Goal: Task Accomplishment & Management: Use online tool/utility

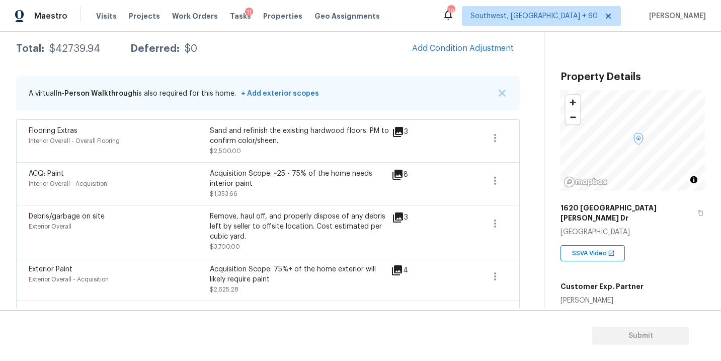
scroll to position [143, 0]
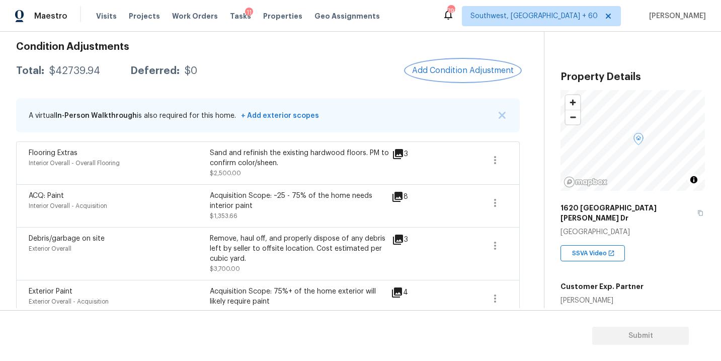
click at [454, 61] on button "Add Condition Adjustment" at bounding box center [463, 70] width 114 height 21
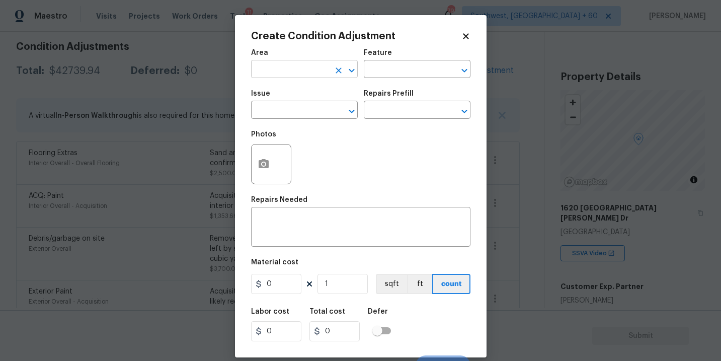
click at [294, 70] on input "text" at bounding box center [290, 70] width 78 height 16
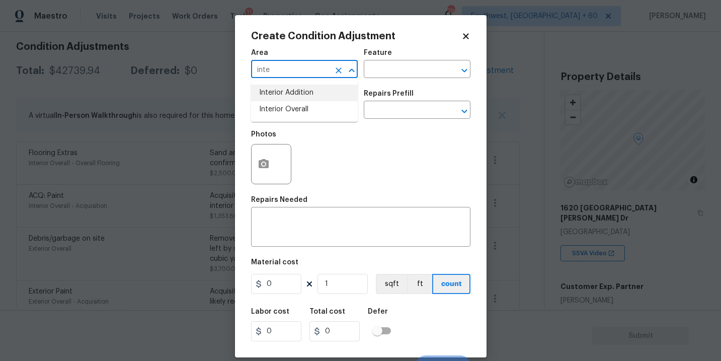
click at [291, 102] on li "Interior Overall" at bounding box center [304, 109] width 107 height 17
type input "Interior Overall"
click at [399, 65] on input "text" at bounding box center [403, 70] width 78 height 16
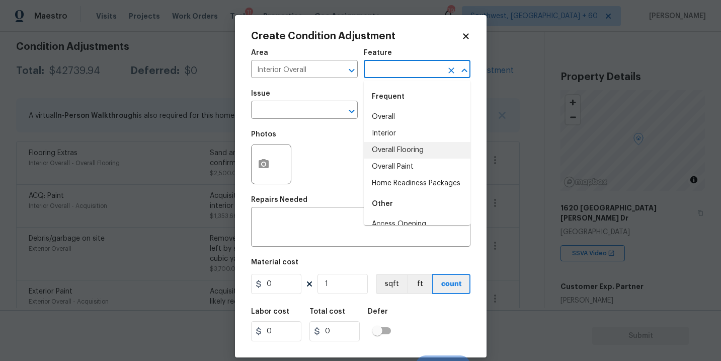
click at [398, 146] on li "Overall Flooring" at bounding box center [417, 150] width 107 height 17
type input "Overall Flooring"
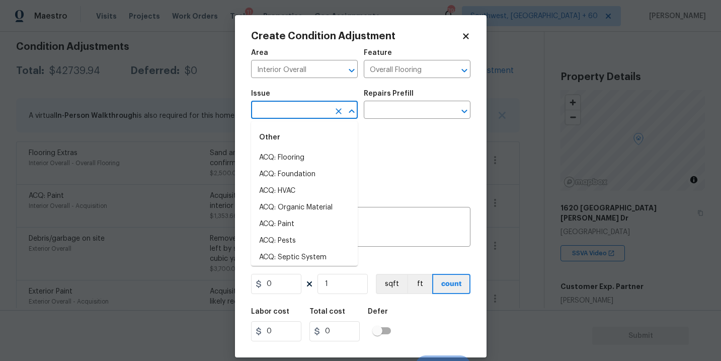
click at [323, 111] on input "text" at bounding box center [290, 111] width 78 height 16
click at [300, 158] on li "ACQ: Flooring" at bounding box center [304, 157] width 107 height 17
type input "ACQ: Flooring"
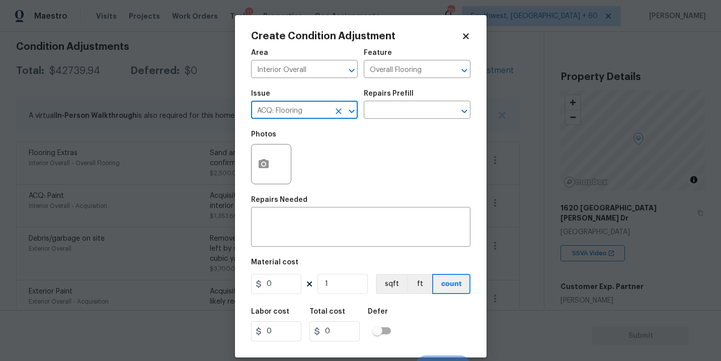
click at [396, 121] on div "Issue ACQ: Flooring ​ Repairs Prefill ​" at bounding box center [360, 104] width 219 height 41
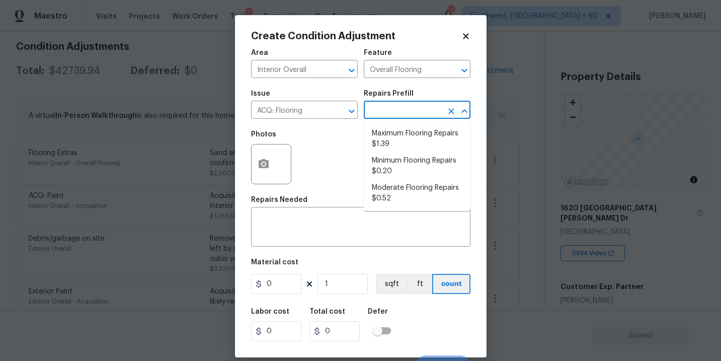
click at [404, 112] on input "text" at bounding box center [403, 111] width 78 height 16
click at [398, 130] on li "Maximum Flooring Repairs $1.39" at bounding box center [417, 138] width 107 height 27
type input "Acquisition"
type textarea "Acquisition Scope: Maximum flooring repairs"
type input "1.39"
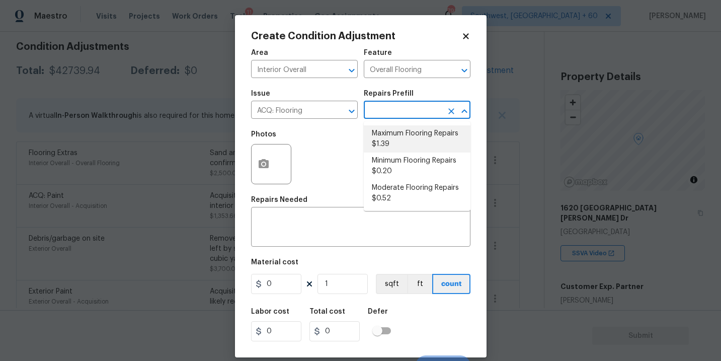
type input "1.39"
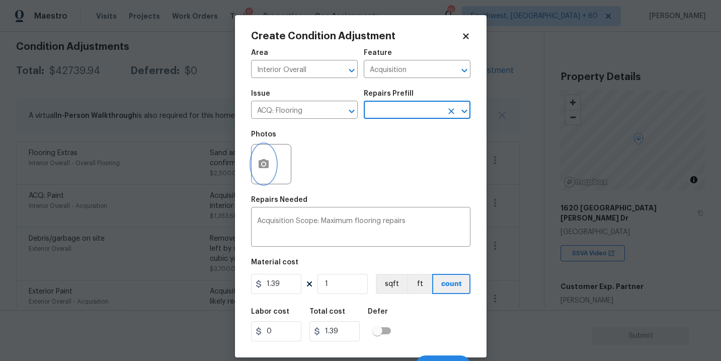
click at [259, 174] on button "button" at bounding box center [263, 163] width 24 height 39
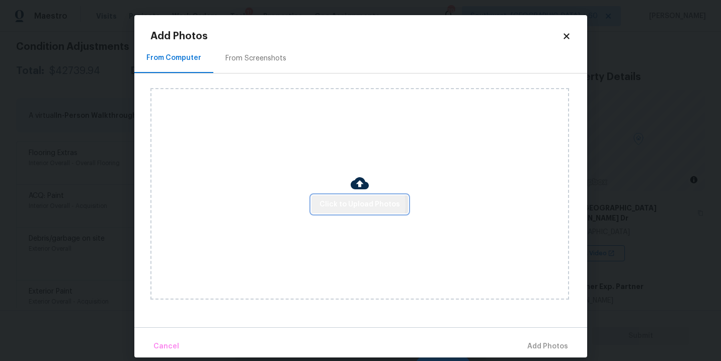
click at [360, 204] on span "Click to Upload Photos" at bounding box center [359, 204] width 80 height 13
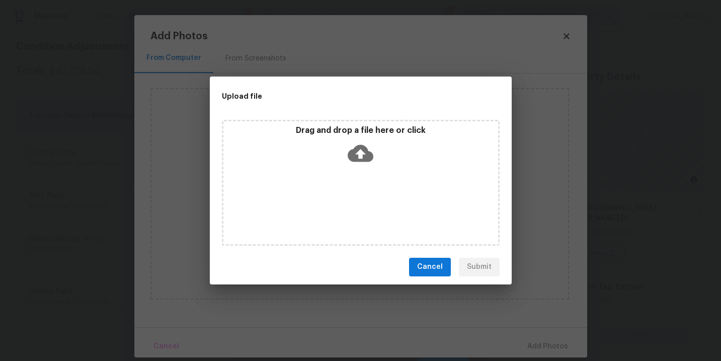
click at [360, 185] on div "Drag and drop a file here or click" at bounding box center [361, 183] width 278 height 126
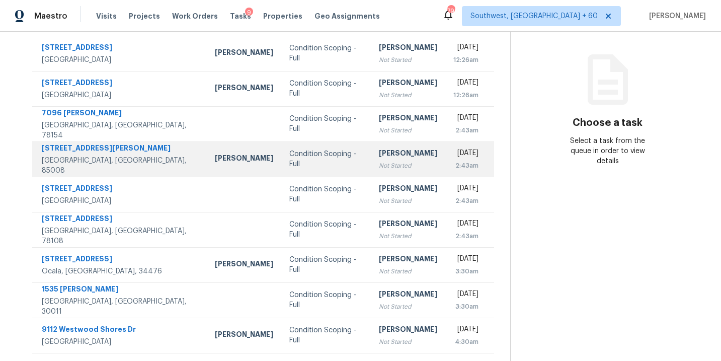
scroll to position [51, 0]
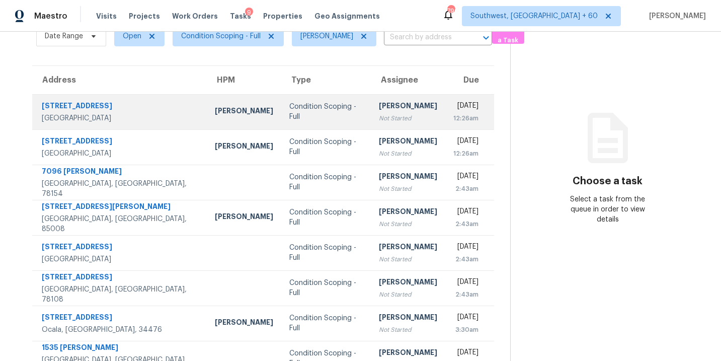
click at [379, 114] on div "Not Started" at bounding box center [408, 118] width 58 height 10
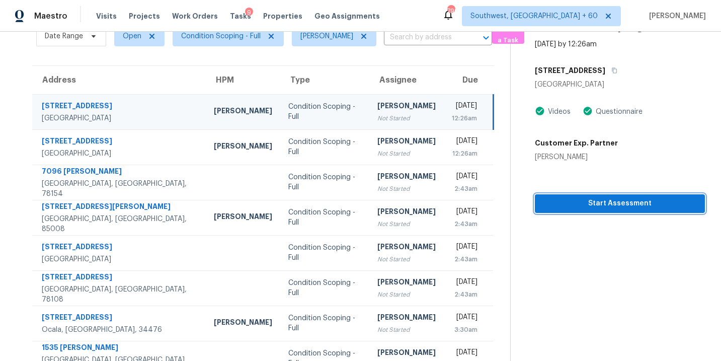
click at [615, 204] on span "Start Assessment" at bounding box center [620, 203] width 154 height 13
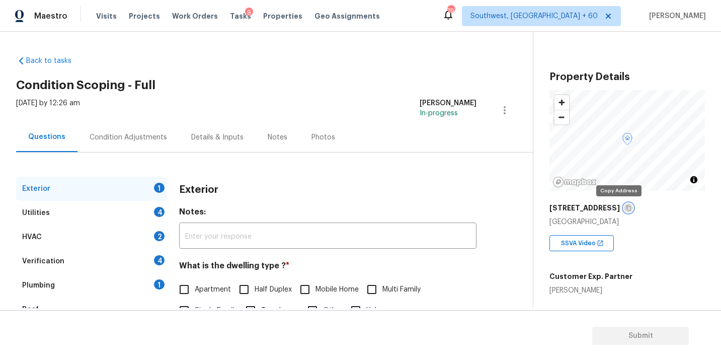
click at [626, 207] on icon "button" at bounding box center [628, 208] width 5 height 6
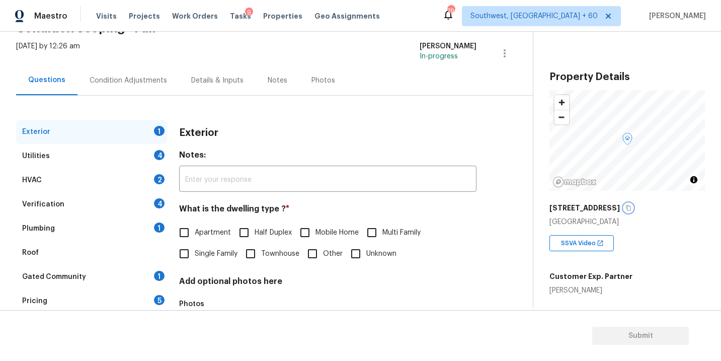
scroll to position [66, 0]
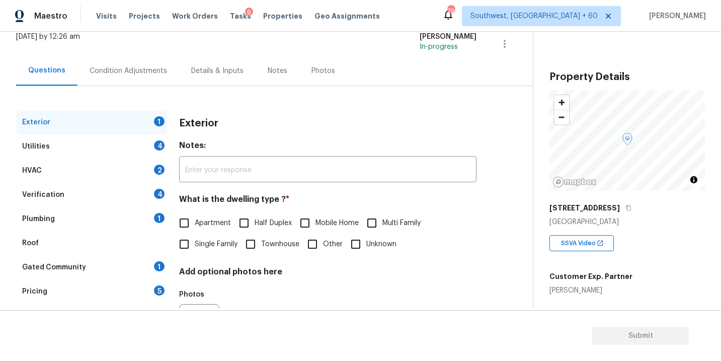
click at [202, 245] on span "Single Family" at bounding box center [216, 244] width 43 height 11
click at [195, 245] on input "Single Family" at bounding box center [183, 243] width 21 height 21
checkbox input "true"
click at [122, 141] on div "Utilities 4" at bounding box center [91, 146] width 151 height 24
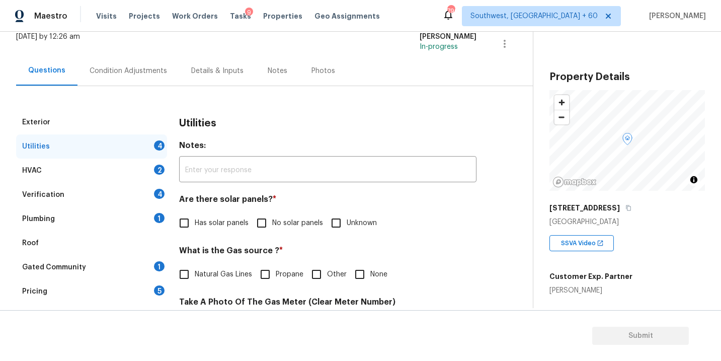
click at [272, 226] on span "No solar panels" at bounding box center [297, 223] width 51 height 11
click at [272, 226] on input "No solar panels" at bounding box center [261, 222] width 21 height 21
checkbox input "true"
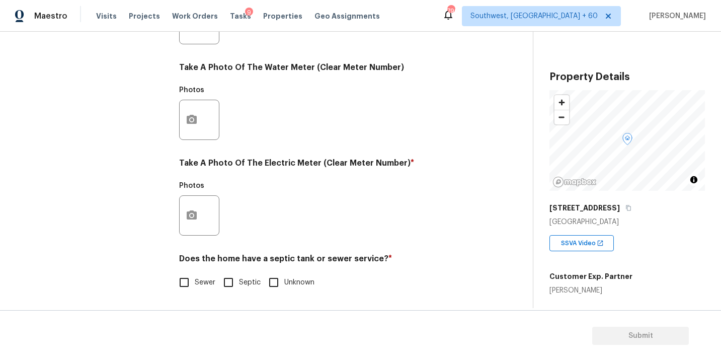
click at [197, 283] on span "Sewer" at bounding box center [205, 282] width 21 height 11
click at [195, 283] on input "Sewer" at bounding box center [183, 282] width 21 height 21
checkbox input "true"
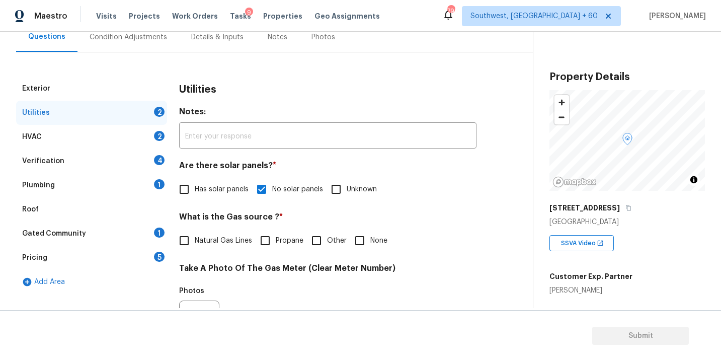
scroll to position [88, 0]
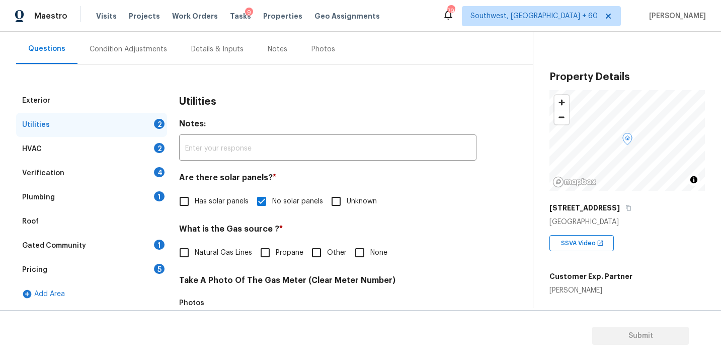
click at [123, 194] on div "Plumbing 1" at bounding box center [91, 197] width 151 height 24
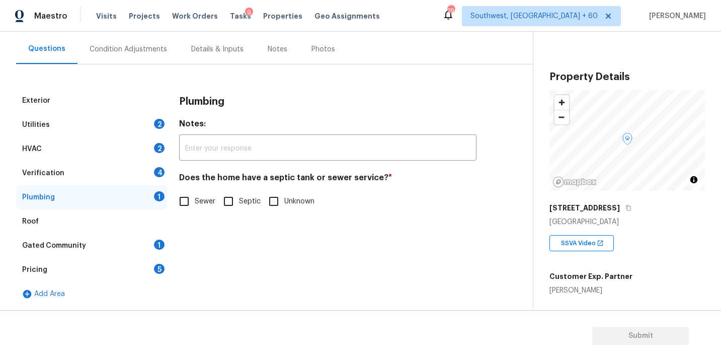
click at [206, 205] on span "Sewer" at bounding box center [205, 201] width 21 height 11
click at [195, 205] on input "Sewer" at bounding box center [183, 201] width 21 height 21
checkbox input "true"
click at [139, 253] on div "Gated Community 1" at bounding box center [91, 245] width 151 height 24
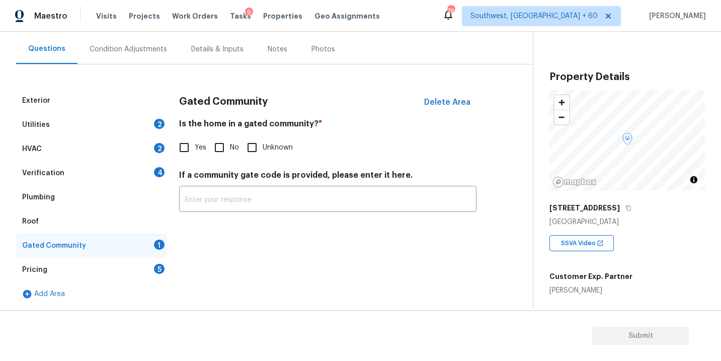
click at [227, 153] on input "No" at bounding box center [219, 147] width 21 height 21
checkbox input "true"
click at [147, 57] on div "Condition Adjustments" at bounding box center [128, 49] width 102 height 30
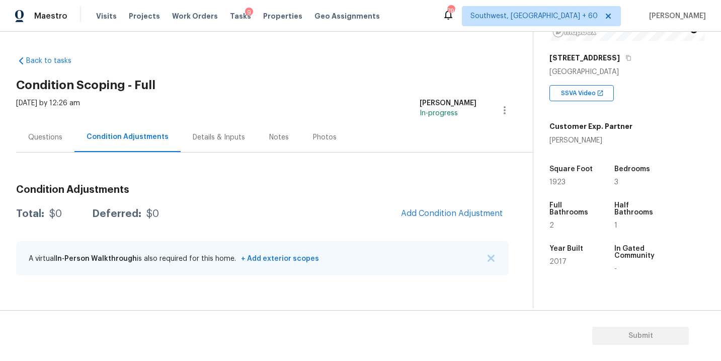
scroll to position [177, 0]
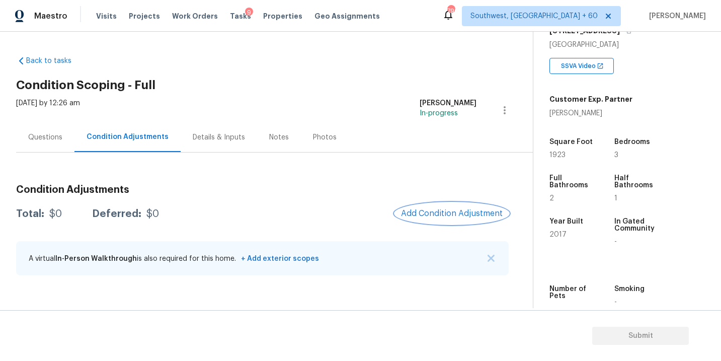
click at [423, 213] on span "Add Condition Adjustment" at bounding box center [452, 213] width 102 height 9
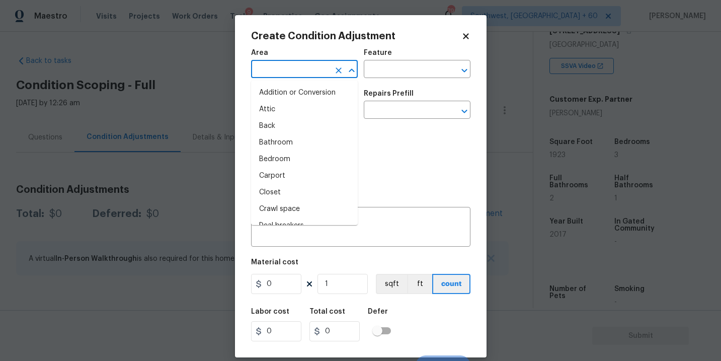
click at [295, 74] on input "text" at bounding box center [290, 70] width 78 height 16
type input "i"
type input "n"
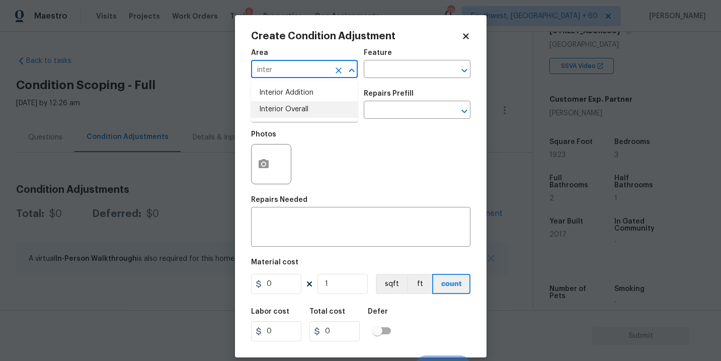
click at [296, 110] on li "Interior Overall" at bounding box center [304, 109] width 107 height 17
type input "Interior Overall"
click at [376, 77] on input "text" at bounding box center [403, 70] width 78 height 16
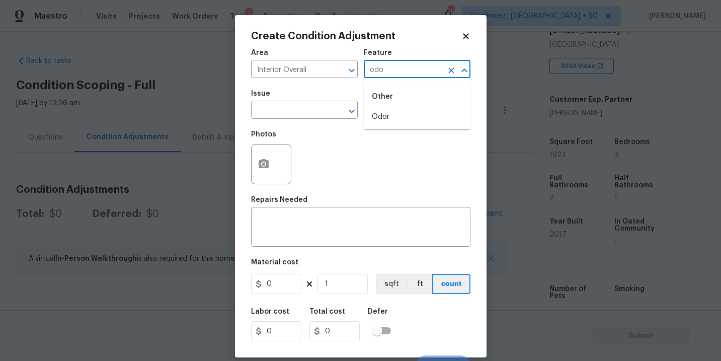
click at [390, 128] on ul "Other Odor" at bounding box center [417, 104] width 107 height 49
type input "odo"
click at [363, 124] on div "Issue ​ Repairs Prefill ​" at bounding box center [360, 104] width 219 height 41
click at [402, 60] on div "Feature" at bounding box center [417, 55] width 107 height 13
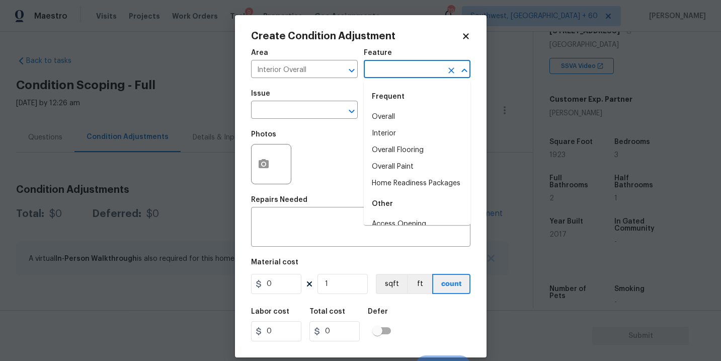
click at [383, 74] on input "text" at bounding box center [403, 70] width 78 height 16
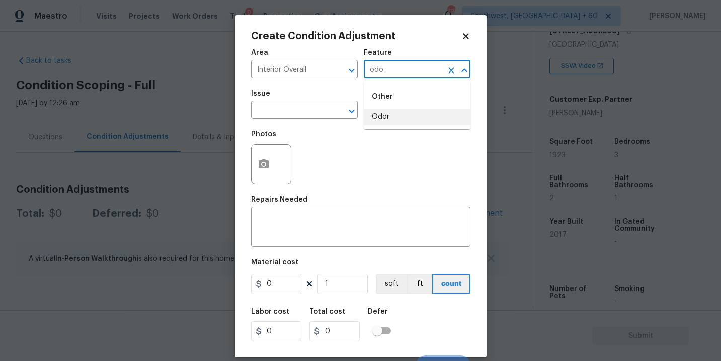
click at [390, 116] on li "Odor" at bounding box center [417, 117] width 107 height 17
type input "Odor"
click at [307, 115] on input "text" at bounding box center [290, 111] width 78 height 16
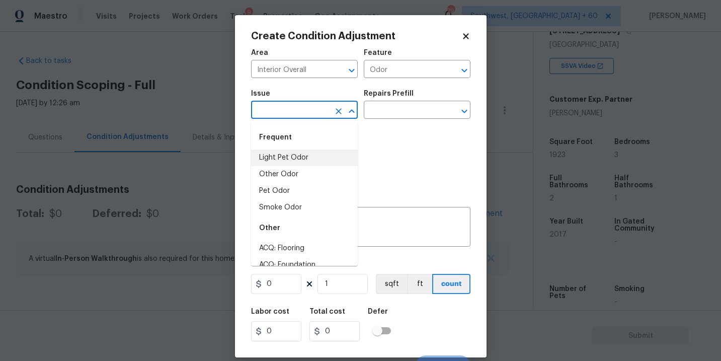
click at [302, 158] on li "Light Pet Odor" at bounding box center [304, 157] width 107 height 17
type input "Light Pet Odor"
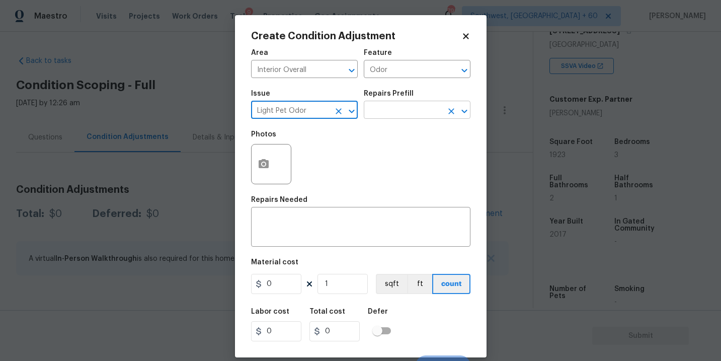
click at [384, 113] on input "text" at bounding box center [403, 111] width 78 height 16
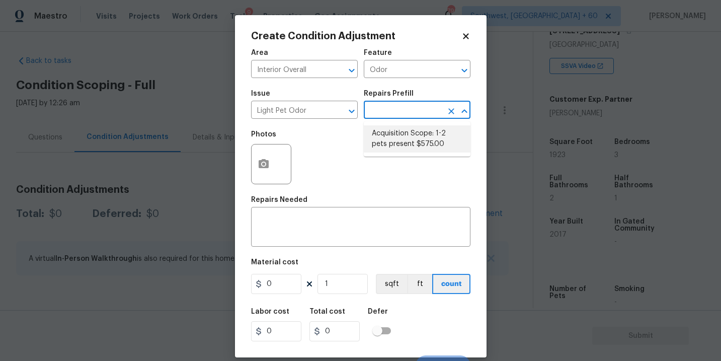
click at [390, 136] on li "Acquisition Scope: 1-2 pets present $575.00" at bounding box center [417, 138] width 107 height 27
type textarea "Acquisition Scope: 1-2 pets present"
type input "575"
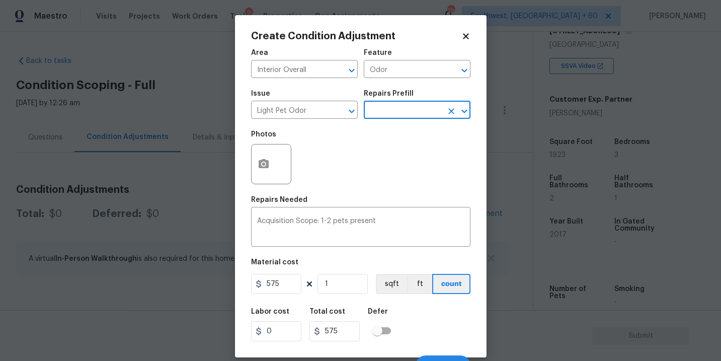
scroll to position [15, 0]
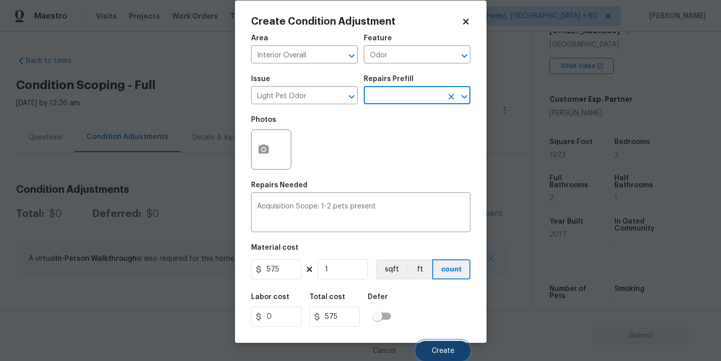
click at [432, 349] on span "Create" at bounding box center [442, 351] width 23 height 8
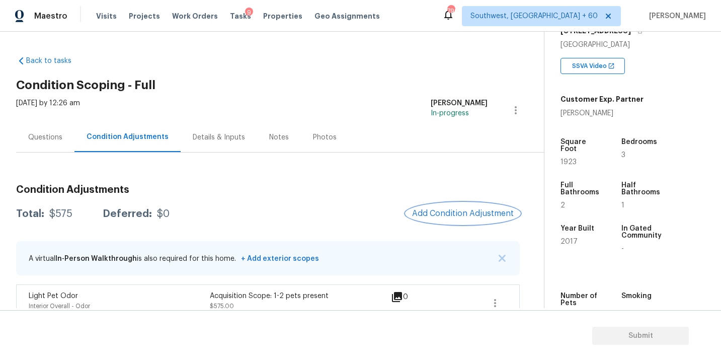
scroll to position [17, 0]
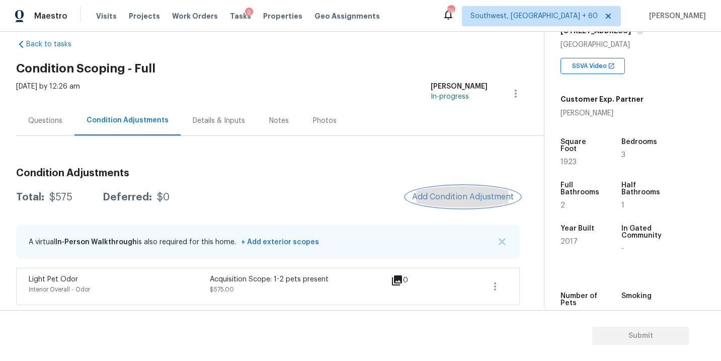
click at [476, 198] on span "Add Condition Adjustment" at bounding box center [463, 196] width 102 height 9
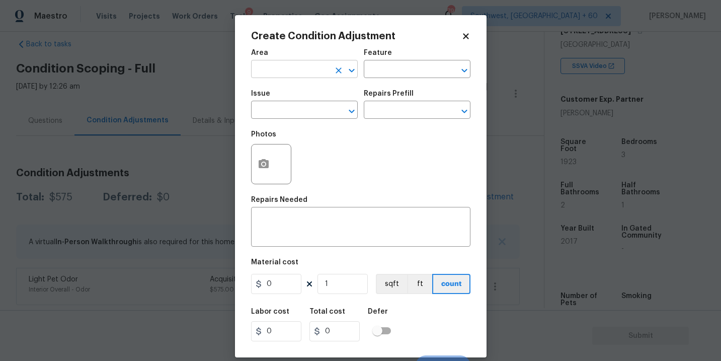
click at [303, 70] on input "text" at bounding box center [290, 70] width 78 height 16
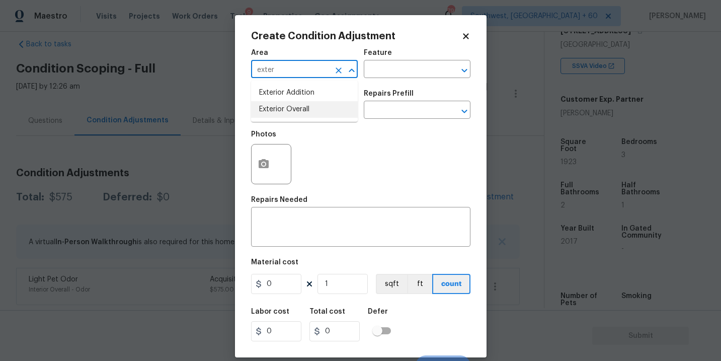
click at [307, 111] on li "Exterior Overall" at bounding box center [304, 109] width 107 height 17
type input "Exterior Overall"
click at [394, 66] on input "text" at bounding box center [403, 70] width 78 height 16
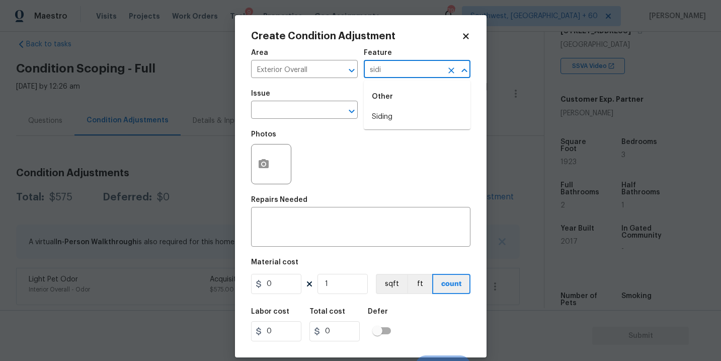
click at [395, 119] on li "Siding" at bounding box center [417, 117] width 107 height 17
type input "Siding"
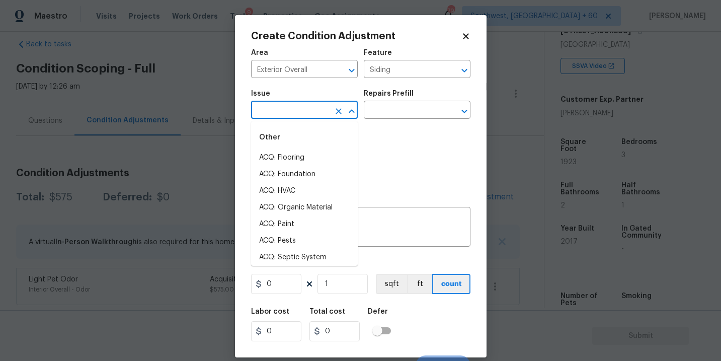
click at [319, 117] on input "text" at bounding box center [290, 111] width 78 height 16
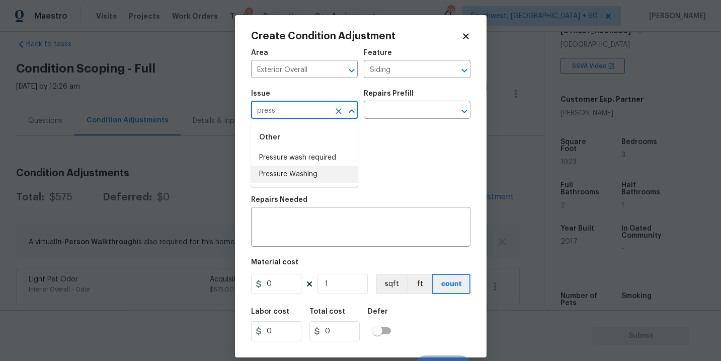
click at [310, 175] on li "Pressure Washing" at bounding box center [304, 174] width 107 height 17
type input "Pressure Washing"
click at [407, 109] on input "text" at bounding box center [403, 111] width 78 height 16
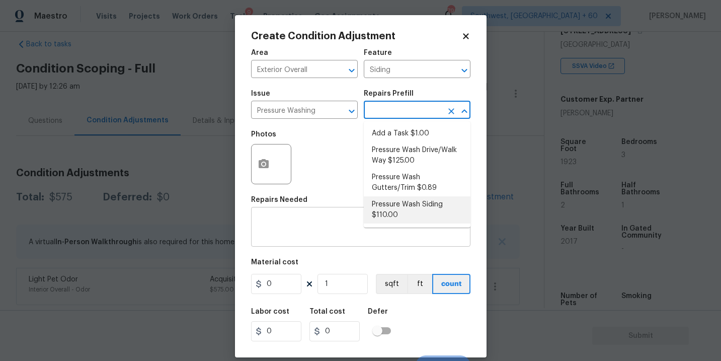
click at [400, 214] on li "Pressure Wash Siding $110.00" at bounding box center [417, 209] width 107 height 27
type textarea "Protect areas as needed for pressure washing. Pressure wash the siding on the h…"
type input "110"
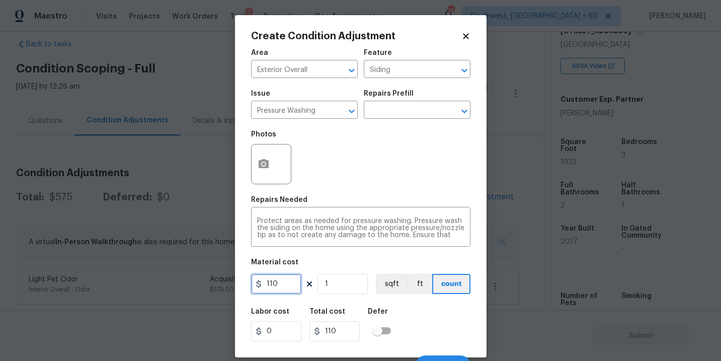
drag, startPoint x: 293, startPoint y: 288, endPoint x: 183, endPoint y: 288, distance: 110.6
click at [183, 288] on div "Create Condition Adjustment Area Exterior Overall ​ Feature Siding ​ Issue Pres…" at bounding box center [360, 180] width 721 height 361
type input "200"
click at [259, 170] on button "button" at bounding box center [263, 163] width 24 height 39
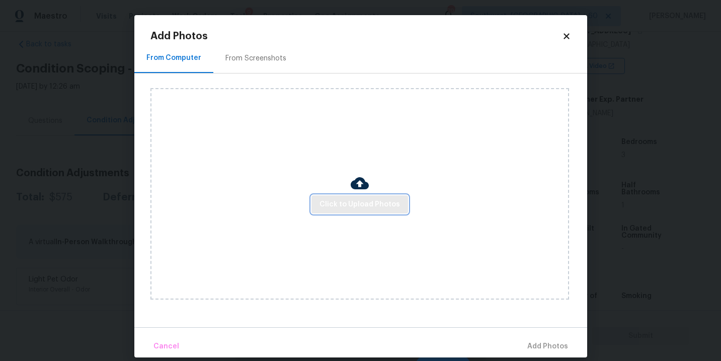
click at [343, 203] on span "Click to Upload Photos" at bounding box center [359, 204] width 80 height 13
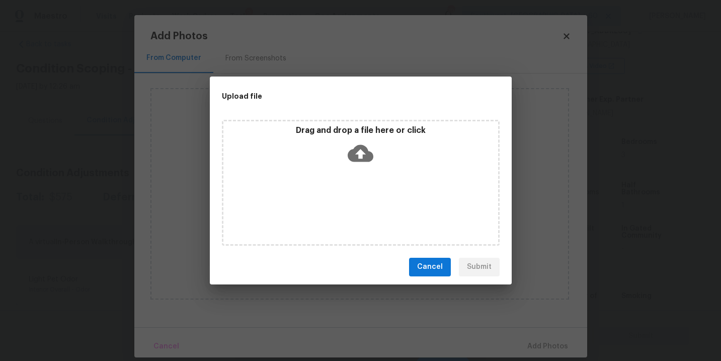
click at [362, 168] on div "Drag and drop a file here or click" at bounding box center [361, 183] width 278 height 126
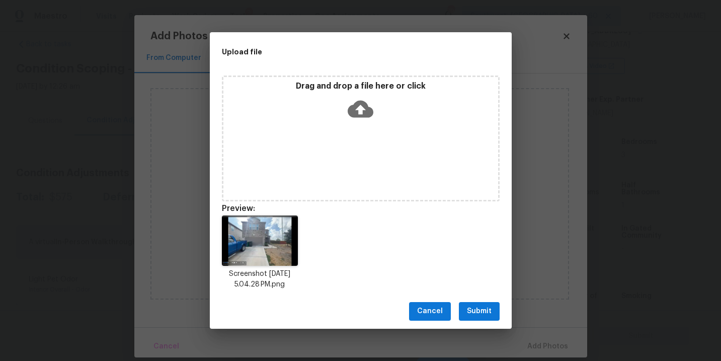
click at [490, 312] on span "Submit" at bounding box center [479, 311] width 25 height 13
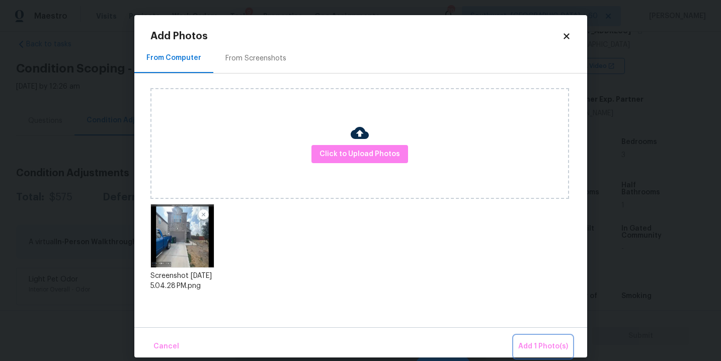
click at [541, 349] on span "Add 1 Photo(s)" at bounding box center [543, 346] width 50 height 13
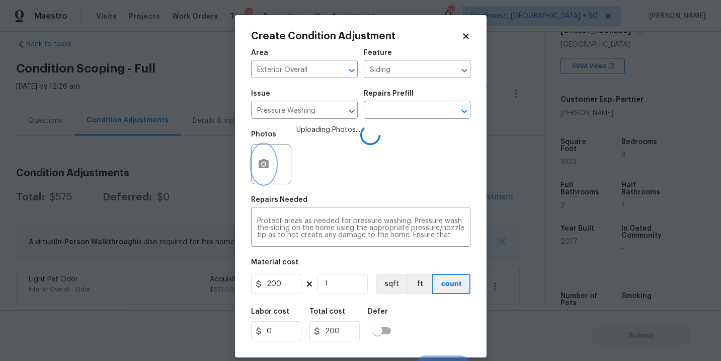
scroll to position [15, 0]
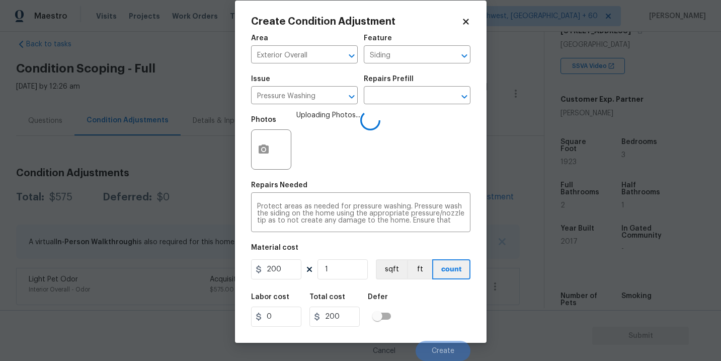
click at [447, 313] on div "Labor cost 0 Total cost 200 Defer" at bounding box center [360, 309] width 219 height 45
click at [434, 348] on span "Create" at bounding box center [442, 351] width 23 height 8
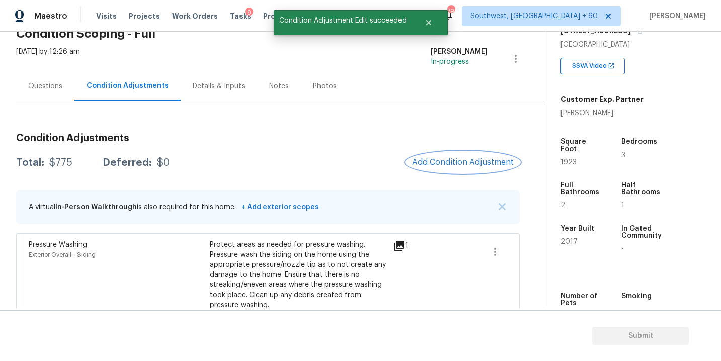
scroll to position [55, 0]
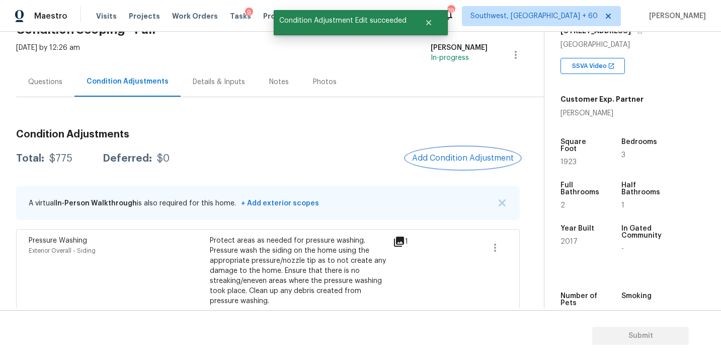
click at [442, 152] on button "Add Condition Adjustment" at bounding box center [463, 157] width 114 height 21
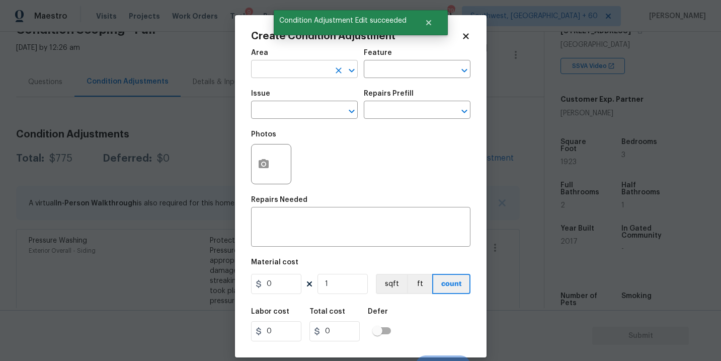
click at [289, 69] on input "text" at bounding box center [290, 70] width 78 height 16
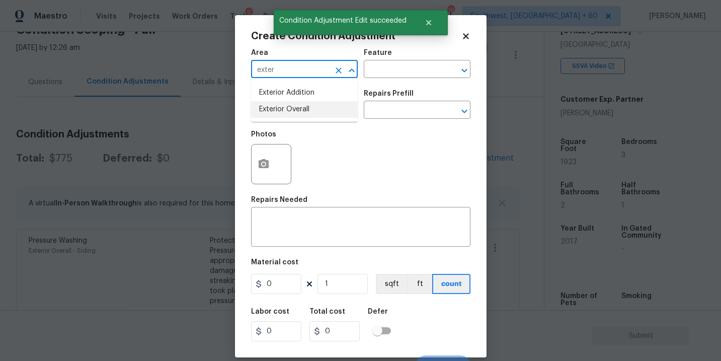
click at [293, 111] on li "Exterior Overall" at bounding box center [304, 109] width 107 height 17
type input "Exterior Overall"
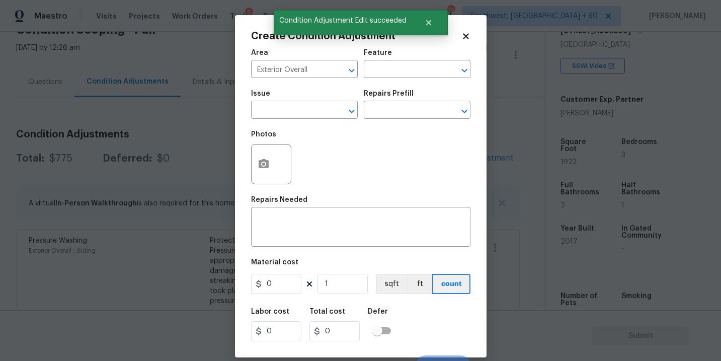
click at [364, 83] on div "Area Exterior Overall ​ Feature ​" at bounding box center [360, 63] width 219 height 41
click at [385, 72] on input "text" at bounding box center [403, 70] width 78 height 16
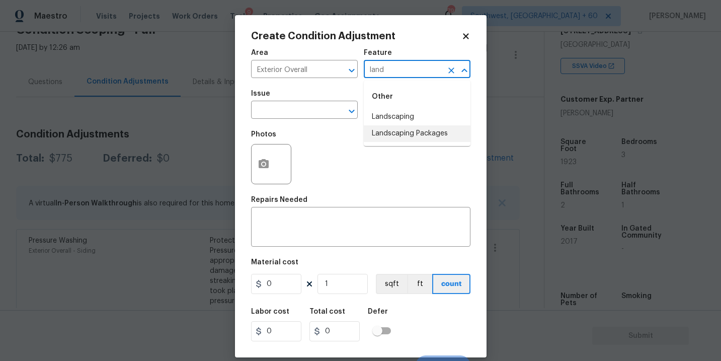
click at [399, 133] on li "Landscaping Packages" at bounding box center [417, 133] width 107 height 17
type input "Landscaping Packages"
click at [318, 121] on span "Issue ​" at bounding box center [304, 104] width 107 height 41
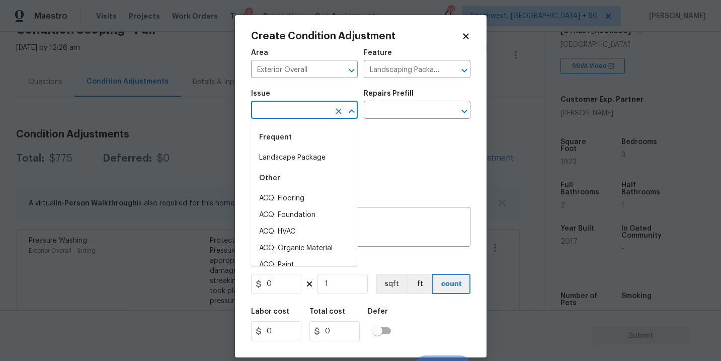
click at [295, 113] on input "text" at bounding box center [290, 111] width 78 height 16
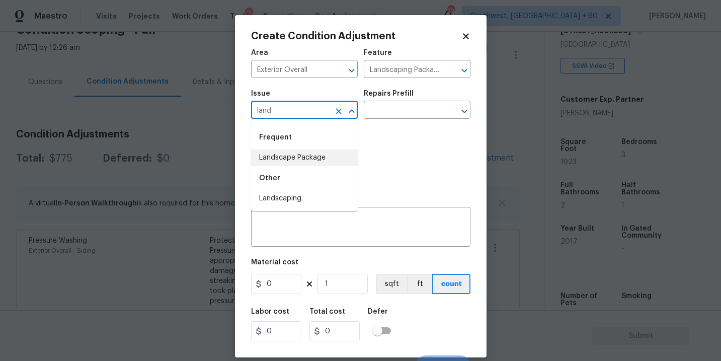
click at [293, 155] on li "Landscape Package" at bounding box center [304, 157] width 107 height 17
type input "Landscape Package"
click at [395, 114] on input "text" at bounding box center [403, 111] width 78 height 16
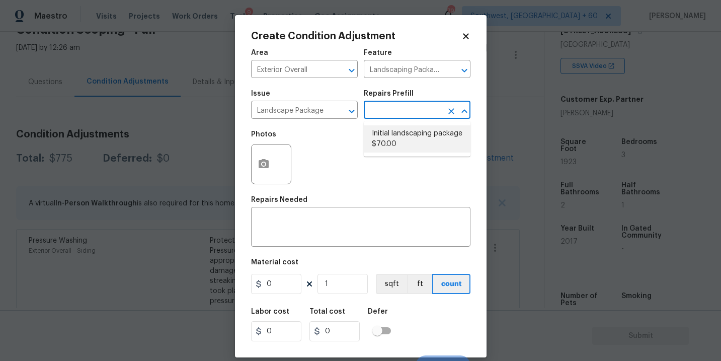
click at [402, 147] on li "Initial landscaping package $70.00" at bounding box center [417, 138] width 107 height 27
type input "Home Readiness Packages"
type textarea "Mowing of grass up to 6" in height. Mow, edge along driveways & sidewalks, trim…"
type input "70"
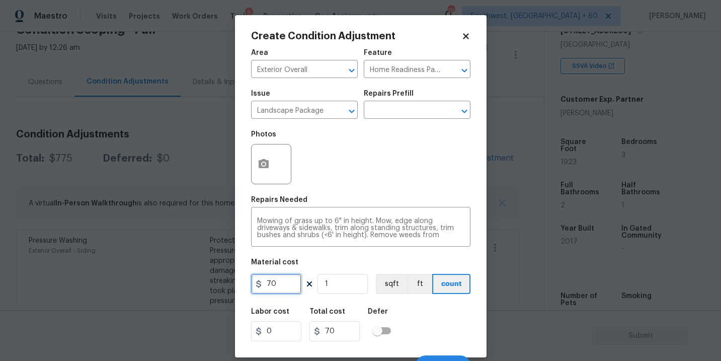
drag, startPoint x: 268, startPoint y: 282, endPoint x: 208, endPoint y: 282, distance: 59.8
click at [208, 282] on div "Create Condition Adjustment Area Exterior Overall ​ Feature Home Readiness Pack…" at bounding box center [360, 180] width 721 height 361
type input "300"
click at [266, 161] on icon "button" at bounding box center [263, 163] width 10 height 9
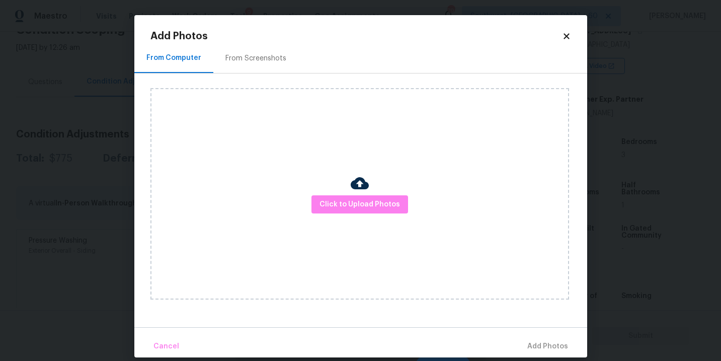
click at [330, 191] on div "Click to Upload Photos" at bounding box center [359, 193] width 418 height 211
click at [357, 204] on span "Click to Upload Photos" at bounding box center [359, 204] width 80 height 13
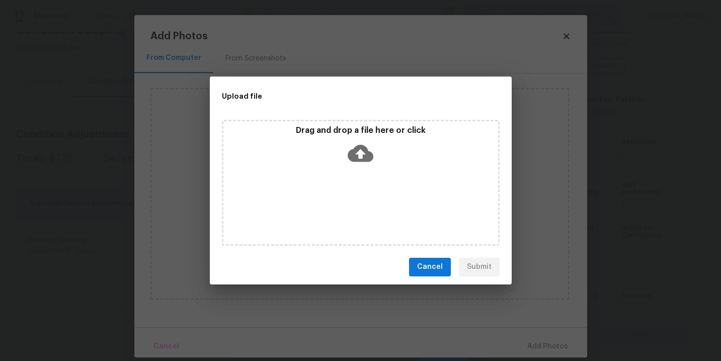
click at [369, 171] on div "Drag and drop a file here or click" at bounding box center [361, 183] width 278 height 126
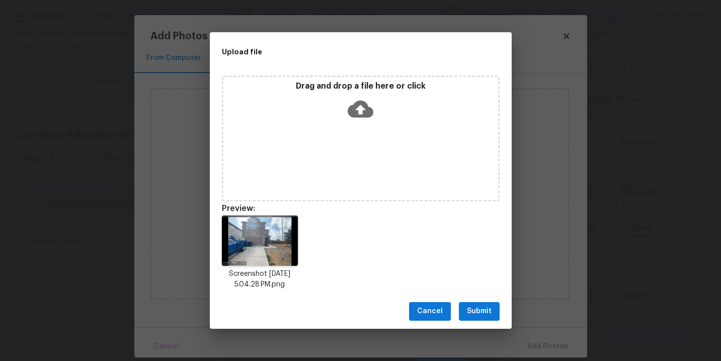
click at [484, 314] on span "Submit" at bounding box center [479, 311] width 25 height 13
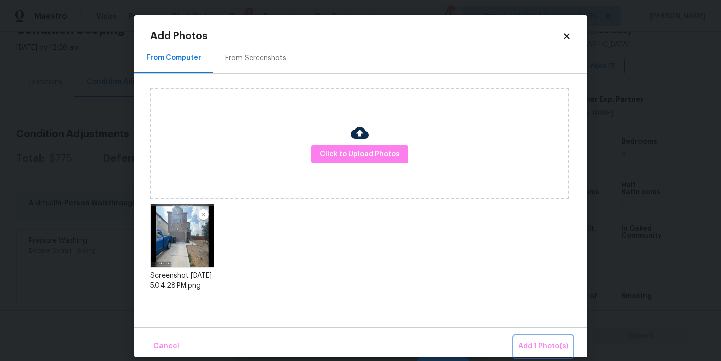
click at [521, 342] on span "Add 1 Photo(s)" at bounding box center [543, 346] width 50 height 13
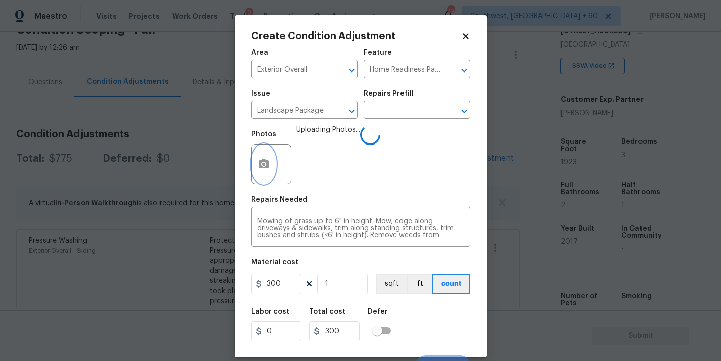
scroll to position [15, 0]
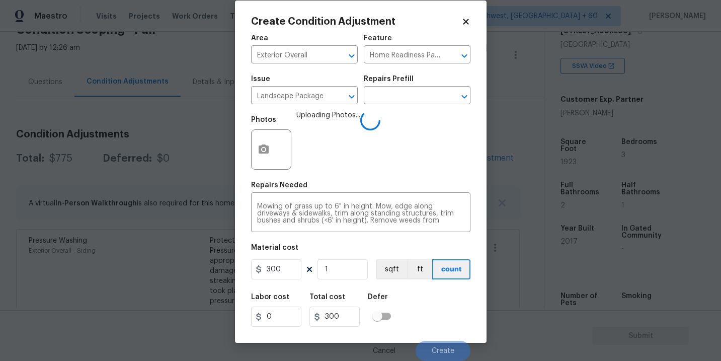
click at [446, 313] on div "Labor cost 0 Total cost 300 Defer" at bounding box center [360, 309] width 219 height 45
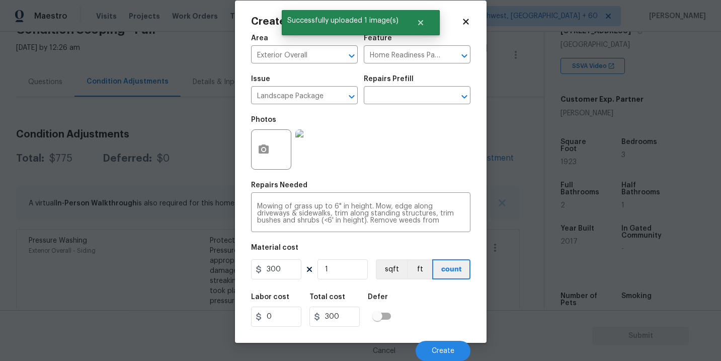
click at [446, 313] on div "Labor cost 0 Total cost 300 Defer" at bounding box center [360, 309] width 219 height 45
click at [445, 342] on button "Create" at bounding box center [442, 350] width 55 height 20
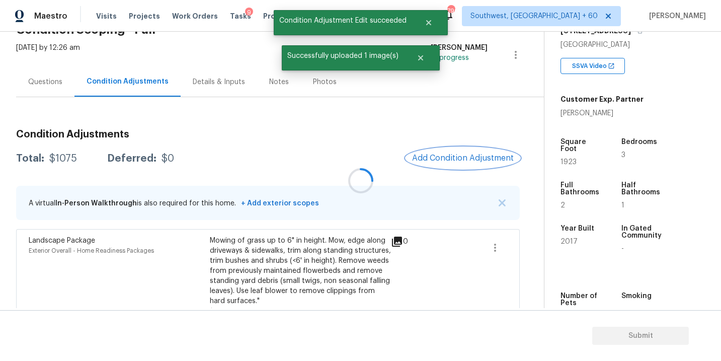
scroll to position [0, 0]
click at [442, 156] on span "Add Condition Adjustment" at bounding box center [463, 157] width 102 height 9
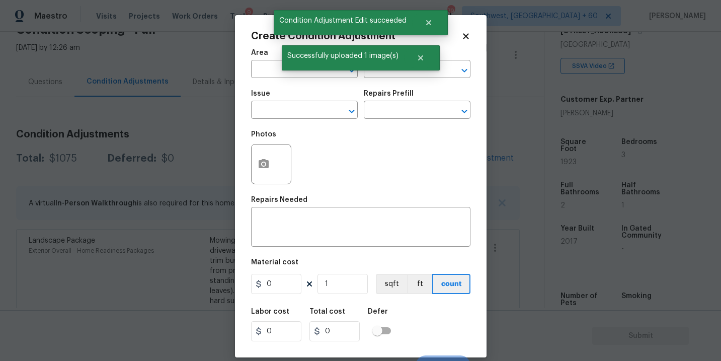
click at [261, 59] on div "Area" at bounding box center [304, 55] width 107 height 13
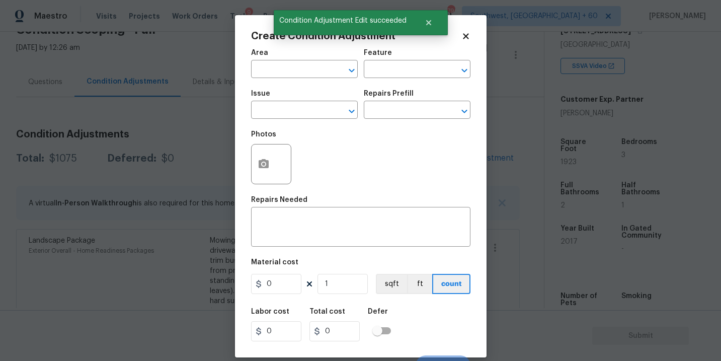
click at [261, 59] on div "Area" at bounding box center [304, 55] width 107 height 13
click at [286, 75] on input "text" at bounding box center [290, 70] width 78 height 16
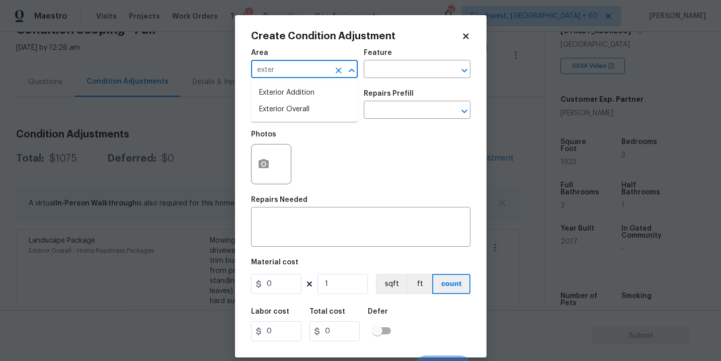
click at [303, 113] on li "Exterior Overall" at bounding box center [304, 109] width 107 height 17
type input "Exterior Overall"
click at [303, 113] on input "text" at bounding box center [290, 111] width 78 height 16
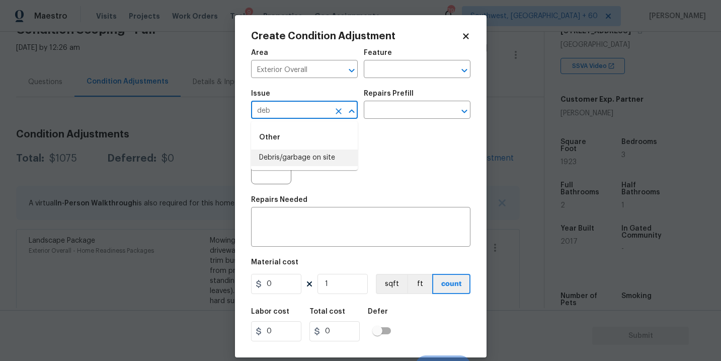
click at [302, 151] on li "Debris/garbage on site" at bounding box center [304, 157] width 107 height 17
type input "Debris/garbage on site"
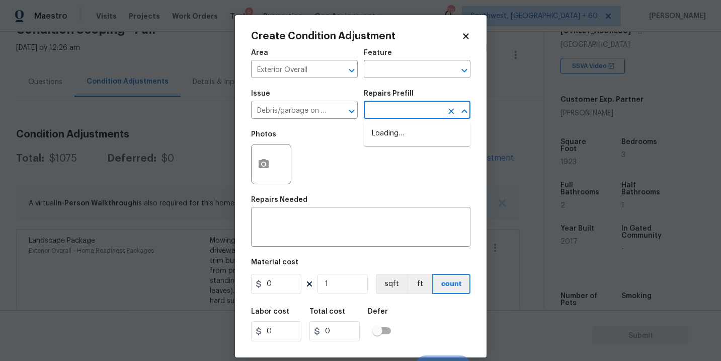
click at [376, 118] on input "text" at bounding box center [403, 111] width 78 height 16
click at [386, 144] on li "Remove debris/garbage $35.00" at bounding box center [417, 138] width 107 height 27
type textarea "Remove, haul off, and properly dispose of any debris left by seller to offsite …"
type input "35"
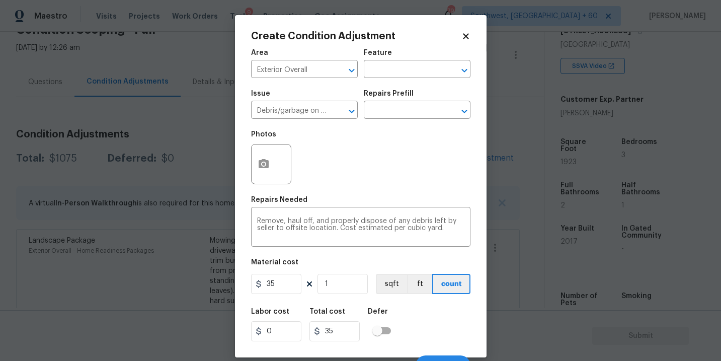
click at [273, 177] on div at bounding box center [271, 164] width 40 height 40
click at [271, 167] on button "button" at bounding box center [263, 163] width 24 height 39
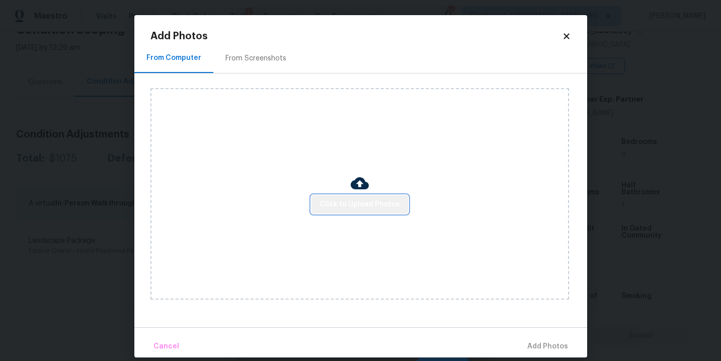
click at [374, 197] on button "Click to Upload Photos" at bounding box center [359, 204] width 97 height 19
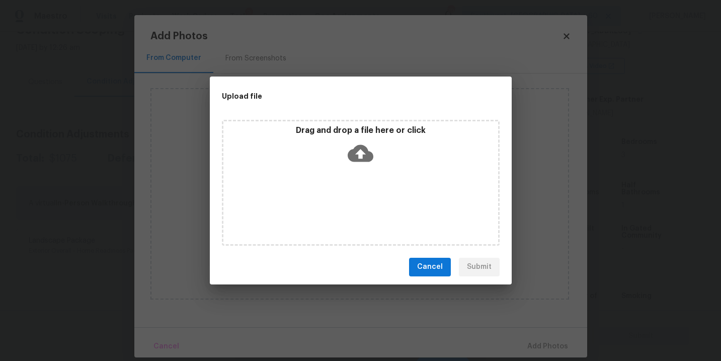
click at [374, 172] on div "Drag and drop a file here or click" at bounding box center [361, 183] width 278 height 126
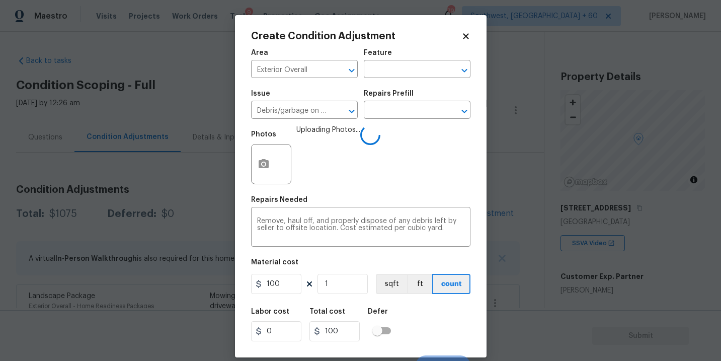
scroll to position [15, 0]
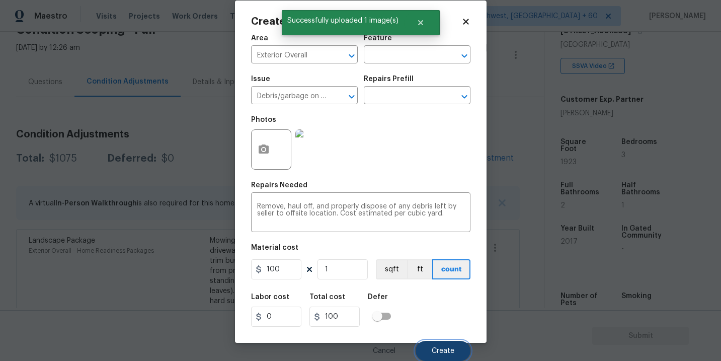
click at [438, 345] on button "Create" at bounding box center [442, 350] width 55 height 20
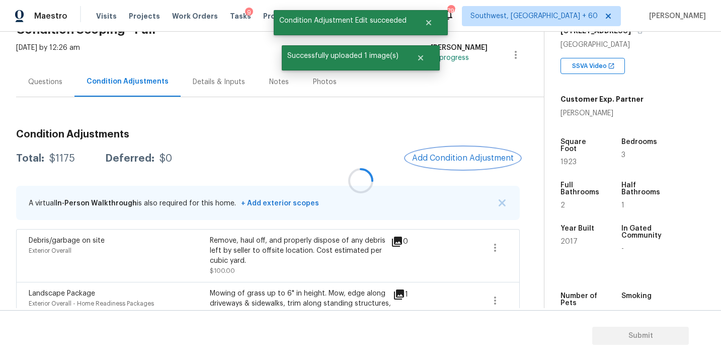
scroll to position [0, 0]
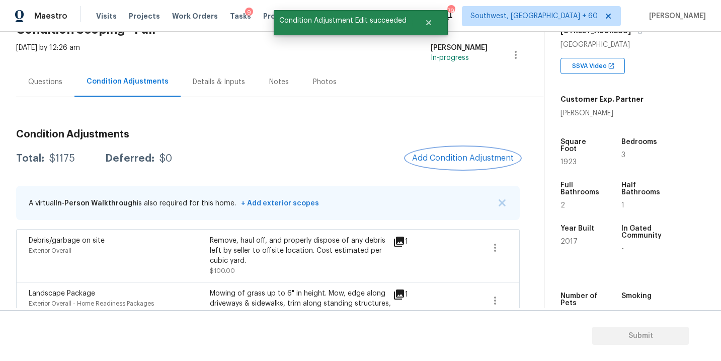
click at [452, 165] on button "Add Condition Adjustment" at bounding box center [463, 157] width 114 height 21
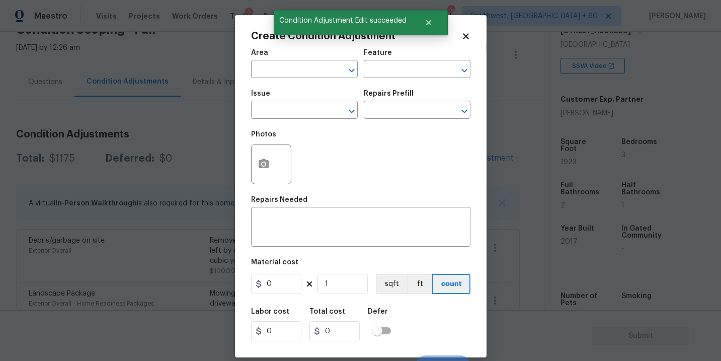
click at [287, 61] on div "Area" at bounding box center [304, 55] width 107 height 13
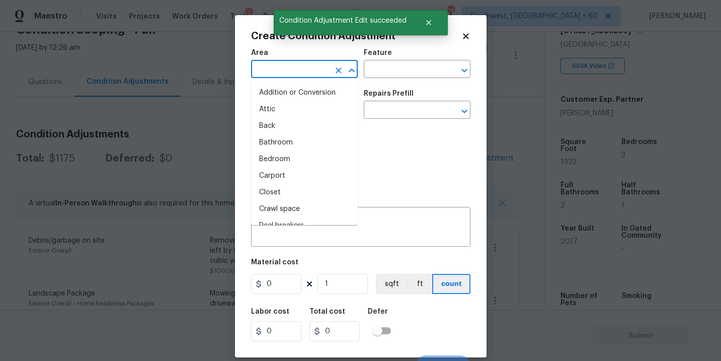
click at [283, 64] on input "text" at bounding box center [290, 70] width 78 height 16
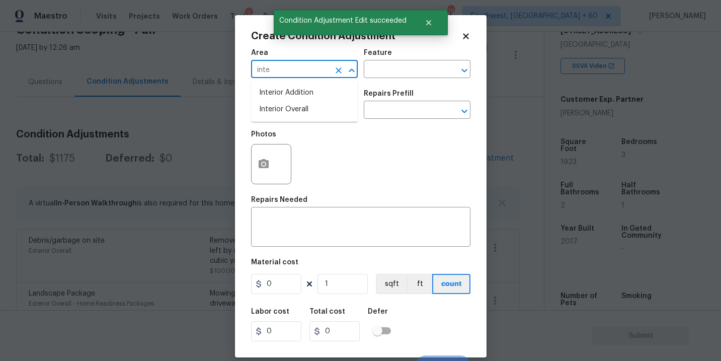
drag, startPoint x: 283, startPoint y: 64, endPoint x: 283, endPoint y: 82, distance: 18.6
click at [283, 68] on input "inte" at bounding box center [290, 70] width 78 height 16
click at [294, 112] on li "Interior Overall" at bounding box center [304, 109] width 107 height 17
type input "Interior Overall"
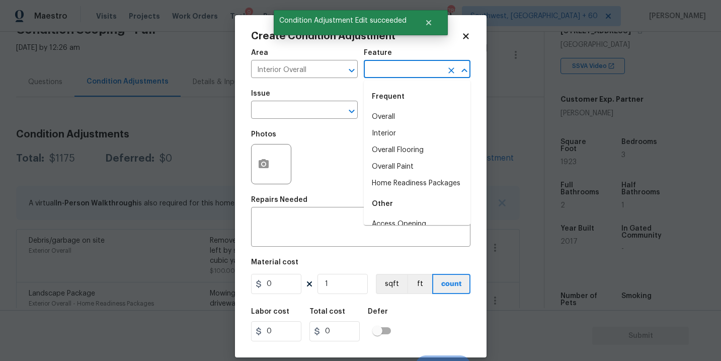
click at [388, 72] on input "text" at bounding box center [403, 70] width 78 height 16
click at [408, 170] on li "Overall Paint" at bounding box center [417, 166] width 107 height 17
type input "Overall Paint"
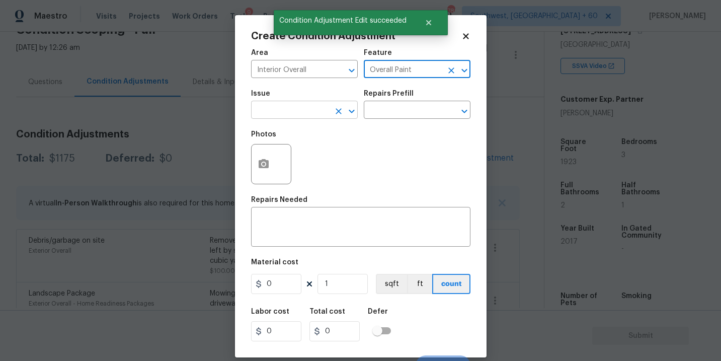
click at [315, 108] on input "text" at bounding box center [290, 111] width 78 height 16
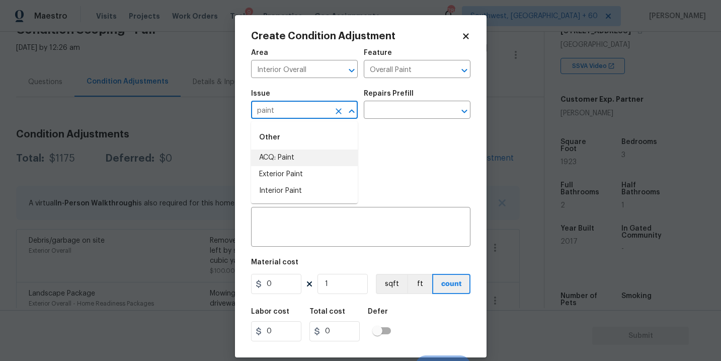
click at [318, 162] on li "ACQ: Paint" at bounding box center [304, 157] width 107 height 17
type input "ACQ: Paint"
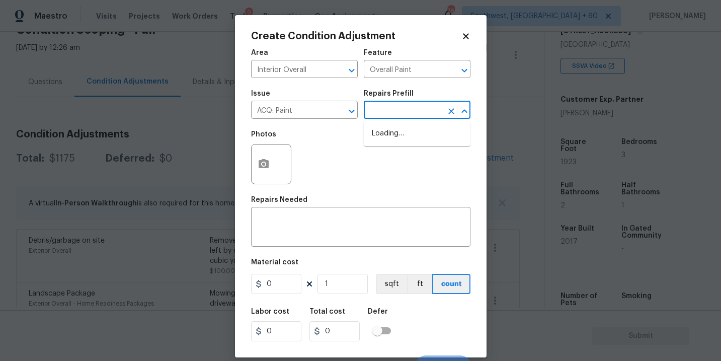
click at [408, 103] on input "text" at bounding box center [403, 111] width 78 height 16
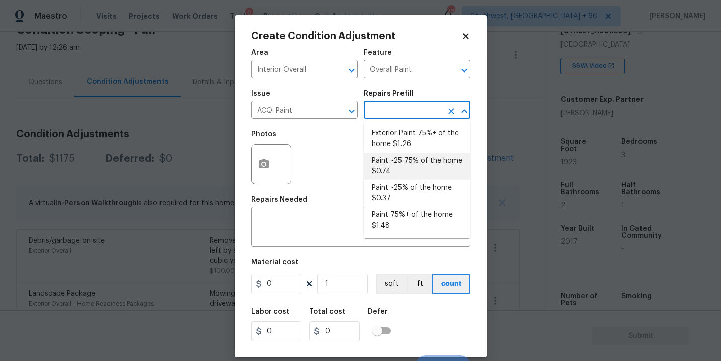
click at [407, 163] on li "Paint ~25-75% of the home $0.74" at bounding box center [417, 165] width 107 height 27
type input "Acquisition"
type textarea "Acquisition Scope: ~25 - 75% of the home needs interior paint"
type input "0.74"
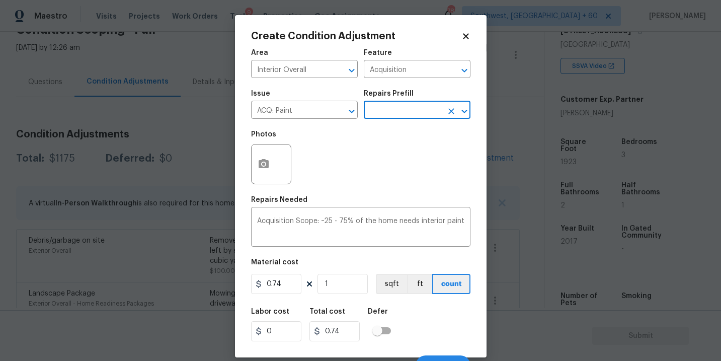
click at [246, 173] on div "Create Condition Adjustment Area Interior Overall ​ Feature Acquisition ​ Issue…" at bounding box center [360, 186] width 251 height 342
click at [251, 172] on div at bounding box center [271, 164] width 40 height 40
click at [259, 170] on button "button" at bounding box center [263, 163] width 24 height 39
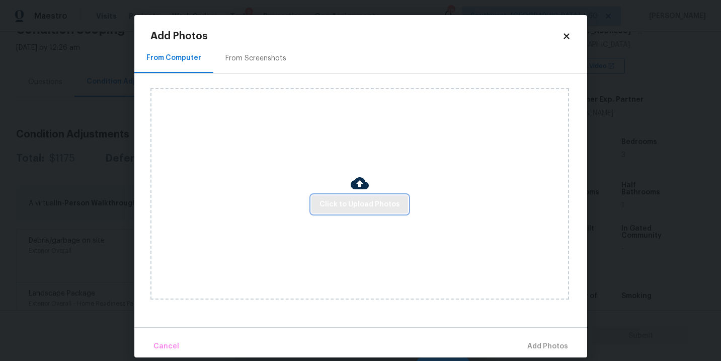
click at [341, 209] on span "Click to Upload Photos" at bounding box center [359, 204] width 80 height 13
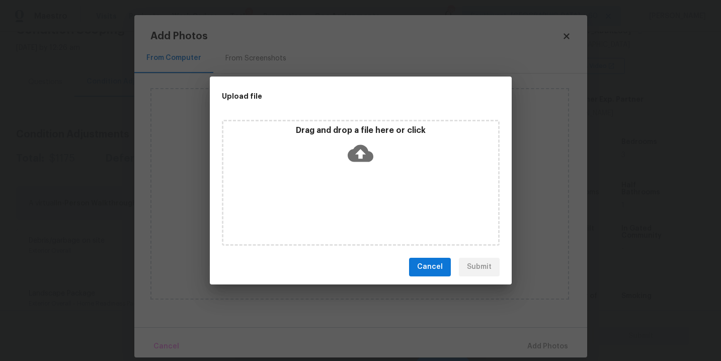
click at [356, 180] on div "Drag and drop a file here or click" at bounding box center [361, 183] width 278 height 126
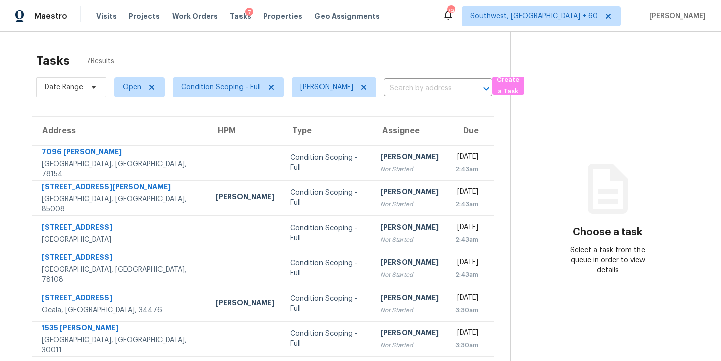
scroll to position [39, 0]
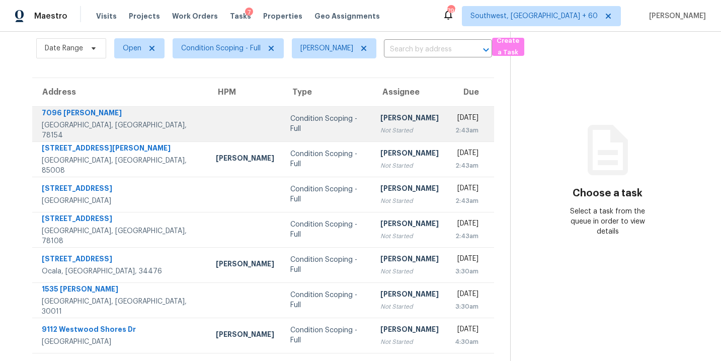
click at [372, 135] on td "[PERSON_NAME] Not Started" at bounding box center [409, 123] width 74 height 35
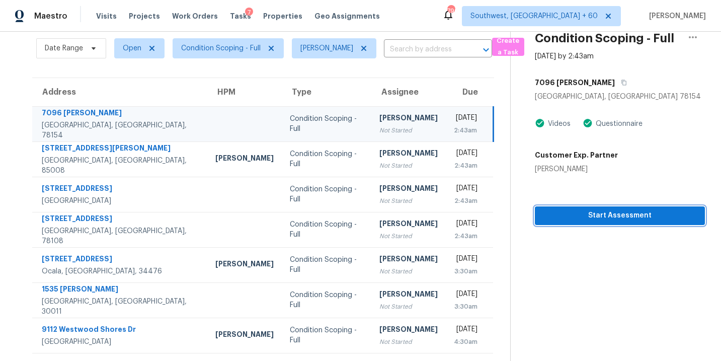
click at [558, 218] on span "Start Assessment" at bounding box center [620, 215] width 154 height 13
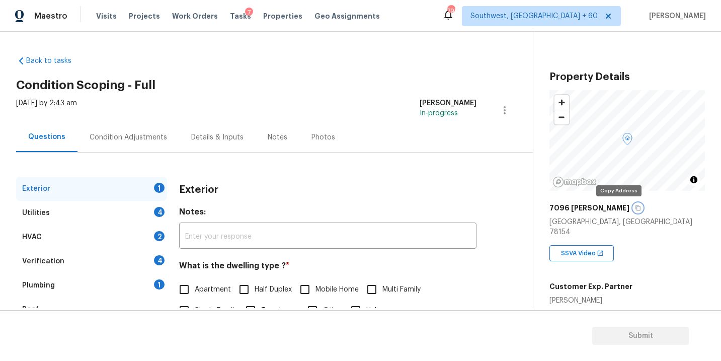
click at [635, 205] on icon "button" at bounding box center [637, 208] width 5 height 6
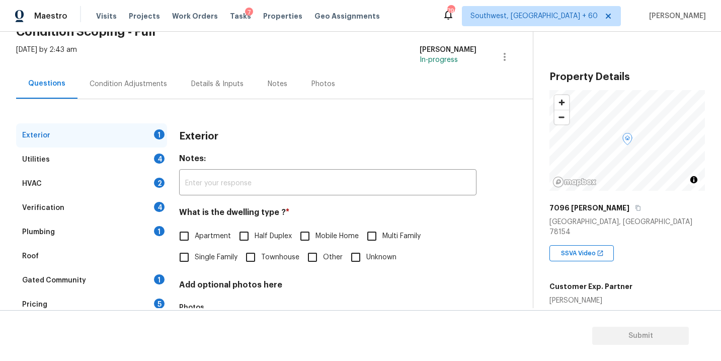
click at [200, 243] on label "Apartment" at bounding box center [201, 235] width 57 height 21
click at [195, 243] on input "Apartment" at bounding box center [183, 235] width 21 height 21
checkbox input "true"
click at [200, 261] on span "Single Family" at bounding box center [216, 257] width 43 height 11
click at [195, 261] on input "Single Family" at bounding box center [183, 256] width 21 height 21
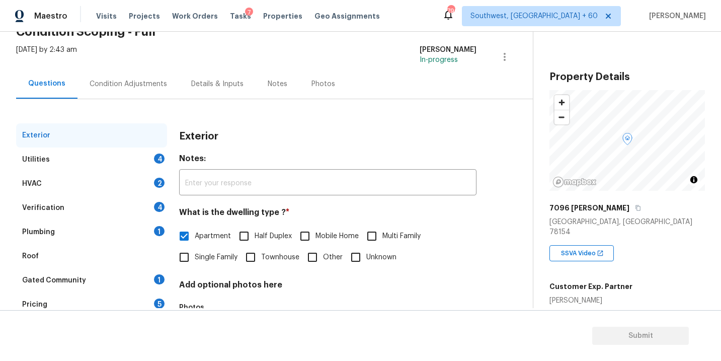
checkbox input "true"
checkbox input "false"
click at [138, 161] on div "Utilities 4" at bounding box center [91, 159] width 151 height 24
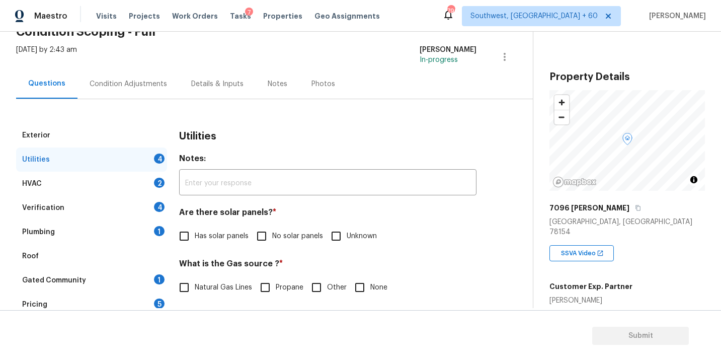
click at [229, 237] on span "Has solar panels" at bounding box center [222, 236] width 54 height 11
click at [195, 237] on input "Has solar panels" at bounding box center [183, 235] width 21 height 21
checkbox input "true"
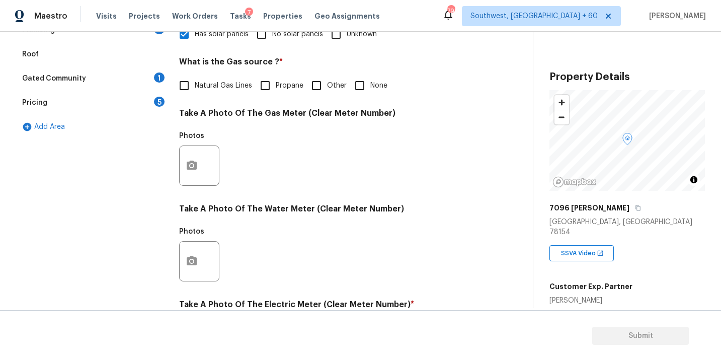
scroll to position [396, 0]
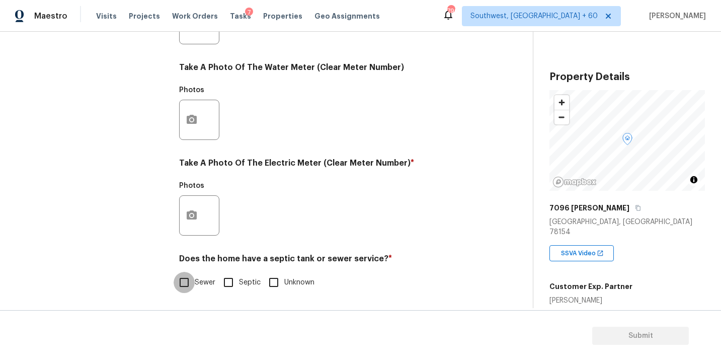
click at [189, 291] on input "Sewer" at bounding box center [183, 282] width 21 height 21
checkbox input "true"
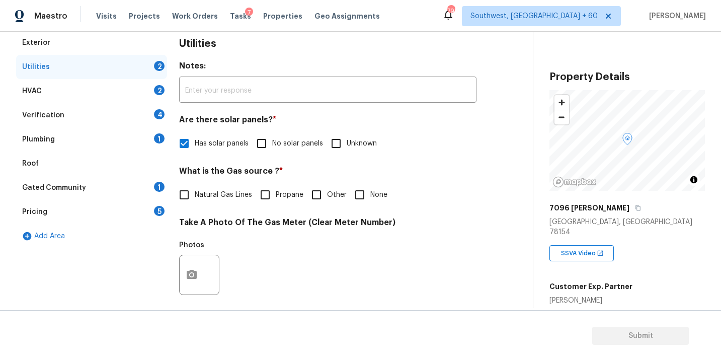
click at [76, 137] on div "Plumbing 1" at bounding box center [91, 139] width 151 height 24
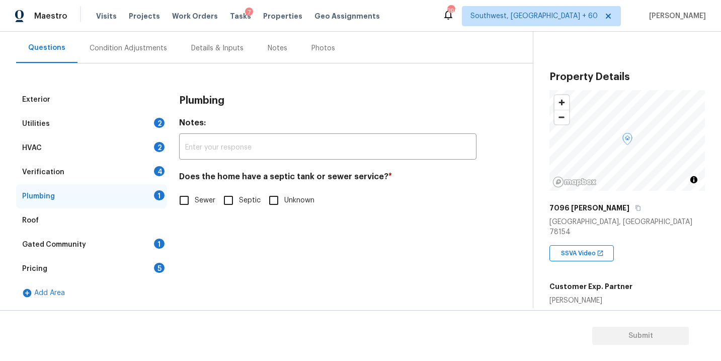
click at [201, 193] on label "Sewer" at bounding box center [194, 200] width 42 height 21
click at [195, 193] on input "Sewer" at bounding box center [183, 200] width 21 height 21
checkbox input "true"
click at [114, 237] on div "Gated Community 1" at bounding box center [91, 244] width 151 height 24
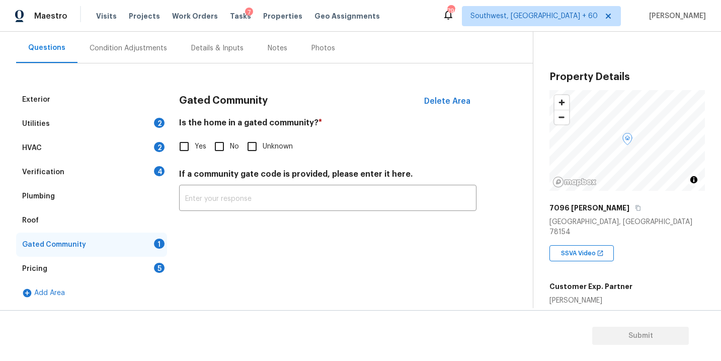
click at [232, 143] on span "No" at bounding box center [234, 146] width 9 height 11
click at [230, 143] on input "No" at bounding box center [219, 146] width 21 height 21
checkbox input "true"
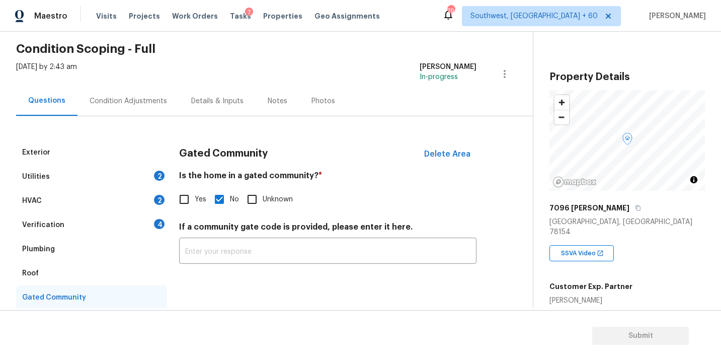
click at [144, 101] on div "Condition Adjustments" at bounding box center [128, 101] width 77 height 10
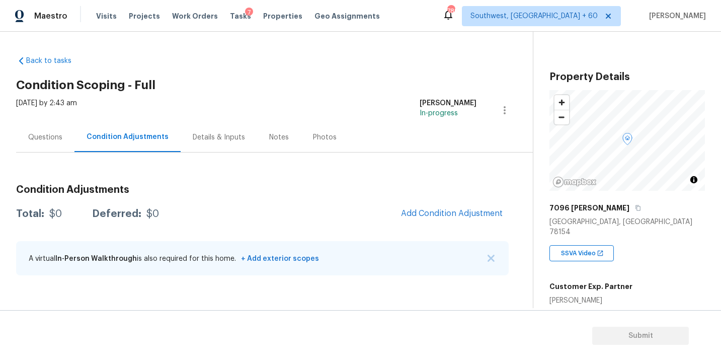
click at [60, 139] on div "Questions" at bounding box center [45, 137] width 34 height 10
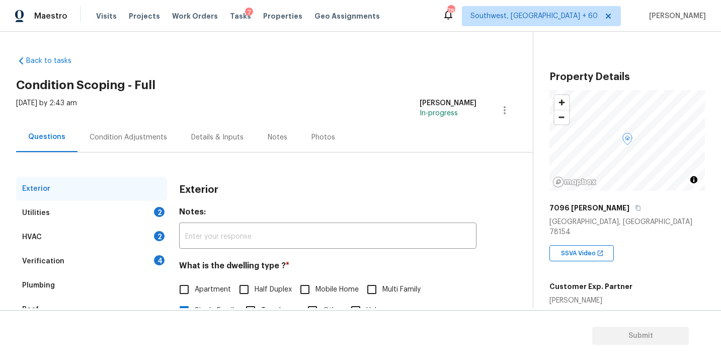
click at [142, 138] on div "Condition Adjustments" at bounding box center [128, 137] width 77 height 10
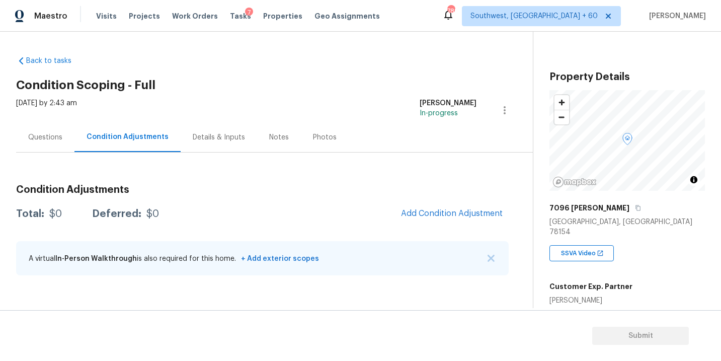
click at [260, 173] on div "Condition Adjustments Total: $0 Deferred: $0 Add Condition Adjustment A virtual…" at bounding box center [262, 218] width 492 height 132
click at [303, 132] on div "Photos" at bounding box center [325, 137] width 48 height 30
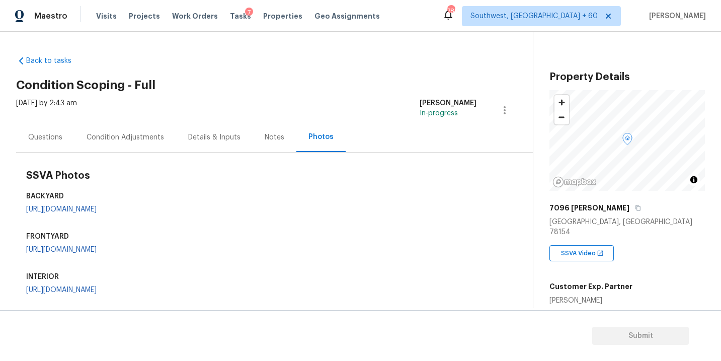
click at [126, 142] on div "Condition Adjustments" at bounding box center [125, 137] width 102 height 30
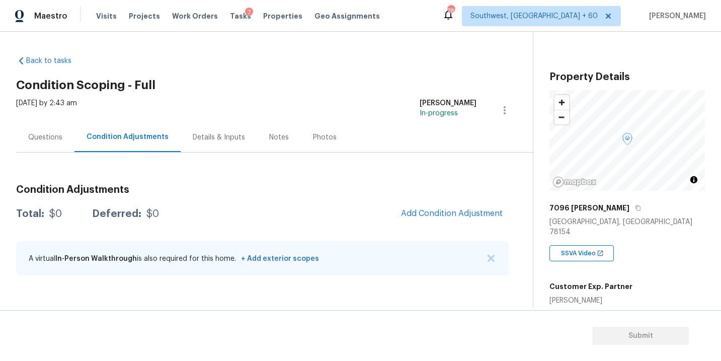
click at [43, 143] on div "Questions" at bounding box center [45, 137] width 58 height 30
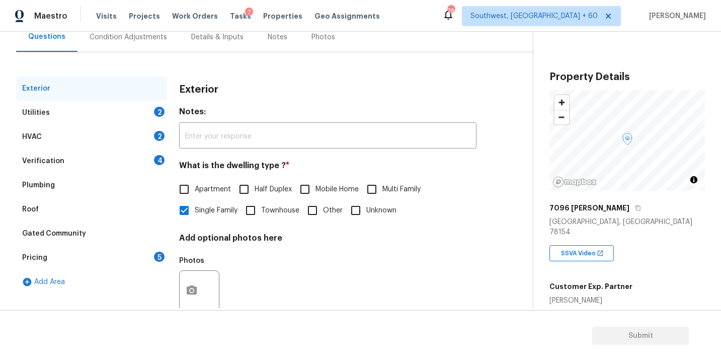
scroll to position [54, 0]
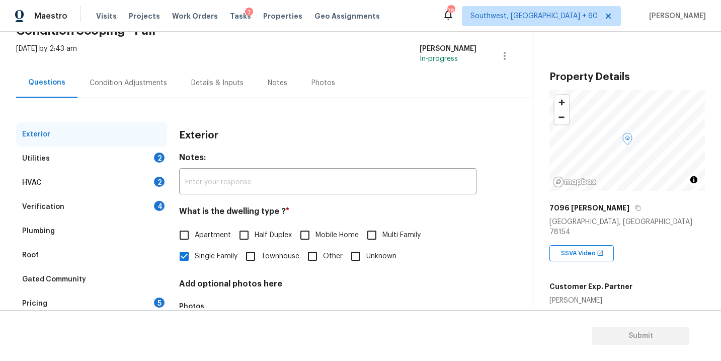
click at [128, 160] on div "Utilities 2" at bounding box center [91, 158] width 151 height 24
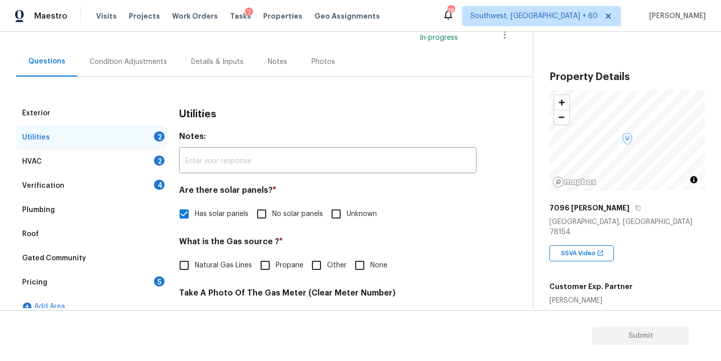
scroll to position [34, 0]
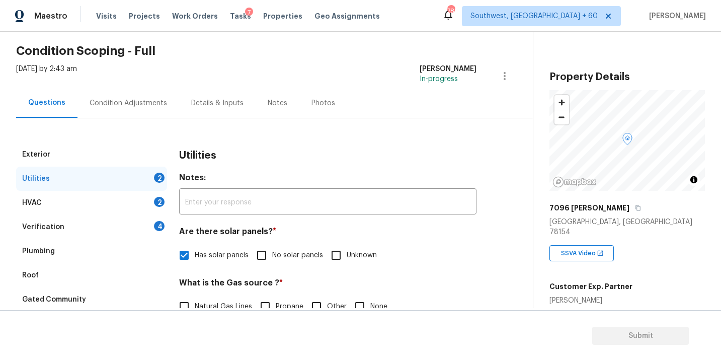
click at [148, 108] on div "Condition Adjustments" at bounding box center [128, 103] width 102 height 30
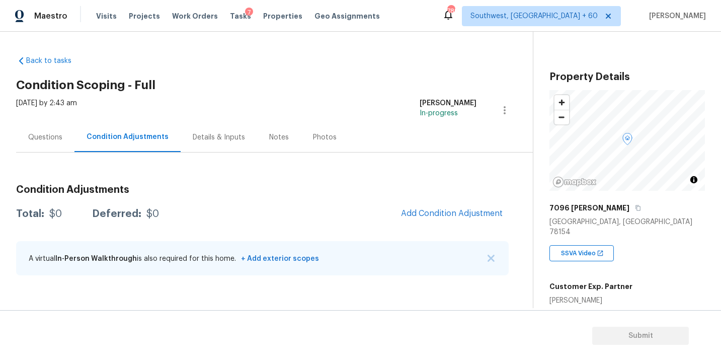
click at [360, 100] on div "Fri, Aug 29 2025 by 2:43 am Sakthivel Chandran In-progress" at bounding box center [274, 110] width 516 height 24
click at [41, 138] on div "Questions" at bounding box center [45, 137] width 34 height 10
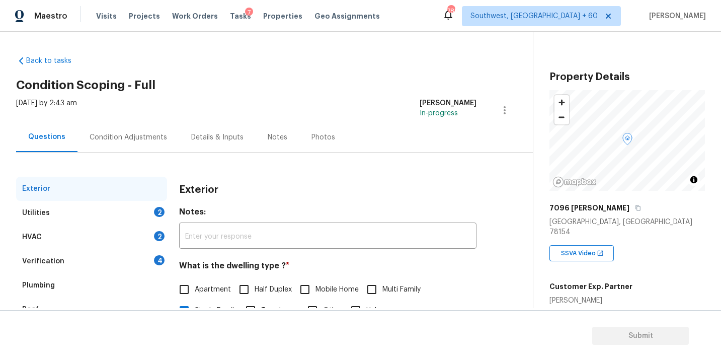
click at [151, 135] on div "Condition Adjustments" at bounding box center [128, 137] width 77 height 10
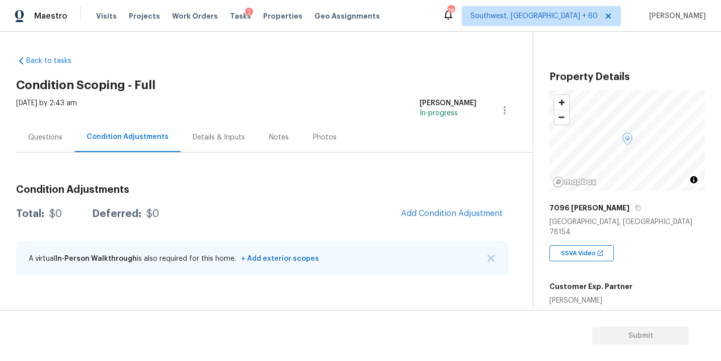
click at [47, 137] on div "Questions" at bounding box center [45, 137] width 34 height 10
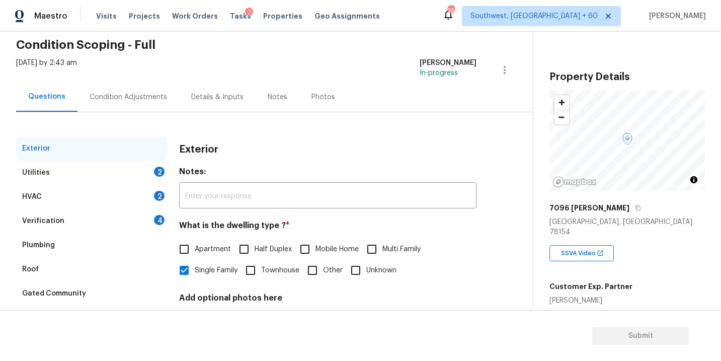
scroll to position [66, 0]
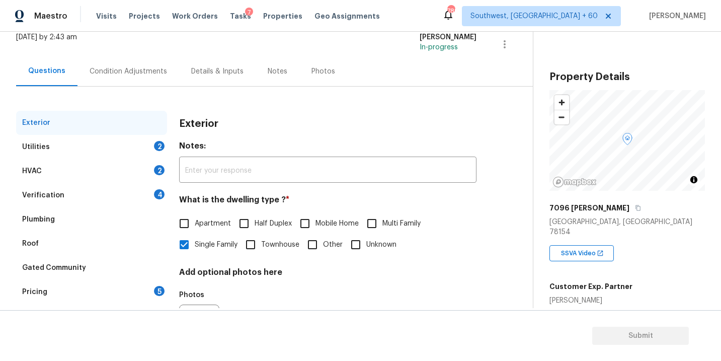
click at [88, 138] on div "Utilities 2" at bounding box center [91, 147] width 151 height 24
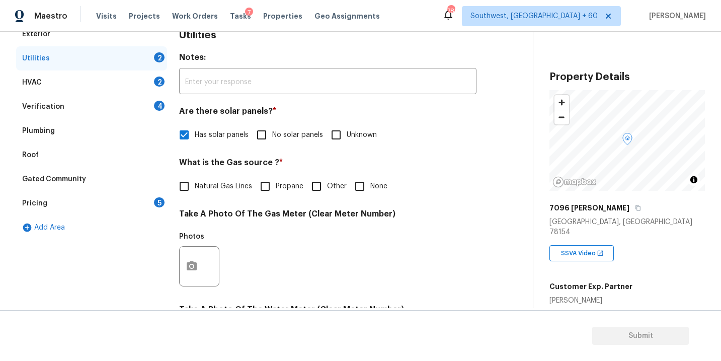
scroll to position [166, 0]
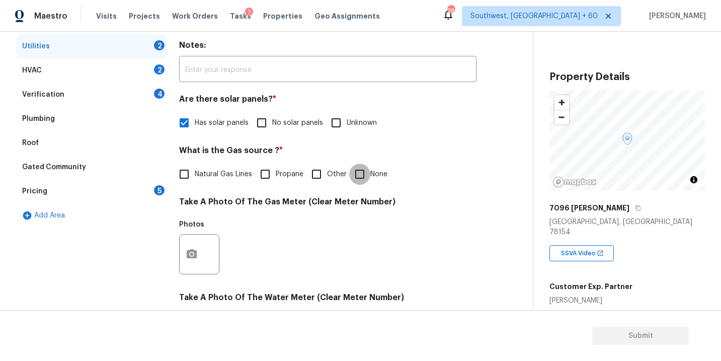
click at [358, 169] on input "None" at bounding box center [359, 173] width 21 height 21
checkbox input "true"
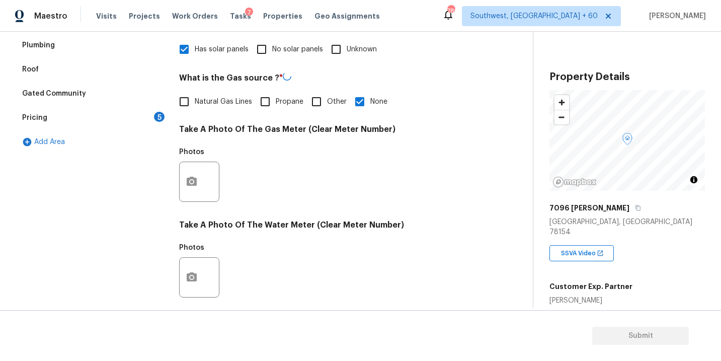
scroll to position [356, 0]
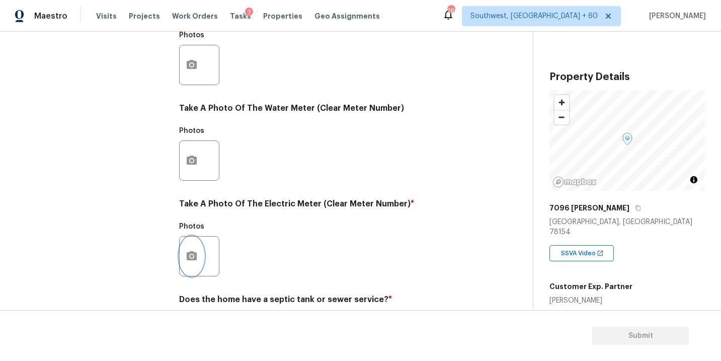
click at [198, 252] on button "button" at bounding box center [192, 255] width 24 height 39
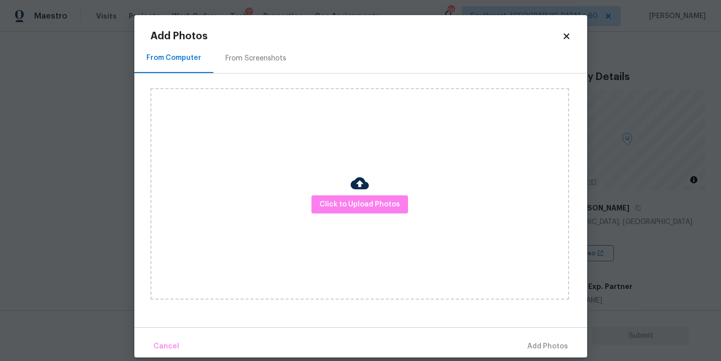
click at [345, 222] on div "Click to Upload Photos" at bounding box center [359, 193] width 418 height 211
click at [357, 207] on span "Click to Upload Photos" at bounding box center [359, 204] width 80 height 13
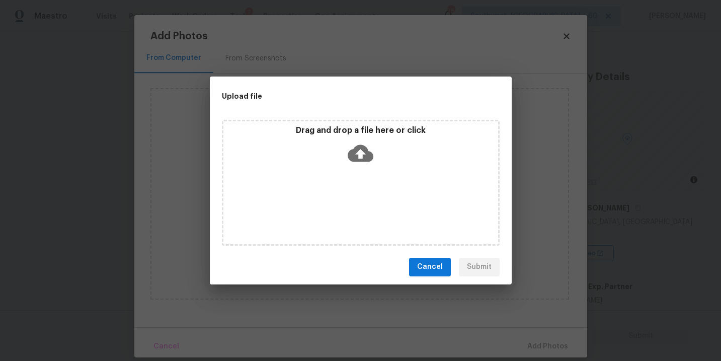
click at [359, 167] on div "Drag and drop a file here or click" at bounding box center [360, 146] width 275 height 43
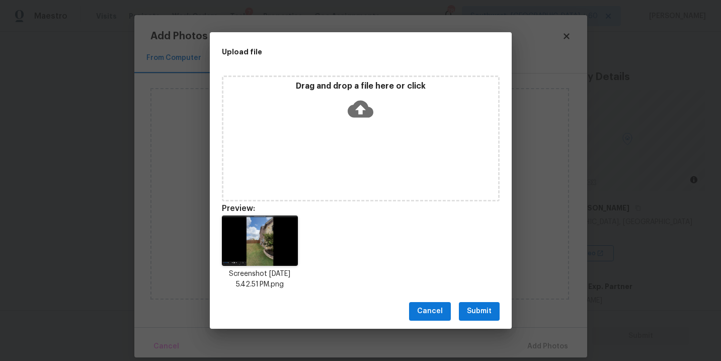
click at [483, 307] on span "Submit" at bounding box center [479, 311] width 25 height 13
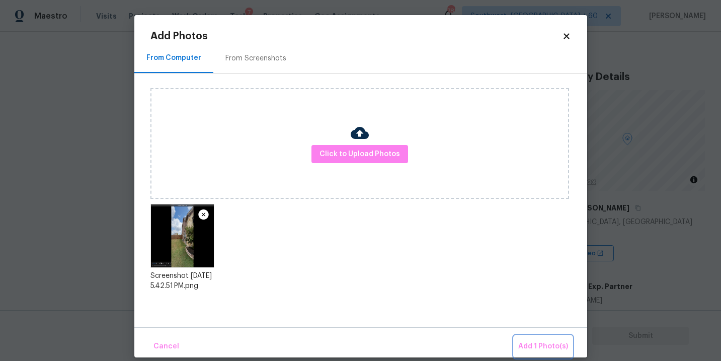
click at [530, 338] on button "Add 1 Photo(s)" at bounding box center [543, 346] width 58 height 22
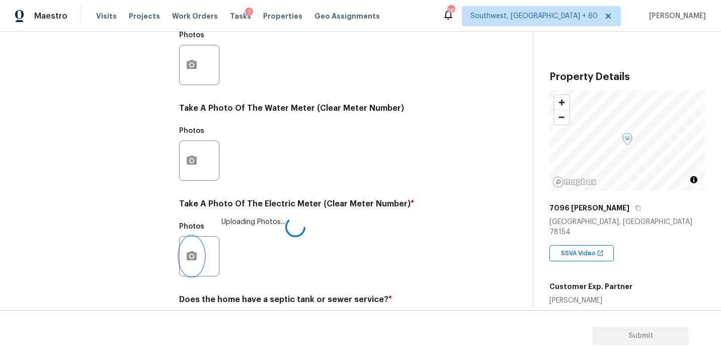
scroll to position [396, 0]
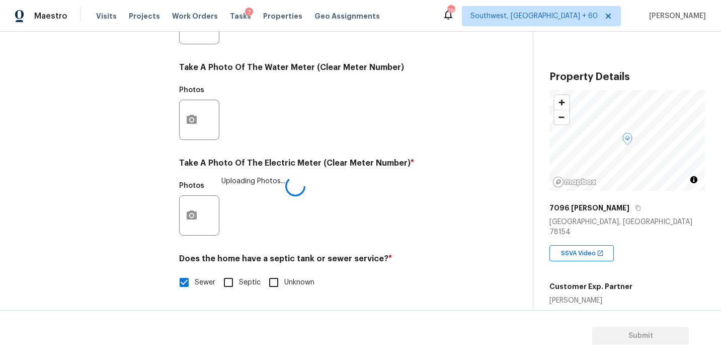
click at [397, 229] on div "Photos Uploading Photos..." at bounding box center [327, 208] width 297 height 65
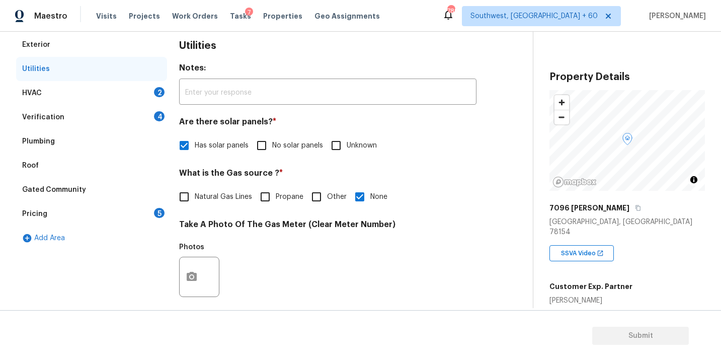
scroll to position [131, 0]
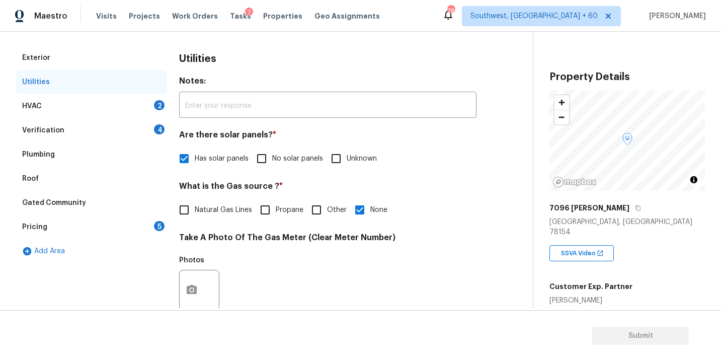
click at [99, 106] on div "HVAC 2" at bounding box center [91, 106] width 151 height 24
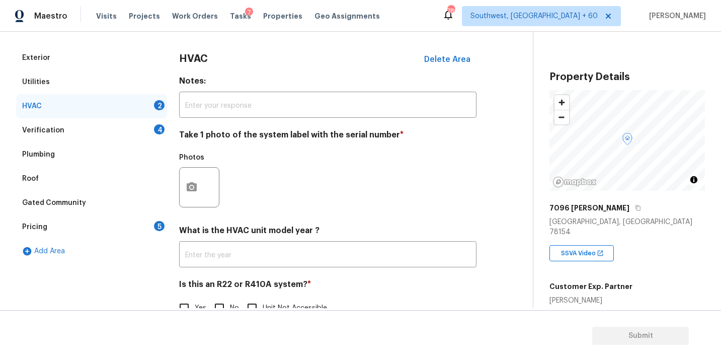
scroll to position [157, 0]
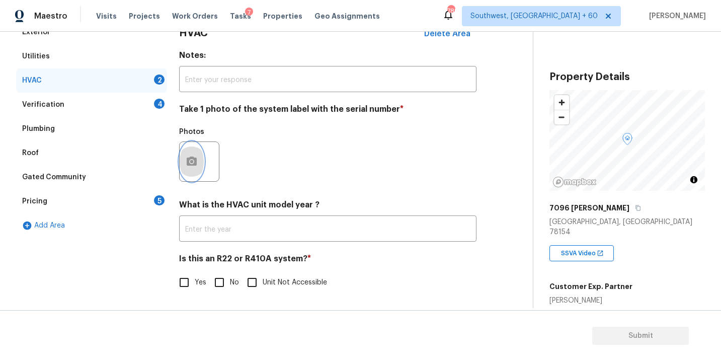
click at [194, 165] on icon "button" at bounding box center [192, 161] width 12 height 12
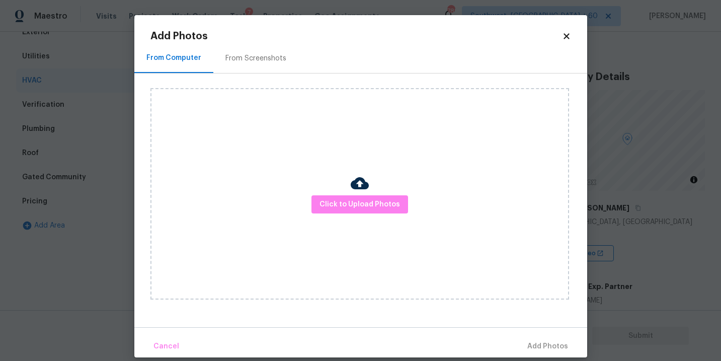
click at [350, 162] on div "Click to Upload Photos" at bounding box center [359, 193] width 418 height 211
click at [342, 200] on span "Click to Upload Photos" at bounding box center [359, 204] width 80 height 13
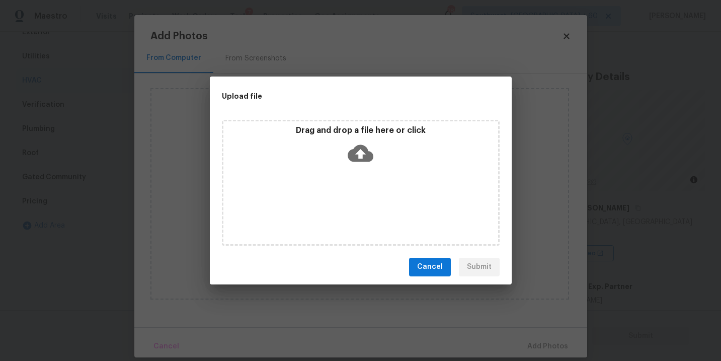
click at [369, 140] on icon at bounding box center [360, 153] width 26 height 26
click at [357, 156] on icon at bounding box center [360, 152] width 26 height 17
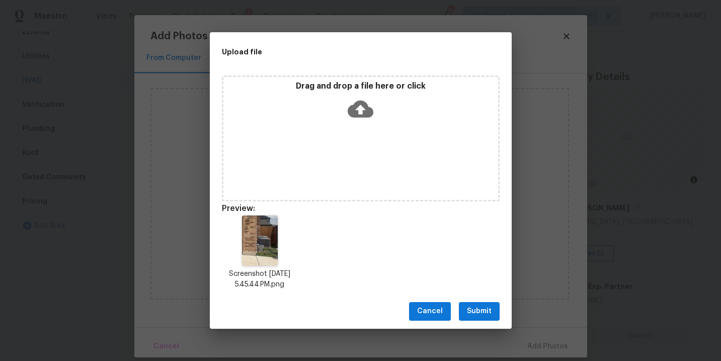
click at [483, 307] on span "Submit" at bounding box center [479, 311] width 25 height 13
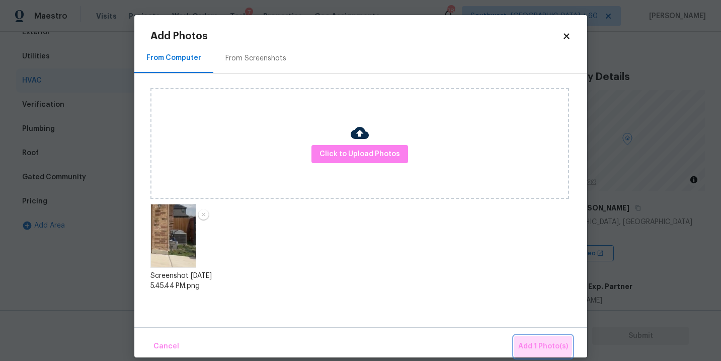
click at [532, 339] on button "Add 1 Photo(s)" at bounding box center [543, 346] width 58 height 22
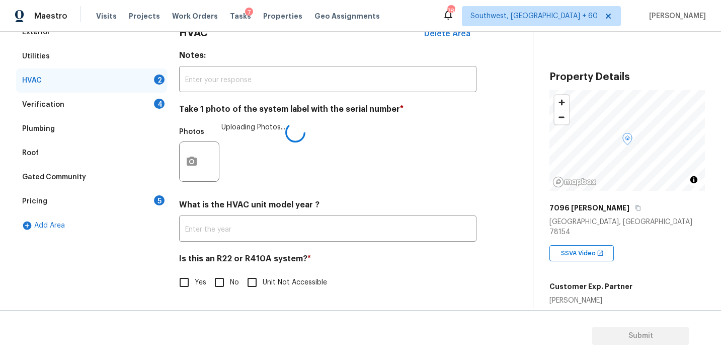
click at [224, 285] on input "No" at bounding box center [219, 282] width 21 height 21
checkbox input "true"
click at [416, 271] on div "Is this an R22 or R410A system? * Yes No Unit Not Accessible" at bounding box center [327, 272] width 297 height 39
click at [117, 105] on div "Verification 4" at bounding box center [91, 105] width 151 height 24
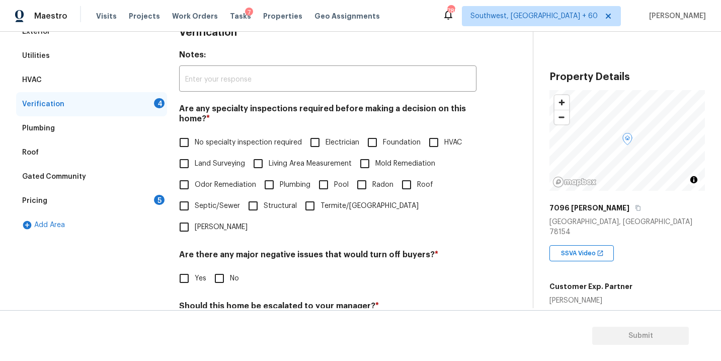
click at [233, 145] on span "No specialty inspection required" at bounding box center [248, 142] width 107 height 11
click at [195, 145] on input "No specialty inspection required" at bounding box center [183, 142] width 21 height 21
checkbox input "true"
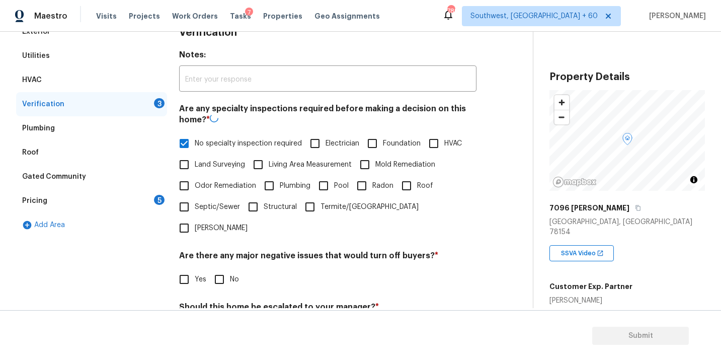
scroll to position [244, 0]
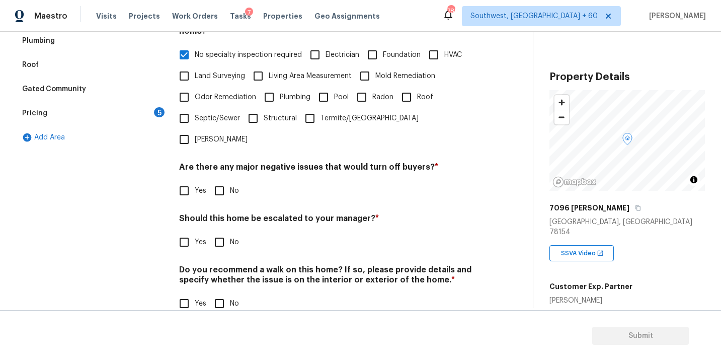
click at [223, 180] on input "No" at bounding box center [219, 190] width 21 height 21
checkbox input "true"
click at [223, 232] on input "No" at bounding box center [219, 242] width 21 height 21
checkbox input "true"
click at [223, 294] on input "No" at bounding box center [219, 304] width 21 height 21
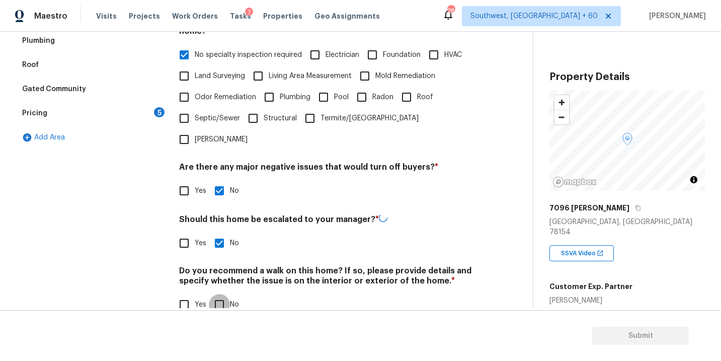
checkbox input "true"
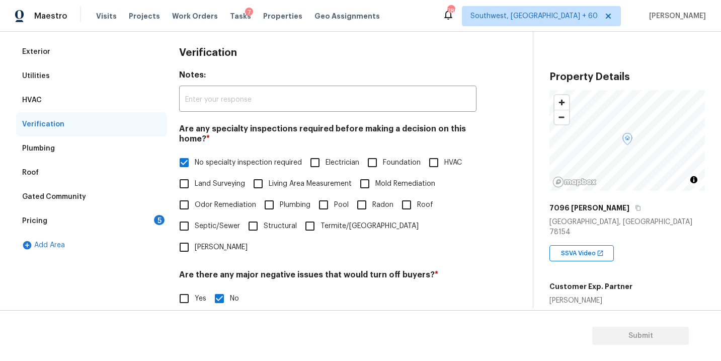
click at [121, 216] on div "Pricing 5" at bounding box center [91, 221] width 151 height 24
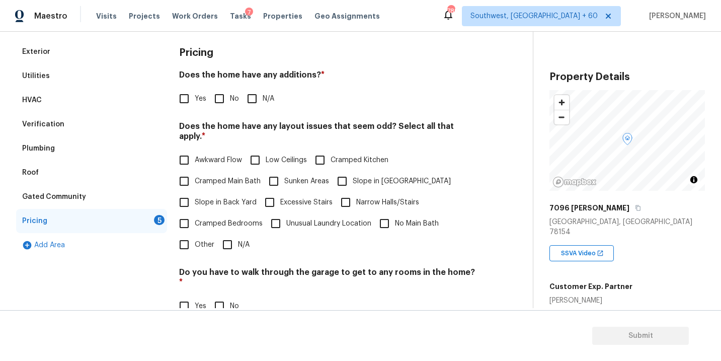
click at [262, 101] on input "N/A" at bounding box center [251, 98] width 21 height 21
checkbox input "true"
click at [347, 170] on input "Slope in Front Yard" at bounding box center [341, 180] width 21 height 21
checkbox input "true"
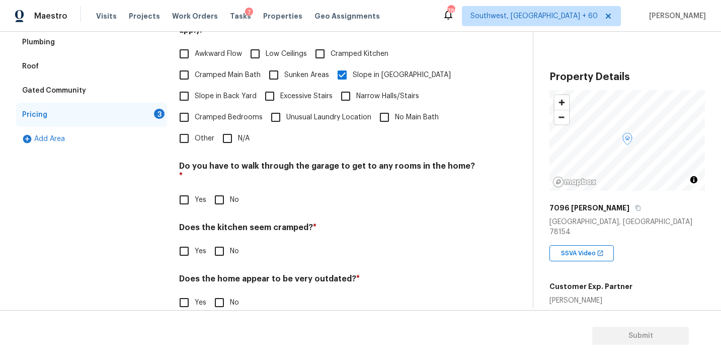
click at [225, 168] on div "Do you have to walk through the garage to get to any rooms in the home? * Yes No" at bounding box center [327, 185] width 297 height 49
click at [229, 189] on input "No" at bounding box center [219, 199] width 21 height 21
checkbox input "true"
click at [229, 241] on input "No" at bounding box center [219, 251] width 21 height 21
checkbox input "true"
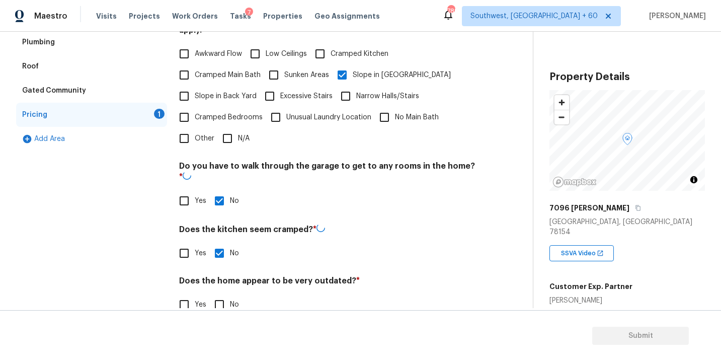
click at [218, 303] on div "Pricing Does the home have any additions? * Yes No N/A Does the home have any l…" at bounding box center [327, 130] width 297 height 393
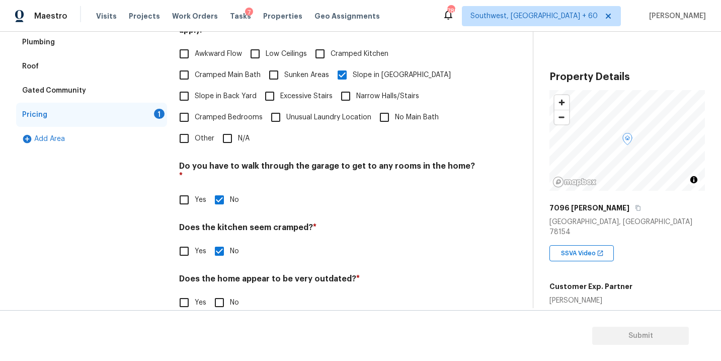
click at [225, 292] on input "No" at bounding box center [219, 302] width 21 height 21
checkbox input "true"
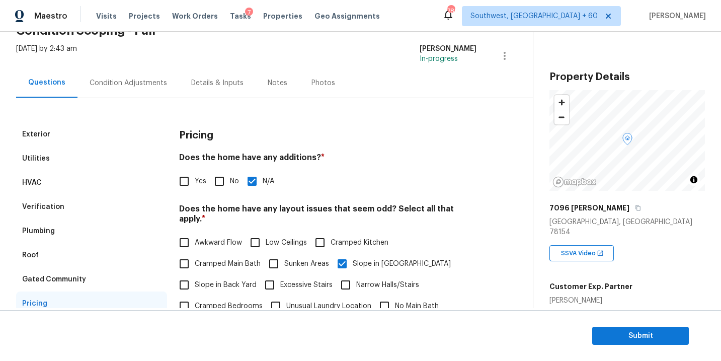
scroll to position [0, 0]
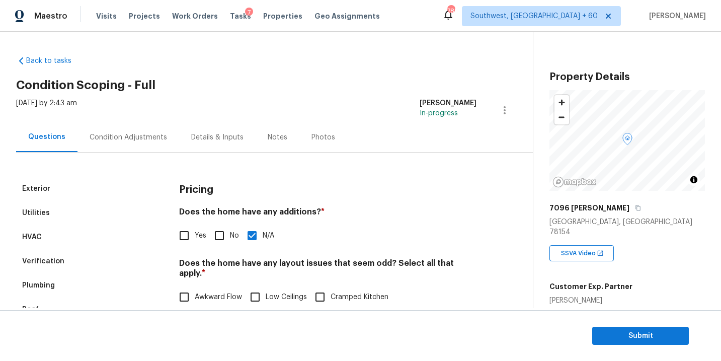
click at [163, 145] on div "Condition Adjustments" at bounding box center [128, 137] width 102 height 30
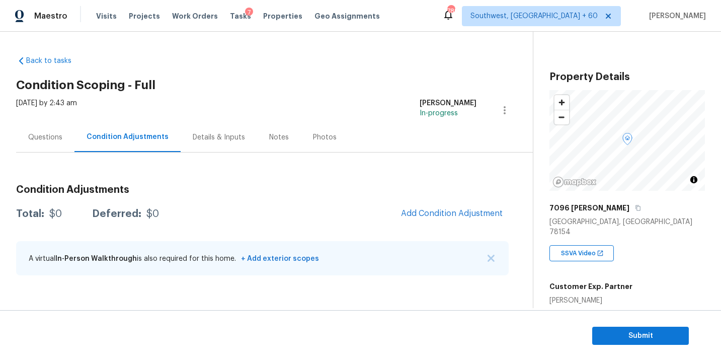
click at [34, 136] on div "Questions" at bounding box center [45, 137] width 34 height 10
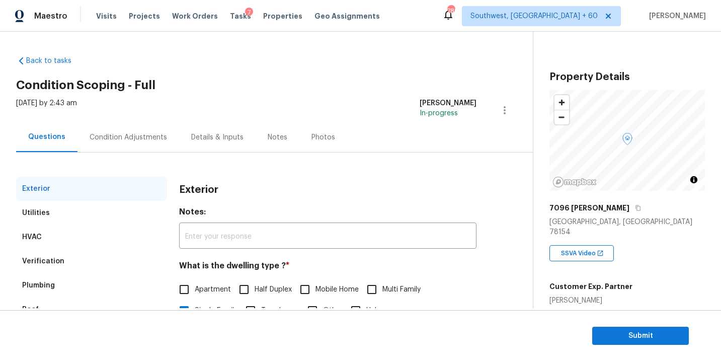
click at [135, 137] on div "Condition Adjustments" at bounding box center [128, 137] width 77 height 10
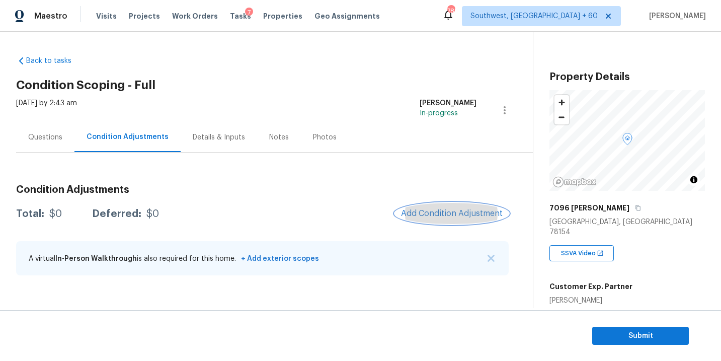
click at [476, 209] on span "Add Condition Adjustment" at bounding box center [452, 213] width 102 height 9
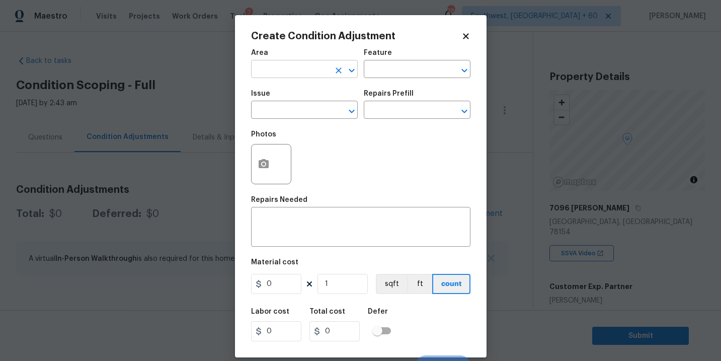
click at [288, 67] on input "text" at bounding box center [290, 70] width 78 height 16
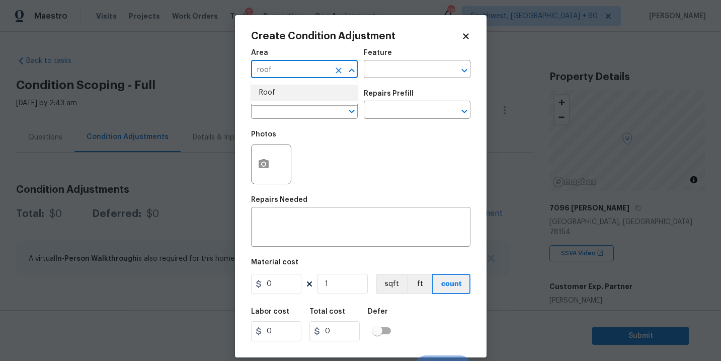
click at [295, 88] on li "Roof" at bounding box center [304, 92] width 107 height 17
type input "Roof"
click at [339, 77] on div "Roof ​" at bounding box center [304, 70] width 107 height 16
click at [336, 64] on button "Clear" at bounding box center [338, 70] width 14 height 14
click at [319, 118] on ul "Exterior Addition Exterior Overall" at bounding box center [304, 100] width 107 height 41
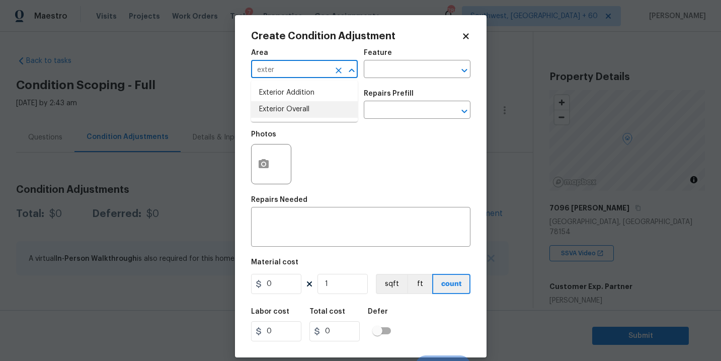
click at [323, 114] on li "Exterior Overall" at bounding box center [304, 109] width 107 height 17
type input "Exterior Overall"
click at [401, 78] on input "text" at bounding box center [403, 70] width 78 height 16
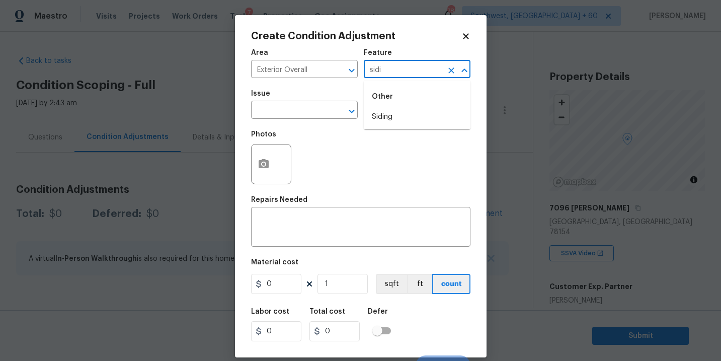
click at [396, 119] on li "Siding" at bounding box center [417, 117] width 107 height 17
type input "Siding"
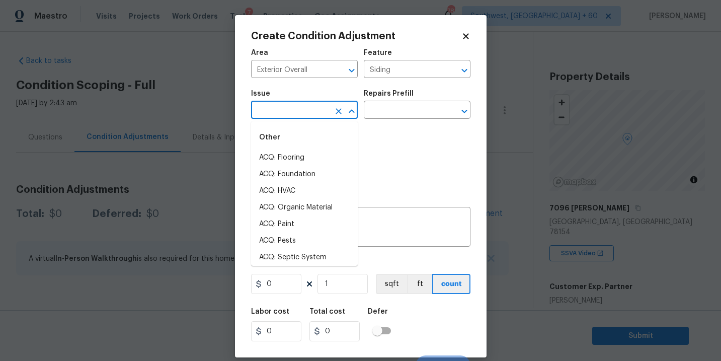
click at [323, 118] on input "text" at bounding box center [290, 111] width 78 height 16
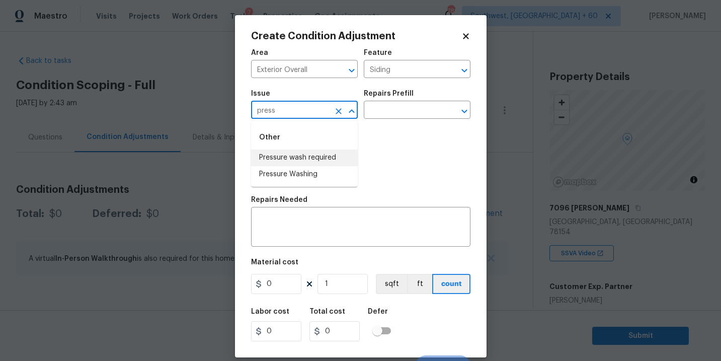
click at [322, 161] on li "Pressure wash required" at bounding box center [304, 157] width 107 height 17
type input "Pressure wash required"
click at [341, 115] on icon "Clear" at bounding box center [338, 111] width 10 height 10
click at [308, 170] on li "Pressure Washing" at bounding box center [304, 174] width 107 height 17
type input "Pressure Washing"
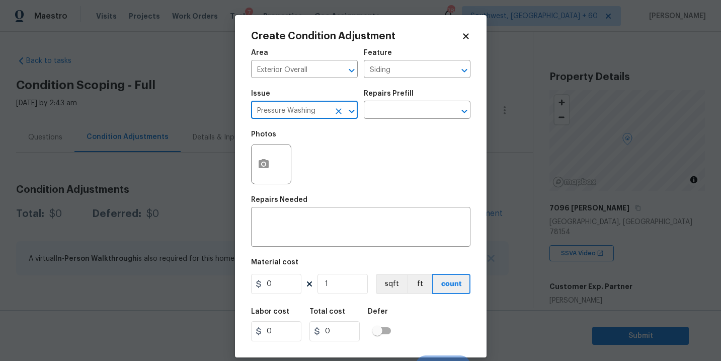
click at [390, 101] on div "Repairs Prefill" at bounding box center [417, 96] width 107 height 13
click at [390, 107] on input "text" at bounding box center [403, 111] width 78 height 16
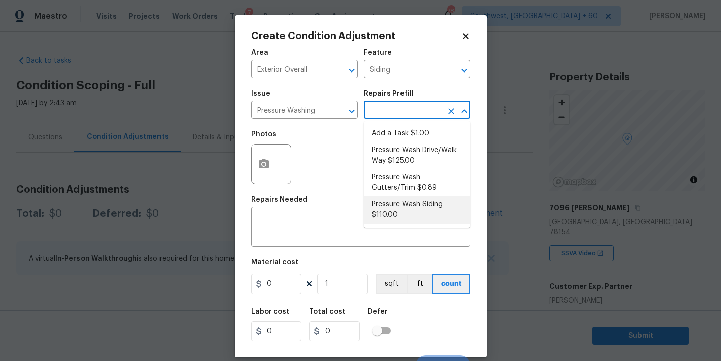
click at [385, 214] on li "Pressure Wash Siding $110.00" at bounding box center [417, 209] width 107 height 27
type textarea "Protect areas as needed for pressure washing. Pressure wash the siding on the h…"
type input "110"
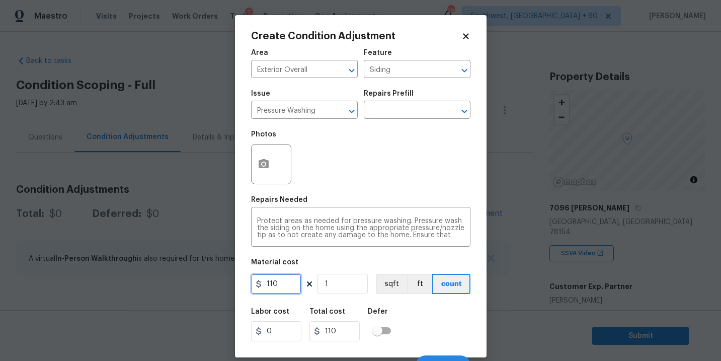
drag, startPoint x: 288, startPoint y: 281, endPoint x: 201, endPoint y: 281, distance: 87.5
click at [201, 281] on div "Create Condition Adjustment Area Exterior Overall ​ Feature Siding ​ Issue Pres…" at bounding box center [360, 180] width 721 height 361
type input "200"
click at [264, 177] on button "button" at bounding box center [263, 163] width 24 height 39
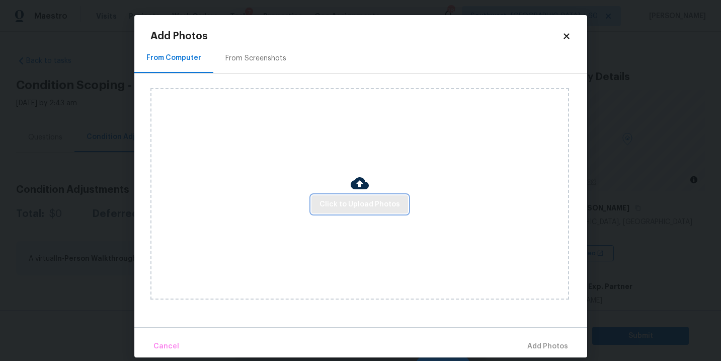
click at [330, 198] on span "Click to Upload Photos" at bounding box center [359, 204] width 80 height 13
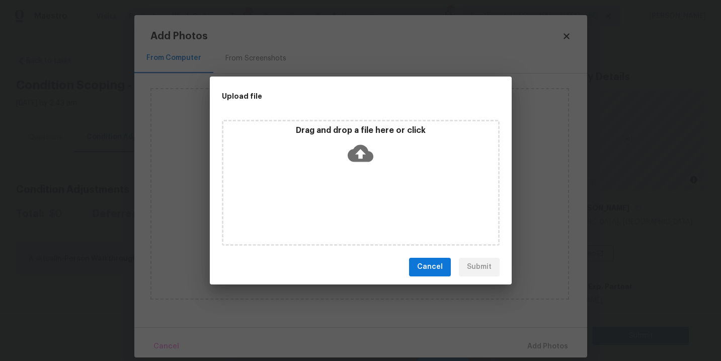
click at [357, 160] on icon at bounding box center [360, 152] width 26 height 17
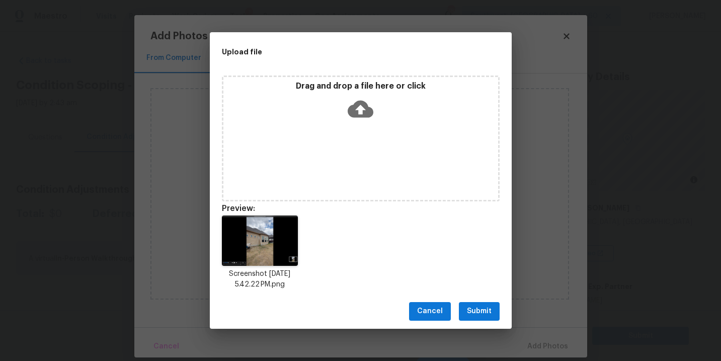
click at [485, 314] on span "Submit" at bounding box center [479, 311] width 25 height 13
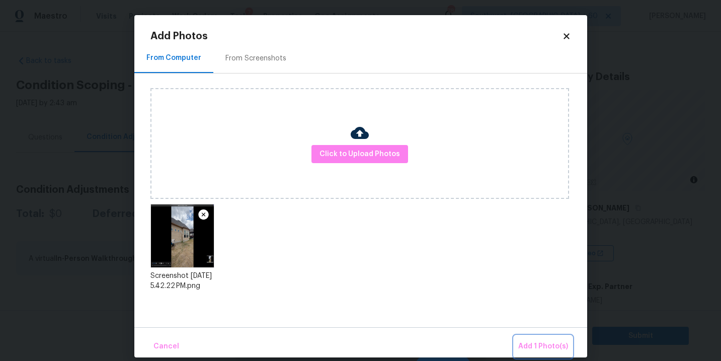
click at [542, 339] on button "Add 1 Photo(s)" at bounding box center [543, 346] width 58 height 22
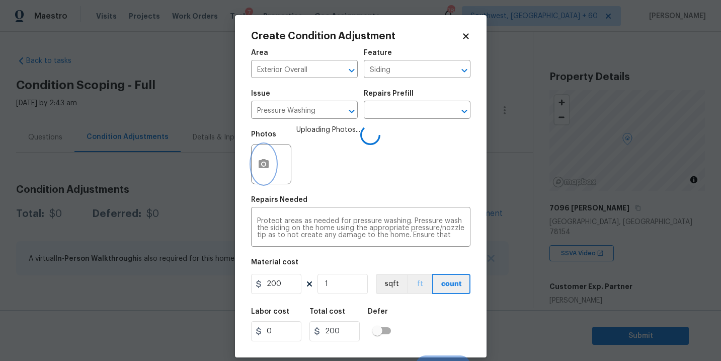
scroll to position [15, 0]
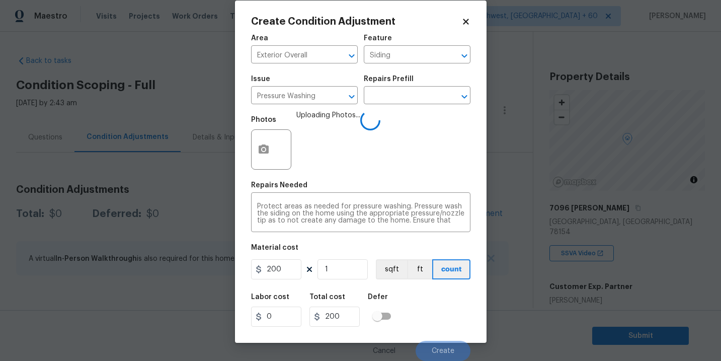
click at [434, 292] on div "Labor cost 0 Total cost 200 Defer" at bounding box center [360, 309] width 219 height 45
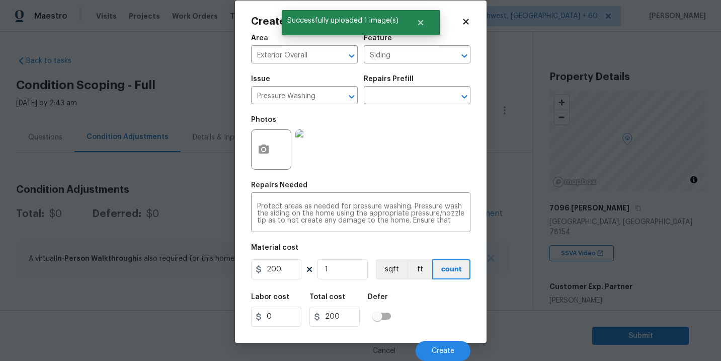
click at [439, 315] on div "Labor cost 0 Total cost 200 Defer" at bounding box center [360, 309] width 219 height 45
click at [438, 345] on button "Create" at bounding box center [442, 350] width 55 height 20
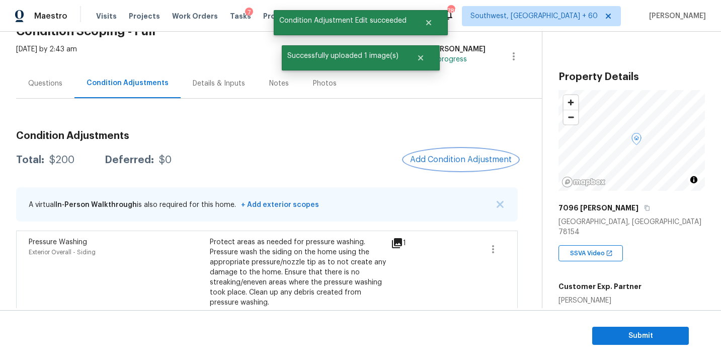
scroll to position [73, 0]
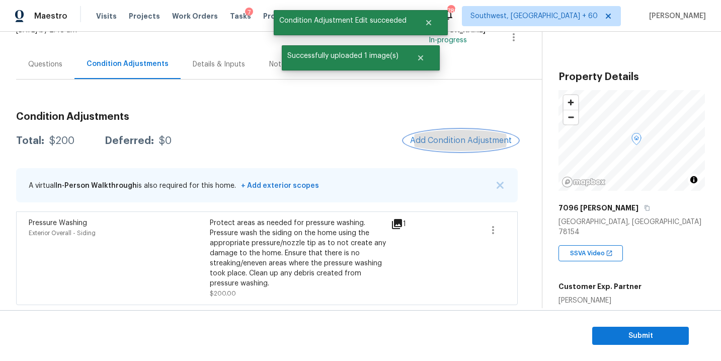
click at [460, 143] on span "Add Condition Adjustment" at bounding box center [461, 140] width 102 height 9
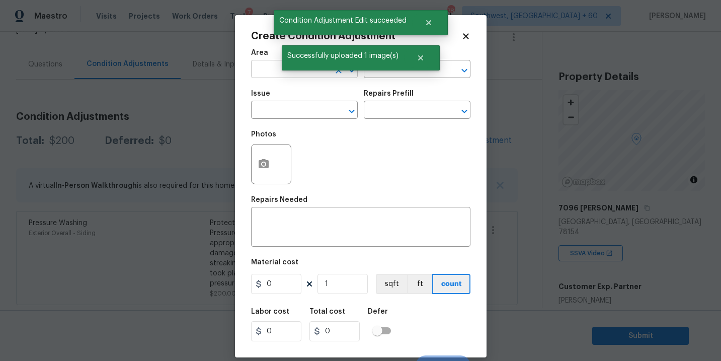
click at [281, 76] on input "text" at bounding box center [290, 70] width 78 height 16
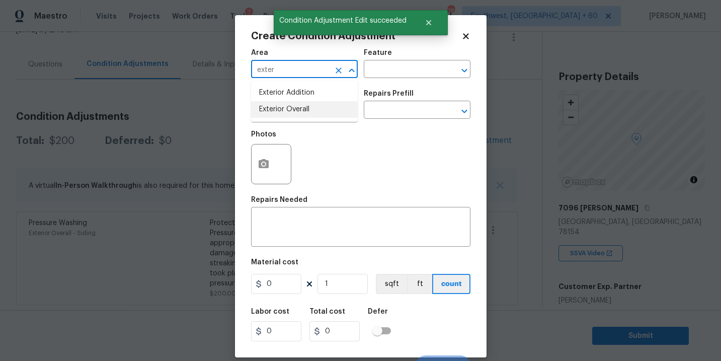
click at [288, 107] on li "Exterior Overall" at bounding box center [304, 109] width 107 height 17
type input "Exterior Overall"
click at [401, 68] on input "text" at bounding box center [403, 70] width 78 height 16
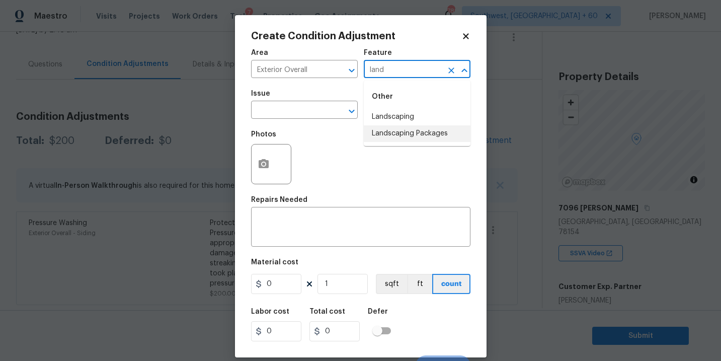
click at [407, 133] on li "Landscaping Packages" at bounding box center [417, 133] width 107 height 17
type input "Landscaping Packages"
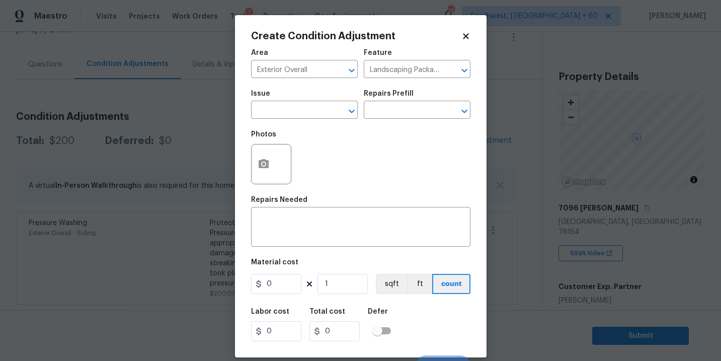
click at [331, 121] on span "Issue ​" at bounding box center [304, 104] width 107 height 41
click at [317, 114] on input "text" at bounding box center [290, 111] width 78 height 16
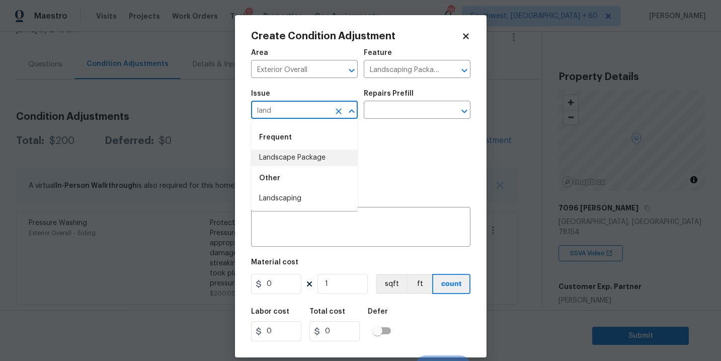
click at [319, 152] on li "Landscape Package" at bounding box center [304, 157] width 107 height 17
type input "Landscape Package"
click at [385, 105] on input "text" at bounding box center [403, 111] width 78 height 16
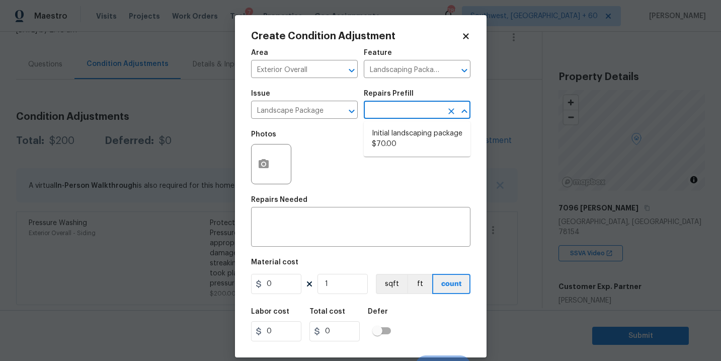
click at [386, 134] on li "Initial landscaping package $70.00" at bounding box center [417, 138] width 107 height 27
type input "Home Readiness Packages"
type textarea "Mowing of grass up to 6" in height. Mow, edge along driveways & sidewalks, trim…"
type input "70"
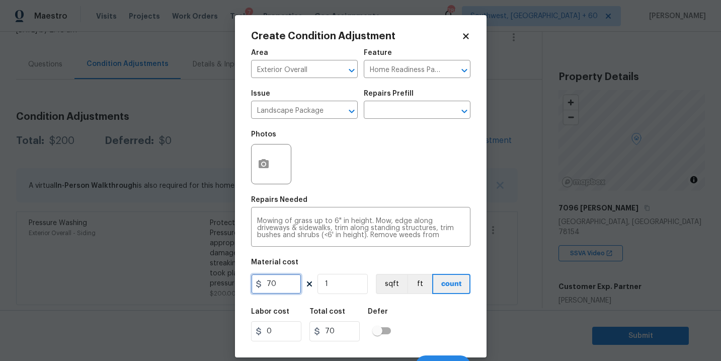
drag, startPoint x: 276, startPoint y: 286, endPoint x: 207, endPoint y: 288, distance: 69.4
click at [207, 288] on div "Create Condition Adjustment Area Exterior Overall ​ Feature Home Readiness Pack…" at bounding box center [360, 180] width 721 height 361
type input "300"
click at [263, 168] on icon "button" at bounding box center [263, 164] width 12 height 12
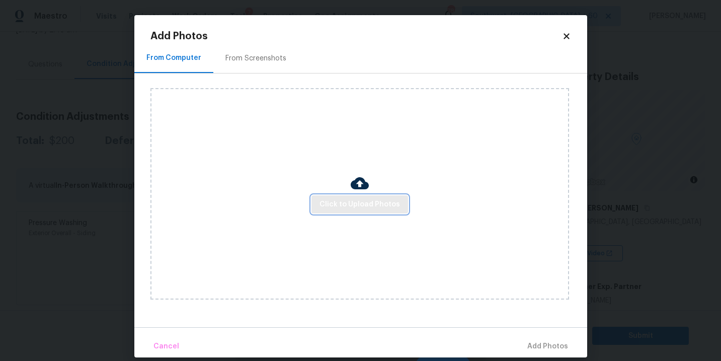
click at [357, 204] on span "Click to Upload Photos" at bounding box center [359, 204] width 80 height 13
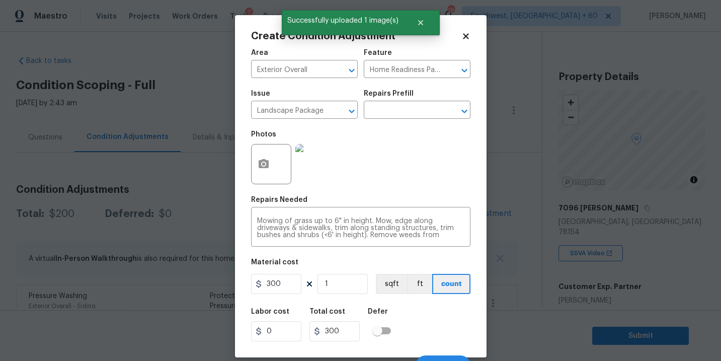
scroll to position [15, 0]
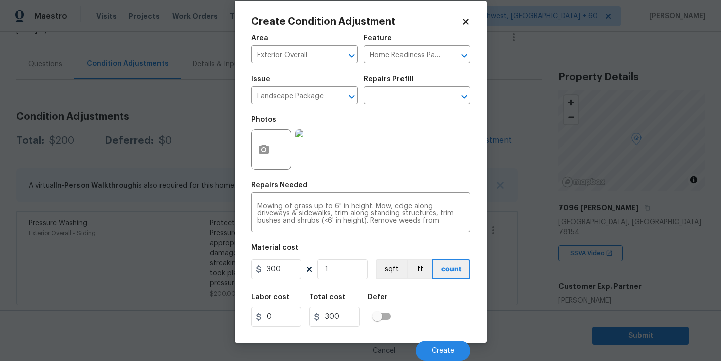
click at [416, 312] on div "Labor cost 0 Total cost 300 Defer" at bounding box center [360, 309] width 219 height 45
click at [428, 337] on div "Cancel Create" at bounding box center [360, 346] width 219 height 28
click at [437, 353] on span "Create" at bounding box center [442, 351] width 23 height 8
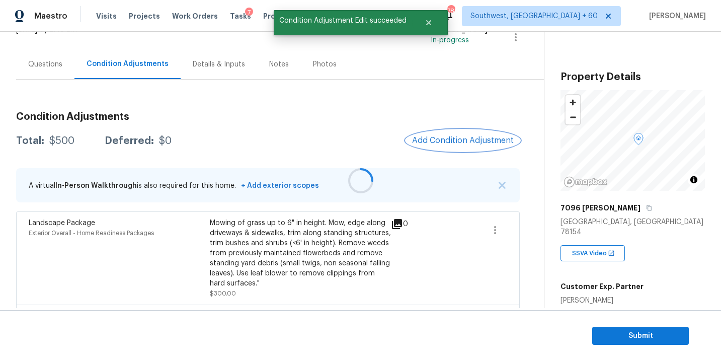
scroll to position [0, 0]
click at [464, 132] on button "Add Condition Adjustment" at bounding box center [461, 140] width 114 height 21
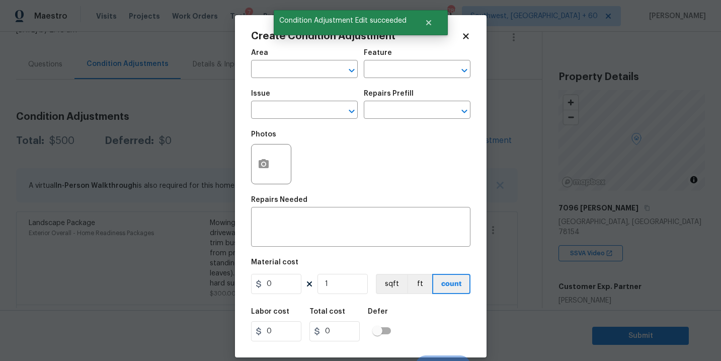
click at [302, 57] on div "Area" at bounding box center [304, 55] width 107 height 13
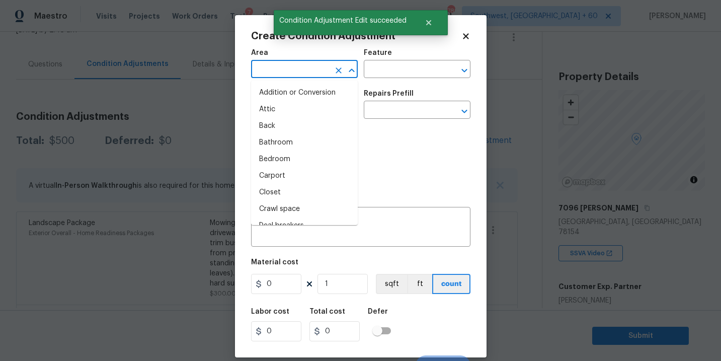
click at [293, 70] on input "text" at bounding box center [290, 70] width 78 height 16
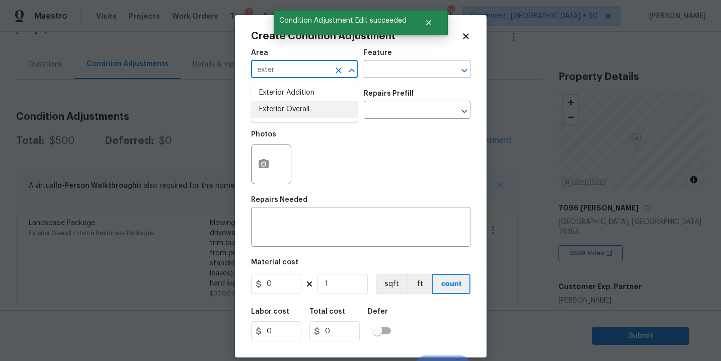
click at [298, 110] on li "Exterior Overall" at bounding box center [304, 109] width 107 height 17
type input "Exterior Overall"
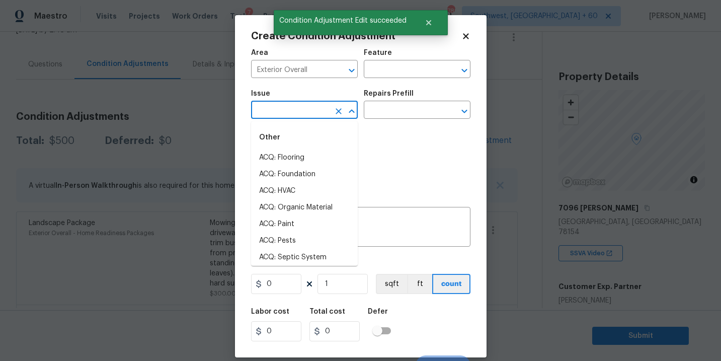
click at [298, 110] on input "text" at bounding box center [290, 111] width 78 height 16
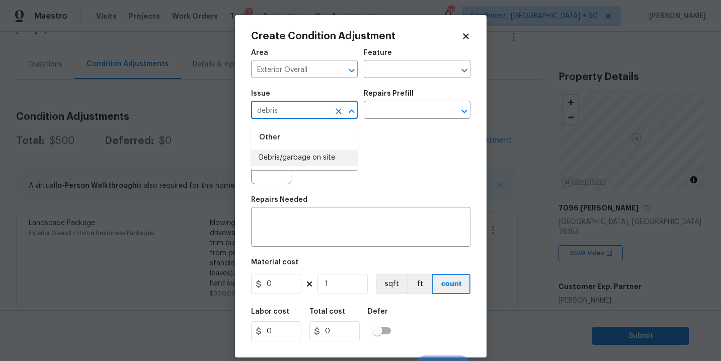
click at [307, 151] on li "Debris/garbage on site" at bounding box center [304, 157] width 107 height 17
type input "Debris/garbage on site"
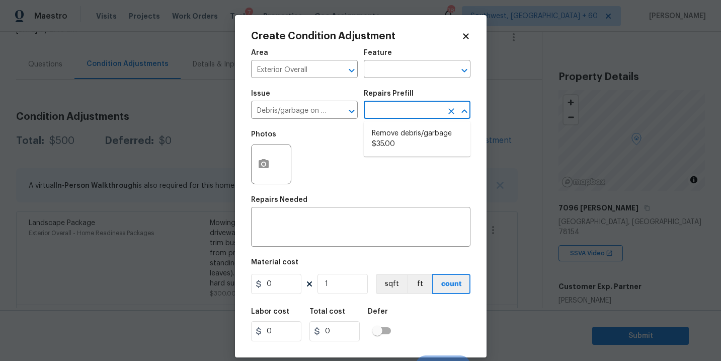
click at [396, 112] on input "text" at bounding box center [403, 111] width 78 height 16
click at [397, 136] on li "Remove debris/garbage $35.00" at bounding box center [417, 138] width 107 height 27
type textarea "Remove, haul off, and properly dispose of any debris left by seller to offsite …"
type input "35"
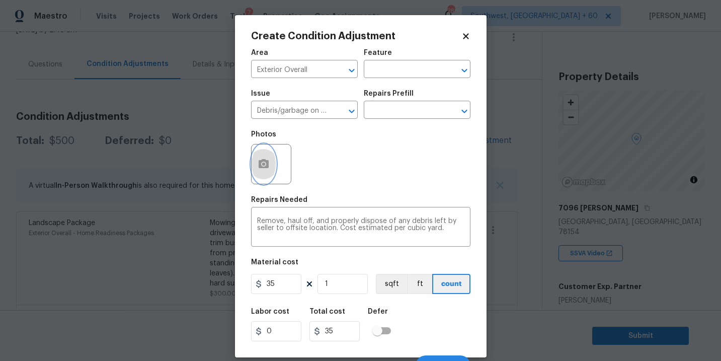
click at [254, 168] on button "button" at bounding box center [263, 163] width 24 height 39
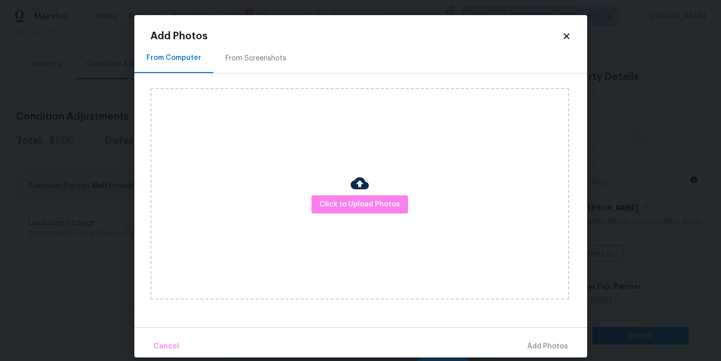
click at [321, 188] on div "Click to Upload Photos" at bounding box center [359, 193] width 418 height 211
click at [353, 201] on span "Click to Upload Photos" at bounding box center [359, 204] width 80 height 13
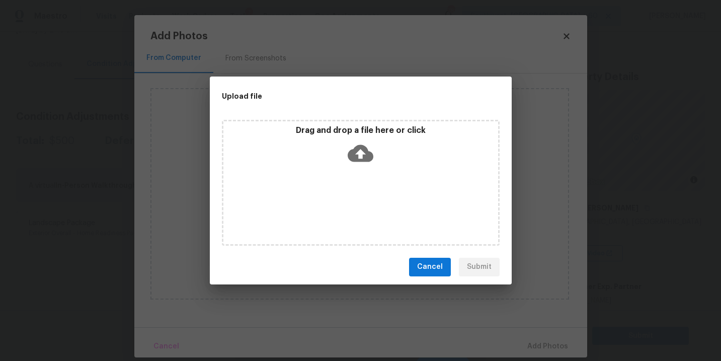
click at [363, 174] on div "Drag and drop a file here or click" at bounding box center [361, 183] width 278 height 126
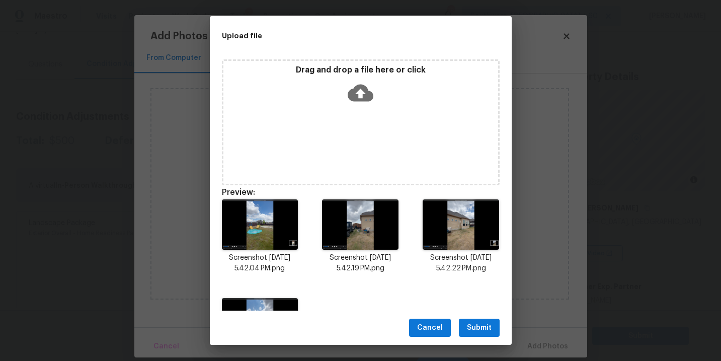
click at [474, 323] on span "Submit" at bounding box center [479, 327] width 25 height 13
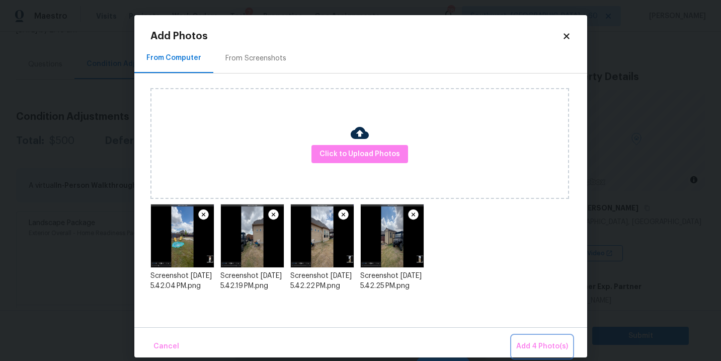
click at [519, 348] on span "Add 4 Photo(s)" at bounding box center [542, 346] width 52 height 13
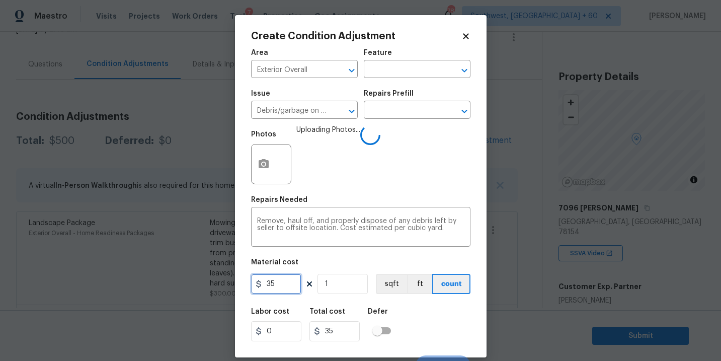
drag, startPoint x: 276, startPoint y: 281, endPoint x: 181, endPoint y: 278, distance: 95.6
click at [181, 278] on div "Create Condition Adjustment Area Exterior Overall ​ Feature ​ Issue Debris/garb…" at bounding box center [360, 180] width 721 height 361
type input "1500"
click at [430, 322] on div "Labor cost 0 Total cost 1500 Defer" at bounding box center [360, 324] width 219 height 45
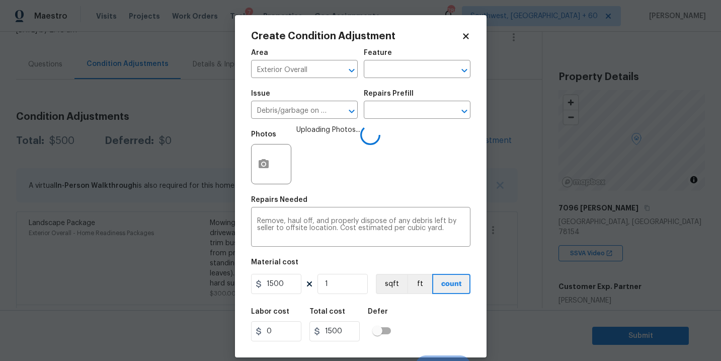
scroll to position [15, 0]
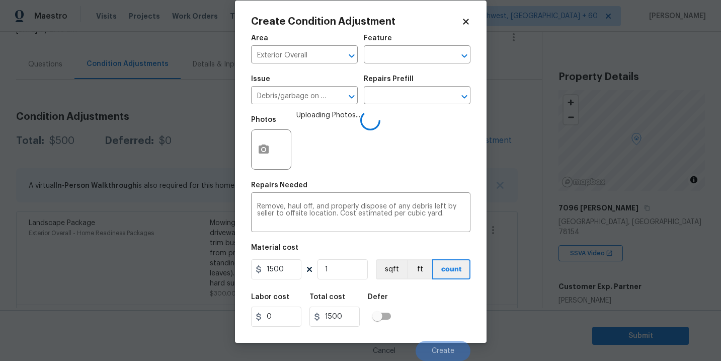
click at [435, 316] on div "Labor cost 0 Total cost 1500 Defer" at bounding box center [360, 309] width 219 height 45
click at [437, 326] on div "Labor cost 0 Total cost 1500 Defer" at bounding box center [360, 309] width 219 height 45
click at [438, 328] on div "Labor cost 0 Total cost 1500 Defer" at bounding box center [360, 309] width 219 height 45
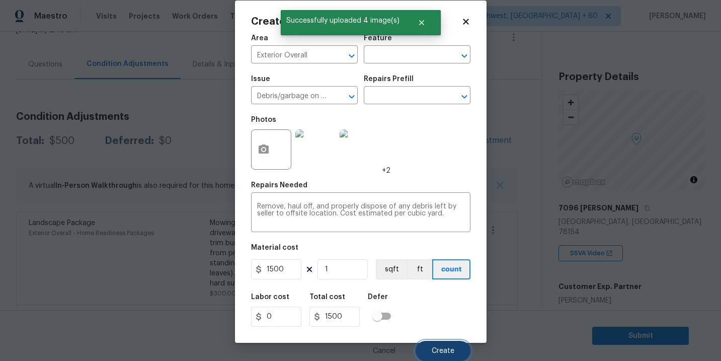
click at [441, 347] on span "Create" at bounding box center [442, 351] width 23 height 8
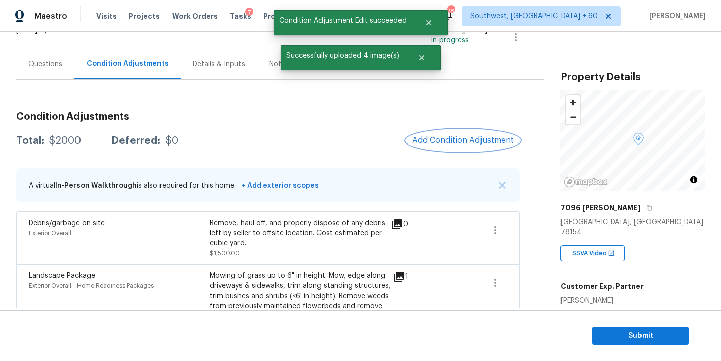
scroll to position [0, 0]
click at [460, 140] on span "Add Condition Adjustment" at bounding box center [463, 140] width 102 height 9
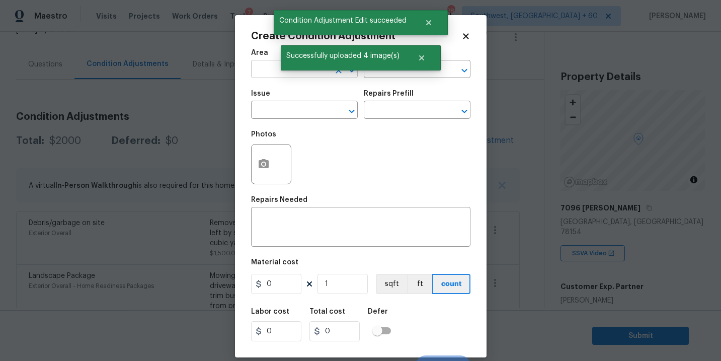
click at [272, 73] on input "text" at bounding box center [290, 70] width 78 height 16
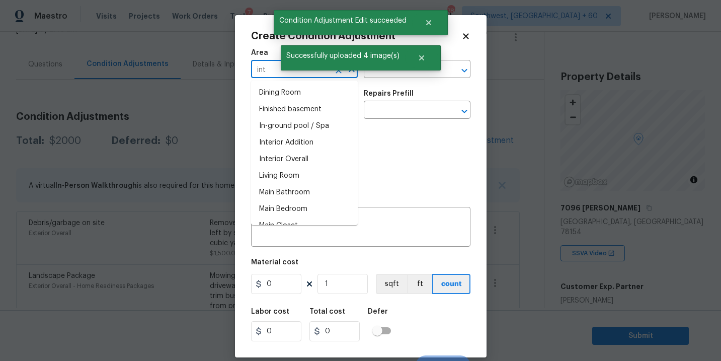
type input "inte"
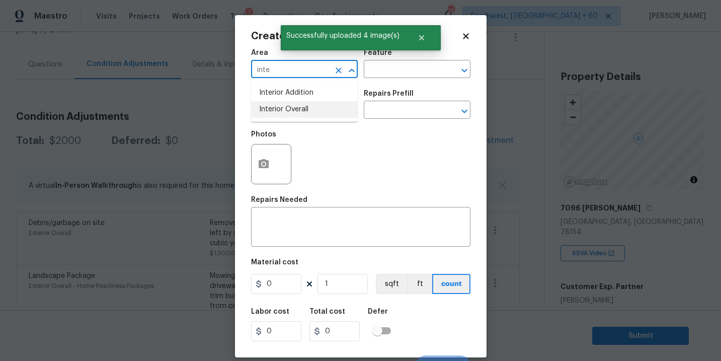
click at [283, 110] on li "Interior Overall" at bounding box center [304, 109] width 107 height 17
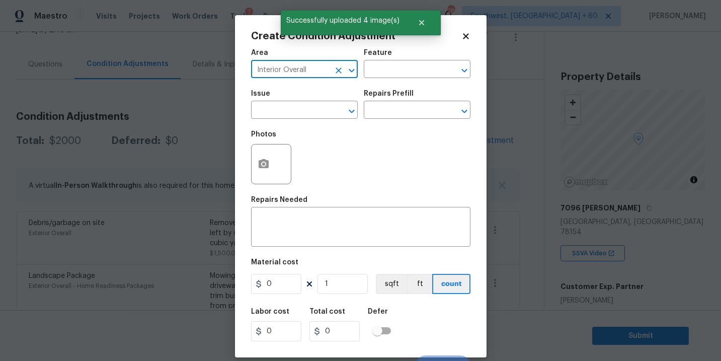
type input "Interior Overall"
click at [377, 79] on div "Area Interior Overall ​ Feature ​" at bounding box center [360, 63] width 219 height 41
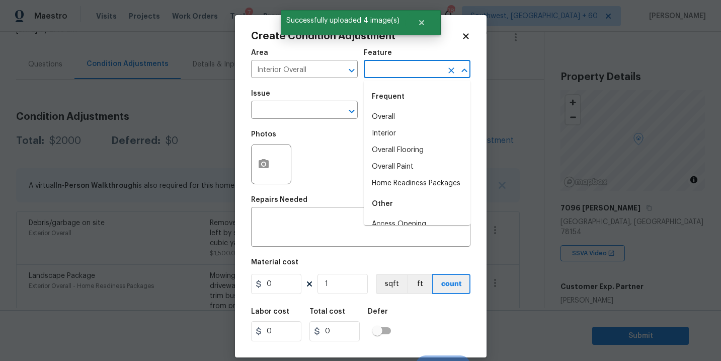
click at [384, 76] on input "text" at bounding box center [403, 70] width 78 height 16
click at [389, 164] on li "Overall Paint" at bounding box center [417, 166] width 107 height 17
type input "Overall Paint"
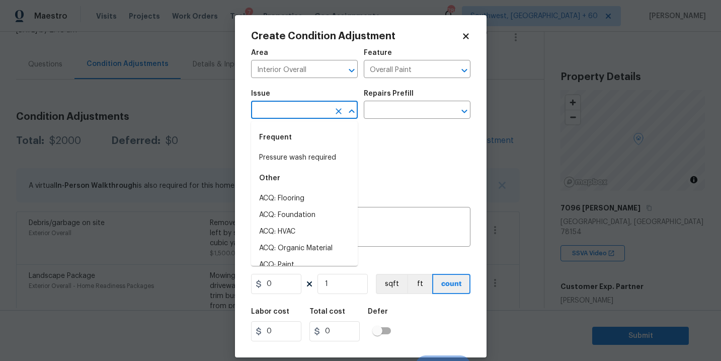
click at [299, 103] on input "text" at bounding box center [290, 111] width 78 height 16
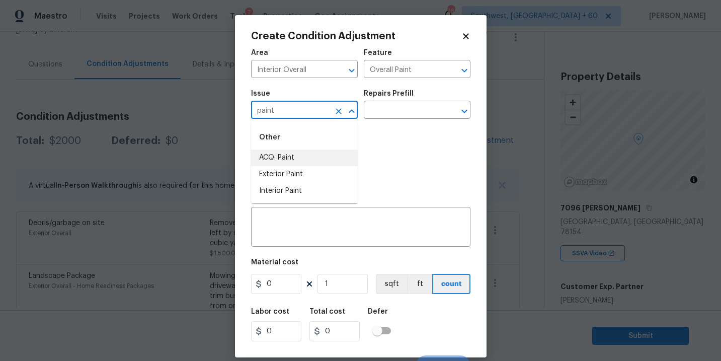
click at [293, 157] on li "ACQ: Paint" at bounding box center [304, 157] width 107 height 17
type input "ACQ: Paint"
click at [380, 118] on input "text" at bounding box center [403, 111] width 78 height 16
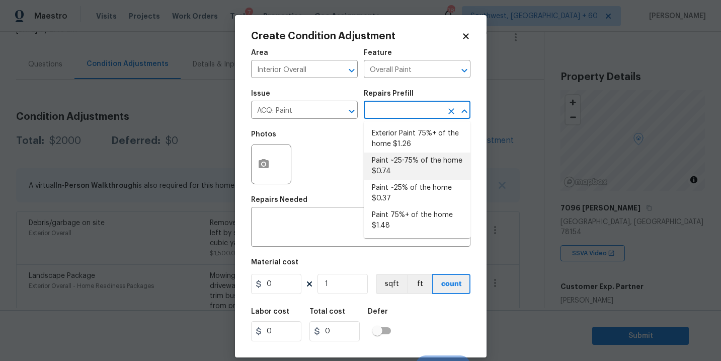
click at [389, 164] on li "Paint ~25-75% of the home $0.74" at bounding box center [417, 165] width 107 height 27
type input "Acquisition"
type textarea "Acquisition Scope: ~25 - 75% of the home needs interior paint"
type input "0.74"
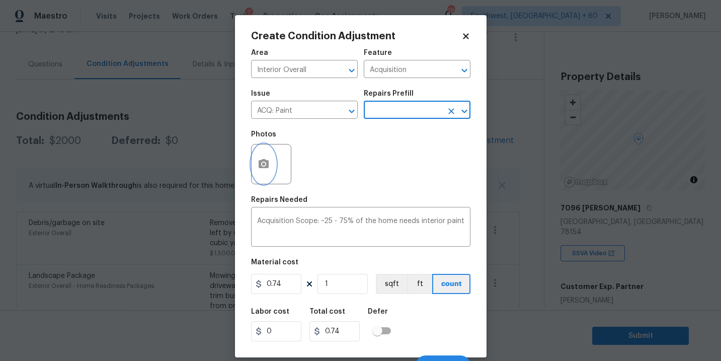
click at [260, 164] on icon "button" at bounding box center [263, 163] width 10 height 9
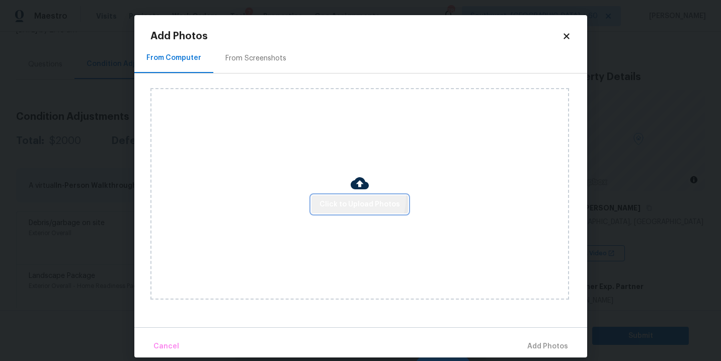
click at [346, 197] on button "Click to Upload Photos" at bounding box center [359, 204] width 97 height 19
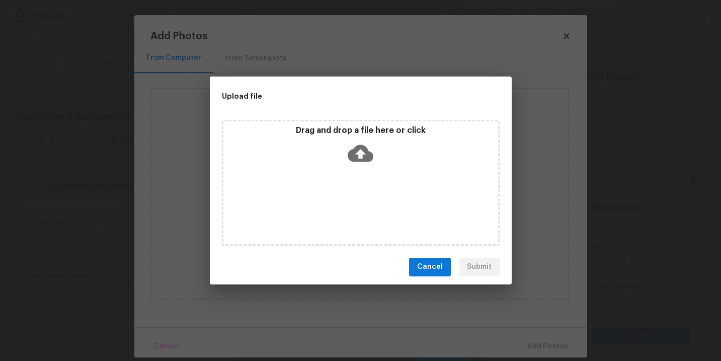
click at [358, 143] on icon at bounding box center [360, 153] width 26 height 26
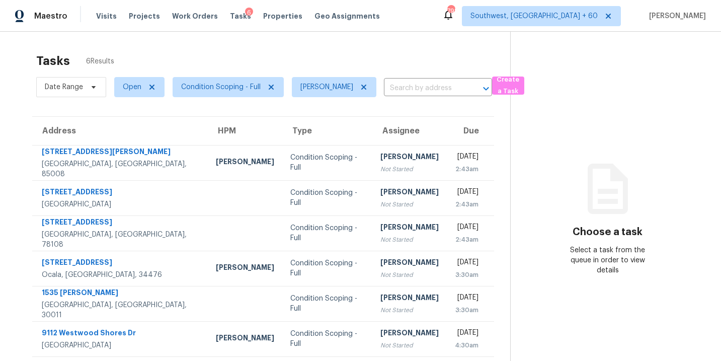
scroll to position [32, 0]
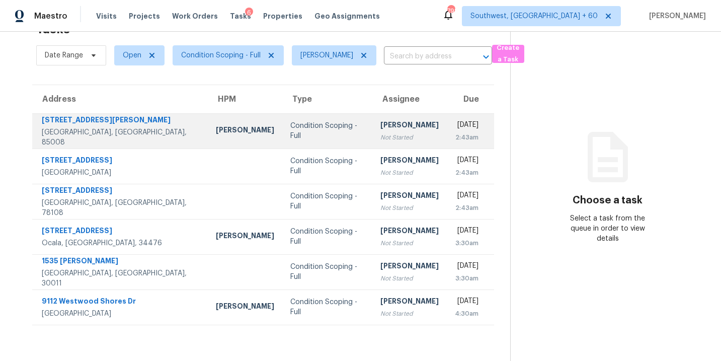
click at [380, 132] on div "Not Started" at bounding box center [409, 137] width 58 height 10
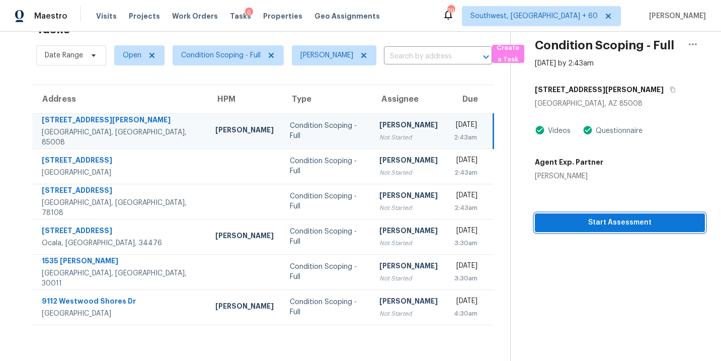
click at [605, 228] on span "Start Assessment" at bounding box center [620, 222] width 154 height 13
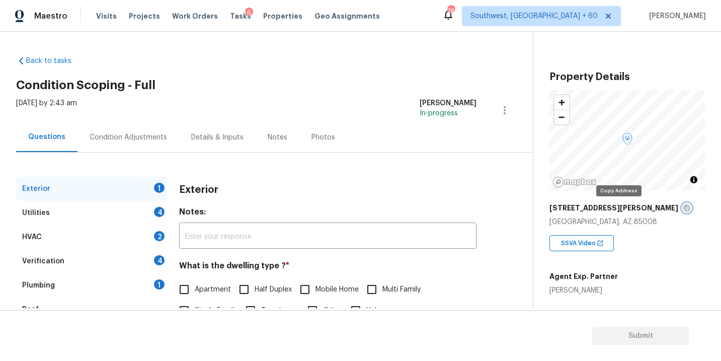
click at [682, 204] on button "button" at bounding box center [686, 207] width 9 height 9
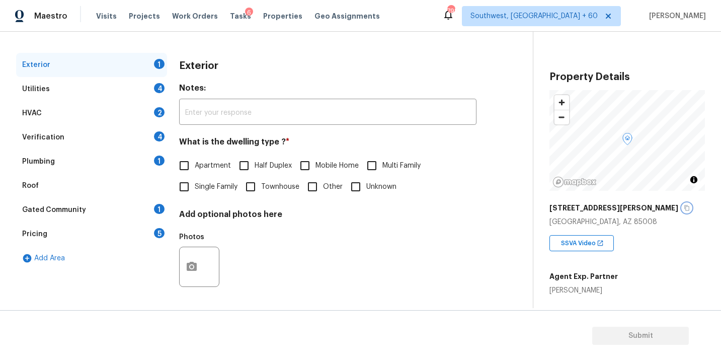
scroll to position [31, 0]
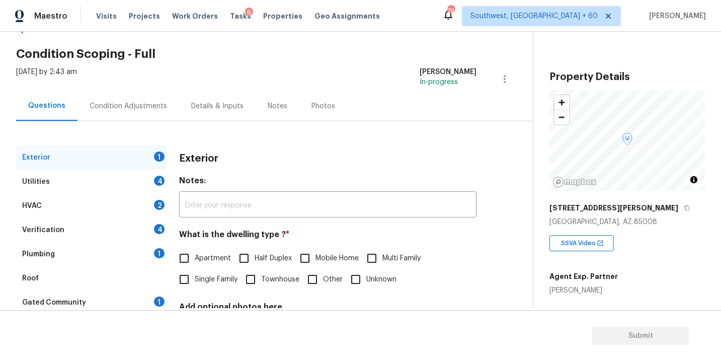
click at [218, 280] on span "Single Family" at bounding box center [216, 279] width 43 height 11
click at [195, 280] on input "Single Family" at bounding box center [183, 279] width 21 height 21
checkbox input "true"
click at [121, 181] on div "Utilities 4" at bounding box center [91, 181] width 151 height 24
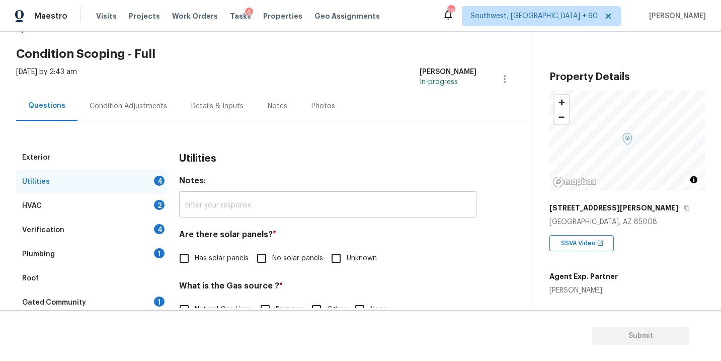
scroll to position [117, 0]
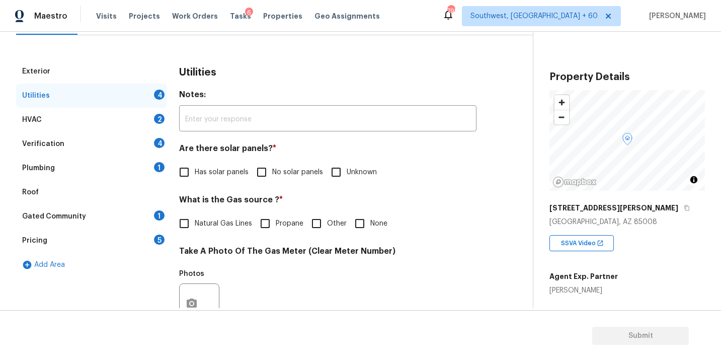
click at [287, 167] on span "No solar panels" at bounding box center [297, 172] width 51 height 11
click at [272, 167] on input "No solar panels" at bounding box center [261, 171] width 21 height 21
checkbox input "true"
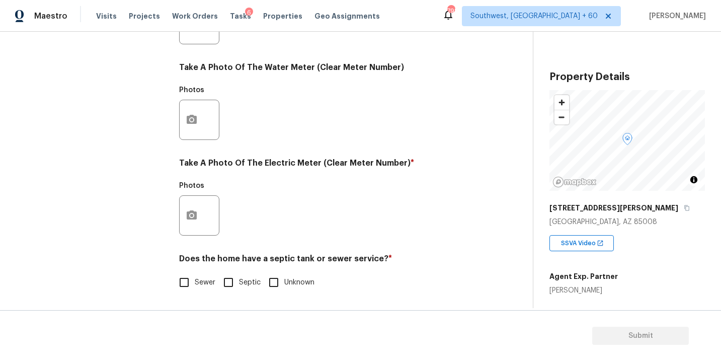
scroll to position [396, 0]
click at [190, 285] on input "Sewer" at bounding box center [183, 282] width 21 height 21
checkbox input "true"
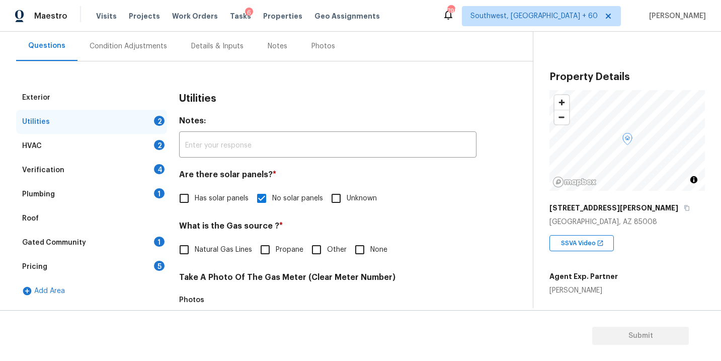
scroll to position [88, 0]
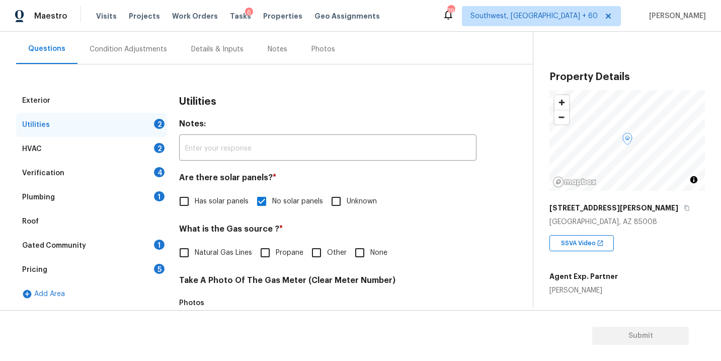
click at [68, 200] on div "Plumbing 1" at bounding box center [91, 197] width 151 height 24
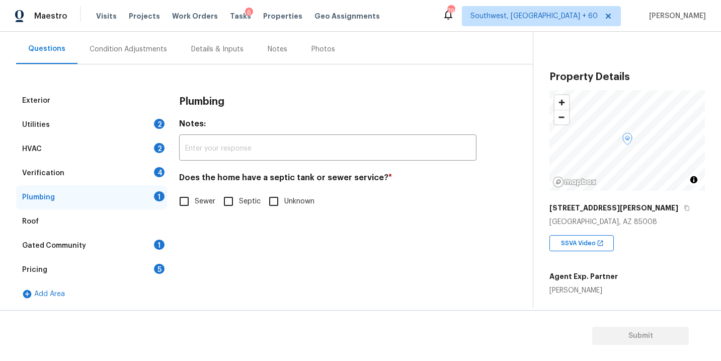
click at [207, 204] on span "Sewer" at bounding box center [205, 201] width 21 height 11
click at [195, 204] on input "Sewer" at bounding box center [183, 201] width 21 height 21
checkbox input "true"
click at [122, 241] on div "Gated Community 1" at bounding box center [91, 245] width 151 height 24
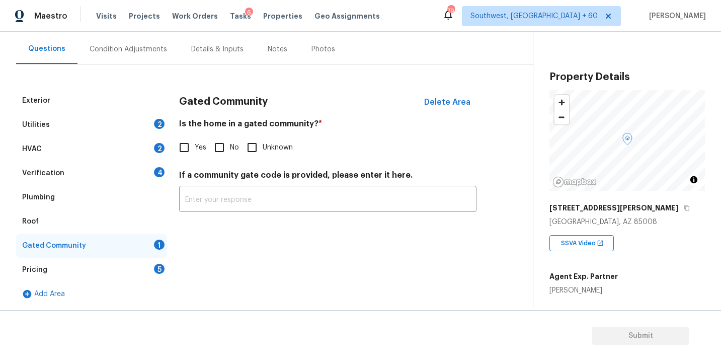
click at [222, 151] on input "No" at bounding box center [219, 147] width 21 height 21
checkbox input "true"
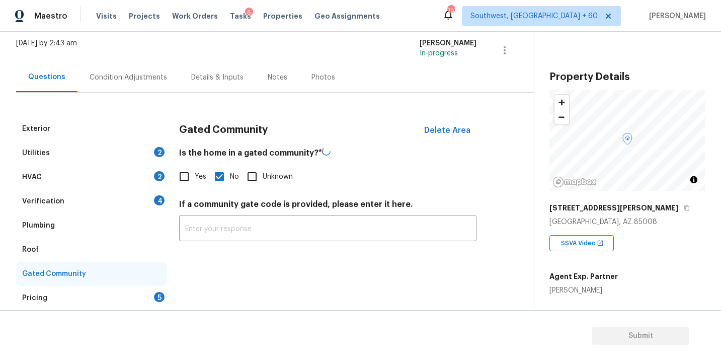
scroll to position [45, 0]
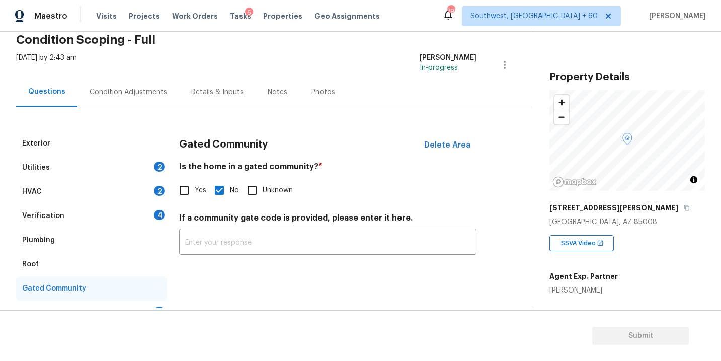
click at [148, 107] on div "Exterior Utilities 2 HVAC 2 Verification 4 Plumbing Roof Gated Community Pricin…" at bounding box center [262, 227] width 492 height 241
click at [149, 97] on div "Condition Adjustments" at bounding box center [128, 92] width 102 height 30
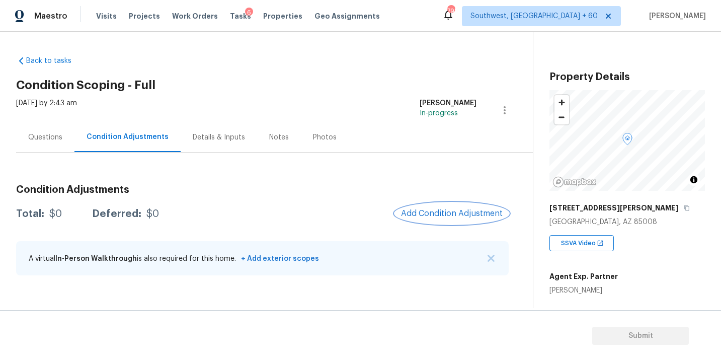
click at [432, 212] on span "Add Condition Adjustment" at bounding box center [452, 213] width 102 height 9
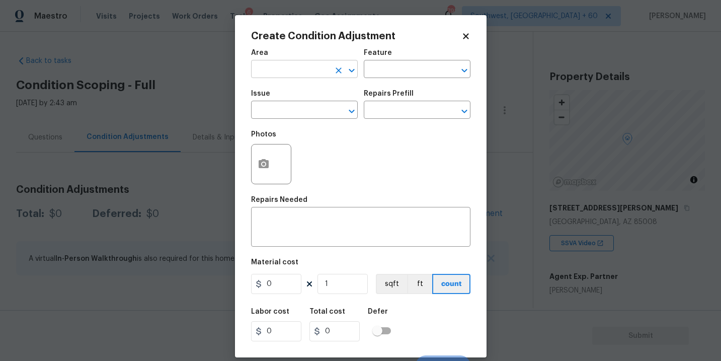
click at [286, 65] on input "text" at bounding box center [290, 70] width 78 height 16
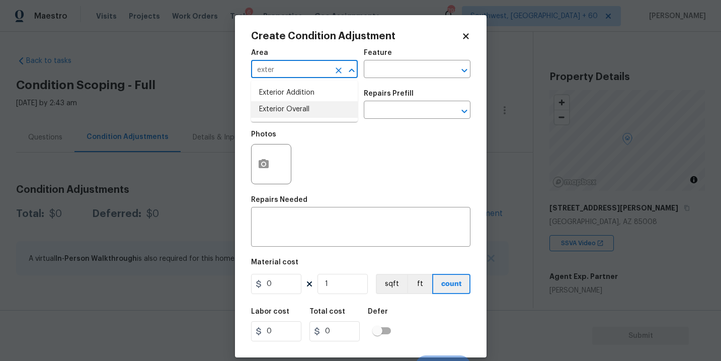
click at [303, 113] on li "Exterior Overall" at bounding box center [304, 109] width 107 height 17
type input "Exterior Overall"
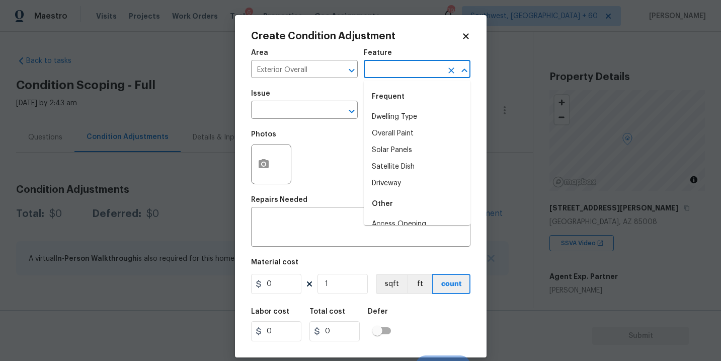
click at [411, 66] on input "text" at bounding box center [403, 70] width 78 height 16
click at [410, 116] on li "Exterior Door" at bounding box center [417, 117] width 107 height 17
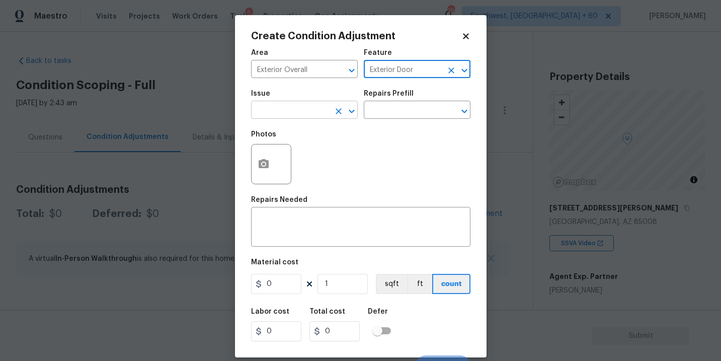
type input "Exterior Door"
click at [300, 107] on input "text" at bounding box center [290, 111] width 78 height 16
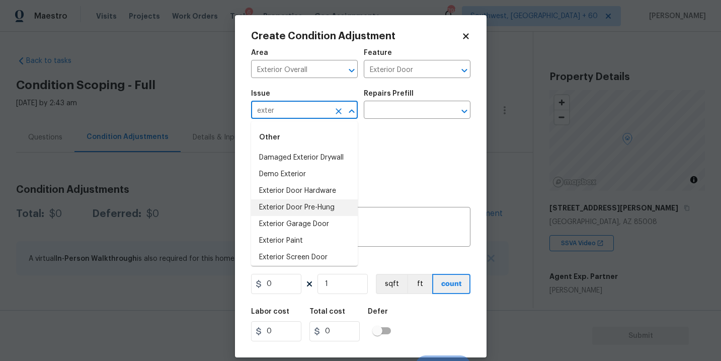
click at [280, 203] on li "Exterior Door Pre-Hung" at bounding box center [304, 207] width 107 height 17
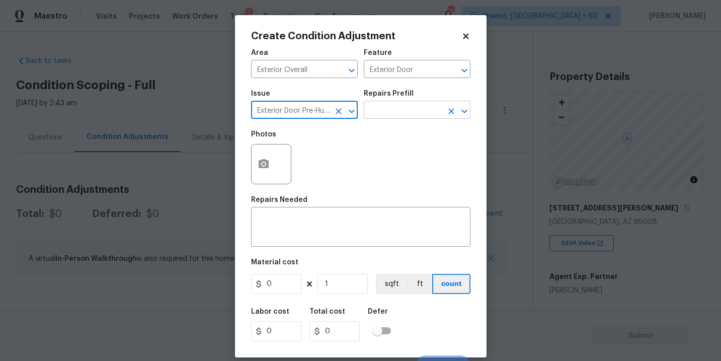
type input "Exterior Door Pre-Hung"
click at [396, 111] on input "text" at bounding box center [403, 111] width 78 height 16
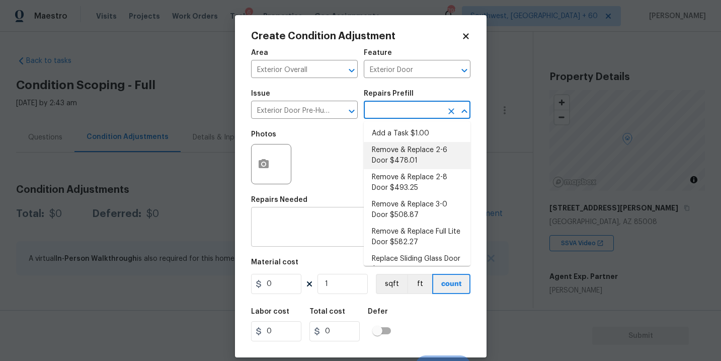
click at [304, 245] on div "x ​" at bounding box center [360, 227] width 219 height 37
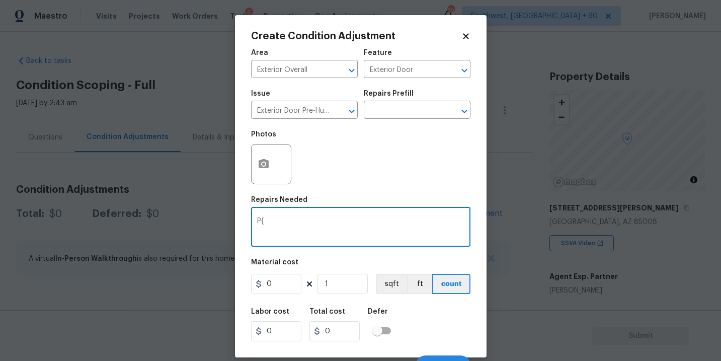
type textarea "P"
type textarea "Pet door remove"
click at [328, 157] on div "Photos" at bounding box center [360, 157] width 219 height 65
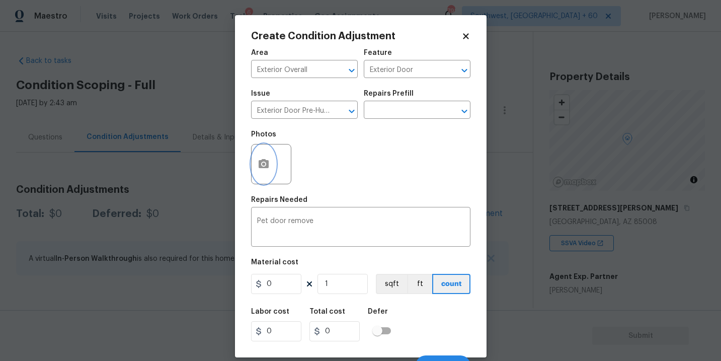
click at [269, 165] on icon "button" at bounding box center [263, 164] width 12 height 12
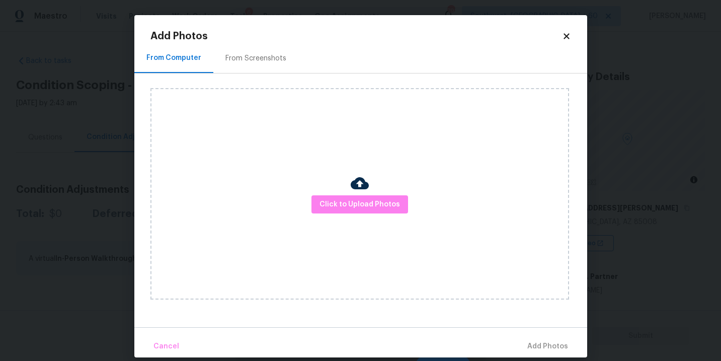
click at [354, 194] on div at bounding box center [360, 184] width 18 height 21
click at [351, 207] on span "Click to Upload Photos" at bounding box center [359, 204] width 80 height 13
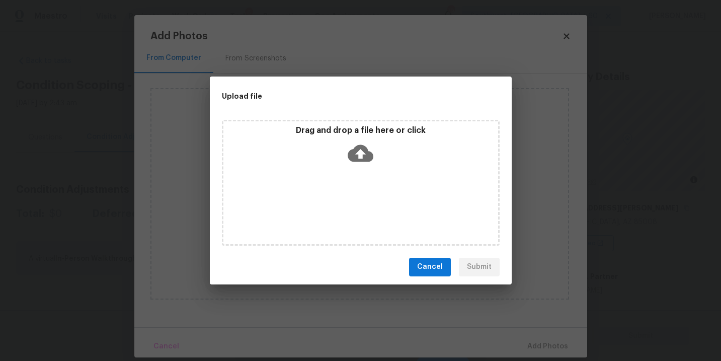
click at [358, 147] on icon at bounding box center [360, 152] width 26 height 17
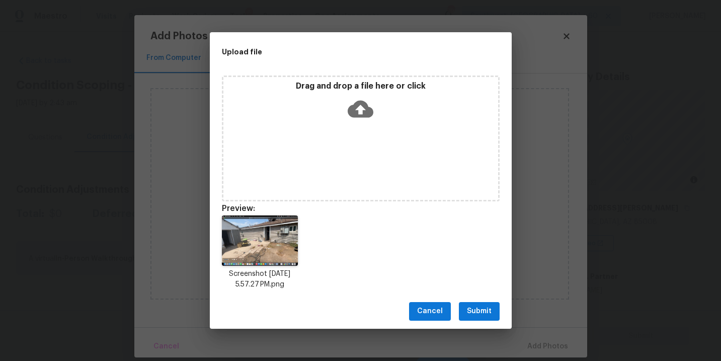
click at [471, 308] on span "Submit" at bounding box center [479, 311] width 25 height 13
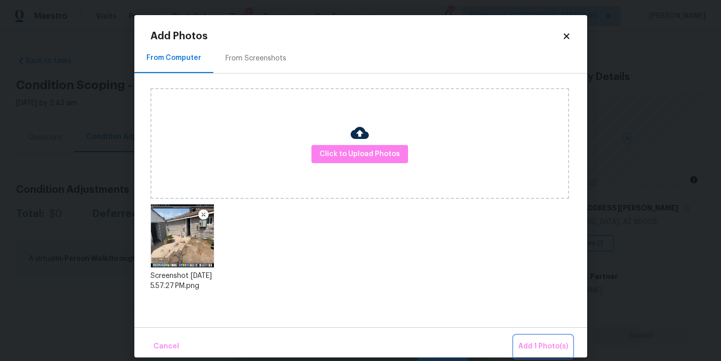
click at [537, 346] on span "Add 1 Photo(s)" at bounding box center [543, 346] width 50 height 13
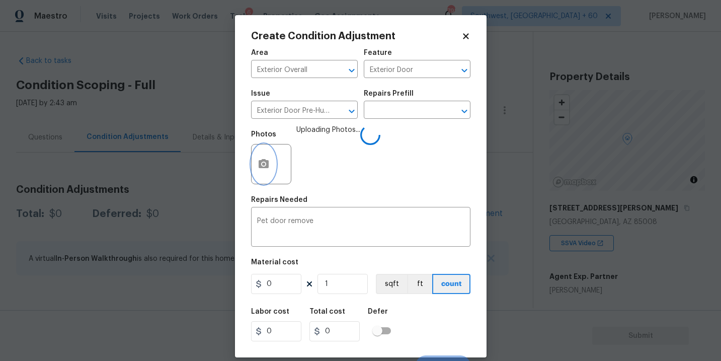
scroll to position [15, 0]
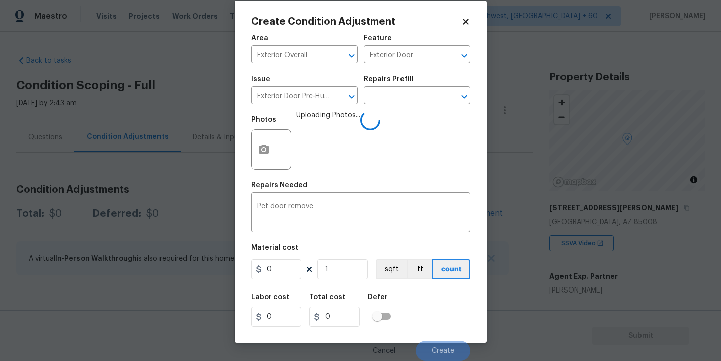
click at [445, 289] on div "Labor cost 0 Total cost 0 Defer" at bounding box center [360, 309] width 219 height 45
drag, startPoint x: 276, startPoint y: 272, endPoint x: 238, endPoint y: 272, distance: 38.2
click at [238, 272] on div "Create Condition Adjustment Area Exterior Overall ​ Feature Exterior Door ​ Iss…" at bounding box center [360, 172] width 251 height 342
type input "650"
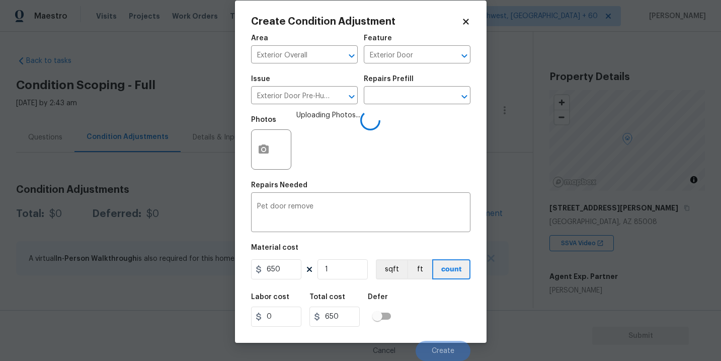
click at [434, 307] on div "Labor cost 0 Total cost 650 Defer" at bounding box center [360, 309] width 219 height 45
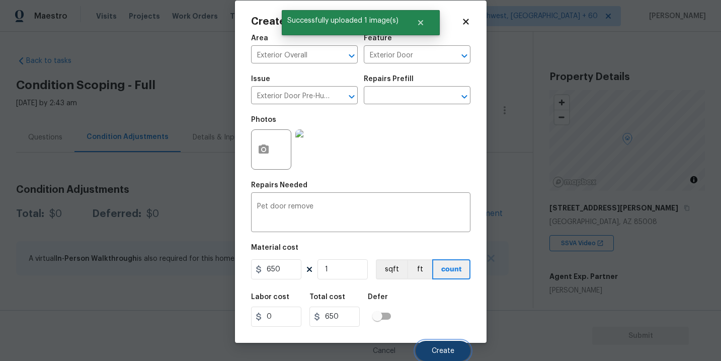
click at [443, 345] on button "Create" at bounding box center [442, 350] width 55 height 20
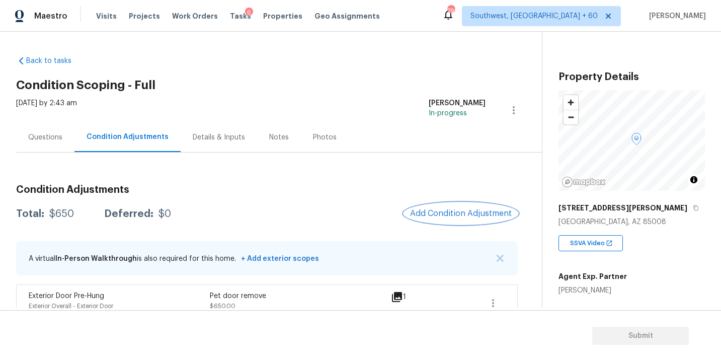
scroll to position [17, 0]
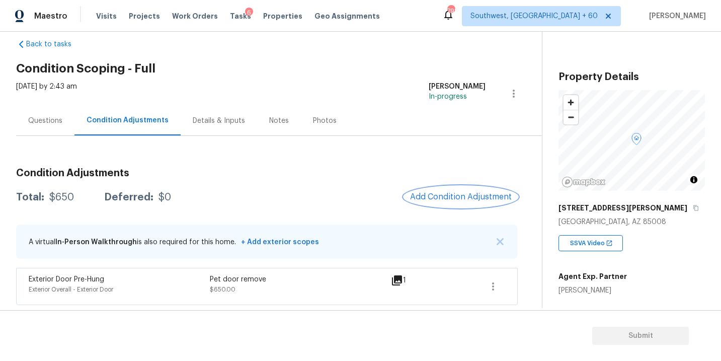
click at [444, 198] on span "Add Condition Adjustment" at bounding box center [461, 196] width 102 height 9
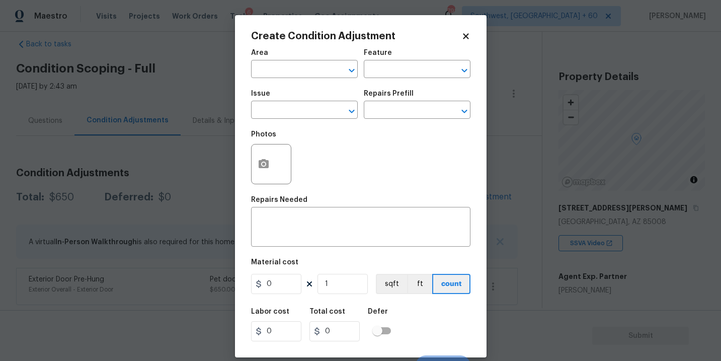
click at [292, 62] on div "Area" at bounding box center [304, 55] width 107 height 13
click at [282, 67] on input "text" at bounding box center [290, 70] width 78 height 16
click at [294, 106] on li "Exterior Overall" at bounding box center [304, 109] width 107 height 17
type input "Exterior Overall"
click at [385, 76] on input "text" at bounding box center [403, 70] width 78 height 16
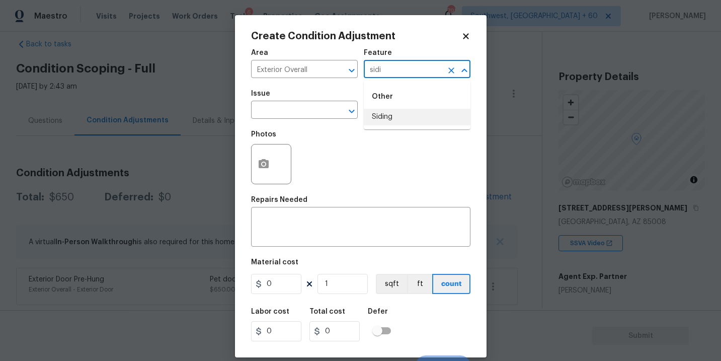
click at [382, 121] on li "Siding" at bounding box center [417, 117] width 107 height 17
type input "Siding"
click at [318, 119] on span "Issue ​" at bounding box center [304, 104] width 107 height 41
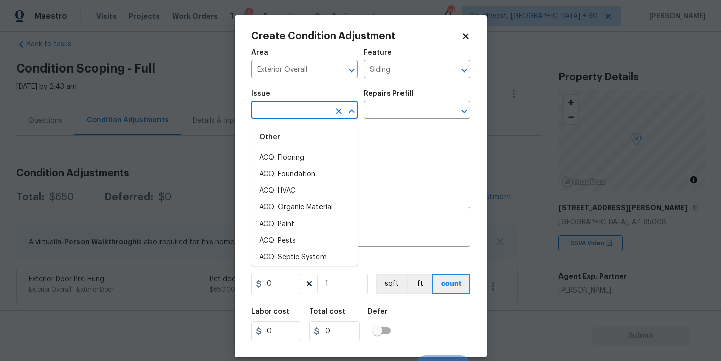
click at [305, 109] on input "text" at bounding box center [290, 111] width 78 height 16
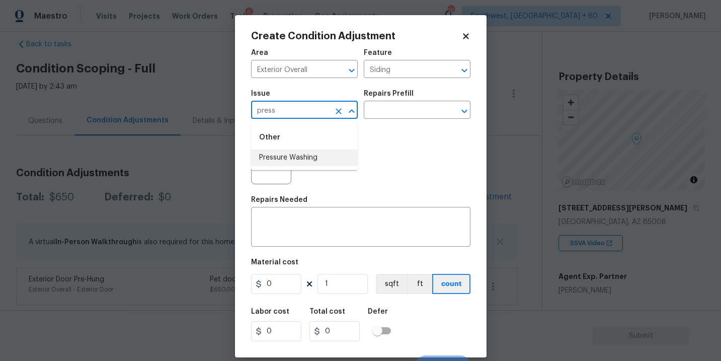
click at [324, 156] on li "Pressure Washing" at bounding box center [304, 157] width 107 height 17
type input "Pressure Washing"
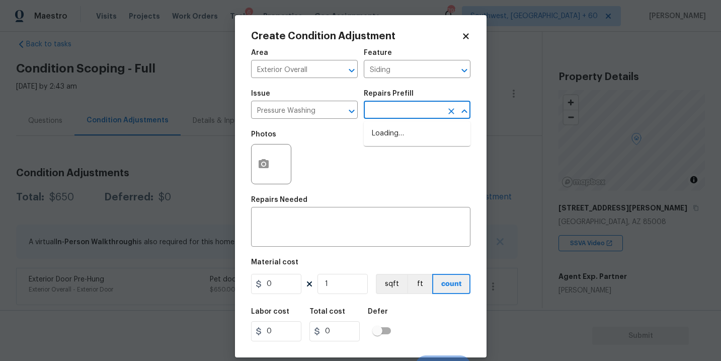
click at [406, 115] on input "text" at bounding box center [403, 111] width 78 height 16
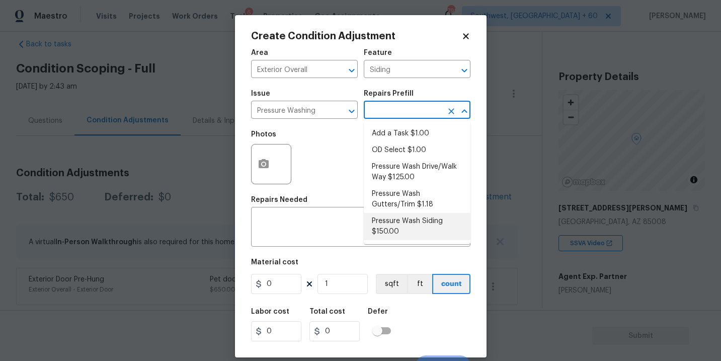
click at [399, 224] on li "Pressure Wash Siding $150.00" at bounding box center [417, 226] width 107 height 27
type textarea "Protect areas as needed for pressure washing. Pressure wash the siding on the h…"
type input "150"
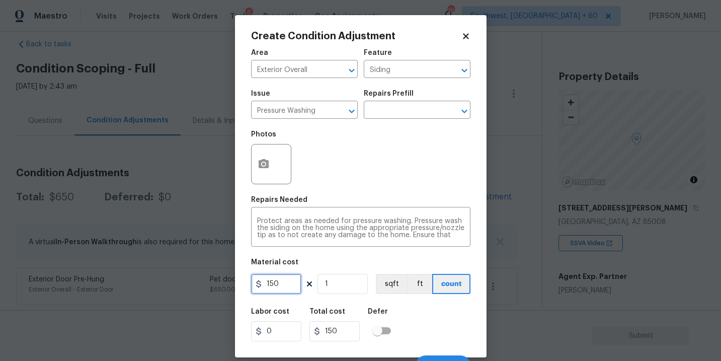
drag, startPoint x: 286, startPoint y: 282, endPoint x: 216, endPoint y: 281, distance: 70.4
click at [216, 281] on div "Create Condition Adjustment Area Exterior Overall ​ Feature Siding ​ Issue Pres…" at bounding box center [360, 180] width 721 height 361
click at [335, 112] on icon "Clear" at bounding box center [338, 111] width 10 height 10
type input "200"
type input "Pressure Washing"
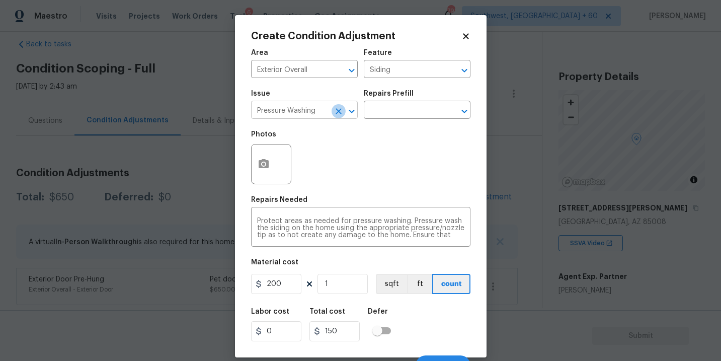
type input "200"
click at [485, 154] on div "Create Condition Adjustment Area Exterior Overall ​ Feature Siding ​ Issue Pres…" at bounding box center [360, 186] width 251 height 342
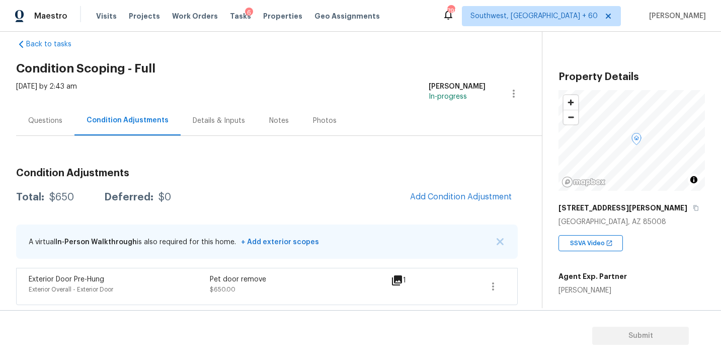
click at [513, 154] on body "Maestro Visits Projects Work Orders Tasks 6 Properties Geo Assignments 798 Sout…" at bounding box center [360, 180] width 721 height 361
click at [469, 193] on span "Add Condition Adjustment" at bounding box center [461, 196] width 102 height 9
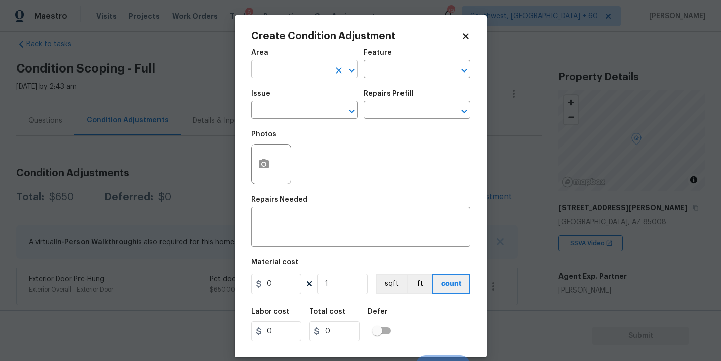
click at [305, 74] on input "text" at bounding box center [290, 70] width 78 height 16
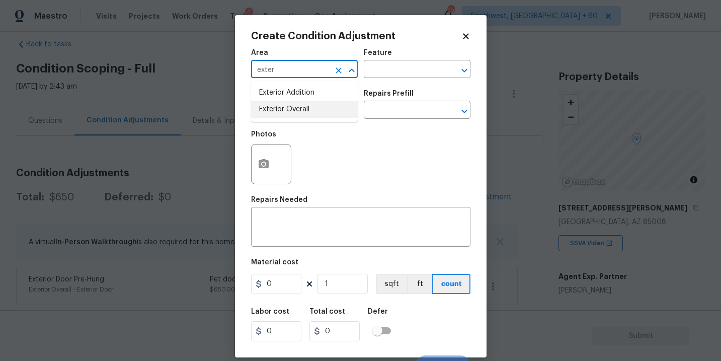
click at [317, 101] on li "Exterior Overall" at bounding box center [304, 109] width 107 height 17
type input "Exterior Overall"
click at [372, 80] on div "Area Exterior Overall ​ Feature ​" at bounding box center [360, 63] width 219 height 41
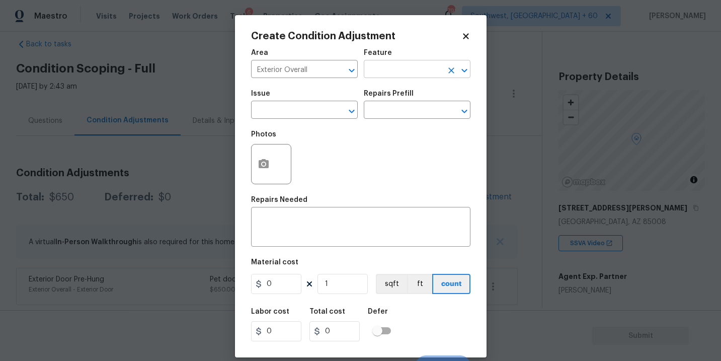
click at [387, 74] on input "text" at bounding box center [403, 70] width 78 height 16
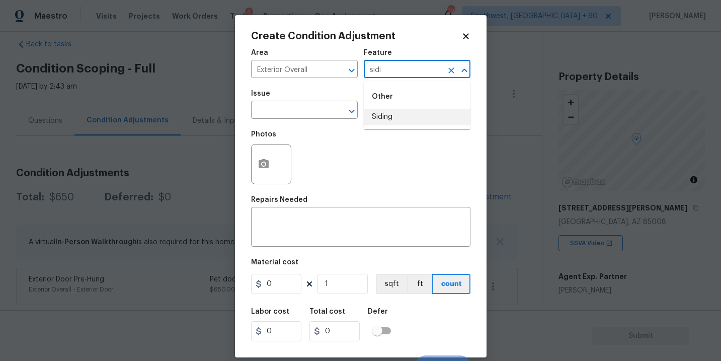
click at [388, 118] on li "Siding" at bounding box center [417, 117] width 107 height 17
type input "Siding"
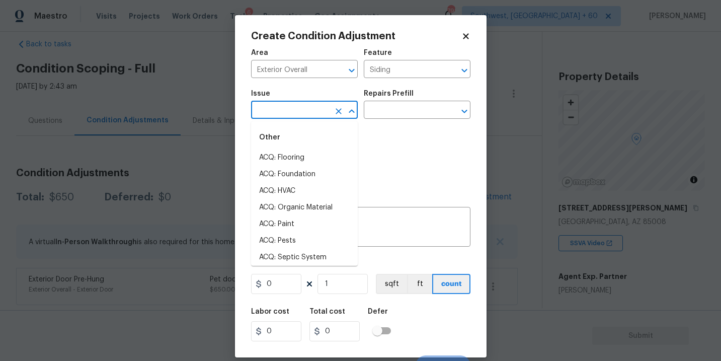
click at [309, 113] on input "text" at bounding box center [290, 111] width 78 height 16
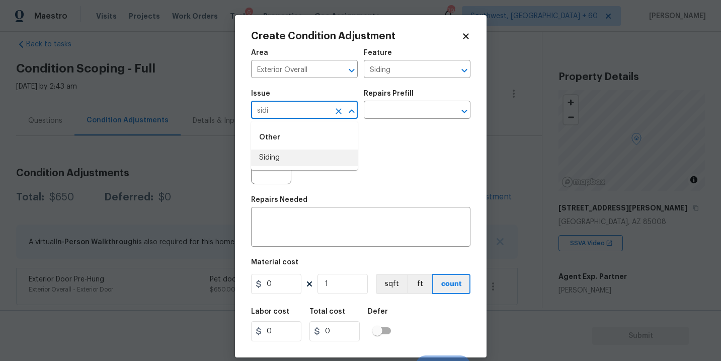
click at [306, 152] on li "Siding" at bounding box center [304, 157] width 107 height 17
type input "Siding"
click at [288, 202] on h5 "Repairs Needed" at bounding box center [279, 199] width 56 height 7
click at [283, 213] on div "x ​" at bounding box center [360, 227] width 219 height 37
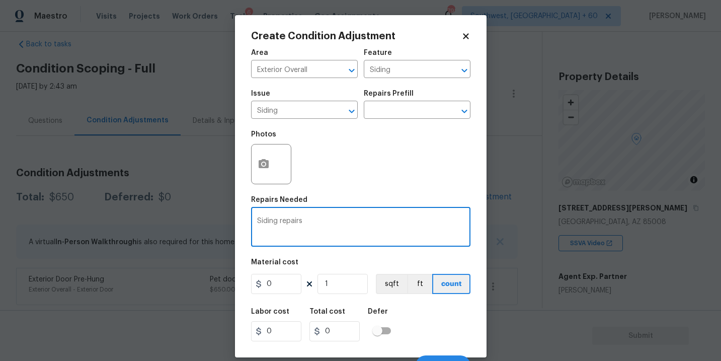
type textarea "Siding repairs"
drag, startPoint x: 290, startPoint y: 276, endPoint x: 225, endPoint y: 276, distance: 64.4
click at [225, 276] on div "Create Condition Adjustment Area Exterior Overall ​ Feature Siding ​ Issue Sidi…" at bounding box center [360, 180] width 721 height 361
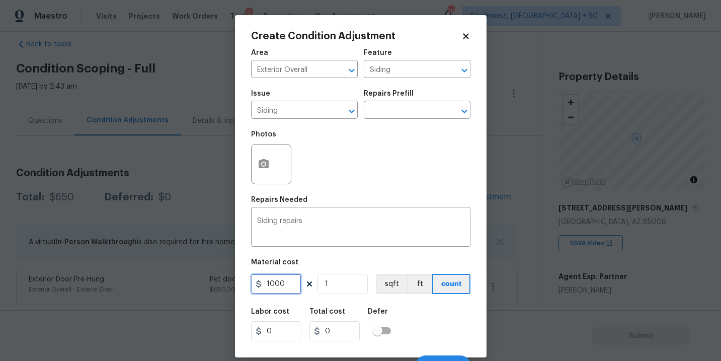
type input "1000"
click at [259, 171] on button "button" at bounding box center [263, 163] width 24 height 39
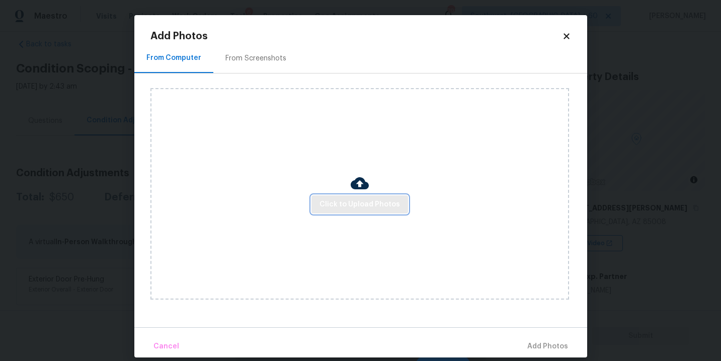
click at [355, 210] on span "Click to Upload Photos" at bounding box center [359, 204] width 80 height 13
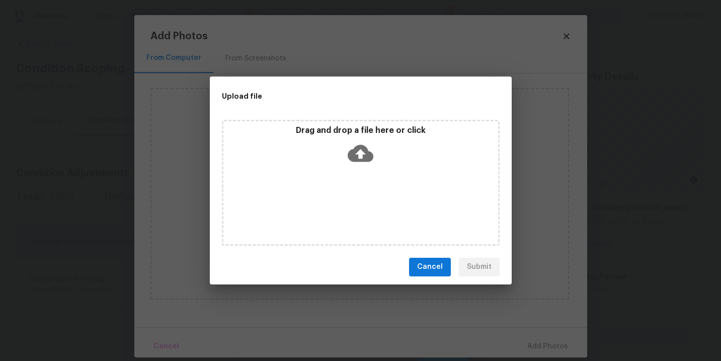
click at [364, 167] on div "Drag and drop a file here or click" at bounding box center [360, 146] width 275 height 43
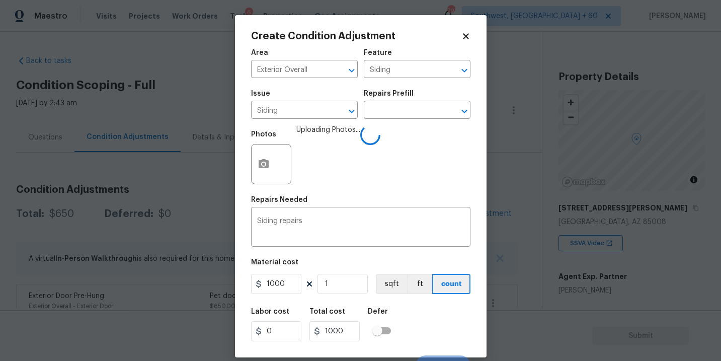
scroll to position [15, 0]
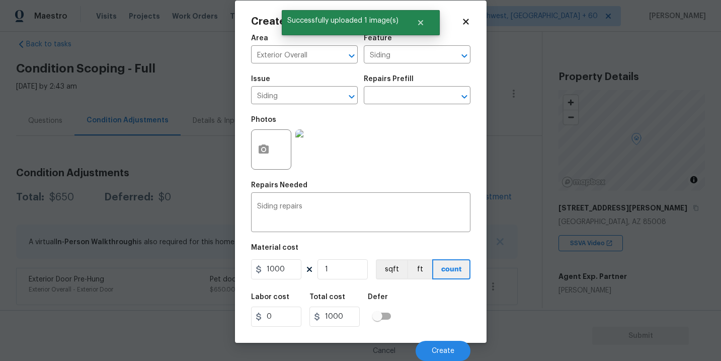
click at [453, 305] on div "Labor cost 0 Total cost 1000 Defer" at bounding box center [360, 309] width 219 height 45
click at [454, 346] on button "Create" at bounding box center [442, 350] width 55 height 20
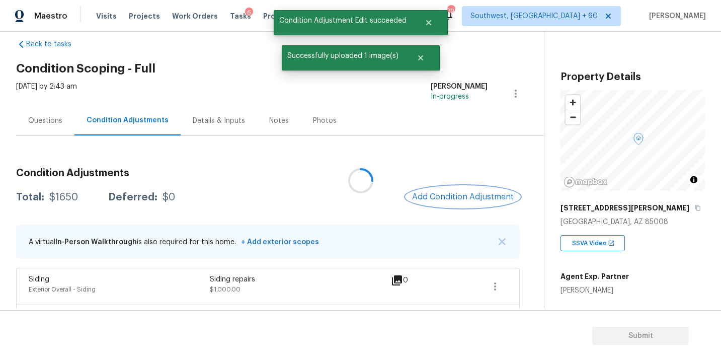
scroll to position [0, 0]
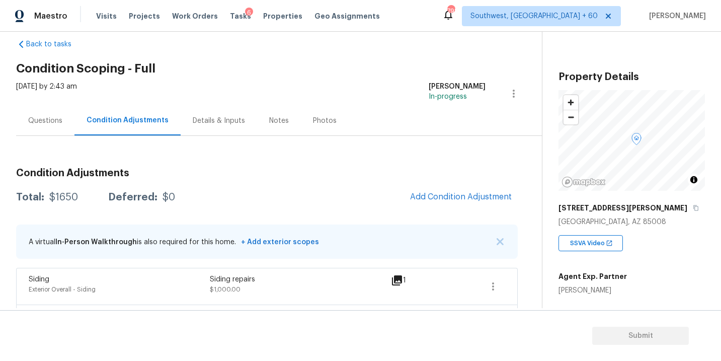
click at [339, 179] on div "Condition Adjustments Total: $1650 Deferred: $0 Add Condition Adjustment A virt…" at bounding box center [266, 251] width 501 height 182
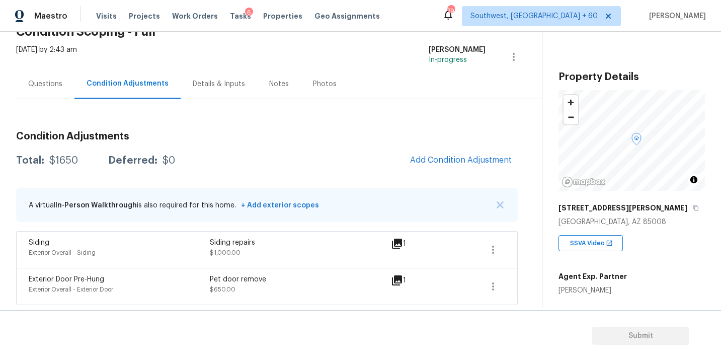
scroll to position [6, 0]
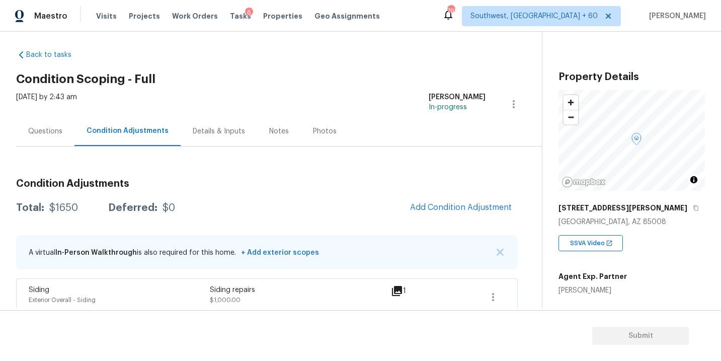
click at [55, 136] on div "Questions" at bounding box center [45, 131] width 58 height 30
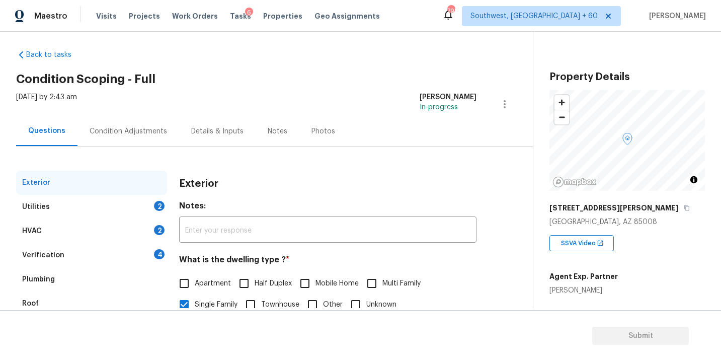
click at [123, 137] on div "Condition Adjustments" at bounding box center [128, 131] width 102 height 30
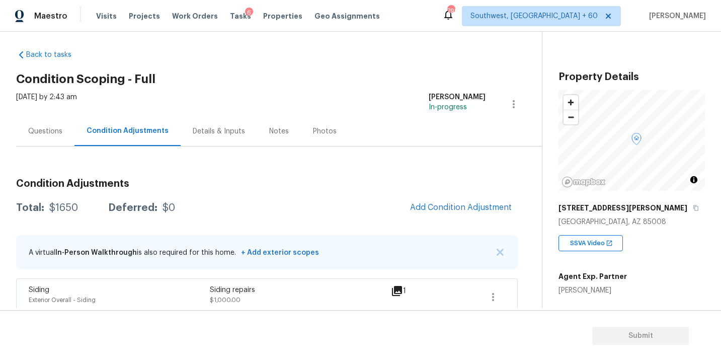
click at [288, 202] on div "Total: $1650 Deferred: $0 Add Condition Adjustment" at bounding box center [266, 208] width 501 height 22
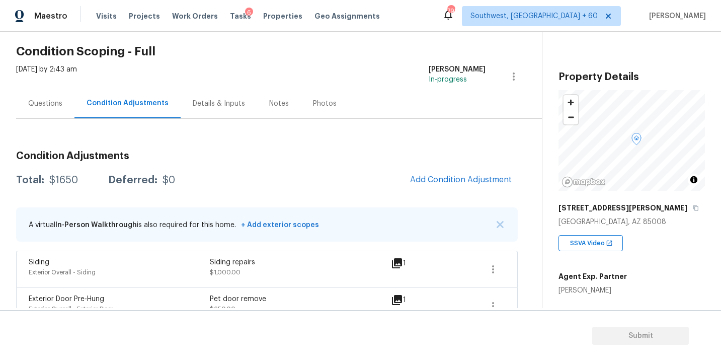
click at [384, 143] on div "Condition Adjustments Total: $1650 Deferred: $0 Add Condition Adjustment A virt…" at bounding box center [266, 234] width 501 height 182
click at [326, 148] on div "Condition Adjustments Total: $1650 Deferred: $0 Add Condition Adjustment A virt…" at bounding box center [266, 234] width 501 height 182
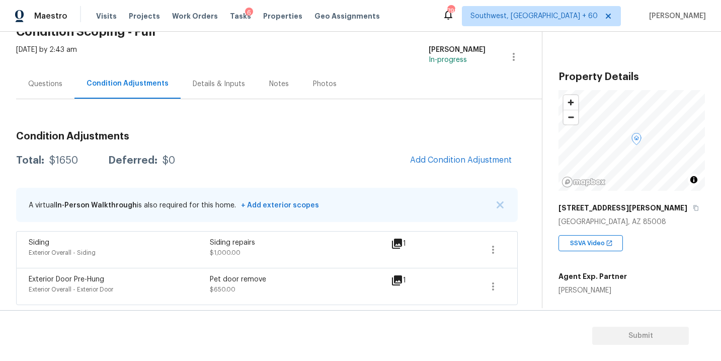
scroll to position [0, 0]
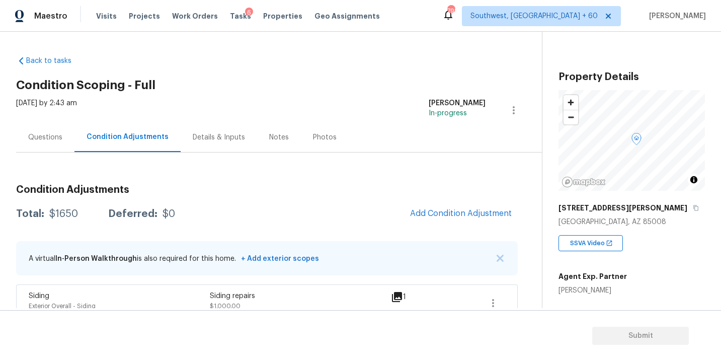
click at [354, 126] on div "Questions Condition Adjustments Details & Inputs Notes Photos" at bounding box center [279, 137] width 526 height 30
click at [356, 161] on div "Condition Adjustments Total: $1650 Deferred: $0 Add Condition Adjustment A virt…" at bounding box center [266, 255] width 501 height 206
click at [344, 167] on div "Condition Adjustments Total: $1650 Deferred: $0 Add Condition Adjustment A virt…" at bounding box center [266, 255] width 501 height 206
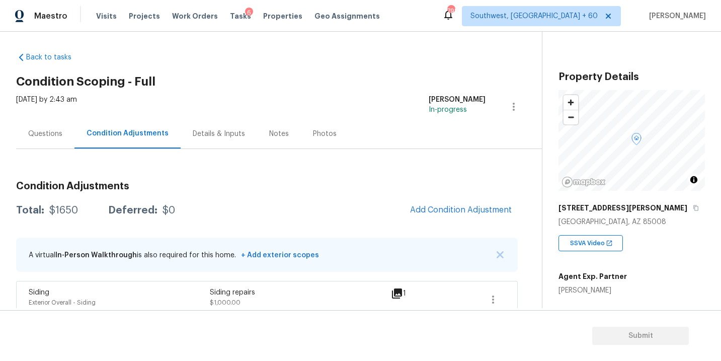
click at [374, 83] on h2 "Condition Scoping - Full" at bounding box center [279, 81] width 526 height 10
click at [214, 80] on h2 "Condition Scoping - Full" at bounding box center [279, 81] width 526 height 10
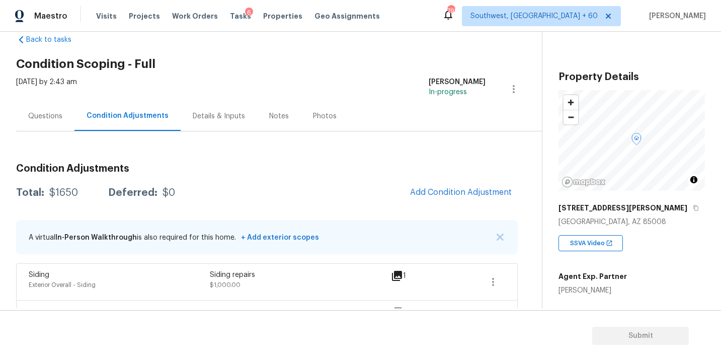
scroll to position [24, 0]
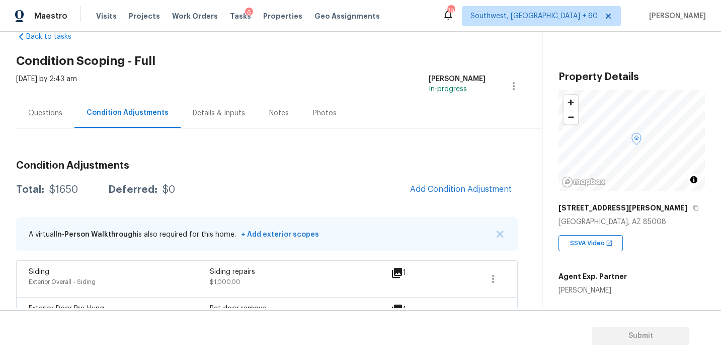
click at [57, 118] on div "Questions" at bounding box center [45, 113] width 58 height 30
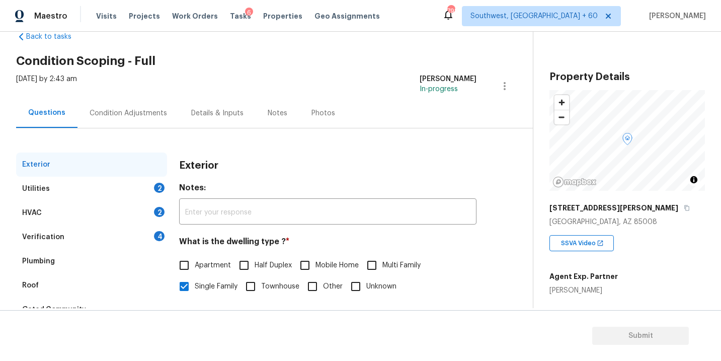
click at [137, 125] on div "Condition Adjustments" at bounding box center [128, 113] width 102 height 30
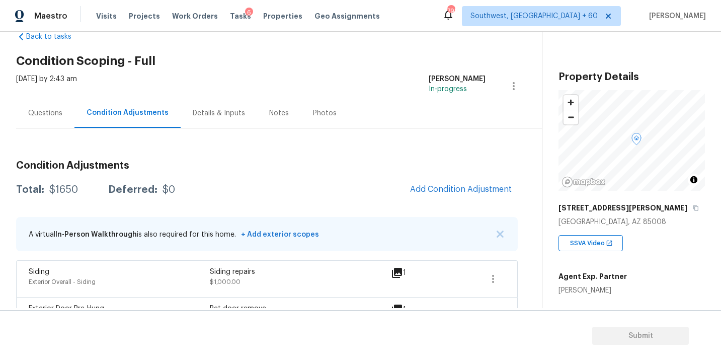
click at [59, 108] on div "Questions" at bounding box center [45, 113] width 34 height 10
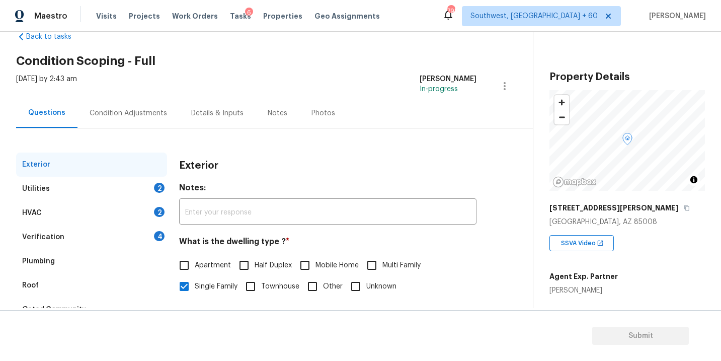
click at [123, 115] on div "Condition Adjustments" at bounding box center [128, 113] width 77 height 10
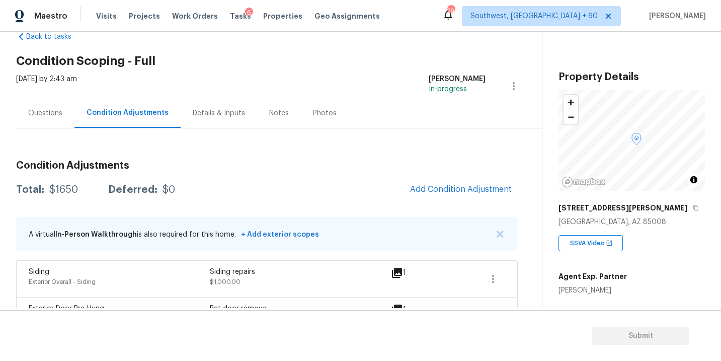
click at [279, 139] on div "Condition Adjustments Total: $1650 Deferred: $0 Add Condition Adjustment A virt…" at bounding box center [266, 231] width 501 height 206
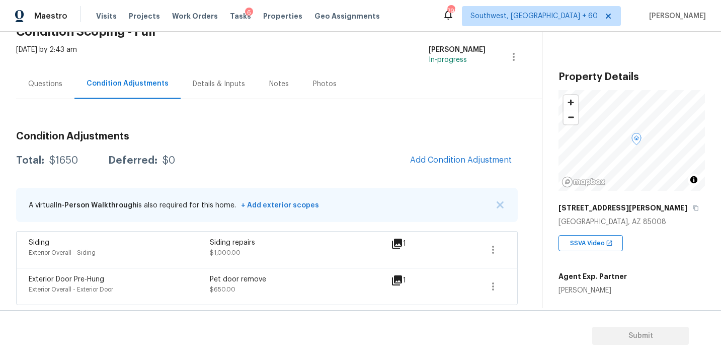
click at [401, 110] on div "Condition Adjustments Total: $1650 Deferred: $0 Add Condition Adjustment A virt…" at bounding box center [266, 202] width 501 height 206
click at [421, 157] on span "Add Condition Adjustment" at bounding box center [461, 159] width 102 height 9
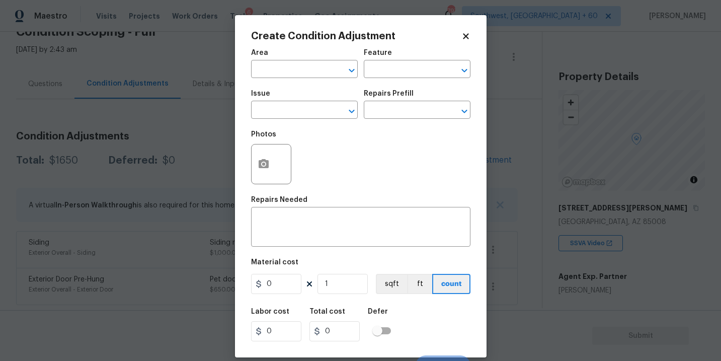
click at [287, 78] on span "Area ​" at bounding box center [304, 63] width 107 height 41
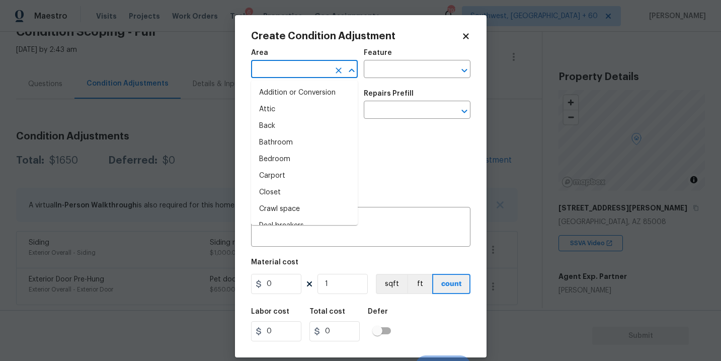
click at [269, 71] on input "text" at bounding box center [290, 70] width 78 height 16
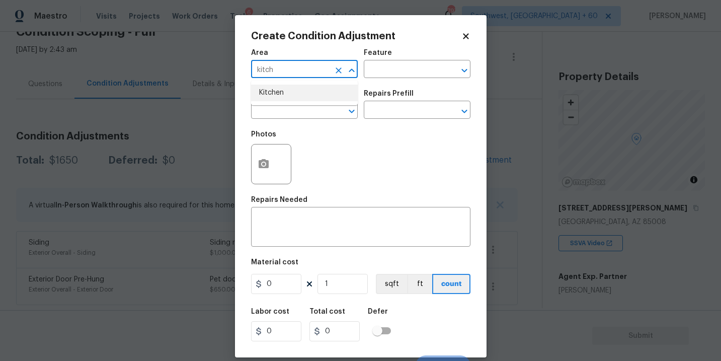
click at [273, 98] on li "Kitchen" at bounding box center [304, 92] width 107 height 17
type input "Kitchen"
click at [398, 67] on input "text" at bounding box center [403, 70] width 78 height 16
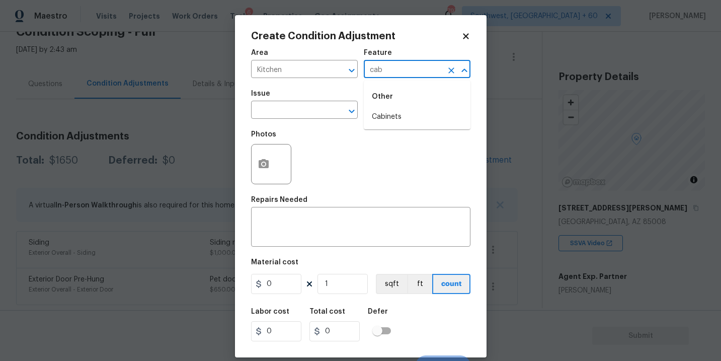
click at [393, 118] on li "Cabinets" at bounding box center [417, 117] width 107 height 17
drag, startPoint x: 329, startPoint y: 107, endPoint x: 323, endPoint y: 107, distance: 5.5
click at [323, 107] on div "​" at bounding box center [304, 111] width 107 height 16
type input "Cabinets"
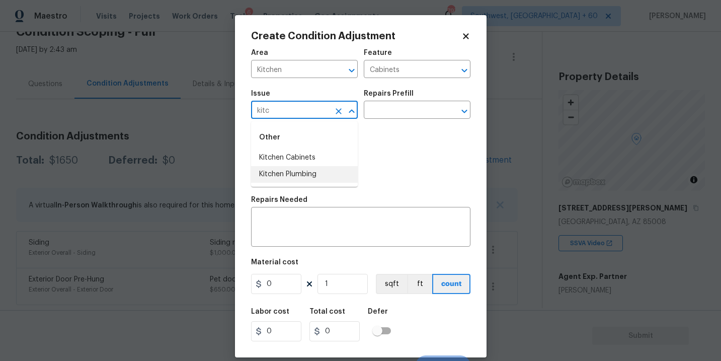
click at [329, 167] on li "Kitchen Plumbing" at bounding box center [304, 174] width 107 height 17
type input "Kitchen Plumbing"
click at [337, 119] on span "Issue Kitchen Plumbing ​" at bounding box center [304, 104] width 107 height 41
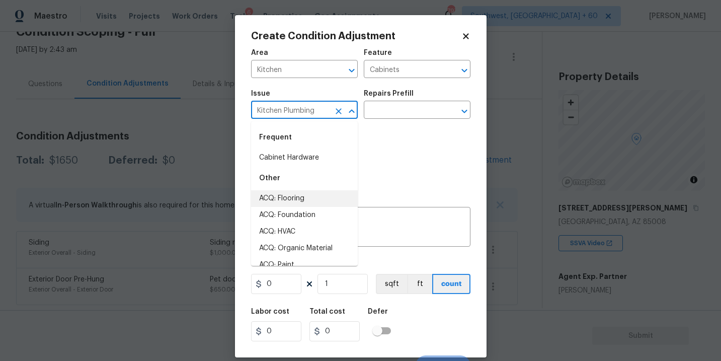
click at [321, 111] on input "Kitchen Plumbing" at bounding box center [290, 111] width 78 height 16
click at [335, 111] on icon "Clear" at bounding box center [338, 111] width 10 height 10
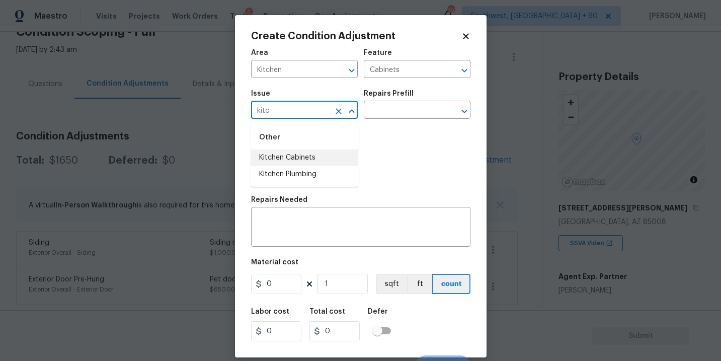
click at [312, 158] on li "Kitchen Cabinets" at bounding box center [304, 157] width 107 height 17
type input "Kitchen Cabinets"
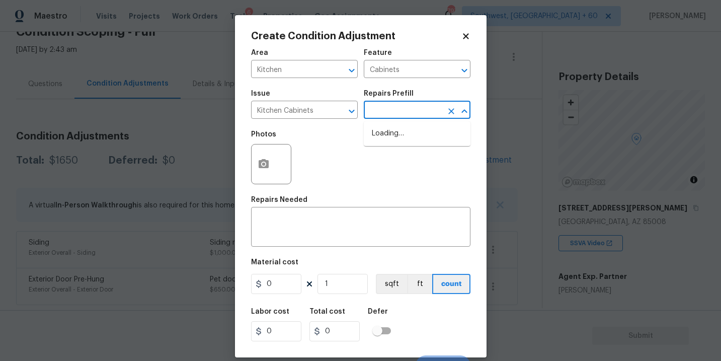
click at [407, 107] on input "text" at bounding box center [403, 111] width 78 height 16
type input "p"
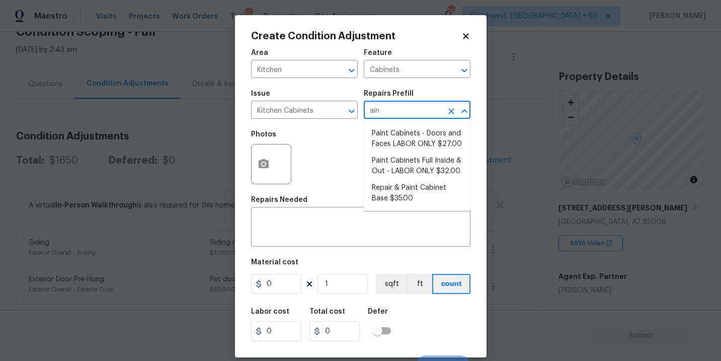
type input "aint"
click at [403, 168] on li "Paint Cabinets Full Inside & Out - LABOR ONLY $32.00" at bounding box center [417, 165] width 107 height 27
type textarea "Prep, sand, mask and apply 2 coats of paint to the kitchen cabinet doors, inter…"
type input "32"
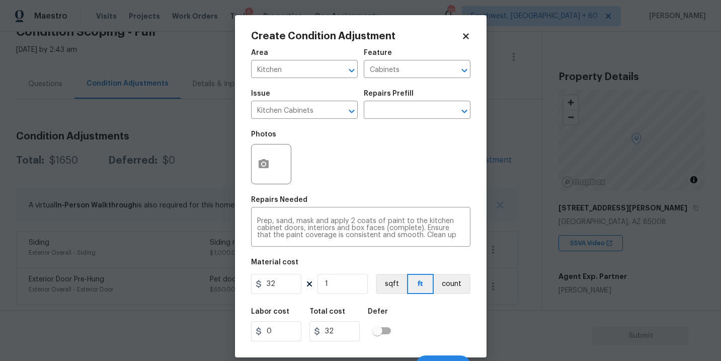
drag, startPoint x: 286, startPoint y: 273, endPoint x: 206, endPoint y: 276, distance: 80.5
click at [206, 276] on div "Create Condition Adjustment Area Kitchen ​ Feature Cabinets ​ Issue Kitchen Cab…" at bounding box center [360, 180] width 721 height 361
click at [280, 281] on input "32" at bounding box center [276, 284] width 50 height 20
drag, startPoint x: 286, startPoint y: 286, endPoint x: 195, endPoint y: 286, distance: 91.0
click at [195, 286] on div "Create Condition Adjustment Area Kitchen ​ Feature Cabinets ​ Issue Kitchen Cab…" at bounding box center [360, 180] width 721 height 361
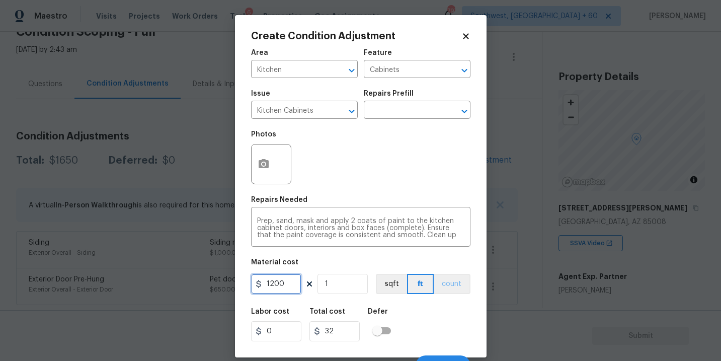
type input "1200"
click at [446, 279] on button "count" at bounding box center [451, 284] width 37 height 20
click at [280, 165] on div at bounding box center [271, 164] width 40 height 40
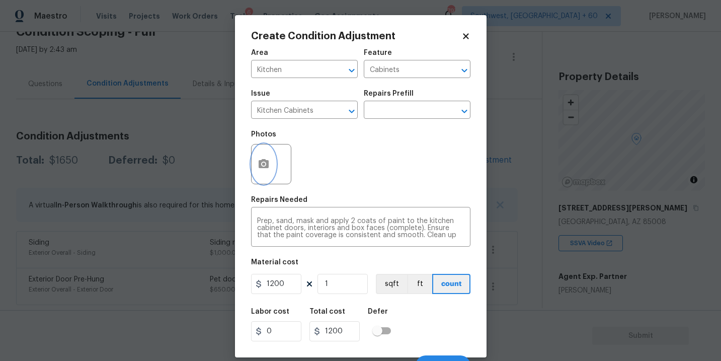
click at [268, 165] on icon "button" at bounding box center [263, 163] width 10 height 9
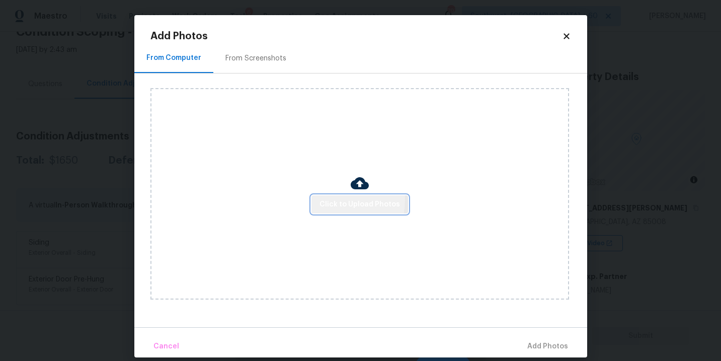
click at [334, 201] on span "Click to Upload Photos" at bounding box center [359, 204] width 80 height 13
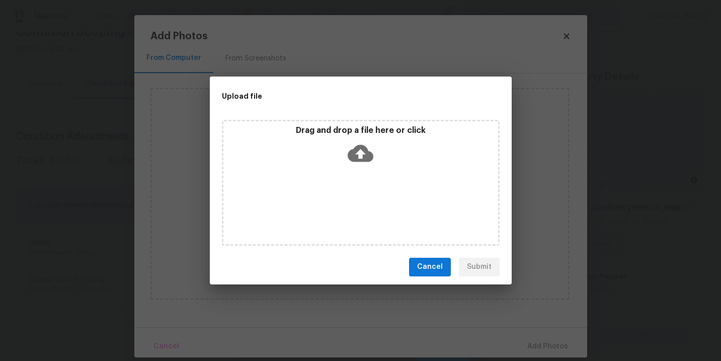
click at [366, 170] on div "Drag and drop a file here or click" at bounding box center [361, 183] width 278 height 126
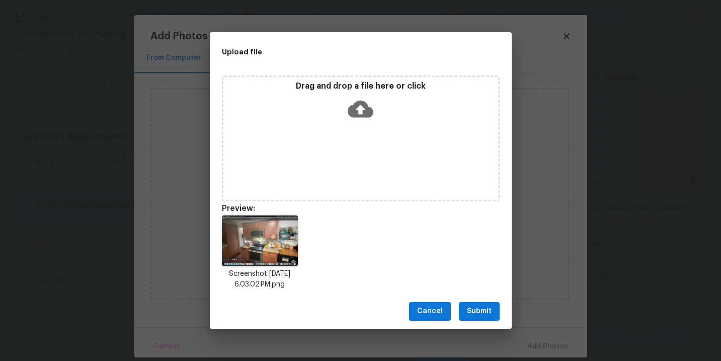
click at [466, 313] on button "Submit" at bounding box center [479, 311] width 41 height 19
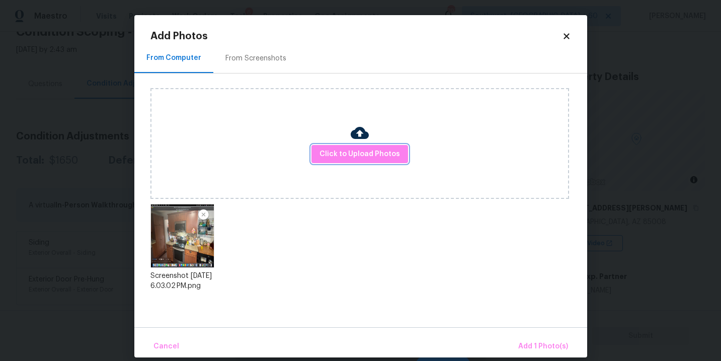
scroll to position [12, 0]
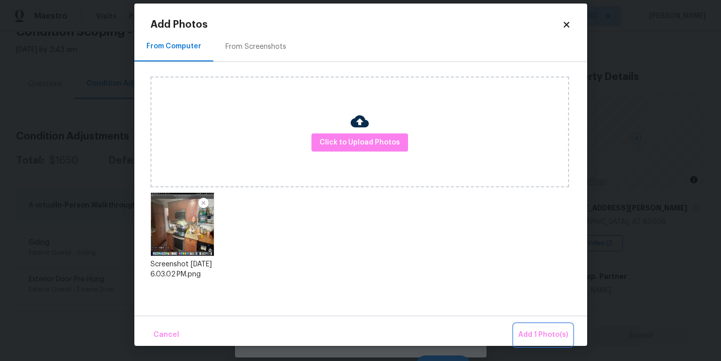
click at [533, 334] on span "Add 1 Photo(s)" at bounding box center [543, 334] width 50 height 13
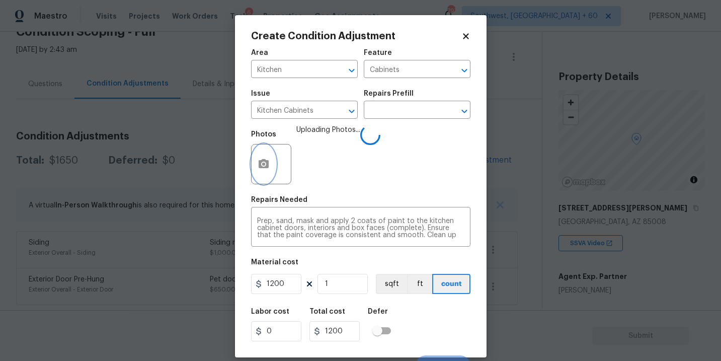
scroll to position [15, 0]
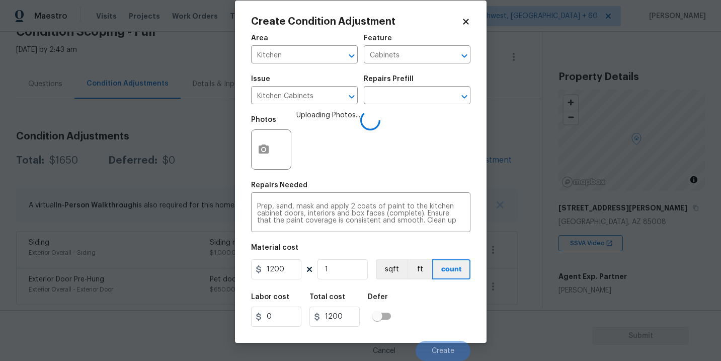
click at [453, 302] on div "Labor cost 0 Total cost 1200 Defer" at bounding box center [360, 309] width 219 height 45
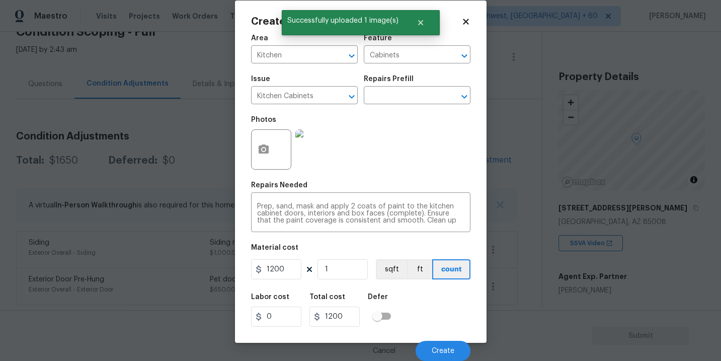
click at [453, 302] on div "Labor cost 0 Total cost 1200 Defer" at bounding box center [360, 309] width 219 height 45
click at [444, 347] on span "Create" at bounding box center [442, 351] width 23 height 8
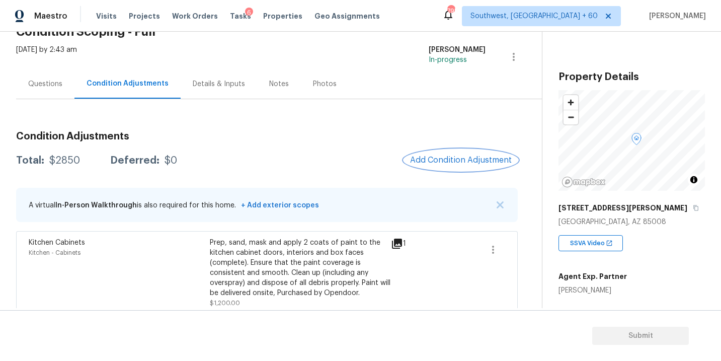
scroll to position [132, 0]
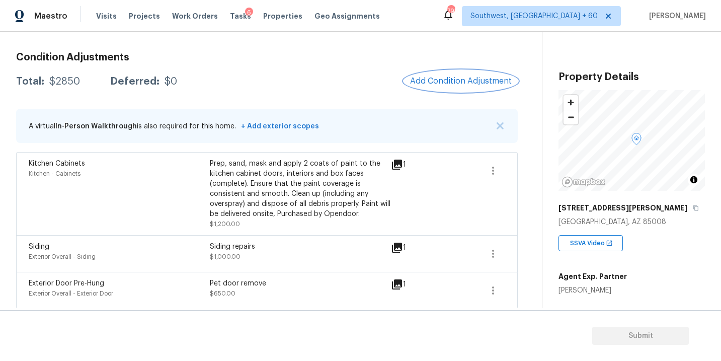
click at [477, 79] on span "Add Condition Adjustment" at bounding box center [461, 80] width 102 height 9
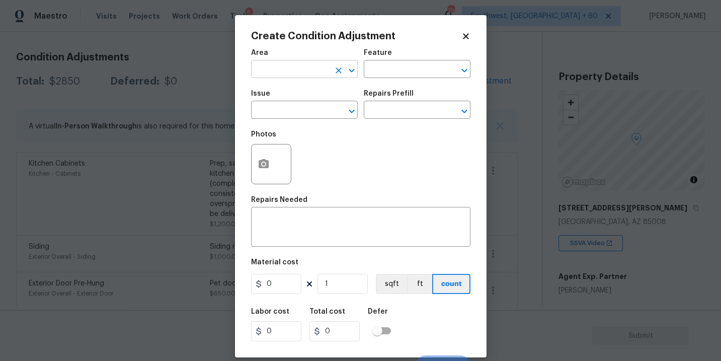
click at [296, 74] on input "text" at bounding box center [290, 70] width 78 height 16
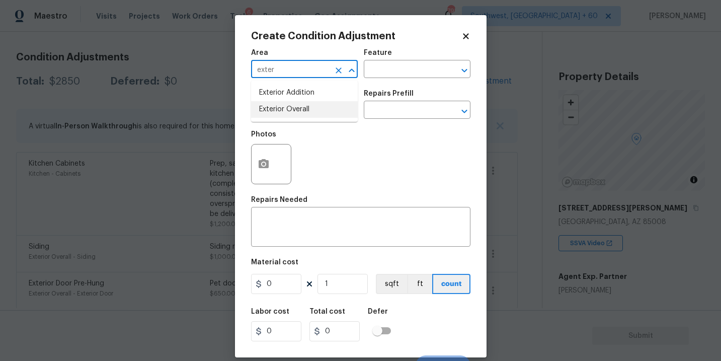
click at [298, 105] on li "Exterior Overall" at bounding box center [304, 109] width 107 height 17
type input "Exterior Overall"
click at [370, 81] on div "Area Exterior Overall ​ Feature ​" at bounding box center [360, 63] width 219 height 41
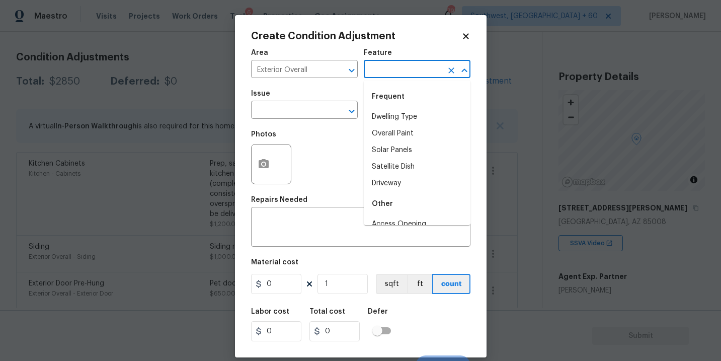
click at [385, 73] on input "text" at bounding box center [403, 70] width 78 height 16
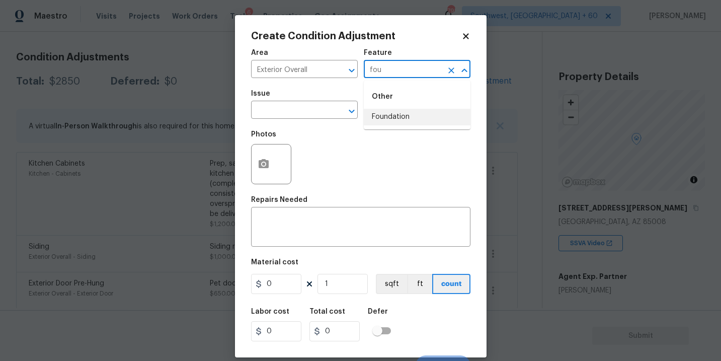
click at [387, 112] on li "Foundation" at bounding box center [417, 117] width 107 height 17
type input "Foundation"
drag, startPoint x: 302, startPoint y: 112, endPoint x: 295, endPoint y: 112, distance: 7.0
click at [295, 112] on input "text" at bounding box center [290, 111] width 78 height 16
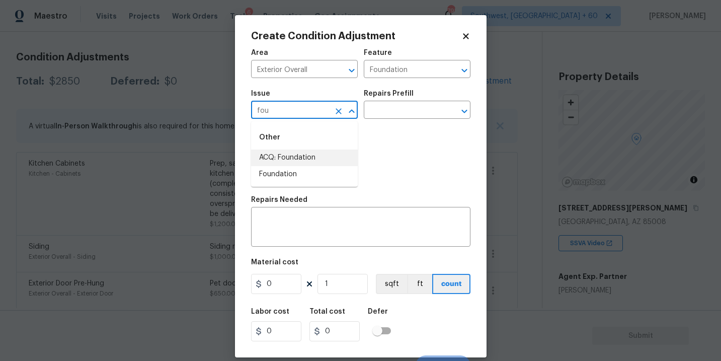
click at [291, 160] on li "ACQ: Foundation" at bounding box center [304, 157] width 107 height 17
type input "ACQ: Foundation"
click at [396, 107] on input "text" at bounding box center [403, 111] width 78 height 16
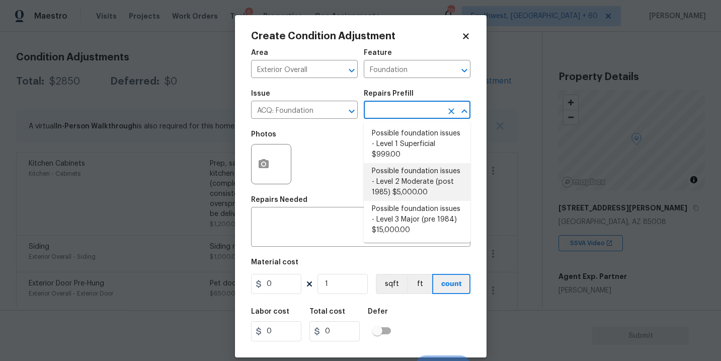
click at [396, 170] on li "Possible foundation issues - Level 2 Moderate (post 1985) $5,000.00" at bounding box center [417, 182] width 107 height 38
type input "Acquisition"
type textarea "Possible foundation issues - Level 2 Moderate: Disclaimer: This is NOT a techni…"
type input "5000"
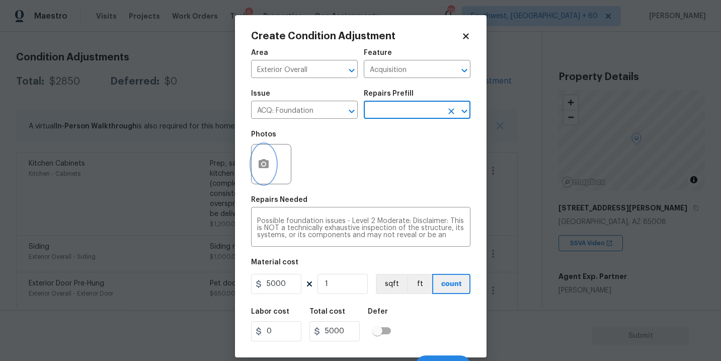
click at [254, 160] on button "button" at bounding box center [263, 163] width 24 height 39
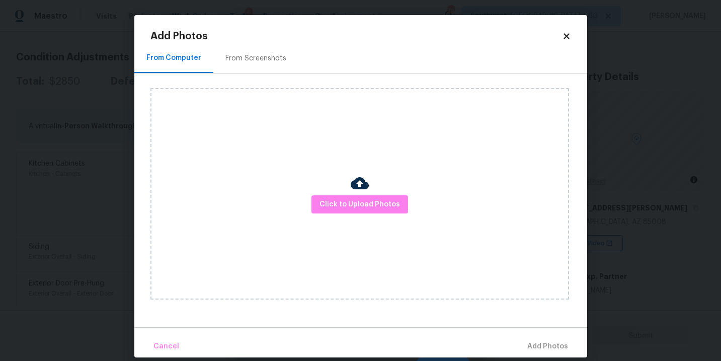
click at [321, 192] on div "Click to Upload Photos" at bounding box center [359, 193] width 418 height 211
click at [345, 199] on span "Click to Upload Photos" at bounding box center [359, 204] width 80 height 13
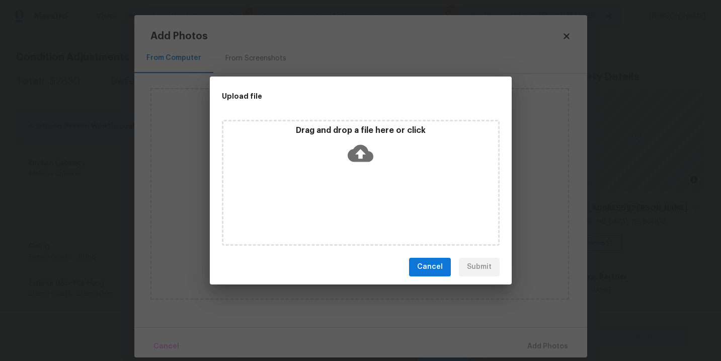
click at [359, 177] on div "Drag and drop a file here or click" at bounding box center [361, 183] width 278 height 126
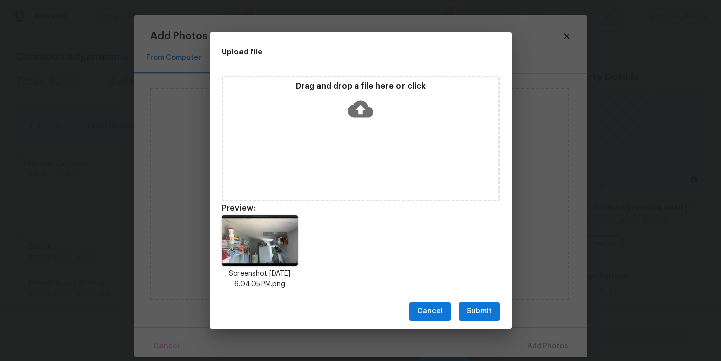
click at [471, 315] on span "Submit" at bounding box center [479, 311] width 25 height 13
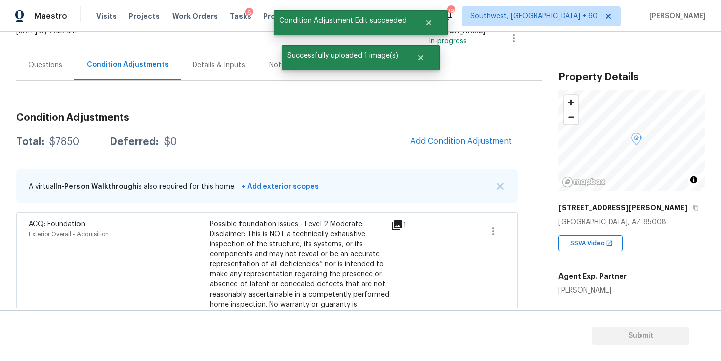
click at [51, 66] on div "Questions" at bounding box center [45, 65] width 34 height 10
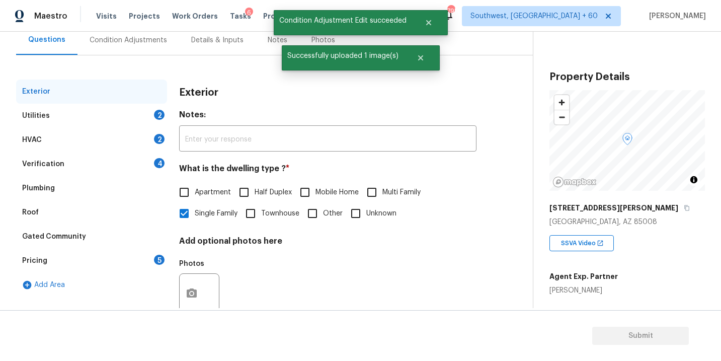
scroll to position [101, 0]
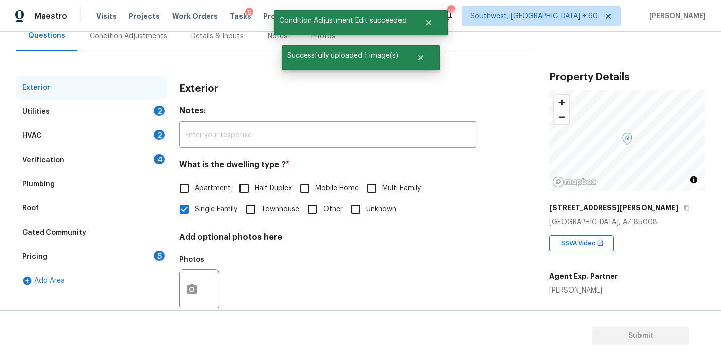
click at [74, 157] on div "Verification 4" at bounding box center [91, 160] width 151 height 24
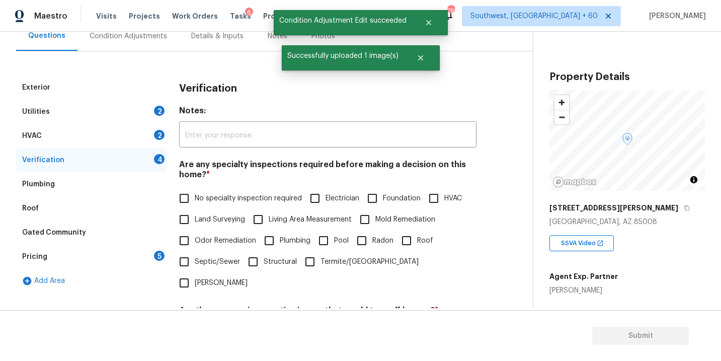
click at [385, 203] on span "Foundation" at bounding box center [402, 198] width 38 height 11
click at [383, 203] on input "Foundation" at bounding box center [372, 198] width 21 height 21
checkbox input "true"
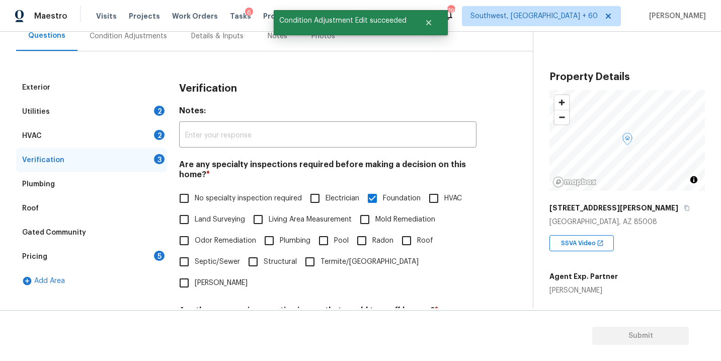
scroll to position [244, 0]
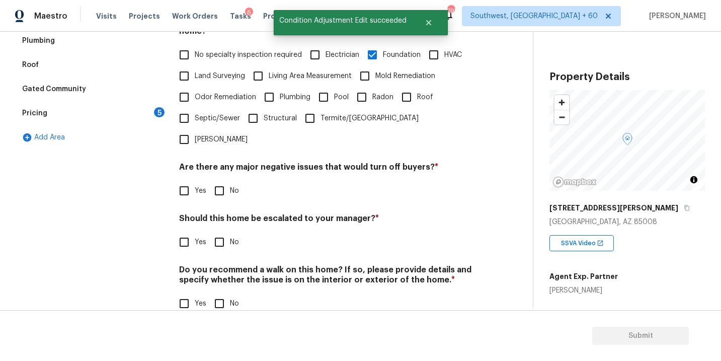
click at [217, 180] on input "No" at bounding box center [219, 190] width 21 height 21
checkbox input "true"
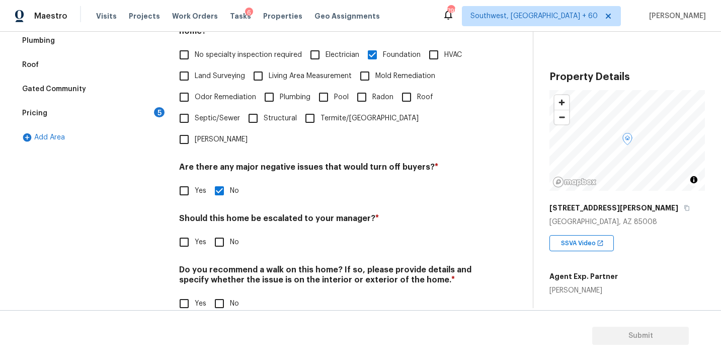
click at [222, 293] on input "No" at bounding box center [219, 303] width 21 height 21
checkbox input "true"
click at [198, 237] on span "Yes" at bounding box center [201, 242] width 12 height 11
click at [195, 231] on input "Yes" at bounding box center [183, 241] width 21 height 21
checkbox input "true"
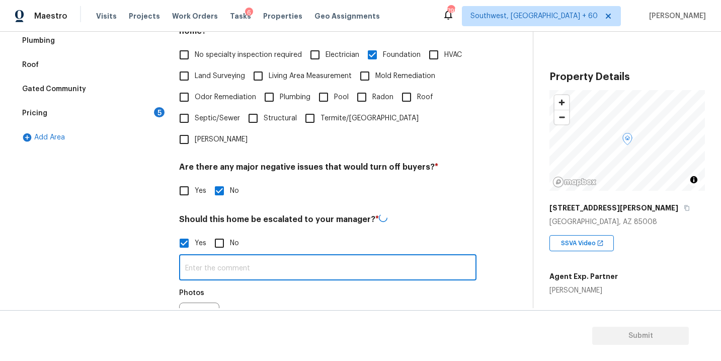
click at [228, 256] on input "text" at bounding box center [327, 268] width 297 height 24
click at [198, 302] on button "button" at bounding box center [192, 321] width 24 height 39
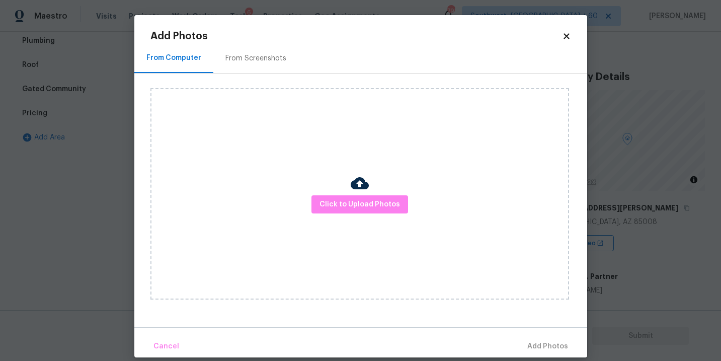
click at [387, 186] on div "Click to Upload Photos" at bounding box center [359, 193] width 418 height 211
click at [365, 205] on span "Click to Upload Photos" at bounding box center [359, 204] width 80 height 13
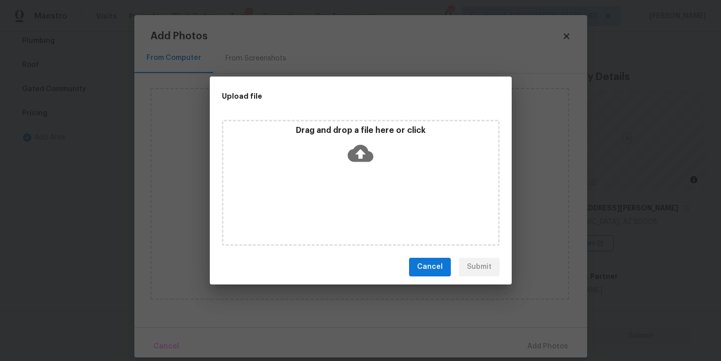
click at [363, 170] on div "Drag and drop a file here or click" at bounding box center [361, 183] width 278 height 126
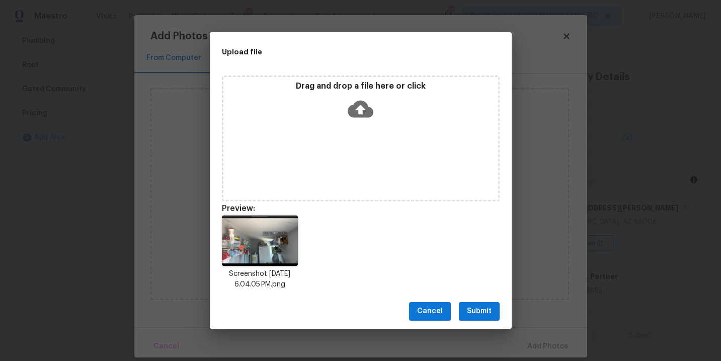
click at [478, 321] on div "Cancel Submit" at bounding box center [361, 311] width 302 height 35
click at [482, 310] on span "Submit" at bounding box center [479, 311] width 25 height 13
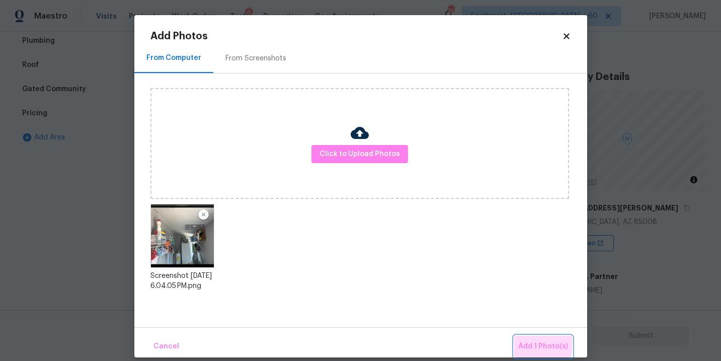
click at [529, 340] on span "Add 1 Photo(s)" at bounding box center [543, 346] width 50 height 13
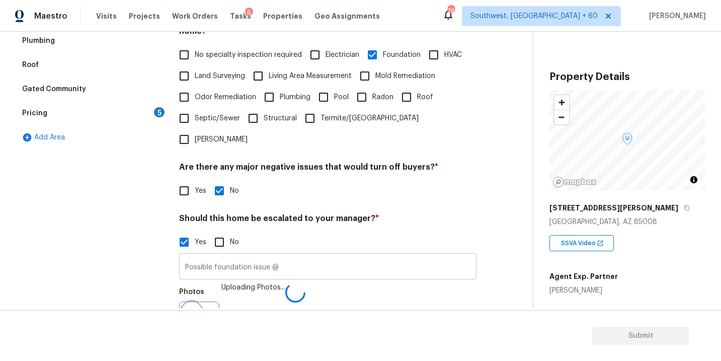
scroll to position [257, 0]
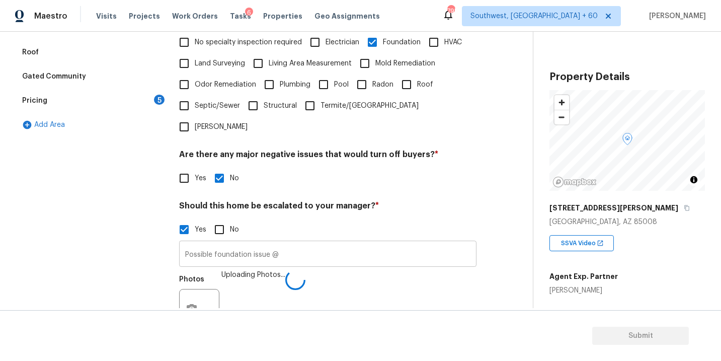
click at [358, 243] on input "Possible foundation issue @" at bounding box center [327, 255] width 297 height 24
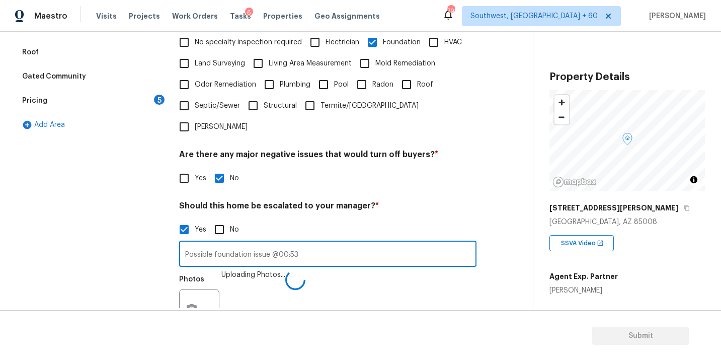
type input "Possible foundation issue @00:53"
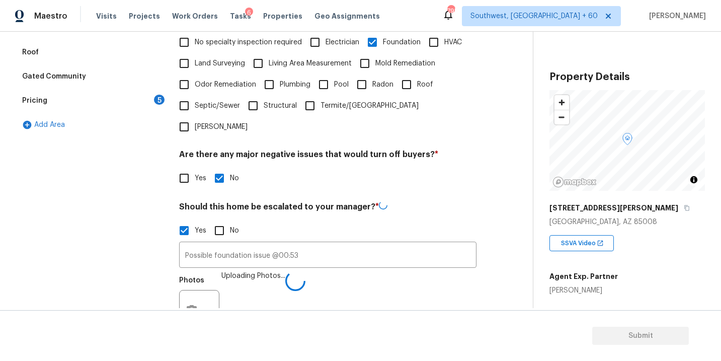
click at [389, 271] on div "Photos Uploading Photos..." at bounding box center [327, 303] width 297 height 65
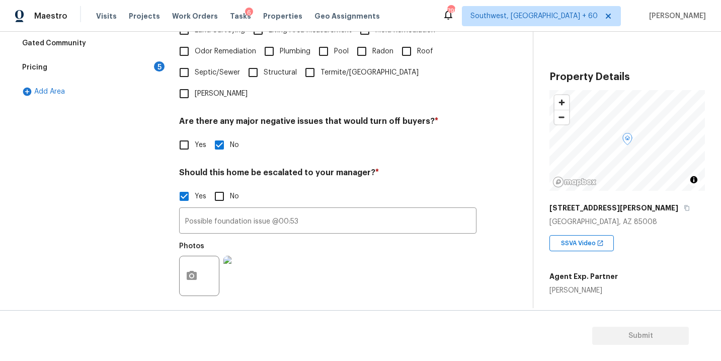
scroll to position [0, 0]
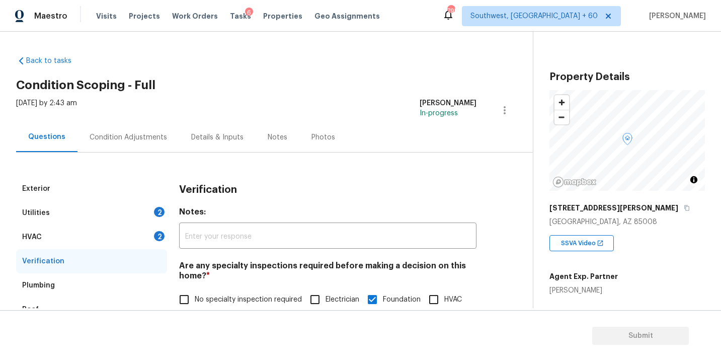
click at [159, 139] on div "Condition Adjustments" at bounding box center [128, 137] width 77 height 10
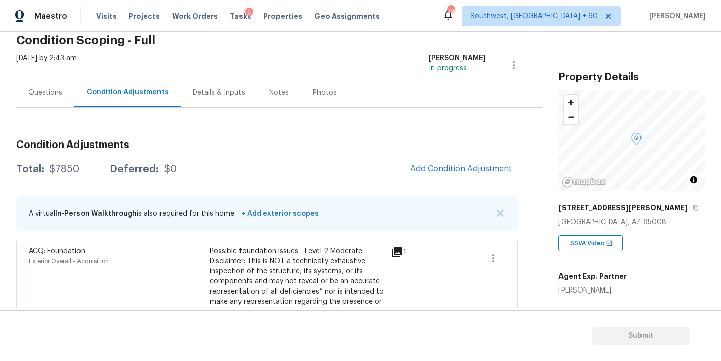
scroll to position [70, 0]
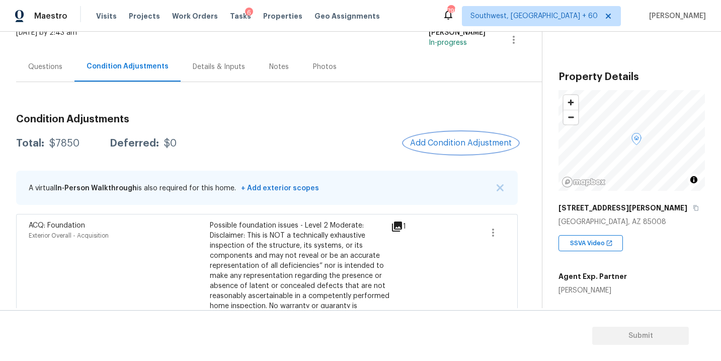
click at [444, 144] on span "Add Condition Adjustment" at bounding box center [461, 142] width 102 height 9
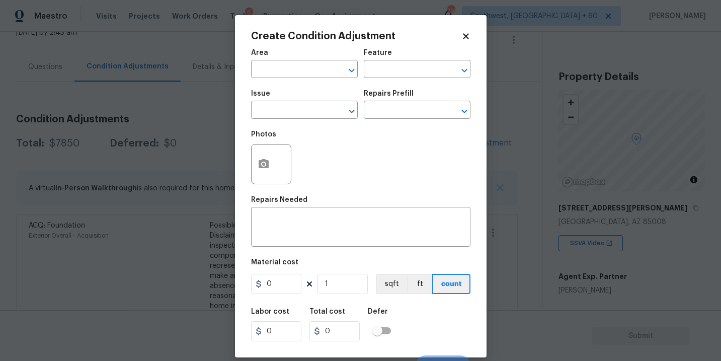
click at [287, 81] on span "Area ​" at bounding box center [304, 63] width 107 height 41
click at [287, 72] on input "text" at bounding box center [290, 70] width 78 height 16
click at [290, 112] on li "Interior Overall" at bounding box center [304, 109] width 107 height 17
type input "Interior Overall"
click at [356, 78] on span "Area Interior Overall ​" at bounding box center [304, 63] width 107 height 41
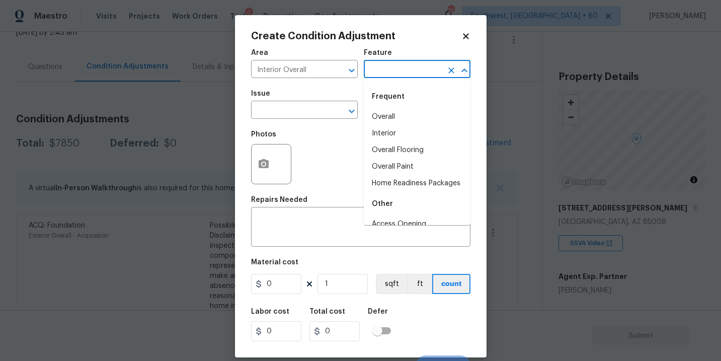
click at [387, 71] on input "text" at bounding box center [403, 70] width 78 height 16
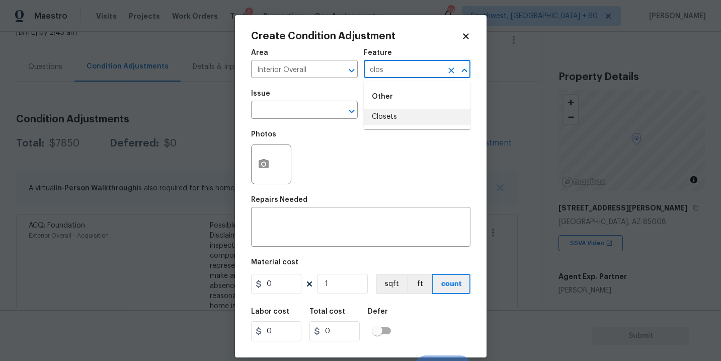
click at [379, 114] on li "Closets" at bounding box center [417, 117] width 107 height 17
type input "Closets"
click at [301, 111] on input "text" at bounding box center [290, 111] width 78 height 16
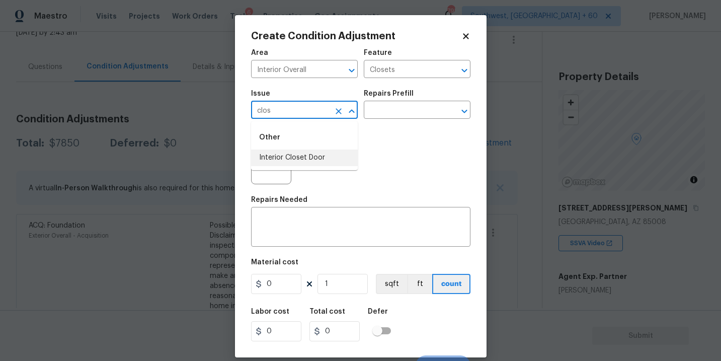
click at [297, 156] on li "Interior Closet Door" at bounding box center [304, 157] width 107 height 17
type input "Interior Closet Door"
click at [415, 114] on input "text" at bounding box center [403, 111] width 78 height 16
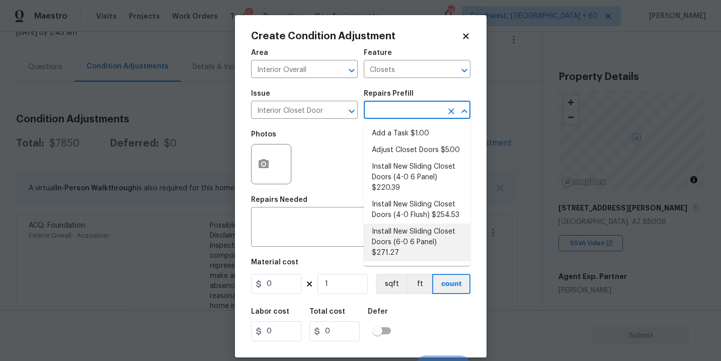
click at [413, 234] on li "Install New Sliding Closet Doors (6-0 6 Panel) $271.27" at bounding box center [417, 242] width 107 height 38
type input "Interior Door"
type textarea "Remove the existing door (if present). Install a new 6-0 bi-fold 6 panel interi…"
type input "271.27"
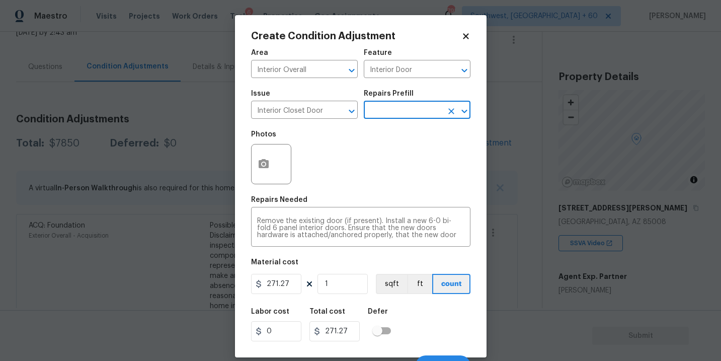
click at [283, 181] on div at bounding box center [271, 164] width 40 height 40
click at [260, 168] on icon "button" at bounding box center [263, 163] width 10 height 9
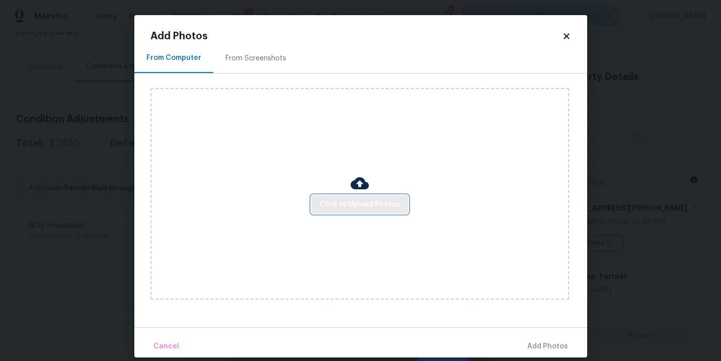
drag, startPoint x: 260, startPoint y: 168, endPoint x: 348, endPoint y: 207, distance: 96.1
click at [348, 207] on span "Click to Upload Photos" at bounding box center [359, 204] width 80 height 13
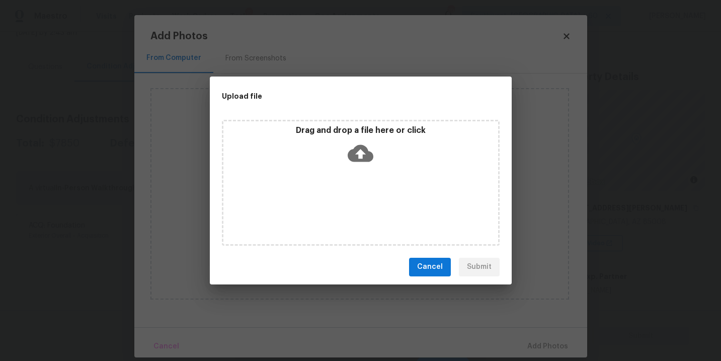
click at [356, 193] on div "Drag and drop a file here or click" at bounding box center [361, 183] width 278 height 126
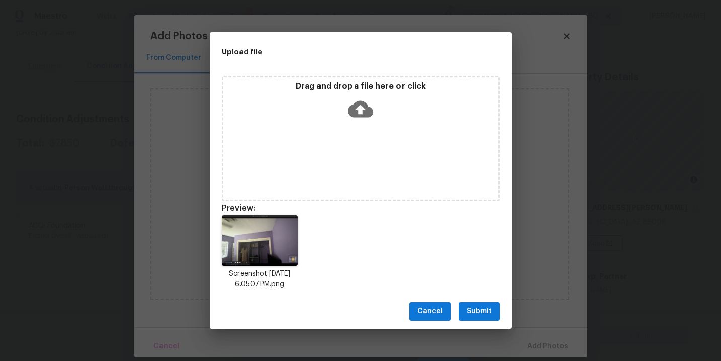
click at [477, 307] on span "Submit" at bounding box center [479, 311] width 25 height 13
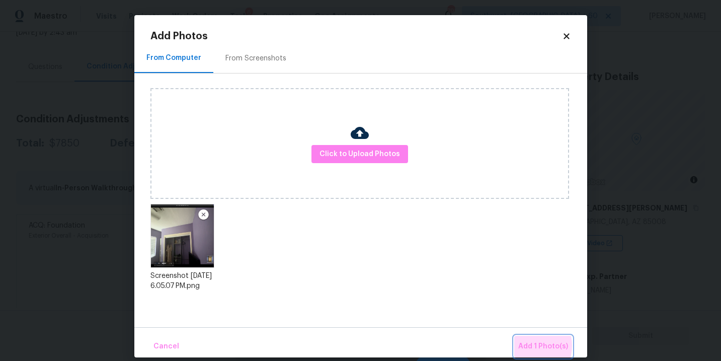
click at [529, 345] on span "Add 1 Photo(s)" at bounding box center [543, 346] width 50 height 13
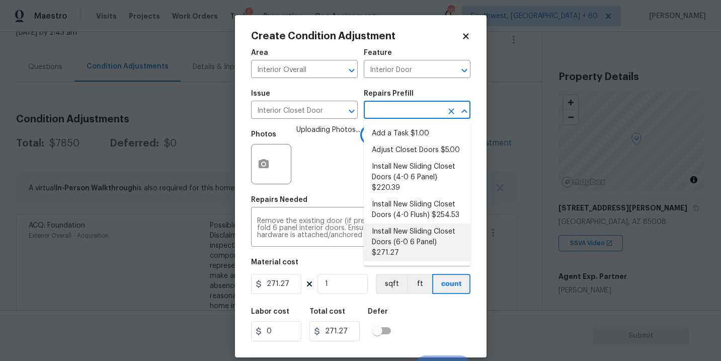
click at [434, 116] on input "text" at bounding box center [403, 111] width 78 height 16
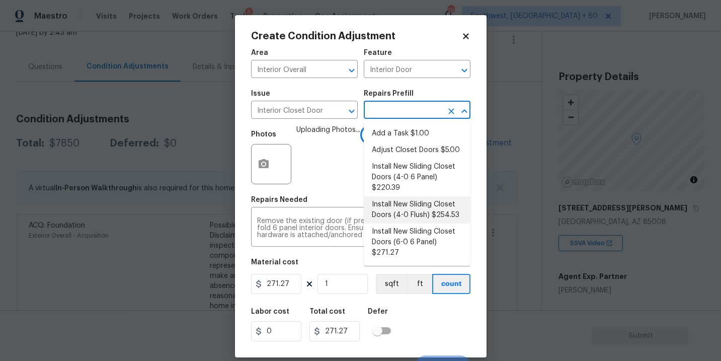
click at [427, 208] on li "Install New Sliding Closet Doors (4-0 Flush) $254.53" at bounding box center [417, 209] width 107 height 27
type textarea "Remove the existing door (if present). Install a new 4-0 bi-fold flush panel in…"
type input "254.53"
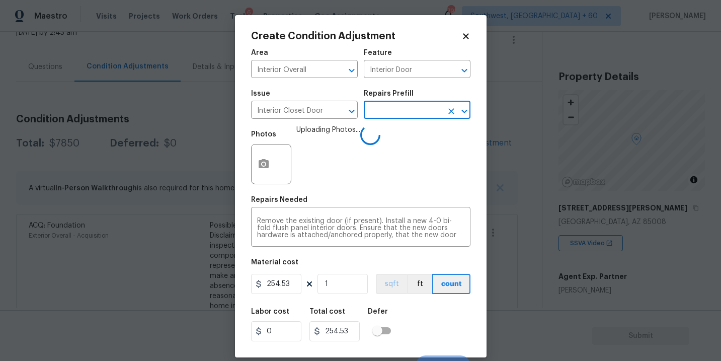
scroll to position [15, 0]
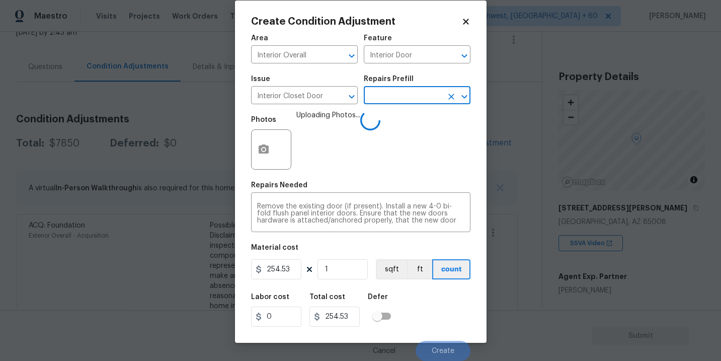
click at [416, 322] on div "Labor cost 0 Total cost 254.53 Defer" at bounding box center [360, 309] width 219 height 45
click at [447, 322] on div "Labor cost 0 Total cost 254.53 Defer" at bounding box center [360, 309] width 219 height 45
click at [448, 328] on div "Labor cost 0 Total cost 254.53 Defer" at bounding box center [360, 309] width 219 height 45
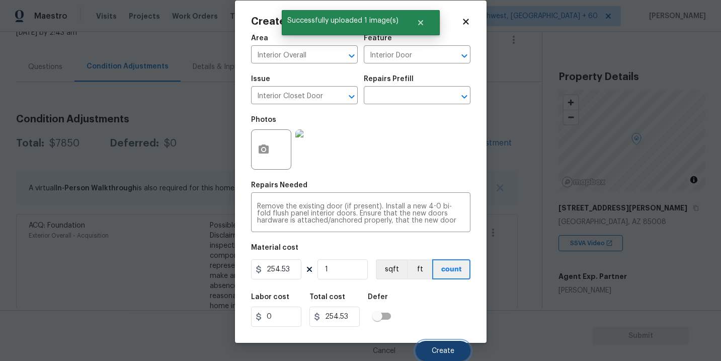
click at [447, 352] on span "Create" at bounding box center [442, 351] width 23 height 8
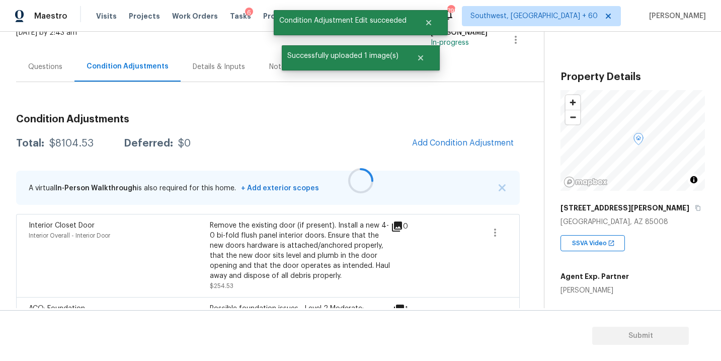
scroll to position [0, 0]
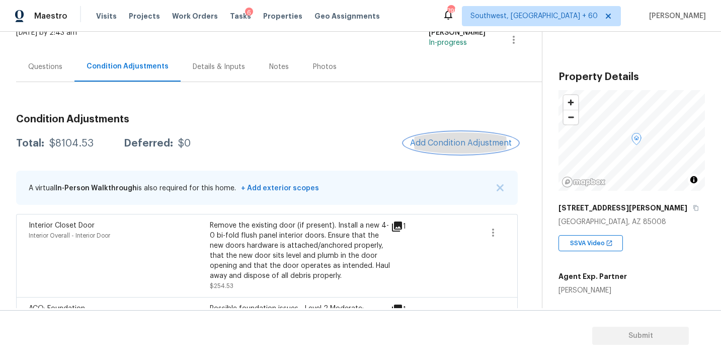
click at [445, 140] on span "Add Condition Adjustment" at bounding box center [461, 142] width 102 height 9
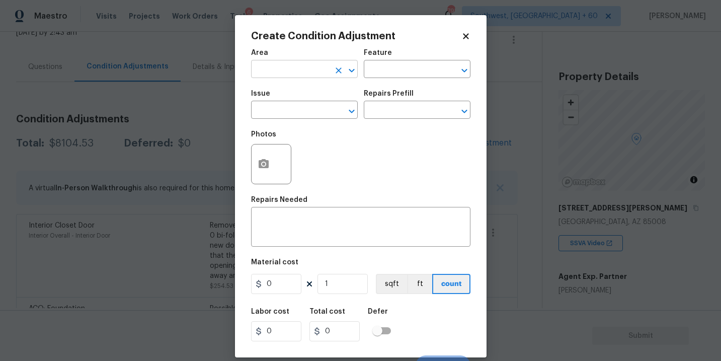
click at [293, 71] on input "text" at bounding box center [290, 70] width 78 height 16
drag, startPoint x: 293, startPoint y: 71, endPoint x: 293, endPoint y: 85, distance: 14.1
click at [293, 72] on input "bath" at bounding box center [290, 70] width 78 height 16
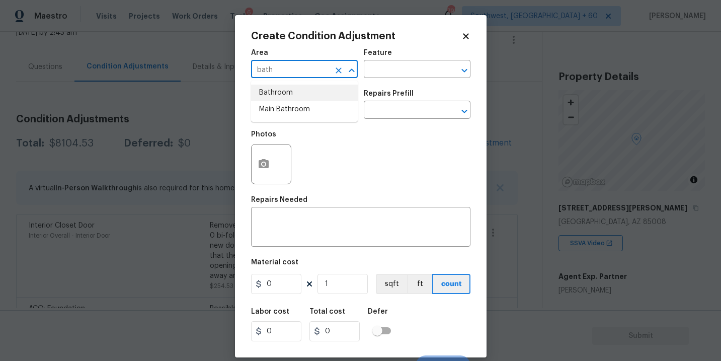
click at [293, 85] on li "Bathroom" at bounding box center [304, 92] width 107 height 17
type input "Bathroom"
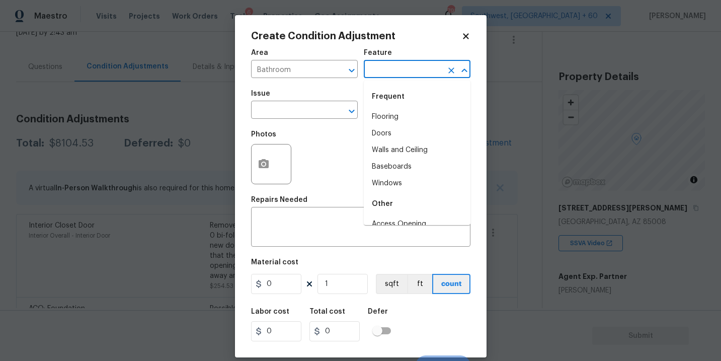
click at [375, 75] on input "text" at bounding box center [403, 70] width 78 height 16
click at [377, 108] on div "Other" at bounding box center [417, 96] width 107 height 24
click at [377, 112] on li "Cabinets" at bounding box center [417, 117] width 107 height 17
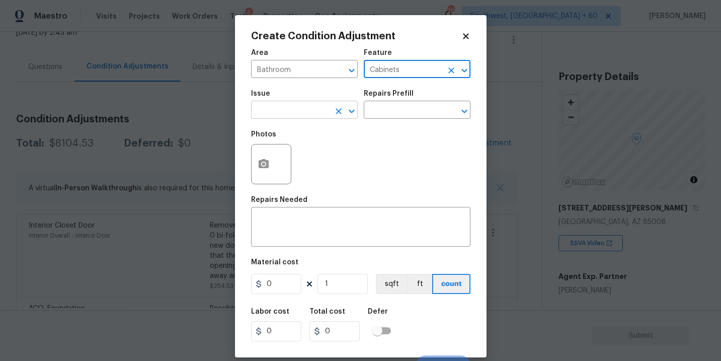
click at [331, 115] on div at bounding box center [344, 111] width 26 height 14
type input "Cabinets"
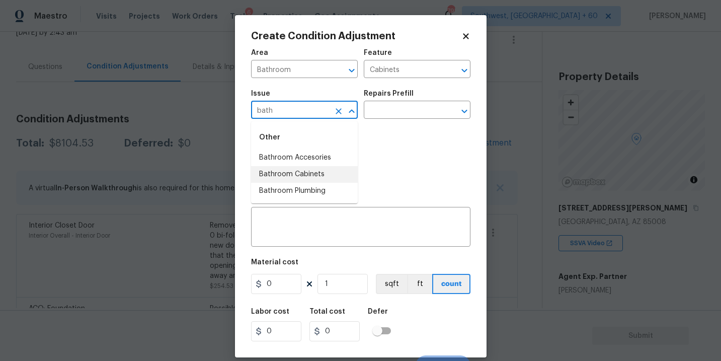
click at [322, 178] on li "Bathroom Cabinets" at bounding box center [304, 174] width 107 height 17
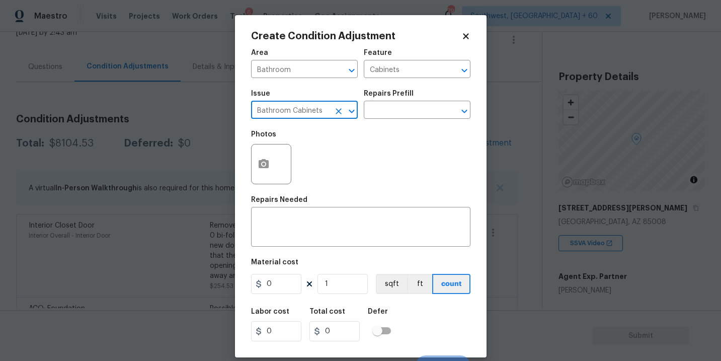
type input "Bathroom Cabinets"
click at [381, 129] on div "Photos" at bounding box center [360, 157] width 219 height 65
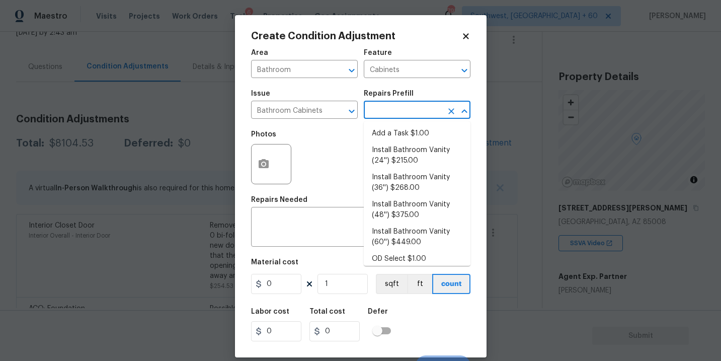
click at [396, 109] on input "text" at bounding box center [403, 111] width 78 height 16
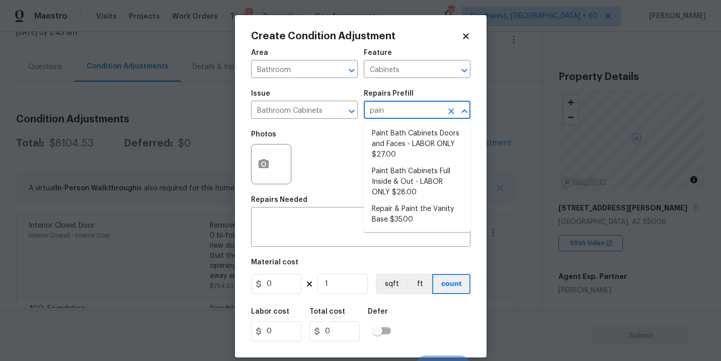
type input "paint"
click at [407, 187] on li "Paint Bath Cabinets Full Inside & Out - LABOR ONLY $28.00" at bounding box center [417, 182] width 107 height 38
type textarea "Prep, sand, mask and apply 2 coats of paint to the bathroom cabinet doors, inte…"
type input "28"
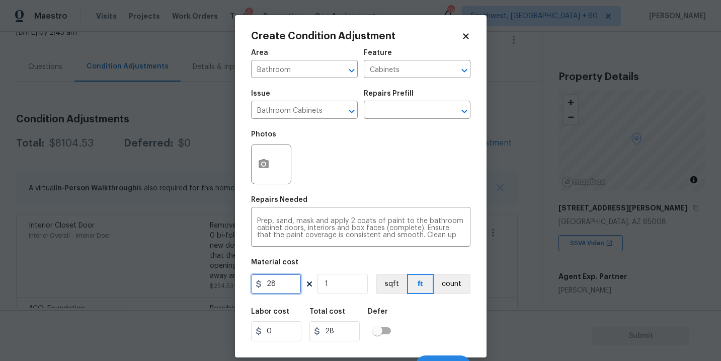
drag, startPoint x: 289, startPoint y: 284, endPoint x: 221, endPoint y: 281, distance: 68.0
click at [236, 284] on div "Create Condition Adjustment Area Bathroom ​ Feature Cabinets ​ Issue Bathroom C…" at bounding box center [360, 186] width 251 height 342
type input "1000"
click at [458, 286] on button "count" at bounding box center [451, 284] width 37 height 20
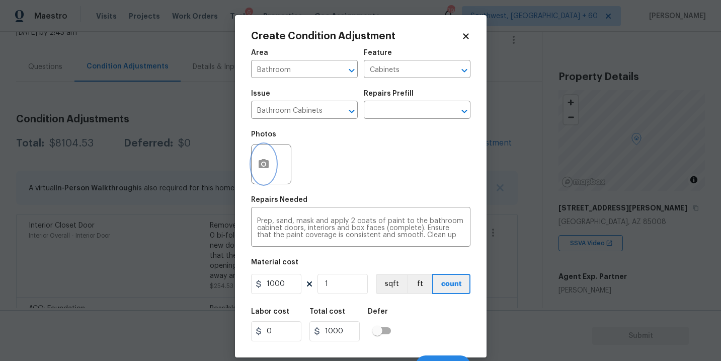
click at [264, 178] on button "button" at bounding box center [263, 163] width 24 height 39
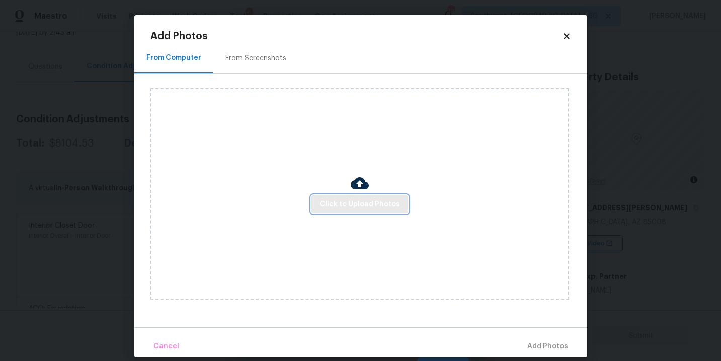
click at [365, 206] on span "Click to Upload Photos" at bounding box center [359, 204] width 80 height 13
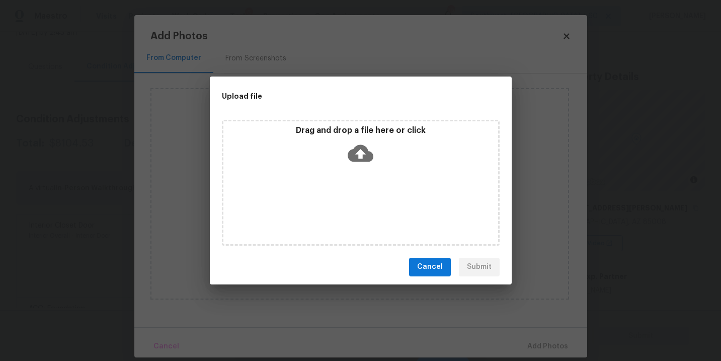
click at [357, 158] on icon at bounding box center [360, 152] width 26 height 17
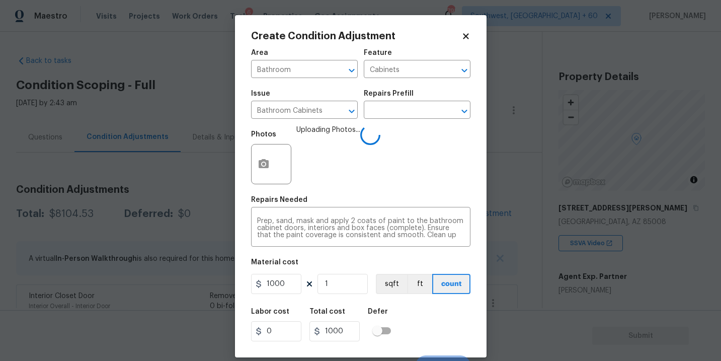
scroll to position [15, 0]
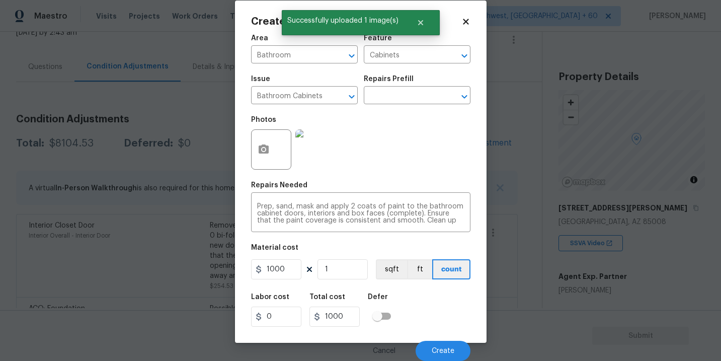
click at [432, 300] on div "Labor cost 0 Total cost 1000 Defer" at bounding box center [360, 309] width 219 height 45
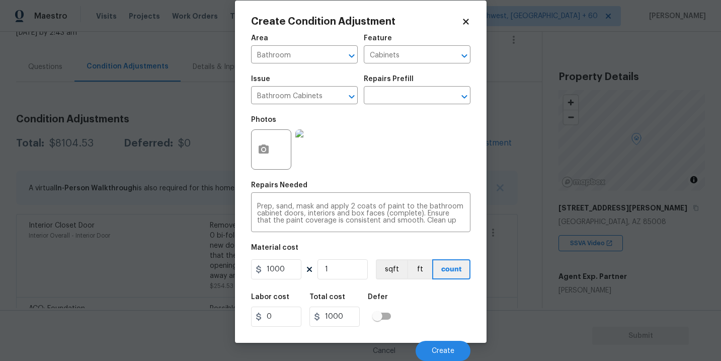
click at [432, 300] on div "Labor cost 0 Total cost 1000 Defer" at bounding box center [360, 309] width 219 height 45
click at [440, 348] on span "Create" at bounding box center [442, 351] width 23 height 8
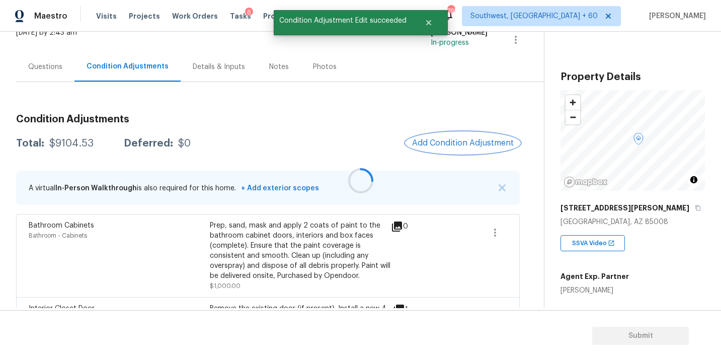
scroll to position [0, 0]
click at [445, 141] on span "Add Condition Adjustment" at bounding box center [461, 142] width 102 height 9
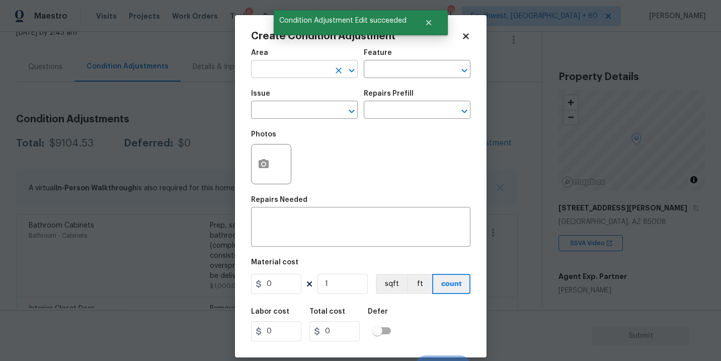
click at [303, 67] on input "text" at bounding box center [290, 70] width 78 height 16
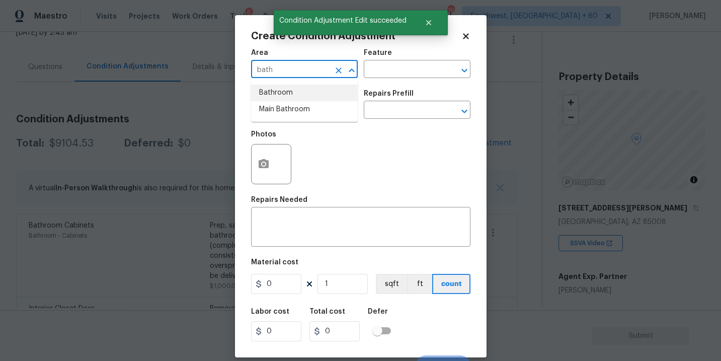
click at [301, 97] on li "Bathroom" at bounding box center [304, 92] width 107 height 17
type input "Bathroom"
click at [408, 58] on div "Feature" at bounding box center [417, 55] width 107 height 13
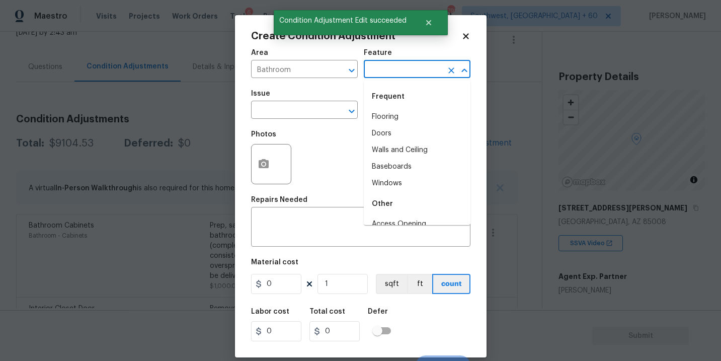
click at [401, 70] on input "text" at bounding box center [403, 70] width 78 height 16
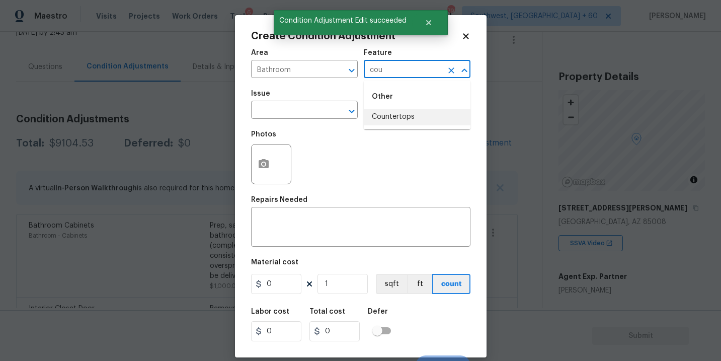
click at [398, 115] on li "Countertops" at bounding box center [417, 117] width 107 height 17
type input "Countertops"
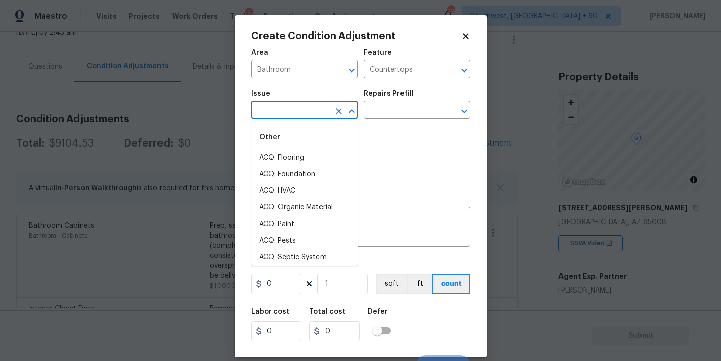
drag, startPoint x: 324, startPoint y: 113, endPoint x: 305, endPoint y: 113, distance: 19.1
click at [305, 113] on input "text" at bounding box center [290, 111] width 78 height 16
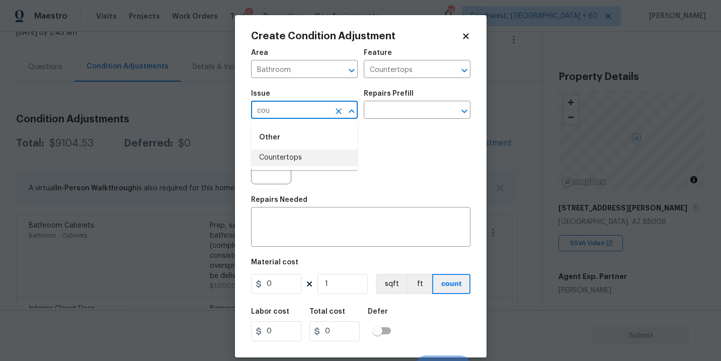
click at [306, 161] on li "Countertops" at bounding box center [304, 157] width 107 height 17
type input "Countertops"
click at [317, 211] on div "x ​" at bounding box center [360, 227] width 219 height 37
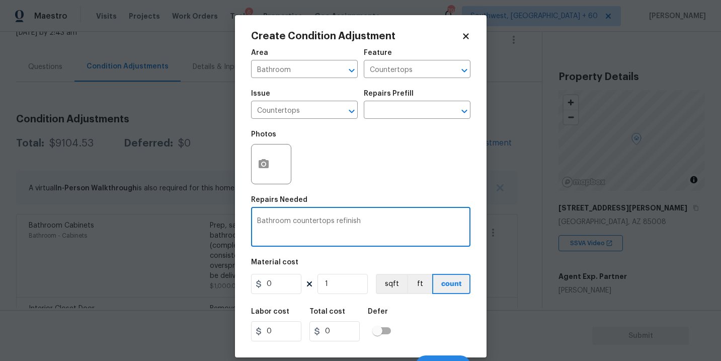
type textarea "Bathroom countertops refinish"
drag, startPoint x: 276, startPoint y: 283, endPoint x: 217, endPoint y: 283, distance: 58.3
click at [223, 283] on div "Create Condition Adjustment Area Bathroom ​ Feature Countertops ​ Issue Counter…" at bounding box center [360, 180] width 721 height 361
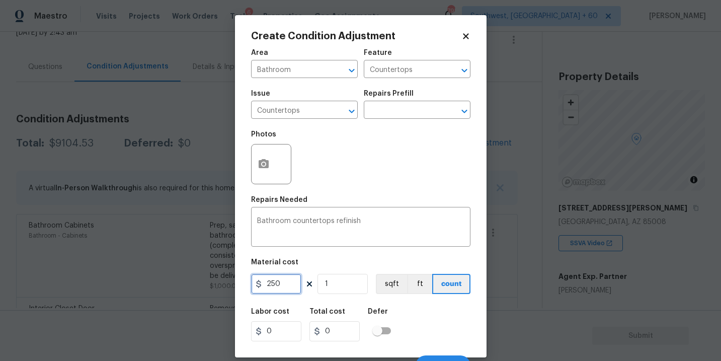
type input "250"
click at [262, 166] on icon "button" at bounding box center [263, 164] width 12 height 12
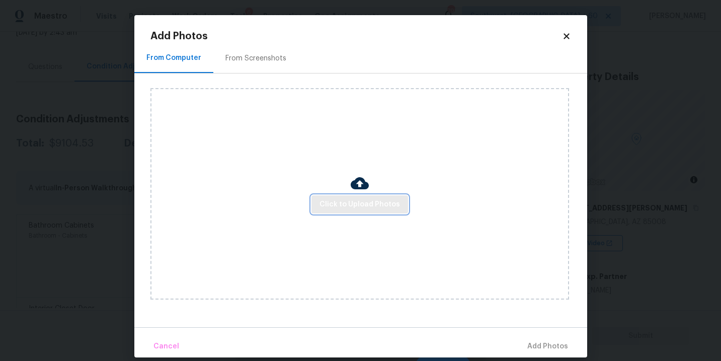
click at [326, 206] on span "Click to Upload Photos" at bounding box center [359, 204] width 80 height 13
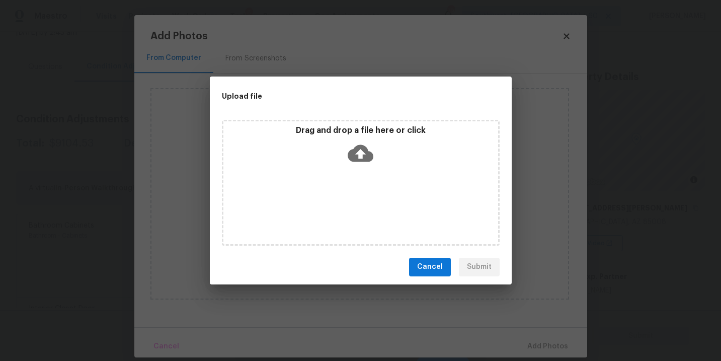
click at [346, 145] on div "Drag and drop a file here or click" at bounding box center [360, 146] width 275 height 43
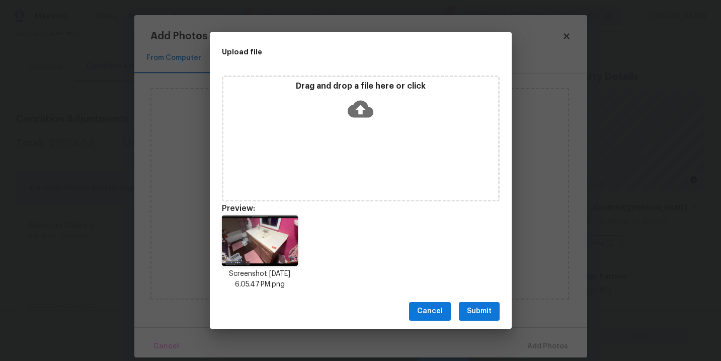
click at [480, 319] on button "Submit" at bounding box center [479, 311] width 41 height 19
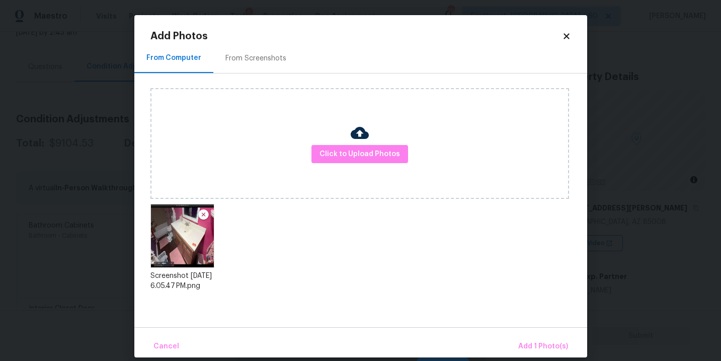
click at [481, 316] on div "From Computer From Screenshots Click to Upload Photos Screenshot 2025-08-28 at …" at bounding box center [360, 185] width 453 height 284
click at [518, 340] on button "Add 1 Photo(s)" at bounding box center [543, 346] width 58 height 22
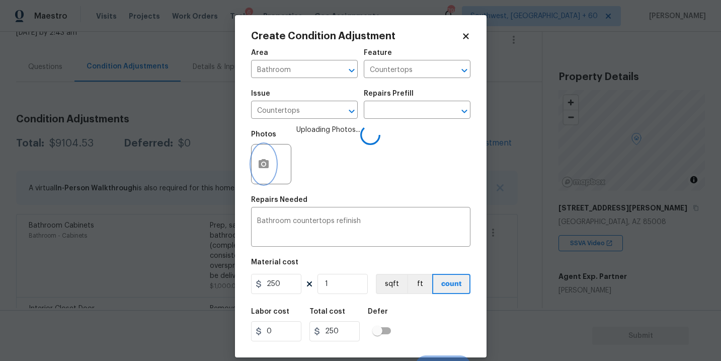
scroll to position [15, 0]
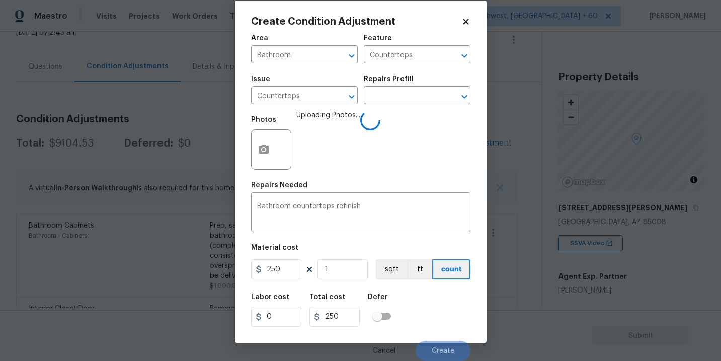
click at [443, 294] on div "Labor cost 0 Total cost 250 Defer" at bounding box center [360, 309] width 219 height 45
click at [444, 298] on div "Labor cost 0 Total cost 250 Defer" at bounding box center [360, 309] width 219 height 45
click at [444, 304] on div "Labor cost 0 Total cost 250 Defer" at bounding box center [360, 309] width 219 height 45
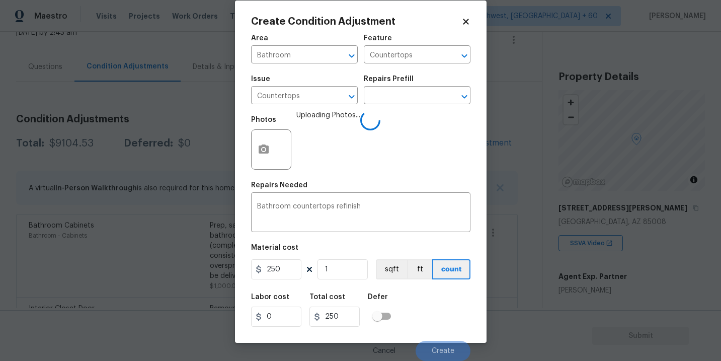
click at [444, 304] on div "Labor cost 0 Total cost 250 Defer" at bounding box center [360, 309] width 219 height 45
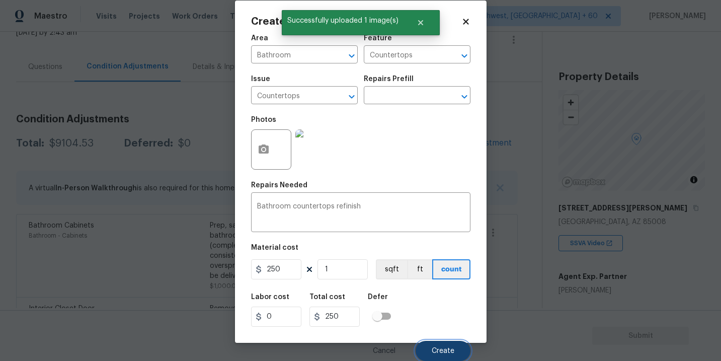
click at [446, 346] on button "Create" at bounding box center [442, 350] width 55 height 20
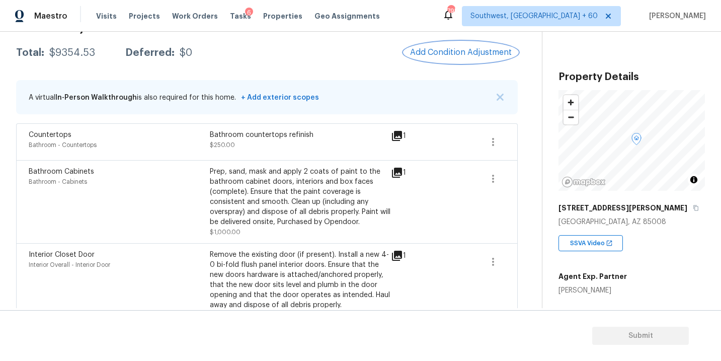
scroll to position [151, 0]
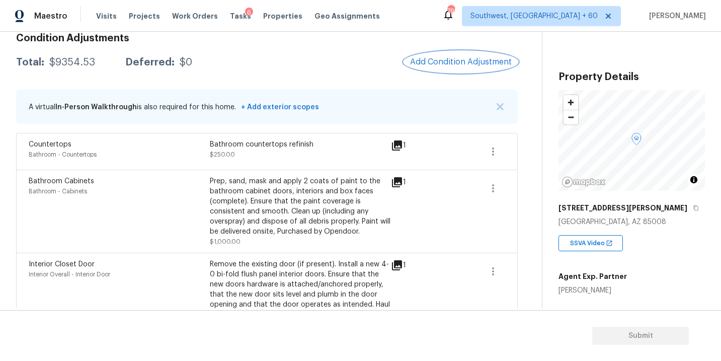
click at [431, 68] on button "Add Condition Adjustment" at bounding box center [461, 61] width 114 height 21
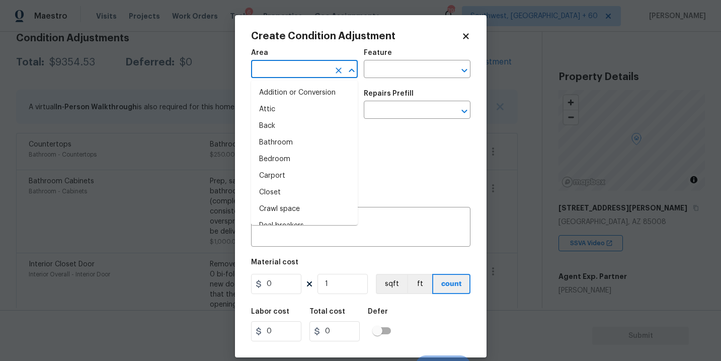
click at [304, 66] on input "text" at bounding box center [290, 70] width 78 height 16
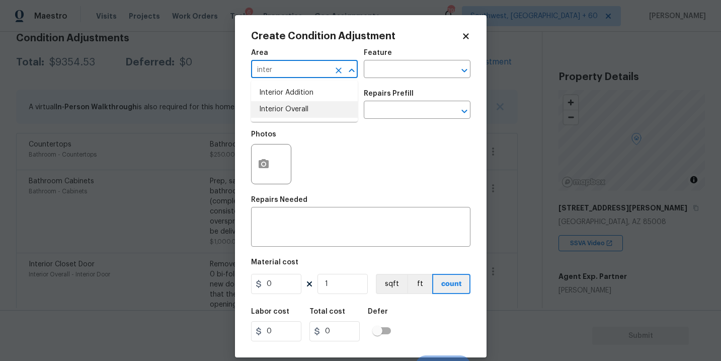
click at [305, 111] on li "Interior Overall" at bounding box center [304, 109] width 107 height 17
type input "Interior Overall"
click at [401, 62] on input "text" at bounding box center [403, 70] width 78 height 16
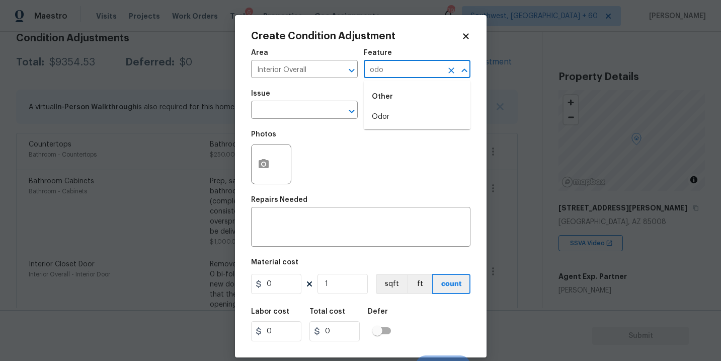
click at [394, 119] on li "Odor" at bounding box center [417, 117] width 107 height 17
click at [326, 119] on div "​" at bounding box center [304, 111] width 107 height 16
type input "Odor"
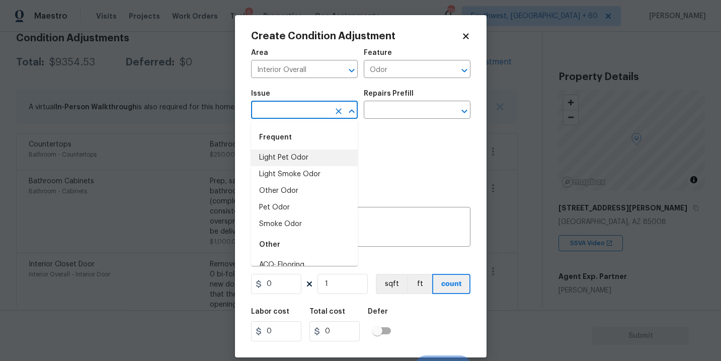
click at [306, 151] on li "Light Pet Odor" at bounding box center [304, 157] width 107 height 17
type input "Light Pet Odor"
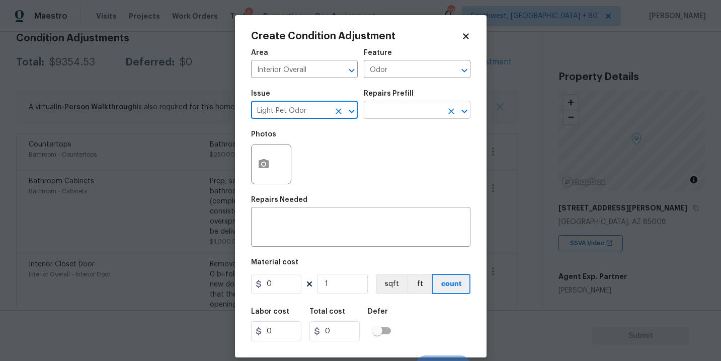
click at [385, 118] on input "text" at bounding box center [403, 111] width 78 height 16
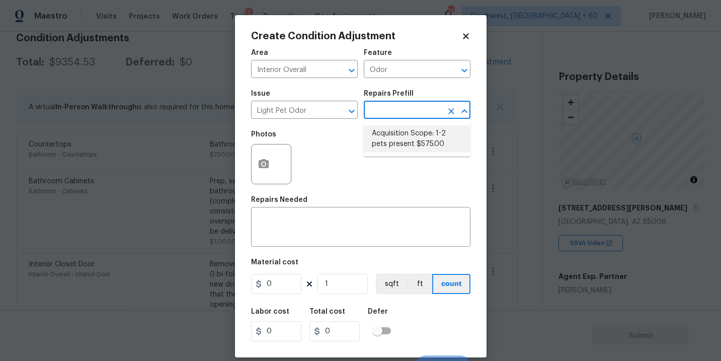
click at [388, 132] on li "Acquisition Scope: 1-2 pets present $575.00" at bounding box center [417, 138] width 107 height 27
type textarea "Acquisition Scope: 1-2 pets present"
type input "575"
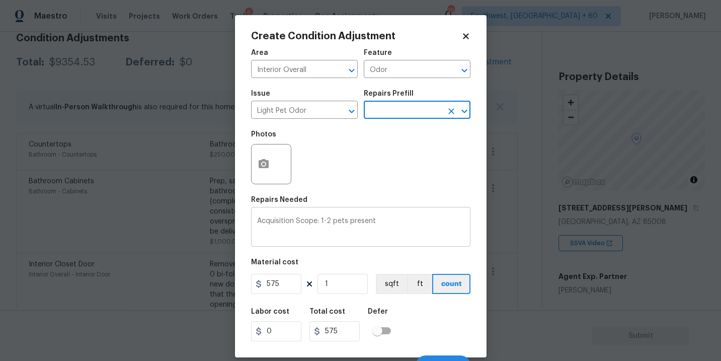
scroll to position [15, 0]
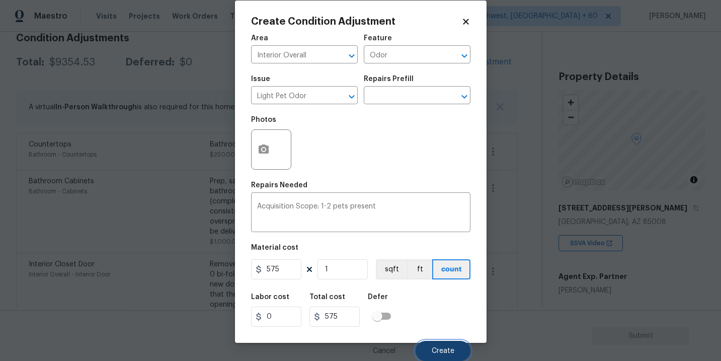
click at [439, 345] on button "Create" at bounding box center [442, 350] width 55 height 20
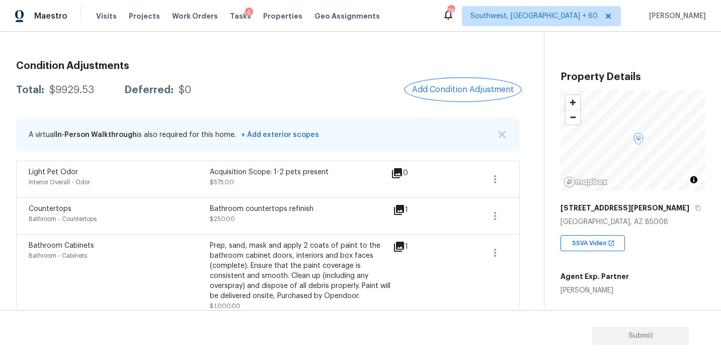
scroll to position [88, 0]
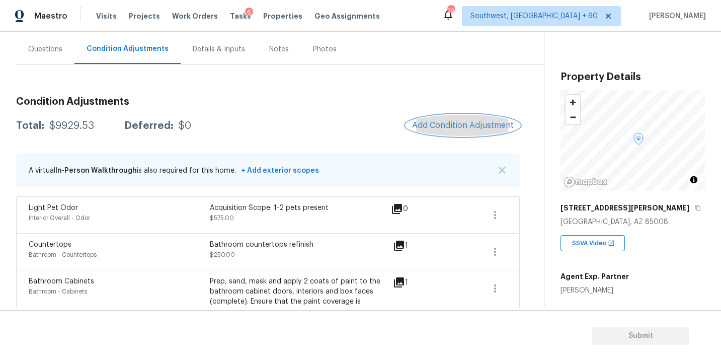
click at [447, 132] on button "Add Condition Adjustment" at bounding box center [463, 125] width 114 height 21
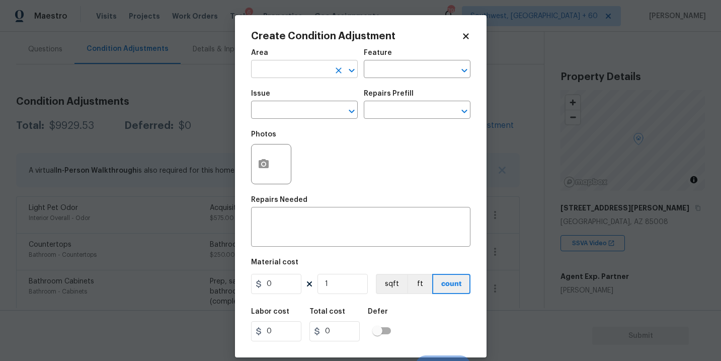
click at [312, 75] on input "text" at bounding box center [290, 70] width 78 height 16
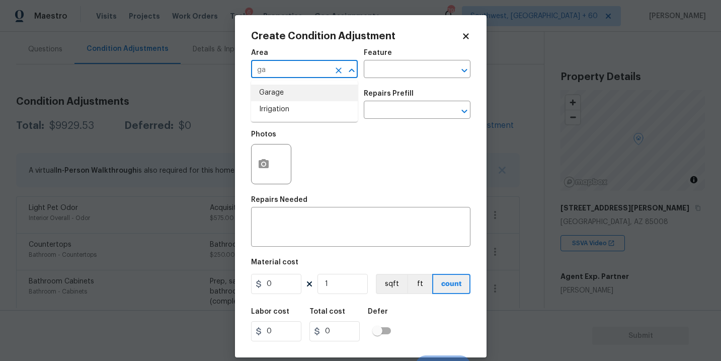
click at [303, 86] on li "Garage" at bounding box center [304, 92] width 107 height 17
type input "Garage"
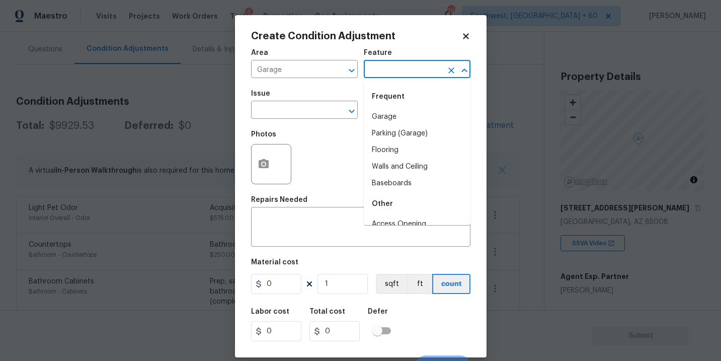
click at [407, 71] on input "text" at bounding box center [403, 70] width 78 height 16
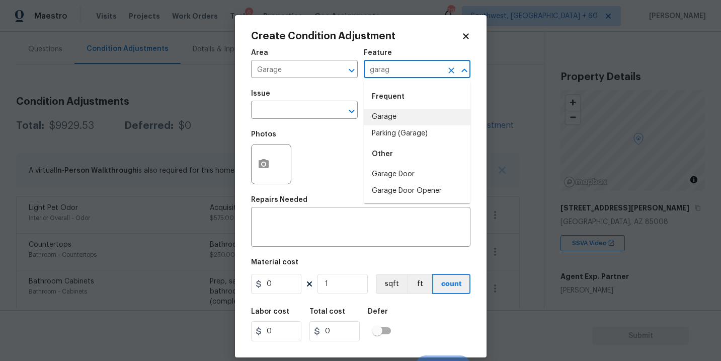
click at [392, 117] on li "Garage" at bounding box center [417, 117] width 107 height 17
type input "Garage"
click at [309, 113] on input "text" at bounding box center [290, 111] width 78 height 16
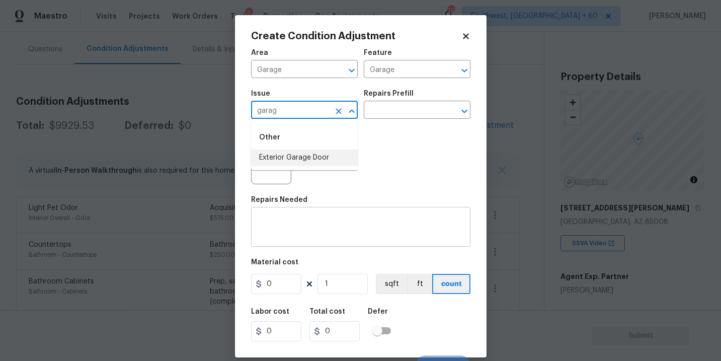
type input "garag"
click at [329, 226] on textarea at bounding box center [360, 227] width 207 height 21
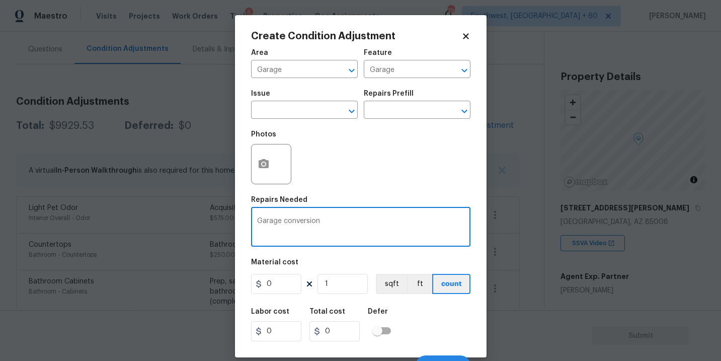
type textarea "Garage conversion"
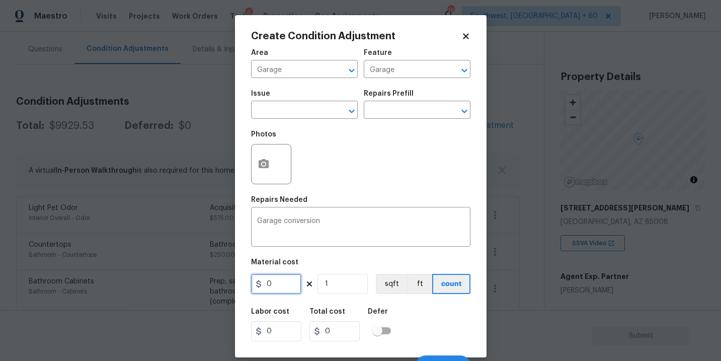
drag, startPoint x: 288, startPoint y: 279, endPoint x: 226, endPoint y: 279, distance: 61.9
click at [226, 279] on div "Create Condition Adjustment Area Garage ​ Feature Garage ​ Issue ​ Repairs Pref…" at bounding box center [360, 180] width 721 height 361
type input "2500"
click at [259, 169] on icon "button" at bounding box center [263, 164] width 12 height 12
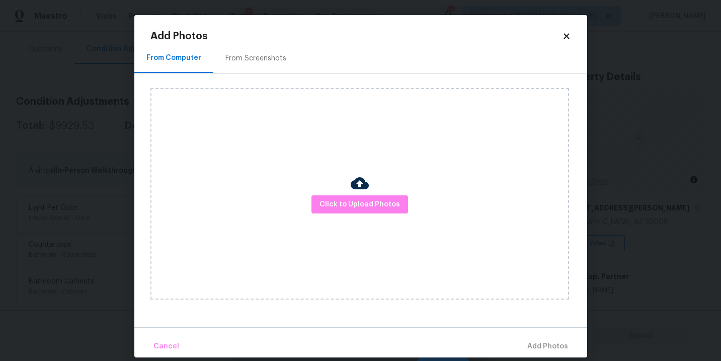
click at [328, 193] on div "Click to Upload Photos" at bounding box center [359, 193] width 418 height 211
click at [345, 203] on span "Click to Upload Photos" at bounding box center [359, 204] width 80 height 13
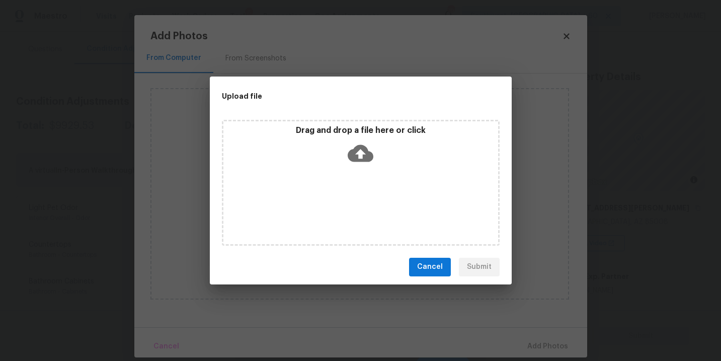
click at [359, 168] on div "Drag and drop a file here or click" at bounding box center [361, 183] width 278 height 126
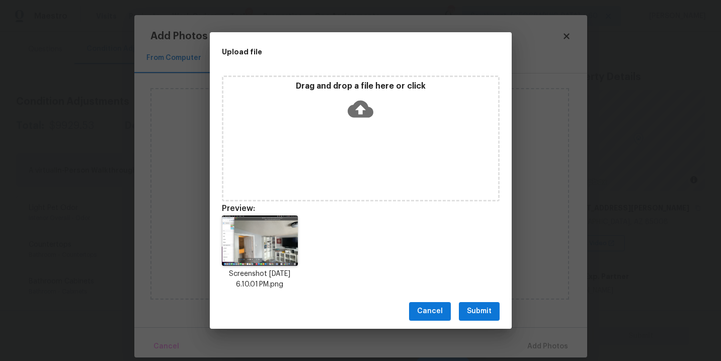
click at [482, 301] on div "Cancel Submit" at bounding box center [361, 311] width 302 height 35
click at [482, 313] on span "Submit" at bounding box center [479, 311] width 25 height 13
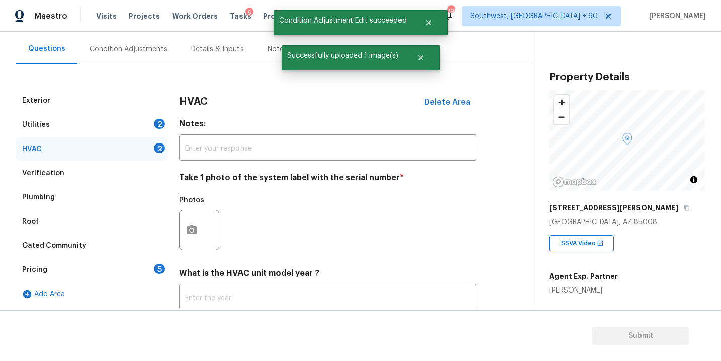
click at [79, 176] on div "Verification" at bounding box center [91, 173] width 151 height 24
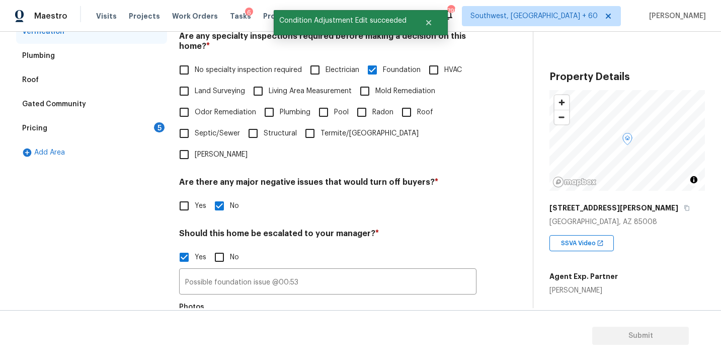
scroll to position [252, 0]
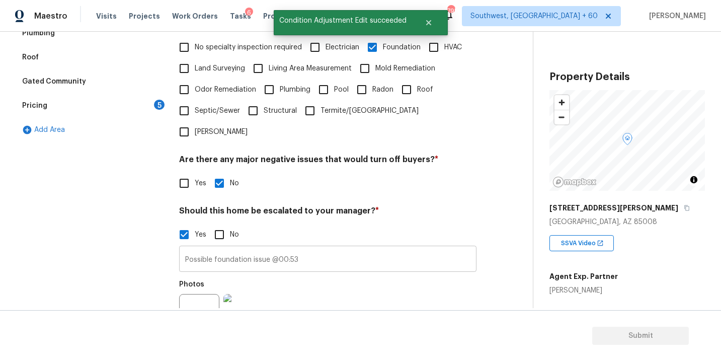
click at [315, 248] on input "Possible foundation issue @00:53" at bounding box center [327, 260] width 297 height 24
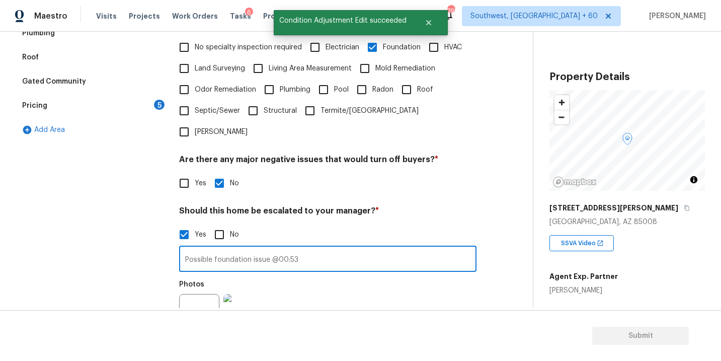
click at [315, 248] on input "Possible foundation issue @00:53" at bounding box center [327, 260] width 297 height 24
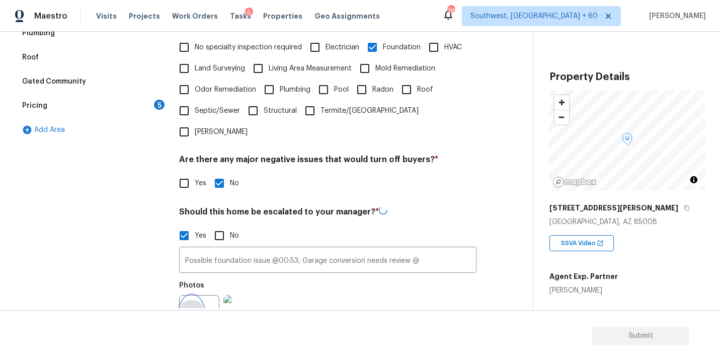
click at [196, 310] on icon "button" at bounding box center [192, 314] width 10 height 9
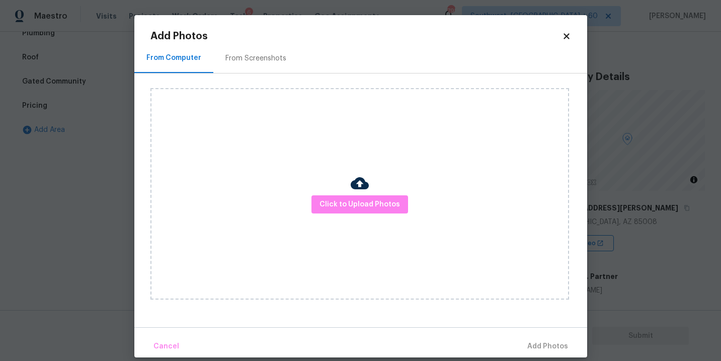
click at [384, 242] on div "Click to Upload Photos" at bounding box center [359, 193] width 418 height 211
click at [384, 214] on div "Click to Upload Photos" at bounding box center [359, 193] width 418 height 211
click at [379, 187] on div "Click to Upload Photos" at bounding box center [359, 193] width 418 height 211
click at [374, 194] on div "Click to Upload Photos" at bounding box center [359, 193] width 418 height 211
click at [374, 213] on button "Click to Upload Photos" at bounding box center [359, 204] width 97 height 19
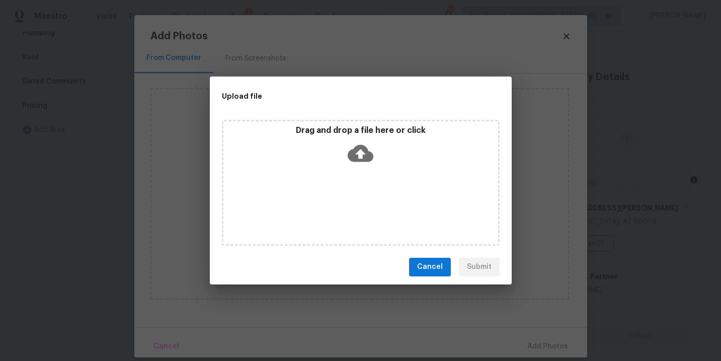
click at [365, 157] on icon at bounding box center [360, 152] width 26 height 17
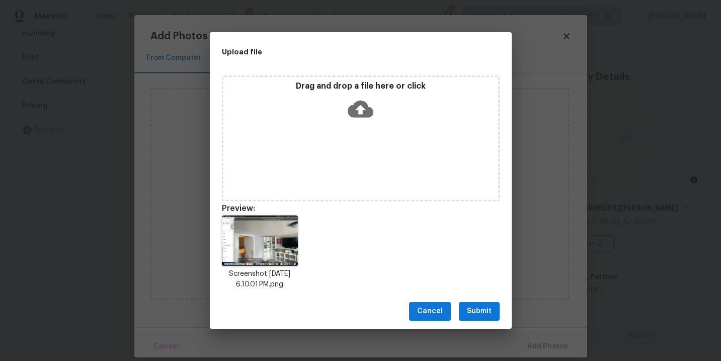
click at [483, 308] on span "Submit" at bounding box center [479, 311] width 25 height 13
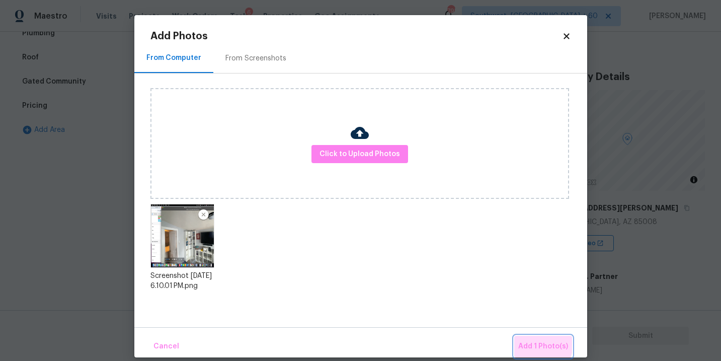
click at [532, 341] on span "Add 1 Photo(s)" at bounding box center [543, 346] width 50 height 13
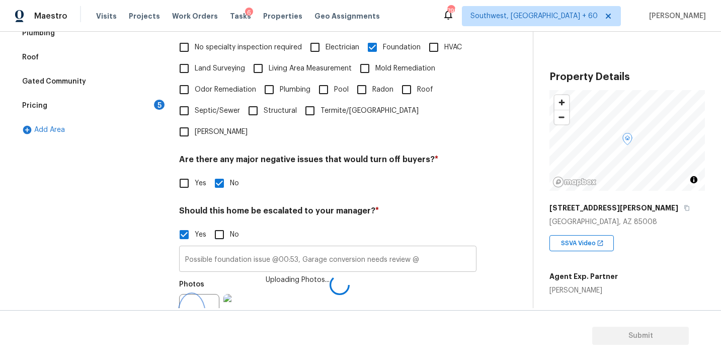
scroll to position [257, 0]
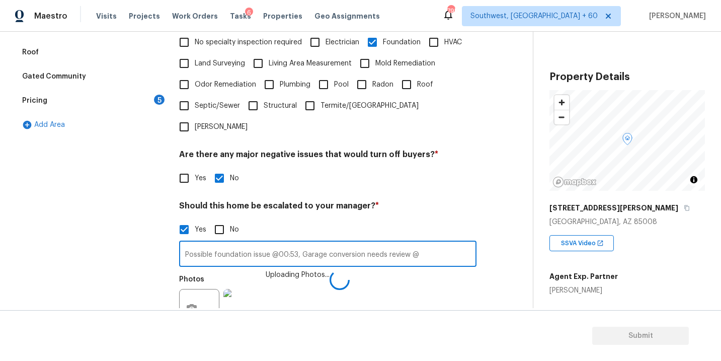
click at [428, 243] on input "Possible foundation issue @00:53, Garage conversion needs review @" at bounding box center [327, 255] width 297 height 24
type input "Possible foundation issue @00:53, Garage conversion needs review @03:42"
click at [449, 270] on div "Photos Uploading Photos..." at bounding box center [327, 302] width 297 height 65
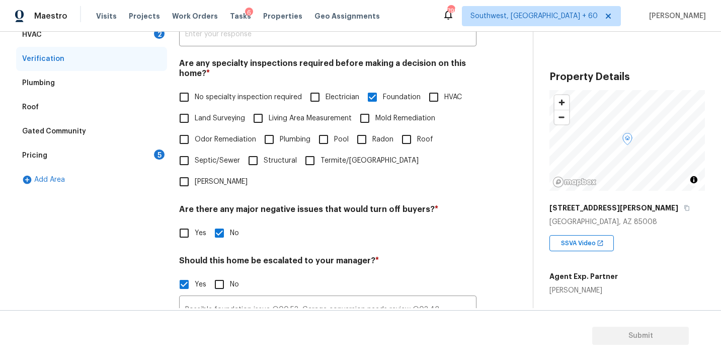
scroll to position [94, 0]
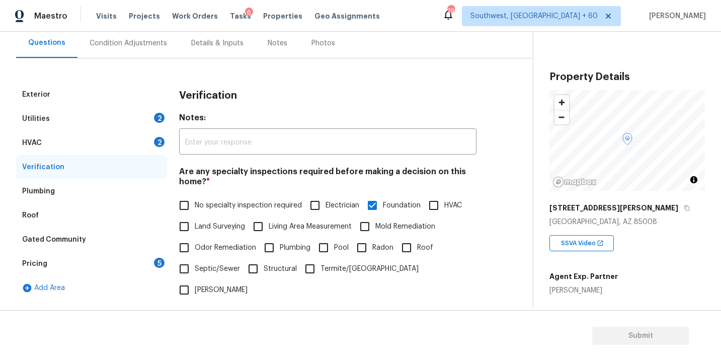
click at [114, 117] on div "Utilities 2" at bounding box center [91, 119] width 151 height 24
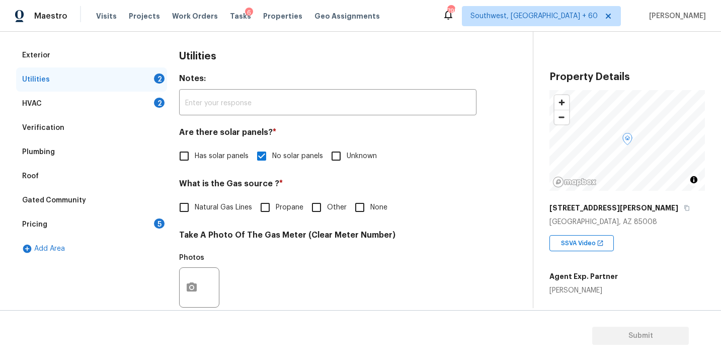
scroll to position [137, 0]
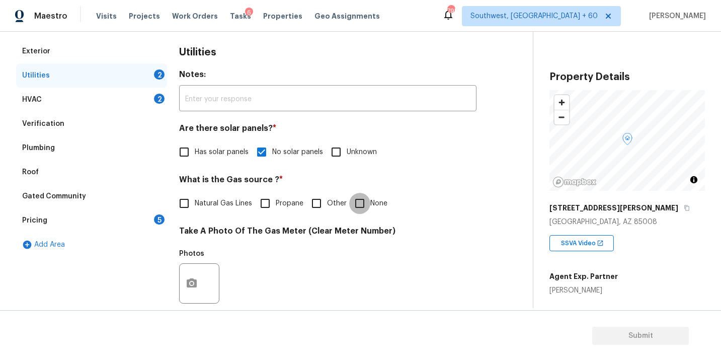
click at [362, 202] on input "None" at bounding box center [359, 203] width 21 height 21
checkbox input "true"
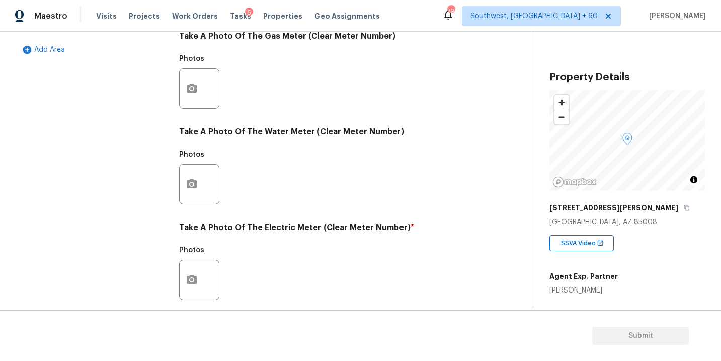
scroll to position [396, 0]
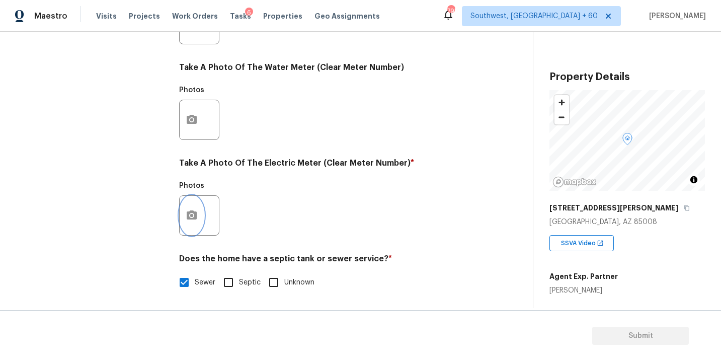
click at [187, 221] on icon "button" at bounding box center [192, 215] width 12 height 12
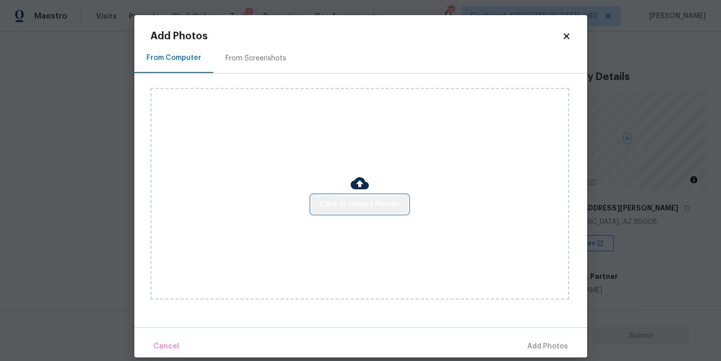
click at [370, 203] on span "Click to Upload Photos" at bounding box center [359, 204] width 80 height 13
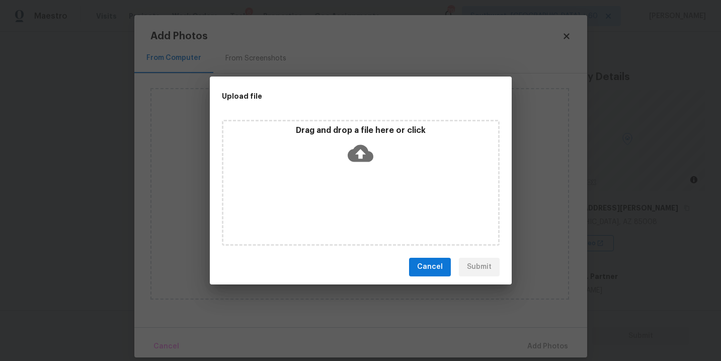
click at [370, 182] on div "Drag and drop a file here or click" at bounding box center [361, 183] width 278 height 126
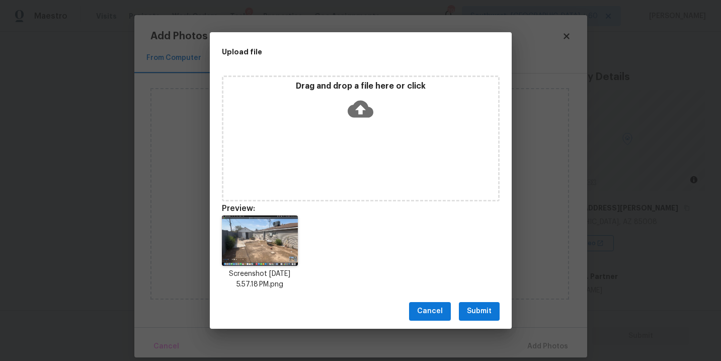
click at [475, 311] on span "Submit" at bounding box center [479, 311] width 25 height 13
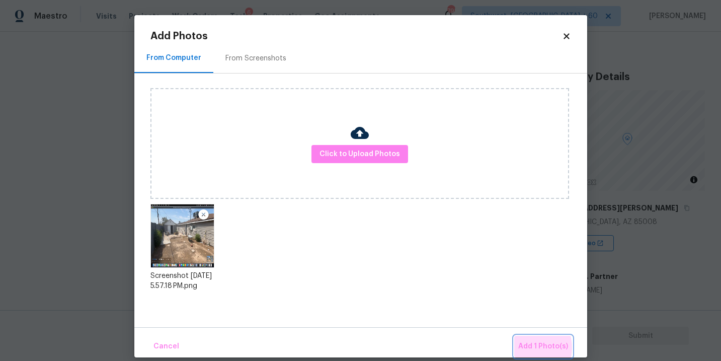
click at [525, 347] on span "Add 1 Photo(s)" at bounding box center [543, 346] width 50 height 13
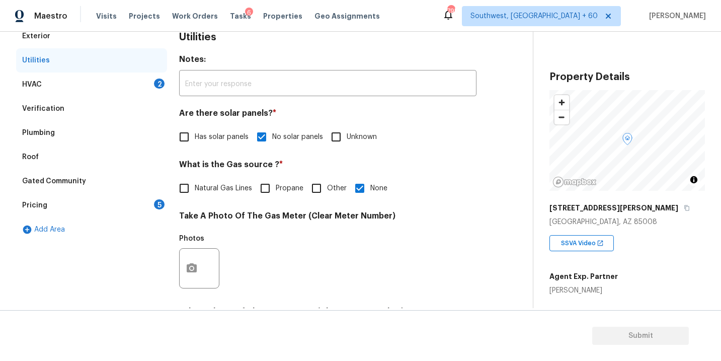
scroll to position [122, 0]
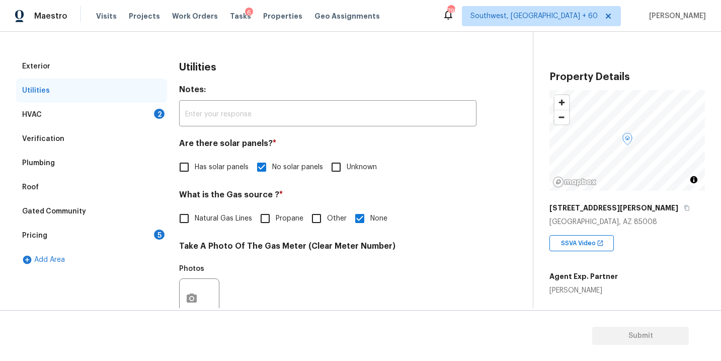
click at [105, 117] on div "HVAC 2" at bounding box center [91, 115] width 151 height 24
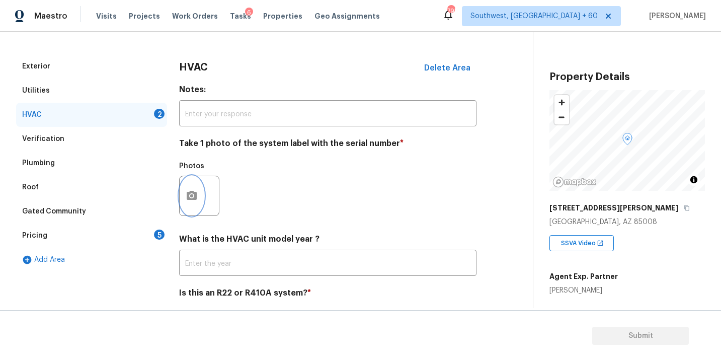
click at [197, 193] on icon "button" at bounding box center [192, 196] width 12 height 12
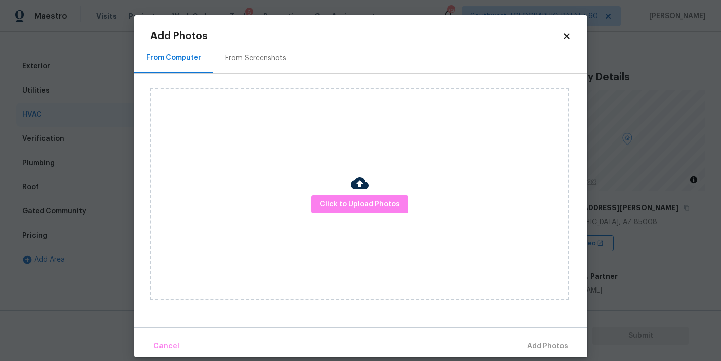
click at [336, 189] on div "Click to Upload Photos" at bounding box center [359, 193] width 418 height 211
click at [339, 199] on span "Click to Upload Photos" at bounding box center [359, 204] width 80 height 13
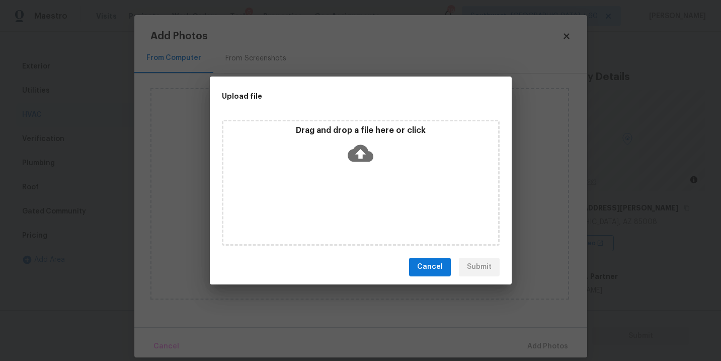
click at [355, 167] on div "Drag and drop a file here or click" at bounding box center [360, 146] width 275 height 43
click at [361, 152] on icon at bounding box center [360, 153] width 26 height 26
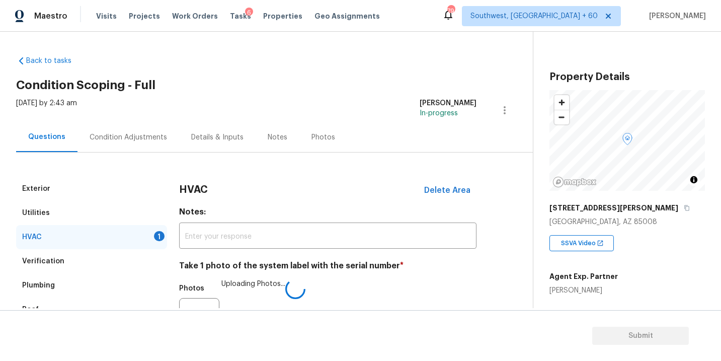
scroll to position [157, 0]
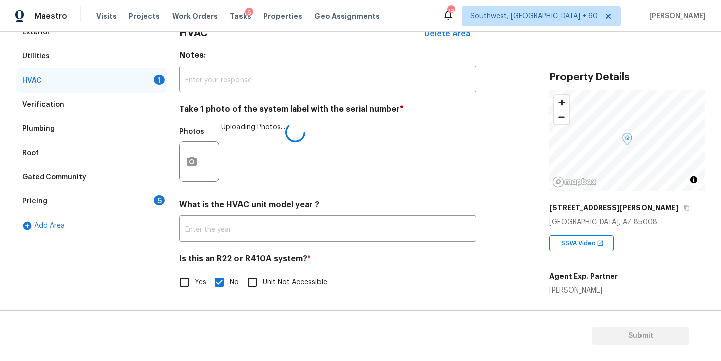
click at [390, 183] on div "Photos Uploading Photos..." at bounding box center [327, 154] width 297 height 65
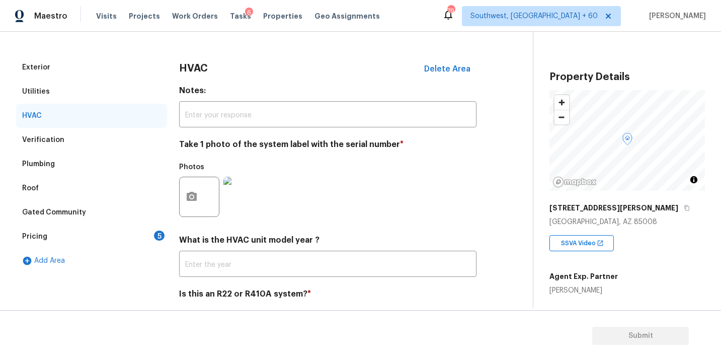
scroll to position [114, 0]
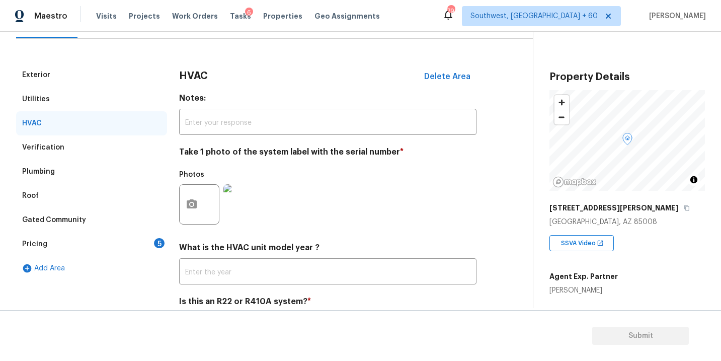
click at [103, 249] on div "Pricing 5" at bounding box center [91, 244] width 151 height 24
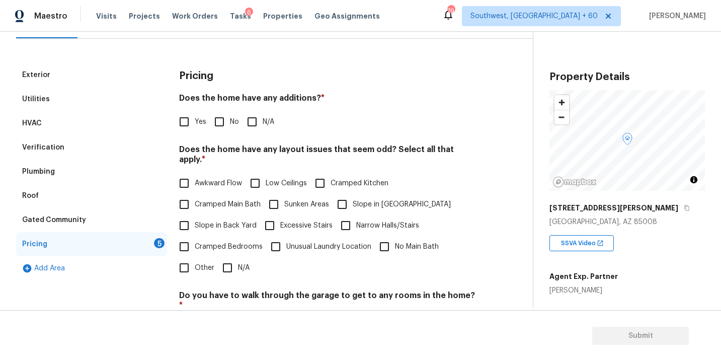
click at [258, 118] on input "N/A" at bounding box center [251, 121] width 21 height 21
checkbox input "true"
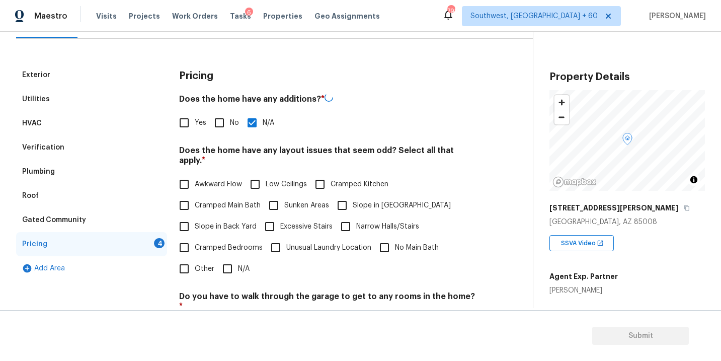
scroll to position [165, 0]
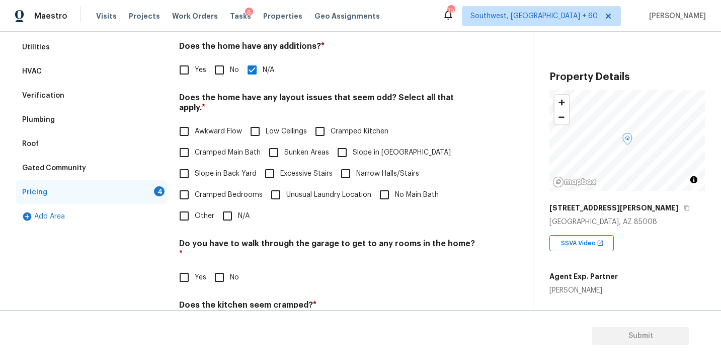
click at [356, 147] on span "Slope in [GEOGRAPHIC_DATA]" at bounding box center [402, 152] width 98 height 11
click at [353, 142] on input "Slope in [GEOGRAPHIC_DATA]" at bounding box center [341, 152] width 21 height 21
checkbox input "true"
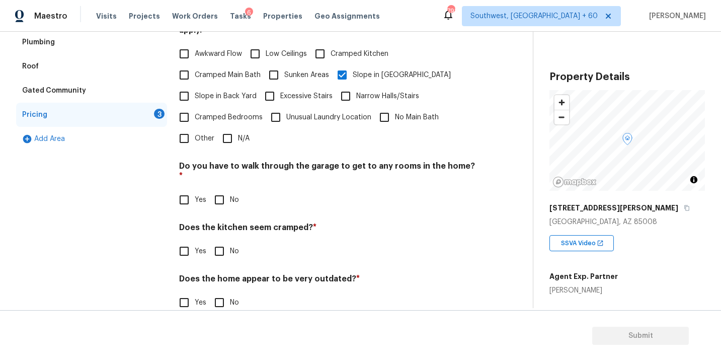
click at [221, 165] on div "Do you have to walk through the garage to get to any rooms in the home? * Yes No" at bounding box center [327, 185] width 297 height 49
click at [220, 189] on input "No" at bounding box center [219, 199] width 21 height 21
checkbox input "true"
click at [220, 241] on input "No" at bounding box center [219, 251] width 21 height 21
checkbox input "true"
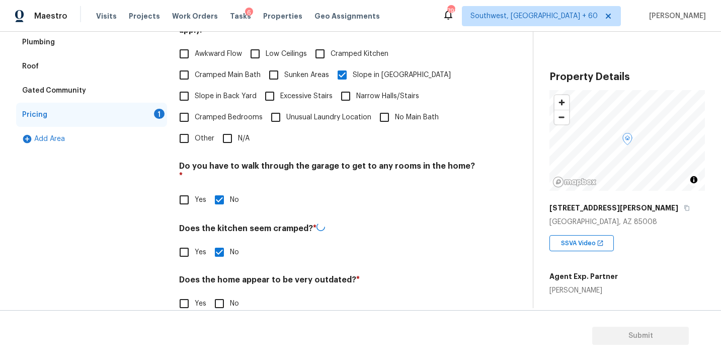
click at [221, 315] on section "Submit" at bounding box center [360, 335] width 721 height 51
click at [222, 292] on input "No" at bounding box center [219, 302] width 21 height 21
checkbox input "true"
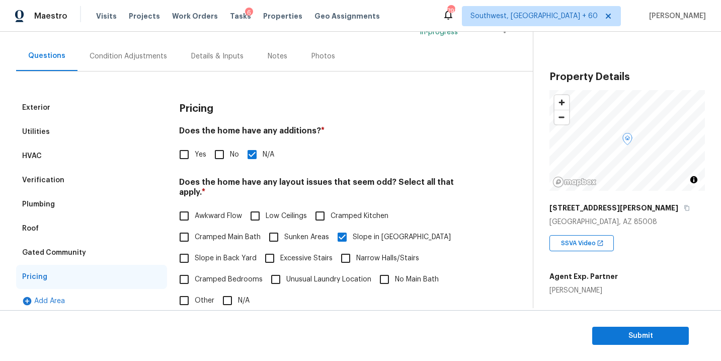
scroll to position [57, 0]
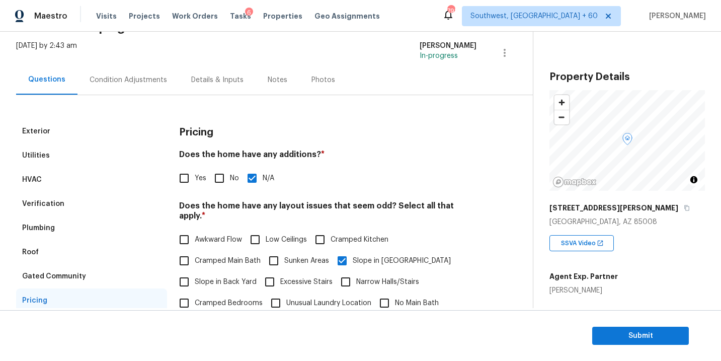
click at [144, 85] on div "Condition Adjustments" at bounding box center [128, 80] width 102 height 30
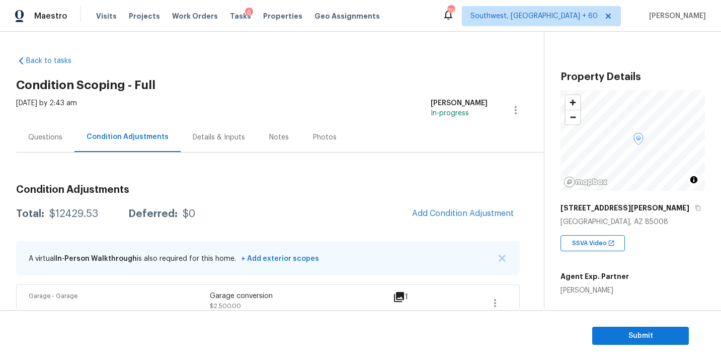
click at [44, 140] on div "Questions" at bounding box center [45, 137] width 34 height 10
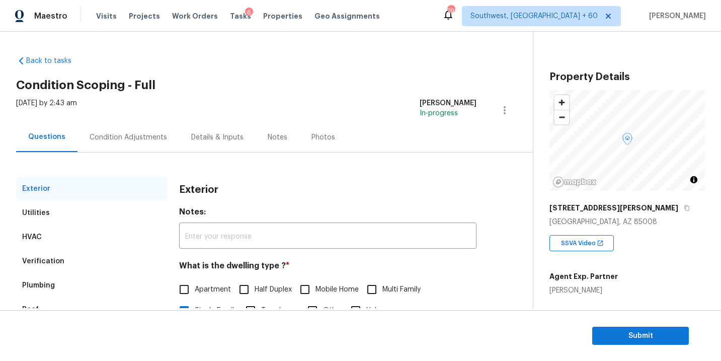
scroll to position [65, 0]
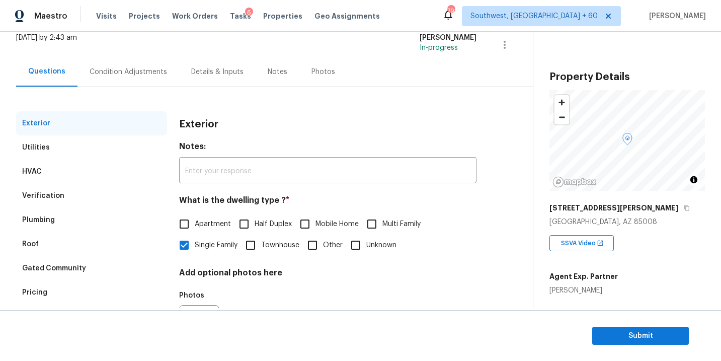
click at [52, 295] on div "Pricing" at bounding box center [91, 292] width 151 height 24
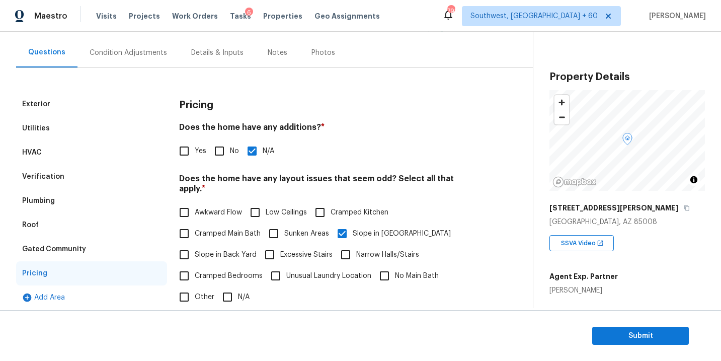
scroll to position [95, 0]
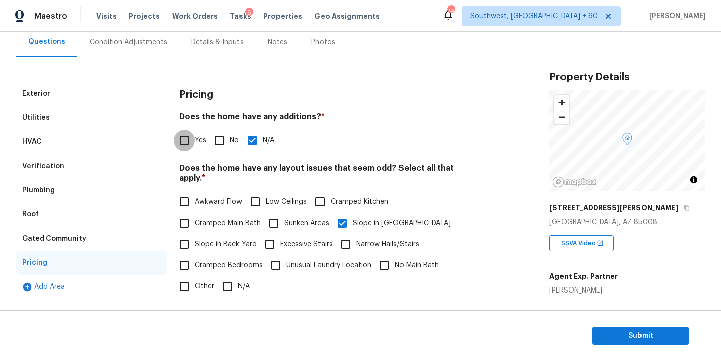
click at [192, 146] on input "Yes" at bounding box center [183, 140] width 21 height 21
checkbox input "true"
checkbox input "false"
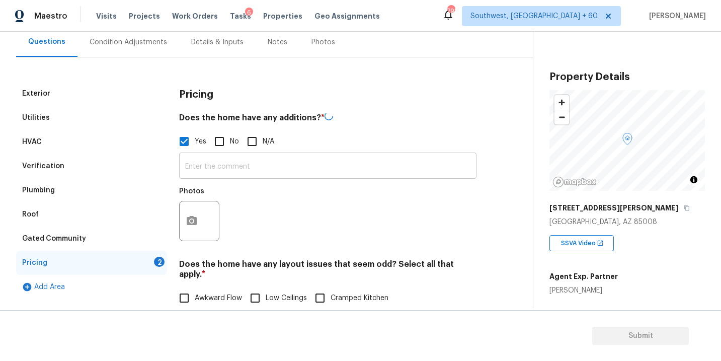
click at [216, 170] on input "text" at bounding box center [327, 167] width 297 height 24
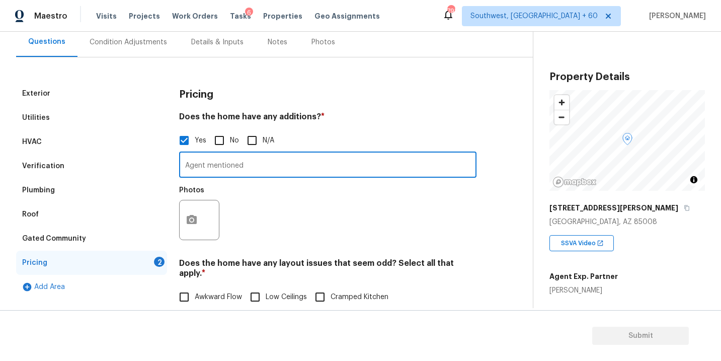
paste input "Room addition", "Garage conversion"
type input "Agent mentioned Room addition", "Garage conversion"
click at [244, 213] on div "Photos" at bounding box center [327, 213] width 297 height 65
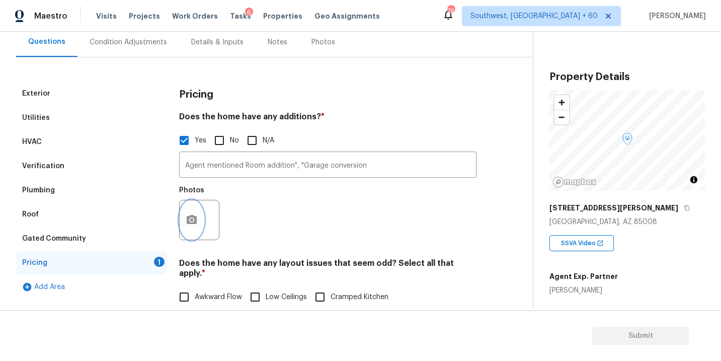
click at [193, 217] on icon "button" at bounding box center [192, 219] width 10 height 9
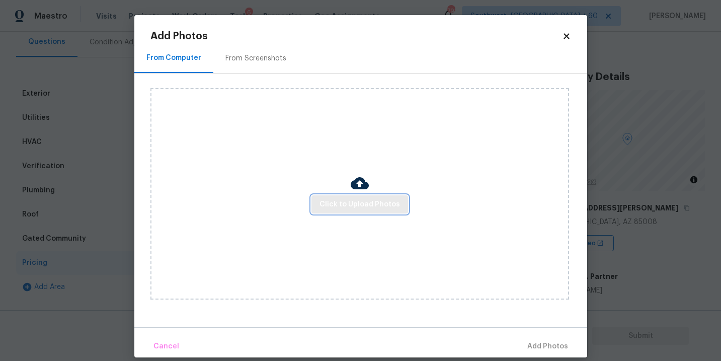
click at [377, 196] on button "Click to Upload Photos" at bounding box center [359, 204] width 97 height 19
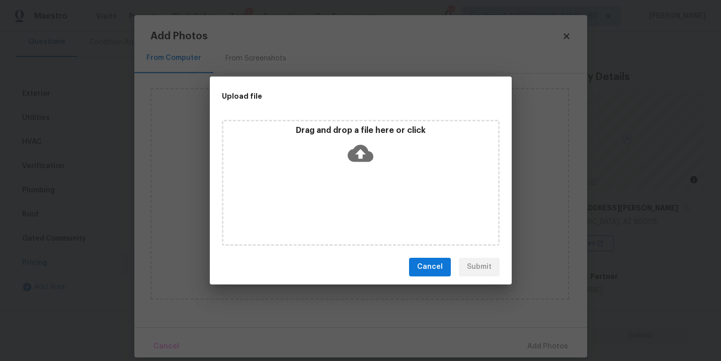
click at [363, 159] on icon at bounding box center [360, 152] width 26 height 17
click at [361, 152] on icon at bounding box center [360, 153] width 26 height 26
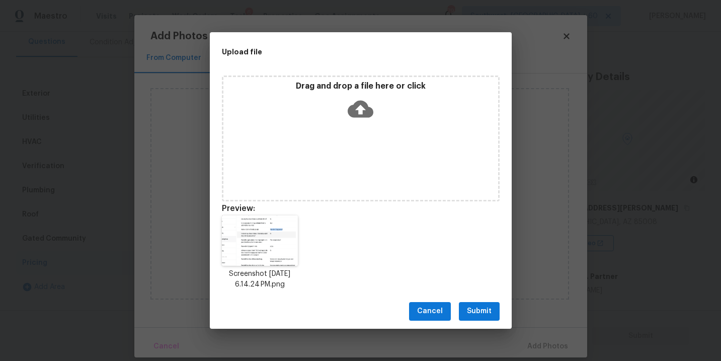
click at [490, 313] on span "Submit" at bounding box center [479, 311] width 25 height 13
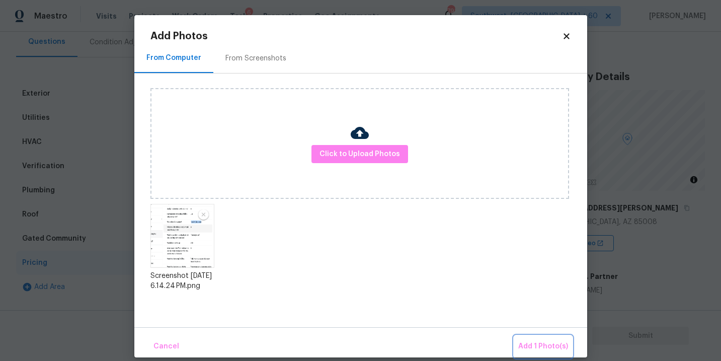
click at [532, 344] on span "Add 1 Photo(s)" at bounding box center [543, 346] width 50 height 13
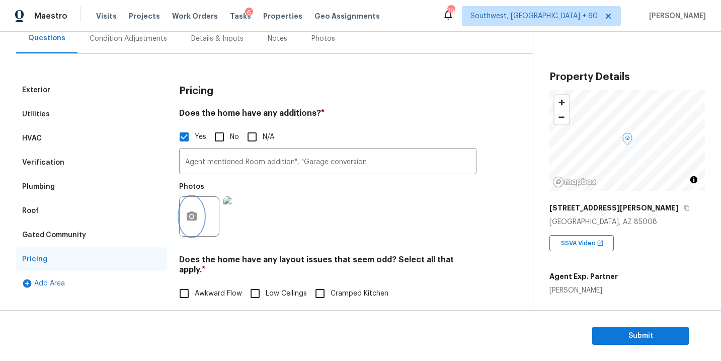
scroll to position [0, 0]
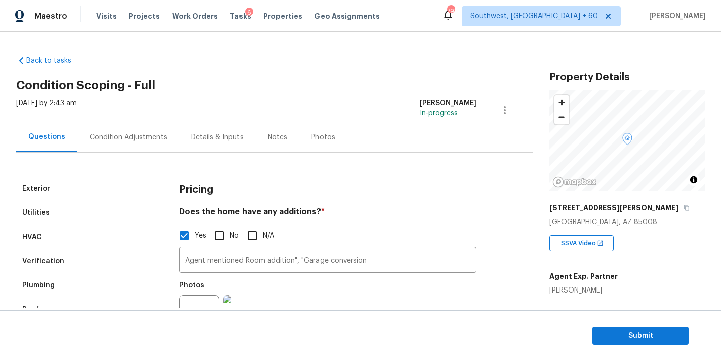
click at [156, 139] on div "Condition Adjustments" at bounding box center [128, 137] width 77 height 10
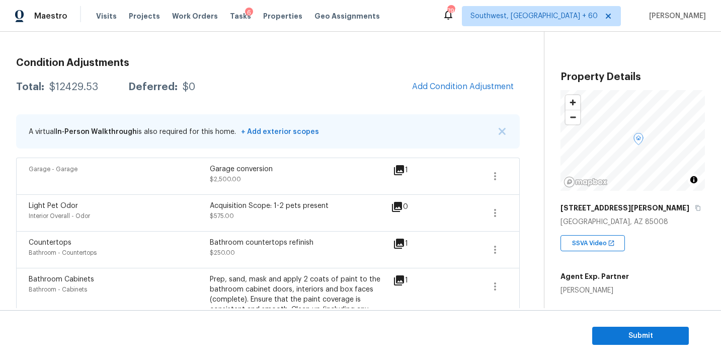
scroll to position [123, 0]
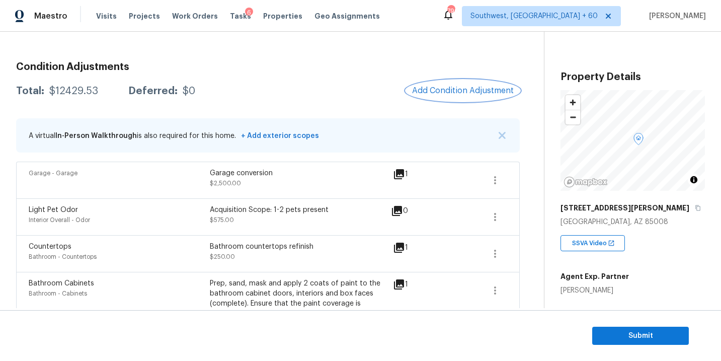
click at [447, 89] on span "Add Condition Adjustment" at bounding box center [463, 90] width 102 height 9
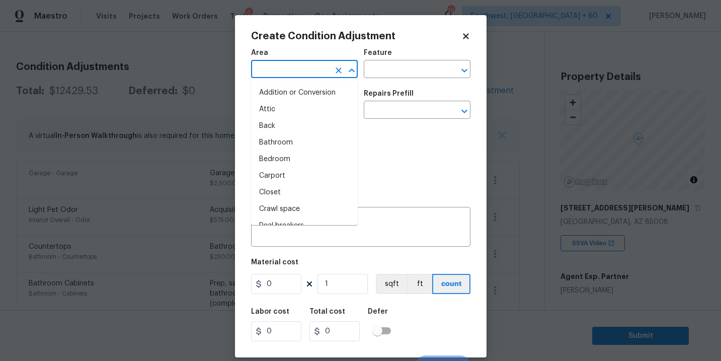
click at [277, 66] on input "text" at bounding box center [290, 70] width 78 height 16
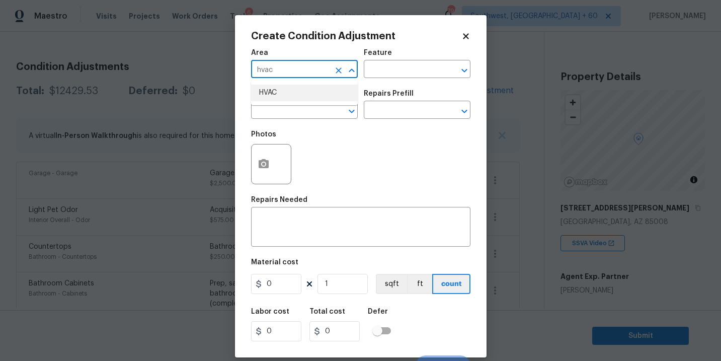
click at [279, 100] on li "HVAC" at bounding box center [304, 92] width 107 height 17
type input "HVAC"
click at [388, 71] on input "text" at bounding box center [403, 70] width 78 height 16
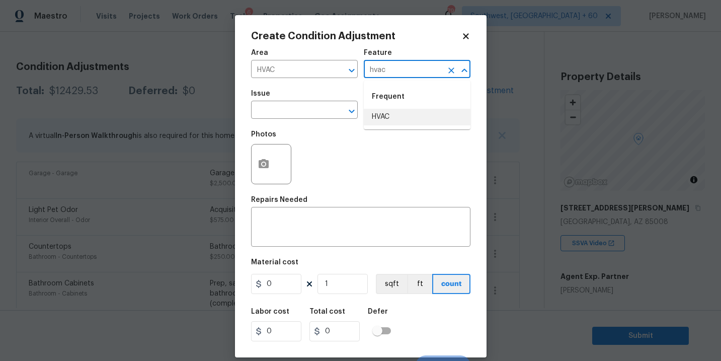
click at [389, 109] on li "HVAC" at bounding box center [417, 117] width 107 height 17
click at [328, 109] on div "​" at bounding box center [304, 111] width 107 height 16
type input "HVAC"
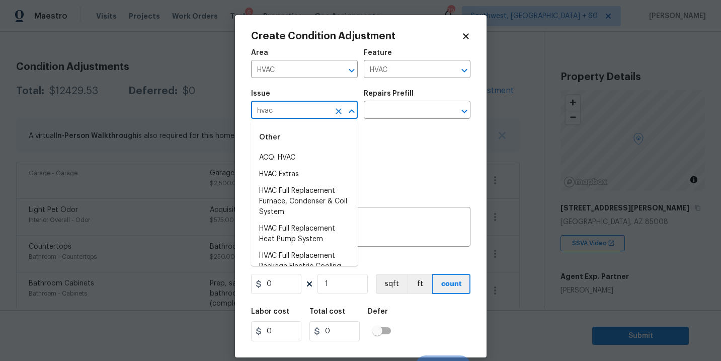
click at [313, 157] on li "ACQ: HVAC" at bounding box center [304, 157] width 107 height 17
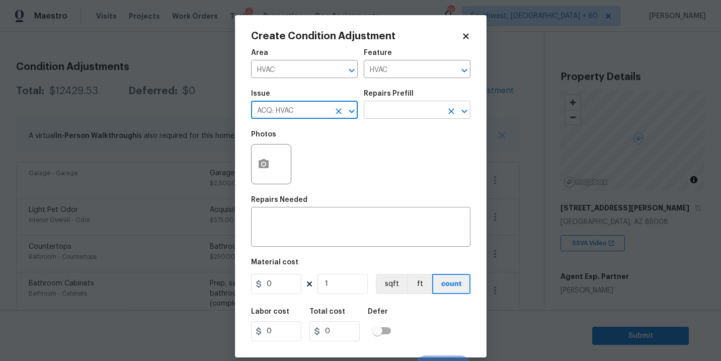
type input "ACQ: HVAC"
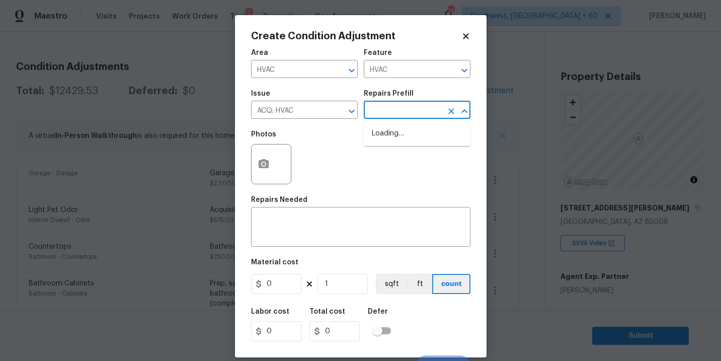
click at [406, 115] on input "text" at bounding box center [403, 111] width 78 height 16
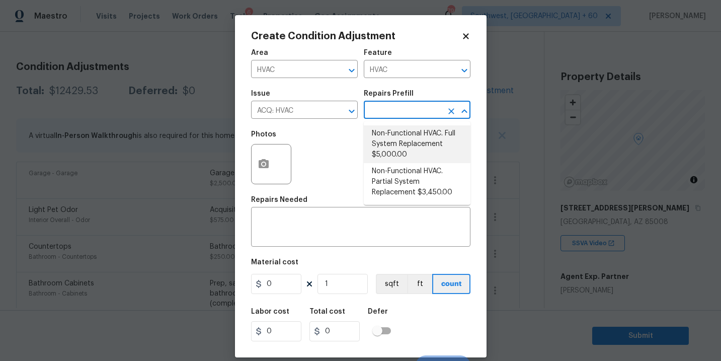
click at [405, 133] on li "Non-Functional HVAC. Full System Replacement $5,000.00" at bounding box center [417, 144] width 107 height 38
type input "Acquisition"
type textarea "Acquisition Scope: Full System Replacement"
type input "5000"
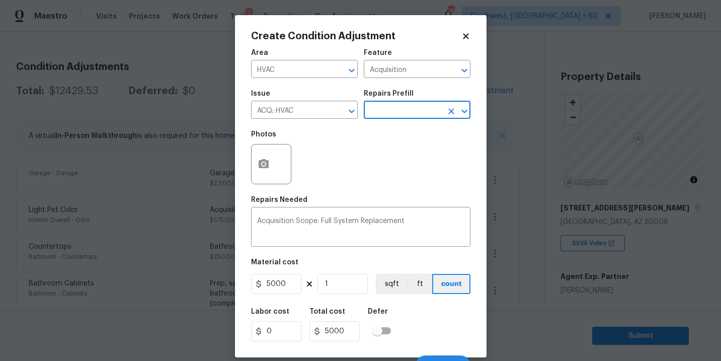
scroll to position [15, 0]
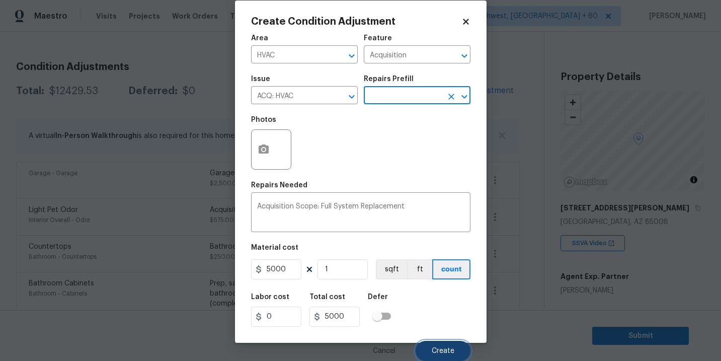
click at [436, 347] on span "Create" at bounding box center [442, 351] width 23 height 8
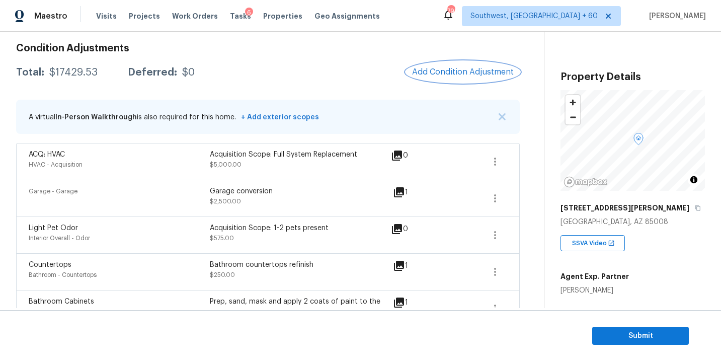
scroll to position [141, 0]
click at [465, 68] on span "Add Condition Adjustment" at bounding box center [463, 71] width 102 height 9
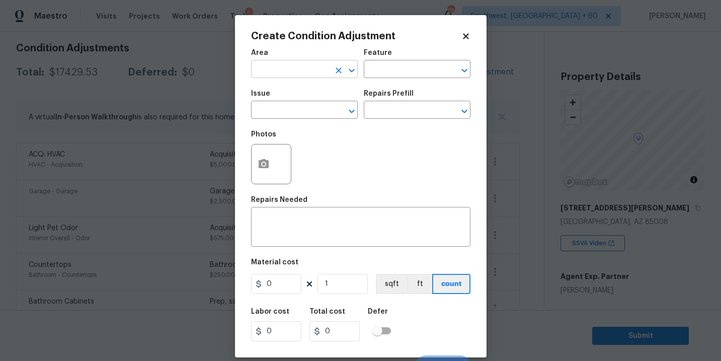
click at [296, 62] on input "text" at bounding box center [290, 70] width 78 height 16
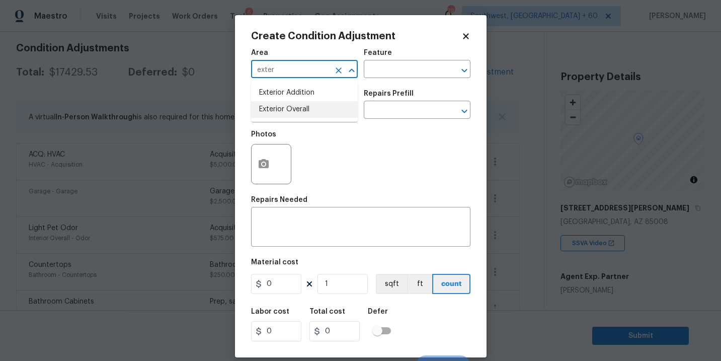
click at [301, 108] on li "Exterior Overall" at bounding box center [304, 109] width 107 height 17
type input "Exterior Overall"
click at [397, 58] on div "Feature" at bounding box center [417, 55] width 107 height 13
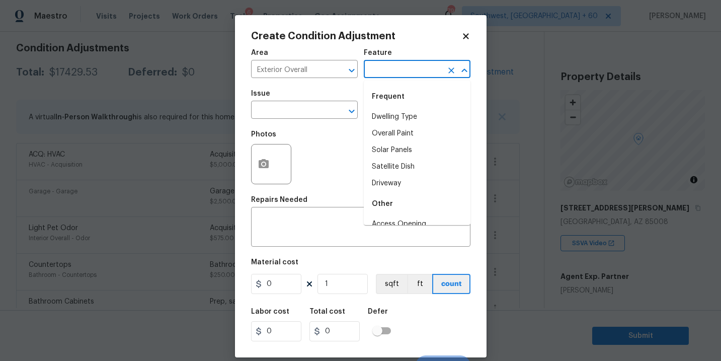
click at [387, 69] on input "text" at bounding box center [403, 70] width 78 height 16
click at [391, 143] on li "Exterior Paint" at bounding box center [417, 150] width 107 height 17
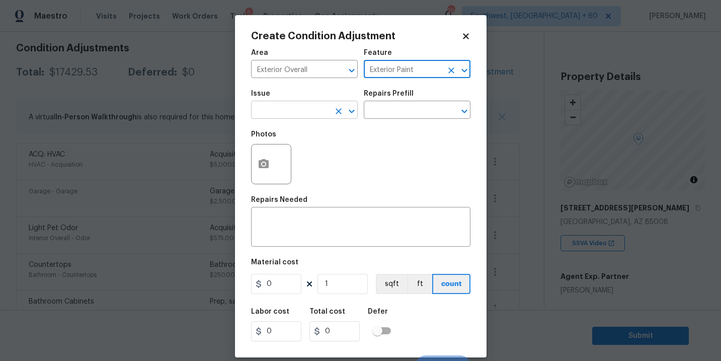
type input "Exterior Paint"
click at [311, 111] on input "text" at bounding box center [290, 111] width 78 height 16
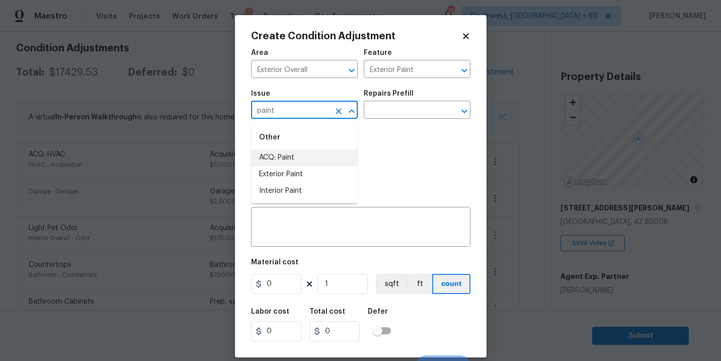
click at [316, 160] on li "ACQ: Paint" at bounding box center [304, 157] width 107 height 17
type input "ACQ: Paint"
click at [351, 134] on div "Photos" at bounding box center [360, 157] width 219 height 65
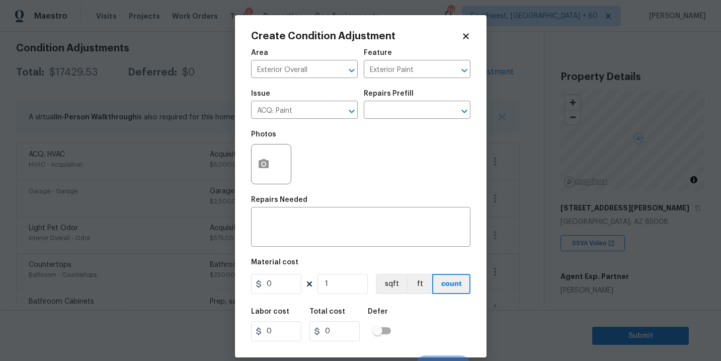
click at [380, 120] on div "Issue ACQ: Paint ​ Repairs Prefill ​" at bounding box center [360, 104] width 219 height 41
click at [401, 110] on input "text" at bounding box center [403, 111] width 78 height 16
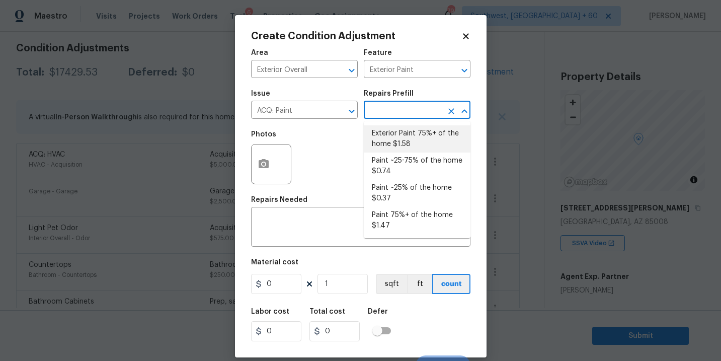
click at [399, 145] on li "Exterior Paint 75%+ of the home $1.58" at bounding box center [417, 138] width 107 height 27
type input "Acquisition"
type textarea "Acquisition Scope: 75%+ of the home exterior will likely require paint"
type input "1.58"
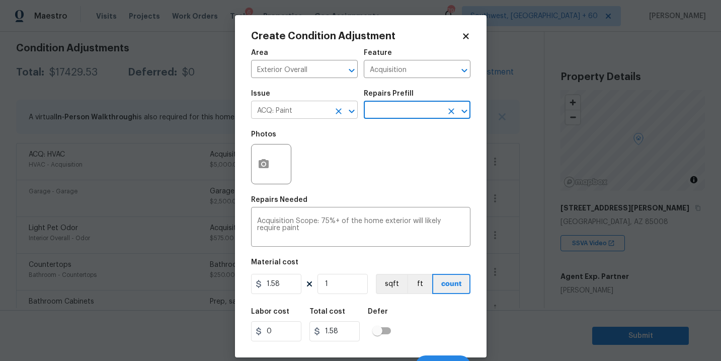
click at [333, 114] on icon "Clear" at bounding box center [338, 111] width 10 height 10
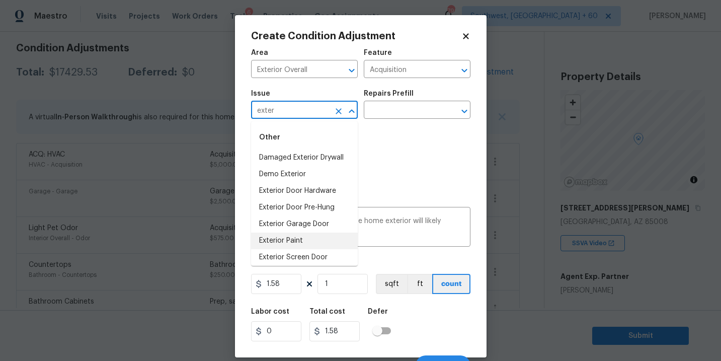
click at [301, 236] on li "Exterior Paint" at bounding box center [304, 240] width 107 height 17
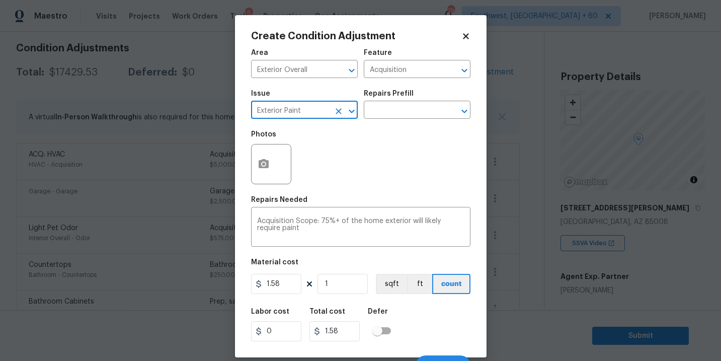
type input "Exterior Paint"
click at [312, 170] on div "Photos" at bounding box center [360, 157] width 219 height 65
click at [252, 166] on button "button" at bounding box center [263, 163] width 24 height 39
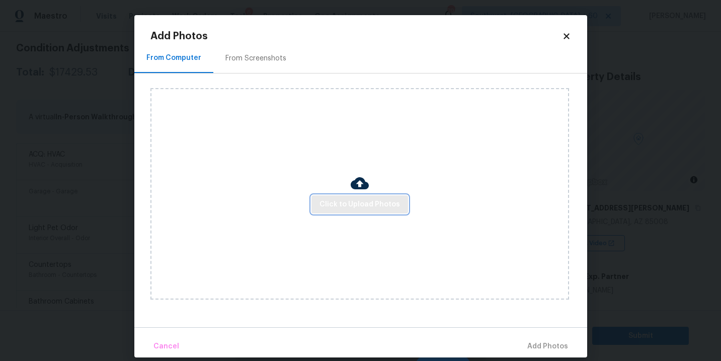
click at [339, 200] on span "Click to Upload Photos" at bounding box center [359, 204] width 80 height 13
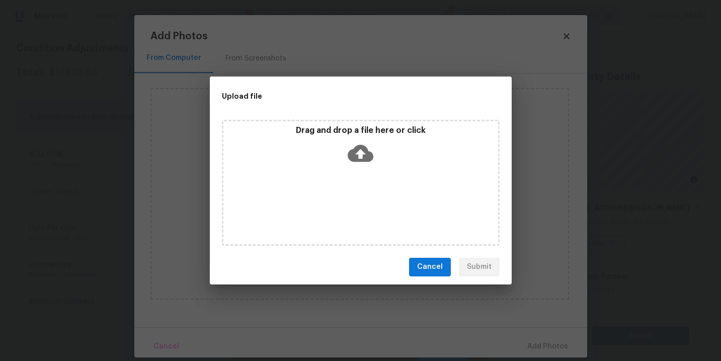
click at [360, 140] on icon at bounding box center [360, 153] width 26 height 26
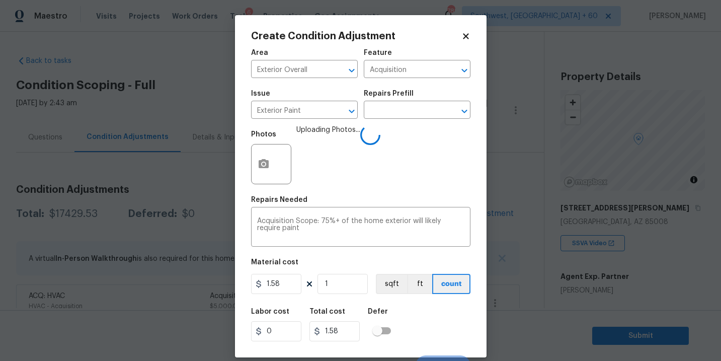
scroll to position [15, 0]
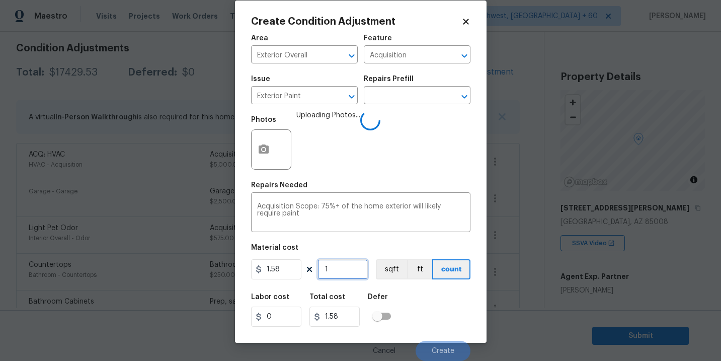
click at [346, 268] on input "1" at bounding box center [342, 269] width 50 height 20
type input "17"
type input "26.86"
type input "173"
type input "273.34"
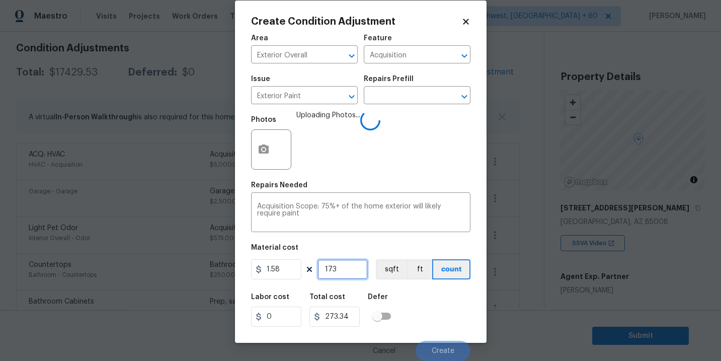
type input "1730"
type input "2733.4"
type input "1730"
click at [391, 274] on button "sqft" at bounding box center [391, 269] width 31 height 20
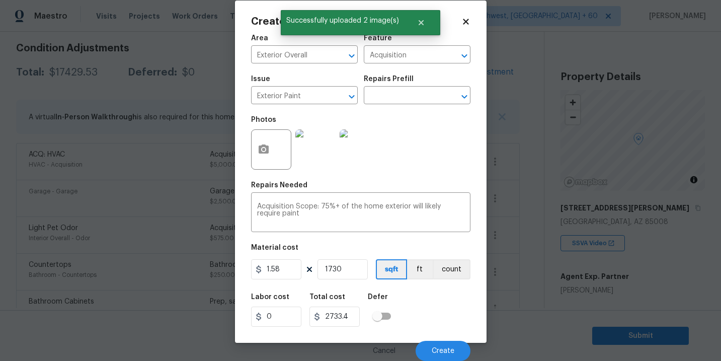
click at [403, 288] on div "Labor cost 0 Total cost 2733.4 Defer" at bounding box center [360, 309] width 219 height 45
click at [437, 314] on div "Labor cost 0 Total cost 2733.4 Defer" at bounding box center [360, 309] width 219 height 45
click at [439, 357] on button "Create" at bounding box center [442, 350] width 55 height 20
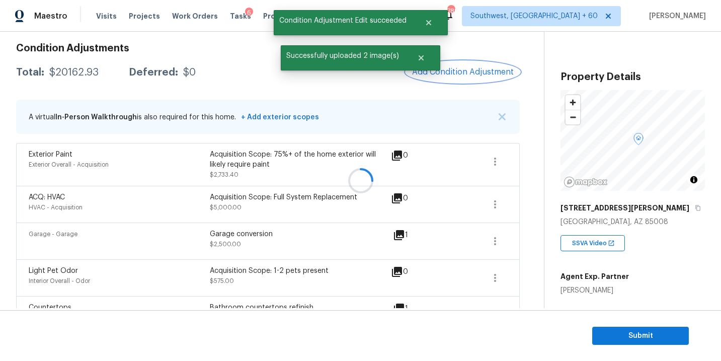
scroll to position [0, 0]
click at [472, 64] on button "Add Condition Adjustment" at bounding box center [463, 71] width 114 height 21
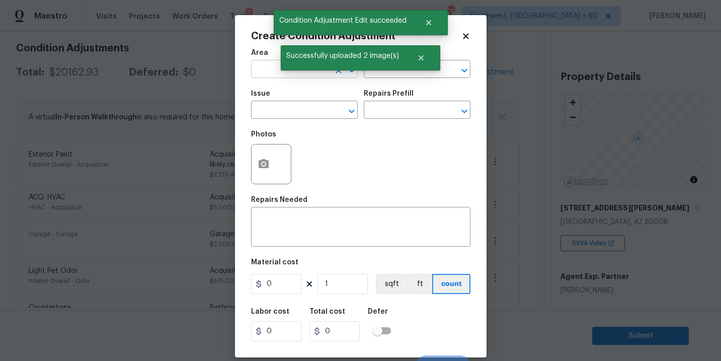
click at [264, 74] on input "text" at bounding box center [290, 70] width 78 height 16
click at [275, 102] on li "Exterior Overall" at bounding box center [304, 109] width 107 height 17
type input "Exterior Overall"
click at [393, 76] on input "text" at bounding box center [403, 70] width 78 height 16
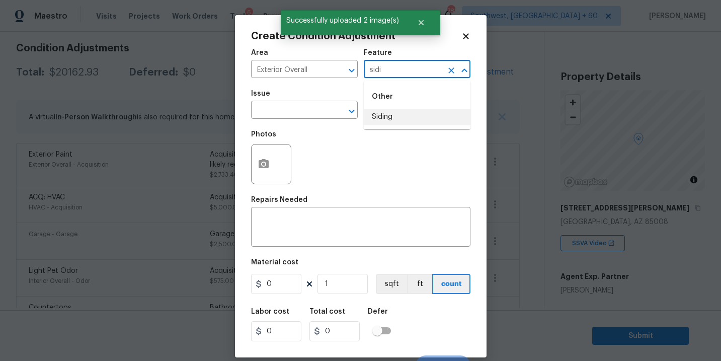
click at [395, 114] on li "Siding" at bounding box center [417, 117] width 107 height 17
type input "Siding"
click at [315, 112] on input "text" at bounding box center [290, 111] width 78 height 16
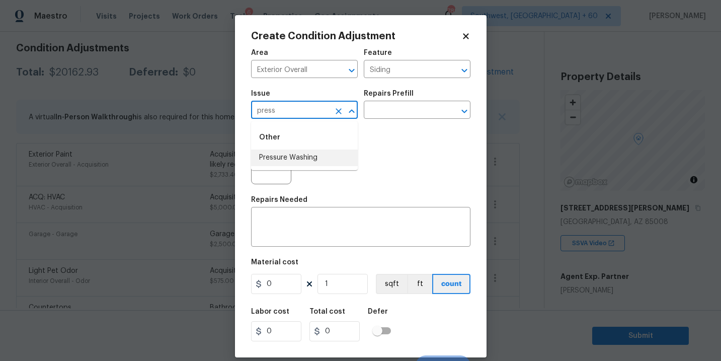
click at [304, 159] on li "Pressure Washing" at bounding box center [304, 157] width 107 height 17
type input "Pressure Washing"
click at [394, 115] on input "text" at bounding box center [403, 111] width 78 height 16
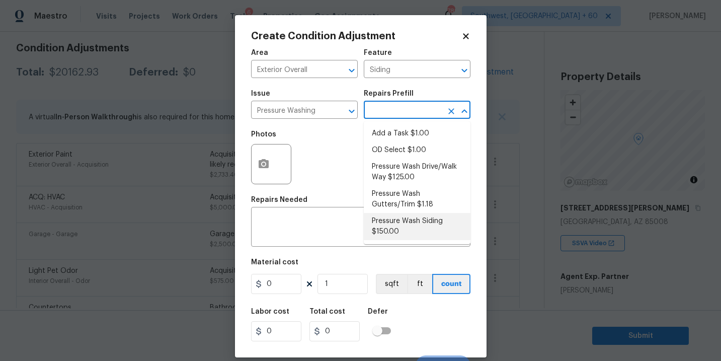
click at [404, 228] on li "Pressure Wash Siding $150.00" at bounding box center [417, 226] width 107 height 27
type textarea "Protect areas as needed for pressure washing. Pressure wash the siding on the h…"
type input "150"
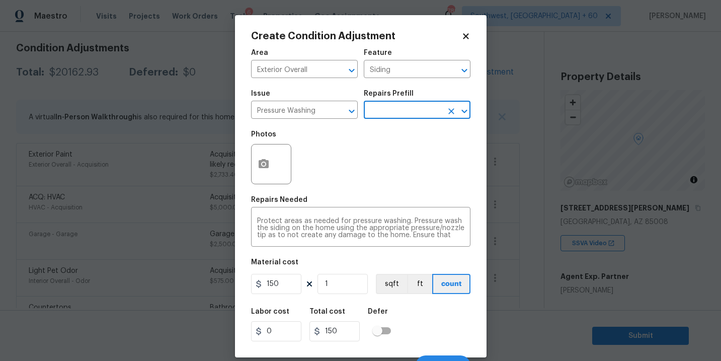
click at [288, 296] on div "Area Exterior Overall ​ Feature Siding ​ Issue Pressure Washing ​ Repairs Prefi…" at bounding box center [360, 209] width 219 height 332
drag, startPoint x: 291, startPoint y: 283, endPoint x: 188, endPoint y: 279, distance: 103.2
click at [188, 279] on div "Create Condition Adjustment Area Exterior Overall ​ Feature Siding ​ Issue Pres…" at bounding box center [360, 180] width 721 height 361
type input "200"
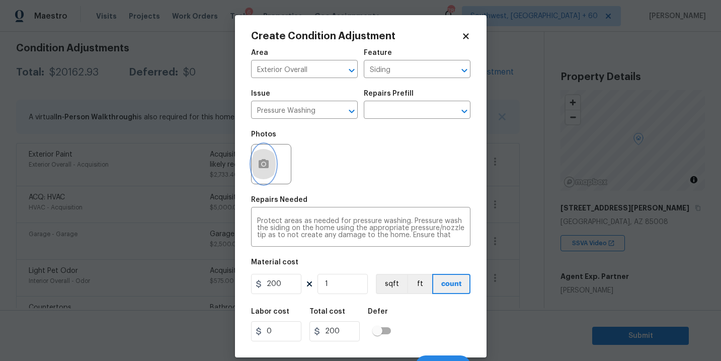
click at [267, 171] on button "button" at bounding box center [263, 163] width 24 height 39
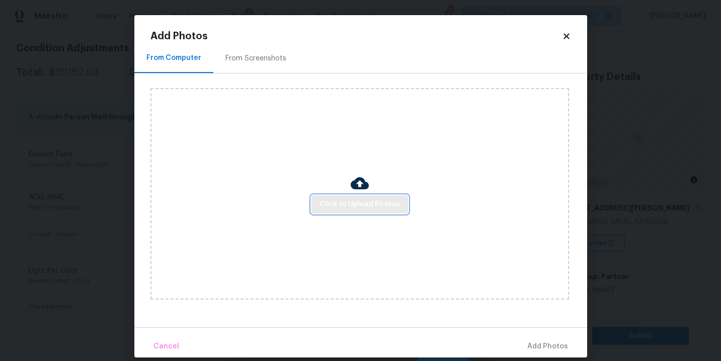
click at [347, 207] on span "Click to Upload Photos" at bounding box center [359, 204] width 80 height 13
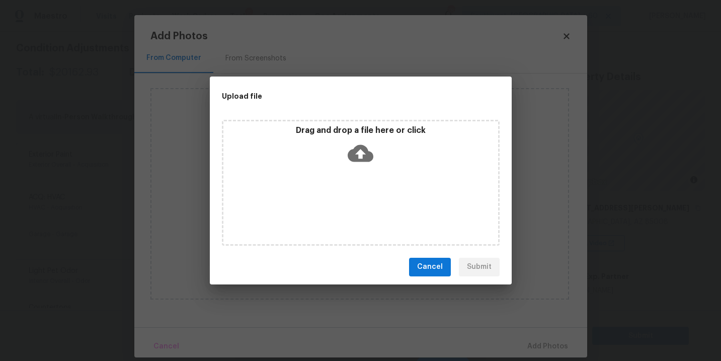
click at [354, 157] on icon at bounding box center [360, 152] width 26 height 17
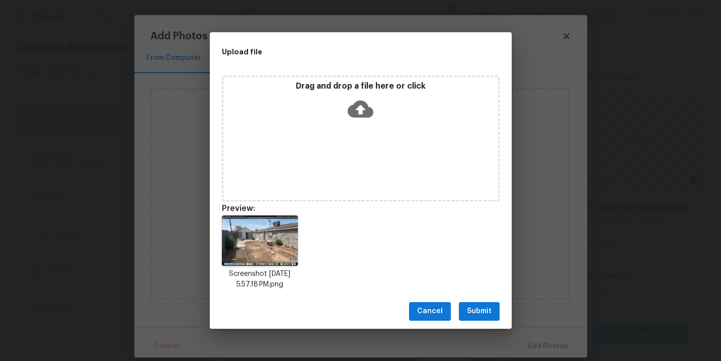
click at [475, 317] on button "Submit" at bounding box center [479, 311] width 41 height 19
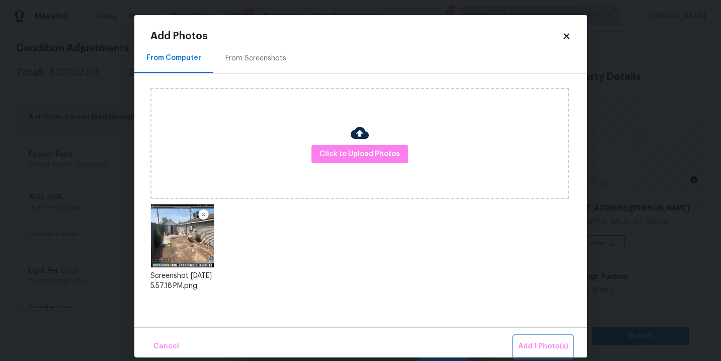
click at [523, 335] on button "Add 1 Photo(s)" at bounding box center [543, 346] width 58 height 22
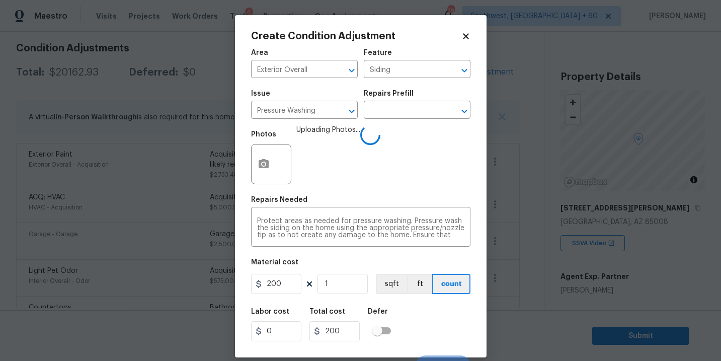
click at [426, 314] on div "Labor cost 0 Total cost 200 Defer" at bounding box center [360, 324] width 219 height 45
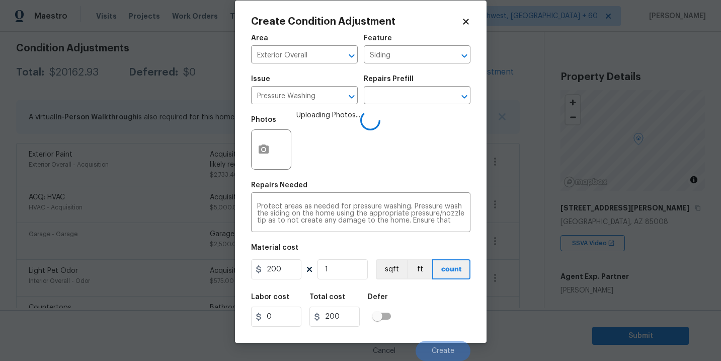
click at [426, 314] on div "Labor cost 0 Total cost 200 Defer" at bounding box center [360, 309] width 219 height 45
click at [426, 323] on div "Labor cost 0 Total cost 200 Defer" at bounding box center [360, 309] width 219 height 45
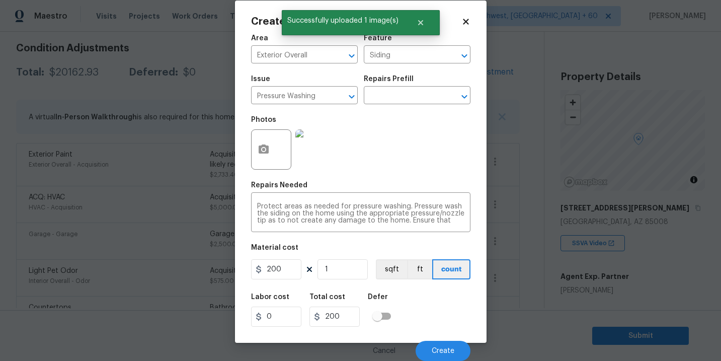
click at [433, 338] on div "Cancel Create" at bounding box center [360, 346] width 219 height 28
click at [432, 341] on button "Create" at bounding box center [442, 350] width 55 height 20
click at [433, 346] on button "Create" at bounding box center [442, 350] width 55 height 20
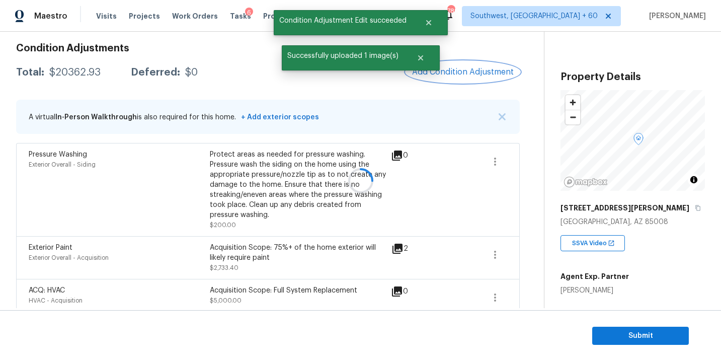
scroll to position [0, 0]
click at [454, 77] on button "Add Condition Adjustment" at bounding box center [463, 71] width 114 height 21
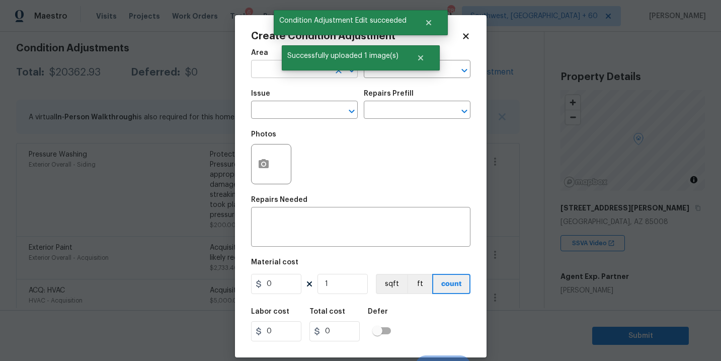
click at [259, 63] on input "text" at bounding box center [290, 70] width 78 height 16
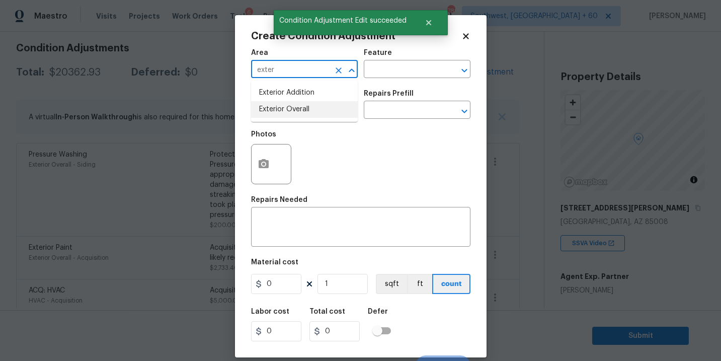
click at [290, 107] on li "Exterior Overall" at bounding box center [304, 109] width 107 height 17
type input "Exterior Overall"
click at [406, 57] on div "Feature" at bounding box center [417, 55] width 107 height 13
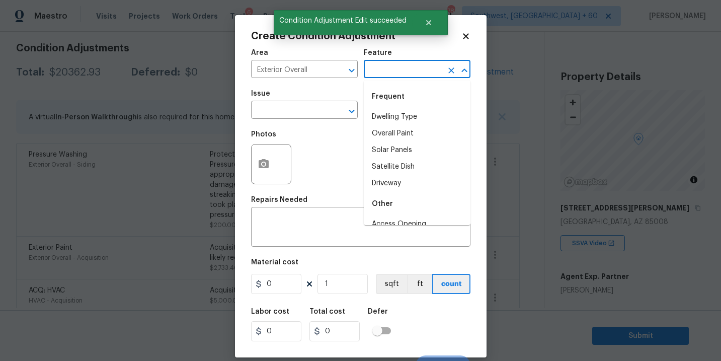
click at [395, 70] on input "text" at bounding box center [403, 70] width 78 height 16
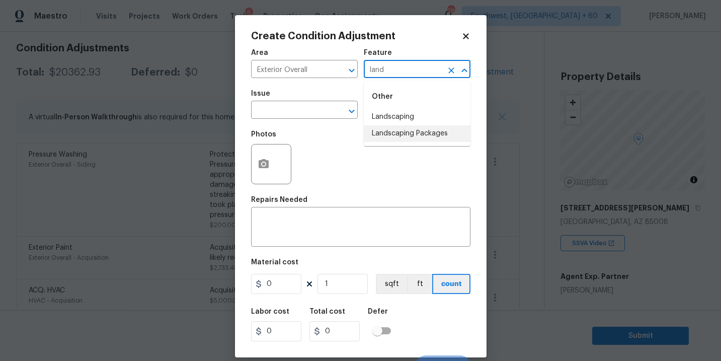
click at [406, 133] on li "Landscaping Packages" at bounding box center [417, 133] width 107 height 17
type input "Landscaping Packages"
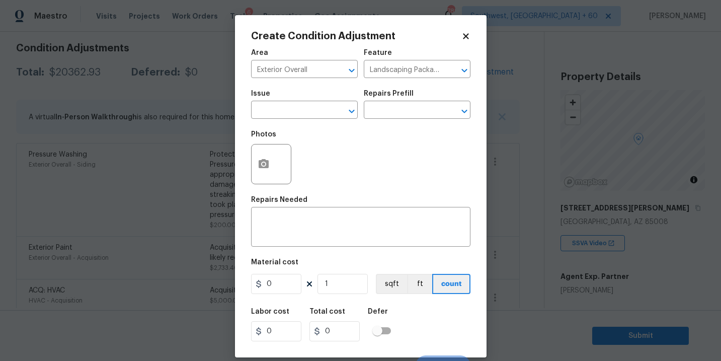
click at [346, 126] on div "Photos" at bounding box center [360, 157] width 219 height 65
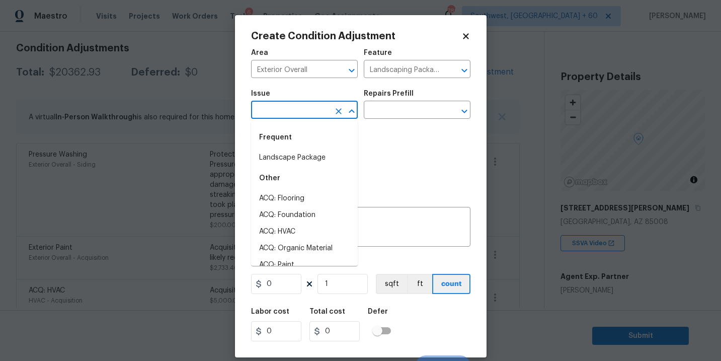
click at [317, 115] on input "text" at bounding box center [290, 111] width 78 height 16
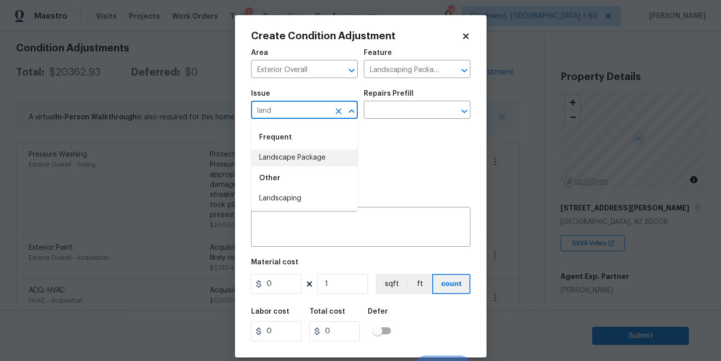
click at [320, 155] on li "Landscape Package" at bounding box center [304, 157] width 107 height 17
type input "Landscape Package"
click at [391, 119] on div "Issue Landscape Package ​ Repairs Prefill ​" at bounding box center [360, 104] width 219 height 41
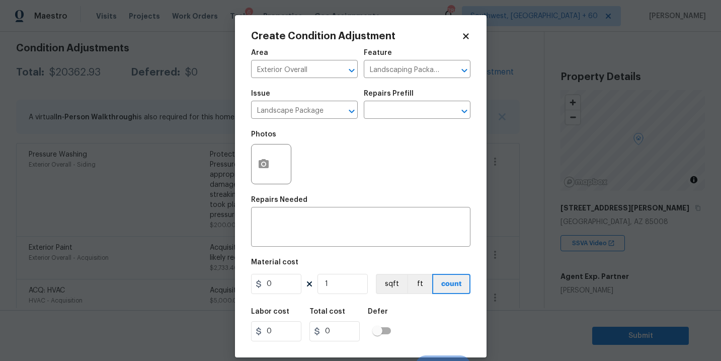
click at [391, 119] on div "Issue Landscape Package ​ Repairs Prefill ​" at bounding box center [360, 104] width 219 height 41
click at [411, 109] on input "text" at bounding box center [403, 111] width 78 height 16
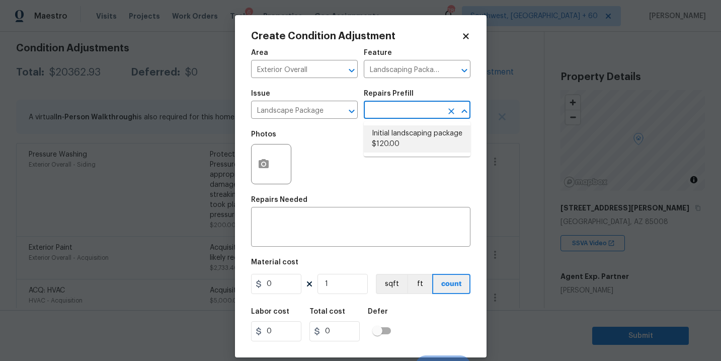
click at [397, 132] on li "Initial landscaping package $120.00" at bounding box center [417, 138] width 107 height 27
type input "Home Readiness Packages"
type textarea "Mowing of grass up to 6" in height. Mow, edge along driveways & sidewalks, trim…"
type input "120"
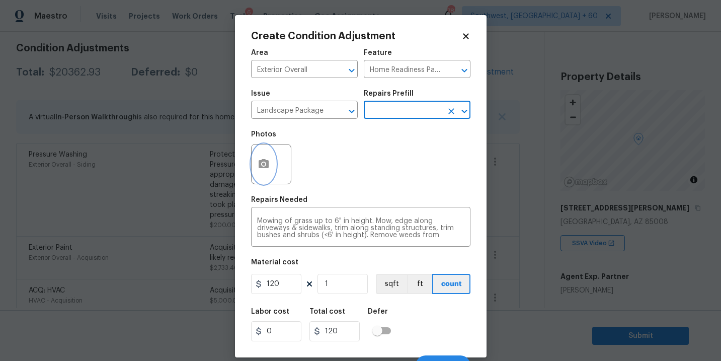
click at [272, 171] on button "button" at bounding box center [263, 163] width 24 height 39
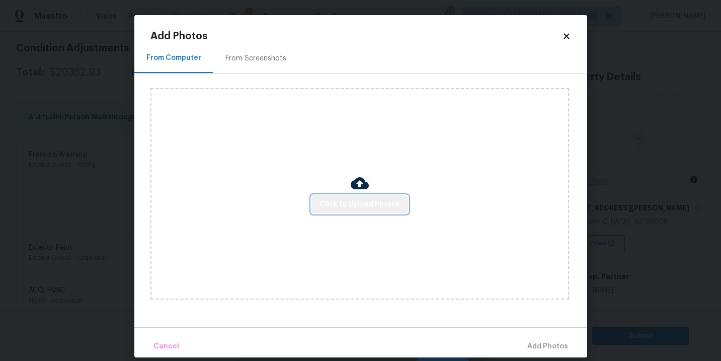
click at [365, 211] on button "Click to Upload Photos" at bounding box center [359, 204] width 97 height 19
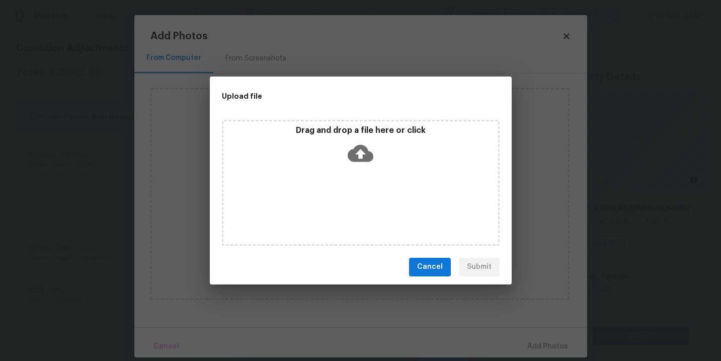
click at [366, 157] on icon at bounding box center [360, 152] width 26 height 17
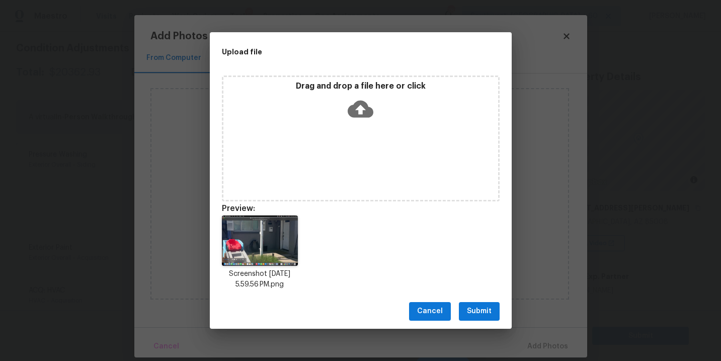
click at [478, 309] on span "Submit" at bounding box center [479, 311] width 25 height 13
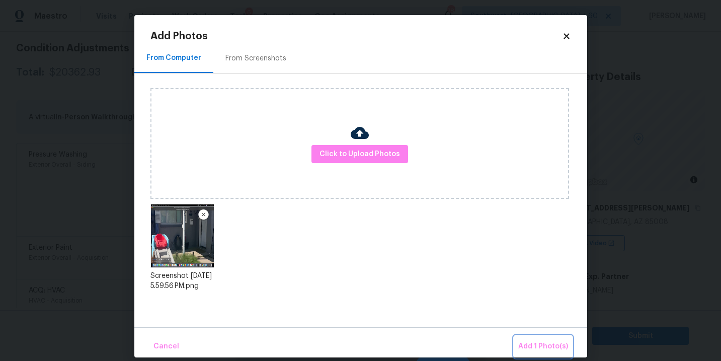
click at [525, 345] on span "Add 1 Photo(s)" at bounding box center [543, 346] width 50 height 13
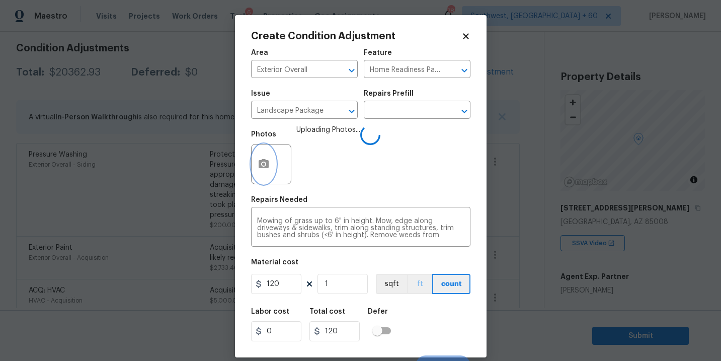
scroll to position [15, 0]
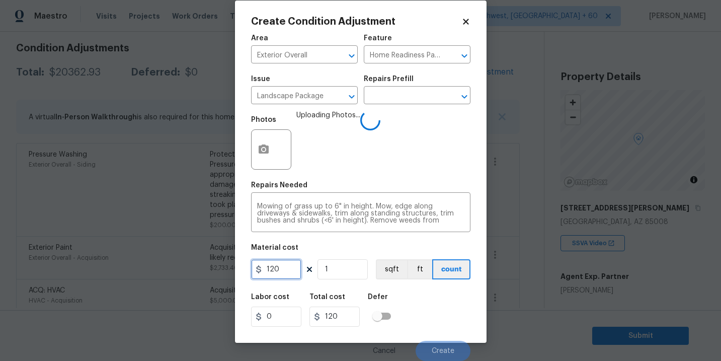
drag, startPoint x: 283, startPoint y: 267, endPoint x: 198, endPoint y: 267, distance: 85.0
click at [198, 267] on div "Create Condition Adjustment Area Exterior Overall ​ Feature Home Readiness Pack…" at bounding box center [360, 180] width 721 height 361
type input "300"
click at [419, 303] on div "Labor cost 0 Total cost 300 Defer" at bounding box center [360, 309] width 219 height 45
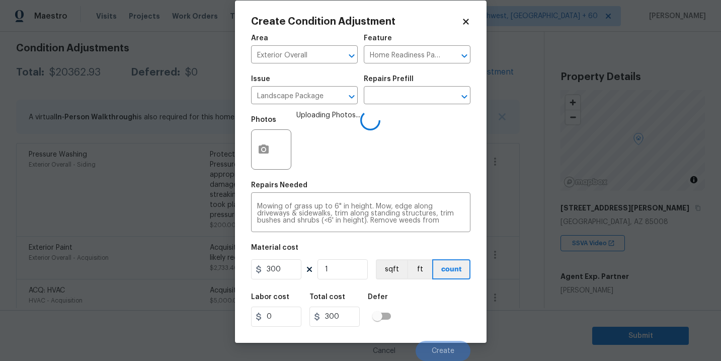
click at [431, 305] on div "Labor cost 0 Total cost 300 Defer" at bounding box center [360, 309] width 219 height 45
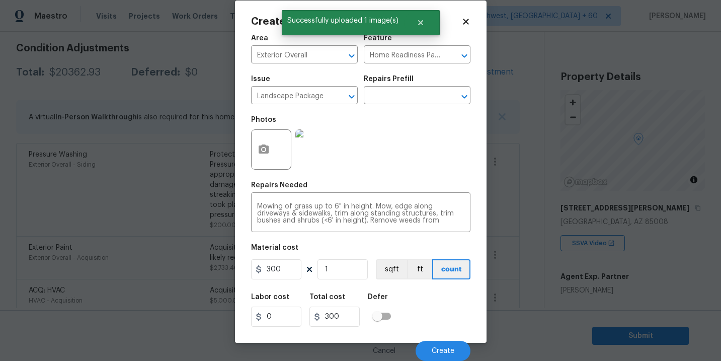
click at [431, 305] on div "Labor cost 0 Total cost 300 Defer" at bounding box center [360, 309] width 219 height 45
click at [439, 341] on button "Create" at bounding box center [442, 350] width 55 height 20
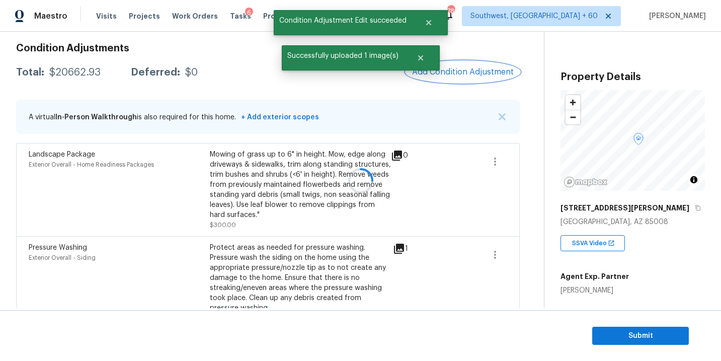
scroll to position [0, 0]
click at [472, 74] on span "Add Condition Adjustment" at bounding box center [463, 71] width 102 height 9
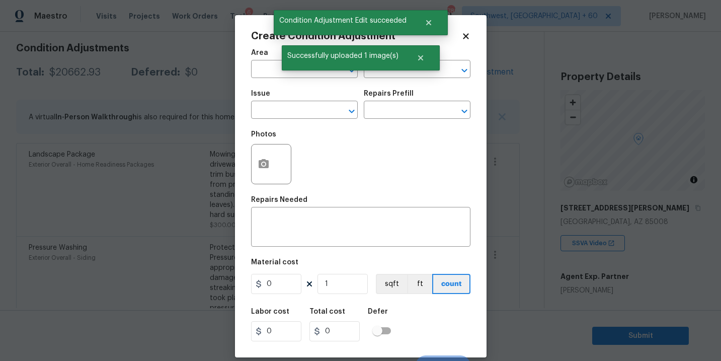
click at [267, 80] on span "Area ​" at bounding box center [304, 63] width 107 height 41
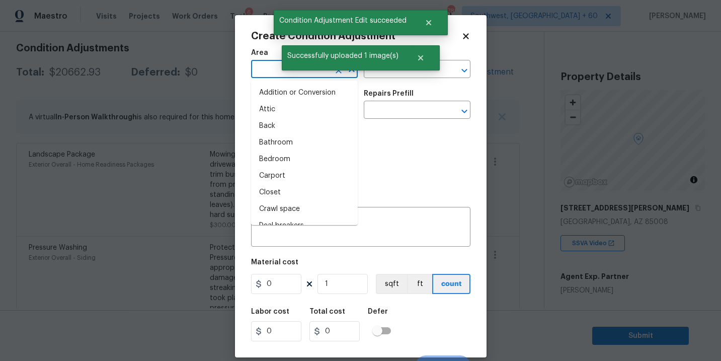
click at [255, 65] on input "text" at bounding box center [290, 70] width 78 height 16
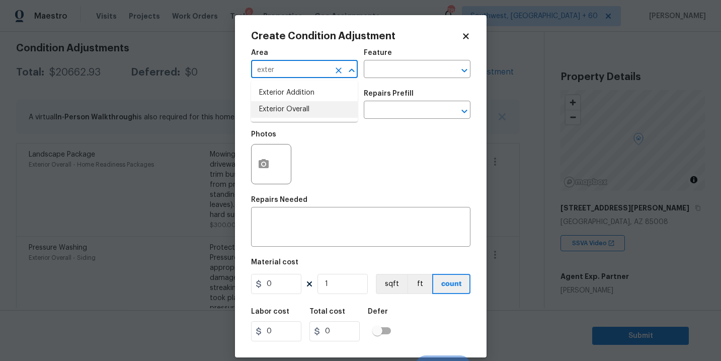
click at [302, 105] on li "Exterior Overall" at bounding box center [304, 109] width 107 height 17
type input "Exterior Overall"
click at [302, 105] on input "text" at bounding box center [290, 111] width 78 height 16
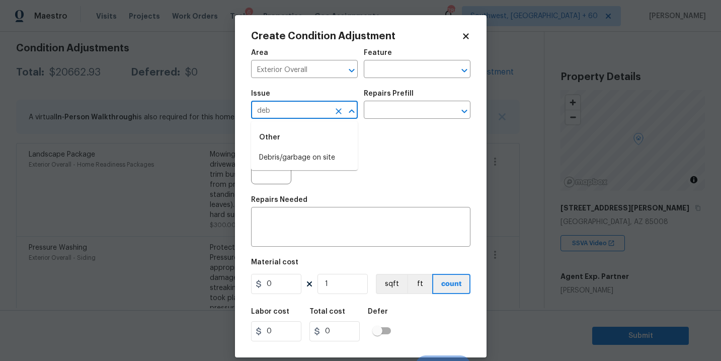
click at [297, 155] on li "Debris/garbage on site" at bounding box center [304, 157] width 107 height 17
type input "Debris/garbage on site"
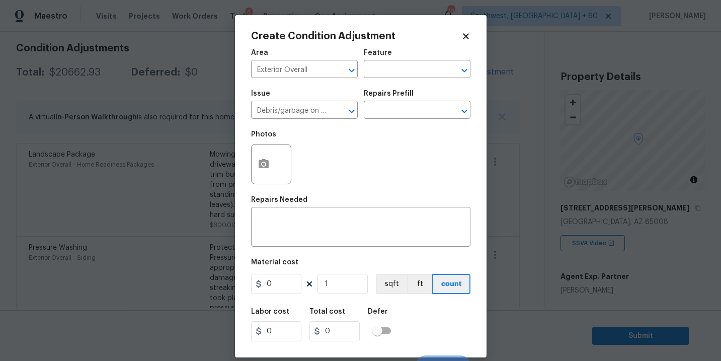
click at [414, 98] on div "Repairs Prefill" at bounding box center [417, 96] width 107 height 13
click at [405, 107] on input "text" at bounding box center [403, 111] width 78 height 16
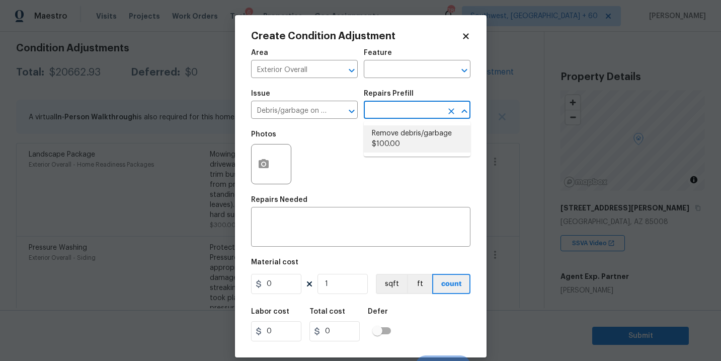
click at [402, 131] on li "Remove debris/garbage $100.00" at bounding box center [417, 138] width 107 height 27
type textarea "Remove, haul off, and properly dispose of any debris left by seller to offsite …"
type input "100"
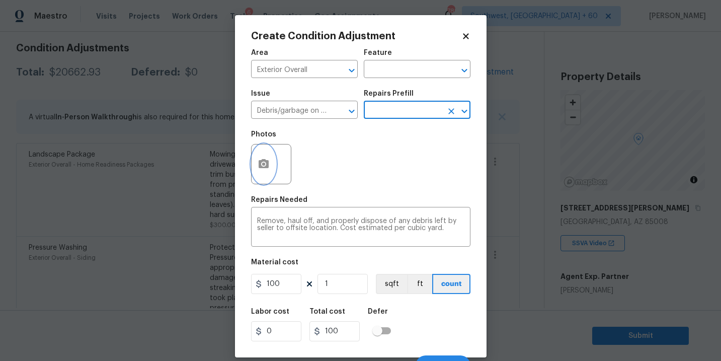
click at [267, 167] on icon "button" at bounding box center [263, 163] width 10 height 9
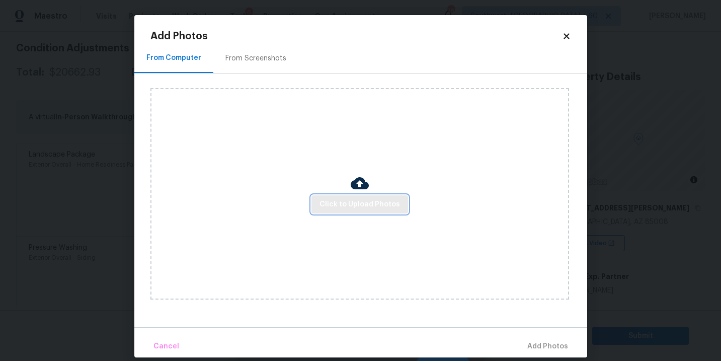
click at [336, 195] on button "Click to Upload Photos" at bounding box center [359, 204] width 97 height 19
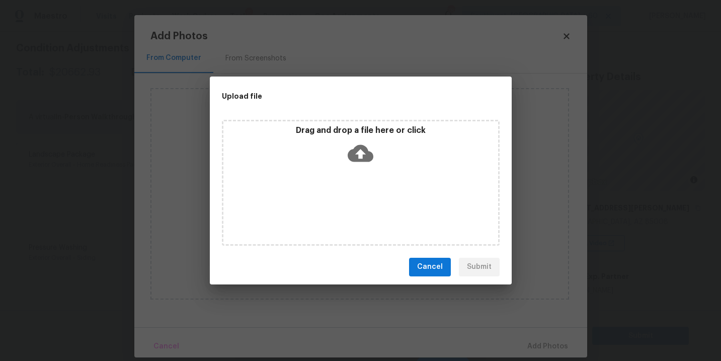
click at [360, 183] on div "Drag and drop a file here or click" at bounding box center [361, 183] width 278 height 126
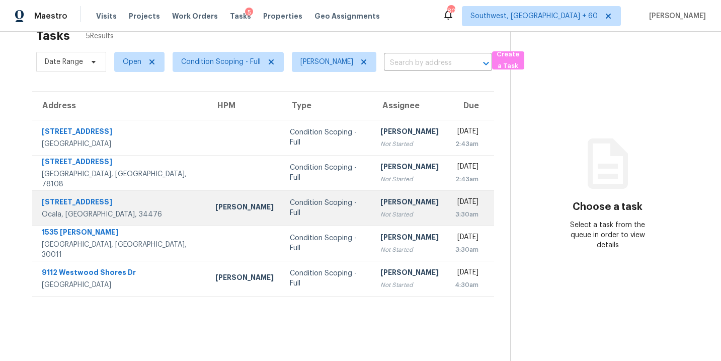
scroll to position [32, 0]
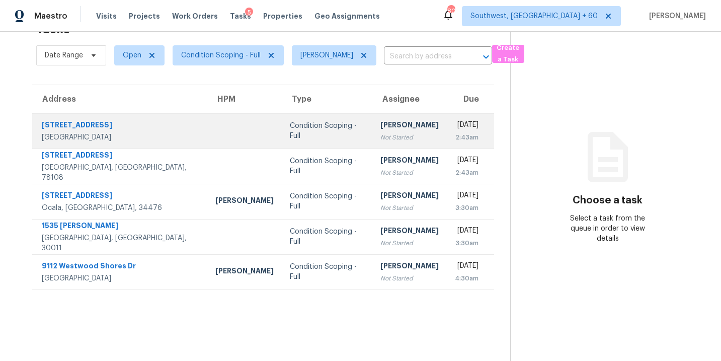
click at [380, 129] on div "[PERSON_NAME]" at bounding box center [409, 126] width 58 height 13
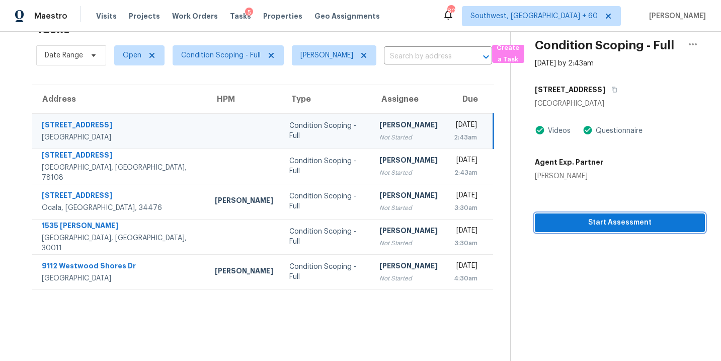
click at [635, 222] on span "Start Assessment" at bounding box center [620, 222] width 154 height 13
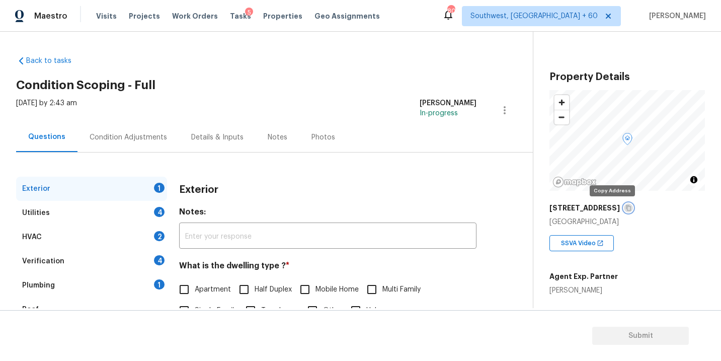
click at [625, 205] on icon "button" at bounding box center [628, 208] width 6 height 6
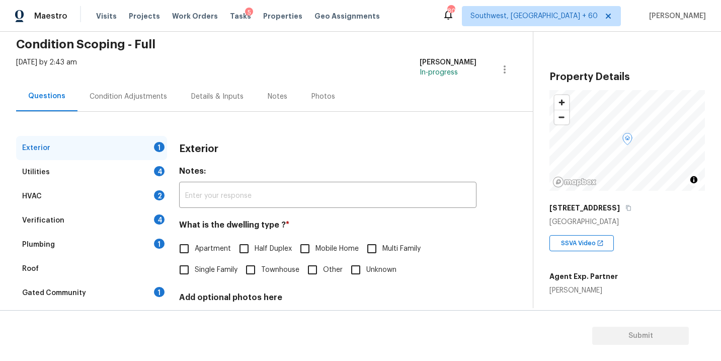
click at [213, 274] on span "Single Family" at bounding box center [216, 270] width 43 height 11
click at [195, 274] on input "Single Family" at bounding box center [183, 269] width 21 height 21
checkbox input "true"
click at [122, 168] on div "Utilities 4" at bounding box center [91, 172] width 151 height 24
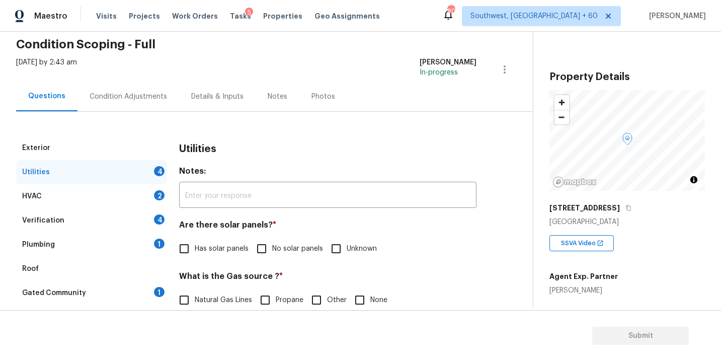
scroll to position [80, 0]
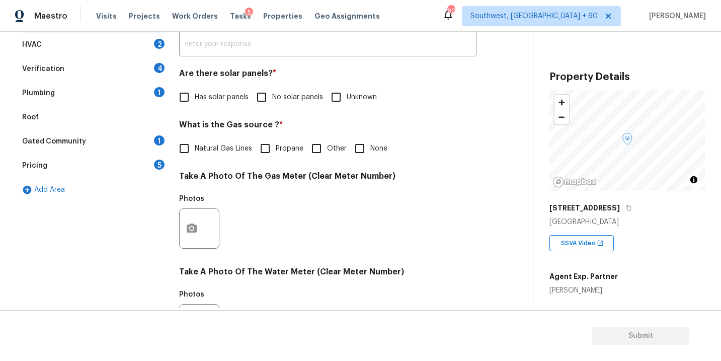
click at [267, 94] on input "No solar panels" at bounding box center [261, 96] width 21 height 21
checkbox input "true"
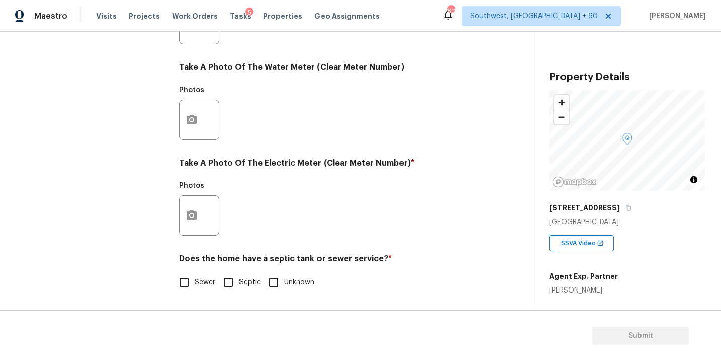
click at [197, 277] on span "Sewer" at bounding box center [205, 282] width 21 height 11
click at [195, 277] on input "Sewer" at bounding box center [183, 282] width 21 height 21
checkbox input "true"
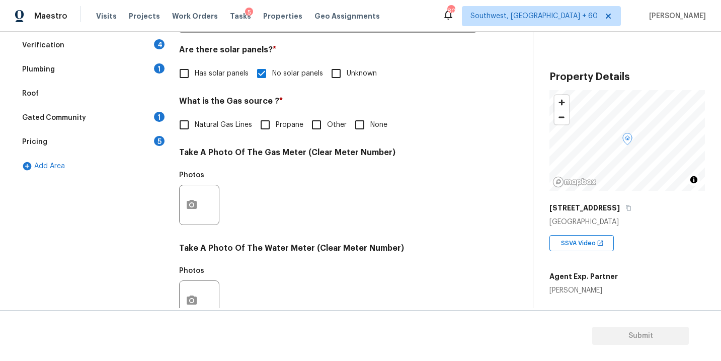
scroll to position [116, 0]
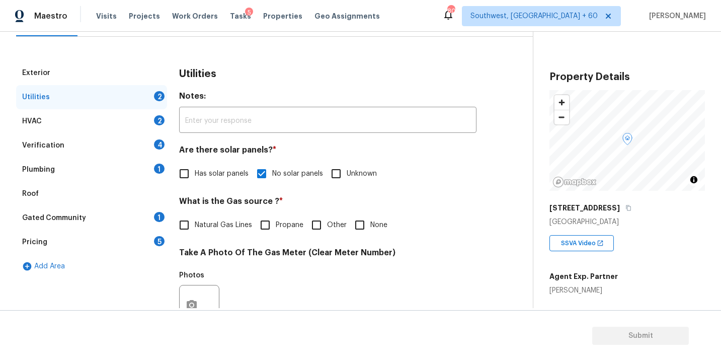
click at [83, 162] on div "Plumbing 1" at bounding box center [91, 169] width 151 height 24
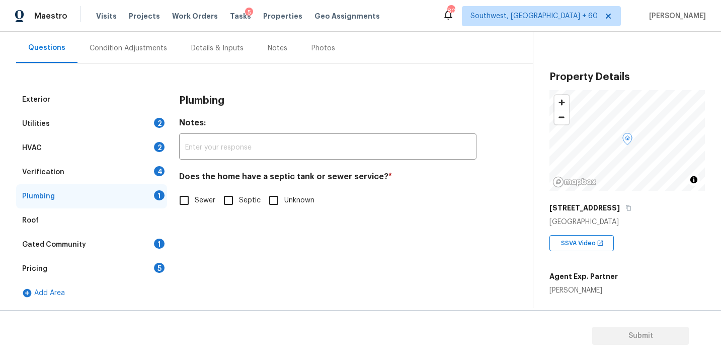
scroll to position [89, 0]
click at [176, 207] on input "Sewer" at bounding box center [183, 200] width 21 height 21
checkbox input "true"
click at [107, 256] on div "Pricing 5" at bounding box center [91, 268] width 151 height 24
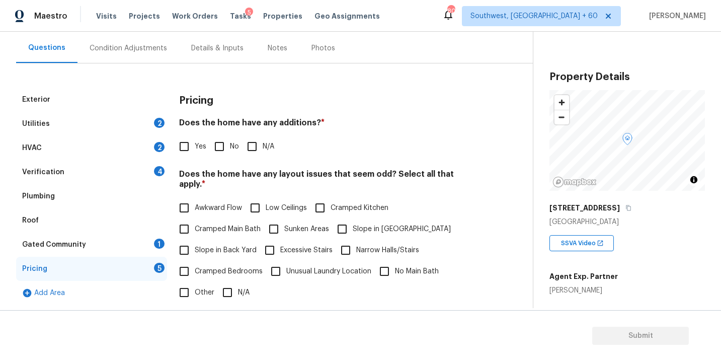
click at [110, 243] on div "Gated Community 1" at bounding box center [91, 244] width 151 height 24
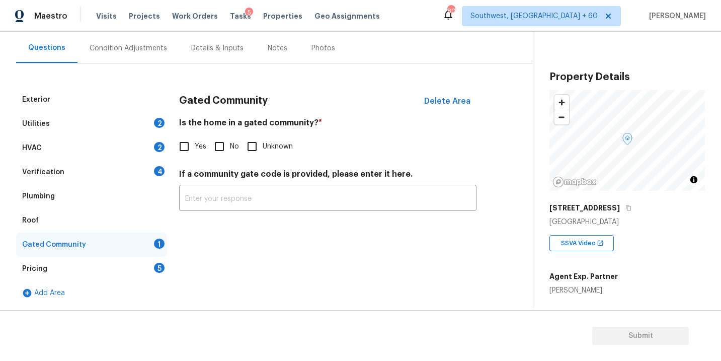
click at [220, 132] on div "Is the home in a gated community? * Yes No Unknown" at bounding box center [327, 137] width 297 height 39
click at [222, 158] on div "Gated Community Delete Area Is the home in a gated community? * Yes No Unknown …" at bounding box center [327, 155] width 297 height 135
click at [219, 154] on input "No" at bounding box center [219, 146] width 21 height 21
checkbox input "true"
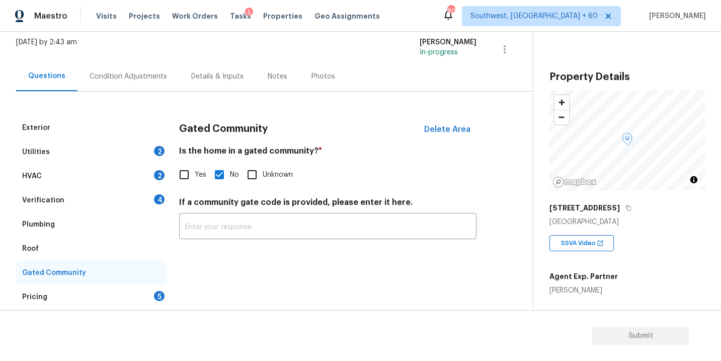
click at [129, 82] on div "Condition Adjustments" at bounding box center [128, 76] width 102 height 30
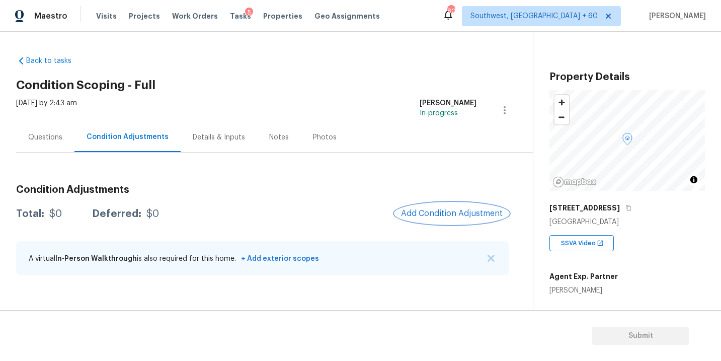
click at [449, 209] on span "Add Condition Adjustment" at bounding box center [452, 213] width 102 height 9
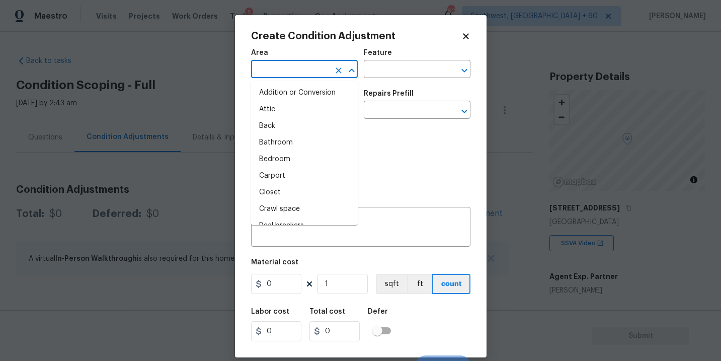
click at [292, 76] on input "text" at bounding box center [290, 70] width 78 height 16
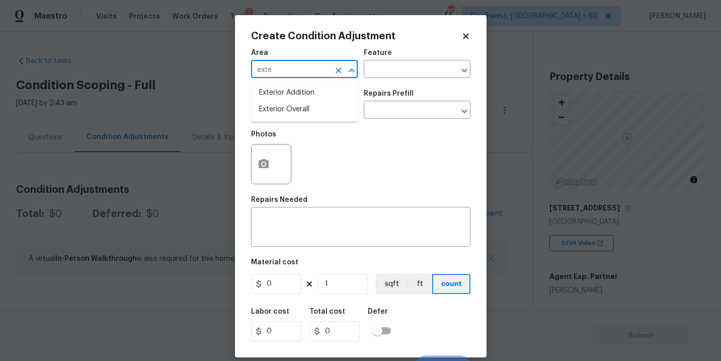
type input "exter"
click at [290, 106] on li "Exterior Overall" at bounding box center [304, 109] width 107 height 17
type input "Exterior Overall"
click at [412, 68] on input "text" at bounding box center [403, 70] width 78 height 16
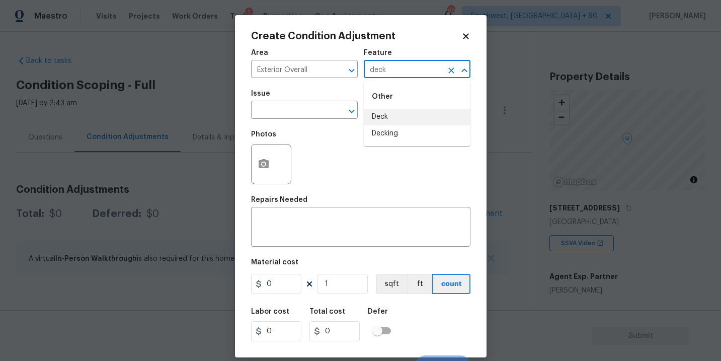
click at [403, 111] on li "Deck" at bounding box center [417, 117] width 107 height 17
type input "Deck"
click at [306, 110] on input "text" at bounding box center [290, 111] width 78 height 16
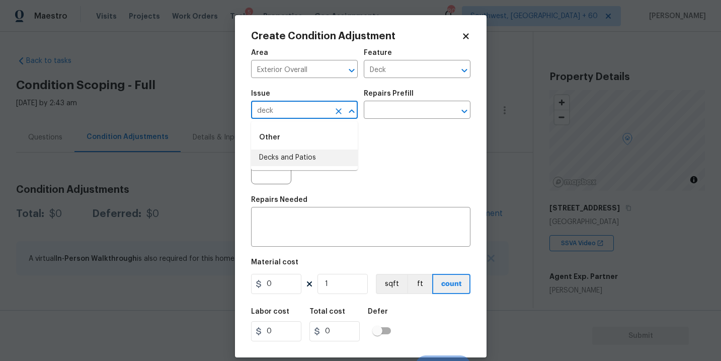
click at [291, 150] on li "Decks and Patios" at bounding box center [304, 157] width 107 height 17
type input "Decks and Patios"
click at [288, 196] on h5 "Repairs Needed" at bounding box center [279, 199] width 56 height 7
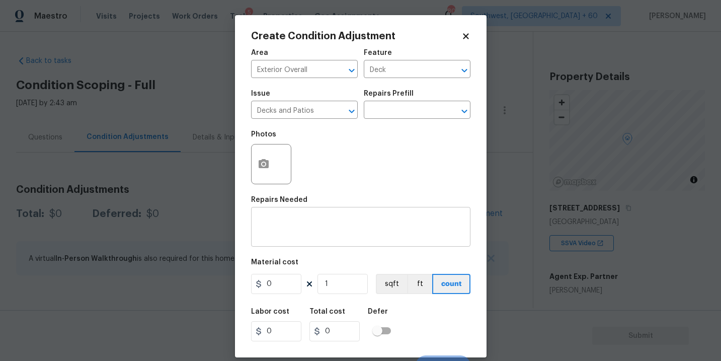
click at [279, 241] on div "x ​" at bounding box center [360, 227] width 219 height 37
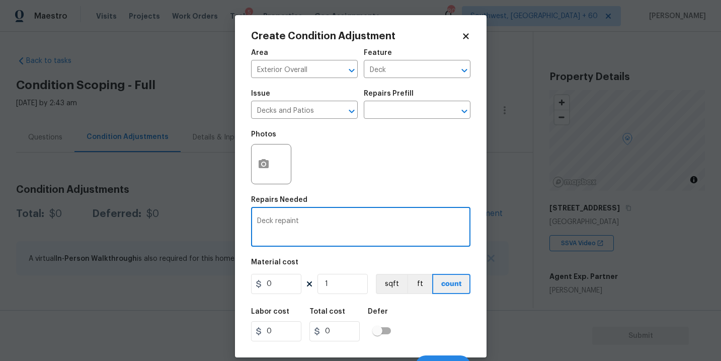
type textarea "Deck repaint"
drag, startPoint x: 209, startPoint y: 295, endPoint x: 175, endPoint y: 293, distance: 34.8
click at [175, 293] on div "Create Condition Adjustment Area Exterior Overall ​ Feature Deck ​ Issue Decks …" at bounding box center [360, 180] width 721 height 361
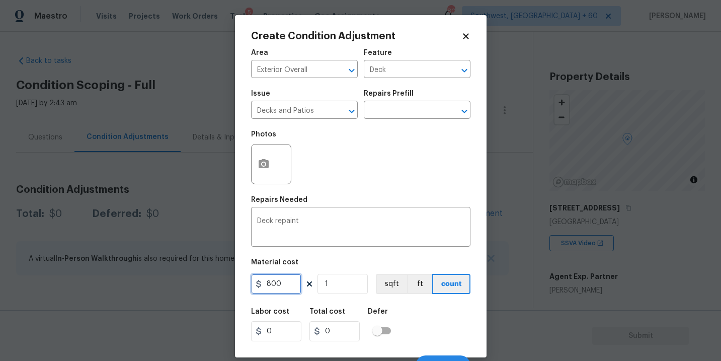
type input "800"
click at [261, 176] on button "button" at bounding box center [263, 163] width 24 height 39
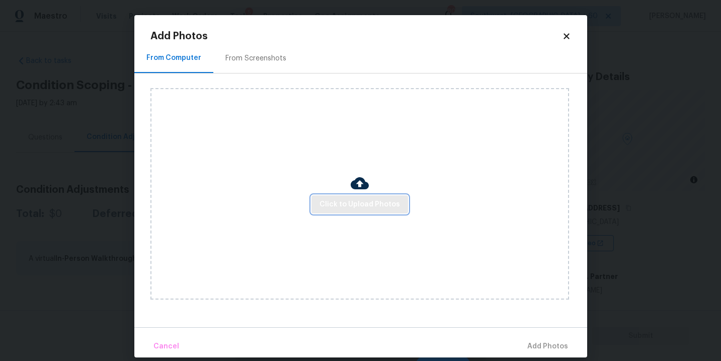
click at [327, 200] on span "Click to Upload Photos" at bounding box center [359, 204] width 80 height 13
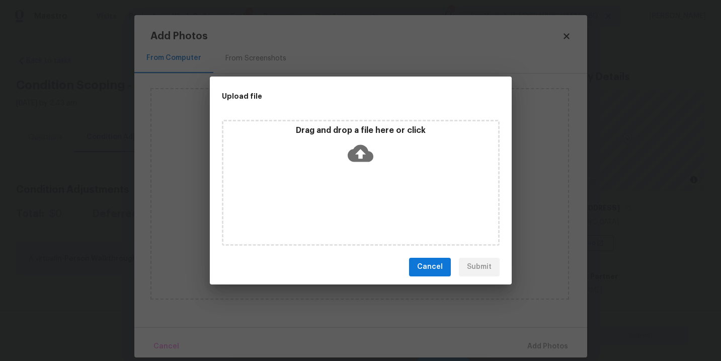
click at [363, 158] on icon at bounding box center [360, 152] width 26 height 17
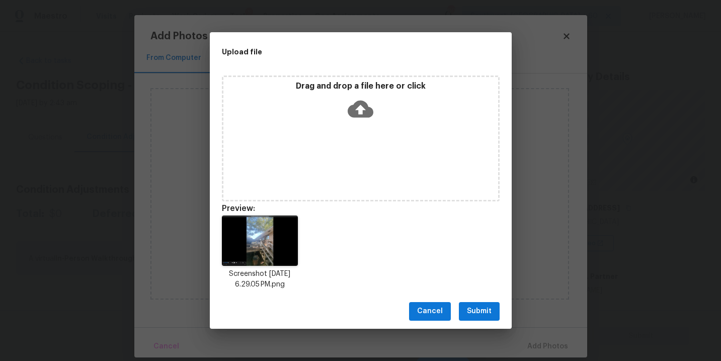
click at [477, 307] on span "Submit" at bounding box center [479, 311] width 25 height 13
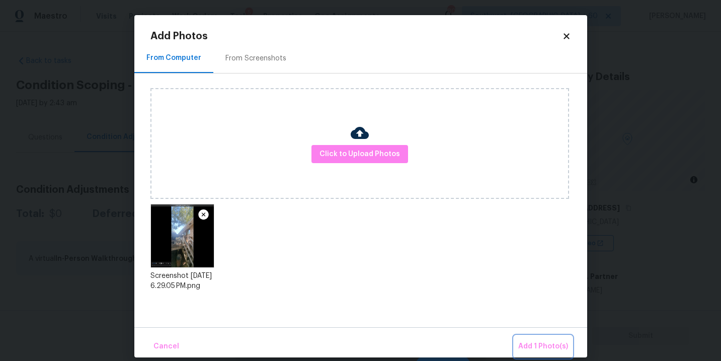
click at [524, 337] on button "Add 1 Photo(s)" at bounding box center [543, 346] width 58 height 22
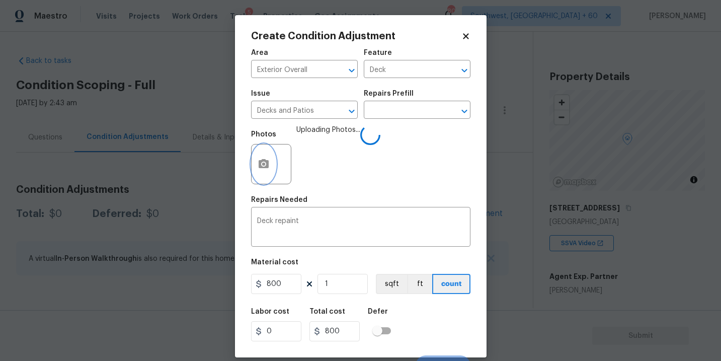
scroll to position [15, 0]
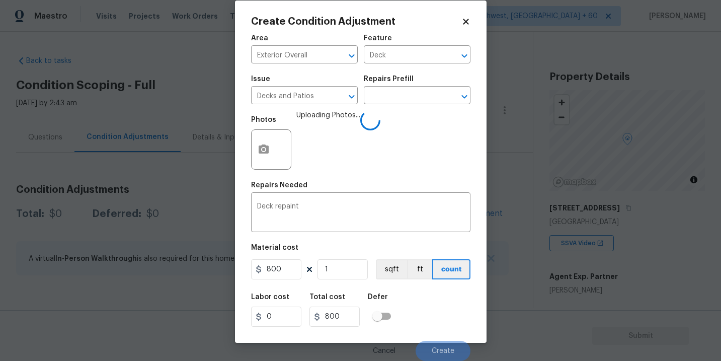
click at [433, 288] on div "Labor cost 0 Total cost 800 Defer" at bounding box center [360, 309] width 219 height 45
click at [435, 347] on span "Create" at bounding box center [442, 351] width 23 height 8
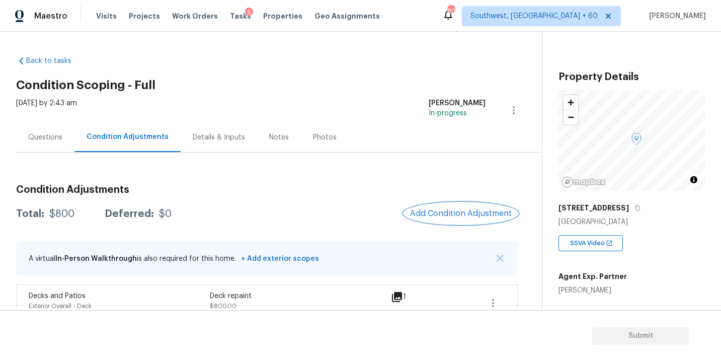
scroll to position [17, 0]
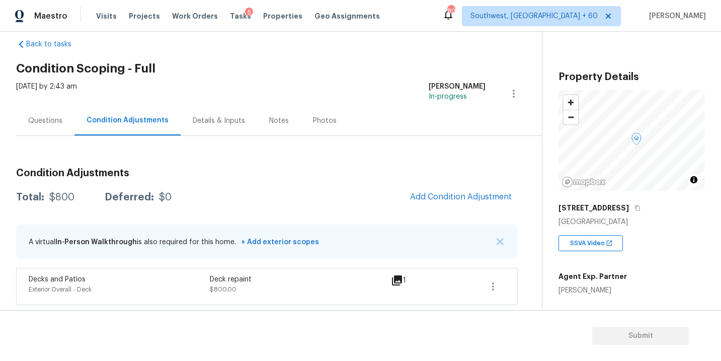
click at [320, 84] on div "[DATE] by 2:43 am [PERSON_NAME] In-progress" at bounding box center [279, 93] width 526 height 24
click at [434, 196] on span "Add Condition Adjustment" at bounding box center [461, 196] width 102 height 9
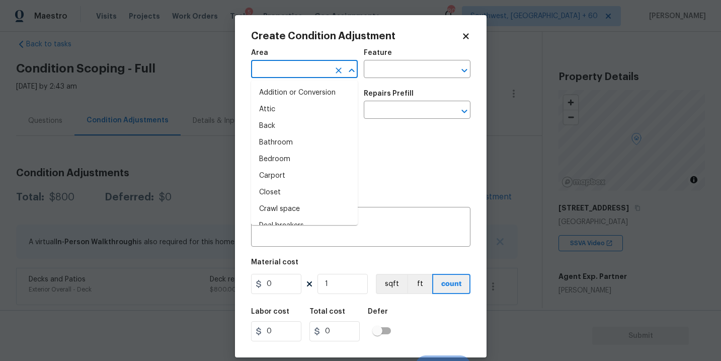
click at [298, 73] on input "text" at bounding box center [290, 70] width 78 height 16
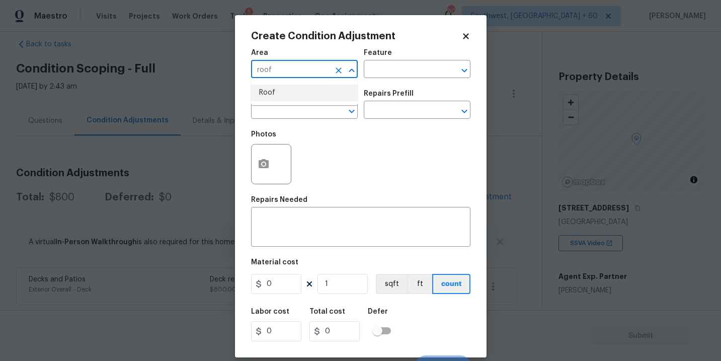
click at [298, 89] on li "Roof" at bounding box center [304, 92] width 107 height 17
type input "Roof"
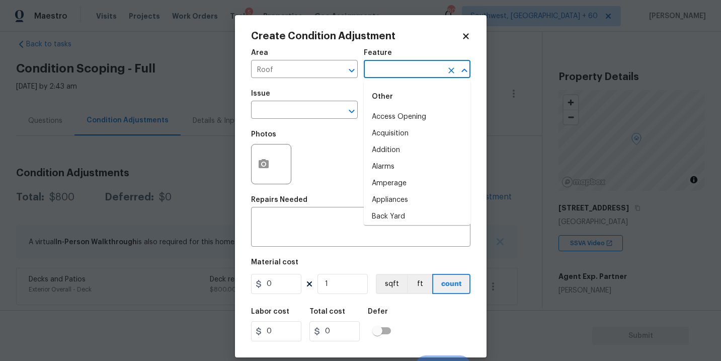
click at [396, 74] on input "text" at bounding box center [403, 70] width 78 height 16
click at [387, 135] on li "Roof" at bounding box center [417, 133] width 107 height 17
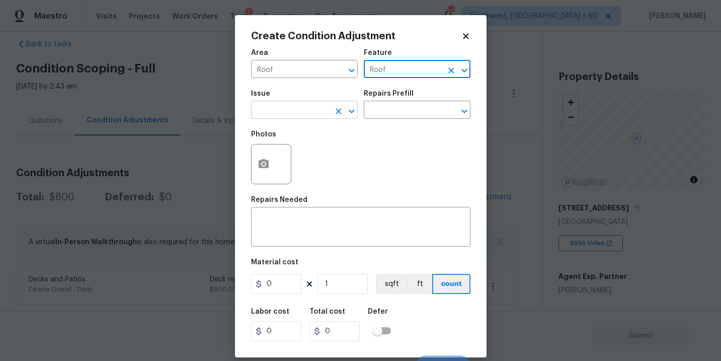
type input "Roof"
click at [314, 108] on input "text" at bounding box center [290, 111] width 78 height 16
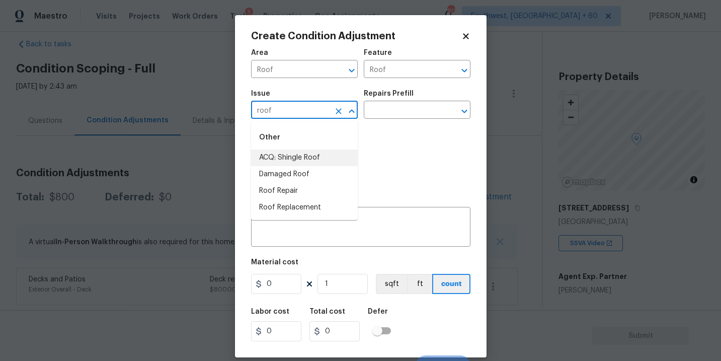
click at [315, 152] on li "ACQ: Shingle Roof" at bounding box center [304, 157] width 107 height 17
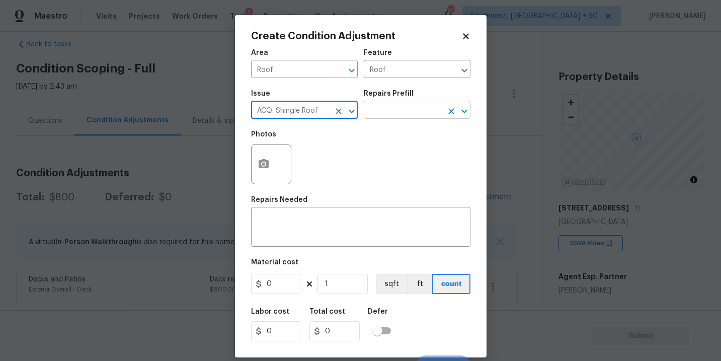
type input "ACQ: Shingle Roof"
click at [389, 116] on input "text" at bounding box center [403, 111] width 78 height 16
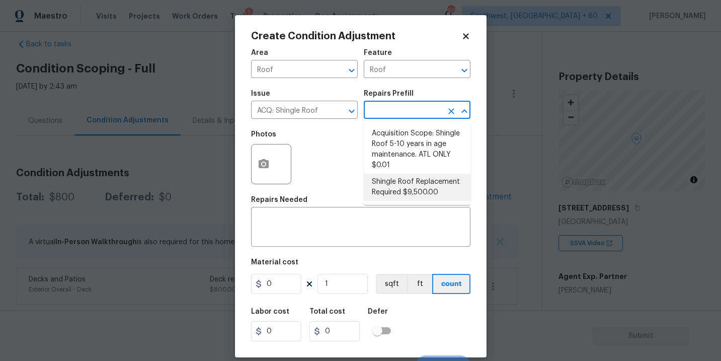
click at [397, 182] on li "Shingle Roof Replacement Required $9,500.00" at bounding box center [417, 186] width 107 height 27
type input "Acquisition"
type textarea "Acquisition Scope: Shingle Roof Replacement required."
type input "9500"
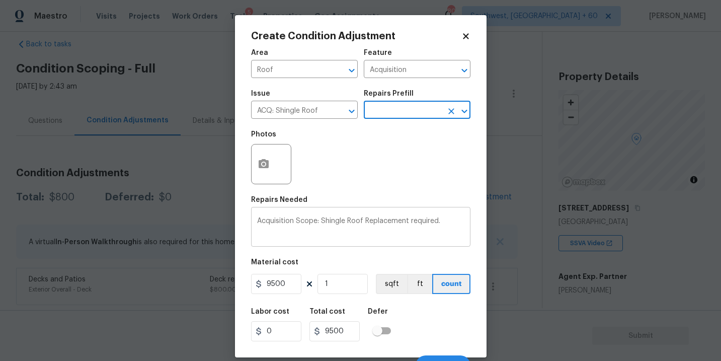
scroll to position [15, 0]
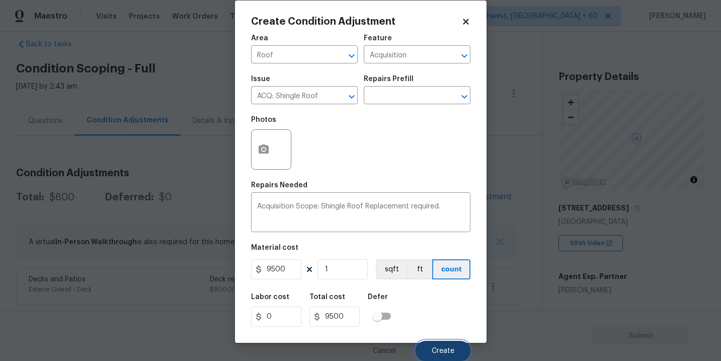
click at [443, 349] on span "Create" at bounding box center [442, 351] width 23 height 8
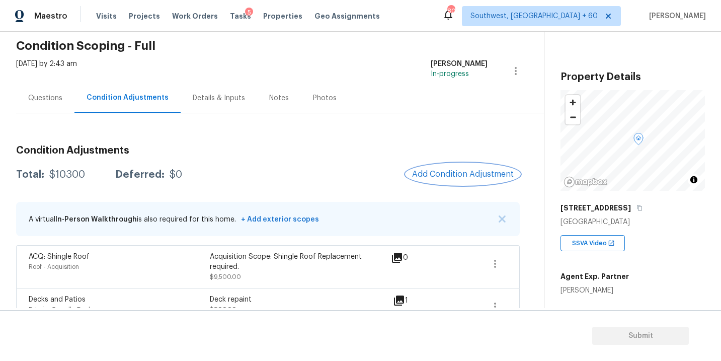
scroll to position [36, 0]
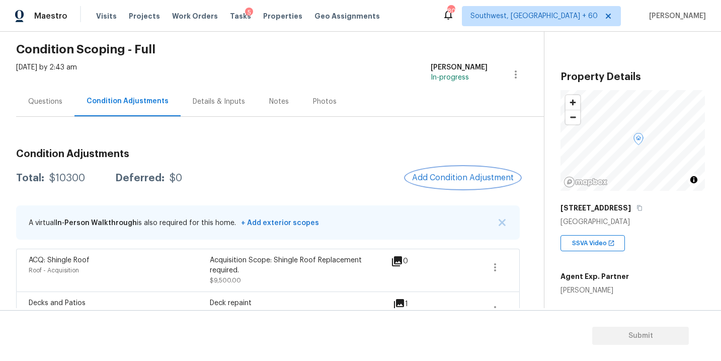
click at [451, 177] on span "Add Condition Adjustment" at bounding box center [463, 177] width 102 height 9
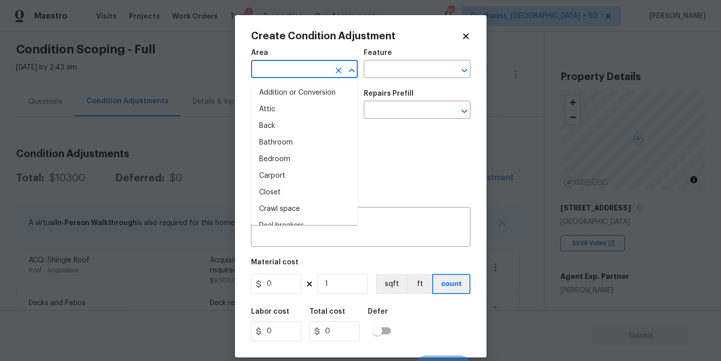
click at [291, 73] on input "text" at bounding box center [290, 70] width 78 height 16
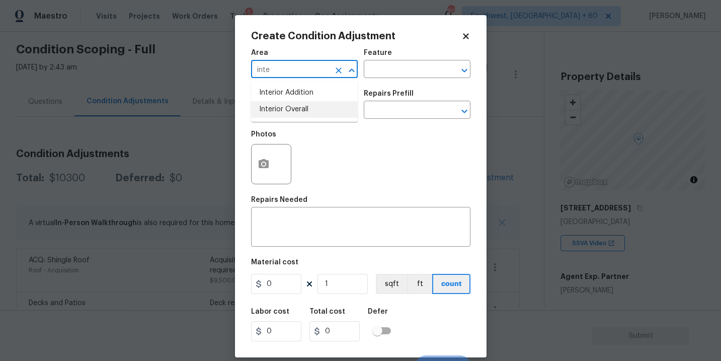
click at [292, 109] on li "Interior Overall" at bounding box center [304, 109] width 107 height 17
type input "Interior Overall"
click at [358, 85] on div "Issue ​ Repairs Prefill ​" at bounding box center [360, 104] width 219 height 41
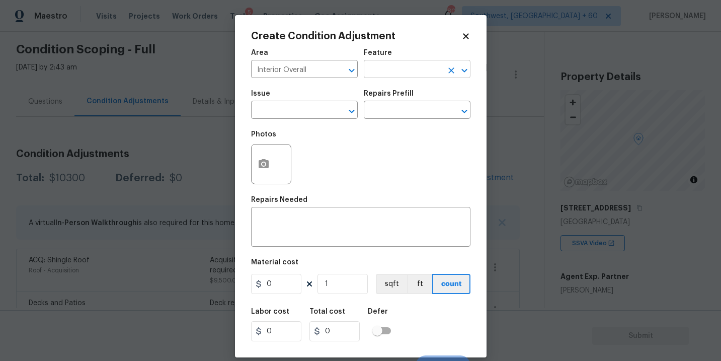
click at [375, 77] on input "text" at bounding box center [403, 70] width 78 height 16
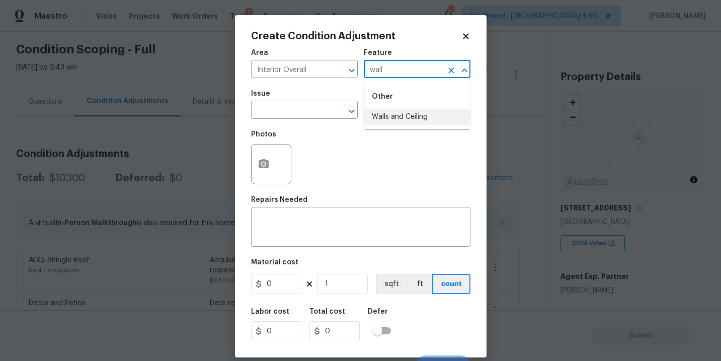
click at [376, 117] on li "Walls and Ceiling" at bounding box center [417, 117] width 107 height 17
click at [325, 116] on div "​" at bounding box center [304, 111] width 107 height 16
type input "Walls and Ceiling"
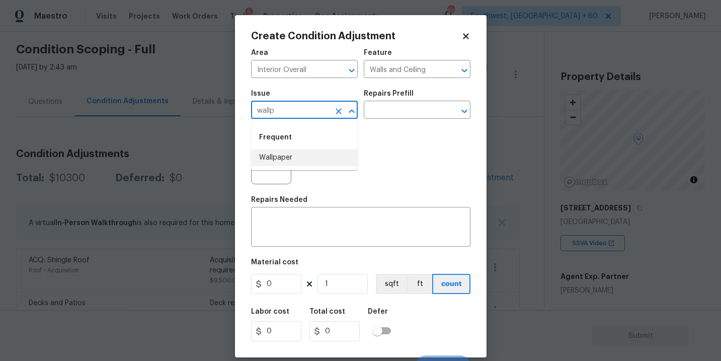
click at [320, 152] on li "Wallpaper" at bounding box center [304, 157] width 107 height 17
type input "Wallpaper"
click at [399, 110] on input "text" at bounding box center [403, 111] width 78 height 16
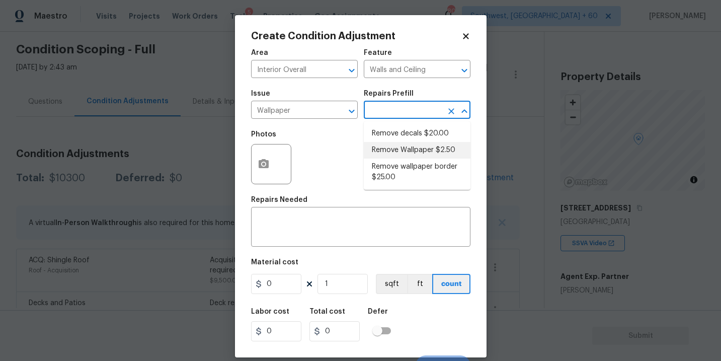
click at [400, 150] on li "Remove Wallpaper $2.50" at bounding box center [417, 150] width 107 height 17
type textarea "Remove wallpaper and texture walls to best match existing conditions"
type input "2.5"
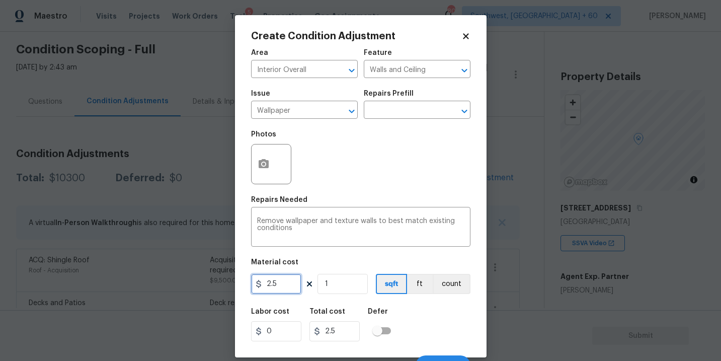
drag, startPoint x: 277, startPoint y: 286, endPoint x: 216, endPoint y: 286, distance: 60.9
click at [216, 286] on div "Create Condition Adjustment Area Interior Overall ​ Feature Walls and Ceiling ​…" at bounding box center [360, 180] width 721 height 361
type input "300"
click at [260, 173] on button "button" at bounding box center [263, 163] width 24 height 39
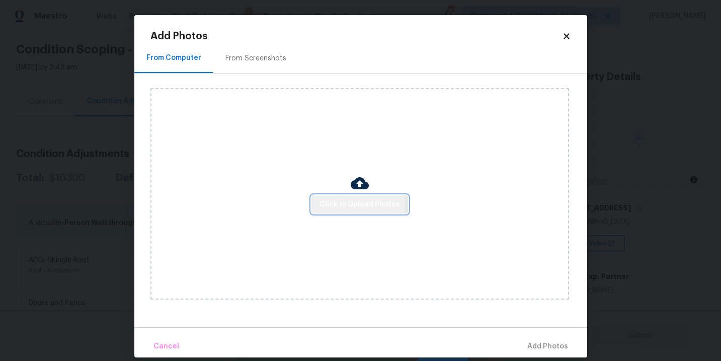
click at [355, 207] on span "Click to Upload Photos" at bounding box center [359, 204] width 80 height 13
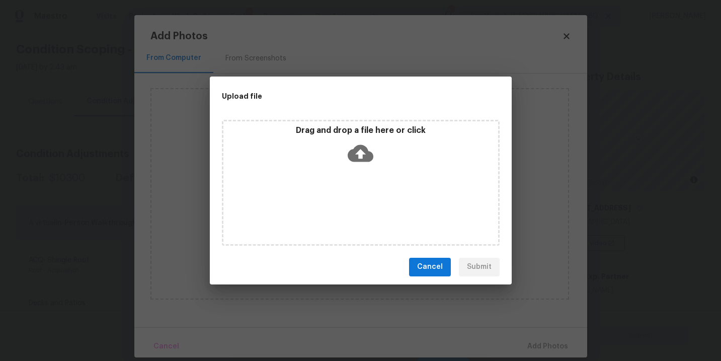
click at [359, 188] on div "Drag and drop a file here or click" at bounding box center [361, 183] width 278 height 126
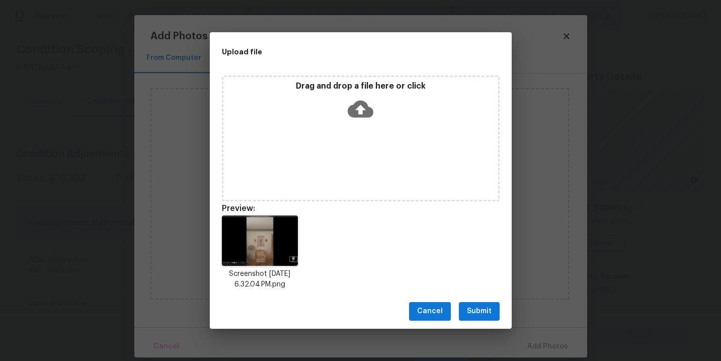
click at [482, 310] on span "Submit" at bounding box center [479, 311] width 25 height 13
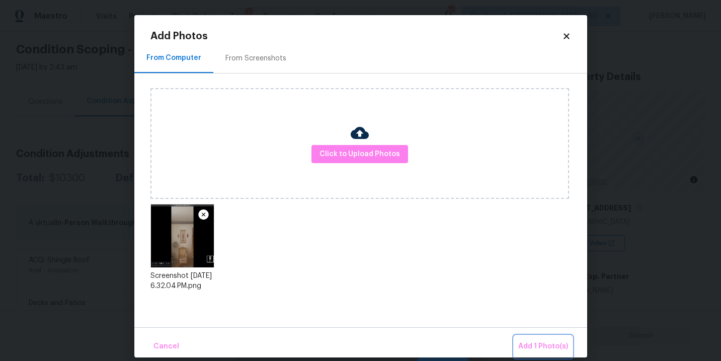
click at [540, 340] on span "Add 1 Photo(s)" at bounding box center [543, 346] width 50 height 13
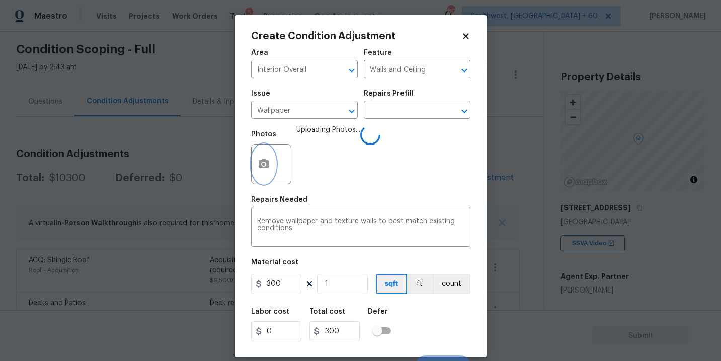
scroll to position [15, 0]
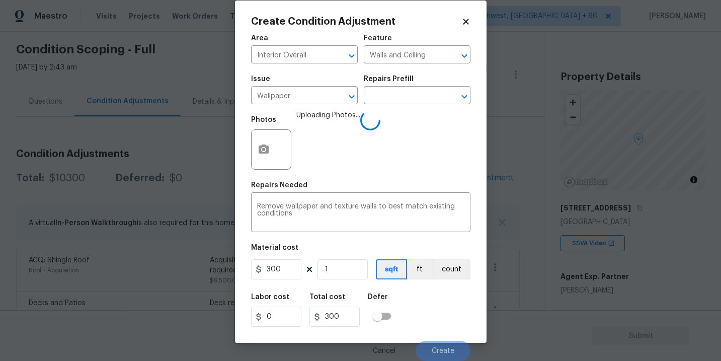
click at [435, 296] on div "Labor cost 0 Total cost 300 Defer" at bounding box center [360, 309] width 219 height 45
click at [452, 268] on button "count" at bounding box center [451, 269] width 38 height 20
click at [444, 313] on div "Labor cost 0 Total cost 300 Defer" at bounding box center [360, 309] width 219 height 45
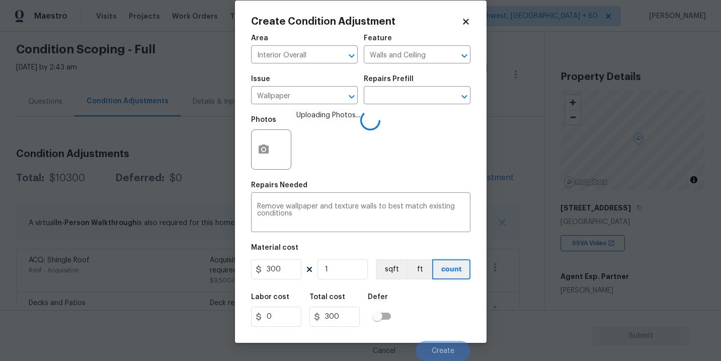
click at [444, 313] on div "Labor cost 0 Total cost 300 Defer" at bounding box center [360, 309] width 219 height 45
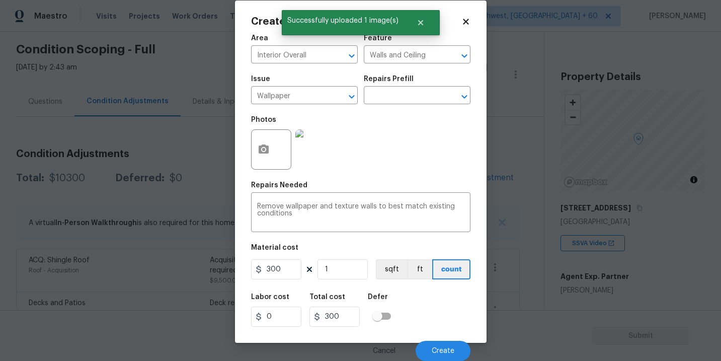
click at [444, 327] on div "Labor cost 0 Total cost 300 Defer" at bounding box center [360, 309] width 219 height 45
click at [446, 355] on button "Create" at bounding box center [442, 350] width 55 height 20
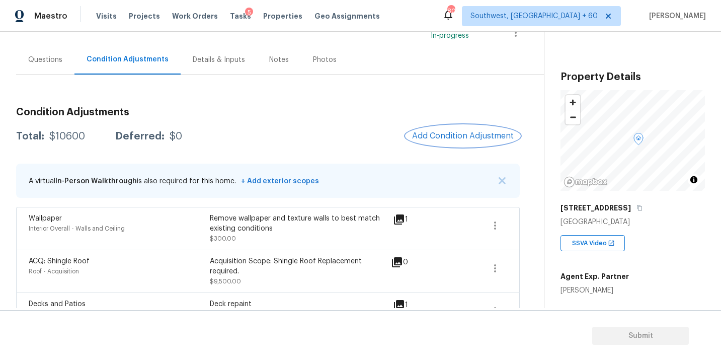
scroll to position [95, 0]
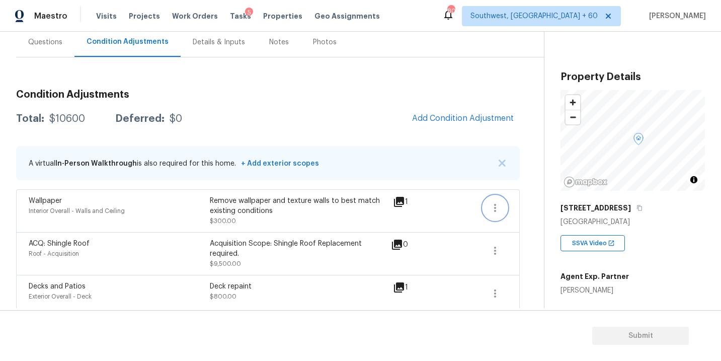
click at [501, 201] on button "button" at bounding box center [495, 208] width 24 height 24
click at [535, 203] on div "Edit" at bounding box center [552, 206] width 78 height 10
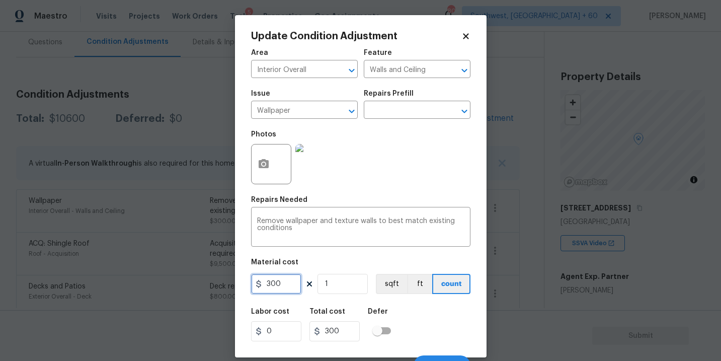
drag, startPoint x: 283, startPoint y: 281, endPoint x: 199, endPoint y: 280, distance: 84.5
click at [199, 280] on div "Update Condition Adjustment Area Interior Overall ​ Feature Walls and Ceiling ​…" at bounding box center [360, 180] width 721 height 361
type input "500"
click at [271, 162] on button "button" at bounding box center [263, 163] width 24 height 39
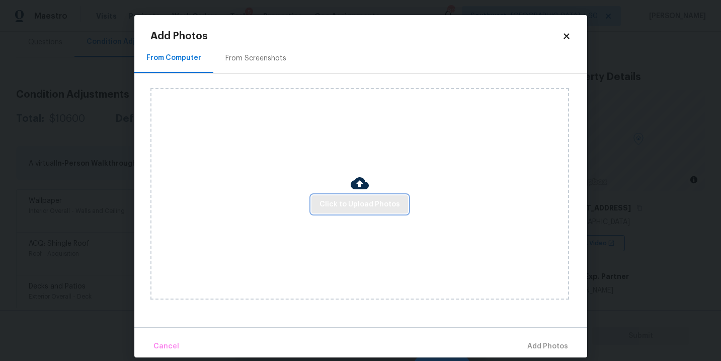
click at [355, 208] on span "Click to Upload Photos" at bounding box center [359, 204] width 80 height 13
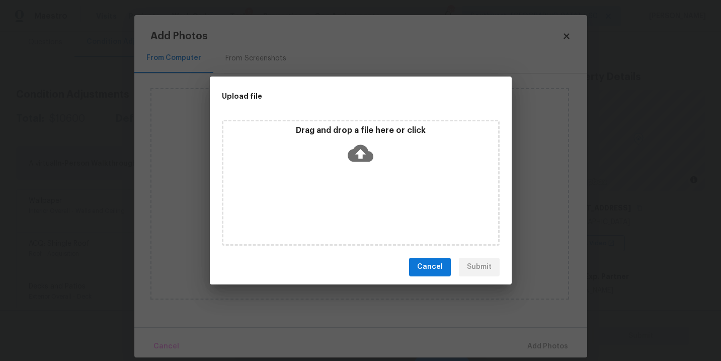
click at [360, 171] on div "Drag and drop a file here or click" at bounding box center [361, 183] width 278 height 126
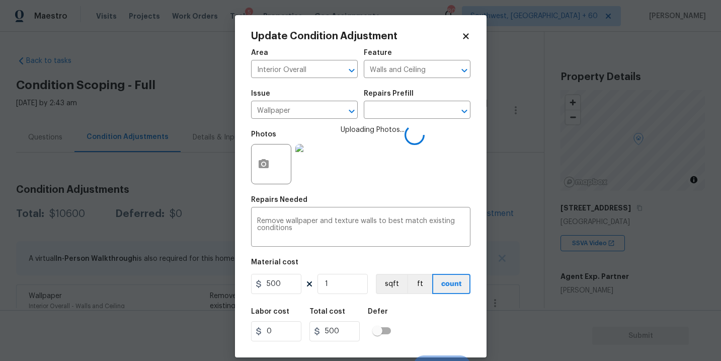
scroll to position [15, 0]
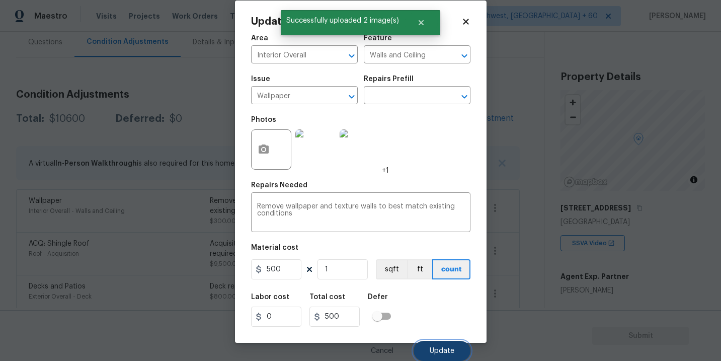
click at [443, 342] on button "Update" at bounding box center [441, 350] width 57 height 20
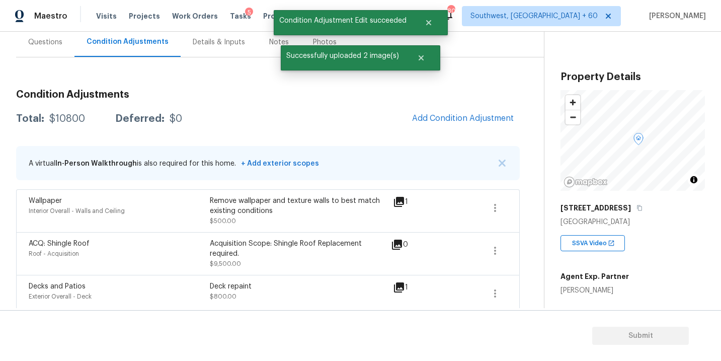
scroll to position [0, 0]
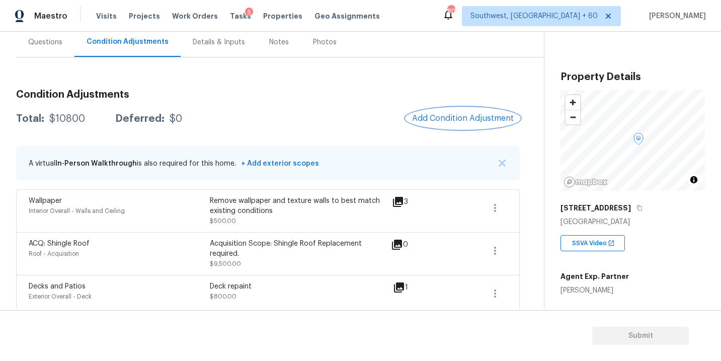
click at [446, 111] on button "Add Condition Adjustment" at bounding box center [463, 118] width 114 height 21
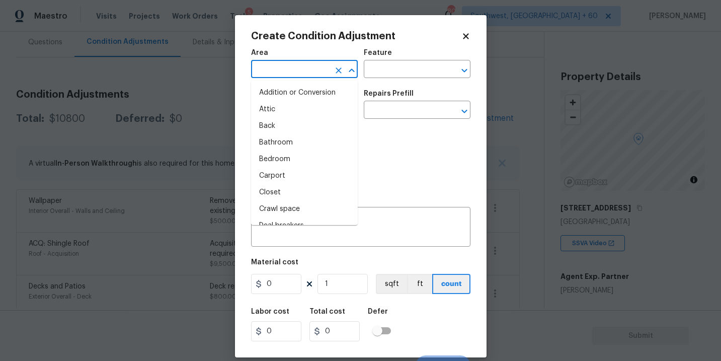
click at [295, 76] on input "text" at bounding box center [290, 70] width 78 height 16
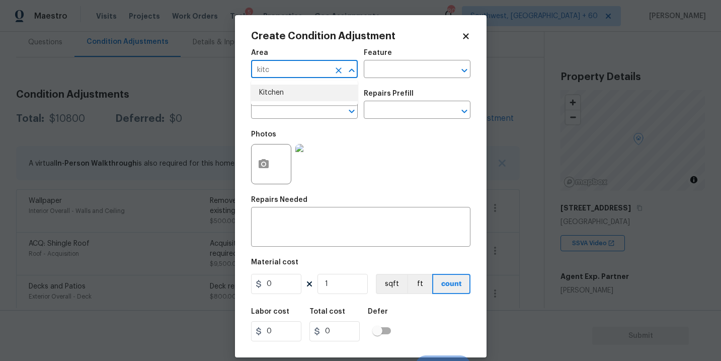
click at [313, 103] on ul "Kitchen" at bounding box center [304, 92] width 107 height 25
click at [341, 93] on li "Kitchen" at bounding box center [304, 92] width 107 height 17
type input "Kitchen"
click at [407, 61] on div "Feature" at bounding box center [417, 55] width 107 height 13
click at [397, 67] on input "text" at bounding box center [403, 70] width 78 height 16
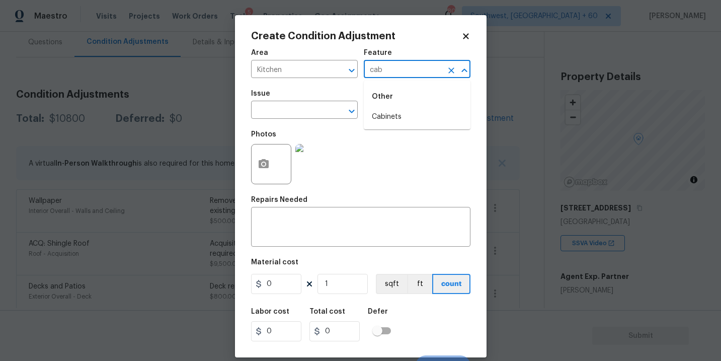
click at [390, 112] on li "Cabinets" at bounding box center [417, 117] width 107 height 17
type input "Cabinets"
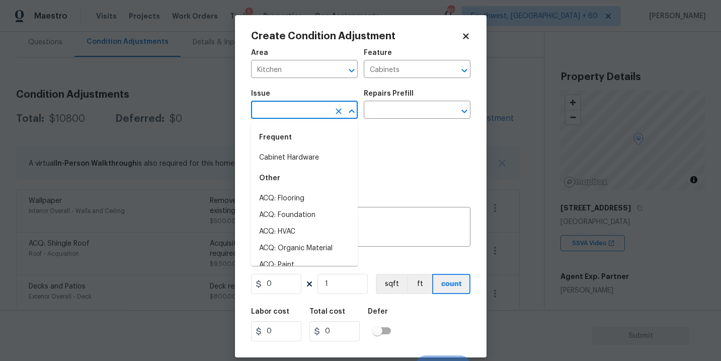
click at [301, 116] on input "text" at bounding box center [290, 111] width 78 height 16
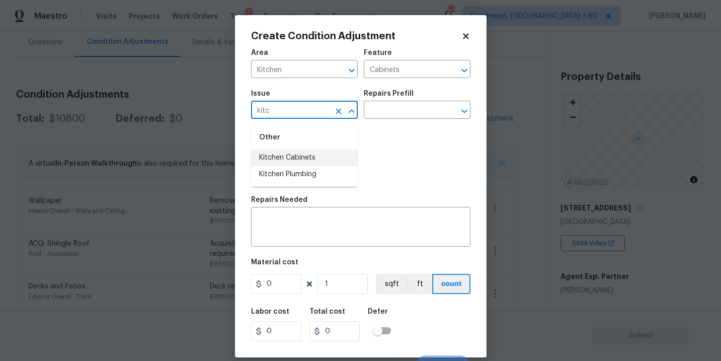
click at [300, 162] on li "Kitchen Cabinets" at bounding box center [304, 157] width 107 height 17
type input "Kitchen Cabinets"
click at [419, 98] on div "Repairs Prefill" at bounding box center [417, 96] width 107 height 13
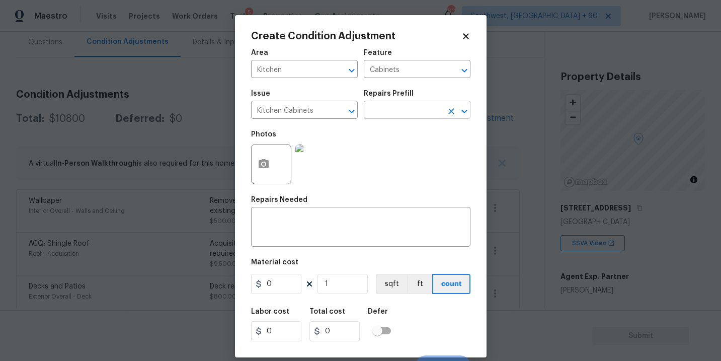
click at [405, 111] on input "text" at bounding box center [403, 111] width 78 height 16
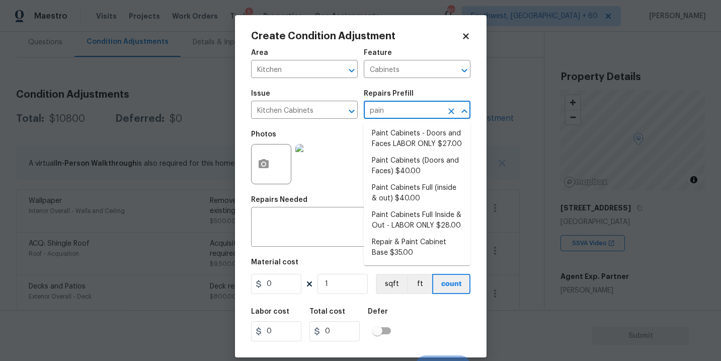
type input "paint"
click at [403, 194] on li "Paint Cabinets Full (inside & out) $40.00" at bounding box center [417, 193] width 107 height 27
type textarea "Prep, sand, mask and apply 2 coats of paint to the kitchen cabinet doors, inter…"
type input "40"
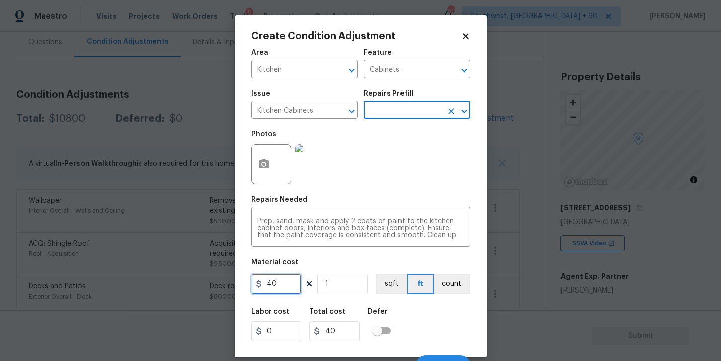
drag, startPoint x: 279, startPoint y: 289, endPoint x: 214, endPoint y: 287, distance: 64.9
click at [214, 287] on div "Create Condition Adjustment Area Kitchen ​ Feature Cabinets ​ Issue Kitchen Cab…" at bounding box center [360, 180] width 721 height 361
type input "1200"
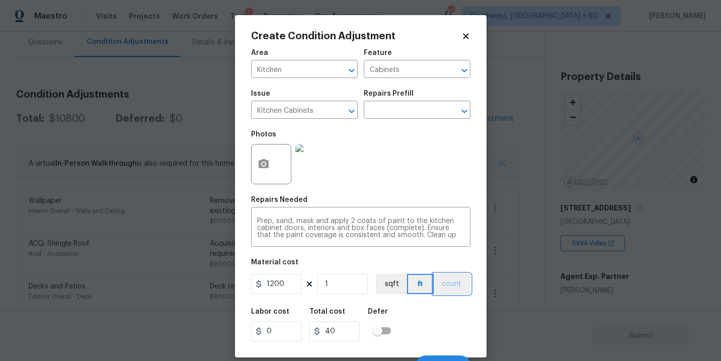
type input "1200"
click at [445, 285] on button "count" at bounding box center [451, 284] width 37 height 20
click at [266, 158] on icon "button" at bounding box center [263, 164] width 12 height 12
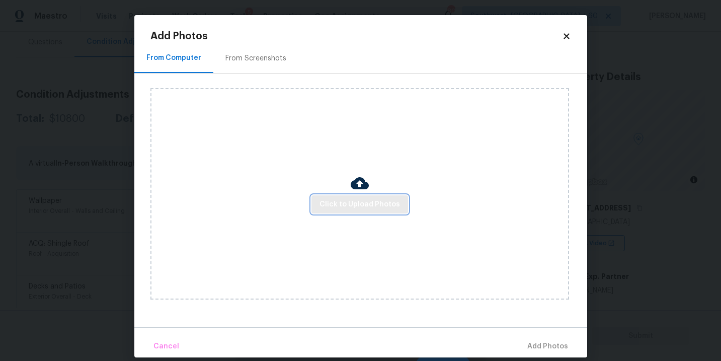
click at [342, 209] on span "Click to Upload Photos" at bounding box center [359, 204] width 80 height 13
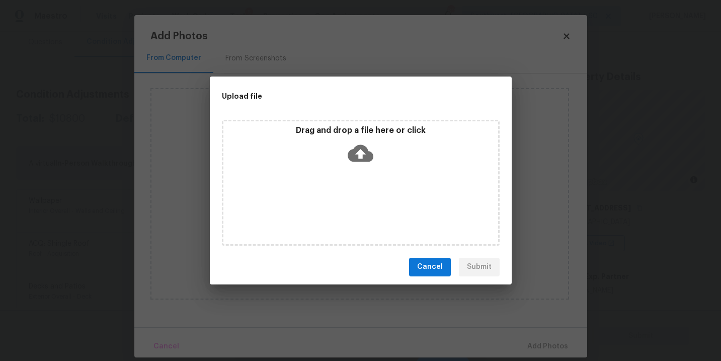
click at [360, 182] on div "Drag and drop a file here or click" at bounding box center [361, 183] width 278 height 126
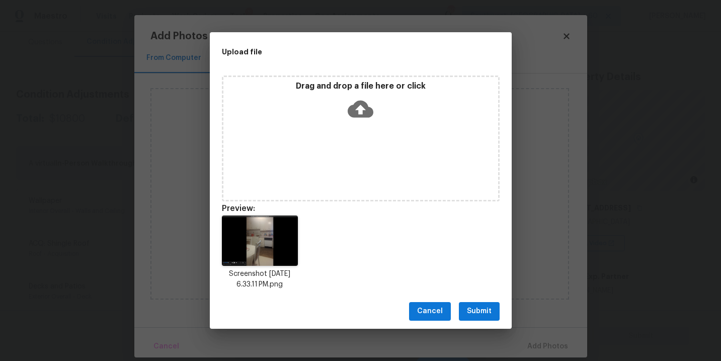
click at [478, 301] on div "Cancel Submit" at bounding box center [361, 311] width 302 height 35
click at [478, 305] on span "Submit" at bounding box center [479, 311] width 25 height 13
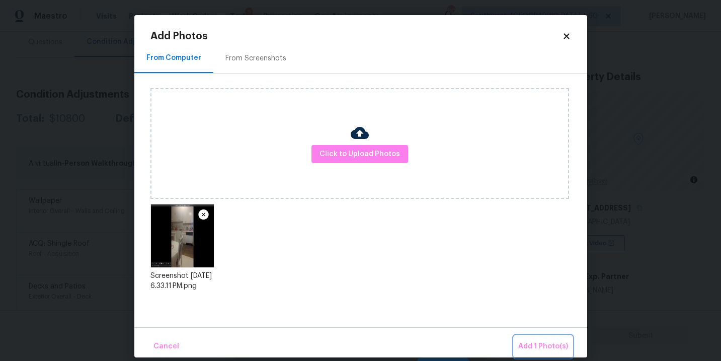
click at [529, 338] on button "Add 1 Photo(s)" at bounding box center [543, 346] width 58 height 22
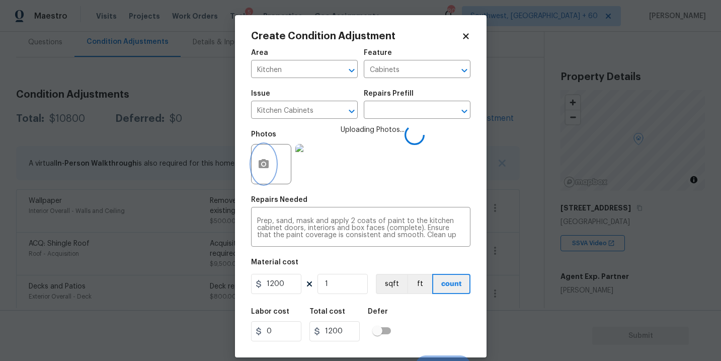
scroll to position [15, 0]
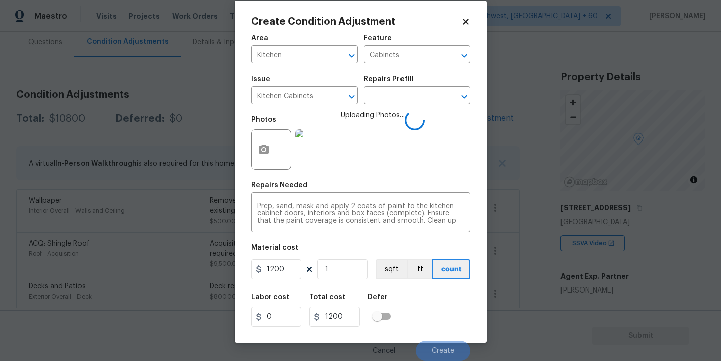
click at [434, 300] on div "Labor cost 0 Total cost 1200 Defer" at bounding box center [360, 309] width 219 height 45
click at [437, 306] on div "Labor cost 0 Total cost 1200 Defer" at bounding box center [360, 309] width 219 height 45
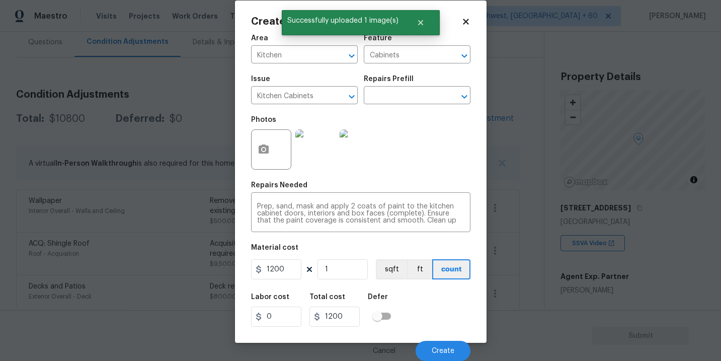
click at [437, 309] on div "Labor cost 0 Total cost 1200 Defer" at bounding box center [360, 309] width 219 height 45
click at [438, 348] on span "Create" at bounding box center [442, 351] width 23 height 8
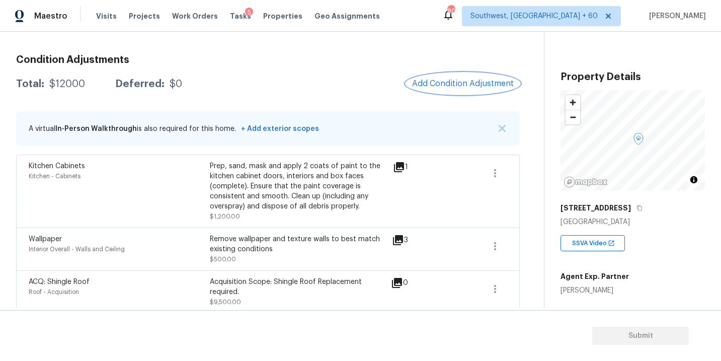
scroll to position [89, 0]
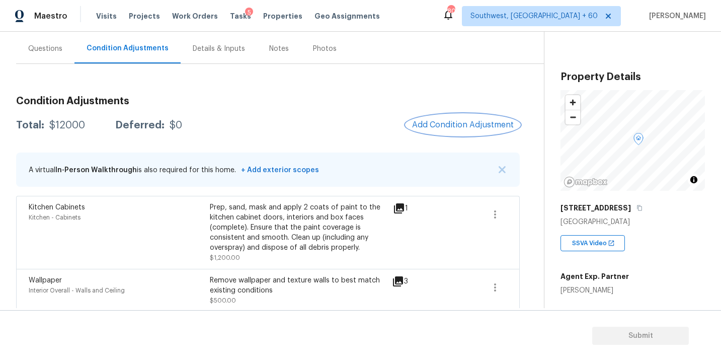
click at [446, 127] on span "Add Condition Adjustment" at bounding box center [463, 124] width 102 height 9
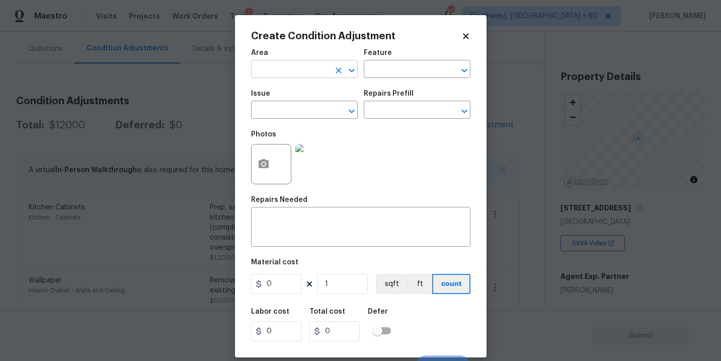
click at [288, 70] on input "text" at bounding box center [290, 70] width 78 height 16
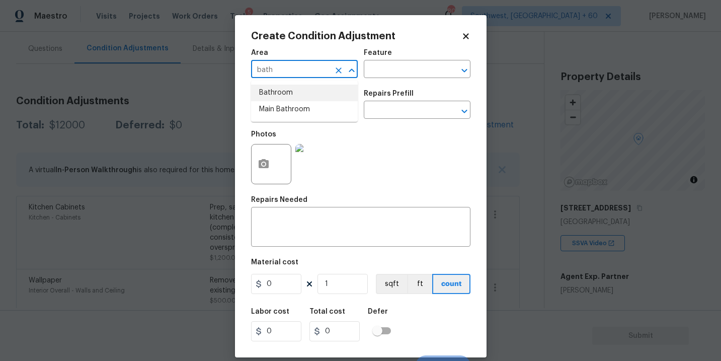
click at [305, 97] on li "Bathroom" at bounding box center [304, 92] width 107 height 17
type input "Bathroom"
click at [395, 75] on input "text" at bounding box center [403, 70] width 78 height 16
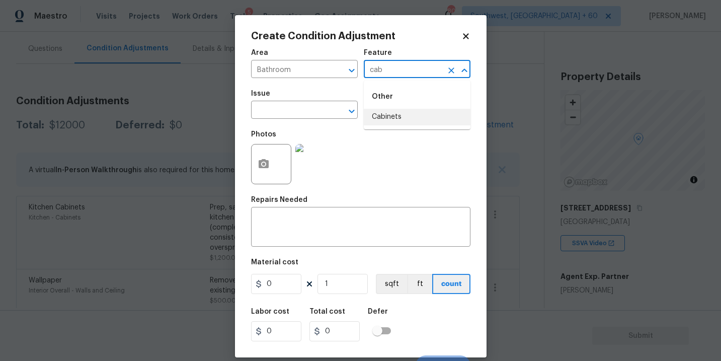
click at [391, 122] on li "Cabinets" at bounding box center [417, 117] width 107 height 17
type input "Cabinets"
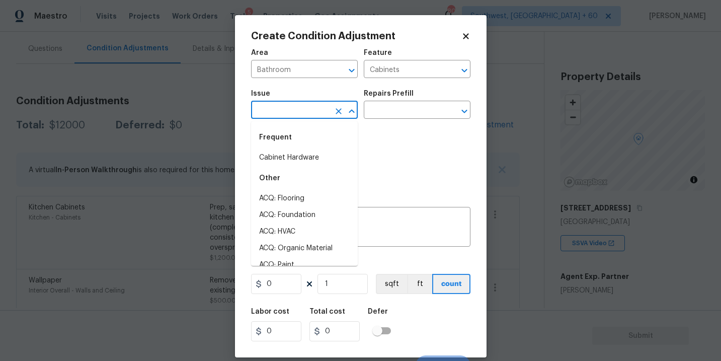
click at [321, 106] on input "text" at bounding box center [290, 111] width 78 height 16
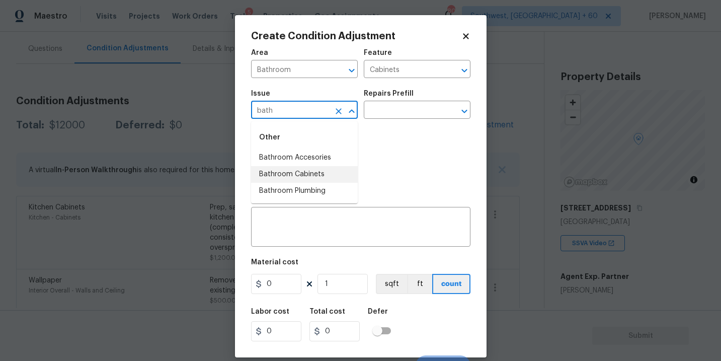
click at [306, 175] on li "Bathroom Cabinets" at bounding box center [304, 174] width 107 height 17
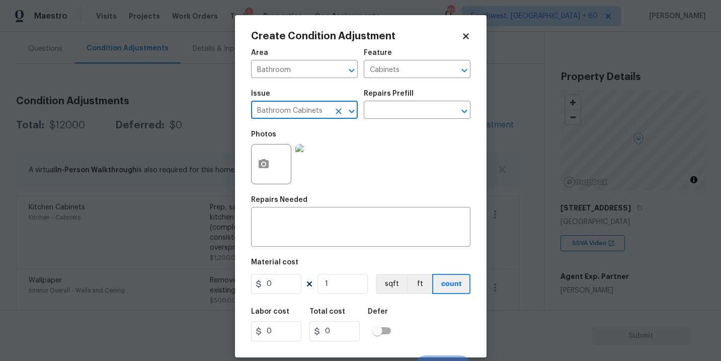
type input "Bathroom Cabinets"
click at [373, 128] on div "Photos" at bounding box center [360, 157] width 219 height 65
click at [394, 114] on input "text" at bounding box center [403, 111] width 78 height 16
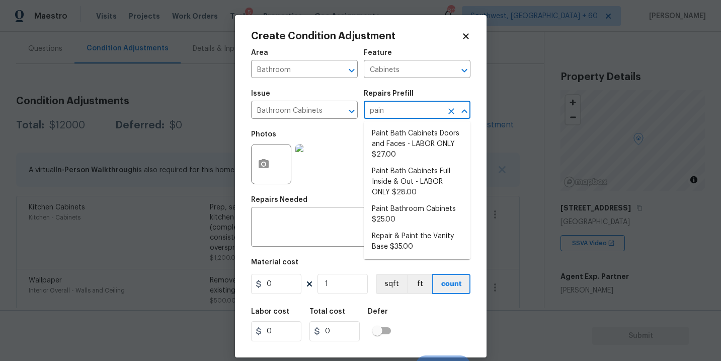
type input "paint"
click at [408, 206] on li "Paint Bathroom Cabinets $25.00" at bounding box center [417, 214] width 107 height 27
type textarea "Prep, sand, mask and apply 2 coats of paint to the bathroom cabinet doors, inte…"
type input "25"
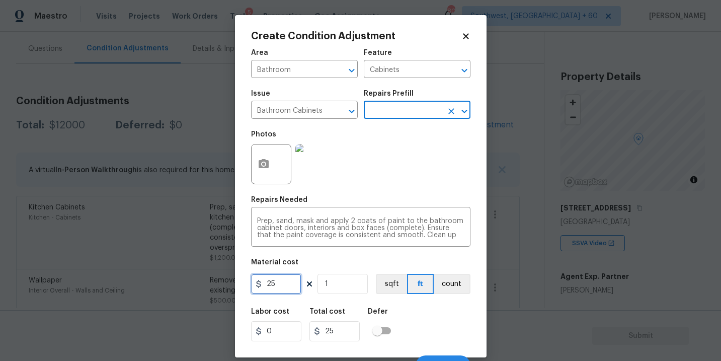
drag, startPoint x: 286, startPoint y: 283, endPoint x: 251, endPoint y: 282, distance: 34.7
click at [251, 282] on input "25" at bounding box center [276, 284] width 50 height 20
type input "1000"
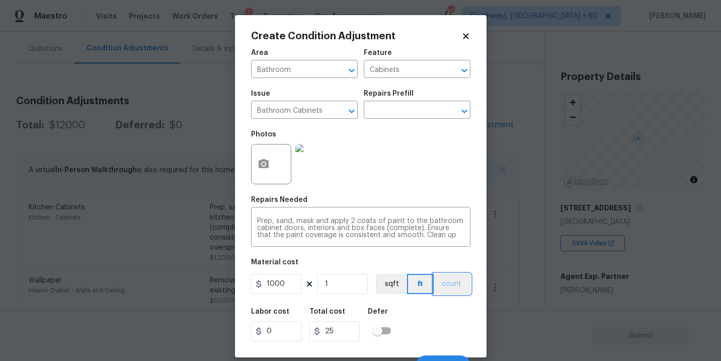
type input "1000"
click at [446, 284] on button "count" at bounding box center [451, 284] width 37 height 20
click at [260, 168] on icon "button" at bounding box center [263, 164] width 12 height 12
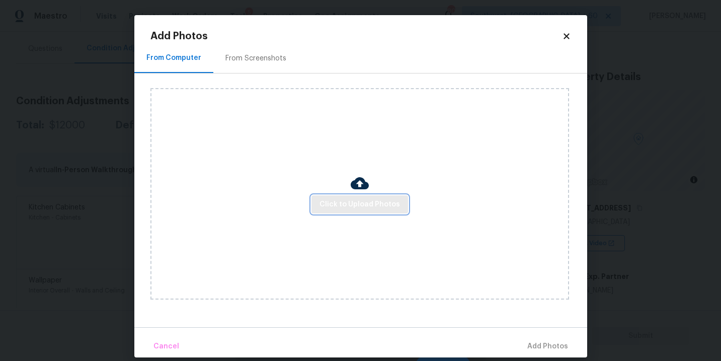
click at [333, 203] on span "Click to Upload Photos" at bounding box center [359, 204] width 80 height 13
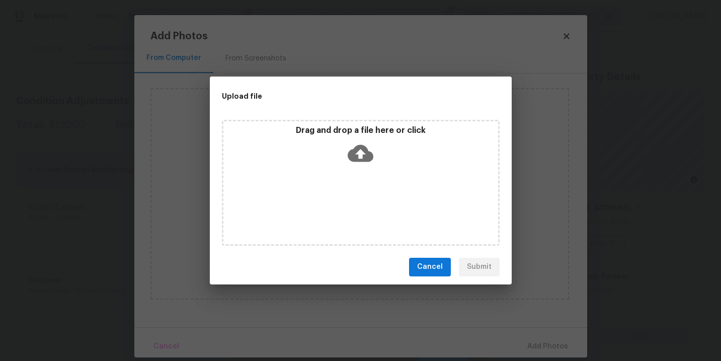
click at [371, 127] on p "Drag and drop a file here or click" at bounding box center [360, 130] width 275 height 11
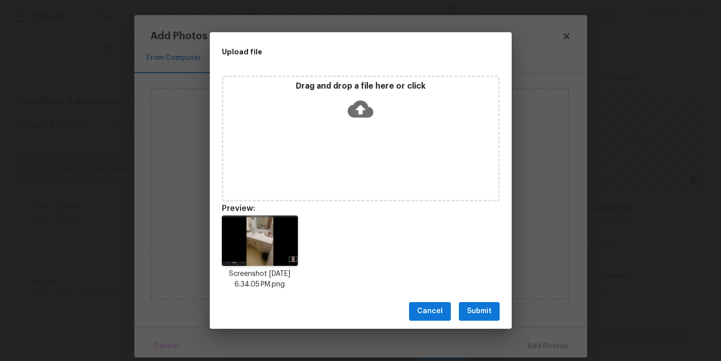
click at [483, 308] on span "Submit" at bounding box center [479, 311] width 25 height 13
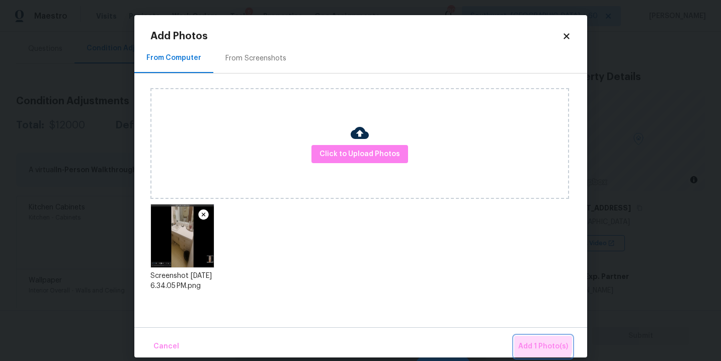
click at [529, 340] on span "Add 1 Photo(s)" at bounding box center [543, 346] width 50 height 13
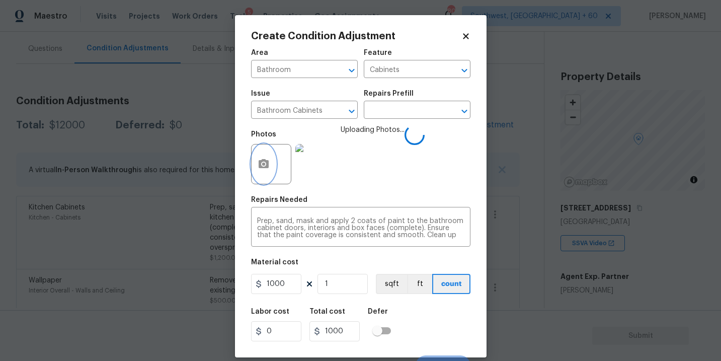
scroll to position [15, 0]
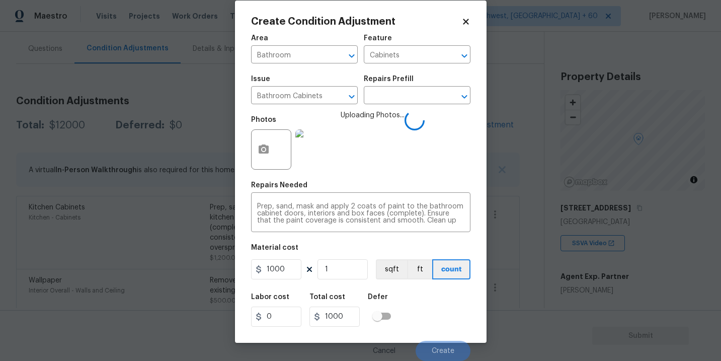
click at [433, 304] on div "Labor cost 0 Total cost 1000 Defer" at bounding box center [360, 309] width 219 height 45
click at [434, 305] on div "Labor cost 0 Total cost 1000 Defer" at bounding box center [360, 309] width 219 height 45
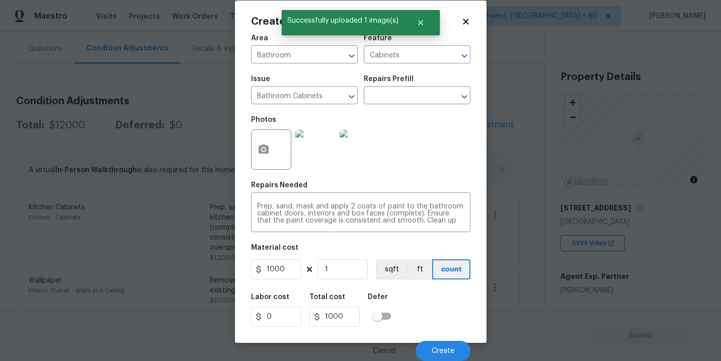
click at [434, 305] on div "Labor cost 0 Total cost 1000 Defer" at bounding box center [360, 309] width 219 height 45
click at [445, 350] on span "Create" at bounding box center [442, 351] width 23 height 8
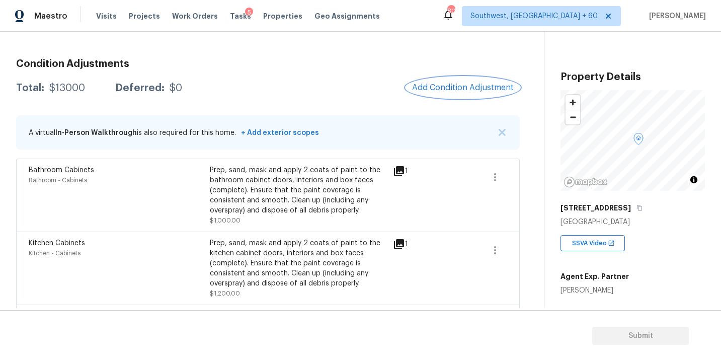
scroll to position [249, 0]
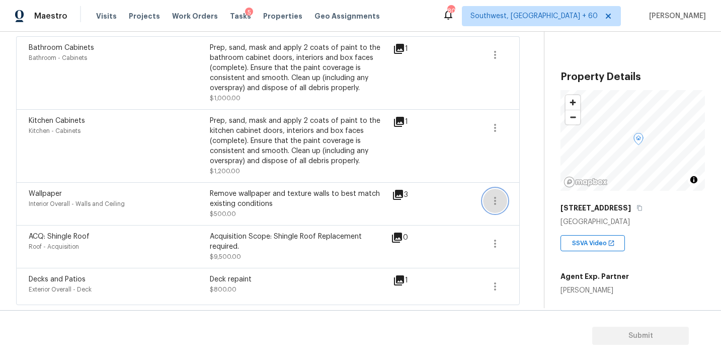
click at [495, 203] on icon "button" at bounding box center [495, 201] width 2 height 8
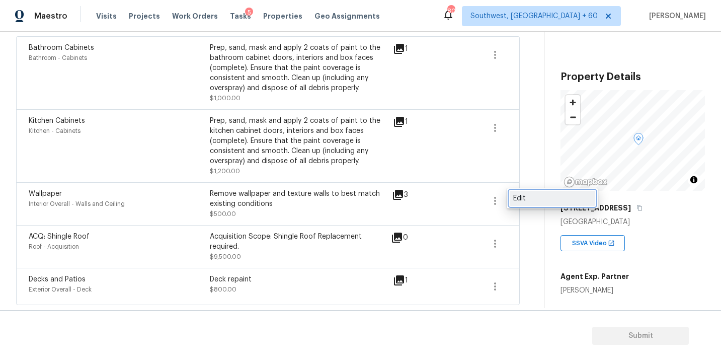
click at [527, 202] on div "Edit" at bounding box center [552, 198] width 78 height 10
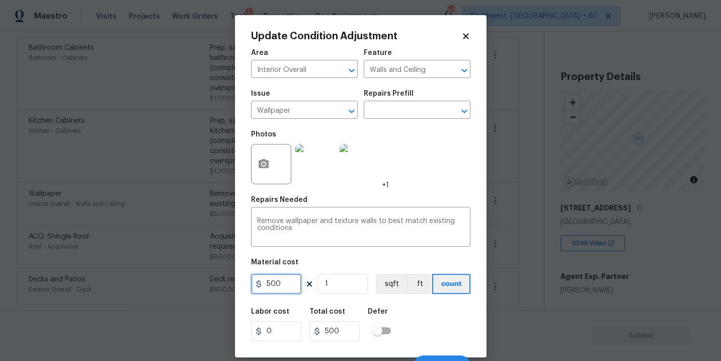
drag, startPoint x: 289, startPoint y: 282, endPoint x: 233, endPoint y: 281, distance: 55.8
click at [235, 281] on div "Update Condition Adjustment Area Interior Overall ​ Feature Walls and Ceiling ​…" at bounding box center [360, 186] width 251 height 342
type input "700"
click at [262, 171] on button "button" at bounding box center [263, 163] width 24 height 39
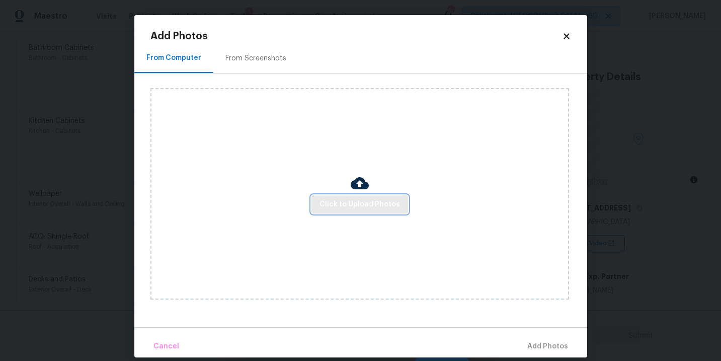
click at [324, 200] on span "Click to Upload Photos" at bounding box center [359, 204] width 80 height 13
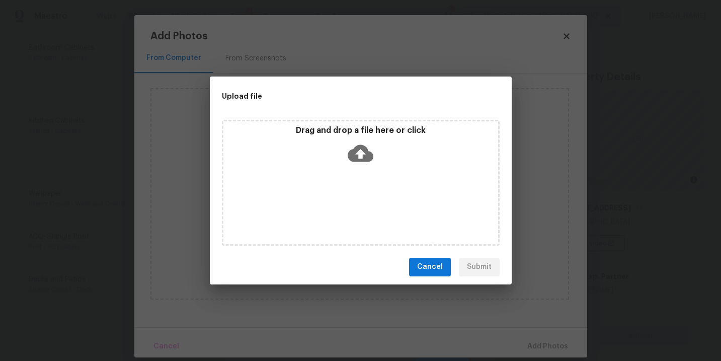
click at [348, 174] on div "Drag and drop a file here or click" at bounding box center [361, 183] width 278 height 126
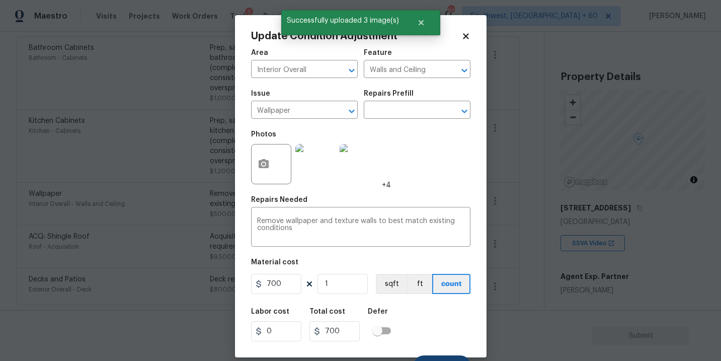
scroll to position [15, 0]
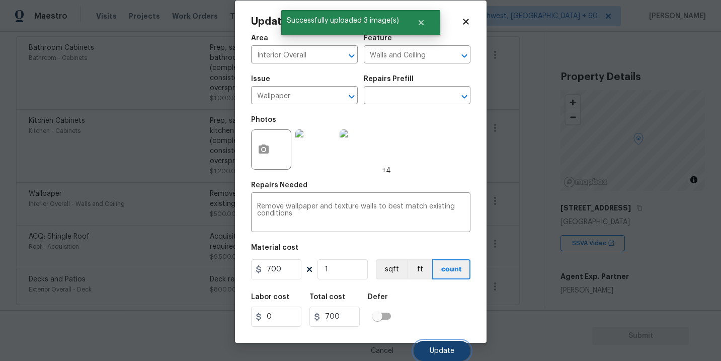
click at [441, 347] on span "Update" at bounding box center [441, 351] width 25 height 8
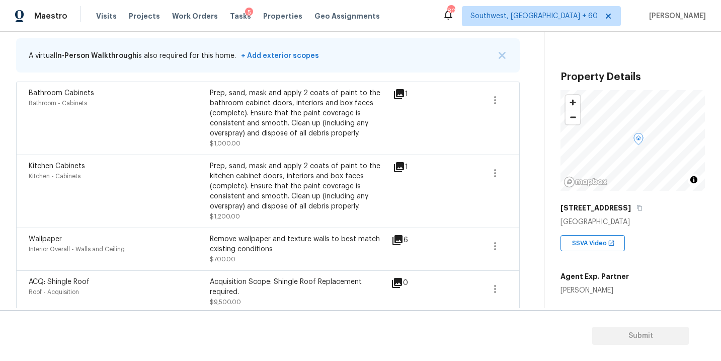
scroll to position [147, 0]
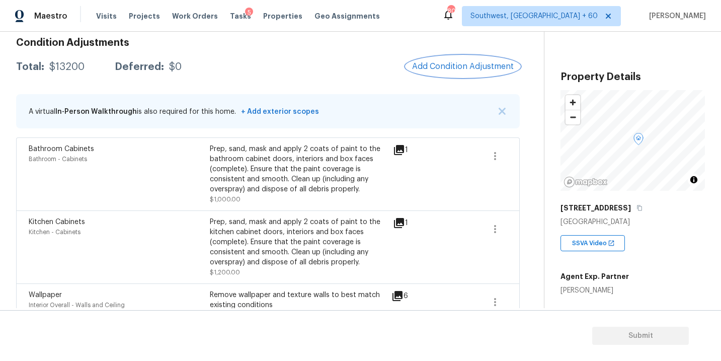
click at [456, 67] on span "Add Condition Adjustment" at bounding box center [463, 66] width 102 height 9
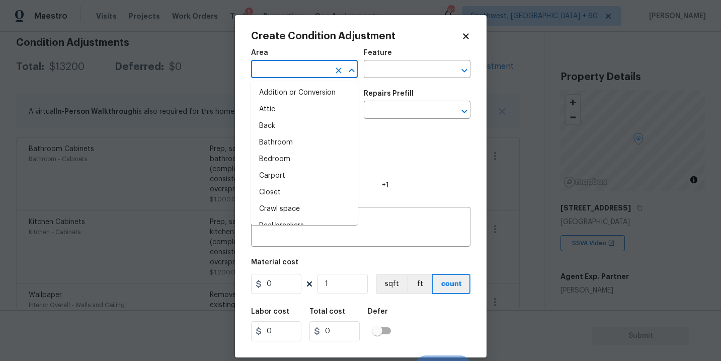
click at [300, 65] on input "text" at bounding box center [290, 70] width 78 height 16
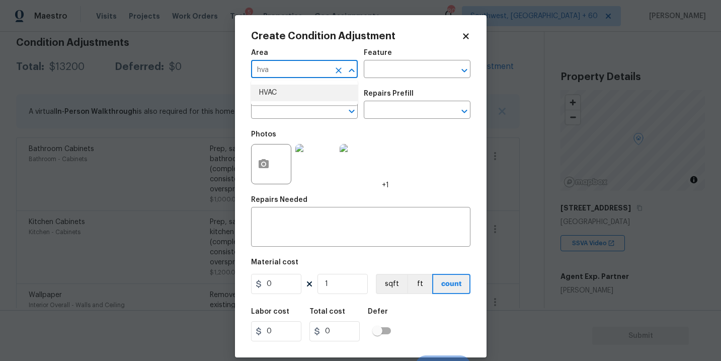
click at [296, 90] on li "HVAC" at bounding box center [304, 92] width 107 height 17
type input "HVAC"
click at [373, 73] on input "text" at bounding box center [403, 70] width 78 height 16
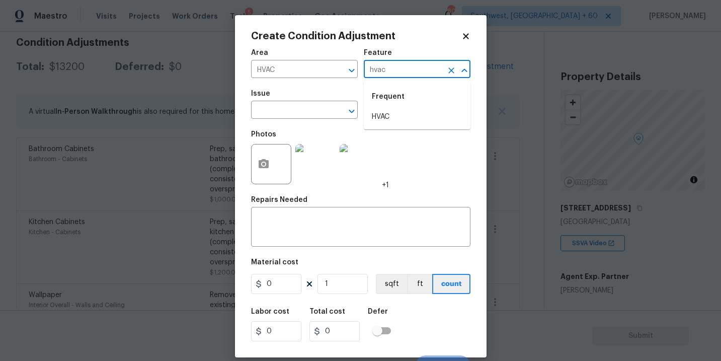
click at [374, 107] on div "Frequent" at bounding box center [417, 96] width 107 height 24
click at [375, 112] on li "HVAC" at bounding box center [417, 117] width 107 height 17
type input "HVAC"
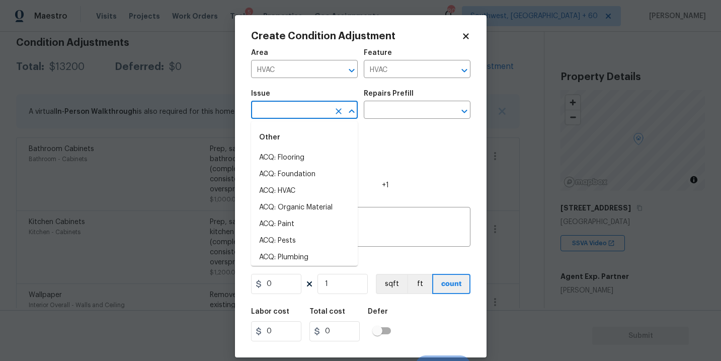
drag, startPoint x: 320, startPoint y: 112, endPoint x: 305, endPoint y: 112, distance: 15.1
click at [305, 112] on input "text" at bounding box center [290, 111] width 78 height 16
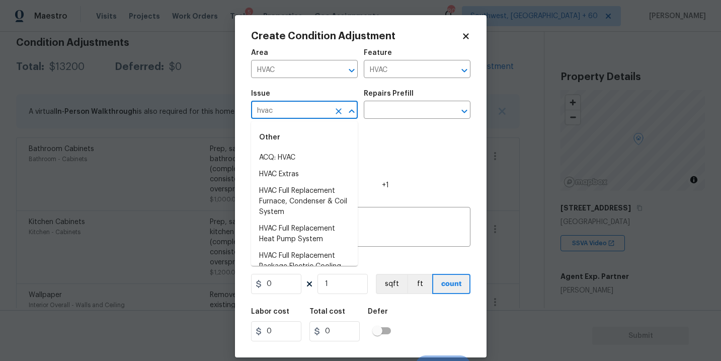
click at [300, 159] on li "ACQ: HVAC" at bounding box center [304, 157] width 107 height 17
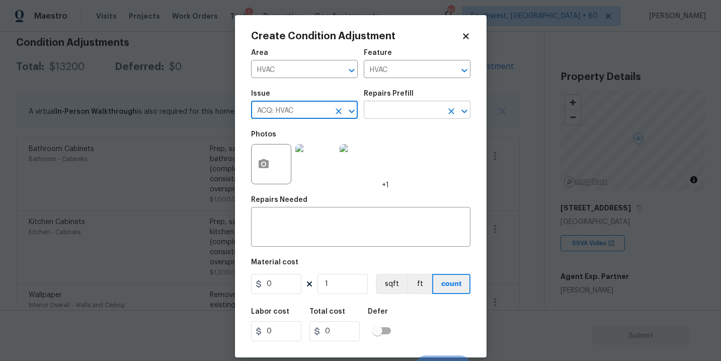
type input "ACQ: HVAC"
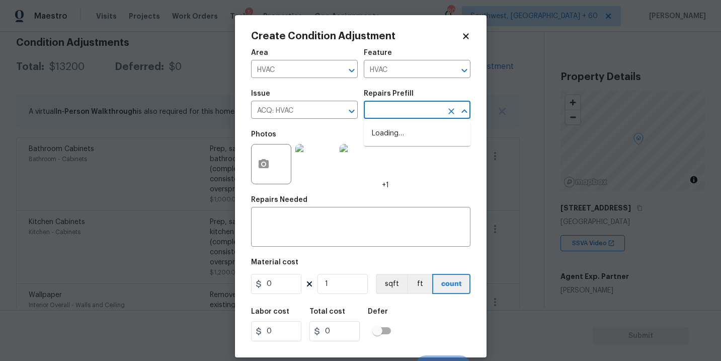
click at [400, 107] on input "text" at bounding box center [403, 111] width 78 height 16
click at [406, 131] on li "Non-Functional HVAC. Full System Replacement $6,500.00" at bounding box center [417, 144] width 107 height 38
type input "Acquisition"
type textarea "Acquisition Scope: Full System Replacement"
type input "6500"
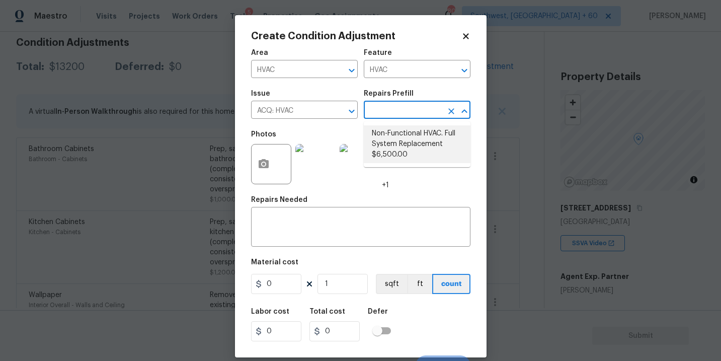
type input "6500"
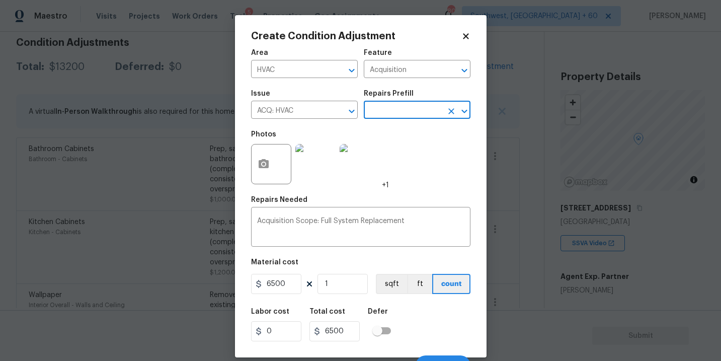
scroll to position [15, 0]
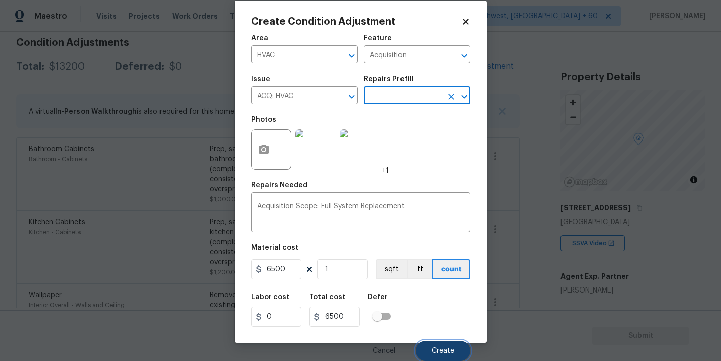
click at [445, 350] on span "Create" at bounding box center [442, 351] width 23 height 8
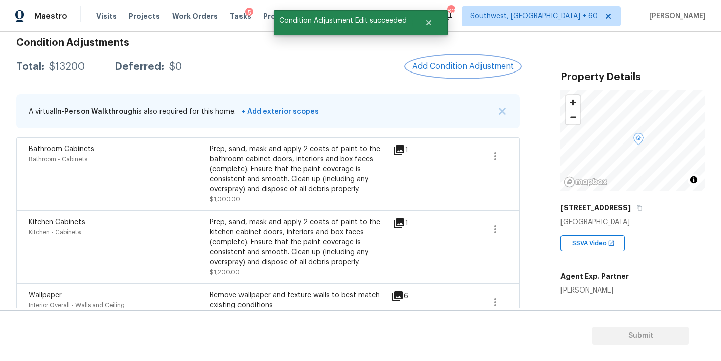
scroll to position [0, 0]
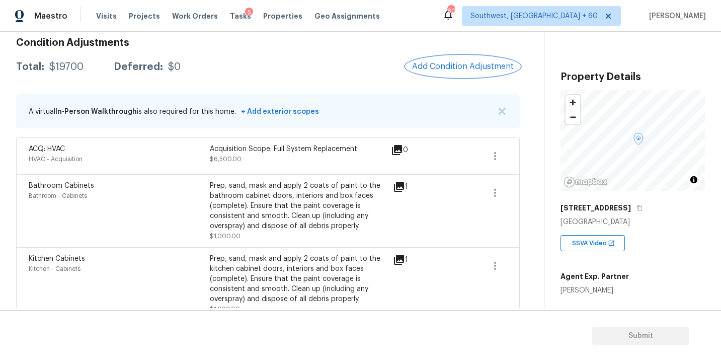
click at [443, 72] on button "Add Condition Adjustment" at bounding box center [463, 66] width 114 height 21
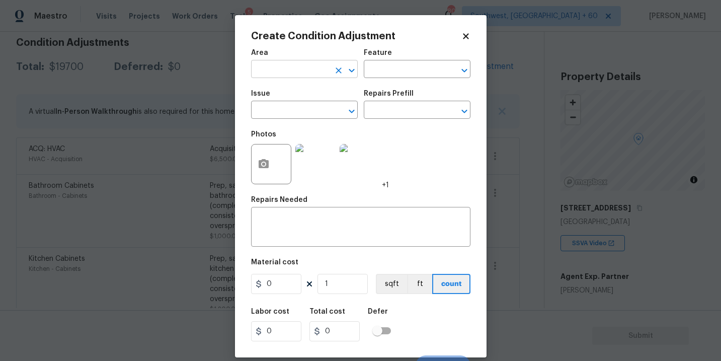
click at [297, 78] on input "text" at bounding box center [290, 70] width 78 height 16
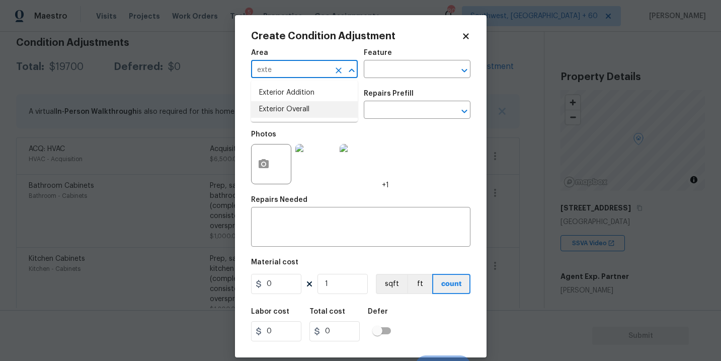
click at [310, 104] on li "Exterior Overall" at bounding box center [304, 109] width 107 height 17
type input "Exterior Overall"
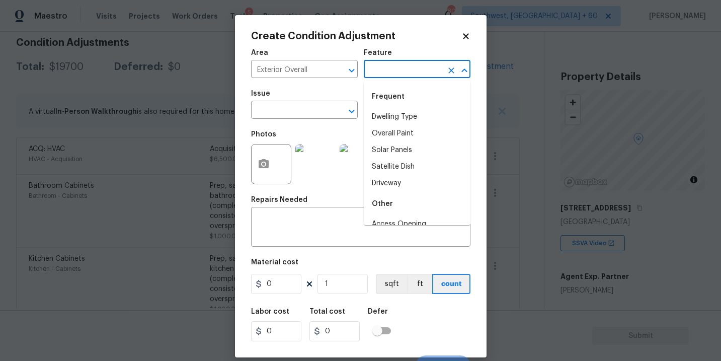
click at [384, 73] on input "text" at bounding box center [403, 70] width 78 height 16
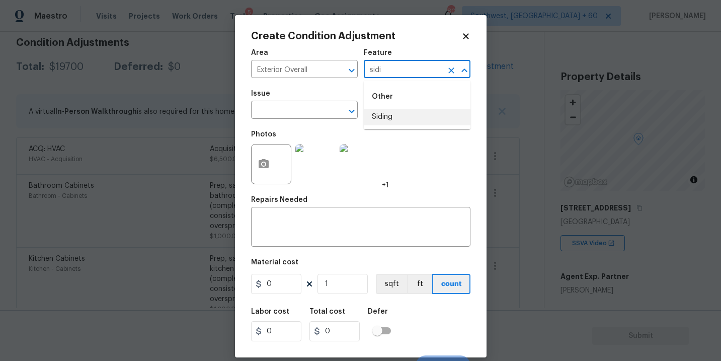
click at [385, 119] on li "Siding" at bounding box center [417, 117] width 107 height 17
type input "Siding"
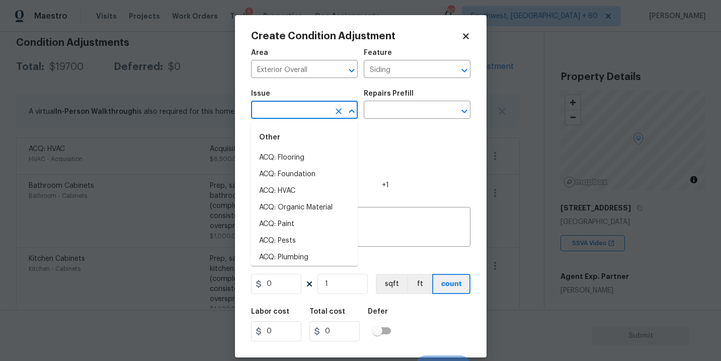
drag, startPoint x: 316, startPoint y: 115, endPoint x: 306, endPoint y: 115, distance: 9.6
click at [306, 115] on input "text" at bounding box center [290, 111] width 78 height 16
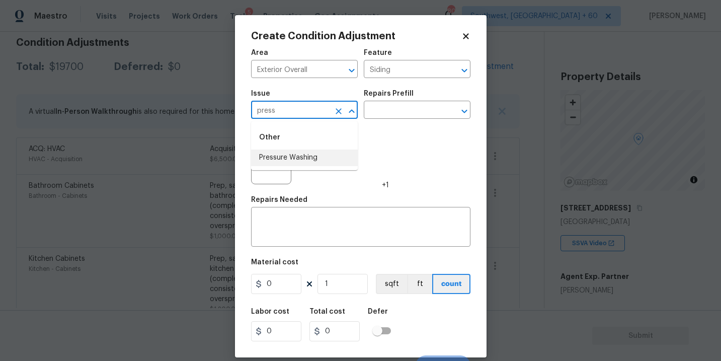
click at [307, 155] on li "Pressure Washing" at bounding box center [304, 157] width 107 height 17
type input "Pressure Washing"
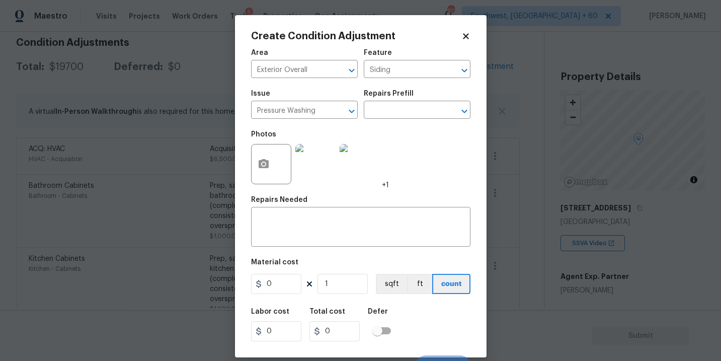
click at [413, 86] on div "Issue Pressure Washing ​ Repairs Prefill ​" at bounding box center [360, 104] width 219 height 41
click at [407, 110] on input "text" at bounding box center [403, 111] width 78 height 16
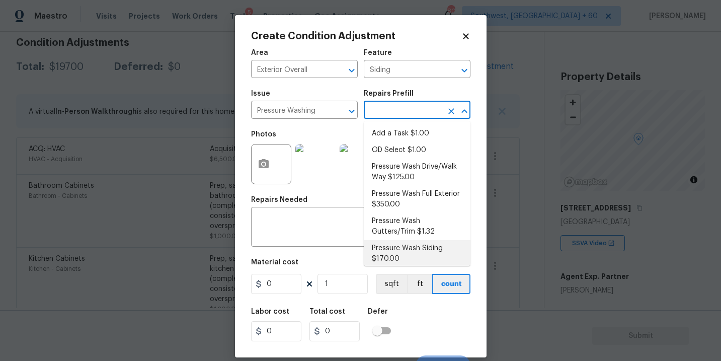
click at [401, 248] on li "Pressure Wash Siding $170.00" at bounding box center [417, 253] width 107 height 27
type textarea "Protect areas as needed for pressure washing. Pressure wash the siding on the h…"
type input "170"
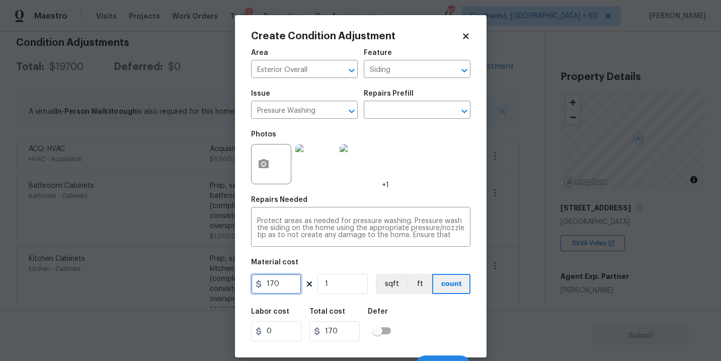
drag, startPoint x: 288, startPoint y: 283, endPoint x: 211, endPoint y: 280, distance: 77.0
click at [211, 280] on div "Create Condition Adjustment Area Exterior Overall ​ Feature Siding ​ Issue Pres…" at bounding box center [360, 180] width 721 height 361
type input "200"
click at [263, 175] on button "button" at bounding box center [263, 163] width 24 height 39
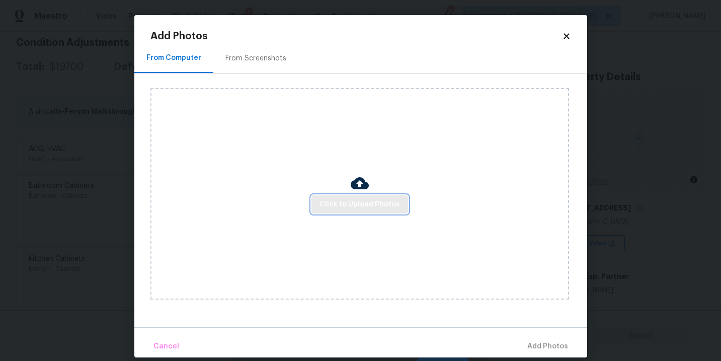
click at [341, 199] on span "Click to Upload Photos" at bounding box center [359, 204] width 80 height 13
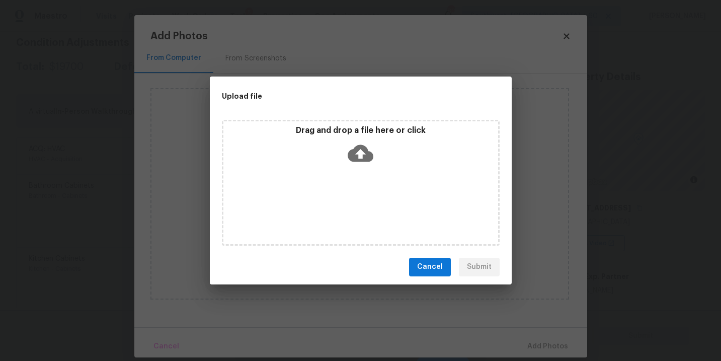
click at [363, 148] on icon at bounding box center [360, 152] width 26 height 17
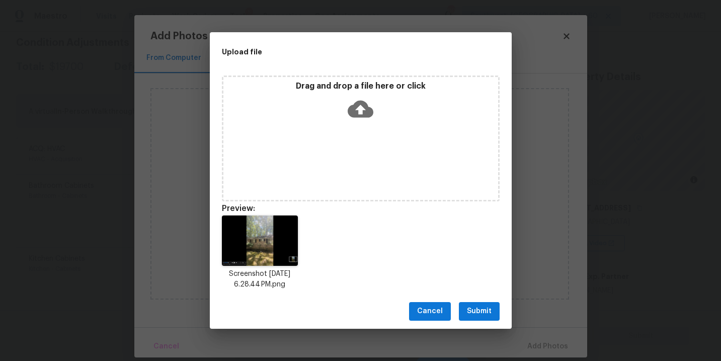
click at [481, 316] on span "Submit" at bounding box center [479, 311] width 25 height 13
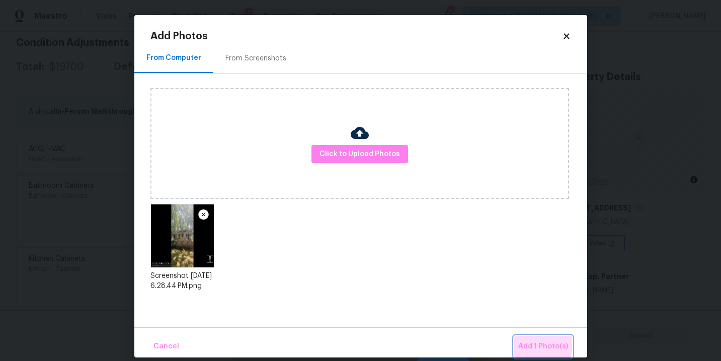
click at [524, 342] on span "Add 1 Photo(s)" at bounding box center [543, 346] width 50 height 13
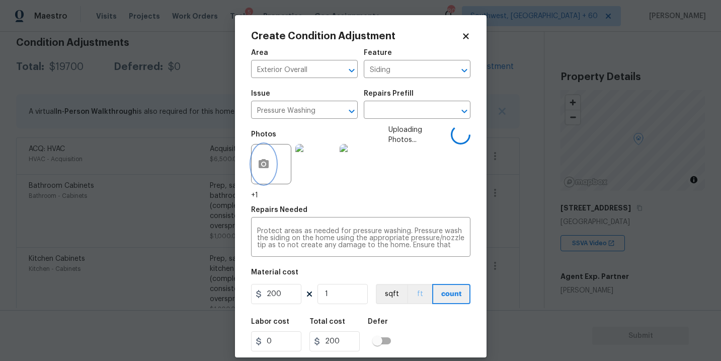
scroll to position [25, 0]
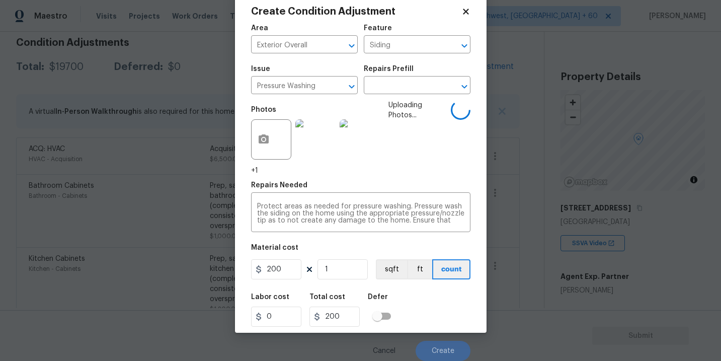
click at [437, 308] on div "Labor cost 0 Total cost 200 Defer" at bounding box center [360, 309] width 219 height 45
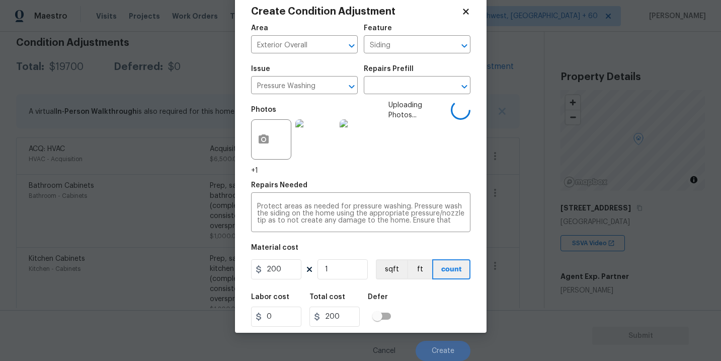
click at [441, 321] on div "Labor cost 0 Total cost 200 Defer" at bounding box center [360, 309] width 219 height 45
click at [440, 319] on div "Labor cost 0 Total cost 200 Defer" at bounding box center [360, 309] width 219 height 45
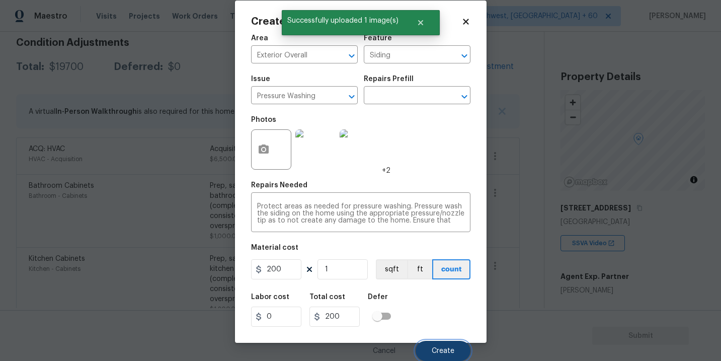
click at [442, 343] on button "Create" at bounding box center [442, 350] width 55 height 20
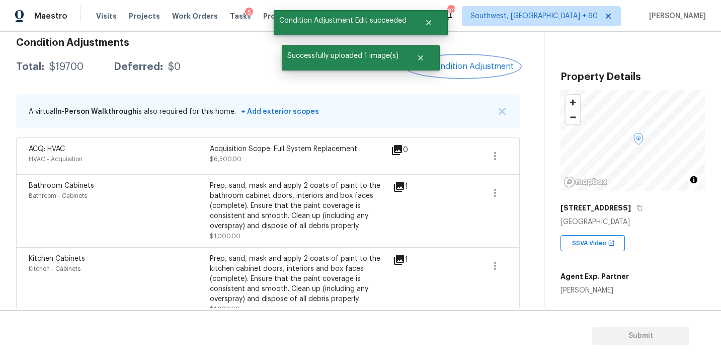
scroll to position [0, 0]
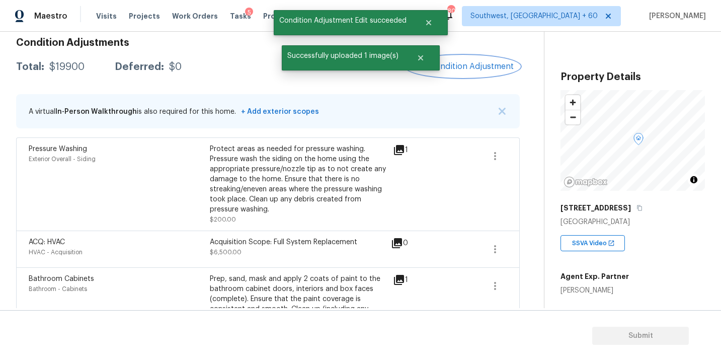
click at [465, 57] on button "Add Condition Adjustment" at bounding box center [463, 66] width 114 height 21
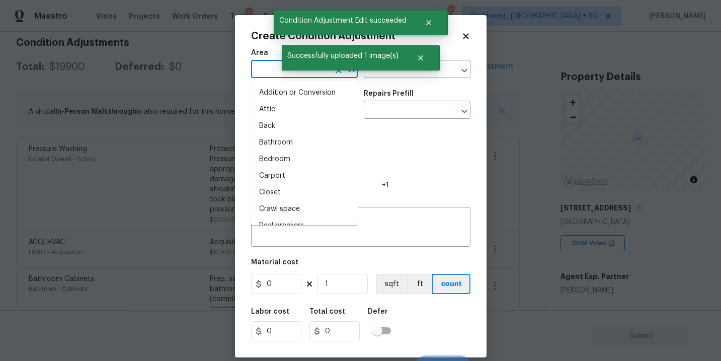
click at [273, 63] on input "text" at bounding box center [290, 70] width 78 height 16
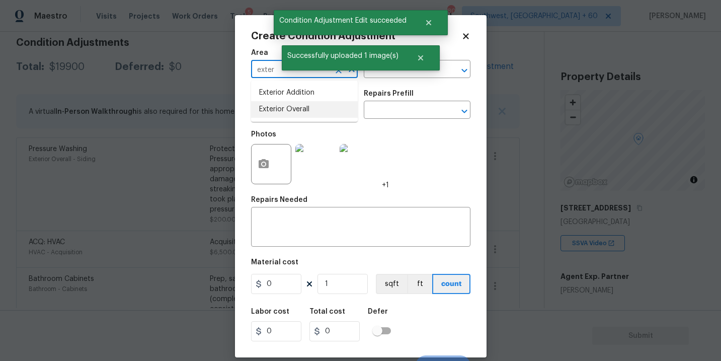
click at [293, 114] on li "Exterior Overall" at bounding box center [304, 109] width 107 height 17
type input "Exterior Overall"
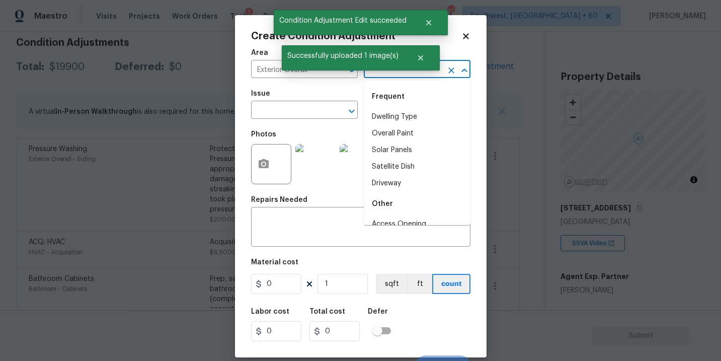
click at [385, 73] on input "text" at bounding box center [403, 70] width 78 height 16
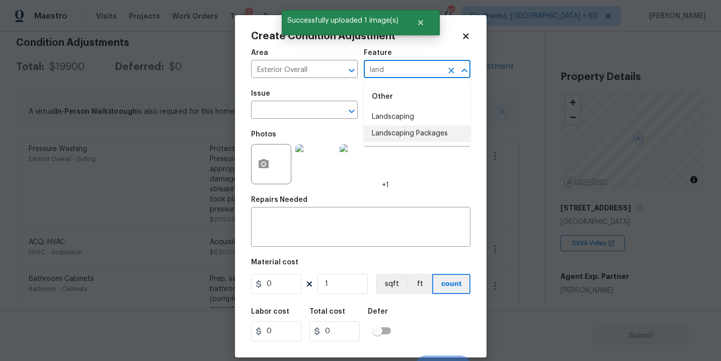
click at [398, 138] on li "Landscaping Packages" at bounding box center [417, 133] width 107 height 17
type input "Landscaping Packages"
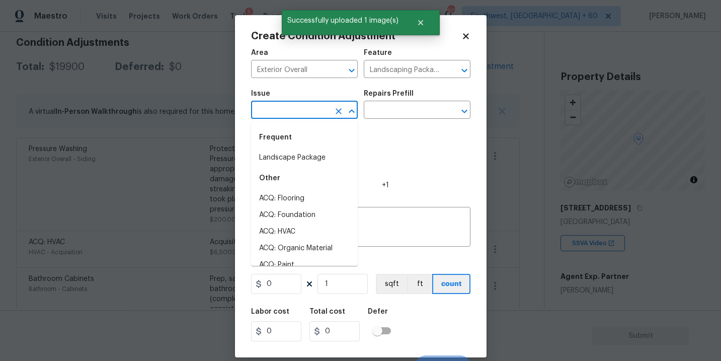
click at [301, 114] on input "text" at bounding box center [290, 111] width 78 height 16
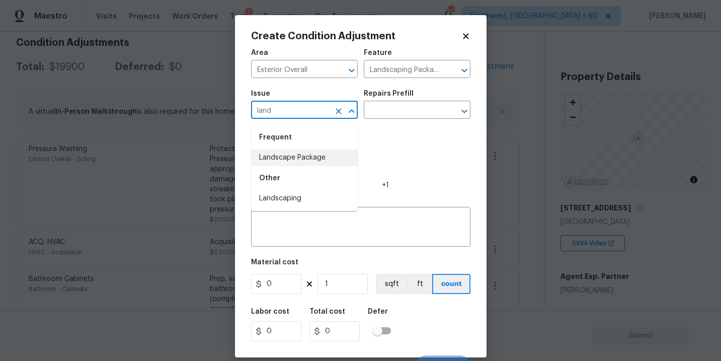
click at [302, 159] on li "Landscape Package" at bounding box center [304, 157] width 107 height 17
type input "Landscape Package"
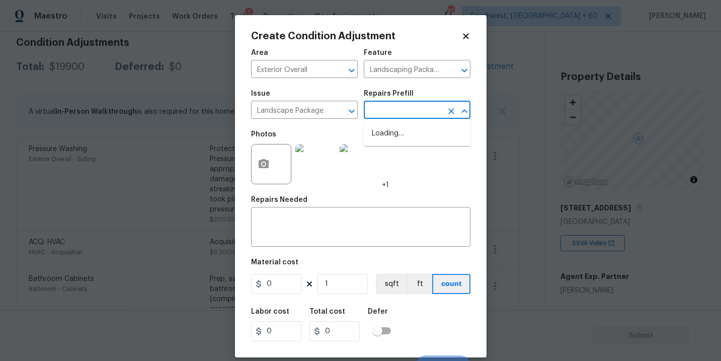
click at [365, 118] on input "text" at bounding box center [403, 111] width 78 height 16
click at [392, 136] on li "Initial landscaping package $70.00" at bounding box center [417, 138] width 107 height 27
type input "Home Readiness Packages"
type textarea "Mowing of grass up to 6" in height. Mow, edge along driveways & sidewalks, trim…"
type input "70"
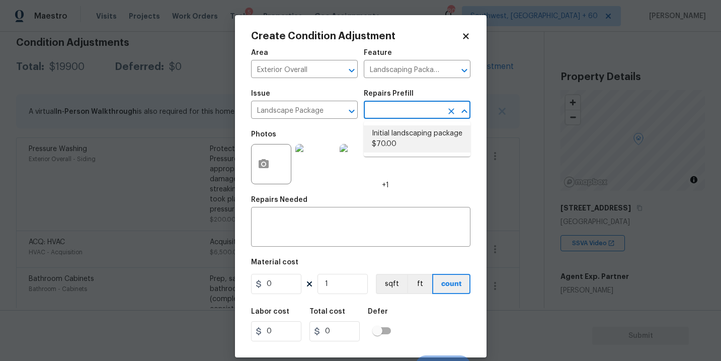
type input "70"
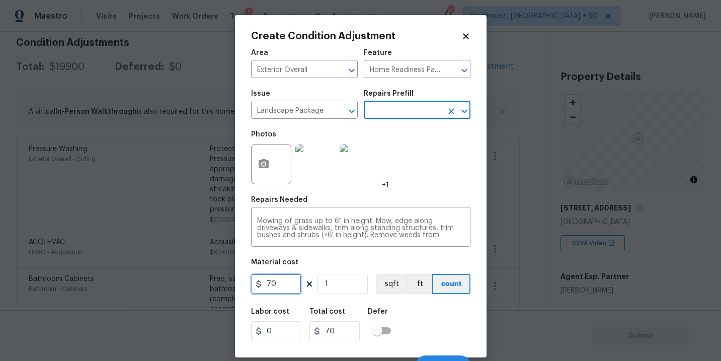
click at [270, 286] on input "70" at bounding box center [276, 284] width 50 height 20
type input "750"
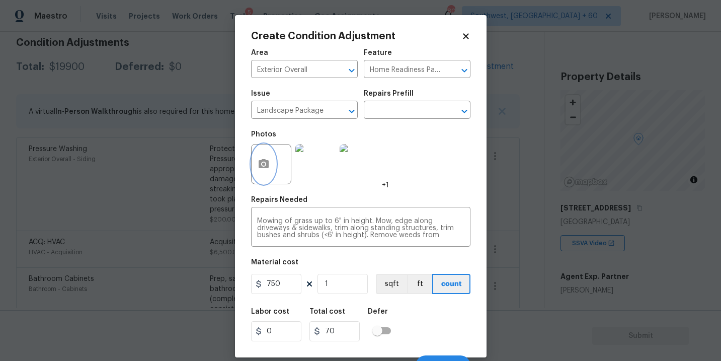
type input "750"
click at [260, 166] on icon "button" at bounding box center [263, 163] width 10 height 9
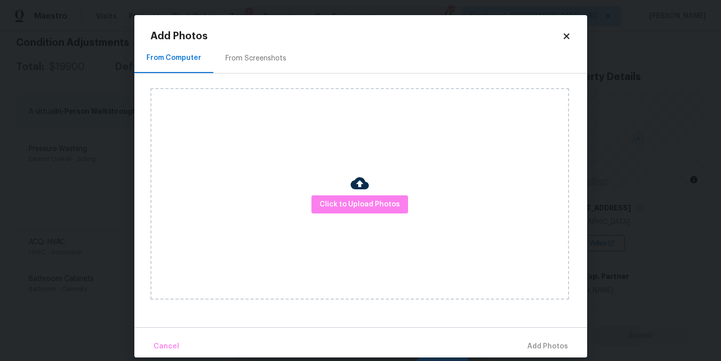
click at [375, 219] on div "Click to Upload Photos" at bounding box center [359, 193] width 418 height 211
click at [377, 207] on span "Click to Upload Photos" at bounding box center [359, 204] width 80 height 13
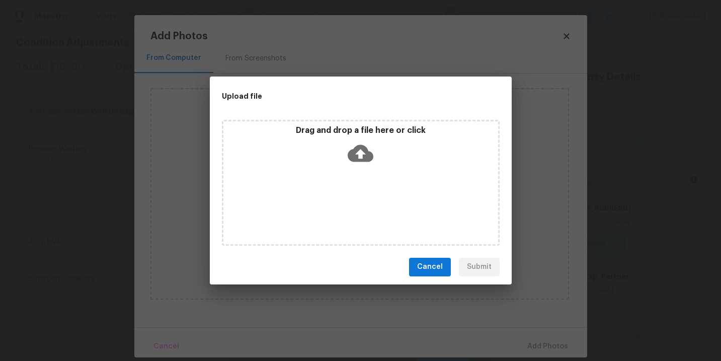
click at [366, 164] on div "Drag and drop a file here or click" at bounding box center [360, 146] width 275 height 43
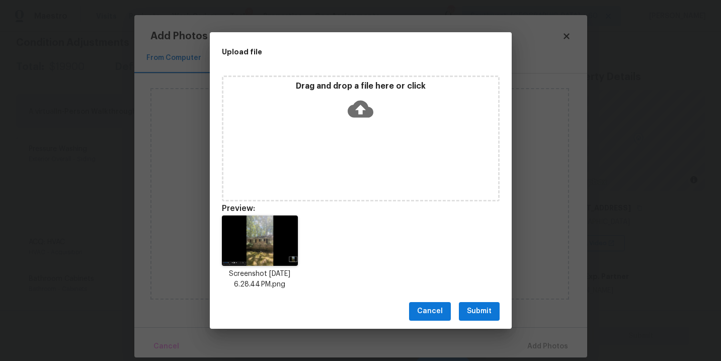
click at [479, 305] on span "Submit" at bounding box center [479, 311] width 25 height 13
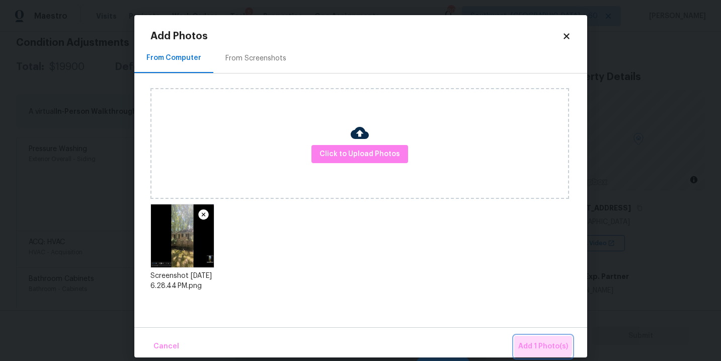
click at [531, 339] on button "Add 1 Photo(s)" at bounding box center [543, 346] width 58 height 22
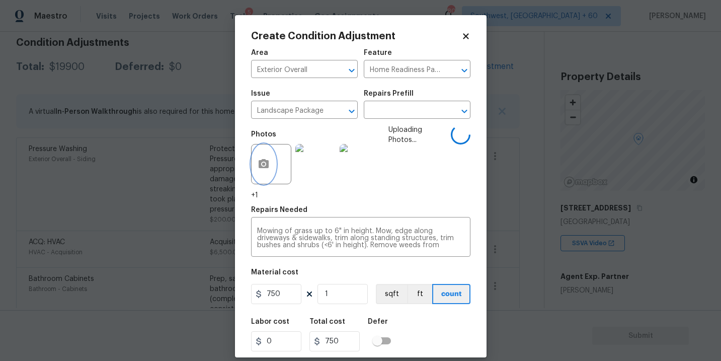
scroll to position [25, 0]
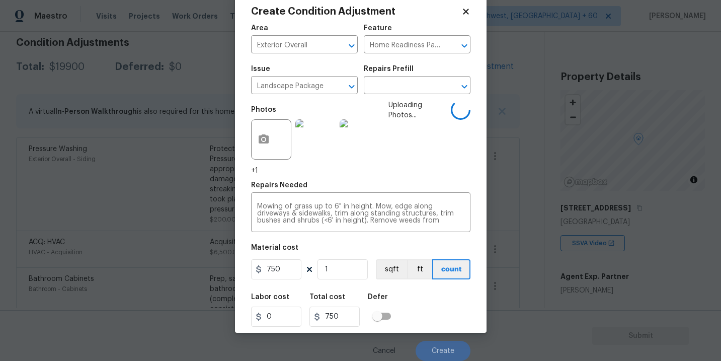
click at [414, 302] on div "Labor cost 0 Total cost 750 Defer" at bounding box center [360, 309] width 219 height 45
click at [429, 302] on div "Labor cost 0 Total cost 750 Defer" at bounding box center [360, 309] width 219 height 45
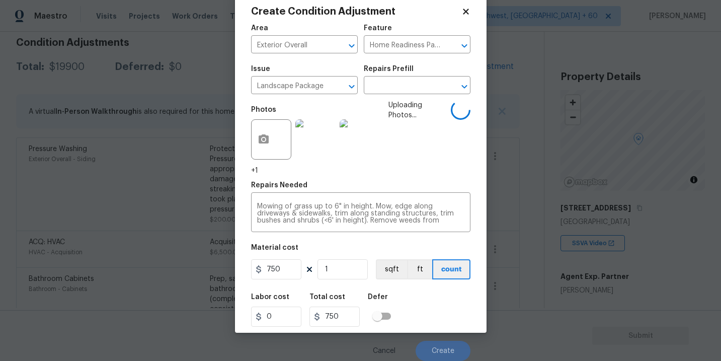
click at [429, 302] on div "Labor cost 0 Total cost 750 Defer" at bounding box center [360, 309] width 219 height 45
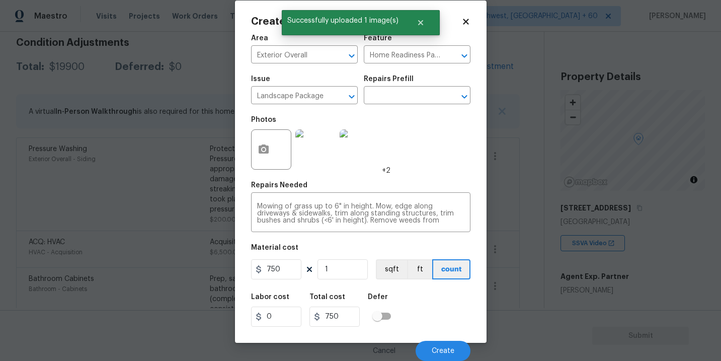
scroll to position [15, 0]
click at [441, 353] on span "Create" at bounding box center [442, 351] width 23 height 8
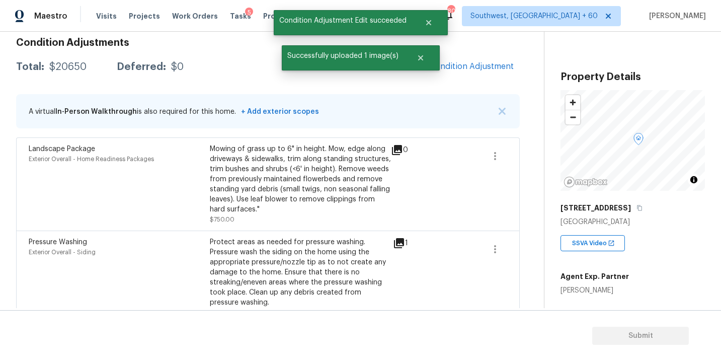
scroll to position [0, 0]
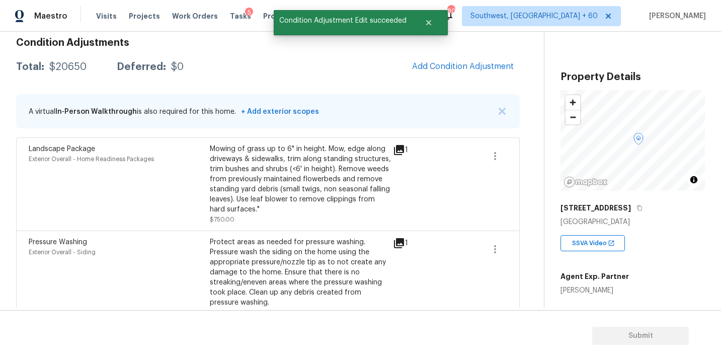
click at [441, 80] on div "Condition Adjustments Total: $20650 Deferred: $0 Add Condition Adjustment A vir…" at bounding box center [267, 329] width 503 height 599
click at [448, 70] on span "Add Condition Adjustment" at bounding box center [463, 66] width 102 height 9
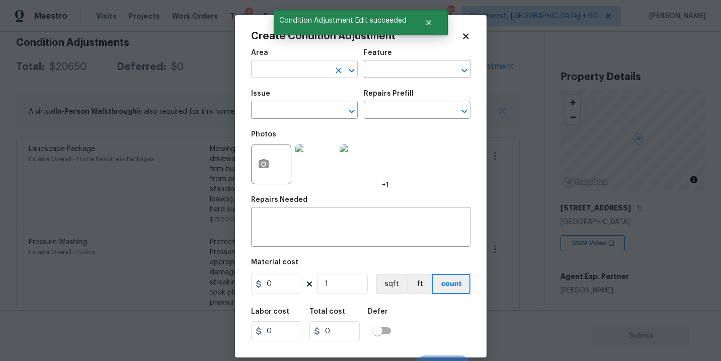
click at [275, 75] on input "text" at bounding box center [290, 70] width 78 height 16
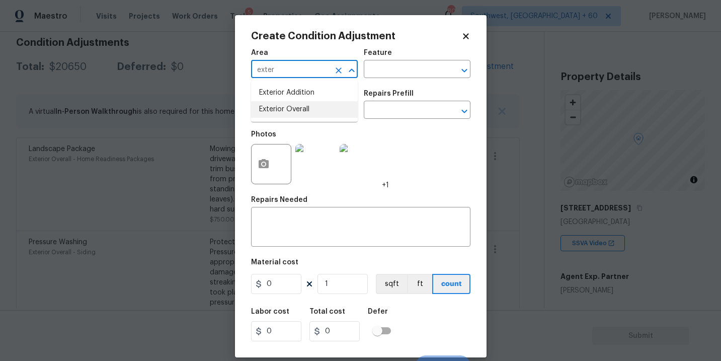
click at [281, 106] on li "Exterior Overall" at bounding box center [304, 109] width 107 height 17
type input "Exterior Overall"
click at [281, 106] on input "text" at bounding box center [290, 111] width 78 height 16
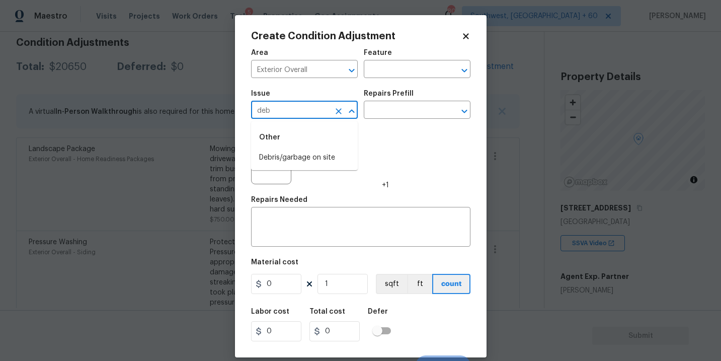
drag, startPoint x: 281, startPoint y: 106, endPoint x: 282, endPoint y: 133, distance: 27.7
click at [281, 125] on body "Maestro Visits Projects Work Orders Tasks 5 Properties Geo Assignments 808 Sout…" at bounding box center [360, 180] width 721 height 361
click at [283, 154] on li "Debris/garbage on site" at bounding box center [304, 157] width 107 height 17
type input "Debris/garbage on site"
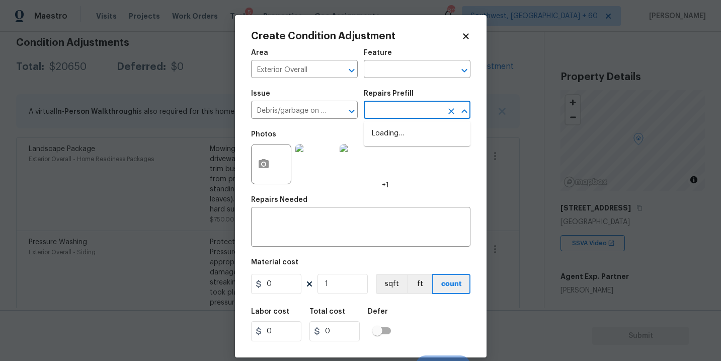
click at [412, 110] on input "text" at bounding box center [403, 111] width 78 height 16
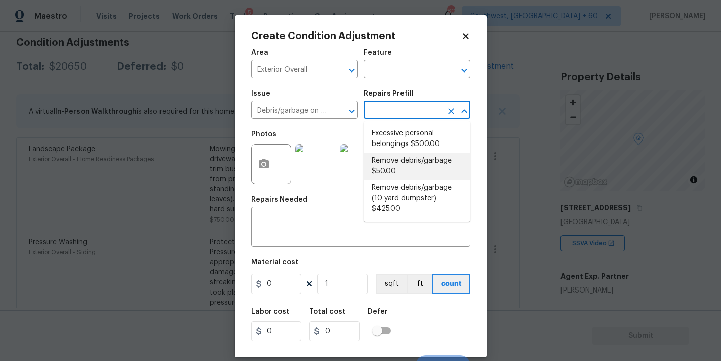
click at [408, 163] on li "Remove debris/garbage $50.00" at bounding box center [417, 165] width 107 height 27
type textarea "Remove, haul off, and properly dispose of any debris left by seller to offsite …"
type input "50"
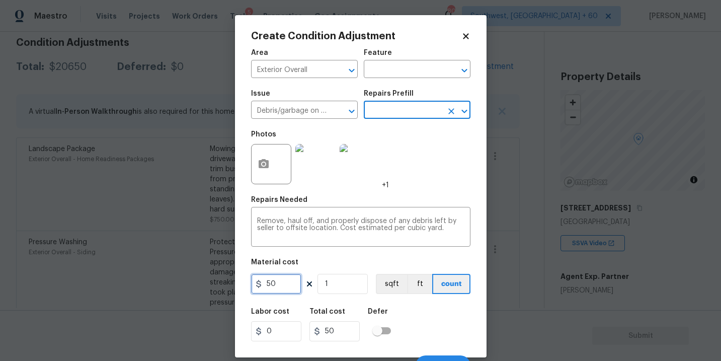
click at [265, 284] on input "50" at bounding box center [276, 284] width 50 height 20
type input "250"
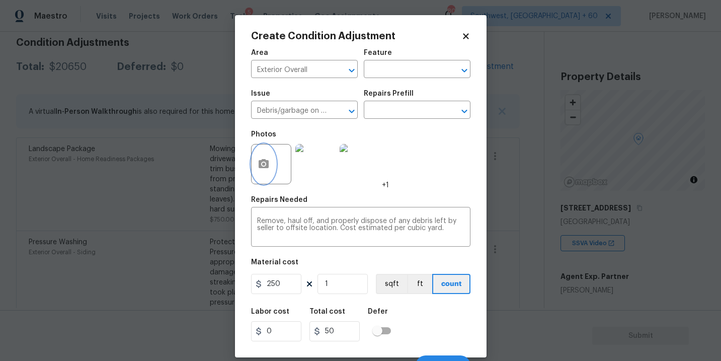
type input "250"
click at [270, 175] on button "button" at bounding box center [263, 163] width 24 height 39
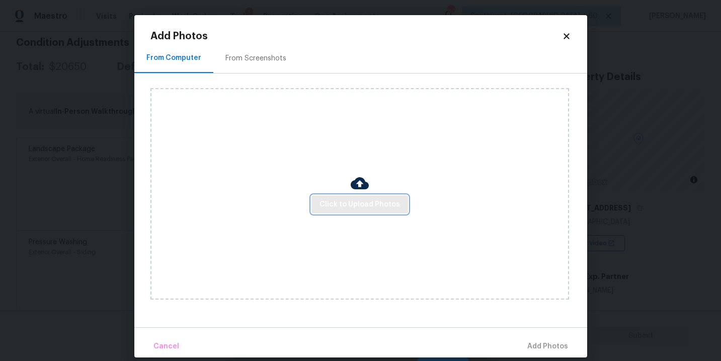
click at [328, 199] on span "Click to Upload Photos" at bounding box center [359, 204] width 80 height 13
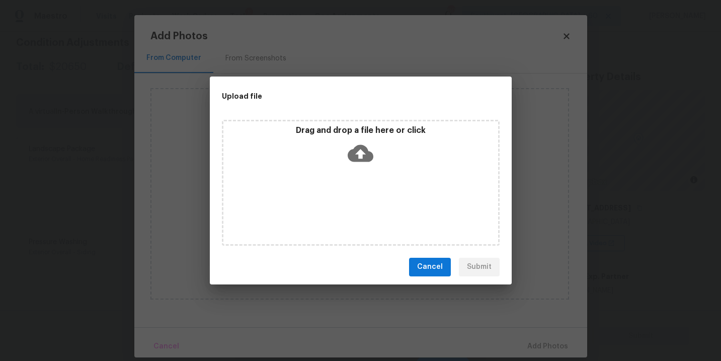
click at [365, 149] on icon at bounding box center [360, 152] width 26 height 17
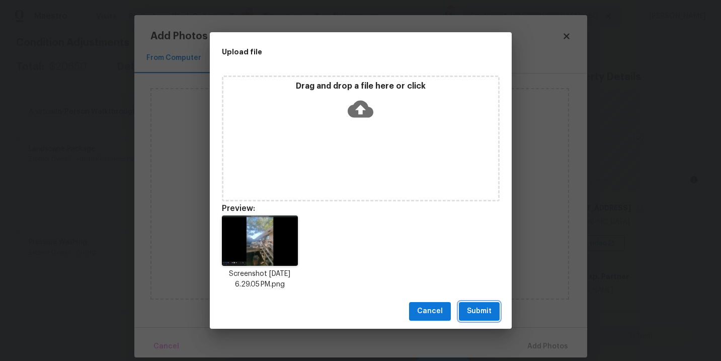
click at [483, 314] on span "Submit" at bounding box center [479, 311] width 25 height 13
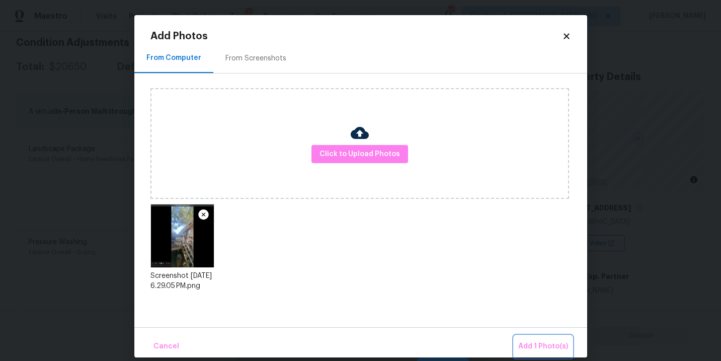
click at [523, 337] on button "Add 1 Photo(s)" at bounding box center [543, 346] width 58 height 22
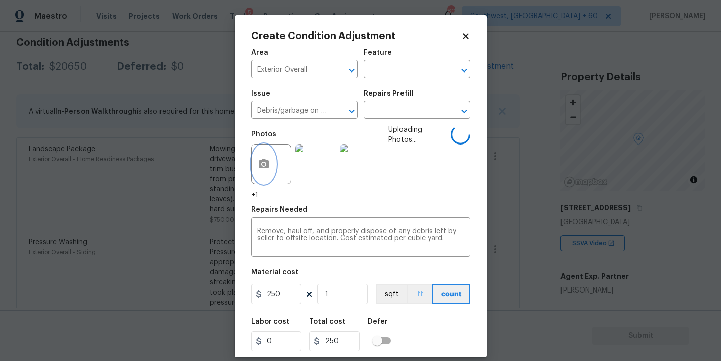
scroll to position [25, 0]
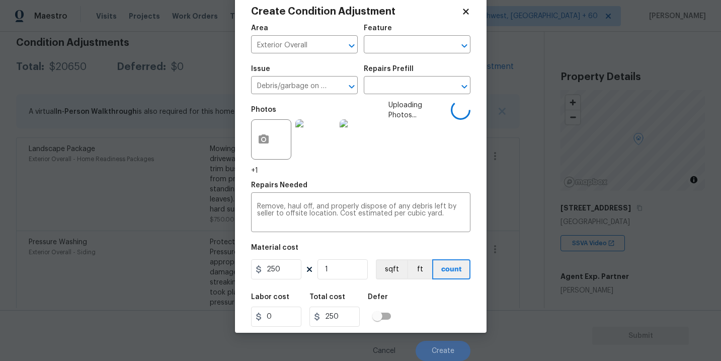
click at [426, 297] on div "Labor cost 0 Total cost 250 Defer" at bounding box center [360, 309] width 219 height 45
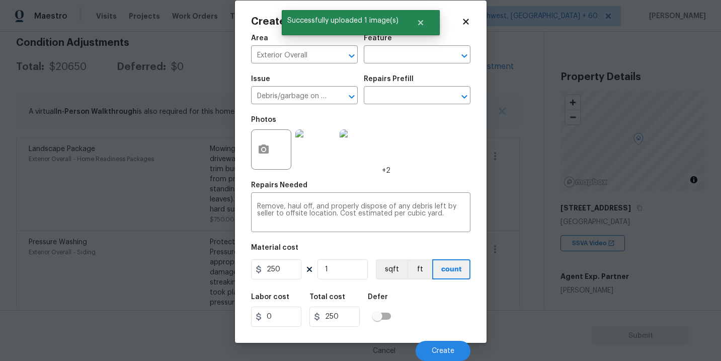
scroll to position [15, 0]
click at [434, 323] on div "Labor cost 0 Total cost 250 Defer" at bounding box center [360, 309] width 219 height 45
click at [434, 340] on button "Create" at bounding box center [442, 350] width 55 height 20
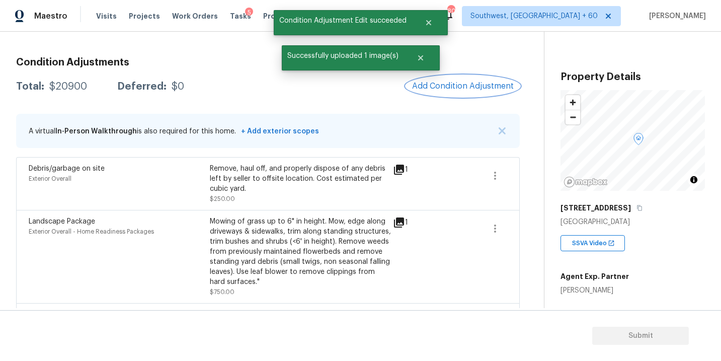
scroll to position [117, 0]
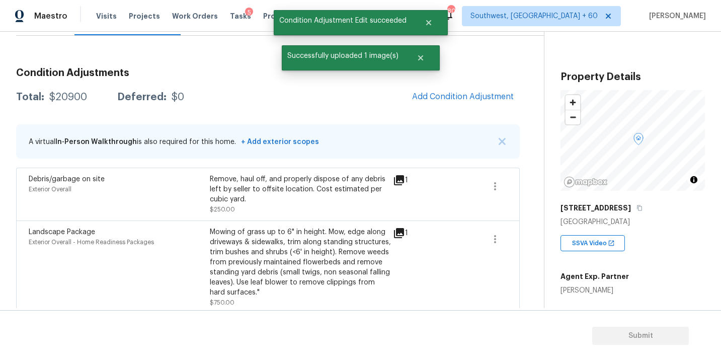
click at [447, 98] on span "Add Condition Adjustment" at bounding box center [463, 96] width 102 height 9
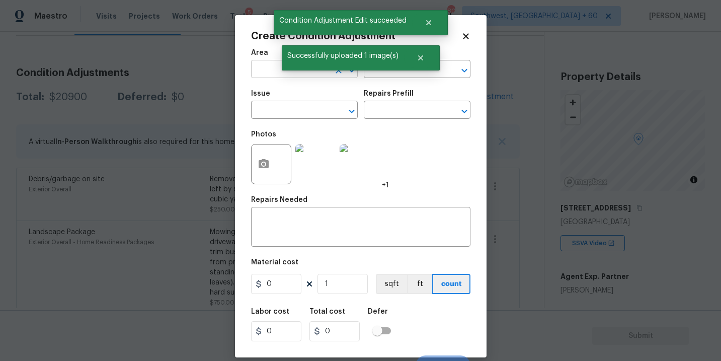
click at [265, 75] on input "text" at bounding box center [290, 70] width 78 height 16
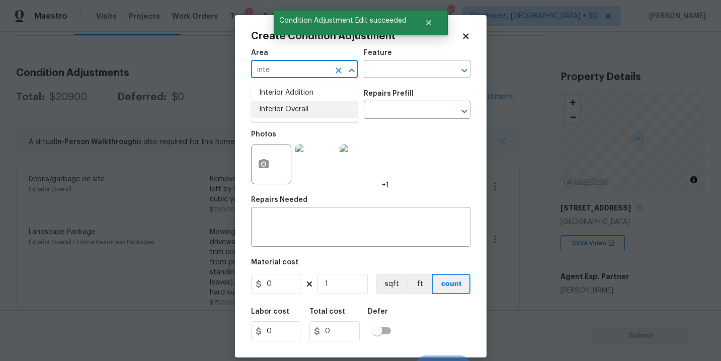
click at [278, 106] on li "Interior Overall" at bounding box center [304, 109] width 107 height 17
type input "Interior Overall"
click at [397, 71] on input "text" at bounding box center [403, 70] width 78 height 16
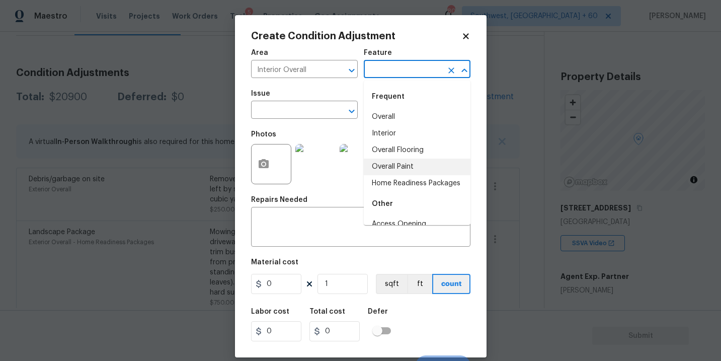
click at [404, 160] on li "Overall Paint" at bounding box center [417, 166] width 107 height 17
type input "Overall Paint"
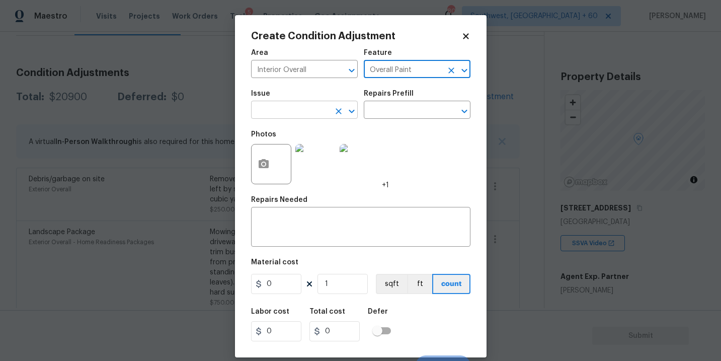
click at [329, 116] on div "​" at bounding box center [304, 111] width 107 height 16
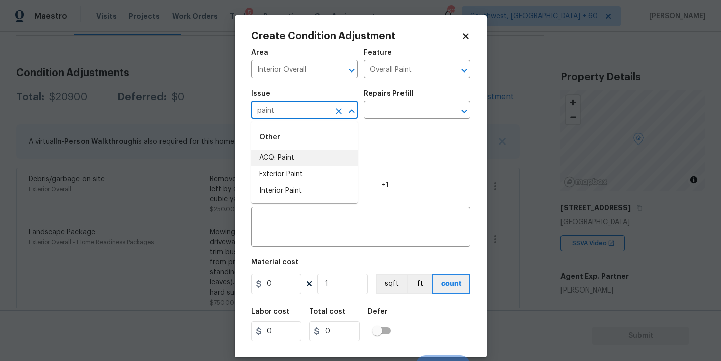
click at [324, 158] on li "ACQ: Paint" at bounding box center [304, 157] width 107 height 17
type input "ACQ: Paint"
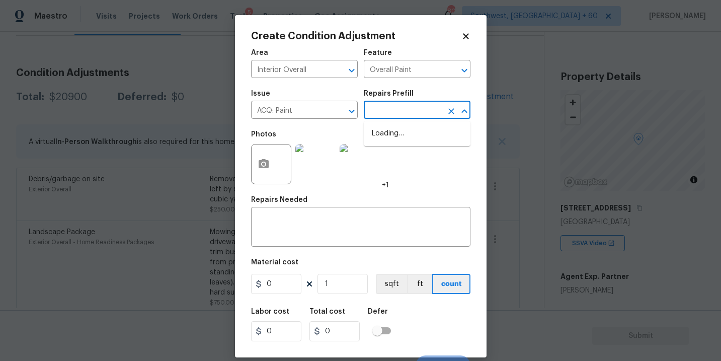
click at [398, 117] on input "text" at bounding box center [403, 111] width 78 height 16
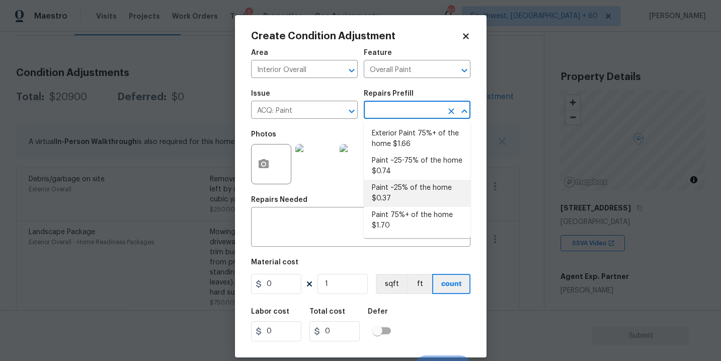
click at [405, 210] on li "Paint 75%+ of the home $1.70" at bounding box center [417, 220] width 107 height 27
type input "Acquisition"
type textarea "Acquisition Scope: 75%+ of the home will likely require interior paint"
type input "1.7"
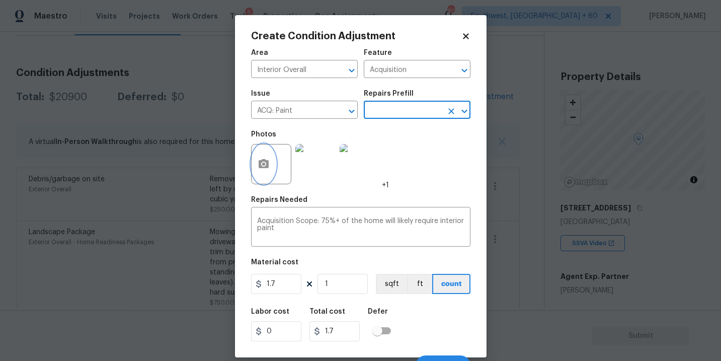
click at [267, 163] on icon "button" at bounding box center [263, 163] width 10 height 9
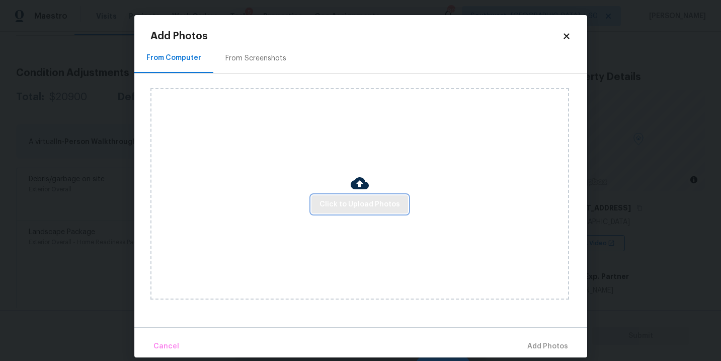
click at [347, 197] on button "Click to Upload Photos" at bounding box center [359, 204] width 97 height 19
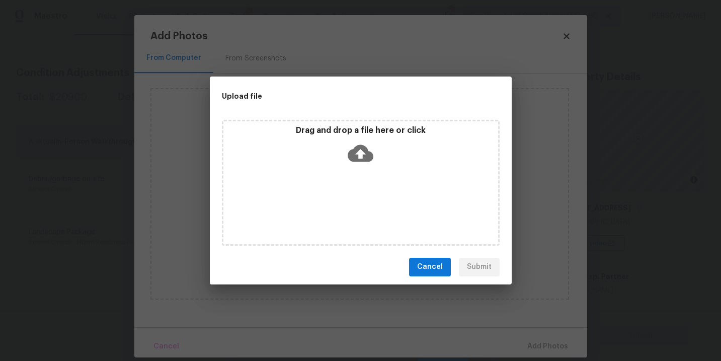
click at [362, 154] on icon at bounding box center [360, 153] width 26 height 26
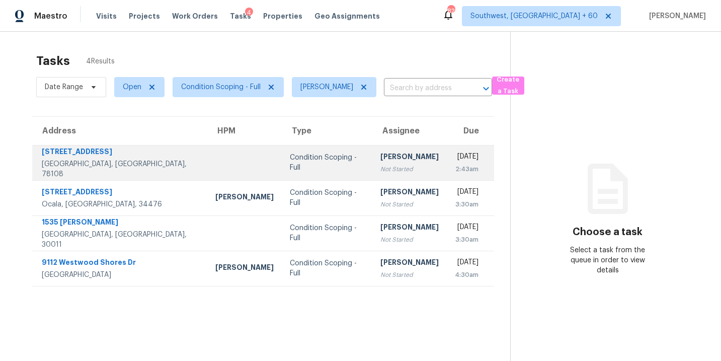
click at [380, 167] on div "Not Started" at bounding box center [409, 169] width 58 height 10
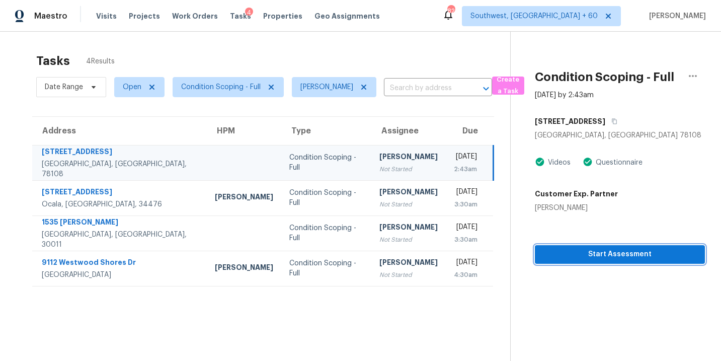
click at [596, 260] on span "Start Assessment" at bounding box center [620, 254] width 154 height 13
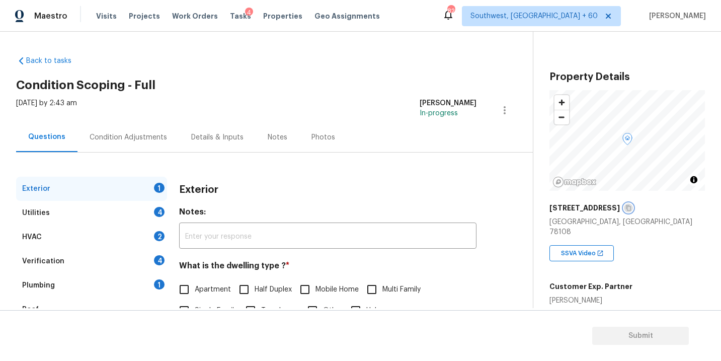
click at [626, 208] on icon "button" at bounding box center [628, 208] width 5 height 6
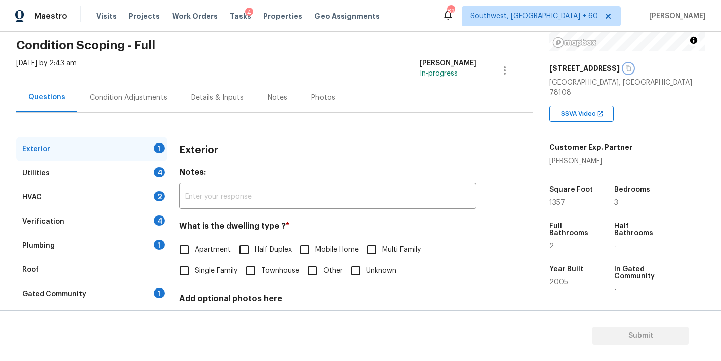
scroll to position [57, 0]
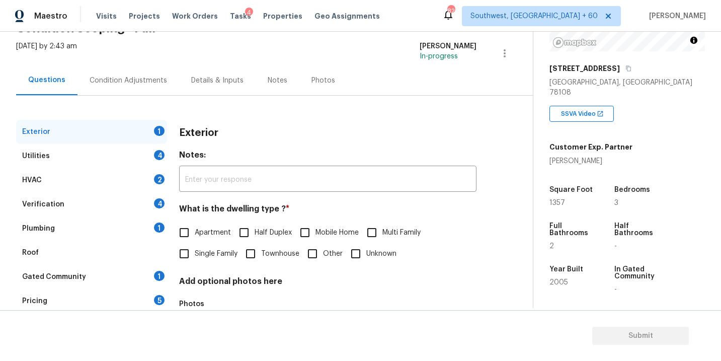
click at [200, 260] on label "Single Family" at bounding box center [205, 253] width 64 height 21
click at [195, 260] on input "Single Family" at bounding box center [183, 253] width 21 height 21
checkbox input "true"
click at [114, 159] on div "Utilities 4" at bounding box center [91, 156] width 151 height 24
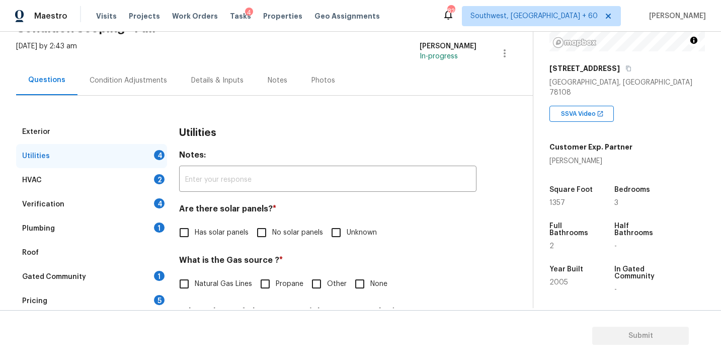
click at [283, 225] on label "No solar panels" at bounding box center [287, 232] width 72 height 21
click at [272, 225] on input "No solar panels" at bounding box center [261, 232] width 21 height 21
checkbox input "true"
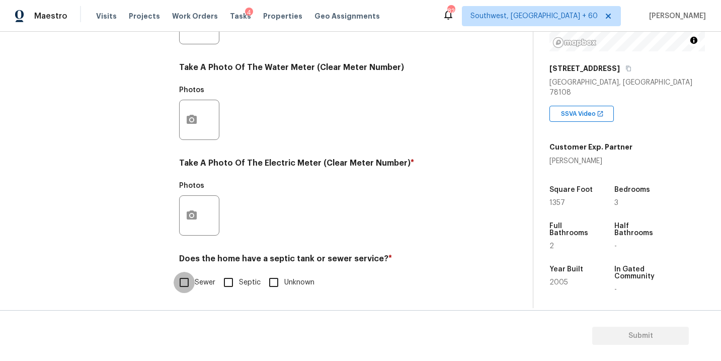
click at [191, 282] on input "Sewer" at bounding box center [183, 282] width 21 height 21
checkbox input "true"
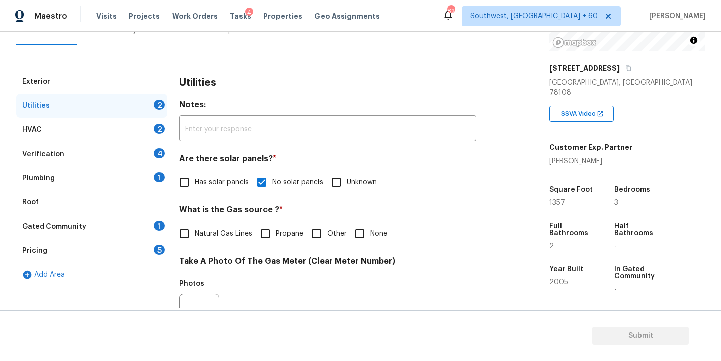
scroll to position [26, 0]
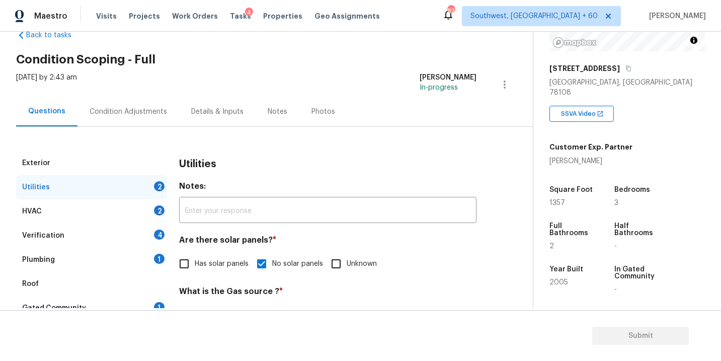
click at [65, 260] on div "Plumbing 1" at bounding box center [91, 259] width 151 height 24
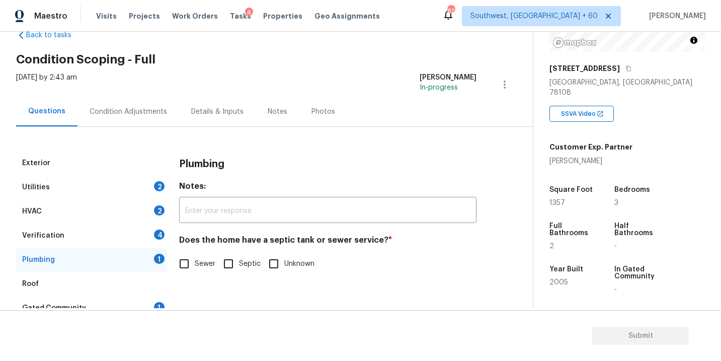
click at [163, 269] on div "Plumbing 1" at bounding box center [91, 259] width 151 height 24
click at [204, 265] on span "Sewer" at bounding box center [205, 263] width 21 height 11
click at [195, 265] on input "Sewer" at bounding box center [183, 263] width 21 height 21
checkbox input "true"
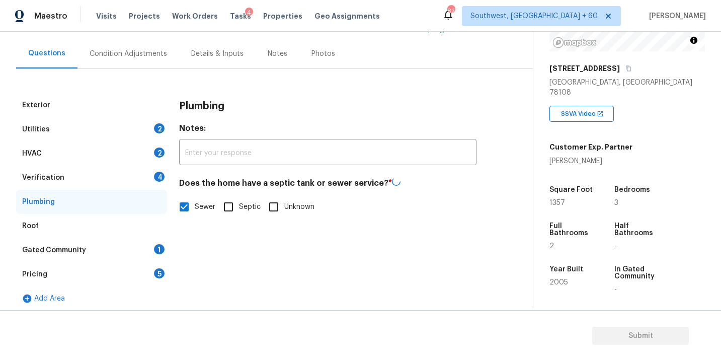
scroll to position [89, 0]
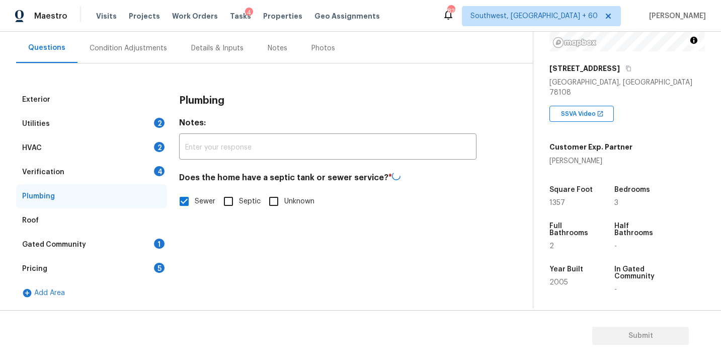
click at [108, 241] on div "Gated Community 1" at bounding box center [91, 244] width 151 height 24
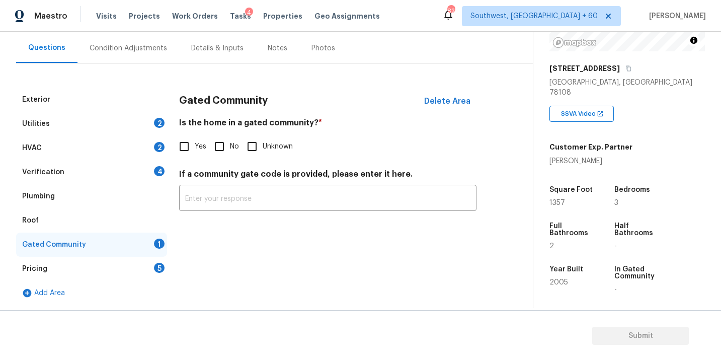
click at [222, 150] on input "No" at bounding box center [219, 146] width 21 height 21
checkbox input "true"
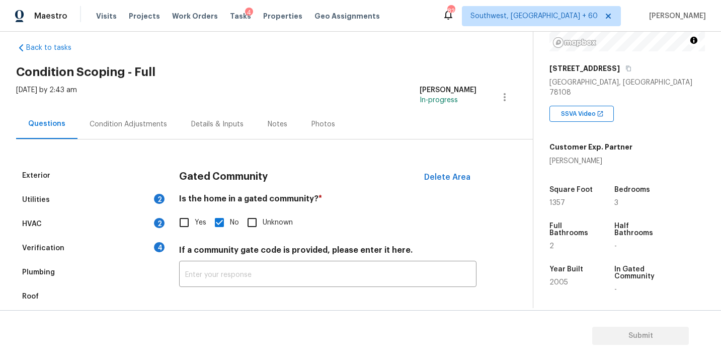
click at [143, 129] on div "Condition Adjustments" at bounding box center [128, 124] width 102 height 30
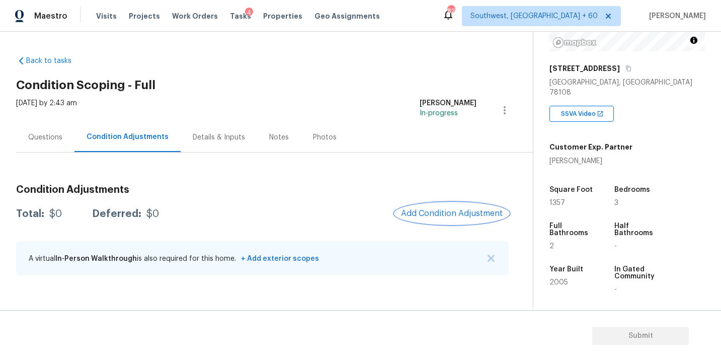
click at [430, 219] on button "Add Condition Adjustment" at bounding box center [452, 213] width 114 height 21
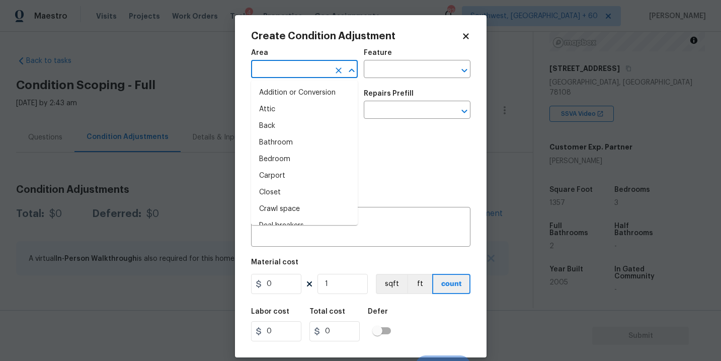
click at [284, 68] on input "text" at bounding box center [290, 70] width 78 height 16
type input "in"
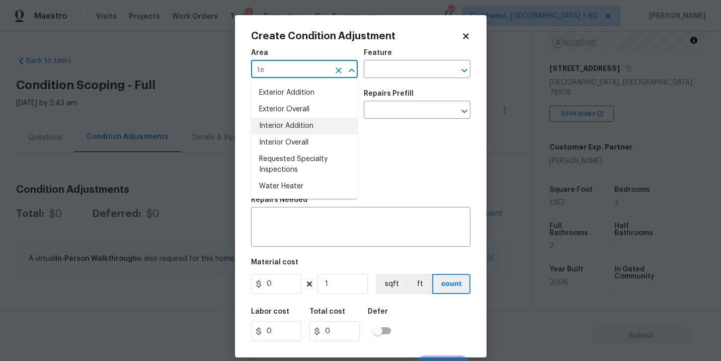
click at [276, 144] on li "Interior Overall" at bounding box center [304, 142] width 107 height 17
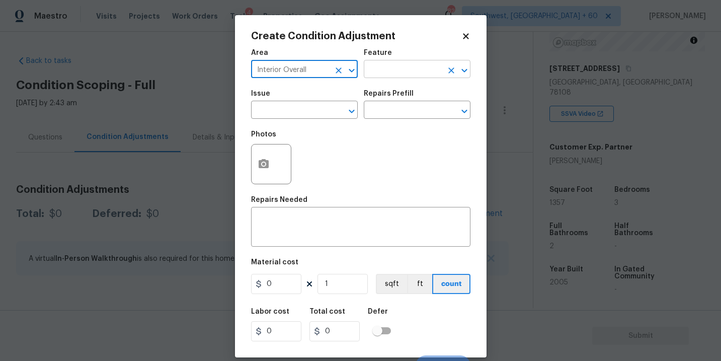
type input "Interior Overall"
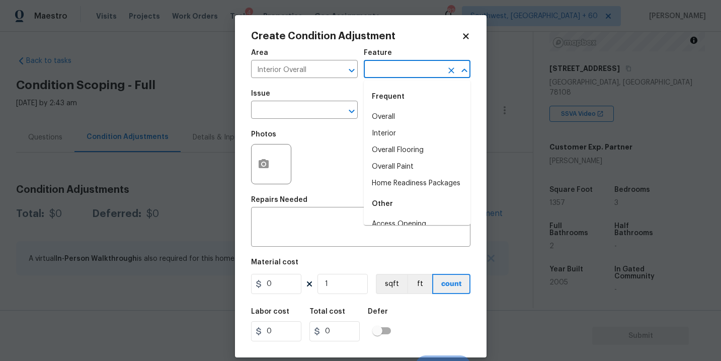
click at [401, 74] on input "text" at bounding box center [403, 70] width 78 height 16
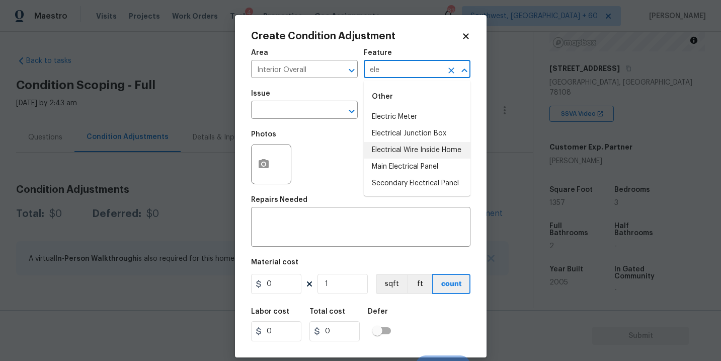
click at [400, 150] on li "Electrical Wire Inside Home" at bounding box center [417, 150] width 107 height 17
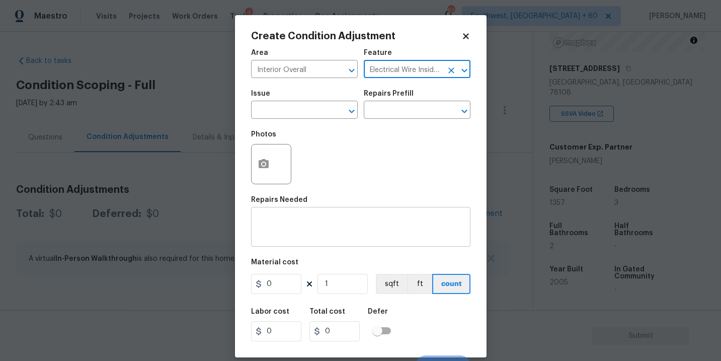
type input "Electrical Wire Inside Home"
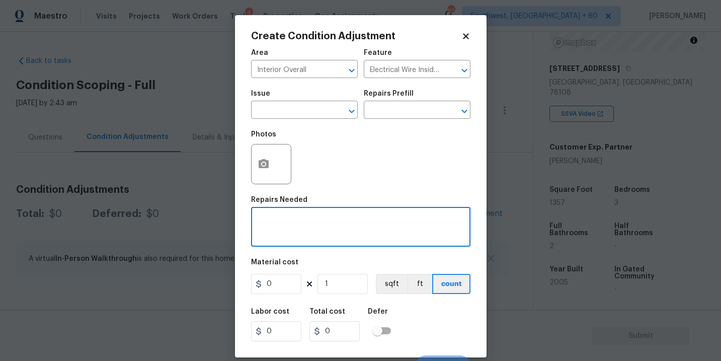
click at [327, 235] on textarea at bounding box center [360, 227] width 207 height 21
paste textarea "One electrical socket had issues"
type textarea "Agent mentioned One electrical socket had issues"
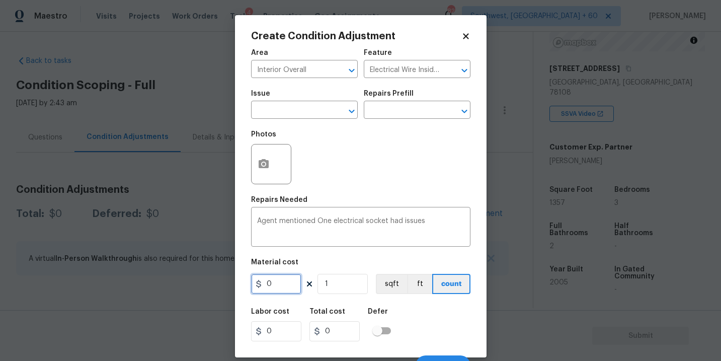
drag, startPoint x: 282, startPoint y: 281, endPoint x: 238, endPoint y: 280, distance: 44.3
click at [238, 280] on div "Create Condition Adjustment Area Interior Overall ​ Feature Electrical Wire Ins…" at bounding box center [360, 186] width 251 height 342
type input "150"
click at [267, 168] on icon "button" at bounding box center [263, 163] width 10 height 9
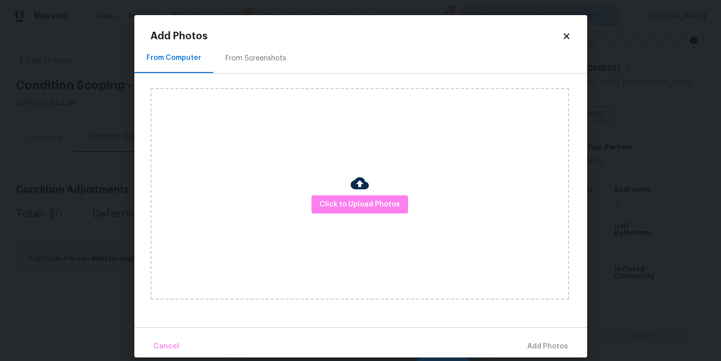
click at [312, 184] on div "Click to Upload Photos" at bounding box center [359, 193] width 418 height 211
click at [340, 205] on span "Click to Upload Photos" at bounding box center [359, 204] width 80 height 13
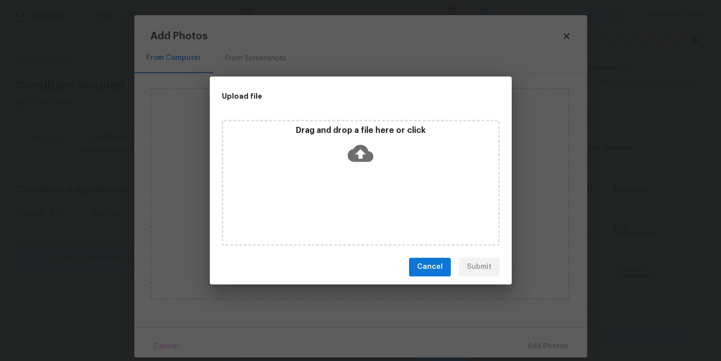
click at [360, 166] on div "Drag and drop a file here or click" at bounding box center [360, 146] width 275 height 43
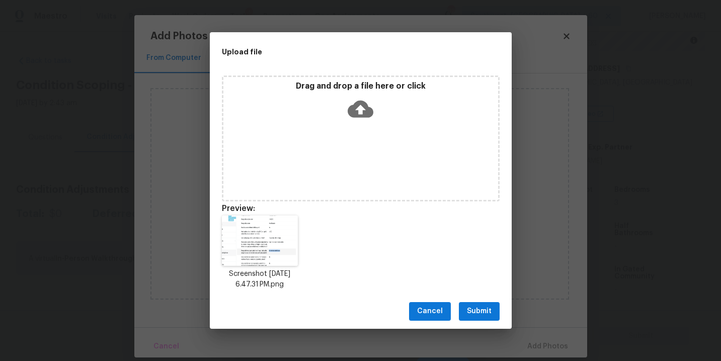
click at [490, 311] on span "Submit" at bounding box center [479, 311] width 25 height 13
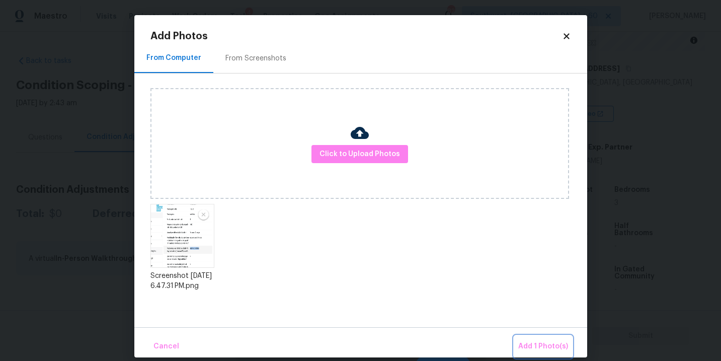
click at [533, 337] on button "Add 1 Photo(s)" at bounding box center [543, 346] width 58 height 22
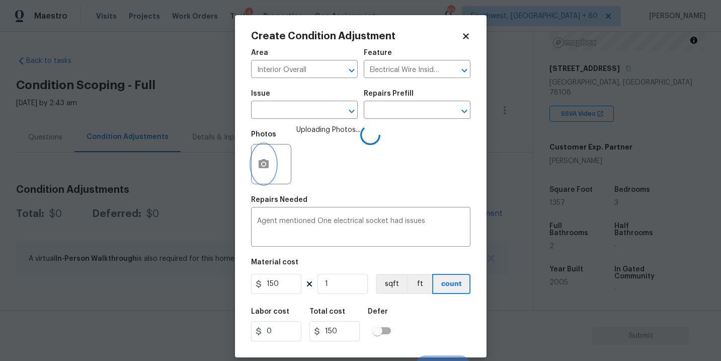
scroll to position [15, 0]
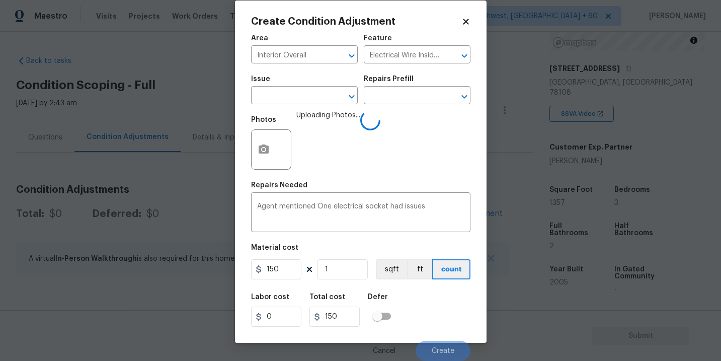
click at [456, 302] on div "Labor cost 0 Total cost 150 Defer" at bounding box center [360, 309] width 219 height 45
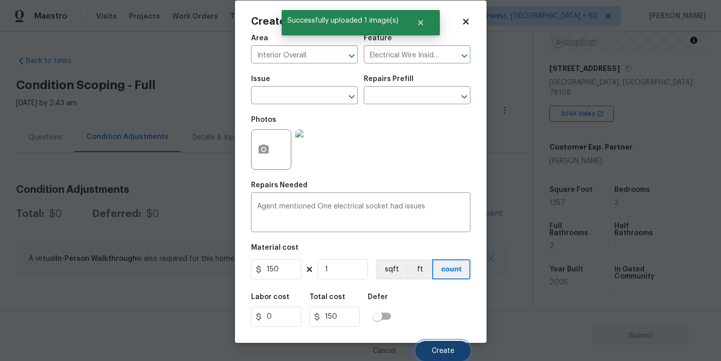
click at [443, 347] on span "Create" at bounding box center [442, 351] width 23 height 8
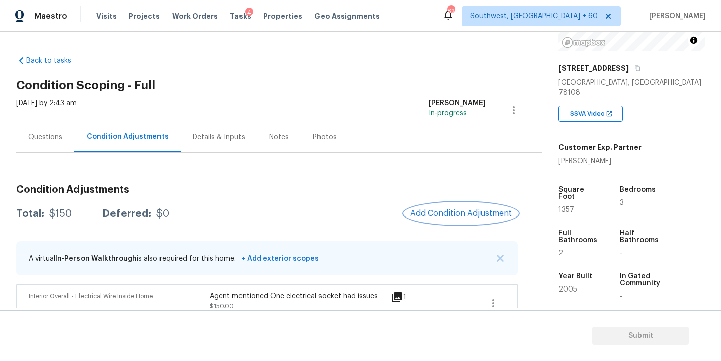
scroll to position [17, 0]
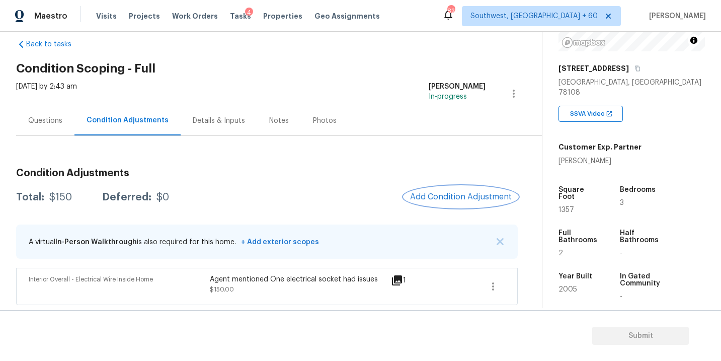
click at [453, 203] on button "Add Condition Adjustment" at bounding box center [461, 196] width 114 height 21
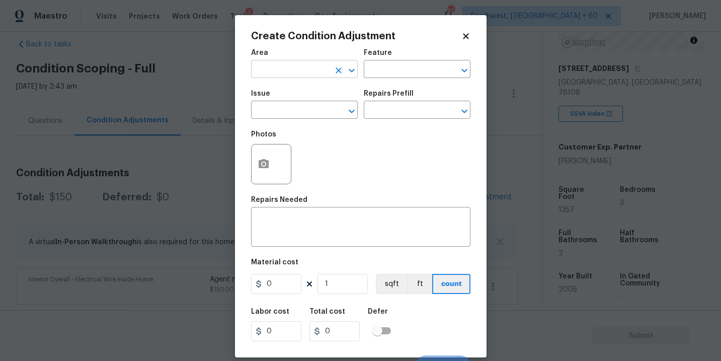
click at [310, 69] on input "text" at bounding box center [290, 70] width 78 height 16
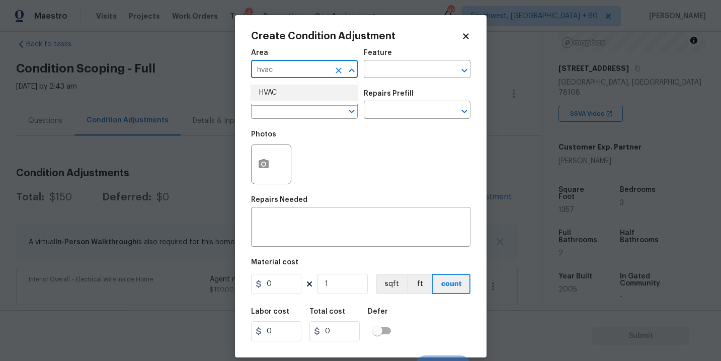
click at [311, 89] on li "HVAC" at bounding box center [304, 92] width 107 height 17
type input "HVAC"
click at [407, 71] on input "text" at bounding box center [403, 70] width 78 height 16
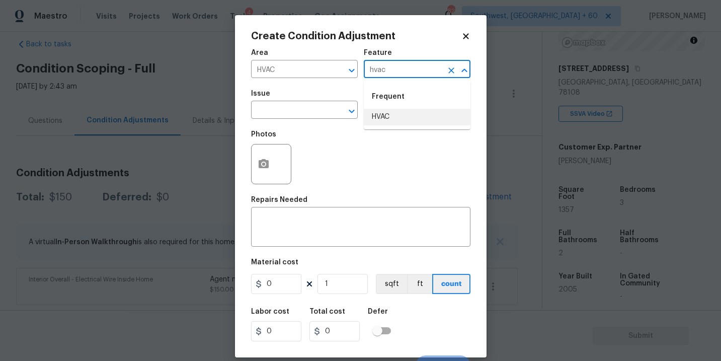
click at [405, 110] on li "HVAC" at bounding box center [417, 117] width 107 height 17
type input "HVAC"
click at [298, 121] on body "Maestro Visits Projects Work Orders Tasks 4 Properties Geo Assignments 821 Sout…" at bounding box center [360, 180] width 721 height 361
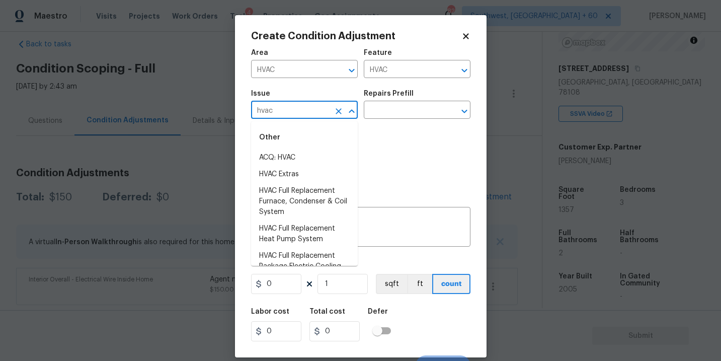
click at [303, 151] on li "ACQ: HVAC" at bounding box center [304, 157] width 107 height 17
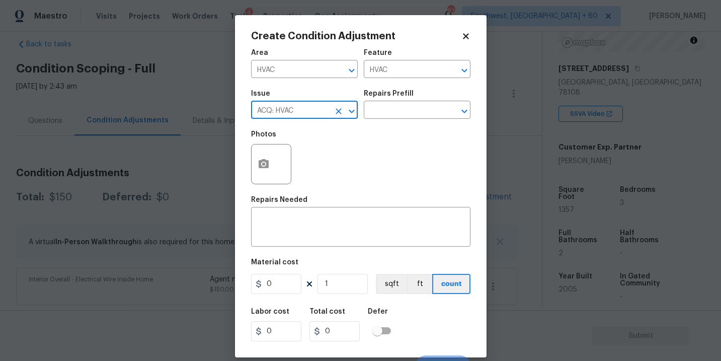
type input "ACQ: HVAC"
click at [442, 90] on div "Issue ACQ: HVAC ​ Repairs Prefill ​" at bounding box center [360, 104] width 219 height 41
click at [420, 107] on input "text" at bounding box center [403, 111] width 78 height 16
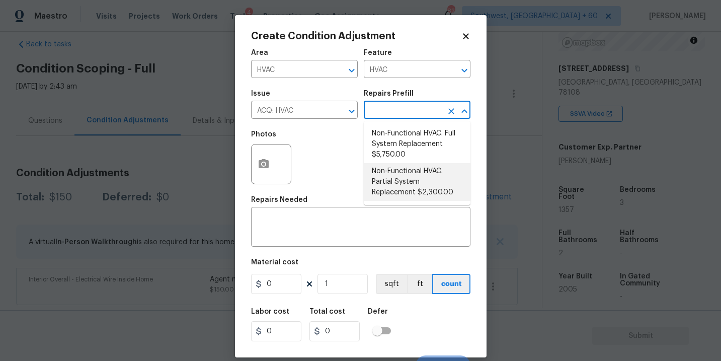
click at [422, 188] on li "Non-Functional HVAC. Partial System Replacement $2,300.00" at bounding box center [417, 182] width 107 height 38
type input "Acquisition"
type textarea "Acquisition Scope: Partial System Replacement"
type input "2300"
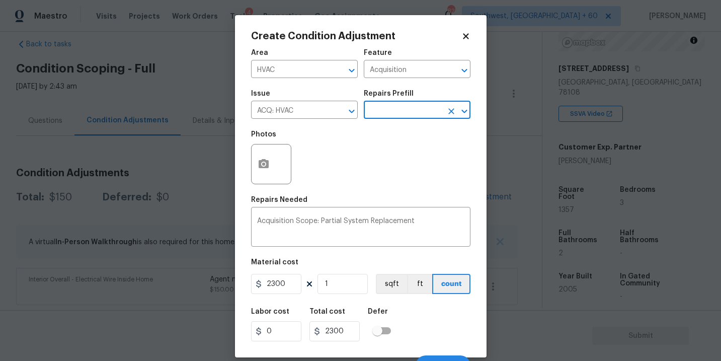
scroll to position [15, 0]
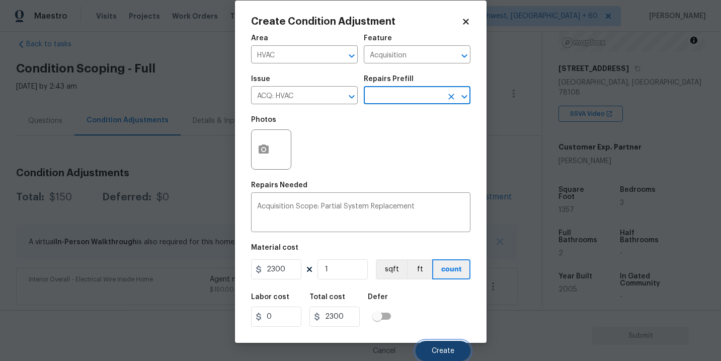
click at [444, 345] on button "Create" at bounding box center [442, 350] width 55 height 20
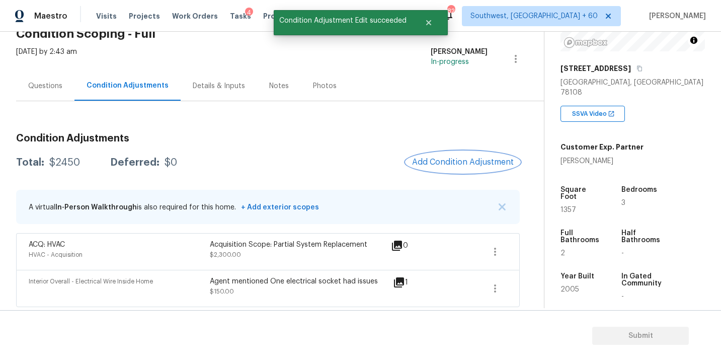
scroll to position [53, 0]
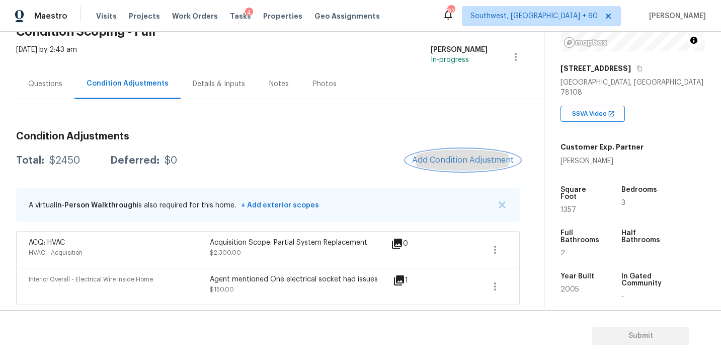
click at [471, 153] on button "Add Condition Adjustment" at bounding box center [463, 159] width 114 height 21
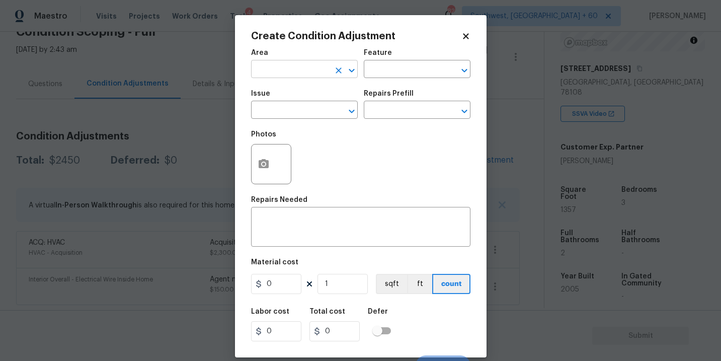
click at [277, 75] on input "text" at bounding box center [290, 70] width 78 height 16
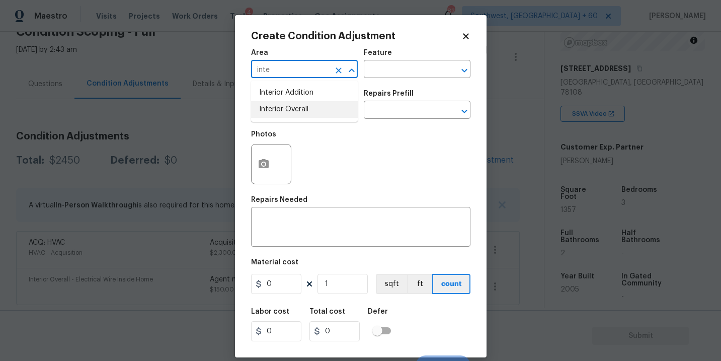
click at [287, 111] on li "Interior Overall" at bounding box center [304, 109] width 107 height 17
type input "Interior Overall"
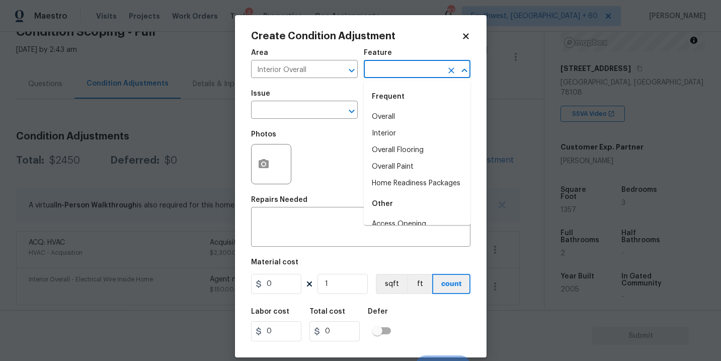
click at [400, 71] on input "text" at bounding box center [403, 70] width 78 height 16
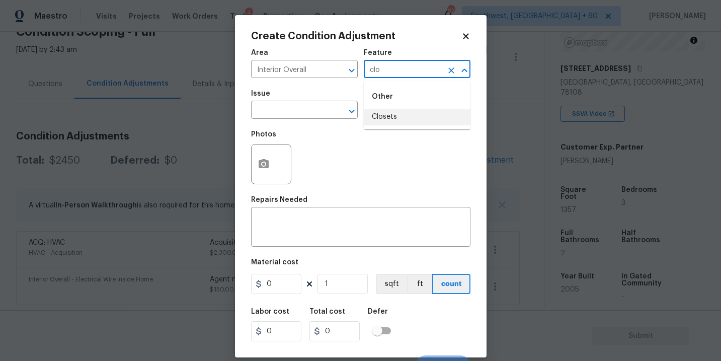
click at [396, 119] on li "Closets" at bounding box center [417, 117] width 107 height 17
type input "Closets"
click at [300, 119] on span "Issue ​" at bounding box center [304, 104] width 107 height 41
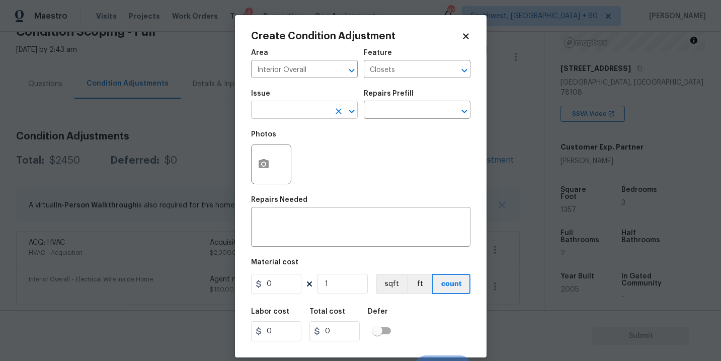
click at [292, 116] on input "text" at bounding box center [290, 111] width 78 height 16
click at [286, 159] on li "Interior Closet Door" at bounding box center [304, 157] width 107 height 17
type input "Interior Closet Door"
click at [394, 113] on input "text" at bounding box center [403, 111] width 78 height 16
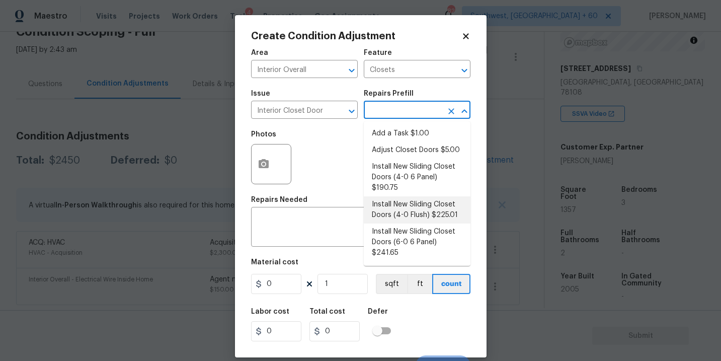
click at [411, 196] on li "Install New Sliding Closet Doors (4-0 Flush) $225.01" at bounding box center [417, 209] width 107 height 27
type input "Interior Door"
type textarea "Remove the existing door (if present). Install a new 4-0 bi-fold flush panel in…"
type input "225.01"
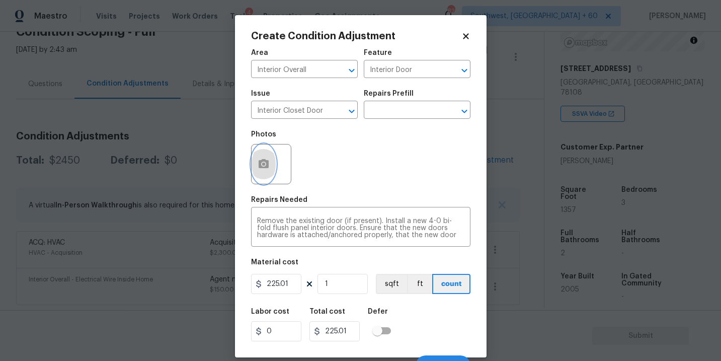
click at [264, 168] on icon "button" at bounding box center [263, 163] width 10 height 9
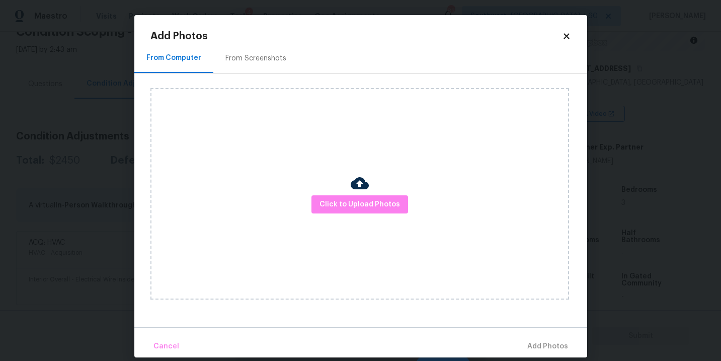
click at [333, 192] on div "Click to Upload Photos" at bounding box center [359, 193] width 418 height 211
click at [342, 202] on span "Click to Upload Photos" at bounding box center [359, 204] width 80 height 13
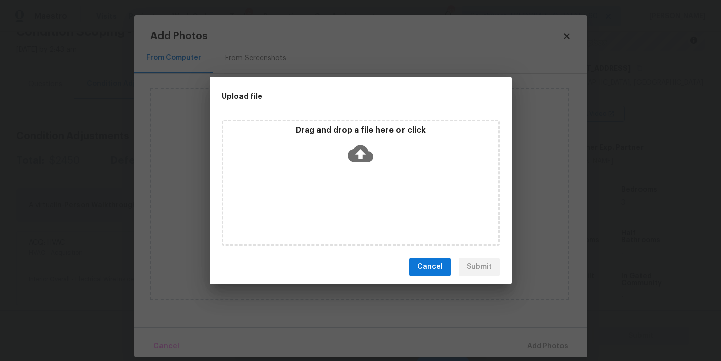
click at [350, 167] on div "Drag and drop a file here or click" at bounding box center [361, 183] width 278 height 126
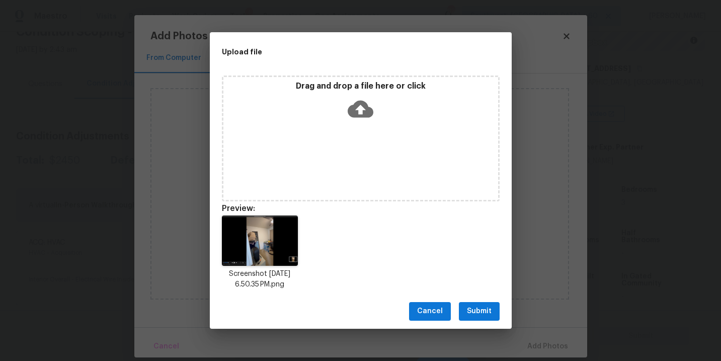
click at [472, 311] on span "Submit" at bounding box center [479, 311] width 25 height 13
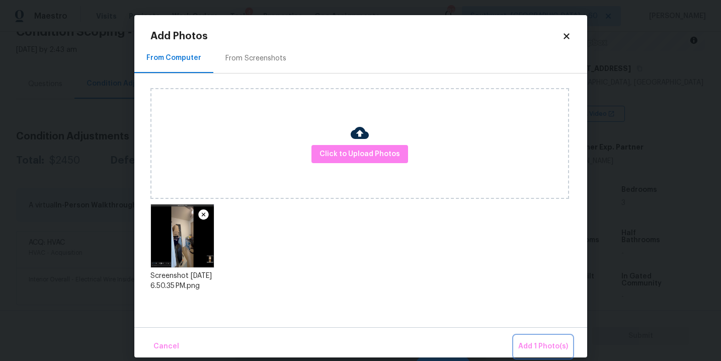
click at [527, 340] on span "Add 1 Photo(s)" at bounding box center [543, 346] width 50 height 13
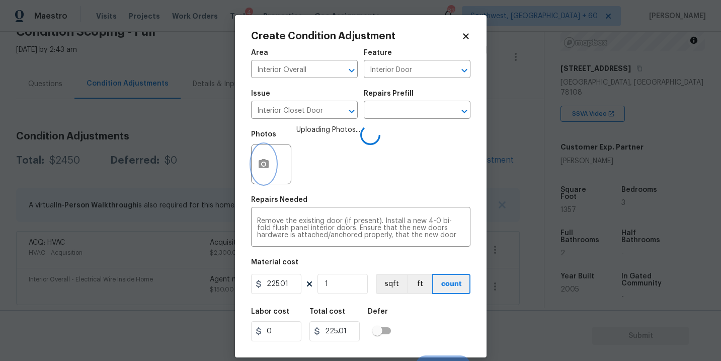
scroll to position [15, 0]
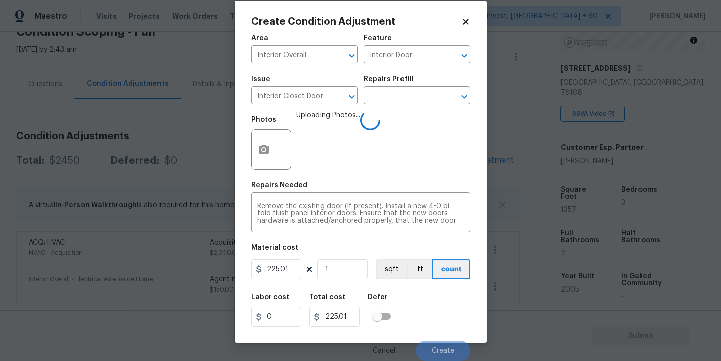
click at [426, 305] on div "Labor cost 0 Total cost 225.01 Defer" at bounding box center [360, 309] width 219 height 45
click at [447, 331] on div "Labor cost 0 Total cost 225.01 Defer" at bounding box center [360, 309] width 219 height 45
click at [444, 325] on div "Labor cost 0 Total cost 225.01 Defer" at bounding box center [360, 309] width 219 height 45
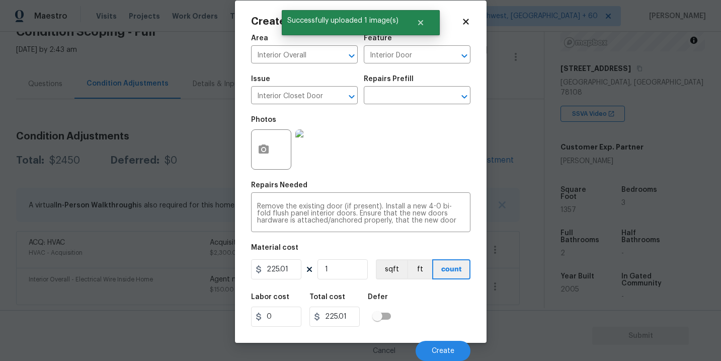
click at [442, 331] on div "Labor cost 0 Total cost 225.01 Defer" at bounding box center [360, 309] width 219 height 45
click at [442, 341] on button "Create" at bounding box center [442, 350] width 55 height 20
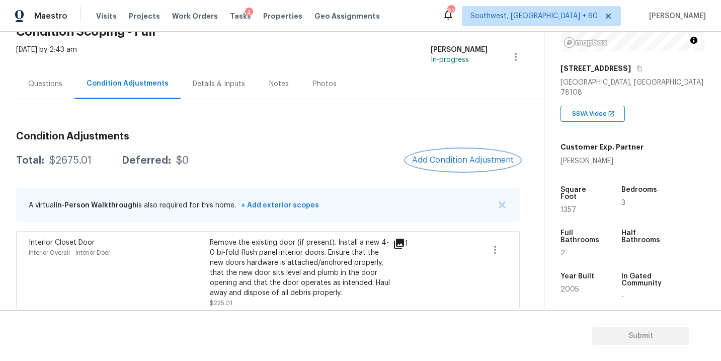
scroll to position [106, 0]
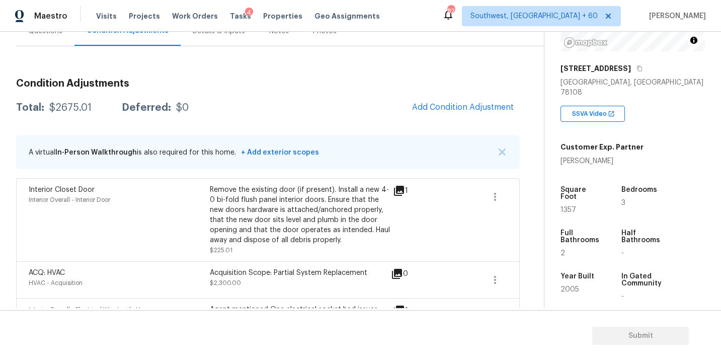
click at [425, 122] on div "Condition Adjustments Total: $2675.01 Deferred: $0 Add Condition Adjustment A v…" at bounding box center [267, 202] width 503 height 265
click at [442, 111] on span "Add Condition Adjustment" at bounding box center [463, 107] width 102 height 9
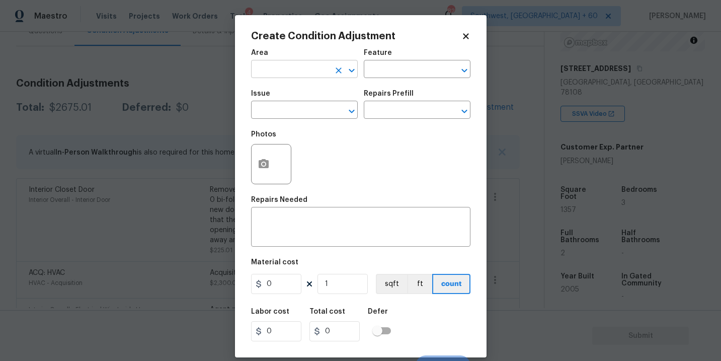
click at [302, 68] on input "text" at bounding box center [290, 70] width 78 height 16
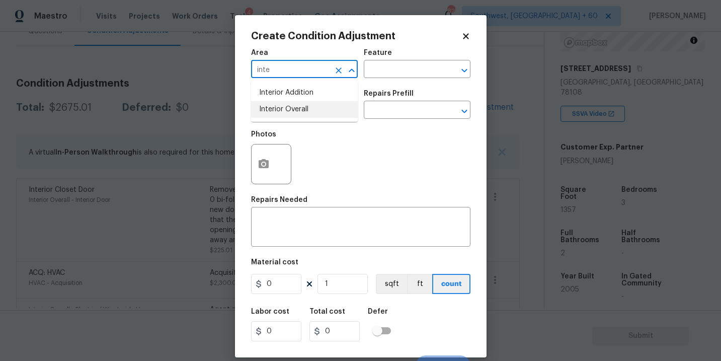
click at [320, 118] on ul "Interior Addition Interior Overall" at bounding box center [304, 100] width 107 height 41
click at [338, 107] on li "Interior Overall" at bounding box center [304, 109] width 107 height 17
type input "Interior Overall"
click at [393, 73] on input "text" at bounding box center [403, 70] width 78 height 16
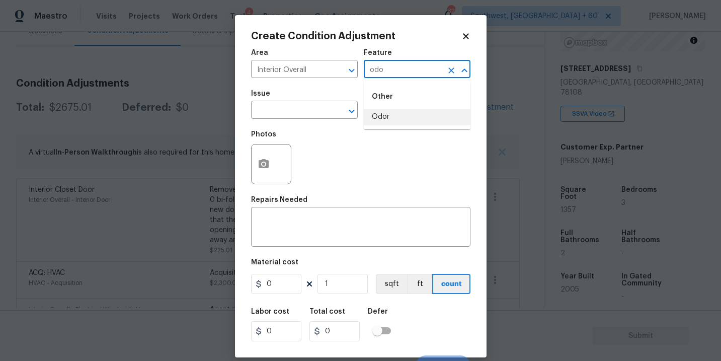
click at [389, 124] on li "Odor" at bounding box center [417, 117] width 107 height 17
type input "Odor"
click at [286, 107] on input "text" at bounding box center [290, 111] width 78 height 16
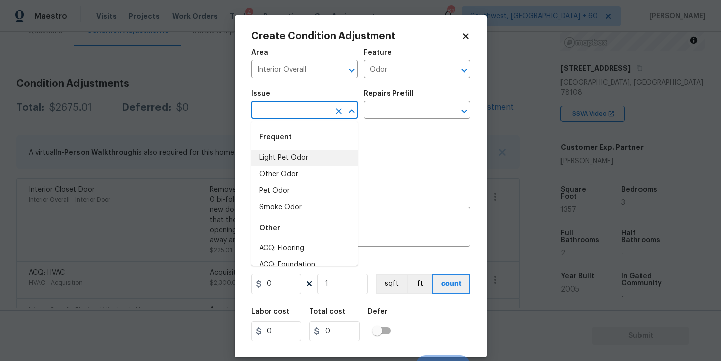
click at [285, 153] on li "Light Pet Odor" at bounding box center [304, 157] width 107 height 17
type input "Light Pet Odor"
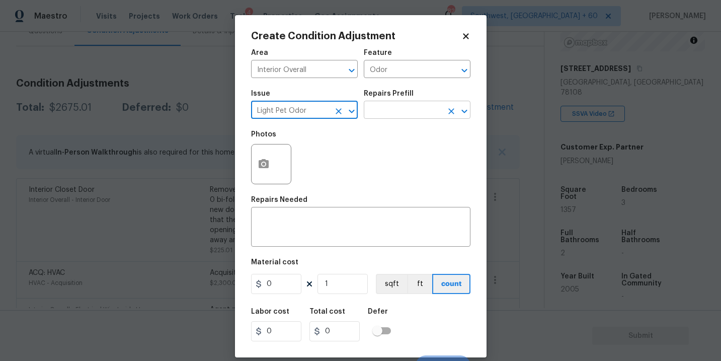
click at [390, 117] on input "text" at bounding box center [403, 111] width 78 height 16
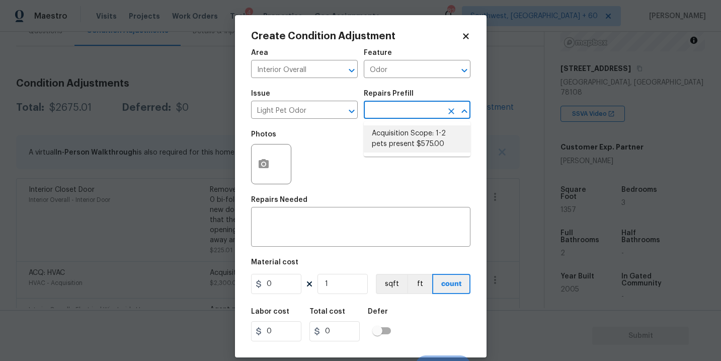
click at [394, 137] on li "Acquisition Scope: 1-2 pets present $575.00" at bounding box center [417, 138] width 107 height 27
type textarea "Acquisition Scope: 1-2 pets present"
type input "575"
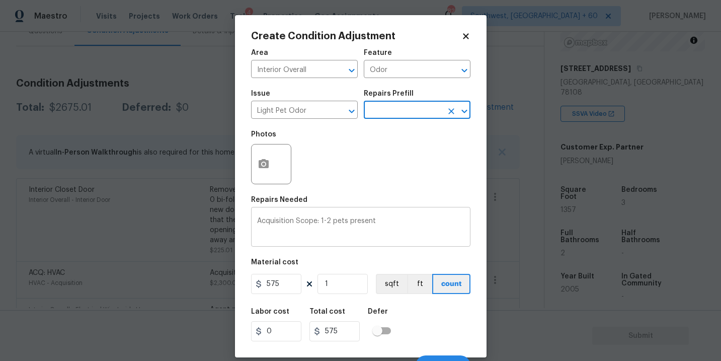
scroll to position [15, 0]
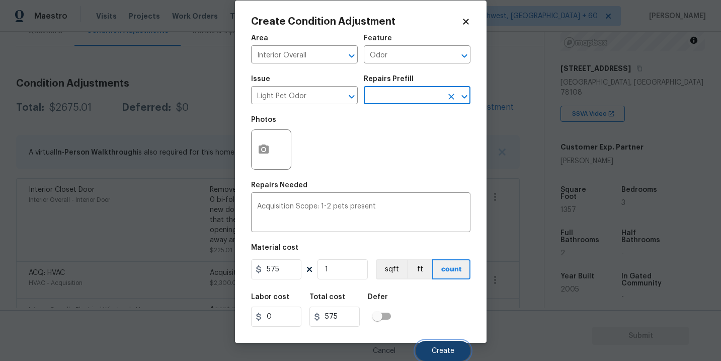
click at [444, 344] on button "Create" at bounding box center [442, 350] width 55 height 20
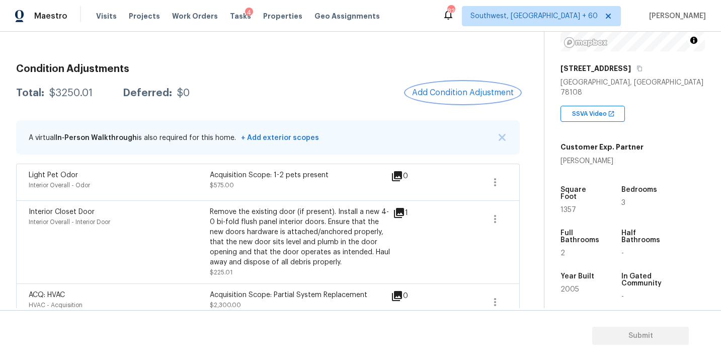
scroll to position [92, 0]
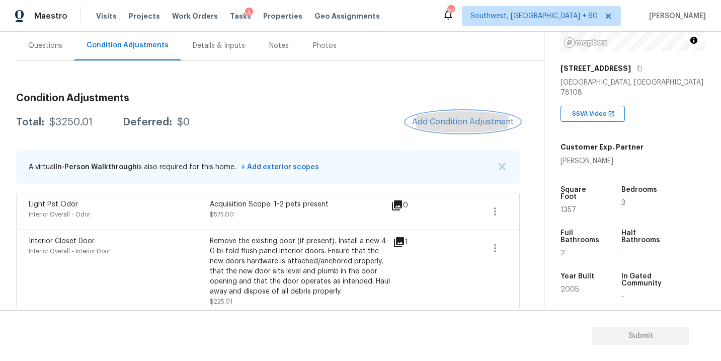
click at [458, 123] on span "Add Condition Adjustment" at bounding box center [463, 121] width 102 height 9
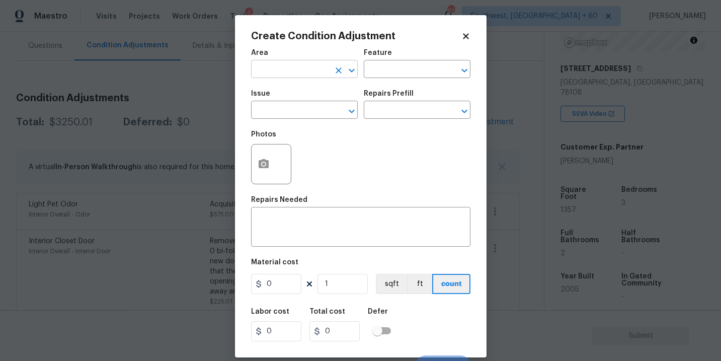
click at [310, 69] on input "text" at bounding box center [290, 70] width 78 height 16
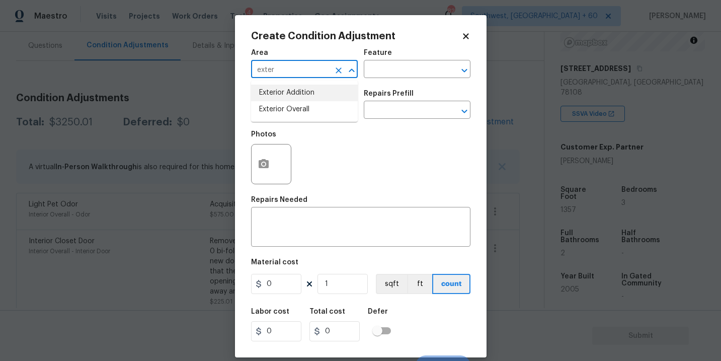
click at [314, 100] on li "Exterior Addition" at bounding box center [304, 92] width 107 height 17
type input "Exterior Addition"
click at [340, 67] on icon "Clear" at bounding box center [338, 70] width 10 height 10
click at [310, 115] on li "Exterior Overall" at bounding box center [304, 109] width 107 height 17
type input "Exterior Overall"
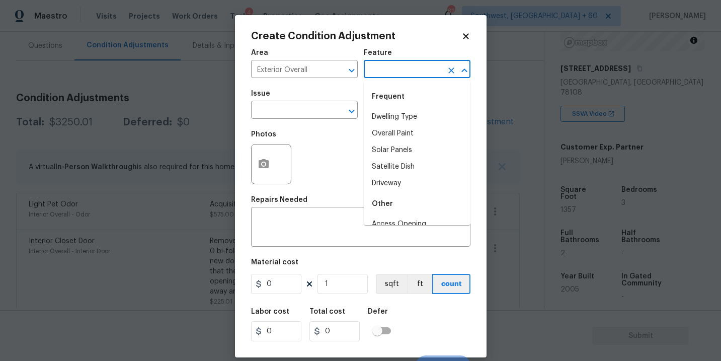
click at [421, 71] on input "text" at bounding box center [403, 70] width 78 height 16
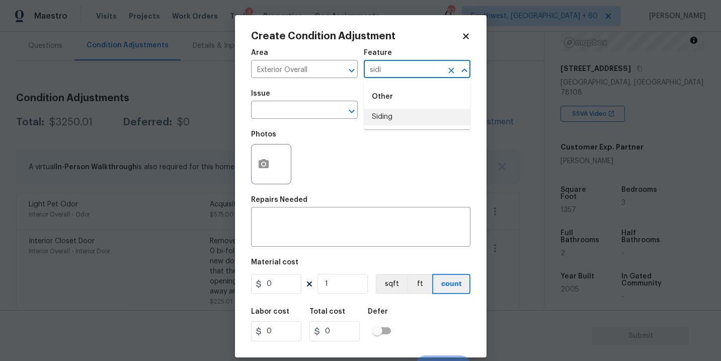
click at [401, 117] on li "Siding" at bounding box center [417, 117] width 107 height 17
type input "Siding"
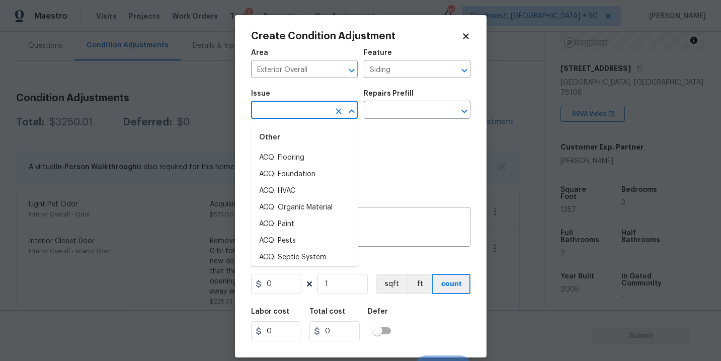
click at [296, 117] on input "text" at bounding box center [290, 111] width 78 height 16
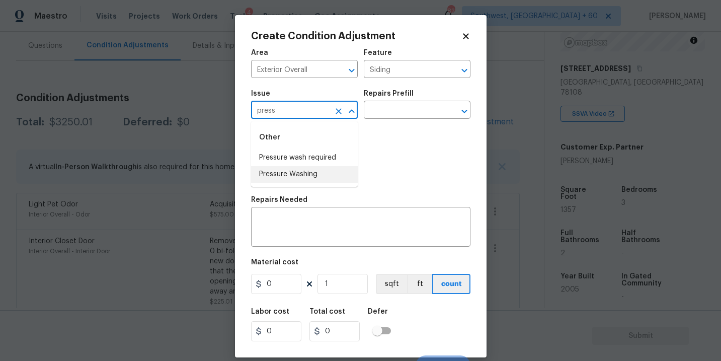
click at [301, 171] on li "Pressure Washing" at bounding box center [304, 174] width 107 height 17
type input "Pressure Washing"
click at [439, 111] on input "text" at bounding box center [403, 111] width 78 height 16
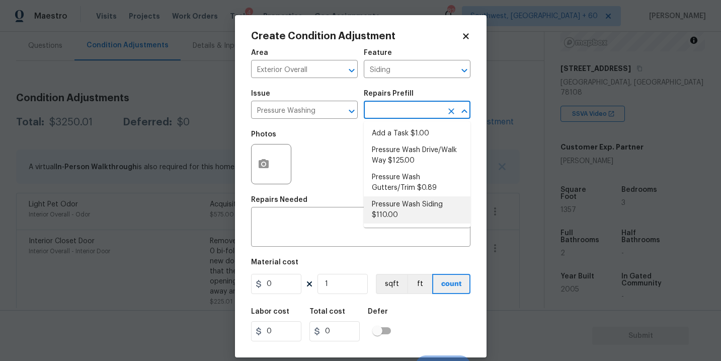
click at [392, 204] on li "Pressure Wash Siding $110.00" at bounding box center [417, 209] width 107 height 27
type textarea "Protect areas as needed for pressure washing. Pressure wash the siding on the h…"
type input "110"
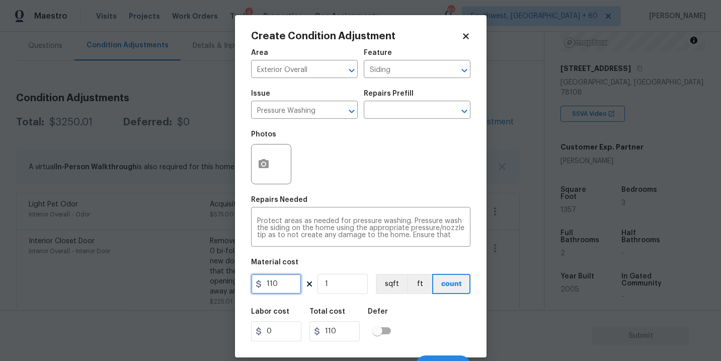
drag, startPoint x: 286, startPoint y: 280, endPoint x: 232, endPoint y: 279, distance: 53.8
click at [232, 279] on div "Create Condition Adjustment Area Exterior Overall ​ Feature Siding ​ Issue Pres…" at bounding box center [360, 180] width 721 height 361
type input "200"
click at [270, 156] on button "button" at bounding box center [263, 163] width 24 height 39
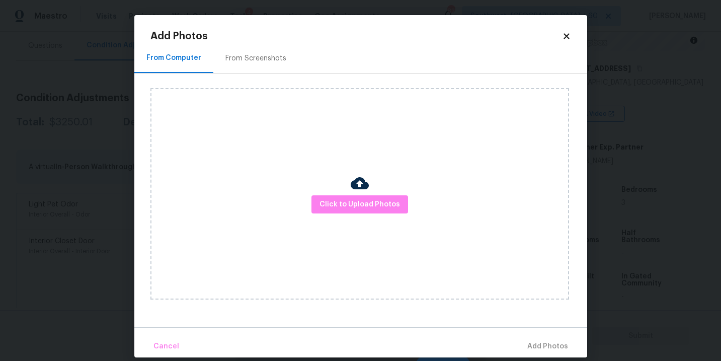
click at [374, 215] on div "Click to Upload Photos" at bounding box center [359, 193] width 418 height 211
click at [374, 208] on span "Click to Upload Photos" at bounding box center [359, 204] width 80 height 13
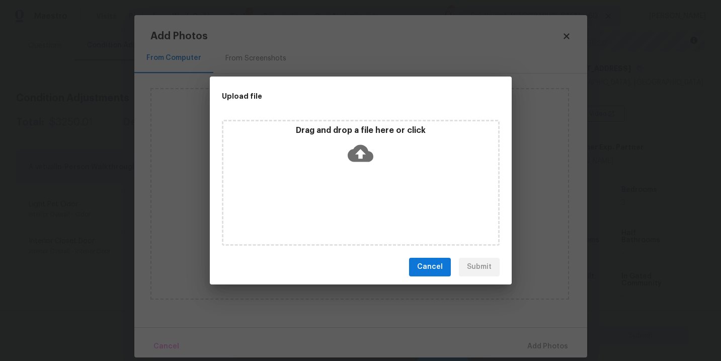
click at [360, 147] on icon at bounding box center [360, 153] width 26 height 26
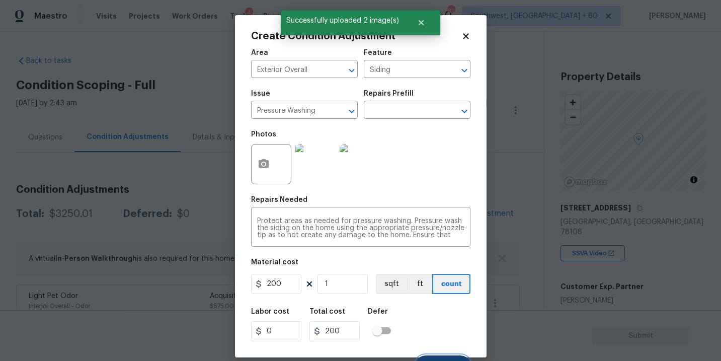
scroll to position [139, 0]
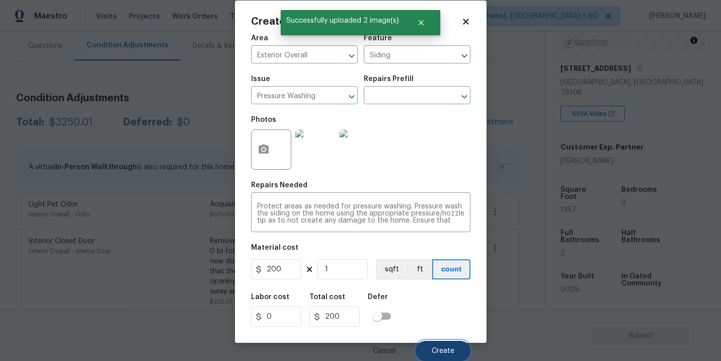
click at [435, 345] on button "Create" at bounding box center [442, 350] width 55 height 20
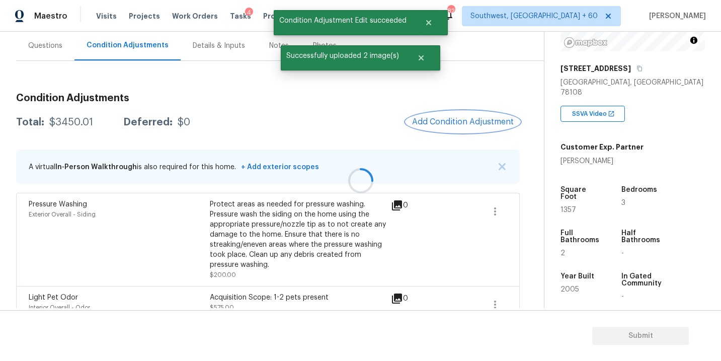
scroll to position [0, 0]
click at [455, 119] on span "Add Condition Adjustment" at bounding box center [463, 121] width 102 height 9
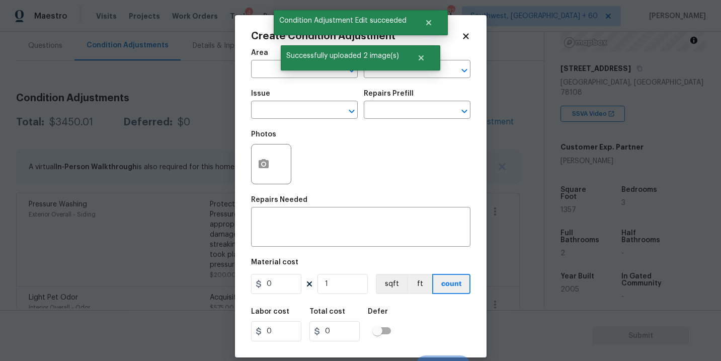
click at [250, 70] on div "Create Condition Adjustment Area ​ Feature ​ Issue ​ Repairs Prefill ​ Photos R…" at bounding box center [360, 186] width 251 height 342
click at [262, 70] on input "text" at bounding box center [290, 70] width 78 height 16
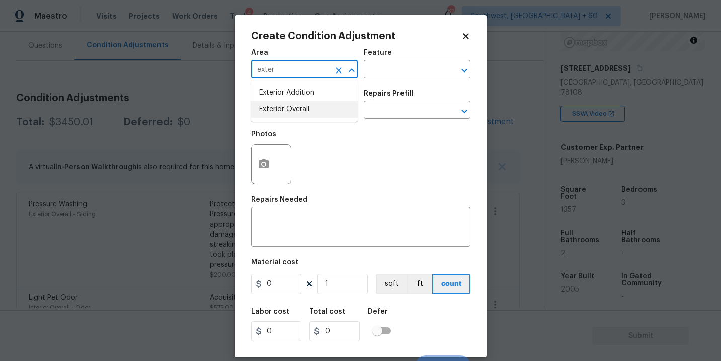
click at [302, 107] on li "Exterior Overall" at bounding box center [304, 109] width 107 height 17
type input "Exterior Overall"
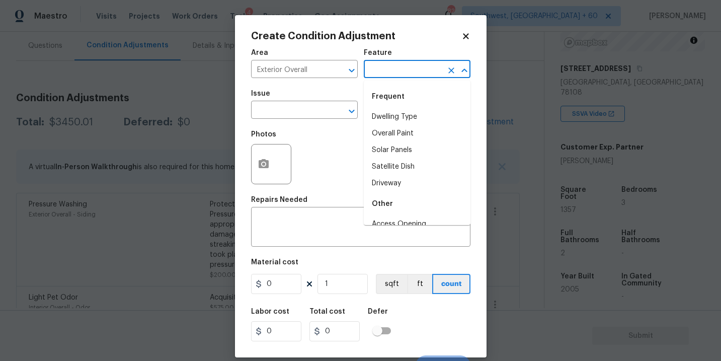
click at [375, 76] on input "text" at bounding box center [403, 70] width 78 height 16
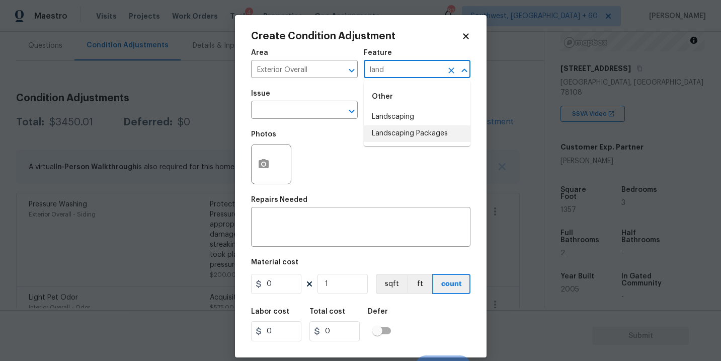
click at [393, 137] on li "Landscaping Packages" at bounding box center [417, 133] width 107 height 17
type input "Landscaping Packages"
click at [308, 118] on input "text" at bounding box center [290, 111] width 78 height 16
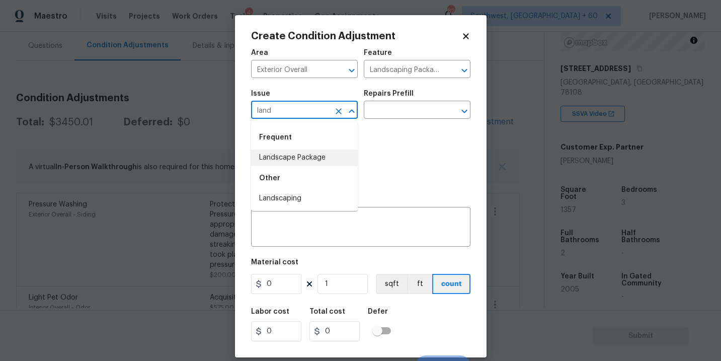
click at [310, 155] on li "Landscape Package" at bounding box center [304, 157] width 107 height 17
type input "Landscape Package"
click at [375, 121] on div "Issue Landscape Package ​ Repairs Prefill ​" at bounding box center [360, 104] width 219 height 41
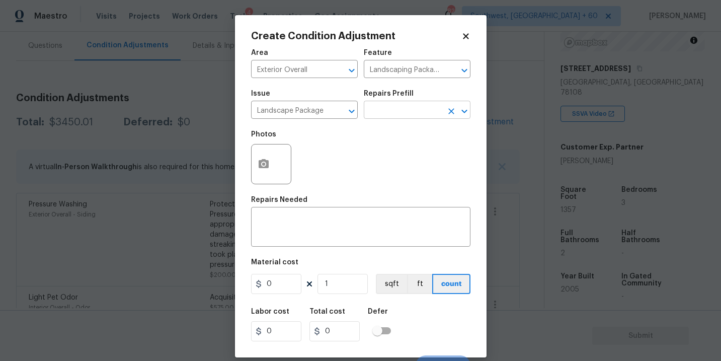
click at [392, 111] on input "text" at bounding box center [403, 111] width 78 height 16
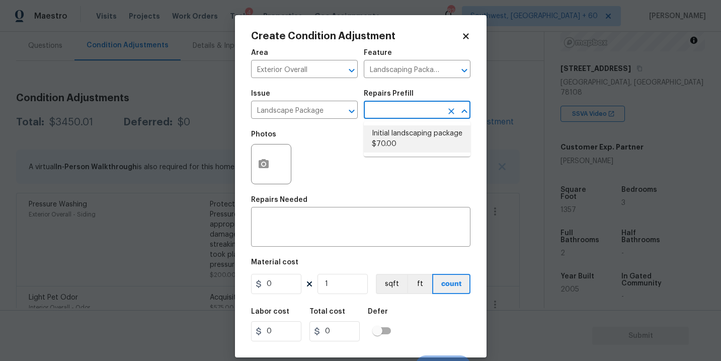
click at [402, 138] on li "Initial landscaping package $70.00" at bounding box center [417, 138] width 107 height 27
type input "Home Readiness Packages"
type textarea "Mowing of grass up to 6" in height. Mow, edge along driveways & sidewalks, trim…"
type input "70"
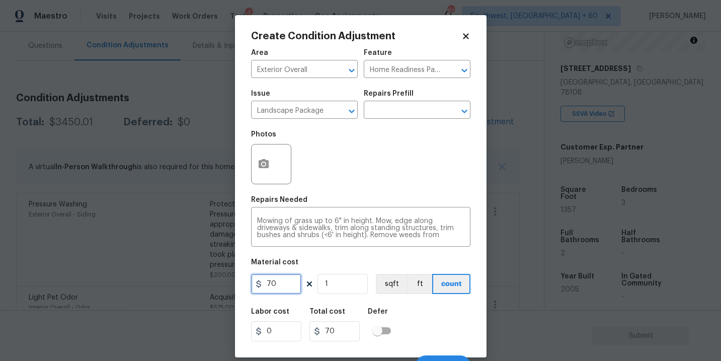
drag, startPoint x: 279, startPoint y: 282, endPoint x: 244, endPoint y: 278, distance: 34.4
click at [258, 282] on div "70" at bounding box center [276, 284] width 50 height 20
type input "300"
click at [266, 167] on icon "button" at bounding box center [263, 163] width 10 height 9
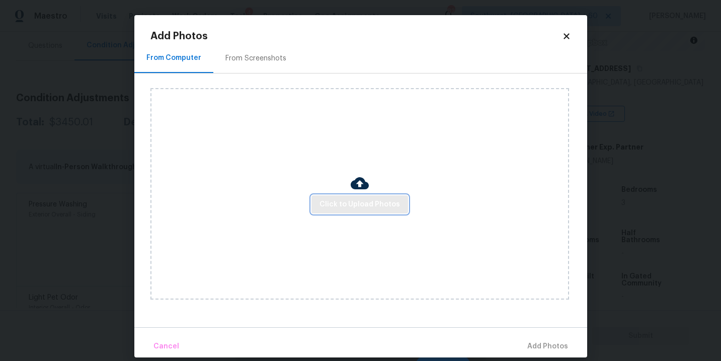
click at [342, 202] on span "Click to Upload Photos" at bounding box center [359, 204] width 80 height 13
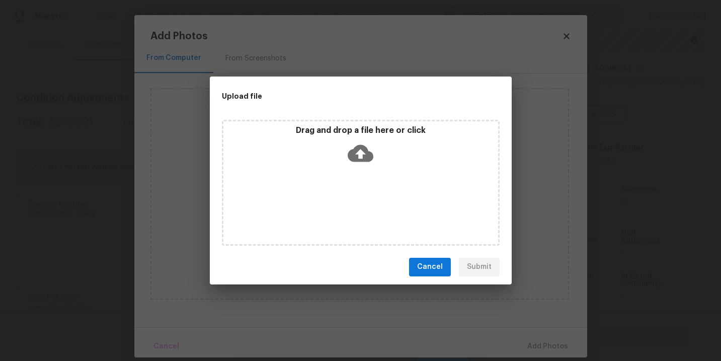
click at [356, 167] on div "Drag and drop a file here or click" at bounding box center [360, 146] width 275 height 43
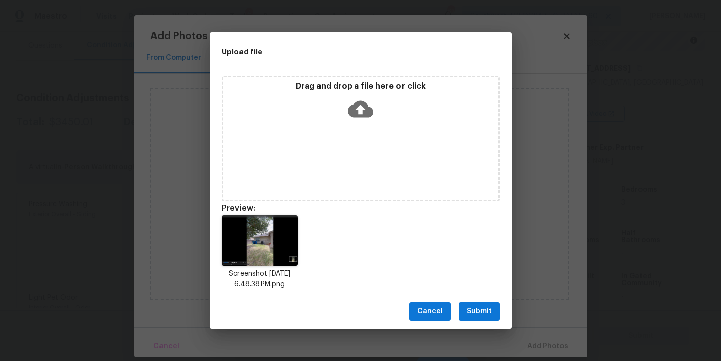
click at [489, 315] on span "Submit" at bounding box center [479, 311] width 25 height 13
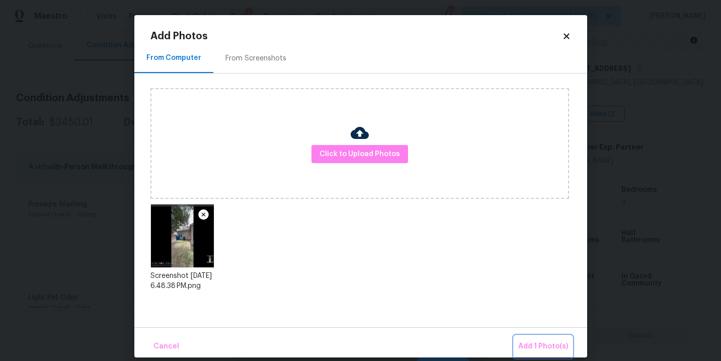
click at [534, 343] on span "Add 1 Photo(s)" at bounding box center [543, 346] width 50 height 13
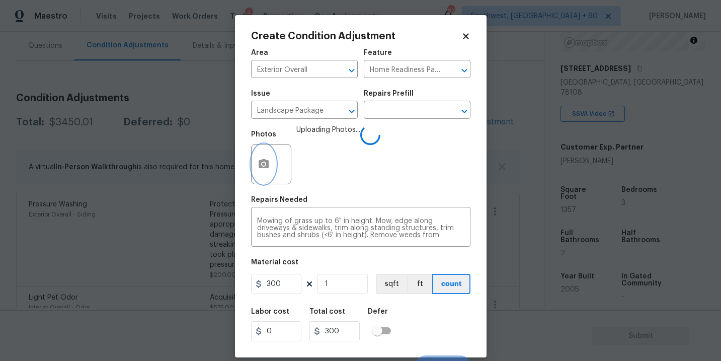
scroll to position [15, 0]
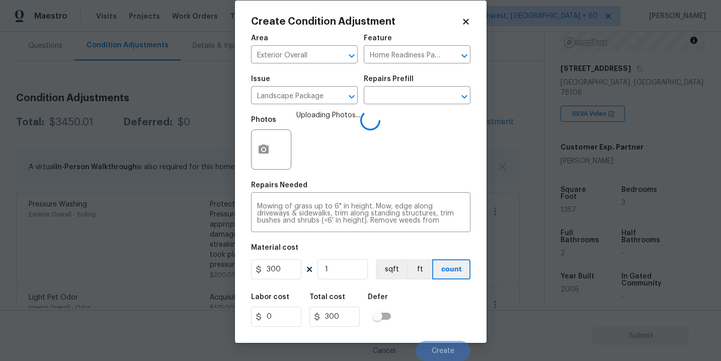
click at [444, 297] on div "Labor cost 0 Total cost 300 Defer" at bounding box center [360, 309] width 219 height 45
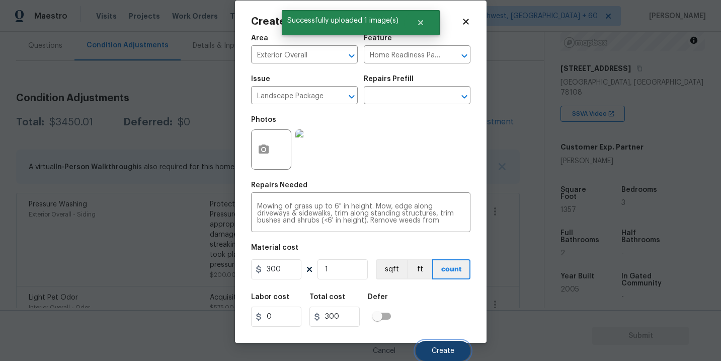
click at [443, 345] on button "Create" at bounding box center [442, 350] width 55 height 20
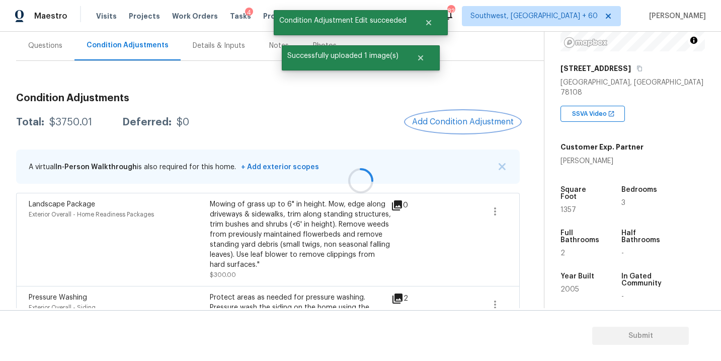
scroll to position [0, 0]
click at [453, 121] on span "Add Condition Adjustment" at bounding box center [463, 121] width 102 height 9
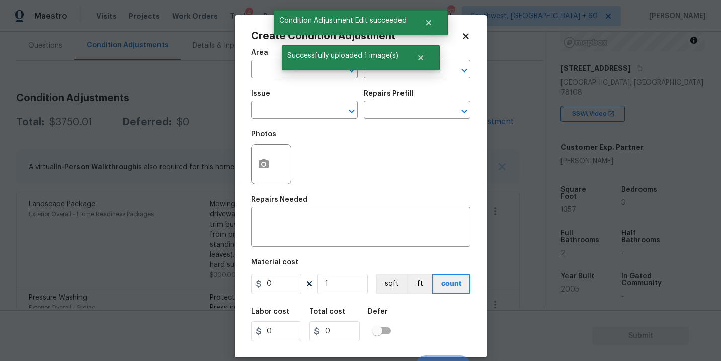
click at [275, 83] on span "Area ​" at bounding box center [304, 63] width 107 height 41
click at [268, 76] on input "text" at bounding box center [290, 70] width 78 height 16
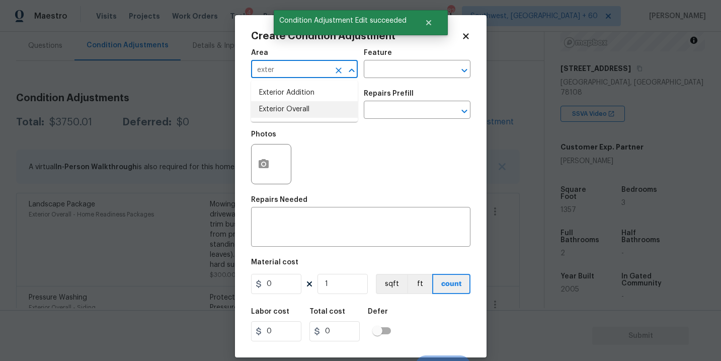
click at [286, 111] on li "Exterior Overall" at bounding box center [304, 109] width 107 height 17
type input "Exterior Overall"
click at [286, 111] on input "text" at bounding box center [290, 111] width 78 height 16
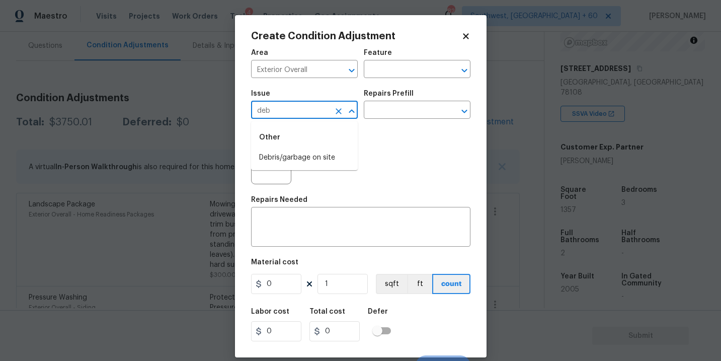
click at [289, 152] on li "Debris/garbage on site" at bounding box center [304, 157] width 107 height 17
type input "Debris/garbage on site"
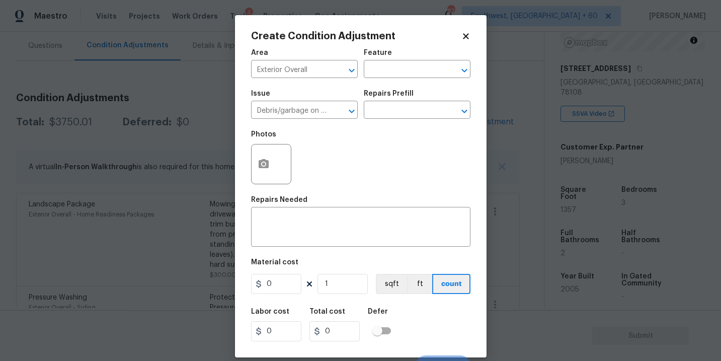
click at [384, 126] on div "Photos" at bounding box center [360, 157] width 219 height 65
click at [401, 111] on input "text" at bounding box center [403, 111] width 78 height 16
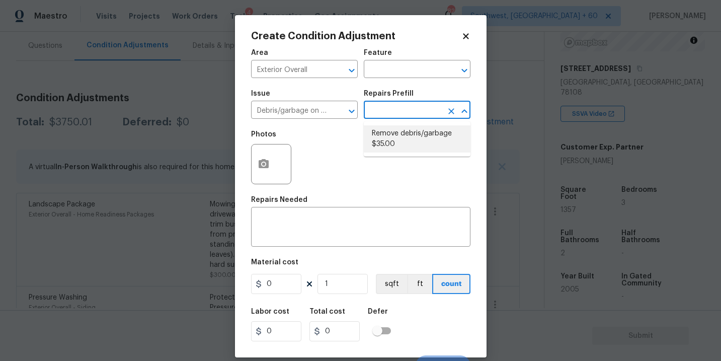
click at [400, 144] on li "Remove debris/garbage $35.00" at bounding box center [417, 138] width 107 height 27
type textarea "Remove, haul off, and properly dispose of any debris left by seller to offsite …"
type input "35"
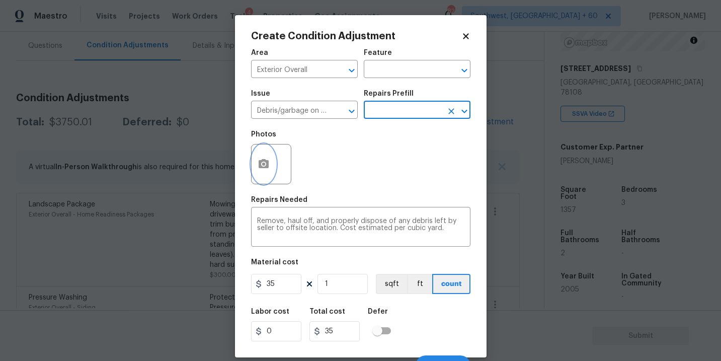
click at [264, 168] on icon "button" at bounding box center [263, 163] width 10 height 9
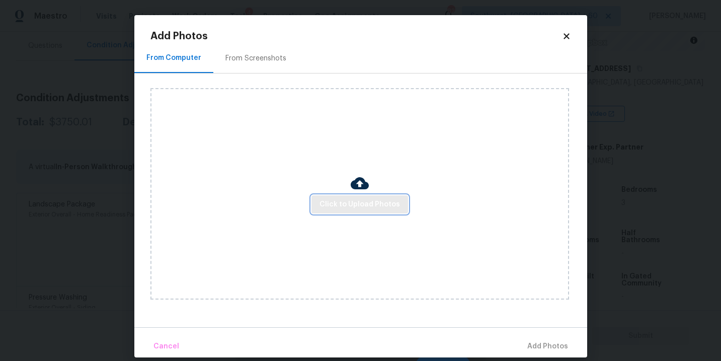
click at [376, 207] on span "Click to Upload Photos" at bounding box center [359, 204] width 80 height 13
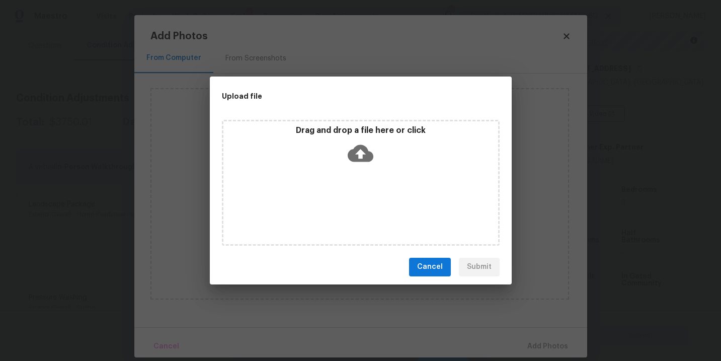
click at [365, 161] on icon at bounding box center [360, 153] width 26 height 26
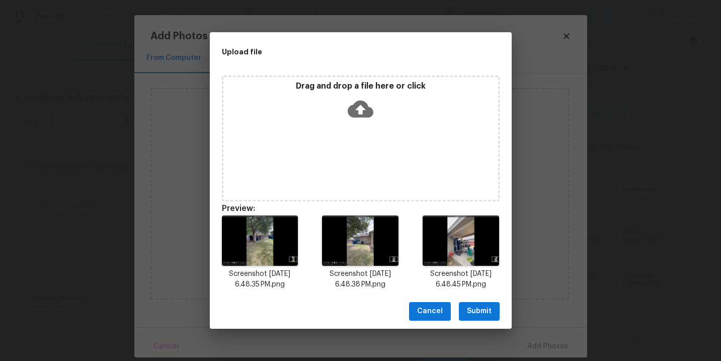
click at [473, 316] on span "Submit" at bounding box center [479, 311] width 25 height 13
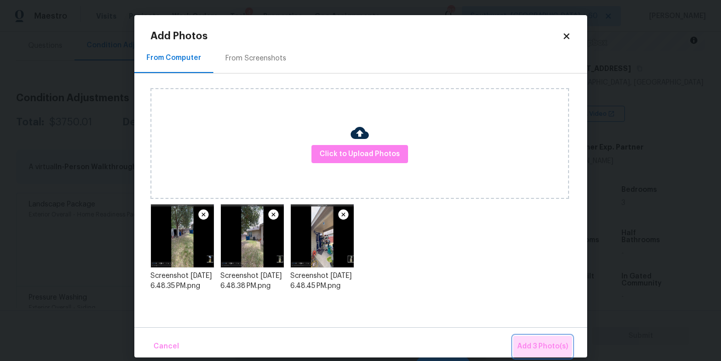
click at [527, 340] on span "Add 3 Photo(s)" at bounding box center [542, 346] width 51 height 13
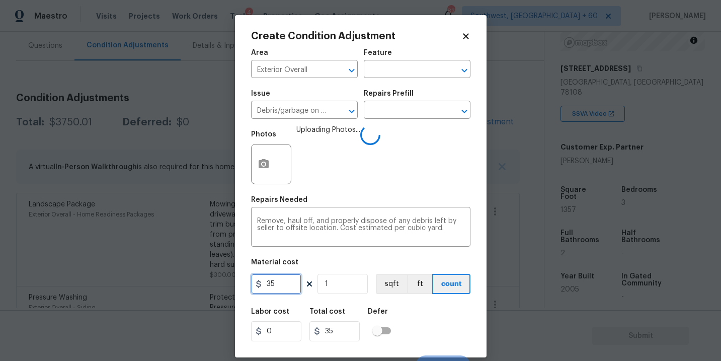
drag, startPoint x: 194, startPoint y: 285, endPoint x: 176, endPoint y: 284, distance: 18.6
click at [176, 284] on div "Create Condition Adjustment Area Exterior Overall ​ Feature ​ Issue Debris/garb…" at bounding box center [360, 180] width 721 height 361
type input "1200"
click at [414, 320] on div "Labor cost 0 Total cost 1200 Defer" at bounding box center [360, 324] width 219 height 45
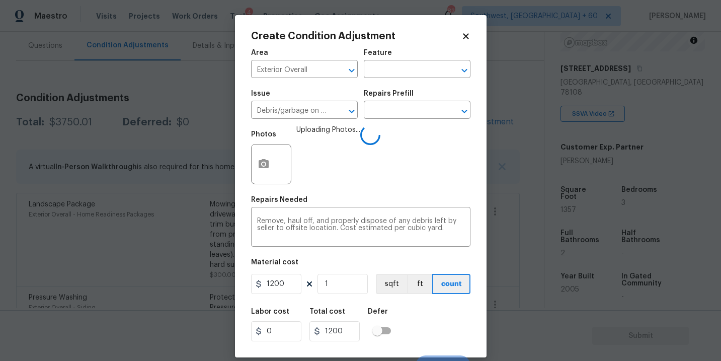
click at [447, 326] on div "Labor cost 0 Total cost 1200 Defer" at bounding box center [360, 324] width 219 height 45
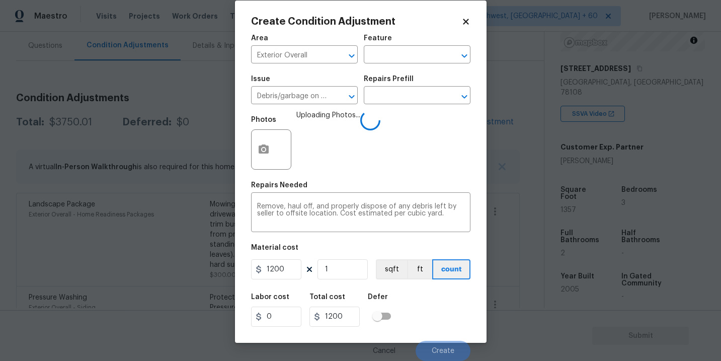
click at [447, 326] on div "Labor cost 0 Total cost 1200 Defer" at bounding box center [360, 309] width 219 height 45
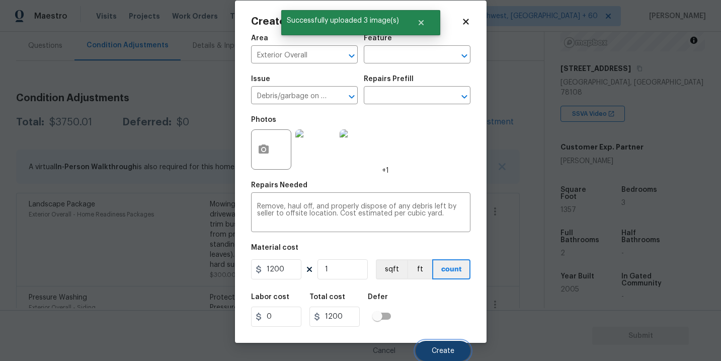
click at [444, 354] on span "Create" at bounding box center [442, 351] width 23 height 8
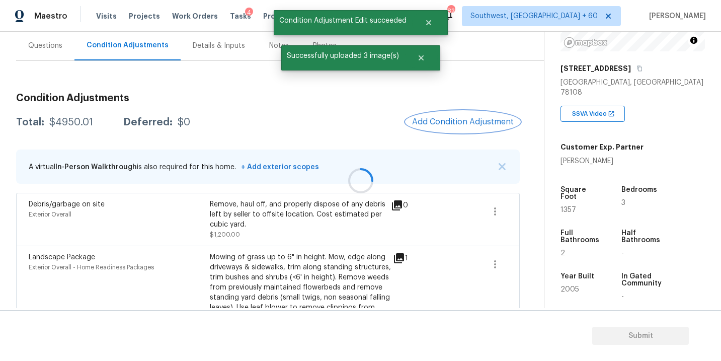
scroll to position [0, 0]
click at [466, 122] on span "Add Condition Adjustment" at bounding box center [463, 121] width 102 height 9
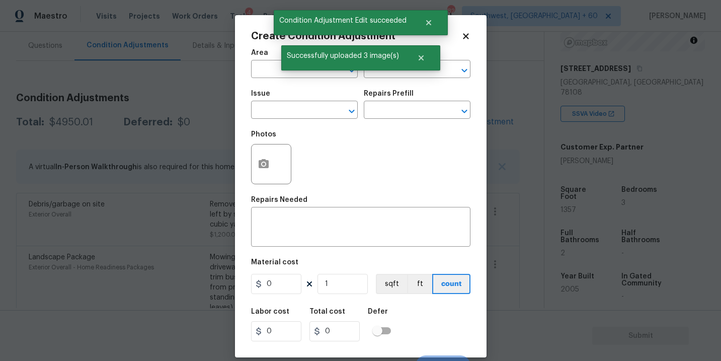
click at [256, 78] on span "Area ​" at bounding box center [304, 63] width 107 height 41
click at [259, 75] on input "text" at bounding box center [290, 70] width 78 height 16
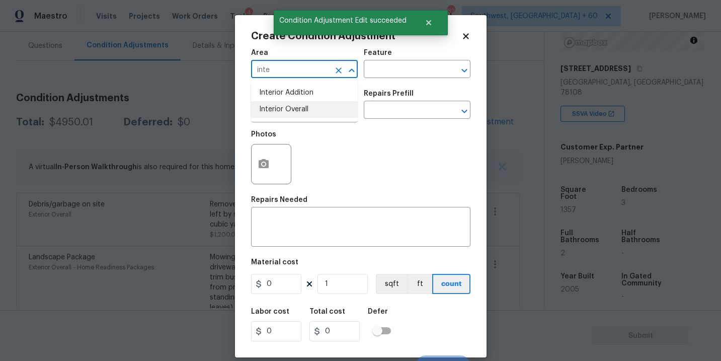
click at [278, 111] on li "Interior Overall" at bounding box center [304, 109] width 107 height 17
type input "Interior Overall"
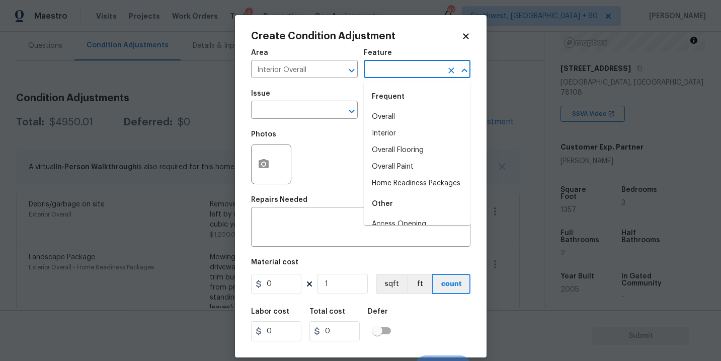
click at [373, 71] on input "text" at bounding box center [403, 70] width 78 height 16
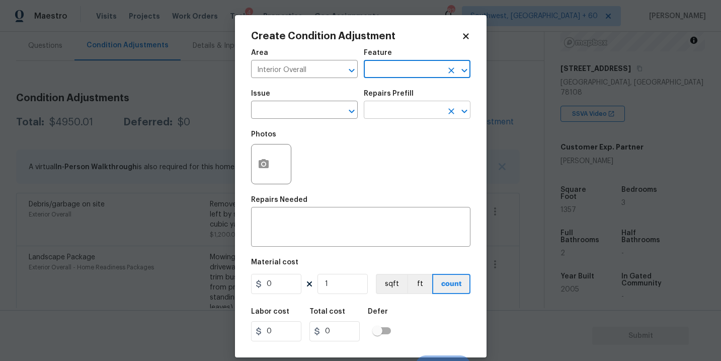
drag, startPoint x: 373, startPoint y: 71, endPoint x: 376, endPoint y: 119, distance: 47.9
click at [376, 114] on div "Area Interior Overall ​ Feature ​ Issue ​ Repairs Prefill ​" at bounding box center [360, 83] width 219 height 81
click at [395, 77] on input "text" at bounding box center [403, 70] width 78 height 16
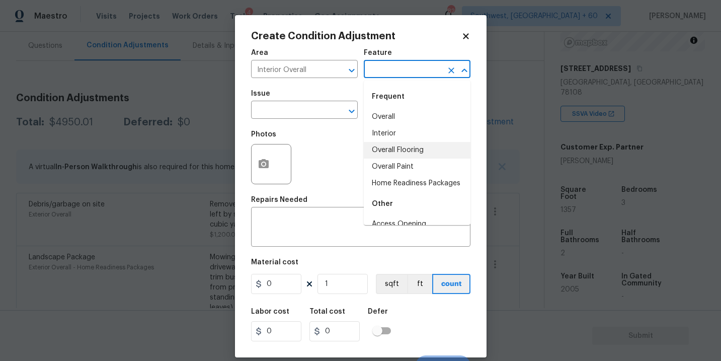
click at [402, 164] on li "Overall Paint" at bounding box center [417, 166] width 107 height 17
type input "Overall Paint"
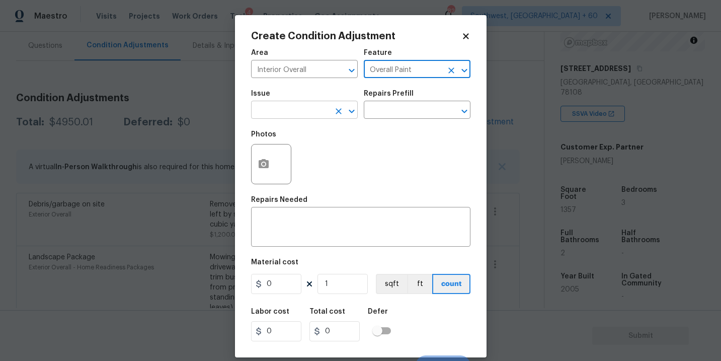
click at [310, 103] on input "text" at bounding box center [290, 111] width 78 height 16
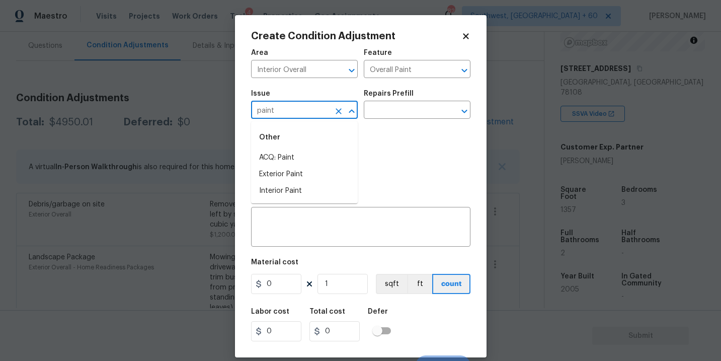
click at [299, 146] on div "Other" at bounding box center [304, 137] width 107 height 24
click at [299, 153] on li "ACQ: Paint" at bounding box center [304, 157] width 107 height 17
type input "ACQ: Paint"
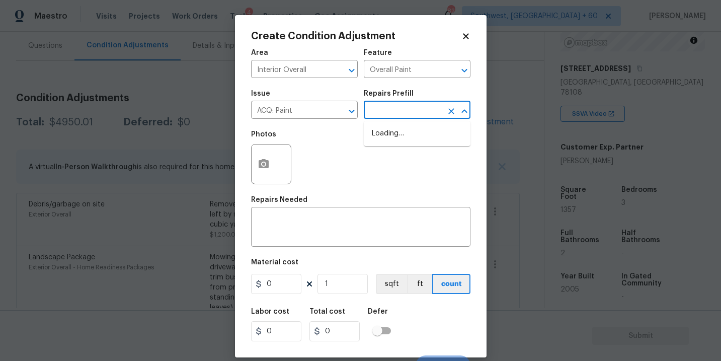
click at [408, 112] on input "text" at bounding box center [403, 111] width 78 height 16
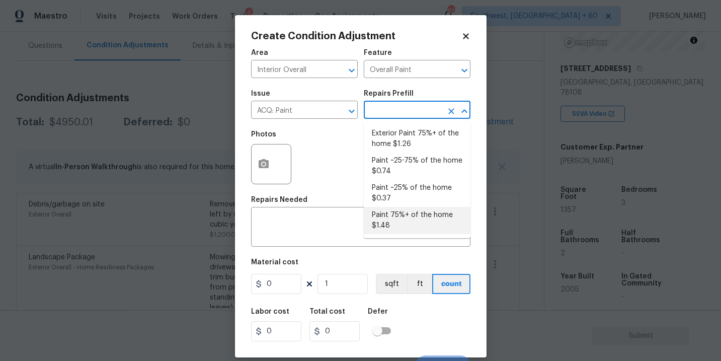
click at [403, 218] on li "Paint 75%+ of the home $1.48" at bounding box center [417, 220] width 107 height 27
type input "Acquisition"
type textarea "Acquisition Scope: 75%+ of the home will likely require interior paint"
type input "1.48"
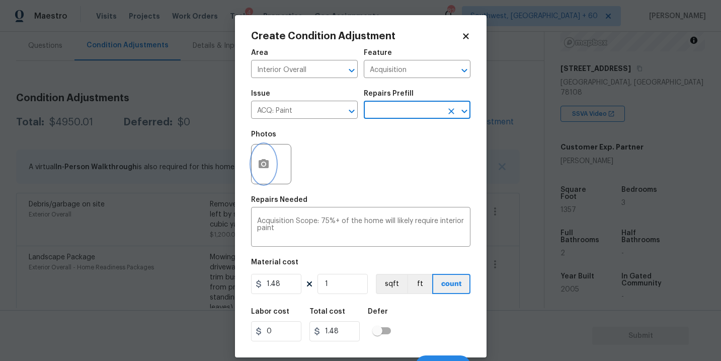
click at [264, 163] on circle "button" at bounding box center [262, 163] width 3 height 3
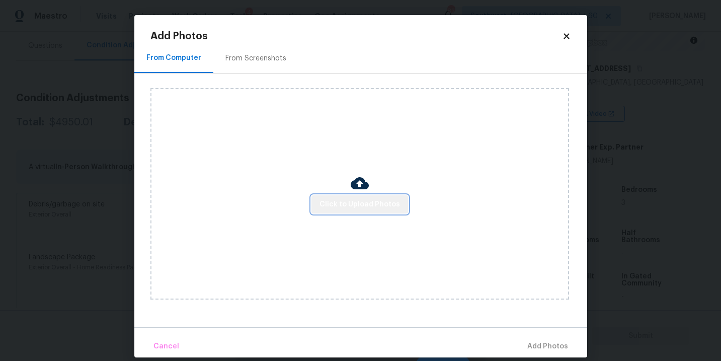
click at [361, 197] on button "Click to Upload Photos" at bounding box center [359, 204] width 97 height 19
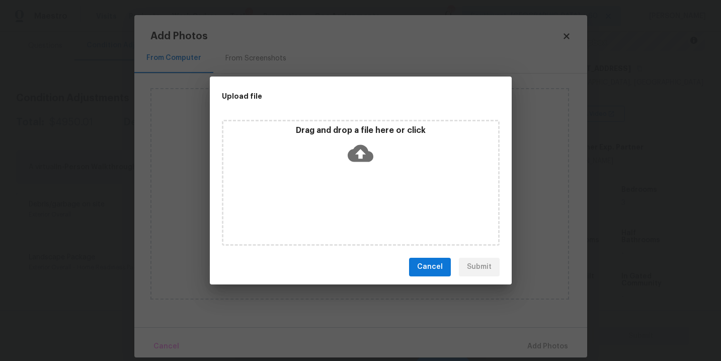
click at [367, 160] on icon at bounding box center [360, 152] width 26 height 17
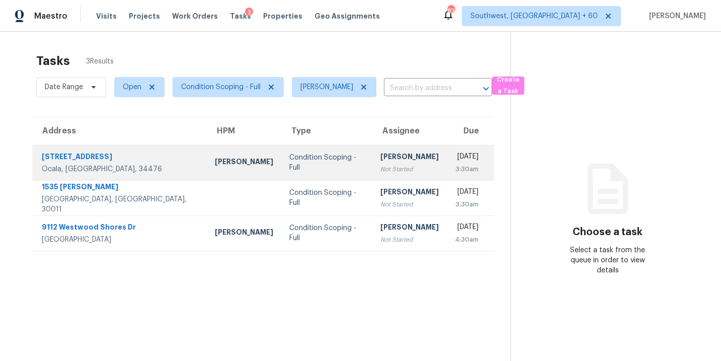
click at [309, 164] on div "Condition Scoping - Full" at bounding box center [326, 162] width 74 height 20
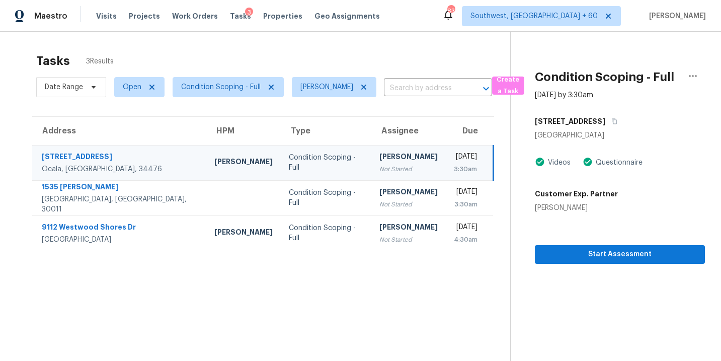
click at [379, 168] on div "Not Started" at bounding box center [408, 169] width 58 height 10
click at [391, 161] on div "[PERSON_NAME]" at bounding box center [408, 157] width 58 height 13
click at [402, 164] on td "Sakthivel Chandran Not Started" at bounding box center [408, 162] width 74 height 35
click at [386, 164] on div "Not Started" at bounding box center [408, 169] width 58 height 10
click at [572, 249] on span "Start Assessment" at bounding box center [620, 254] width 154 height 13
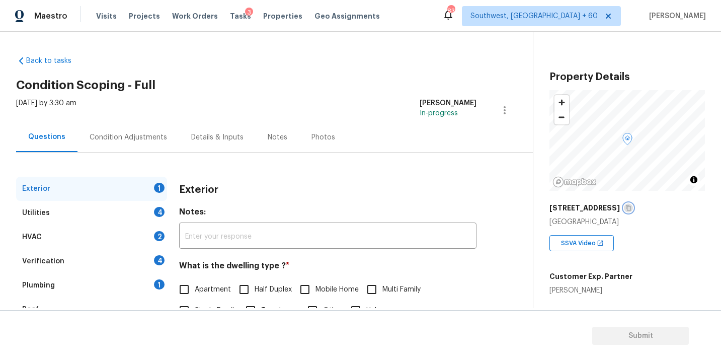
click at [626, 208] on icon "button" at bounding box center [628, 208] width 5 height 6
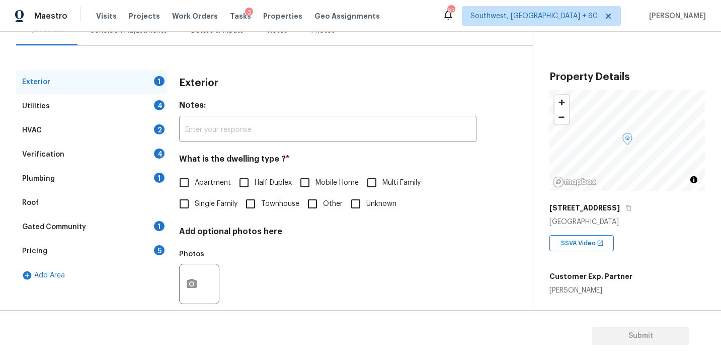
click at [227, 206] on span "Single Family" at bounding box center [216, 204] width 43 height 11
click at [195, 206] on input "Single Family" at bounding box center [183, 203] width 21 height 21
checkbox input "true"
click at [140, 108] on div "Utilities 4" at bounding box center [91, 106] width 151 height 24
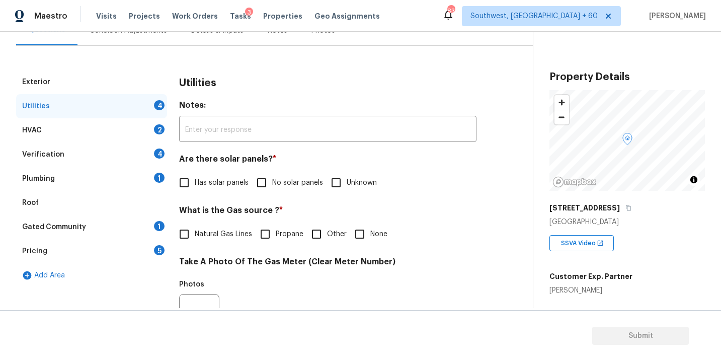
click at [273, 175] on label "No solar panels" at bounding box center [287, 182] width 72 height 21
click at [272, 175] on input "No solar panels" at bounding box center [261, 182] width 21 height 21
checkbox input "true"
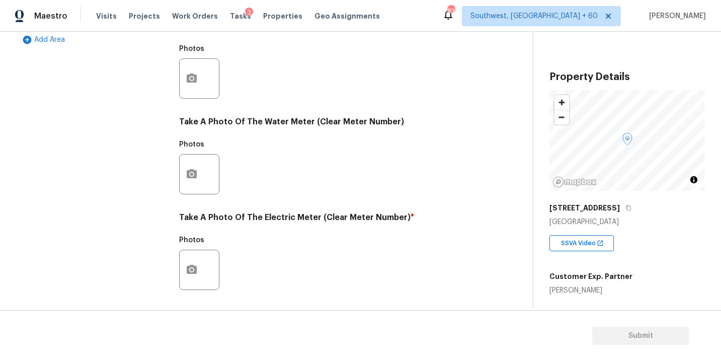
scroll to position [396, 0]
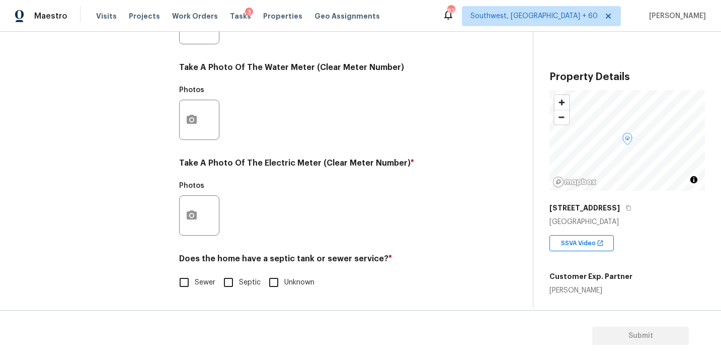
click at [224, 278] on input "Septic" at bounding box center [228, 282] width 21 height 21
checkbox input "true"
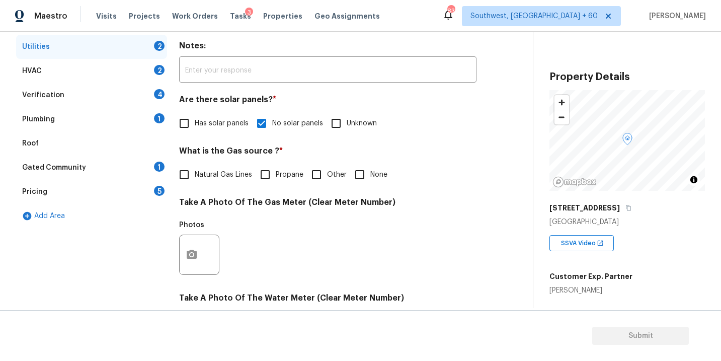
scroll to position [137, 0]
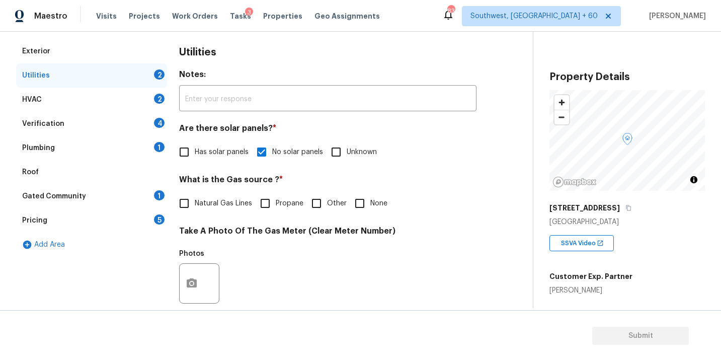
click at [84, 149] on div "Plumbing 1" at bounding box center [91, 148] width 151 height 24
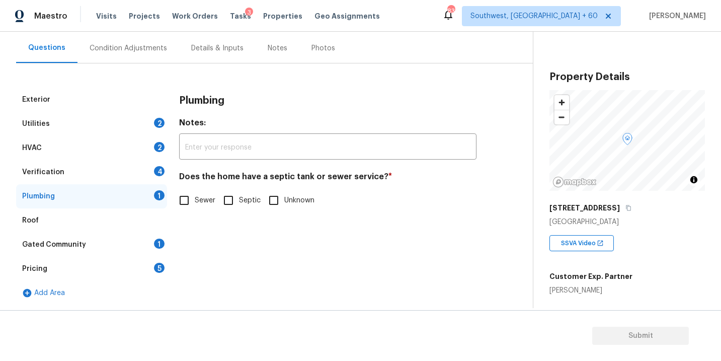
scroll to position [89, 0]
click at [229, 200] on input "Septic" at bounding box center [228, 200] width 21 height 21
checkbox input "true"
click at [91, 245] on div "Gated Community 1" at bounding box center [91, 244] width 151 height 24
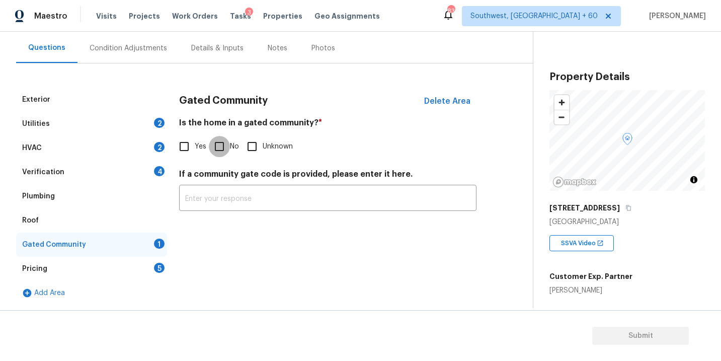
click at [229, 142] on input "No" at bounding box center [219, 146] width 21 height 21
checkbox input "true"
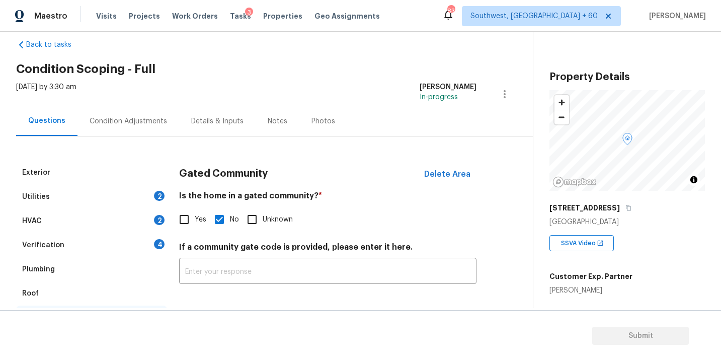
click at [138, 121] on div "Condition Adjustments" at bounding box center [128, 121] width 77 height 10
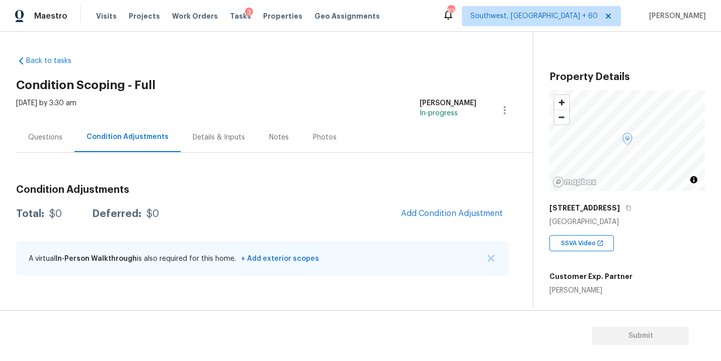
click at [43, 139] on div "Questions" at bounding box center [45, 137] width 34 height 10
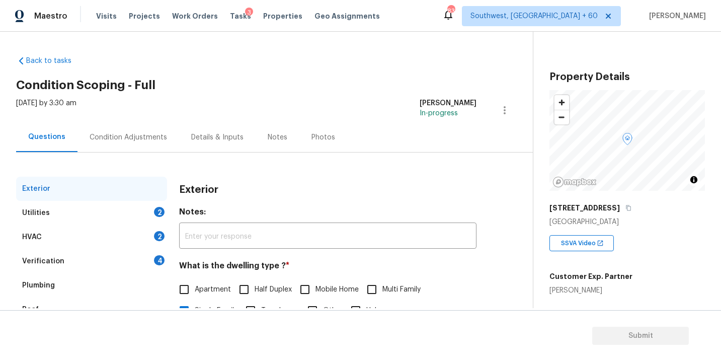
click at [135, 131] on div "Condition Adjustments" at bounding box center [128, 137] width 102 height 30
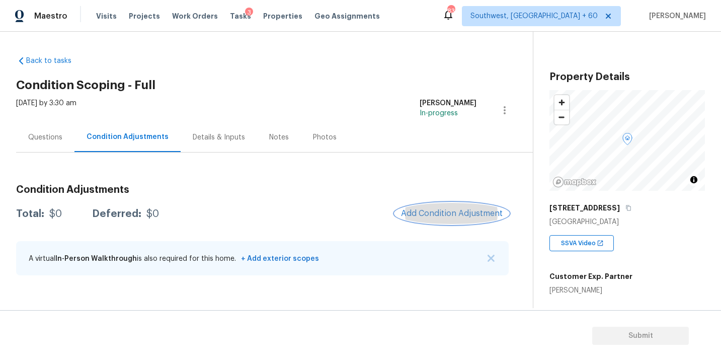
click at [431, 203] on button "Add Condition Adjustment" at bounding box center [452, 213] width 114 height 21
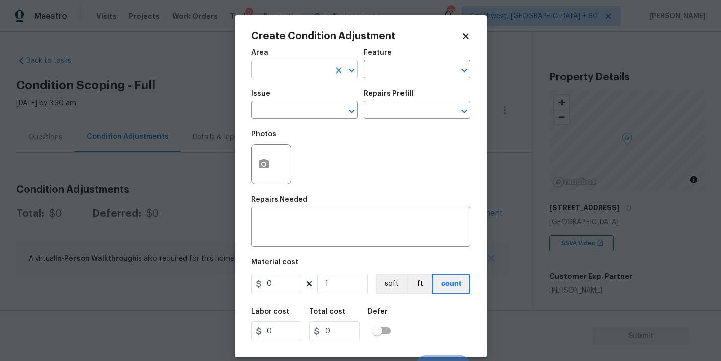
click at [294, 65] on input "text" at bounding box center [290, 70] width 78 height 16
type input "bath"
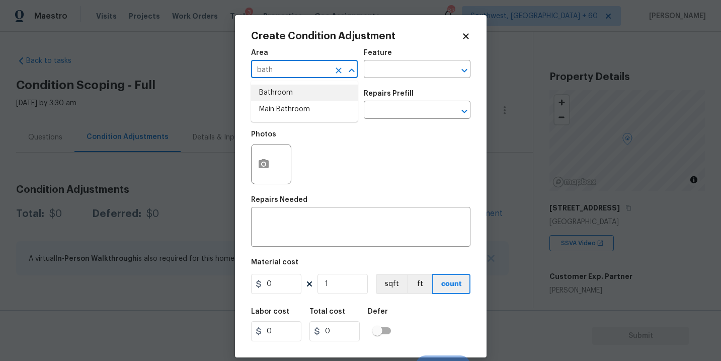
click at [287, 95] on li "Bathroom" at bounding box center [304, 92] width 107 height 17
type input "Bathroom"
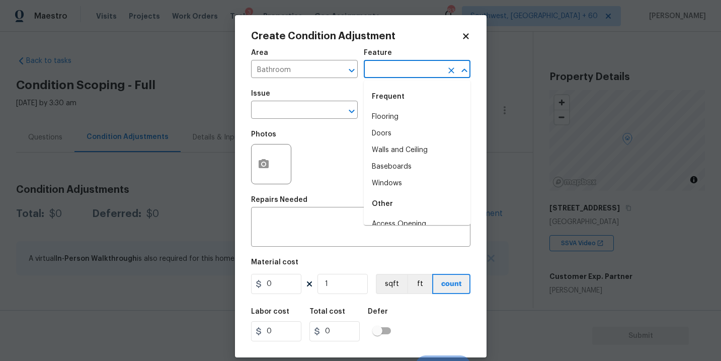
click at [379, 71] on input "text" at bounding box center [403, 70] width 78 height 16
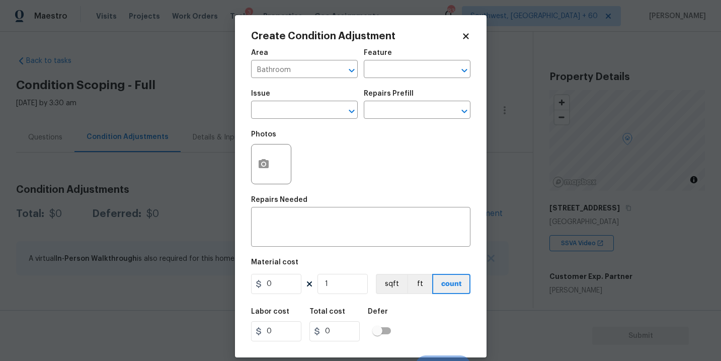
click at [304, 170] on div "Photos" at bounding box center [360, 157] width 219 height 65
click at [521, 177] on body "Maestro Visits Projects Work Orders Tasks 3 Properties Geo Assignments 839 Sout…" at bounding box center [360, 180] width 721 height 361
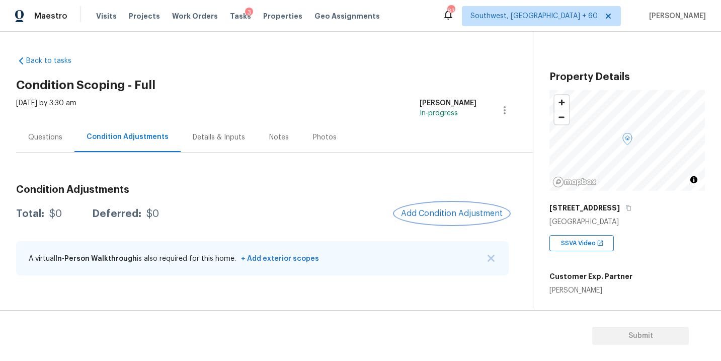
click at [427, 204] on button "Add Condition Adjustment" at bounding box center [452, 213] width 114 height 21
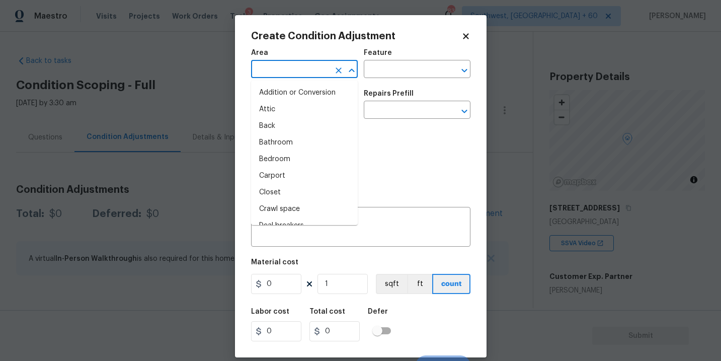
click at [303, 75] on input "text" at bounding box center [290, 70] width 78 height 16
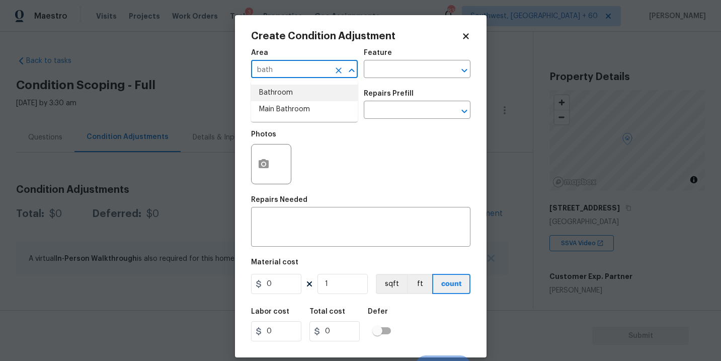
click at [312, 92] on li "Bathroom" at bounding box center [304, 92] width 107 height 17
type input "Bathroom"
click at [377, 69] on input "text" at bounding box center [403, 70] width 78 height 16
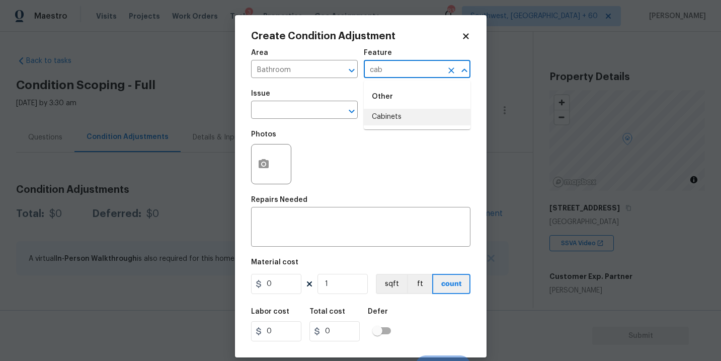
click at [384, 113] on li "Cabinets" at bounding box center [417, 117] width 107 height 17
type input "Cabinets"
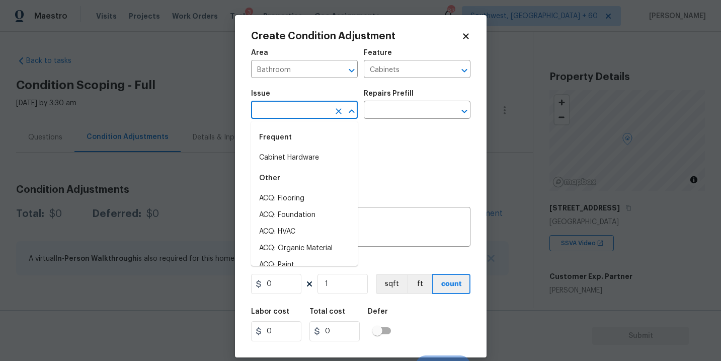
click at [311, 106] on input "text" at bounding box center [290, 111] width 78 height 16
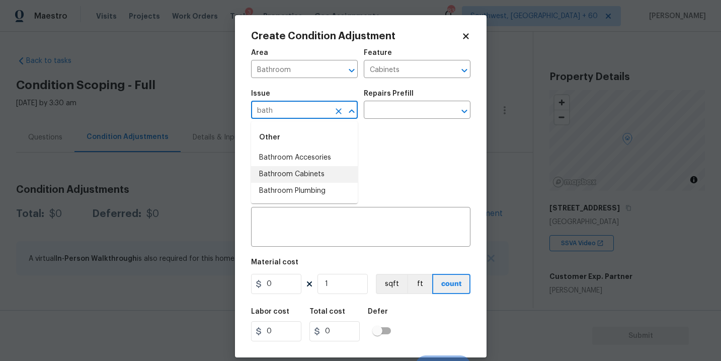
click at [323, 168] on li "Bathroom Cabinets" at bounding box center [304, 174] width 107 height 17
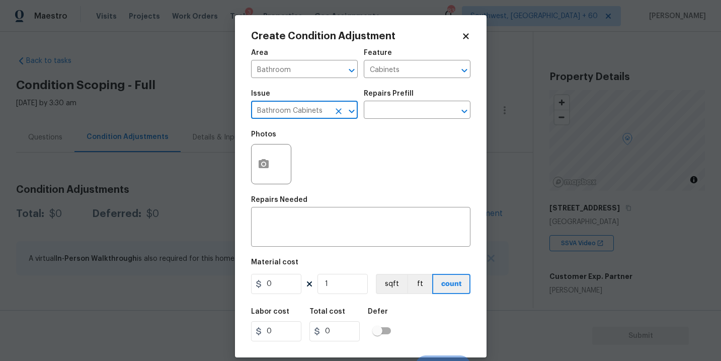
type input "Bathroom Cabinets"
click at [401, 100] on div "Repairs Prefill" at bounding box center [417, 96] width 107 height 13
click at [396, 106] on input "text" at bounding box center [403, 111] width 78 height 16
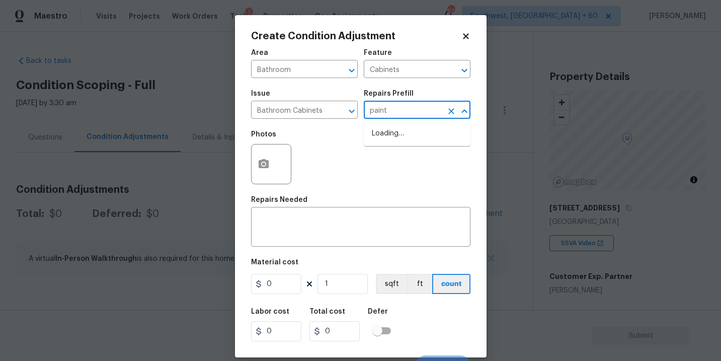
type input "paint"
click at [384, 167] on div "Photos" at bounding box center [360, 157] width 219 height 65
click at [392, 118] on input "text" at bounding box center [403, 111] width 78 height 16
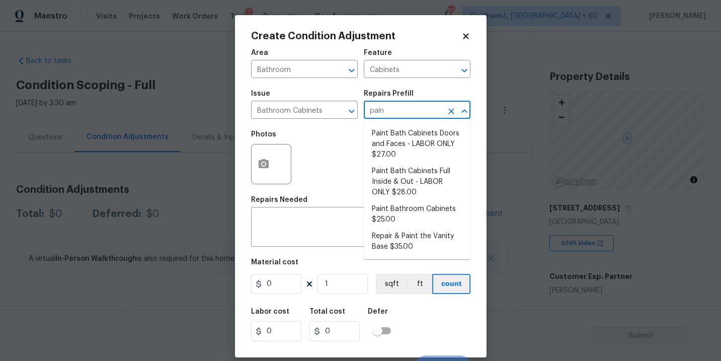
type input "paint"
click at [399, 217] on li "Paint Bathroom Cabinets $25.00" at bounding box center [417, 214] width 107 height 27
type textarea "Prep, sand, mask and apply 2 coats of paint to the bathroom cabinet doors, inte…"
type input "25"
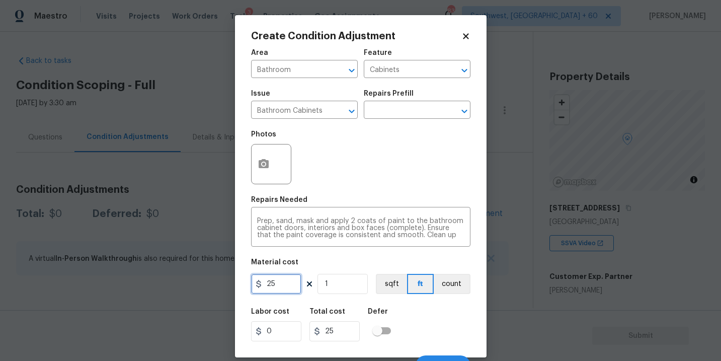
drag, startPoint x: 287, startPoint y: 282, endPoint x: 240, endPoint y: 282, distance: 46.8
click at [240, 282] on div "Create Condition Adjustment Area Bathroom ​ Feature Cabinets ​ Issue Bathroom C…" at bounding box center [360, 186] width 251 height 342
type input "1000"
click at [274, 164] on button "button" at bounding box center [263, 163] width 24 height 39
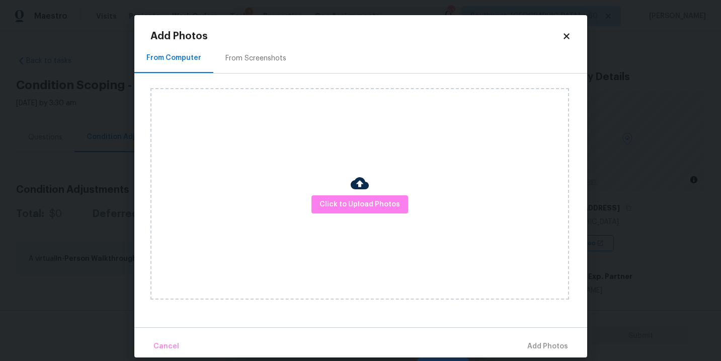
click at [325, 190] on div "Click to Upload Photos" at bounding box center [359, 193] width 418 height 211
click at [335, 192] on div "Click to Upload Photos" at bounding box center [359, 193] width 418 height 211
click at [353, 194] on div at bounding box center [360, 184] width 18 height 21
click at [353, 195] on button "Click to Upload Photos" at bounding box center [359, 204] width 97 height 19
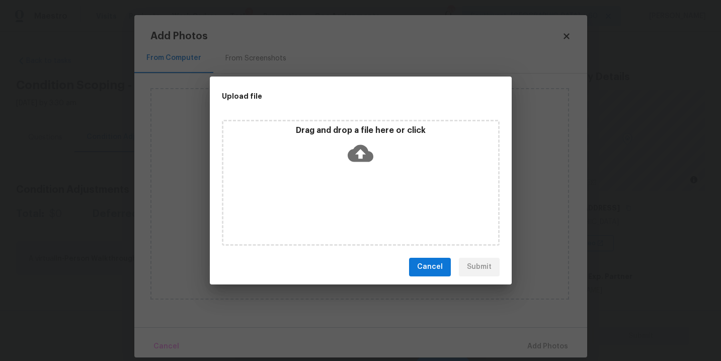
click at [353, 147] on icon at bounding box center [360, 153] width 26 height 26
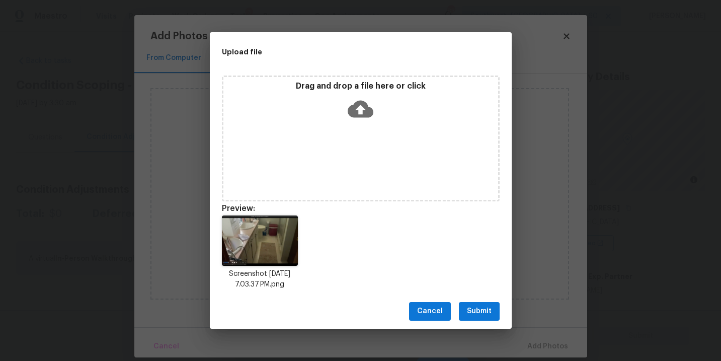
click at [469, 301] on div "Cancel Submit" at bounding box center [361, 311] width 302 height 35
click at [489, 314] on span "Submit" at bounding box center [479, 311] width 25 height 13
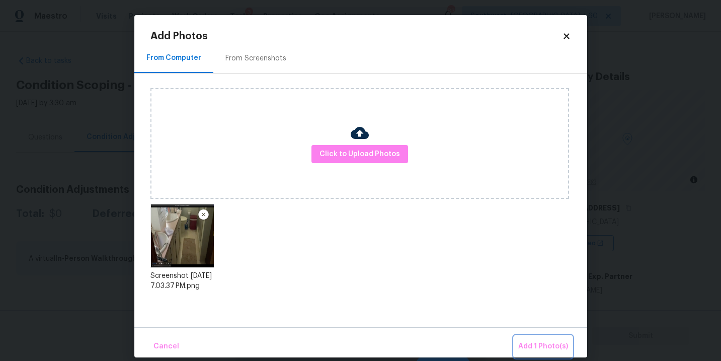
click at [529, 347] on span "Add 1 Photo(s)" at bounding box center [543, 346] width 50 height 13
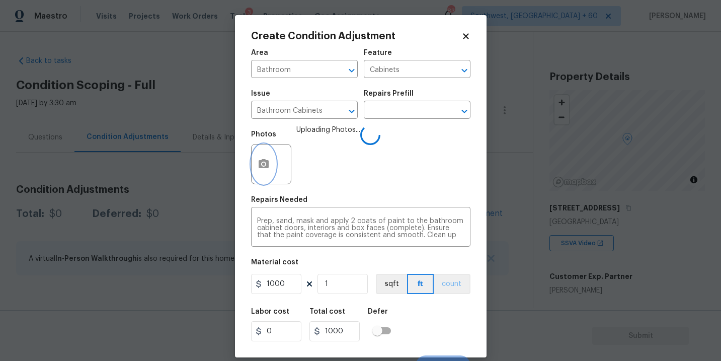
scroll to position [15, 0]
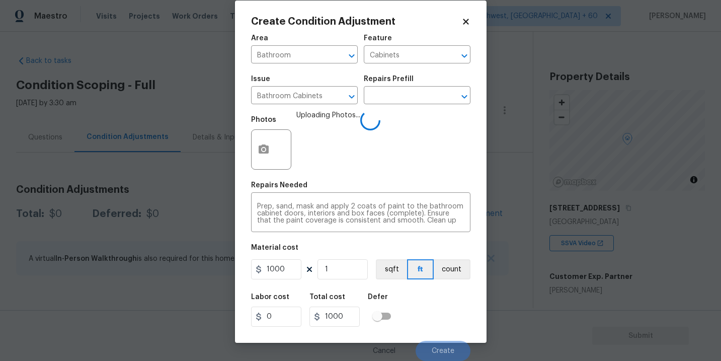
click at [449, 289] on div "Labor cost 0 Total cost 1000 Defer" at bounding box center [360, 309] width 219 height 45
click at [453, 270] on button "count" at bounding box center [451, 269] width 37 height 20
click at [448, 290] on div "Labor cost 0 Total cost 1000 Defer" at bounding box center [360, 309] width 219 height 45
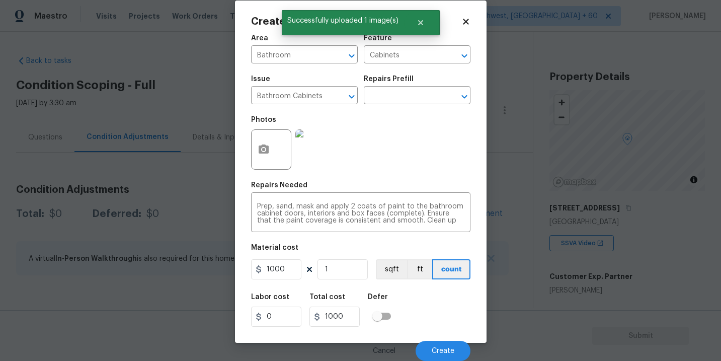
click at [451, 295] on div "Labor cost 0 Total cost 1000 Defer" at bounding box center [360, 309] width 219 height 45
click at [437, 336] on div "Cancel Create" at bounding box center [360, 346] width 219 height 28
click at [437, 342] on button "Create" at bounding box center [442, 350] width 55 height 20
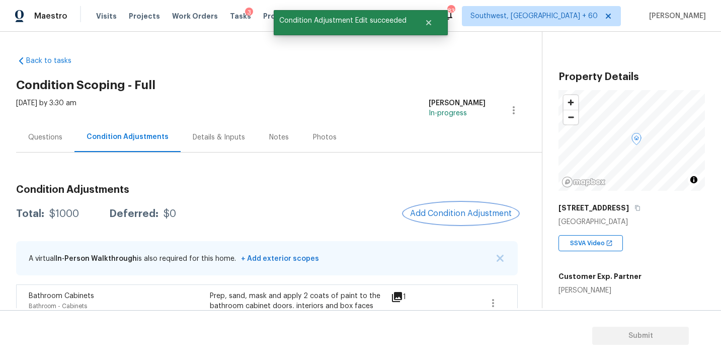
scroll to position [0, 0]
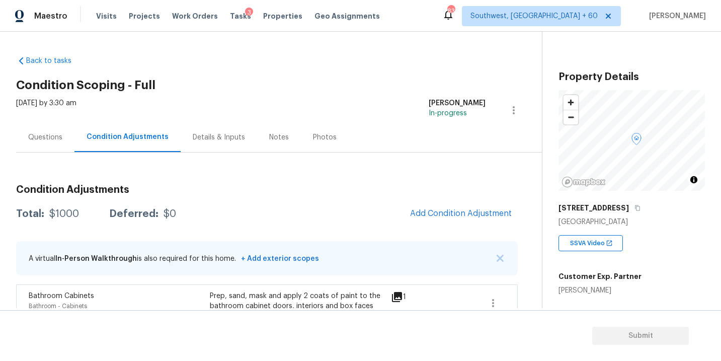
click at [346, 228] on div "Condition Adjustments Total: $1000 Deferred: $0 Add Condition Adjustment A virt…" at bounding box center [266, 267] width 501 height 181
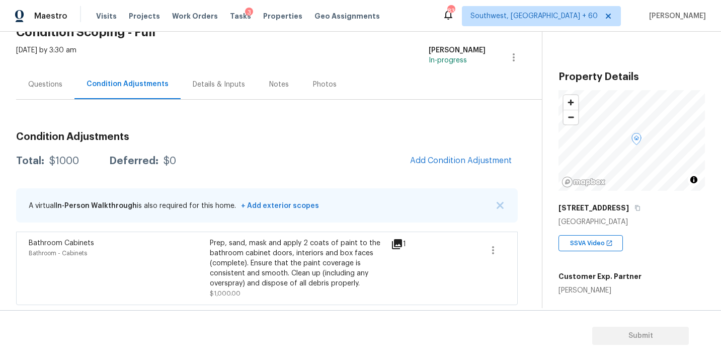
click at [42, 79] on div "Questions" at bounding box center [45, 84] width 34 height 10
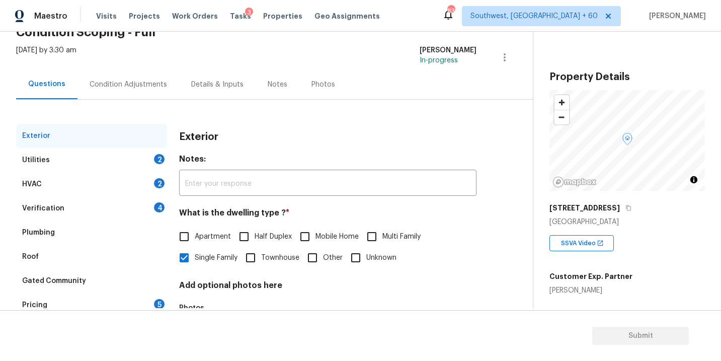
click at [147, 83] on div "Condition Adjustments" at bounding box center [128, 84] width 77 height 10
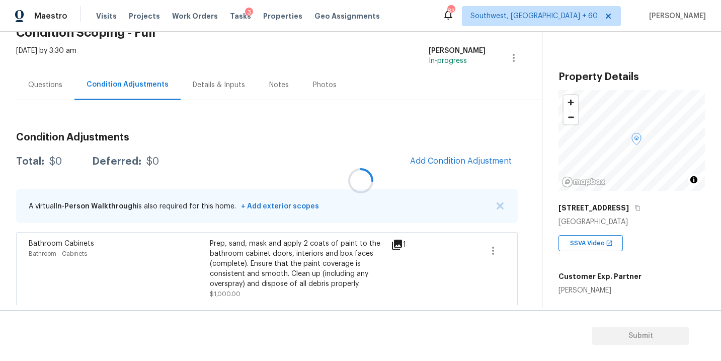
click at [372, 153] on div at bounding box center [360, 180] width 721 height 361
click at [429, 141] on div at bounding box center [360, 180] width 721 height 361
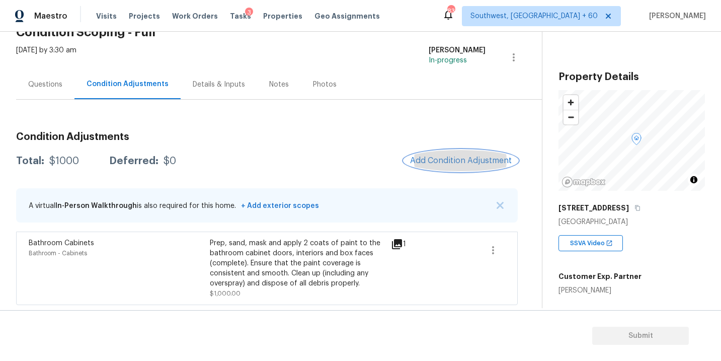
click at [429, 158] on span "Add Condition Adjustment" at bounding box center [461, 160] width 102 height 9
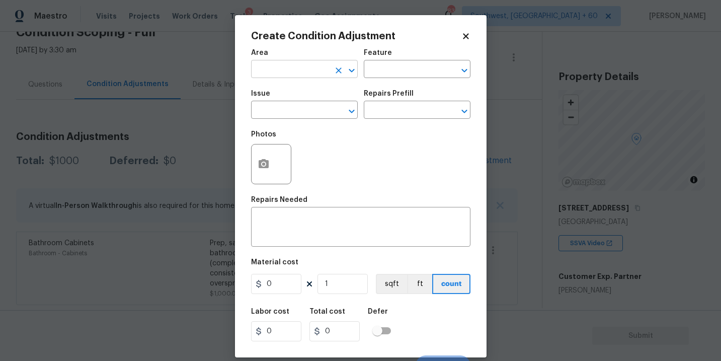
click at [295, 70] on input "text" at bounding box center [290, 70] width 78 height 16
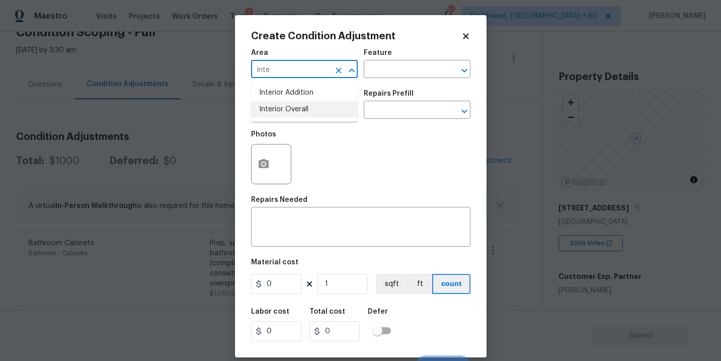
click at [295, 106] on li "Interior Overall" at bounding box center [304, 109] width 107 height 17
type input "Interior Overall"
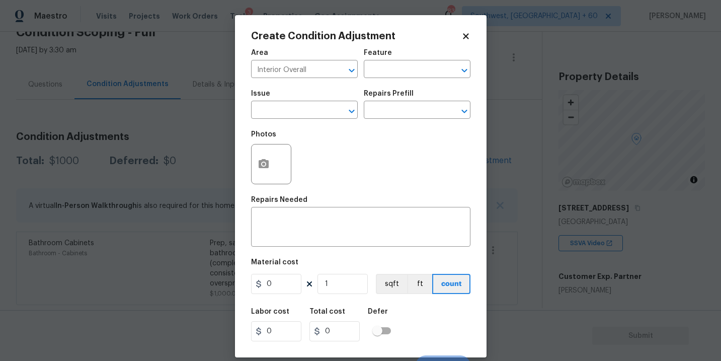
click at [367, 83] on div "Area Interior Overall ​ Feature ​" at bounding box center [360, 63] width 219 height 41
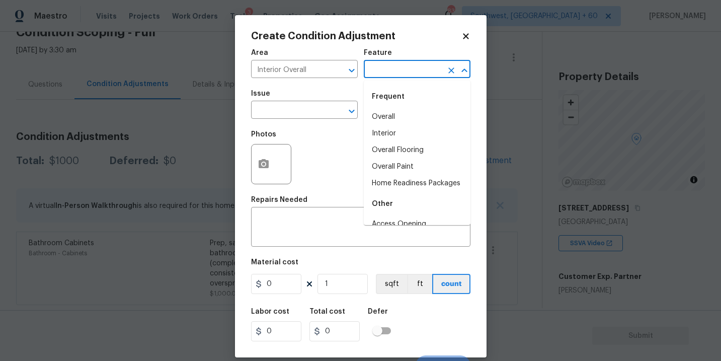
click at [380, 78] on input "text" at bounding box center [403, 70] width 78 height 16
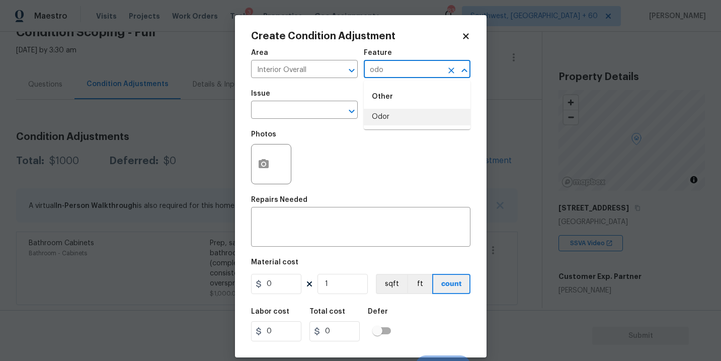
click at [379, 114] on li "Odor" at bounding box center [417, 117] width 107 height 17
type input "Odor"
click at [314, 110] on input "text" at bounding box center [290, 111] width 78 height 16
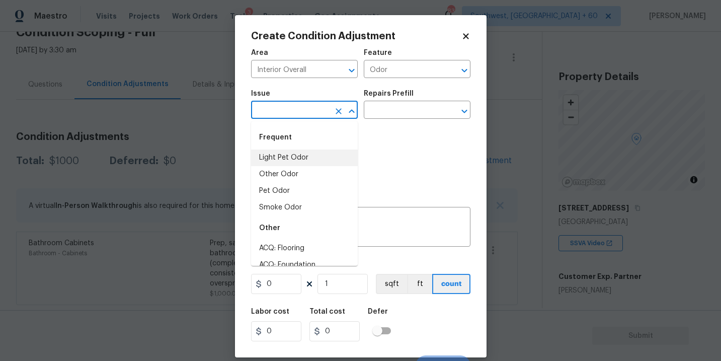
click at [301, 151] on li "Light Pet Odor" at bounding box center [304, 157] width 107 height 17
type input "Light Pet Odor"
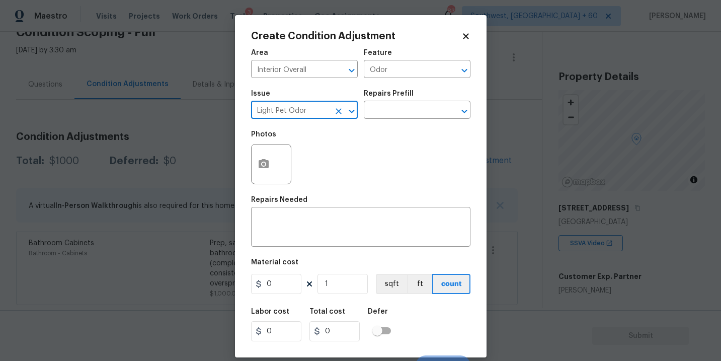
click at [388, 123] on div "Issue Light Pet Odor ​ Repairs Prefill ​" at bounding box center [360, 104] width 219 height 41
click at [397, 120] on div "Issue Light Pet Odor ​ Repairs Prefill ​" at bounding box center [360, 104] width 219 height 41
click at [407, 115] on input "text" at bounding box center [403, 111] width 78 height 16
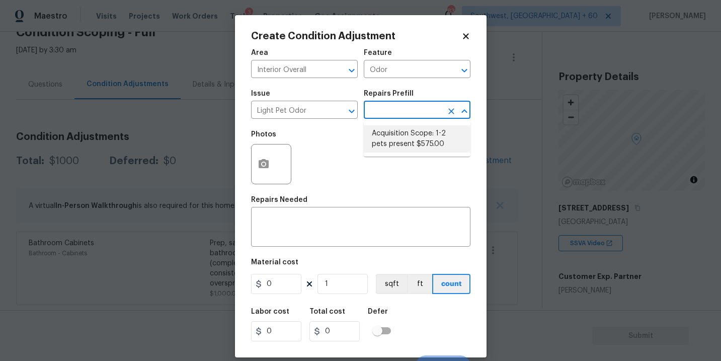
click at [404, 148] on li "Acquisition Scope: 1-2 pets present $575.00" at bounding box center [417, 138] width 107 height 27
type textarea "Acquisition Scope: 1-2 pets present"
type input "575"
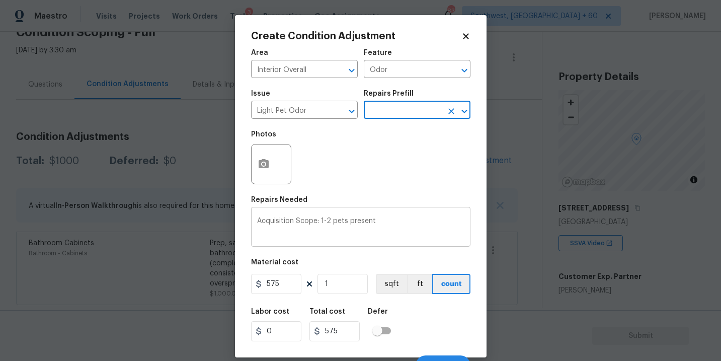
scroll to position [15, 0]
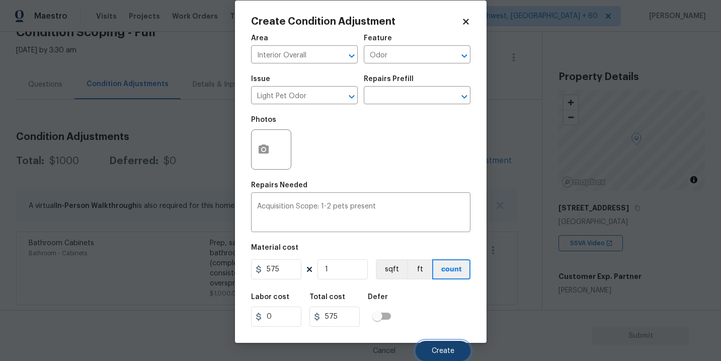
click at [432, 341] on button "Create" at bounding box center [442, 350] width 55 height 20
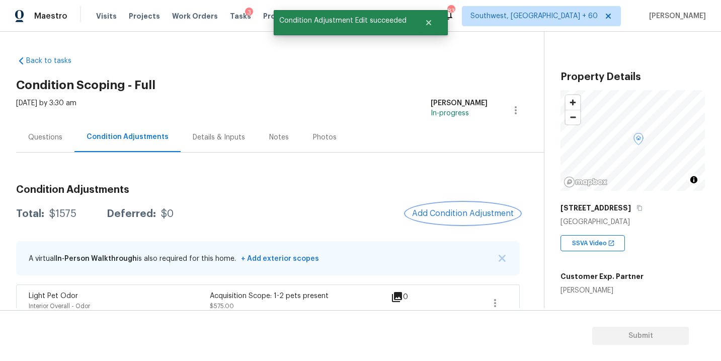
scroll to position [90, 0]
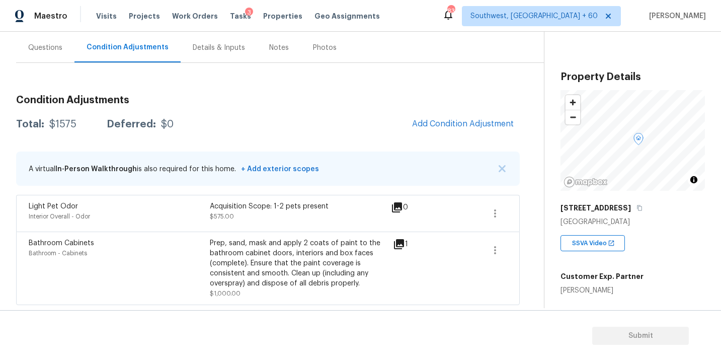
click at [43, 54] on div "Questions" at bounding box center [45, 48] width 58 height 30
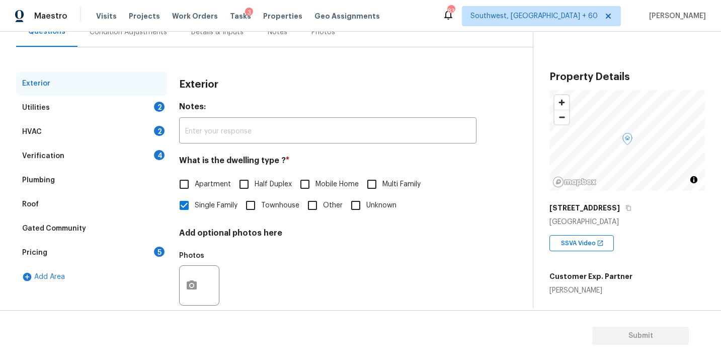
click at [132, 114] on div "Utilities 2" at bounding box center [91, 108] width 151 height 24
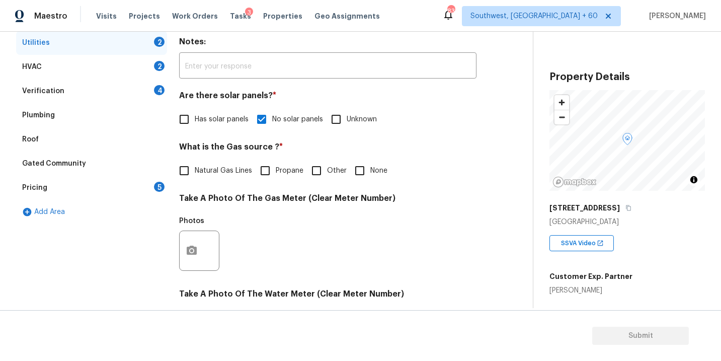
scroll to position [196, 0]
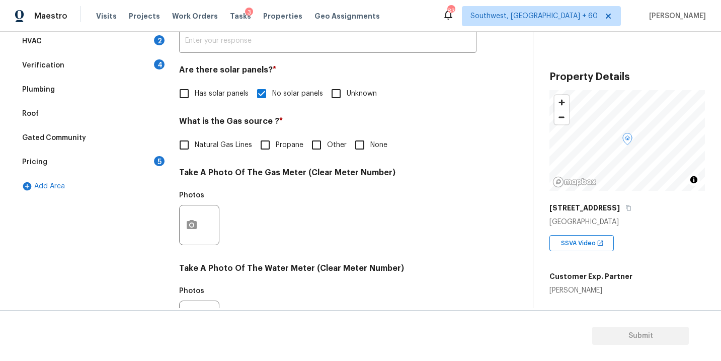
click at [401, 208] on div "Photos" at bounding box center [327, 218] width 297 height 65
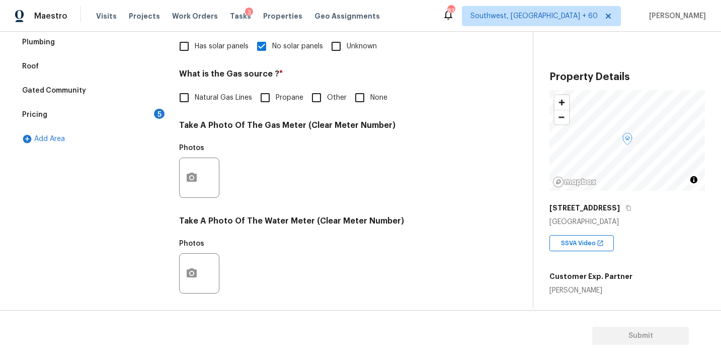
scroll to position [252, 0]
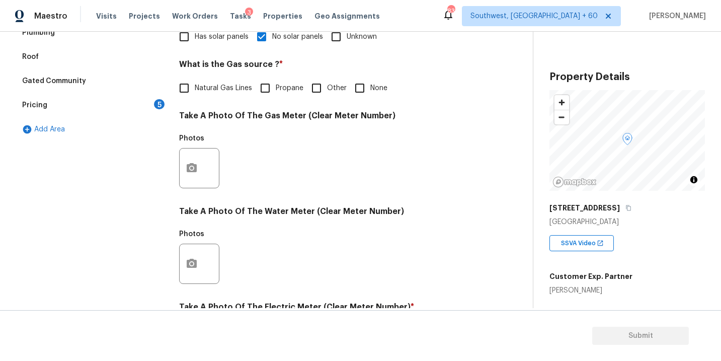
click at [359, 88] on input "None" at bounding box center [359, 87] width 21 height 21
checkbox input "true"
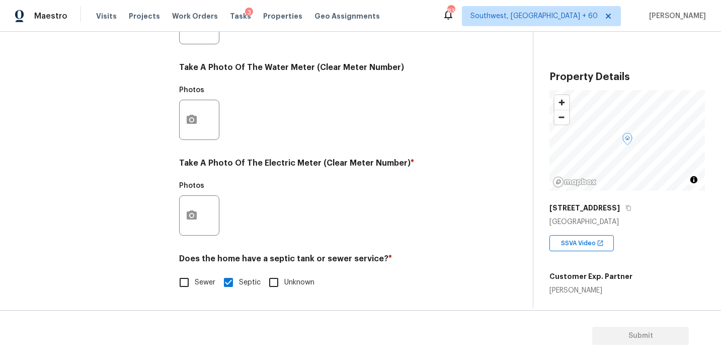
scroll to position [396, 0]
click at [198, 225] on button "button" at bounding box center [192, 215] width 24 height 39
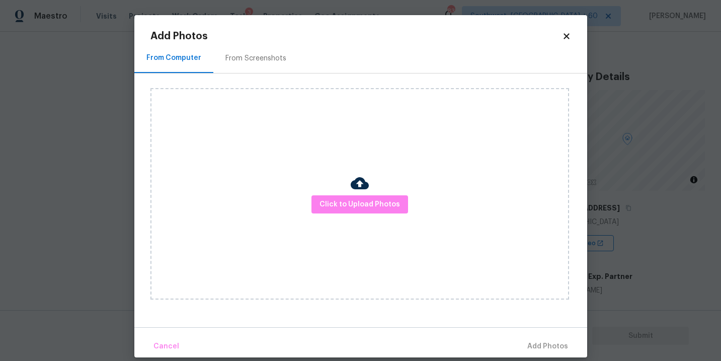
click at [344, 190] on div "Click to Upload Photos" at bounding box center [359, 193] width 418 height 211
click at [347, 199] on span "Click to Upload Photos" at bounding box center [359, 204] width 80 height 13
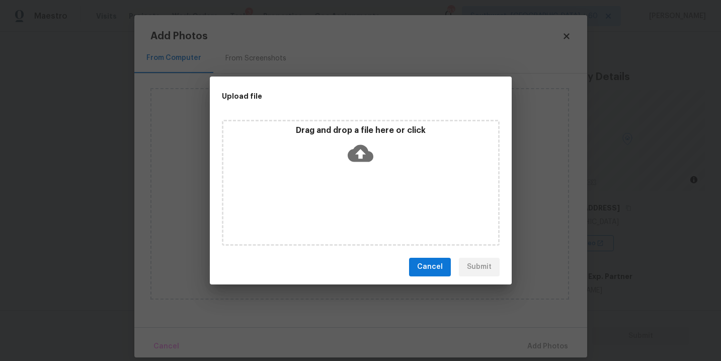
click at [363, 147] on icon at bounding box center [360, 152] width 26 height 17
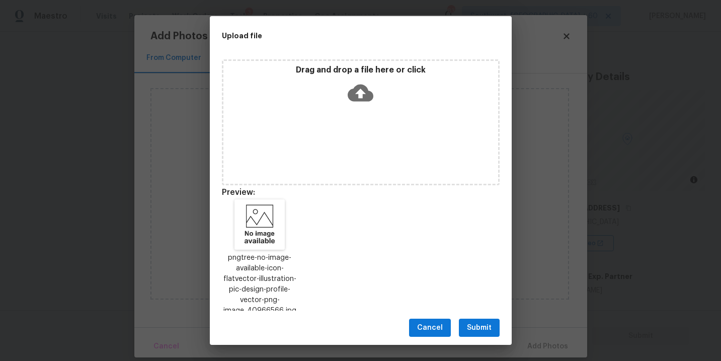
click at [478, 326] on span "Submit" at bounding box center [479, 327] width 25 height 13
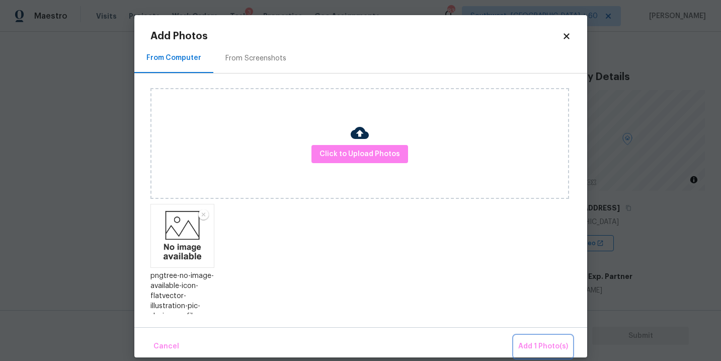
click at [541, 346] on span "Add 1 Photo(s)" at bounding box center [543, 346] width 50 height 13
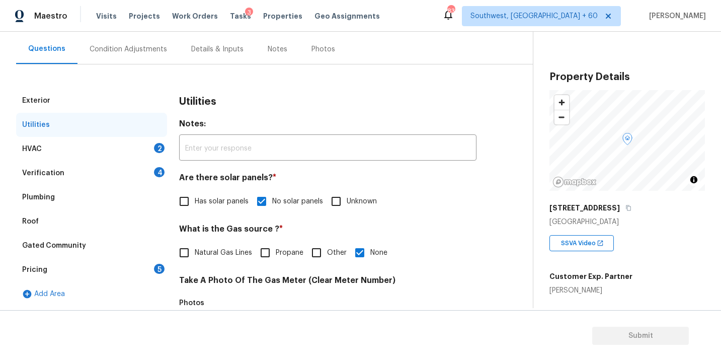
click at [113, 146] on div "HVAC 2" at bounding box center [91, 149] width 151 height 24
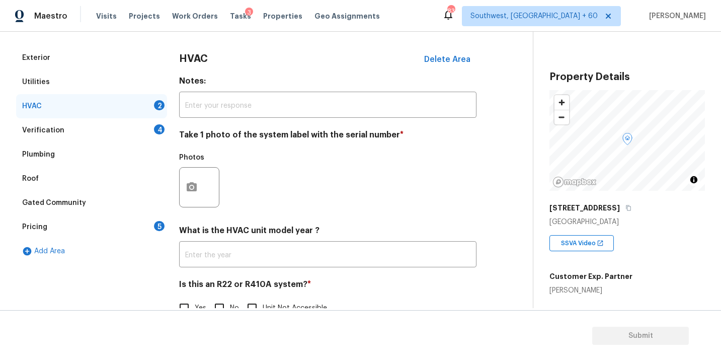
scroll to position [138, 0]
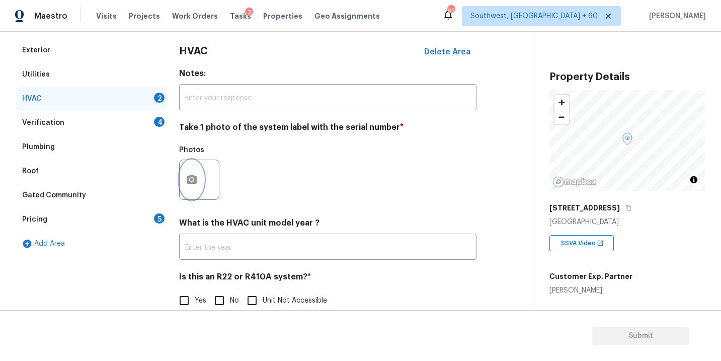
click at [197, 183] on icon "button" at bounding box center [192, 179] width 12 height 12
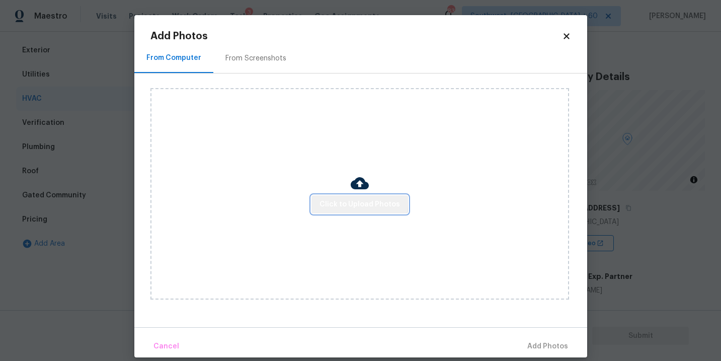
click at [360, 201] on span "Click to Upload Photos" at bounding box center [359, 204] width 80 height 13
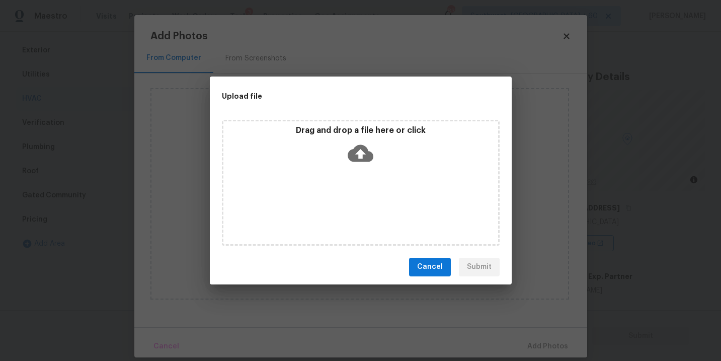
click at [362, 169] on div "Drag and drop a file here or click" at bounding box center [361, 183] width 278 height 126
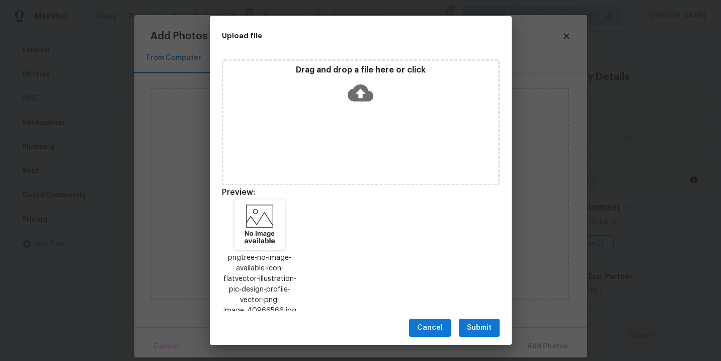
click at [466, 315] on div "Cancel Submit" at bounding box center [361, 327] width 302 height 35
click at [468, 318] on button "Submit" at bounding box center [479, 327] width 41 height 19
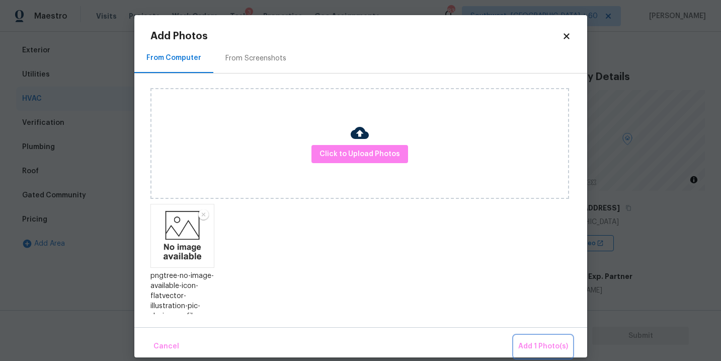
click at [544, 351] on span "Add 1 Photo(s)" at bounding box center [543, 346] width 50 height 13
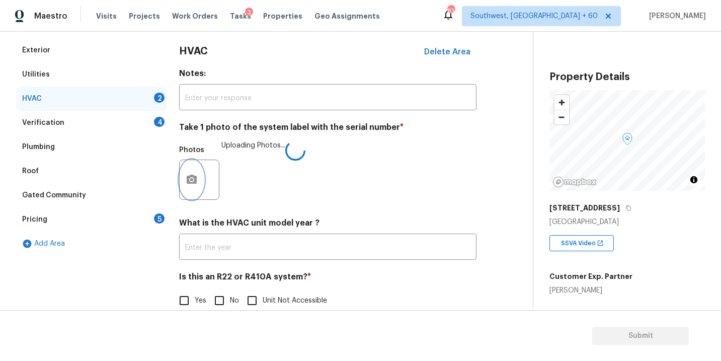
scroll to position [157, 0]
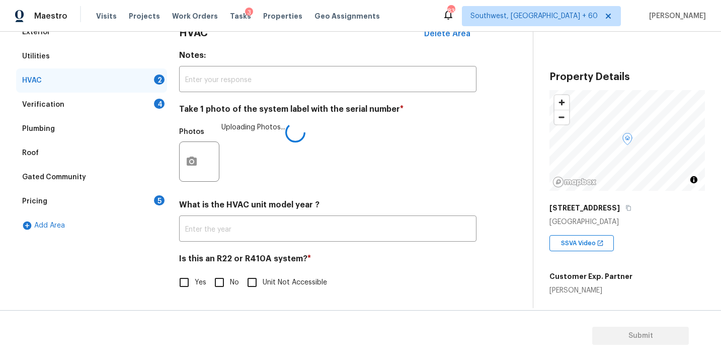
click at [222, 279] on input "No" at bounding box center [219, 282] width 21 height 21
checkbox input "true"
click at [388, 269] on div "Is this an R22 or R410A system? * Yes No Unit Not Accessible" at bounding box center [327, 274] width 297 height 40
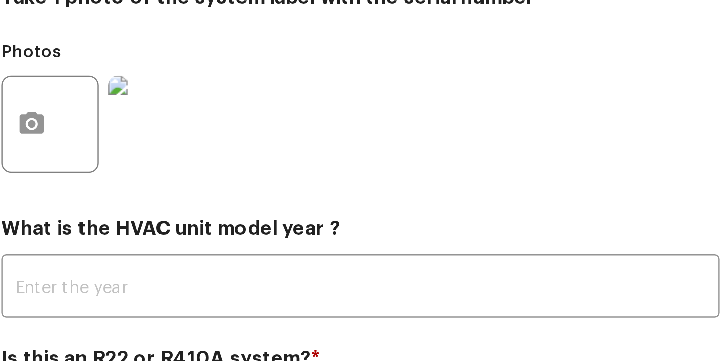
scroll to position [138, 0]
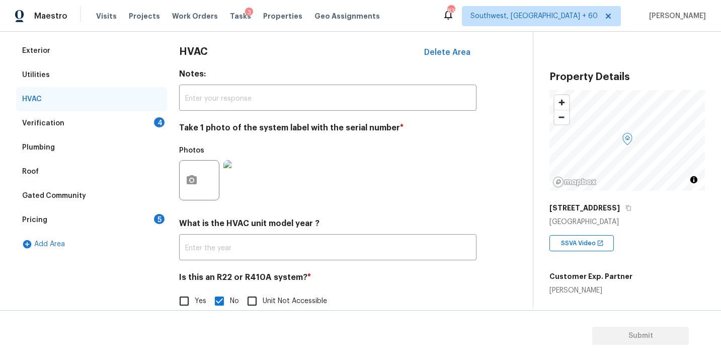
click at [115, 124] on div "Verification 4" at bounding box center [91, 123] width 151 height 24
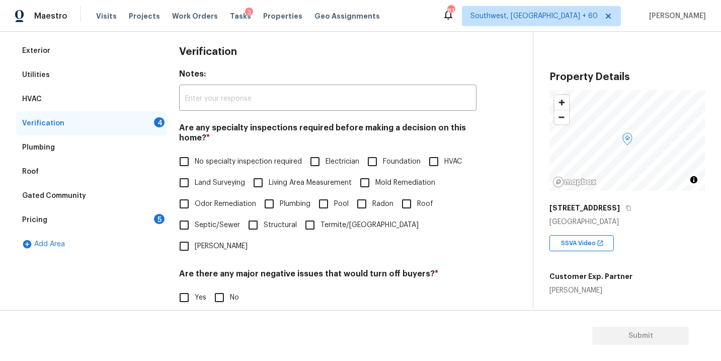
click at [223, 167] on label "No specialty inspection required" at bounding box center [237, 161] width 128 height 21
click at [195, 167] on input "No specialty inspection required" at bounding box center [183, 161] width 21 height 21
checkbox input "true"
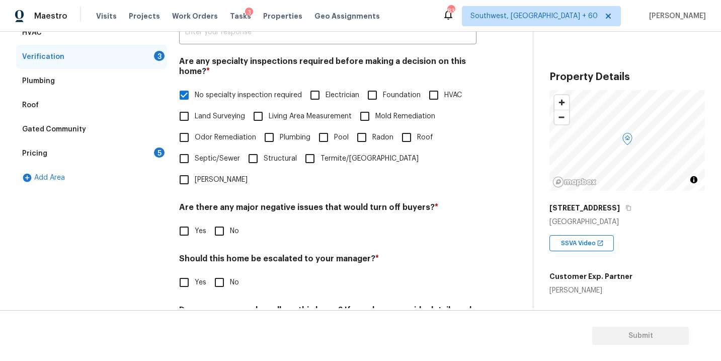
click at [225, 220] on input "No" at bounding box center [219, 230] width 21 height 21
checkbox input "true"
click at [226, 273] on input "No" at bounding box center [219, 283] width 21 height 21
checkbox input "true"
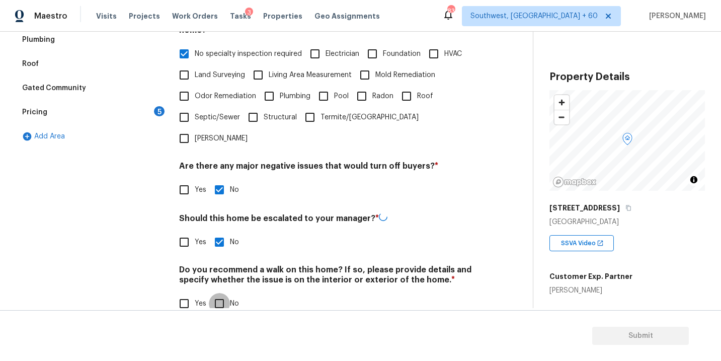
click at [225, 293] on input "No" at bounding box center [219, 303] width 21 height 21
checkbox input "true"
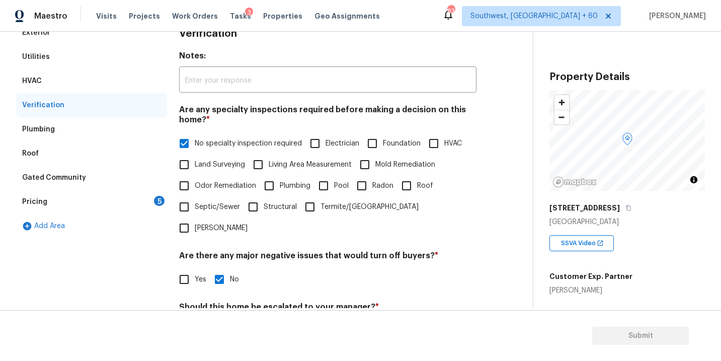
drag, startPoint x: 128, startPoint y: 206, endPoint x: 138, endPoint y: 202, distance: 10.6
click at [128, 206] on div "Pricing 5" at bounding box center [91, 202] width 151 height 24
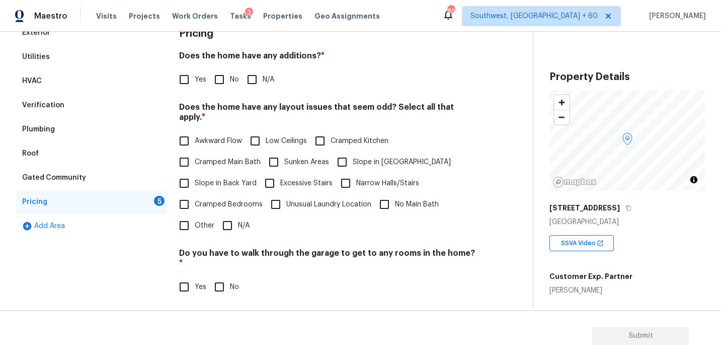
scroll to position [102, 0]
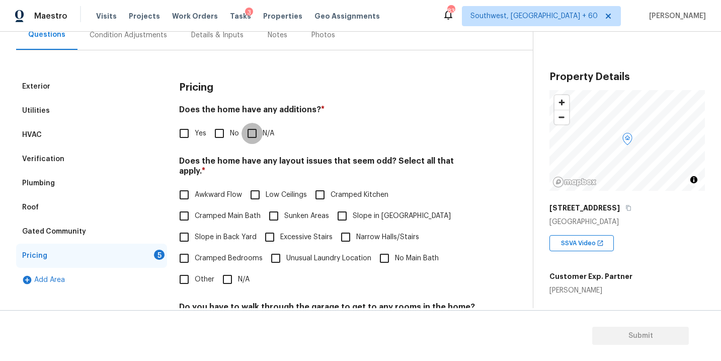
click at [256, 134] on input "N/A" at bounding box center [251, 133] width 21 height 21
checkbox input "true"
click at [366, 211] on span "Slope in Front Yard" at bounding box center [402, 216] width 98 height 11
click at [353, 205] on input "Slope in Front Yard" at bounding box center [341, 215] width 21 height 21
checkbox input "true"
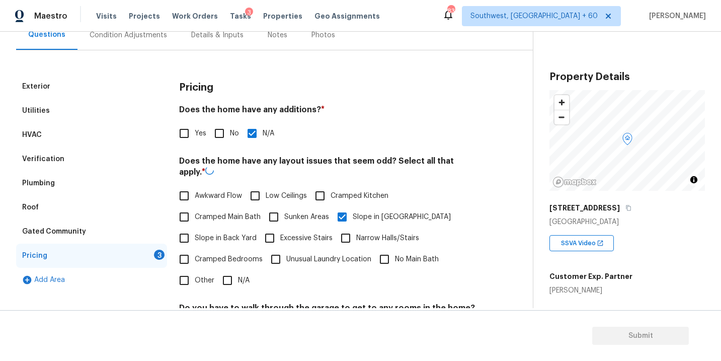
scroll to position [243, 0]
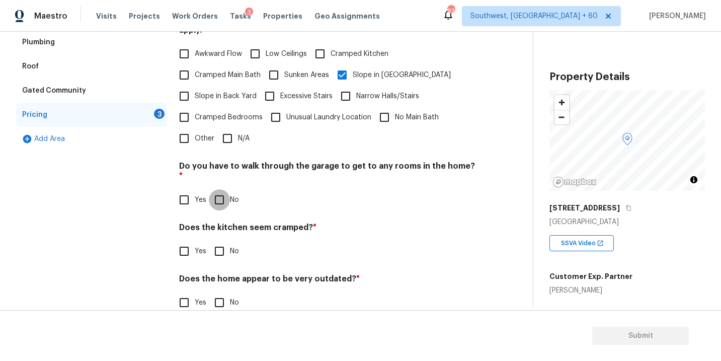
click at [224, 189] on input "No" at bounding box center [219, 199] width 21 height 21
checkbox input "true"
click at [224, 241] on input "No" at bounding box center [219, 251] width 21 height 21
checkbox input "true"
click at [221, 293] on input "No" at bounding box center [219, 303] width 21 height 21
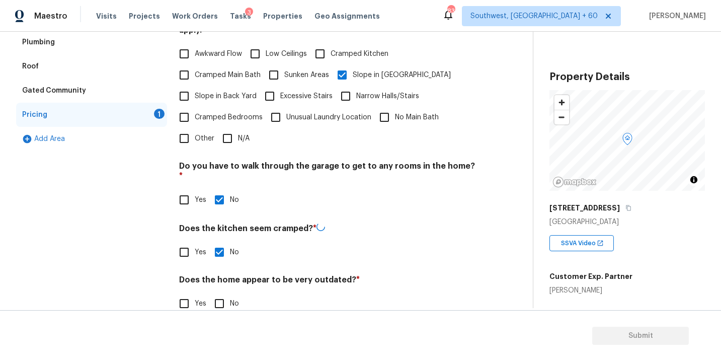
checkbox input "true"
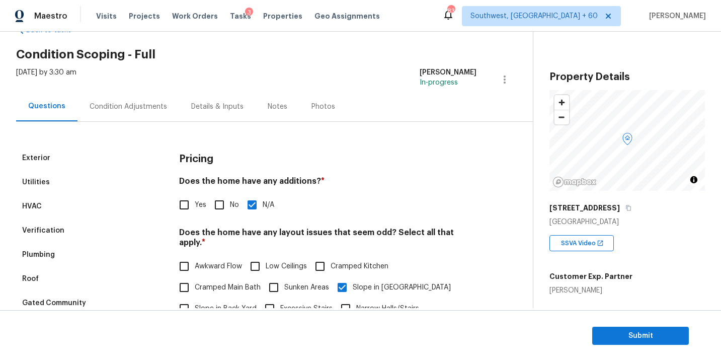
scroll to position [0, 0]
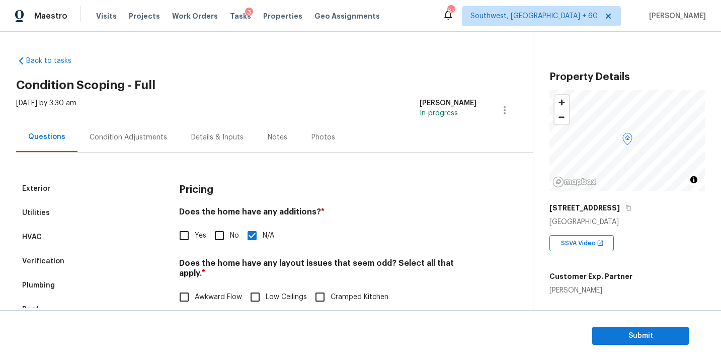
click at [136, 136] on div "Condition Adjustments" at bounding box center [128, 137] width 77 height 10
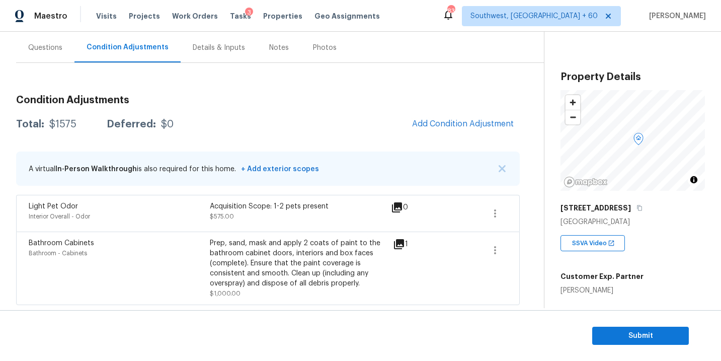
scroll to position [58, 0]
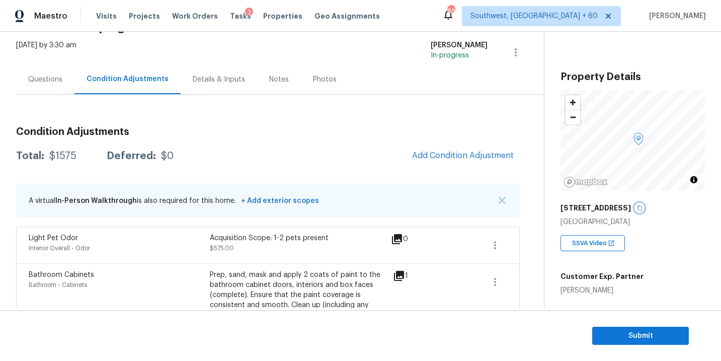
click at [636, 208] on icon "button" at bounding box center [639, 208] width 6 height 6
click at [232, 105] on div "Condition Adjustments Total: $1575 Deferred: $0 Add Condition Adjustment A virt…" at bounding box center [267, 216] width 503 height 242
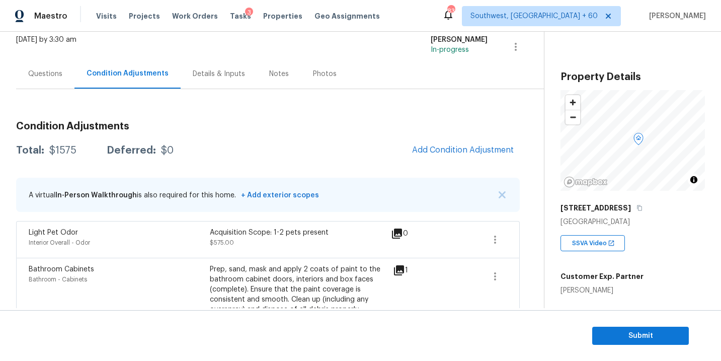
scroll to position [51, 0]
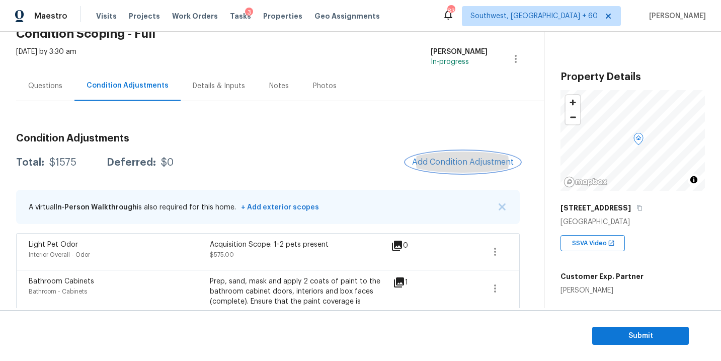
click at [422, 157] on span "Add Condition Adjustment" at bounding box center [463, 161] width 102 height 9
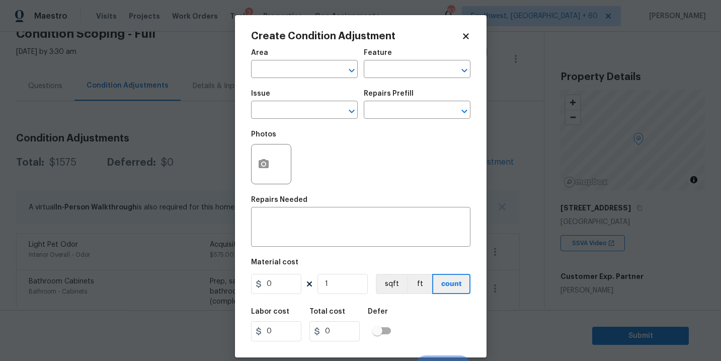
click at [297, 57] on div "Area" at bounding box center [304, 55] width 107 height 13
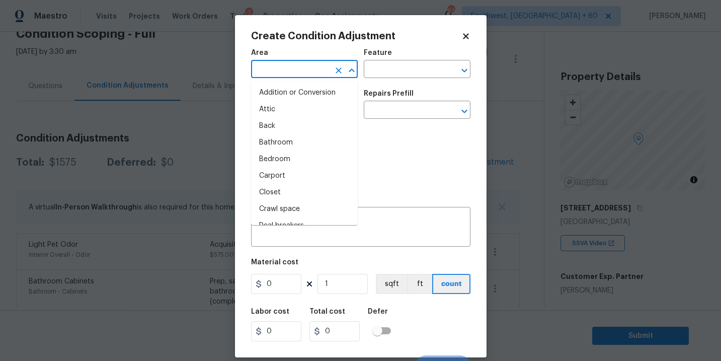
click at [291, 69] on input "text" at bounding box center [290, 70] width 78 height 16
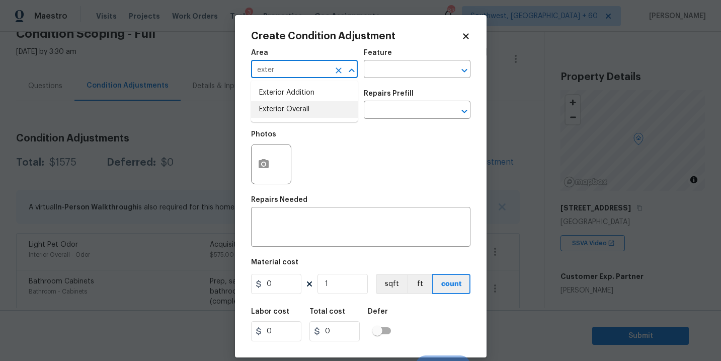
click at [299, 116] on li "Exterior Overall" at bounding box center [304, 109] width 107 height 17
type input "Exterior Overall"
click at [389, 73] on input "text" at bounding box center [403, 70] width 78 height 16
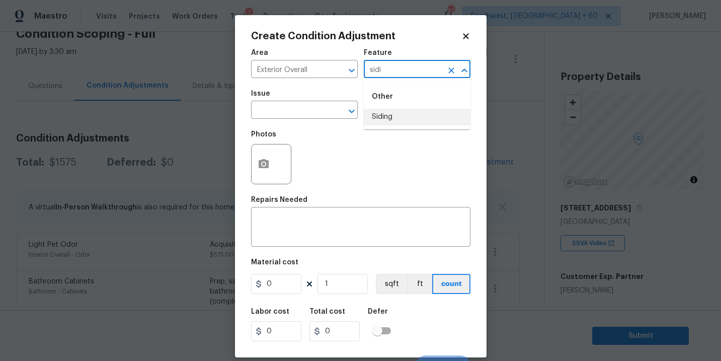
click at [384, 115] on li "Siding" at bounding box center [417, 117] width 107 height 17
type input "Siding"
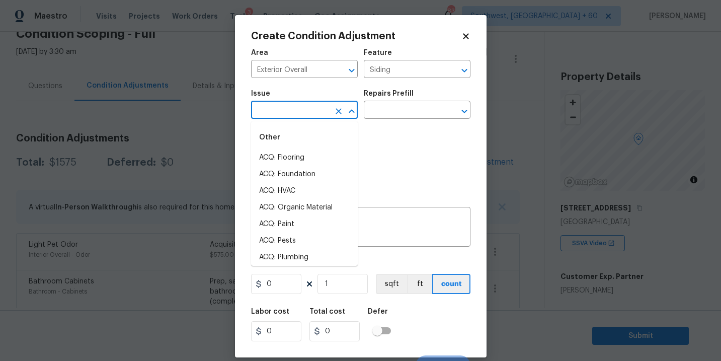
click at [308, 113] on input "text" at bounding box center [290, 111] width 78 height 16
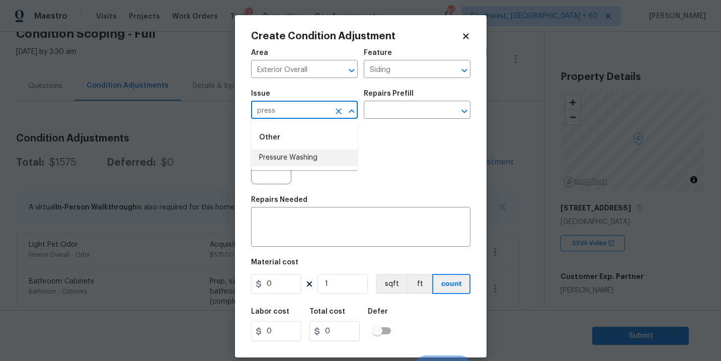
click at [307, 157] on li "Pressure Washing" at bounding box center [304, 157] width 107 height 17
type input "Pressure Washing"
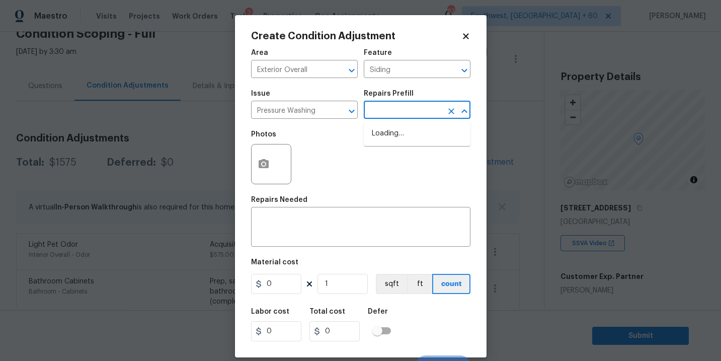
click at [402, 112] on input "text" at bounding box center [403, 111] width 78 height 16
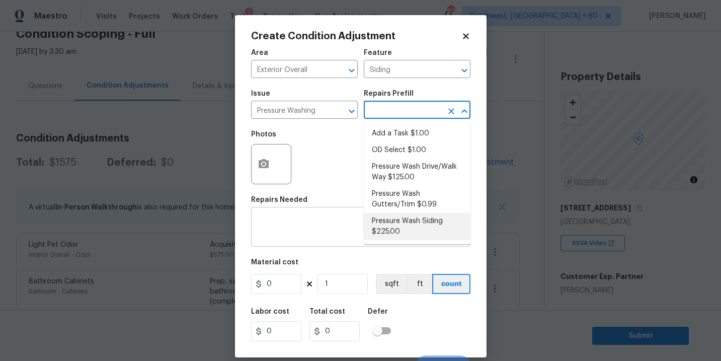
click at [395, 225] on li "Pressure Wash Siding $225.00" at bounding box center [417, 226] width 107 height 27
type textarea "Protect areas as needed for pressure washing. Pressure wash the siding on the h…"
type input "225"
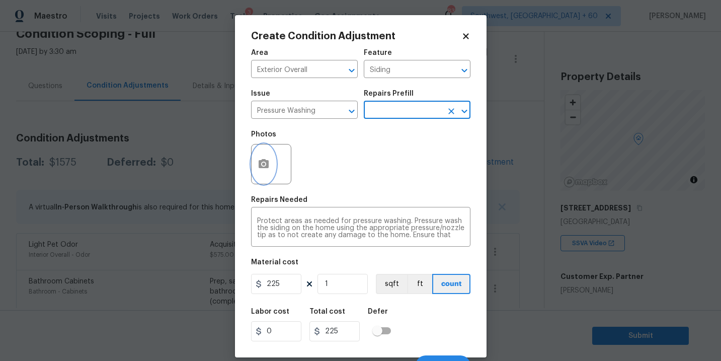
click at [269, 168] on icon "button" at bounding box center [263, 164] width 12 height 12
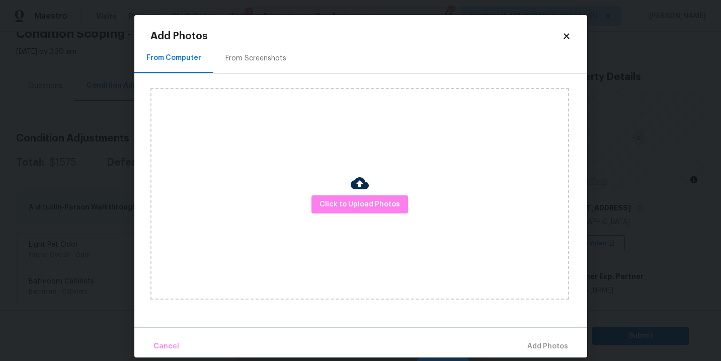
click at [359, 214] on div "Click to Upload Photos" at bounding box center [359, 193] width 418 height 211
click at [366, 182] on img at bounding box center [360, 183] width 18 height 18
click at [359, 205] on span "Click to Upload Photos" at bounding box center [359, 204] width 80 height 13
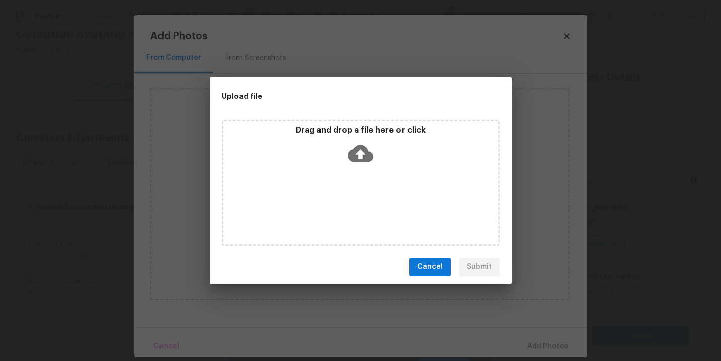
drag, startPoint x: 359, startPoint y: 205, endPoint x: 359, endPoint y: 161, distance: 43.8
click at [359, 161] on icon at bounding box center [360, 153] width 26 height 26
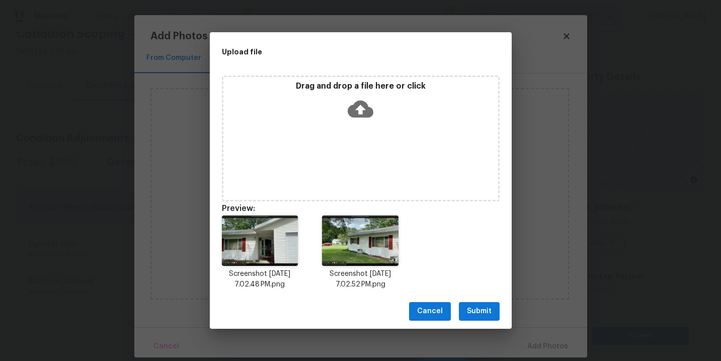
click at [473, 311] on span "Submit" at bounding box center [479, 311] width 25 height 13
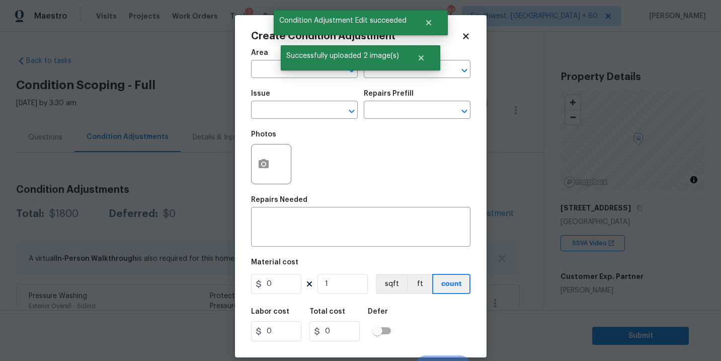
scroll to position [51, 0]
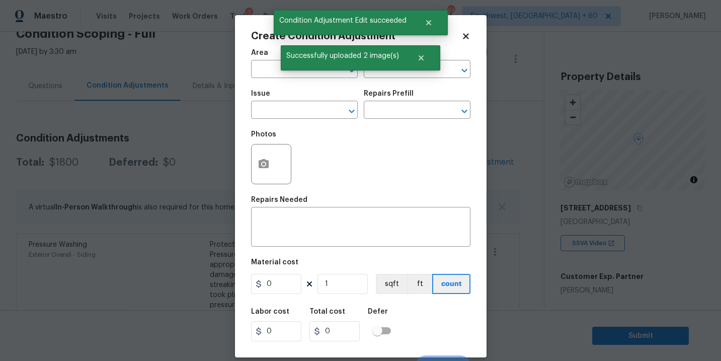
click at [266, 78] on span "Area ​" at bounding box center [304, 63] width 107 height 41
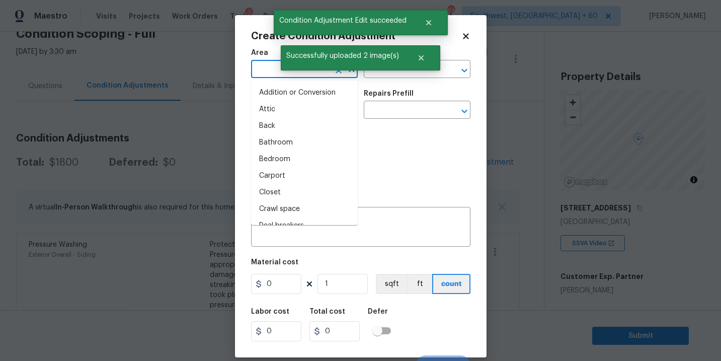
click at [270, 71] on input "text" at bounding box center [290, 70] width 78 height 16
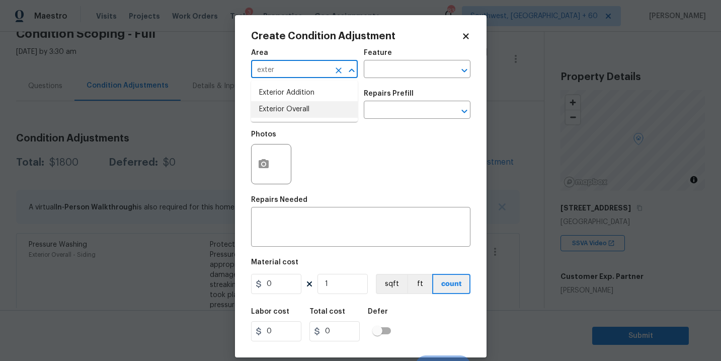
click at [296, 111] on li "Exterior Overall" at bounding box center [304, 109] width 107 height 17
type input "Exterior Overall"
click at [387, 65] on input "text" at bounding box center [403, 70] width 78 height 16
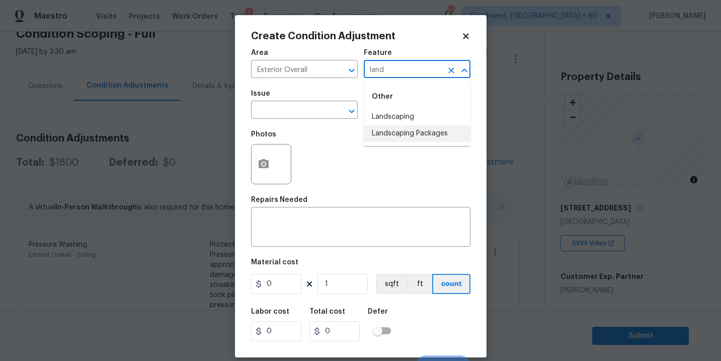
click at [405, 133] on li "Landscaping Packages" at bounding box center [417, 133] width 107 height 17
type input "Landscaping Packages"
click at [299, 113] on input "text" at bounding box center [290, 111] width 78 height 16
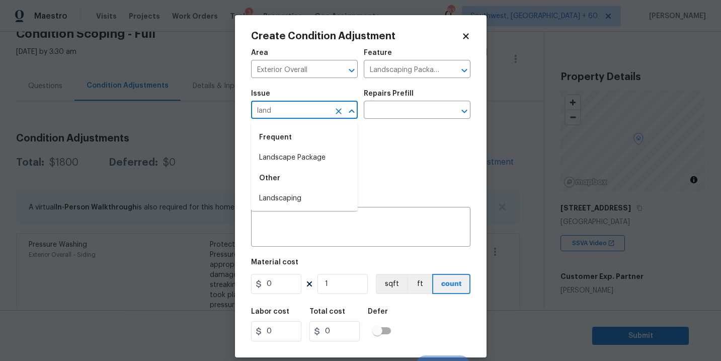
click at [301, 146] on div "Frequent" at bounding box center [304, 137] width 107 height 24
click at [301, 151] on li "Landscape Package" at bounding box center [304, 157] width 107 height 17
type input "Landscape Package"
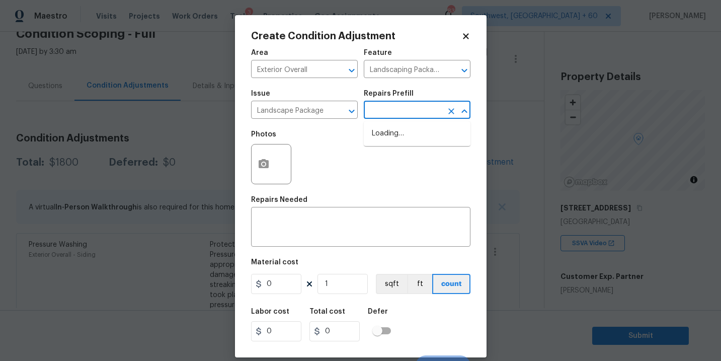
click at [381, 117] on input "text" at bounding box center [403, 111] width 78 height 16
click at [386, 142] on li "Initial landscaping package $300.00" at bounding box center [417, 138] width 107 height 27
type input "Home Readiness Packages"
type input "300"
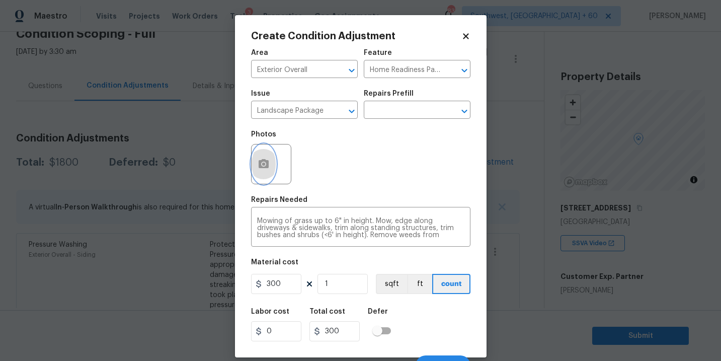
click at [269, 171] on button "button" at bounding box center [263, 163] width 24 height 39
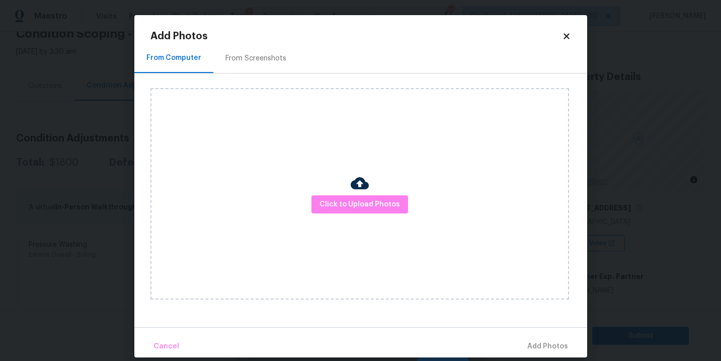
drag, startPoint x: 269, startPoint y: 171, endPoint x: 324, endPoint y: 190, distance: 58.4
click at [324, 190] on div "Click to Upload Photos" at bounding box center [359, 193] width 418 height 211
click at [344, 199] on span "Click to Upload Photos" at bounding box center [359, 204] width 80 height 13
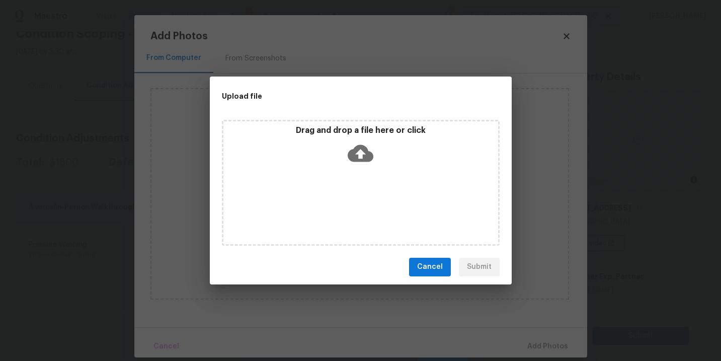
click at [353, 167] on div "Drag and drop a file here or click" at bounding box center [360, 146] width 275 height 43
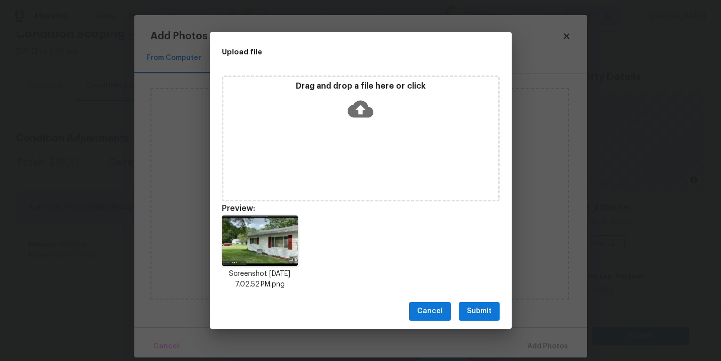
click at [477, 309] on span "Submit" at bounding box center [479, 311] width 25 height 13
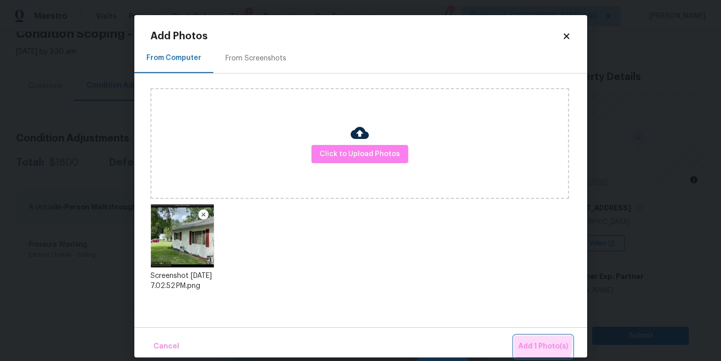
click at [527, 342] on span "Add 1 Photo(s)" at bounding box center [543, 346] width 50 height 13
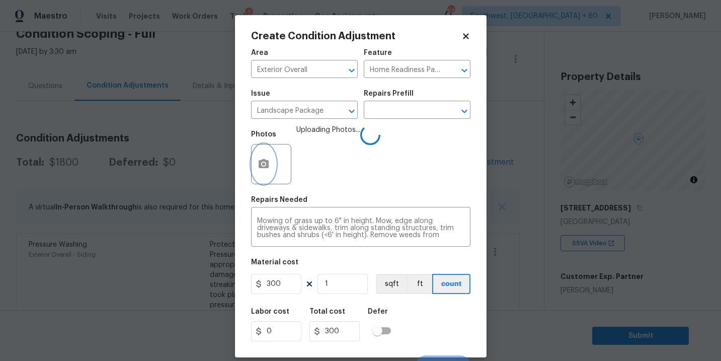
scroll to position [15, 0]
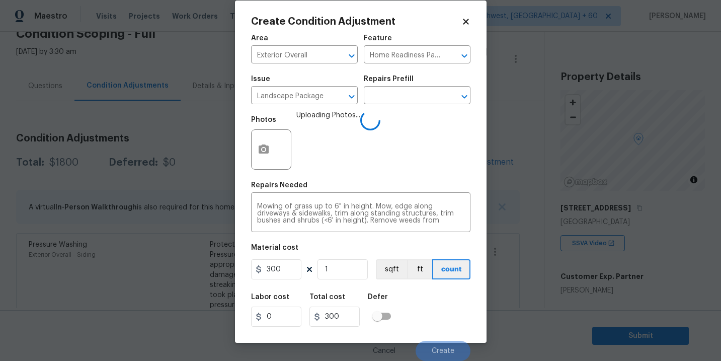
click at [453, 296] on div "Labor cost 0 Total cost 300 Defer" at bounding box center [360, 309] width 219 height 45
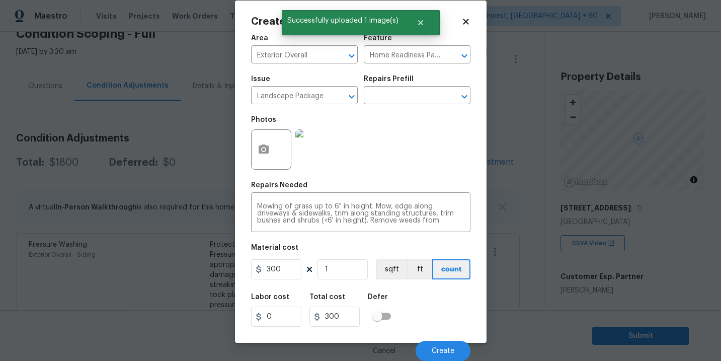
click at [453, 296] on div "Labor cost 0 Total cost 300 Defer" at bounding box center [360, 309] width 219 height 45
click at [442, 322] on div "Labor cost 0 Total cost 300 Defer" at bounding box center [360, 309] width 219 height 45
click at [444, 345] on button "Create" at bounding box center [442, 350] width 55 height 20
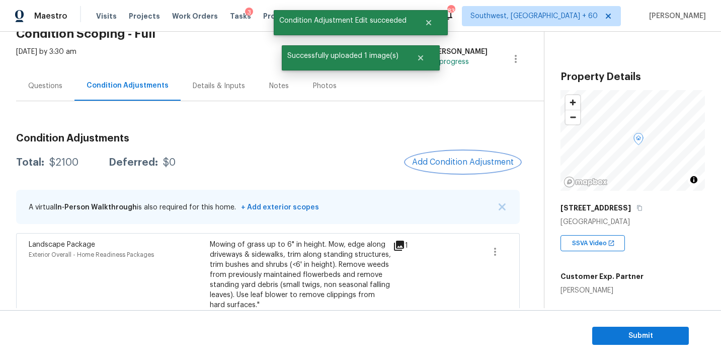
scroll to position [67, 0]
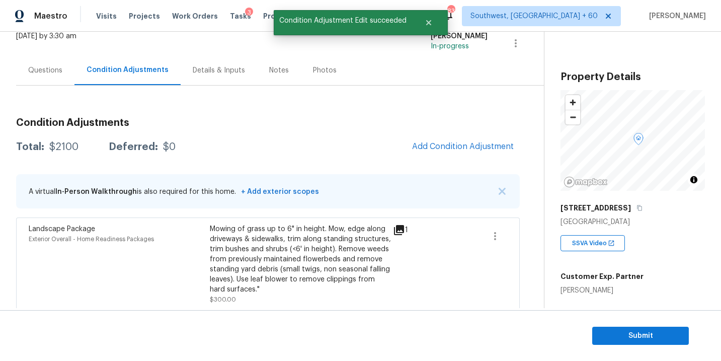
click at [458, 133] on div "Condition Adjustments Total: $2100 Deferred: $0 Add Condition Adjustment A virt…" at bounding box center [267, 312] width 503 height 404
click at [435, 148] on span "Add Condition Adjustment" at bounding box center [463, 146] width 102 height 9
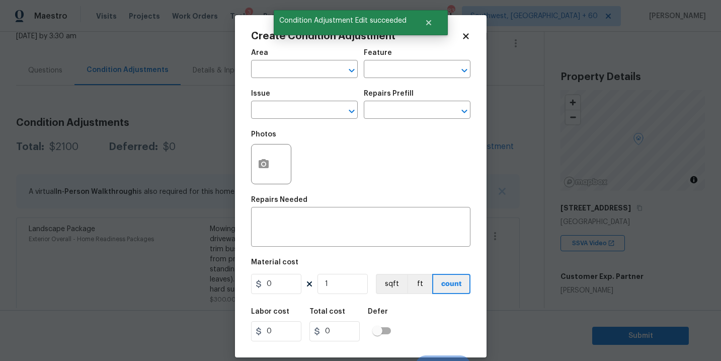
click at [285, 89] on span "Issue ​" at bounding box center [304, 104] width 107 height 41
click at [285, 77] on input "text" at bounding box center [290, 70] width 78 height 16
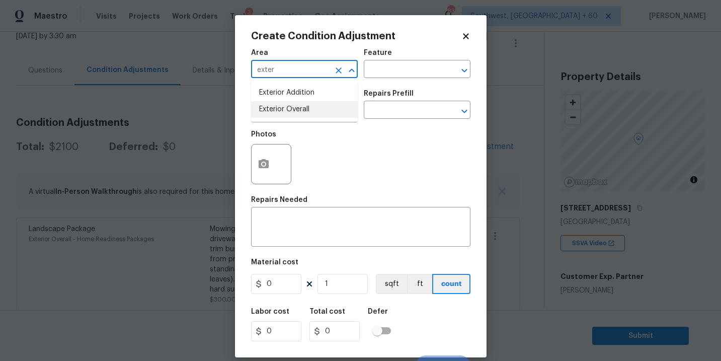
click at [286, 106] on li "Exterior Overall" at bounding box center [304, 109] width 107 height 17
type input "Exterior Overall"
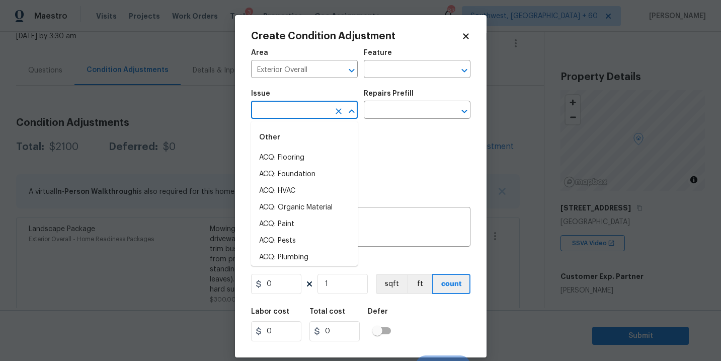
click at [286, 106] on input "text" at bounding box center [290, 111] width 78 height 16
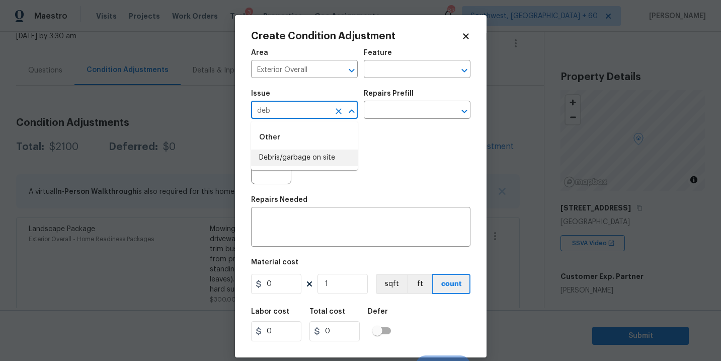
click at [310, 162] on li "Debris/garbage on site" at bounding box center [304, 157] width 107 height 17
type input "Debris/garbage on site"
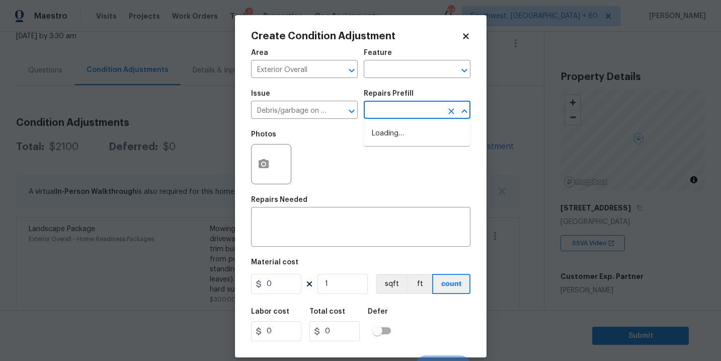
click at [398, 114] on input "text" at bounding box center [403, 111] width 78 height 16
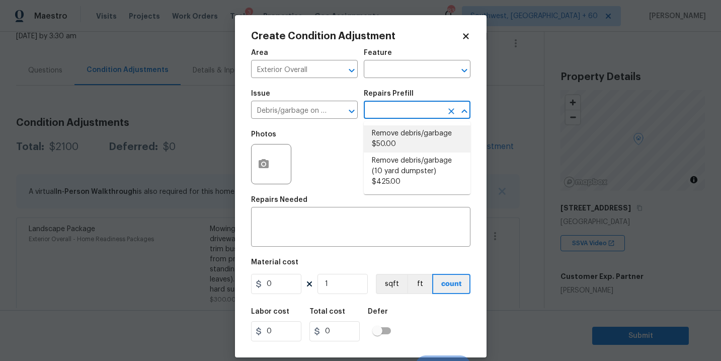
click at [403, 138] on li "Remove debris/garbage $50.00" at bounding box center [417, 138] width 107 height 27
type textarea "Remove, haul off, and properly dispose of any debris left by seller to offsite …"
type input "50"
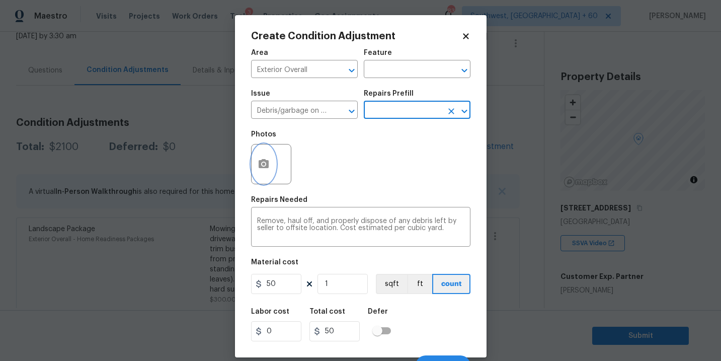
click at [261, 175] on button "button" at bounding box center [263, 163] width 24 height 39
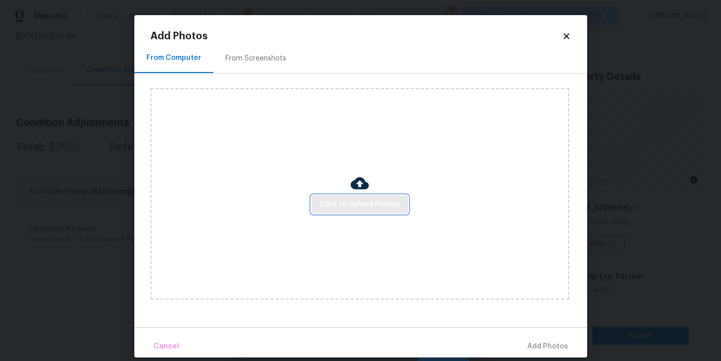
click at [352, 209] on span "Click to Upload Photos" at bounding box center [359, 204] width 80 height 13
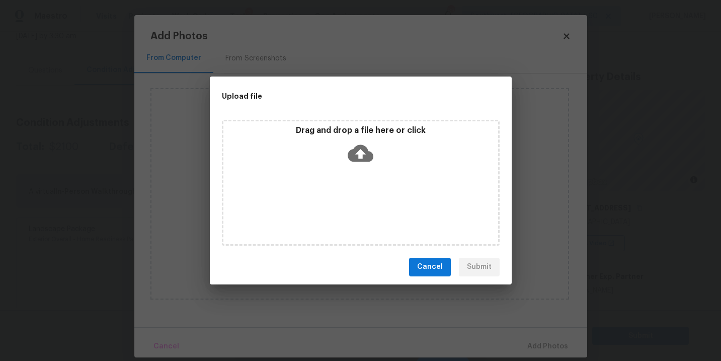
click at [354, 175] on div "Drag and drop a file here or click" at bounding box center [361, 183] width 278 height 126
